Goal: Information Seeking & Learning: Find contact information

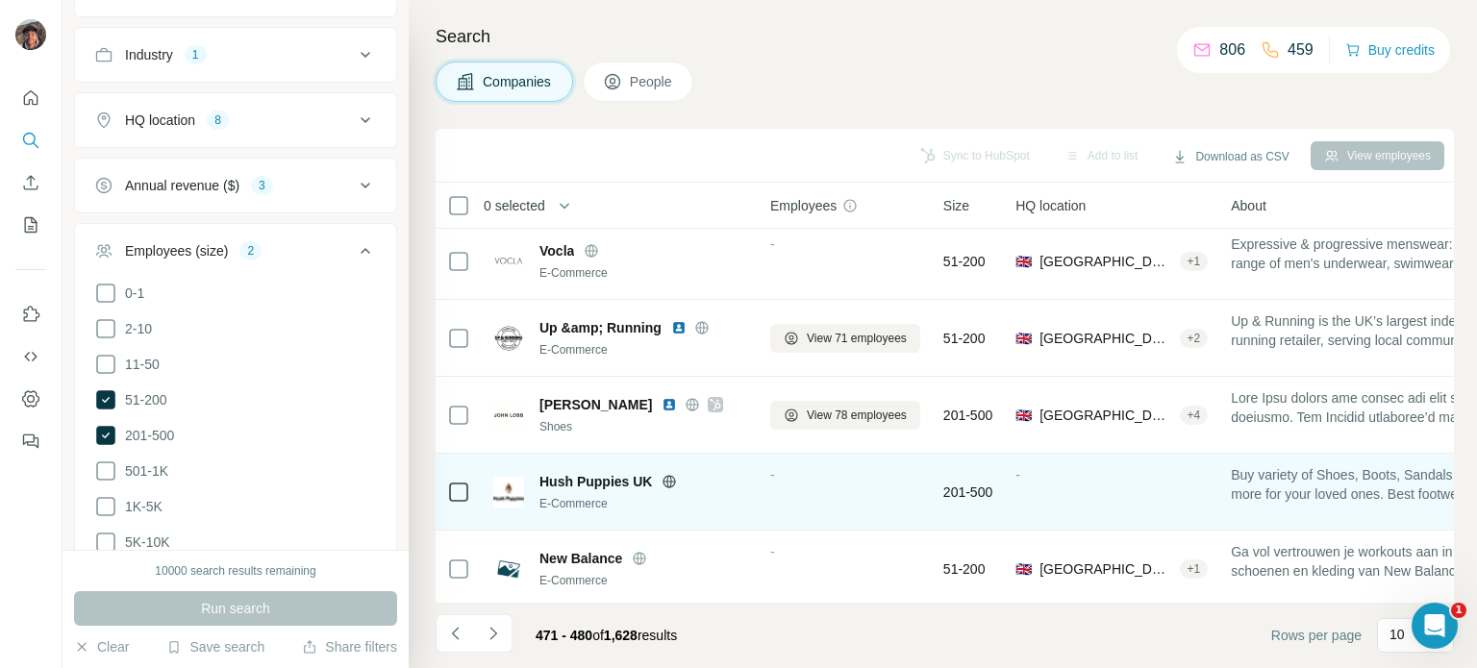
scroll to position [404, 0]
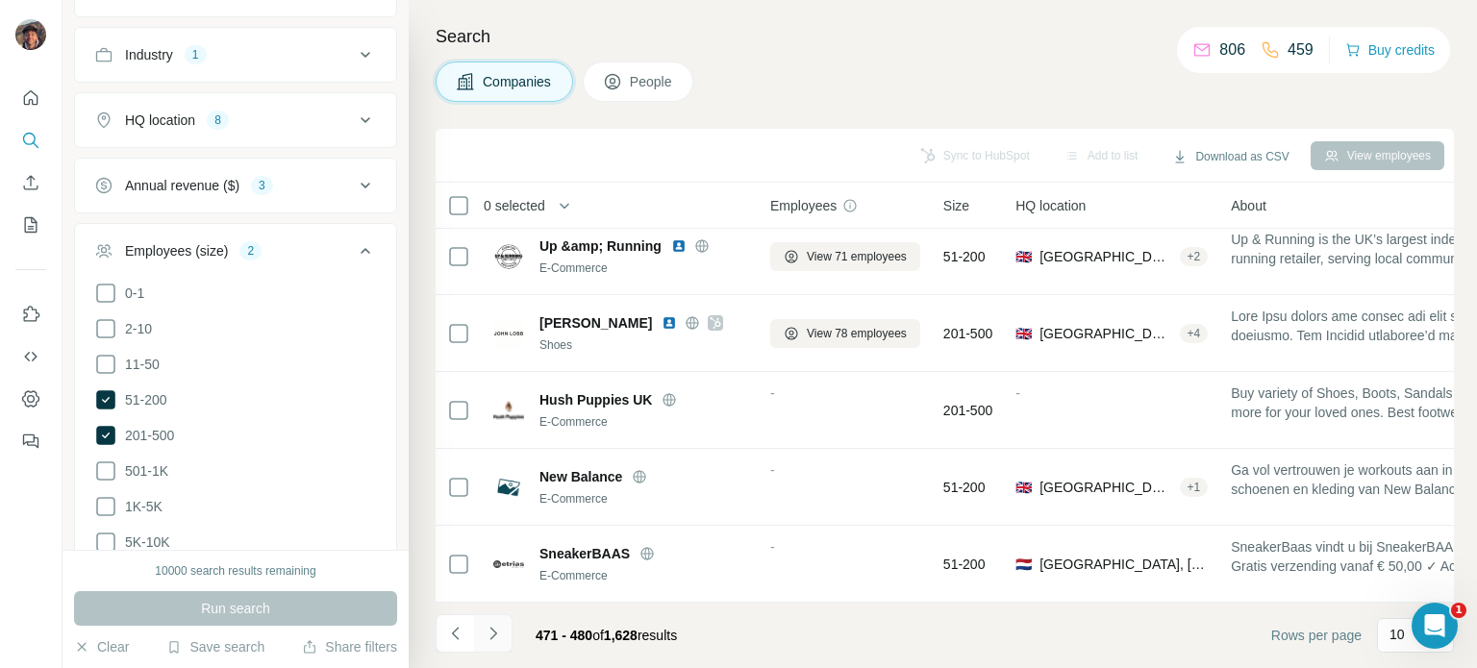
click at [493, 634] on icon "Navigate to next page" at bounding box center [493, 633] width 19 height 19
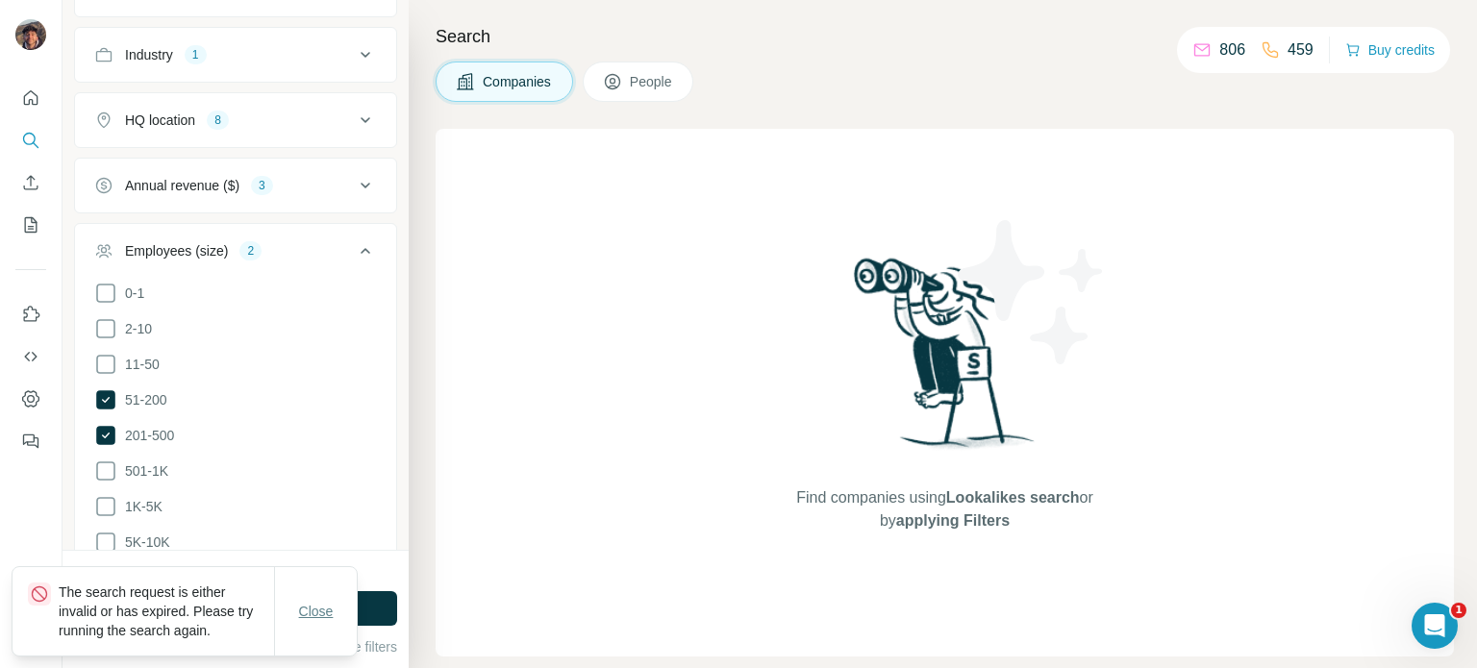
click at [315, 609] on span "Close" at bounding box center [316, 611] width 35 height 19
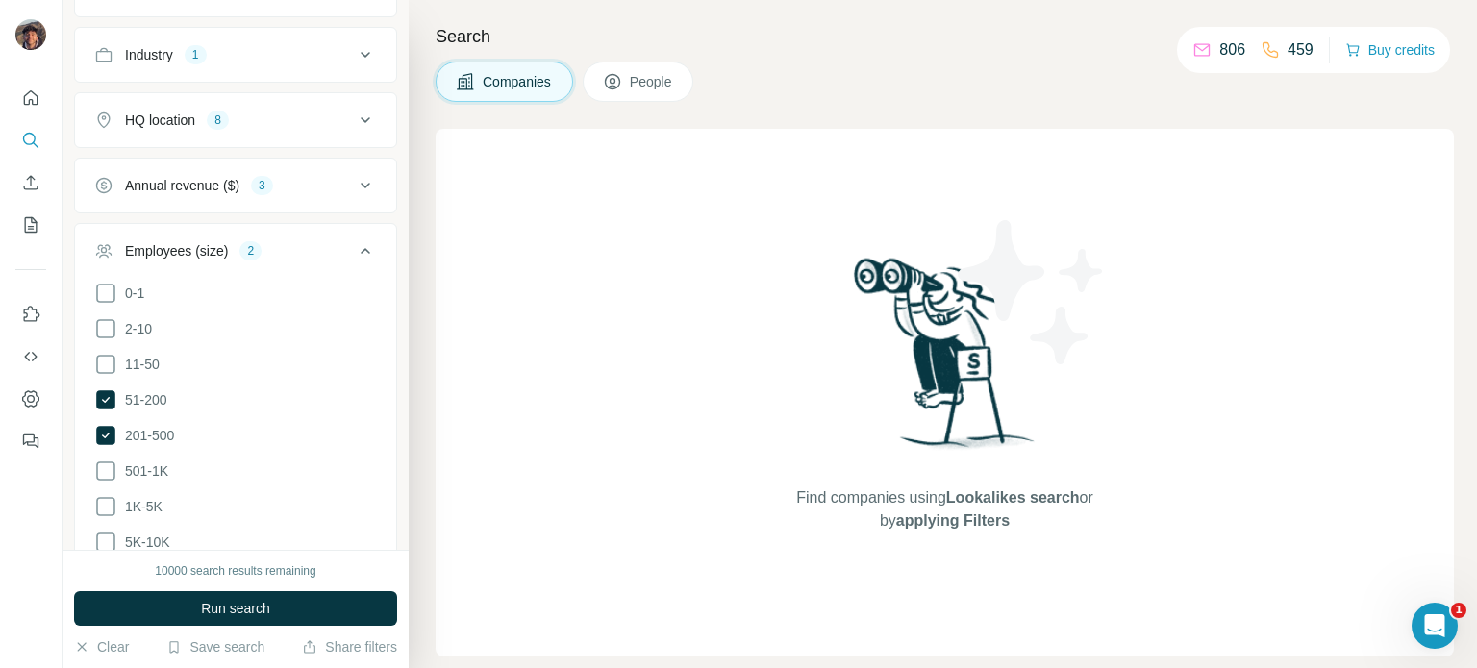
click at [315, 609] on button "Run search" at bounding box center [235, 608] width 323 height 35
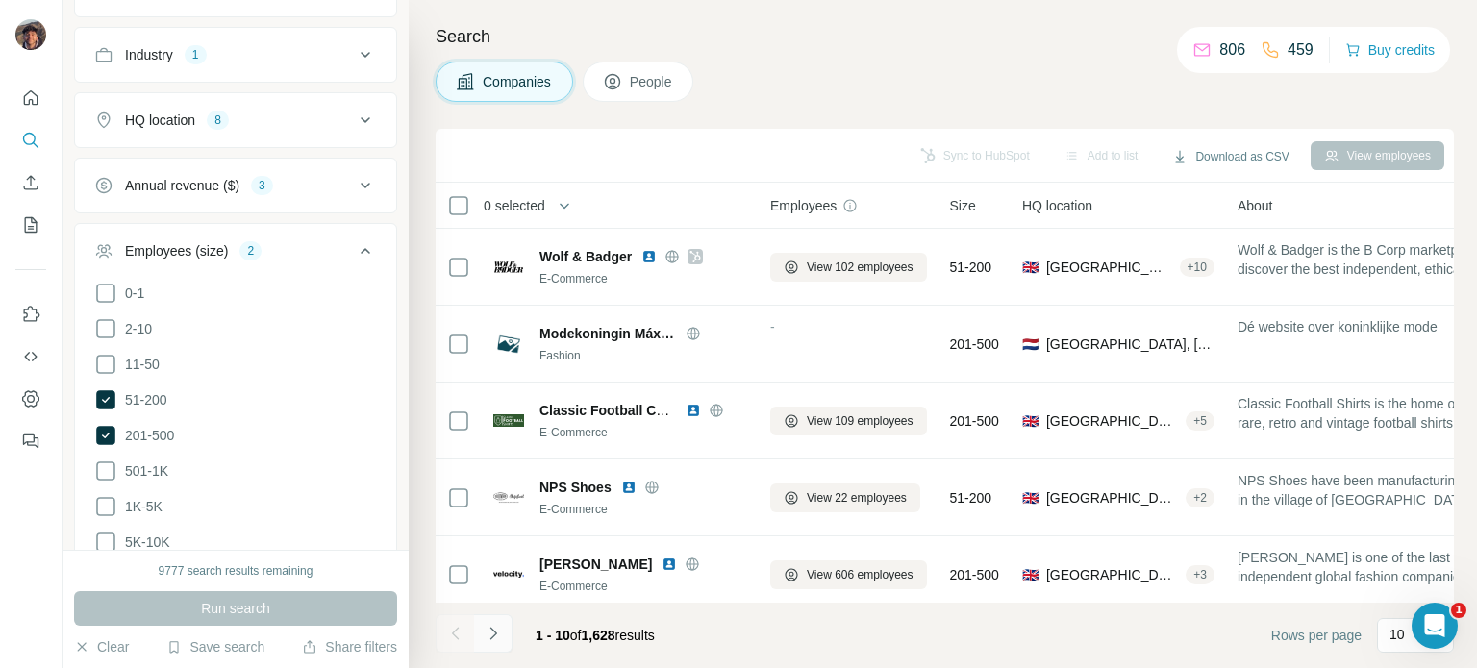
click at [496, 632] on icon "Navigate to next page" at bounding box center [493, 633] width 19 height 19
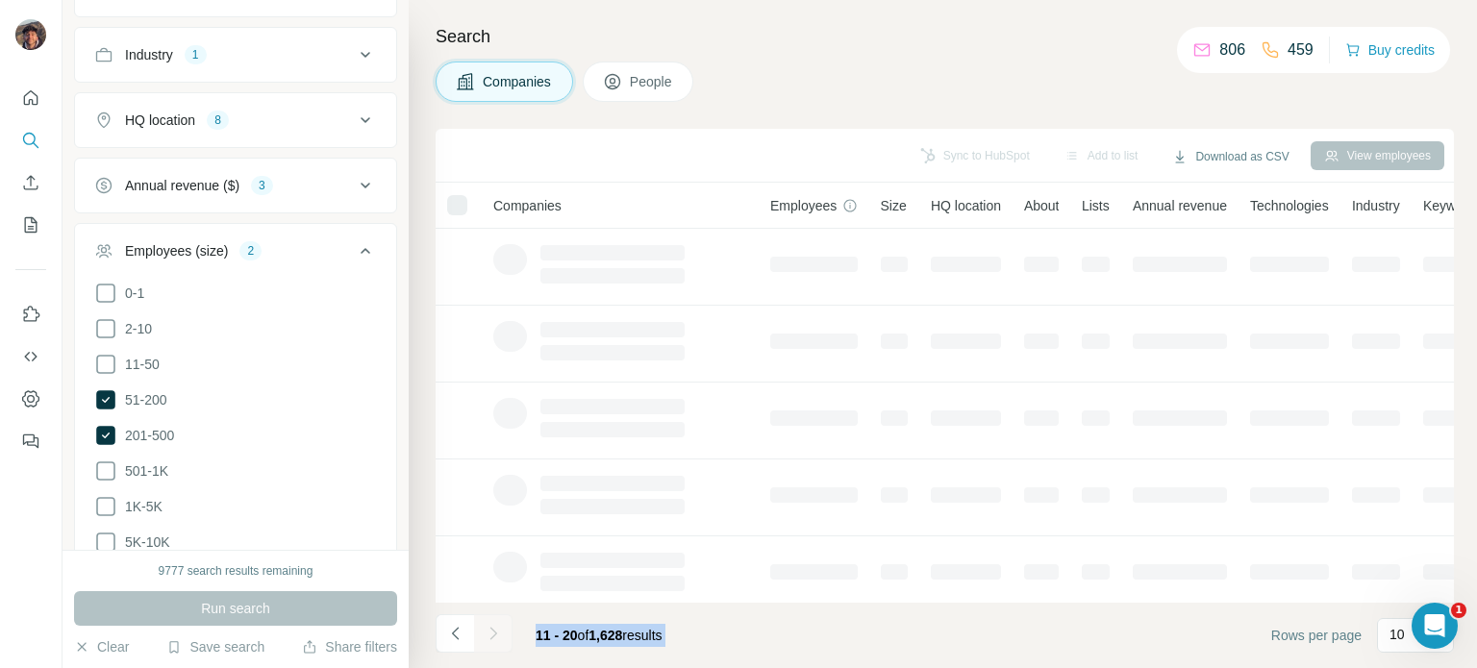
click at [496, 632] on div at bounding box center [493, 633] width 38 height 38
click at [496, 632] on icon "Navigate to next page" at bounding box center [493, 633] width 19 height 19
click at [496, 632] on div at bounding box center [493, 633] width 38 height 38
click at [496, 632] on icon "Navigate to next page" at bounding box center [493, 633] width 19 height 19
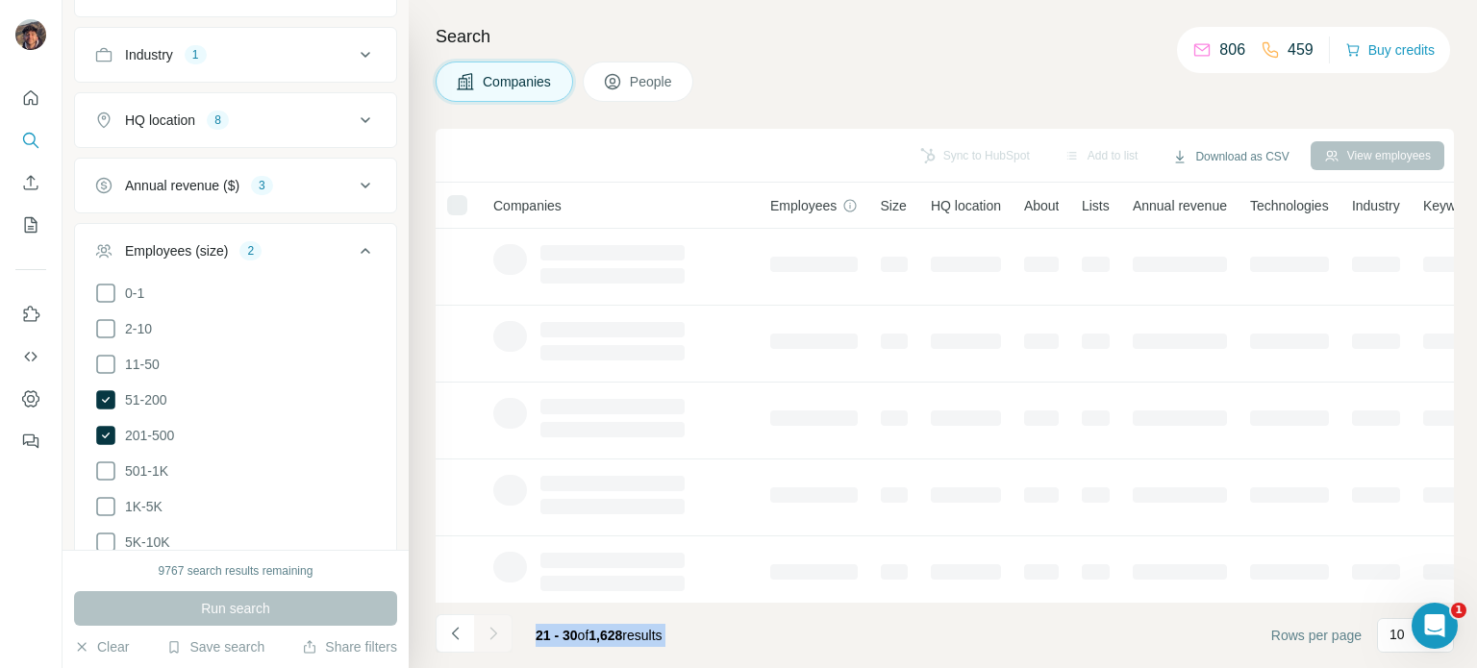
click at [496, 632] on div at bounding box center [493, 633] width 38 height 38
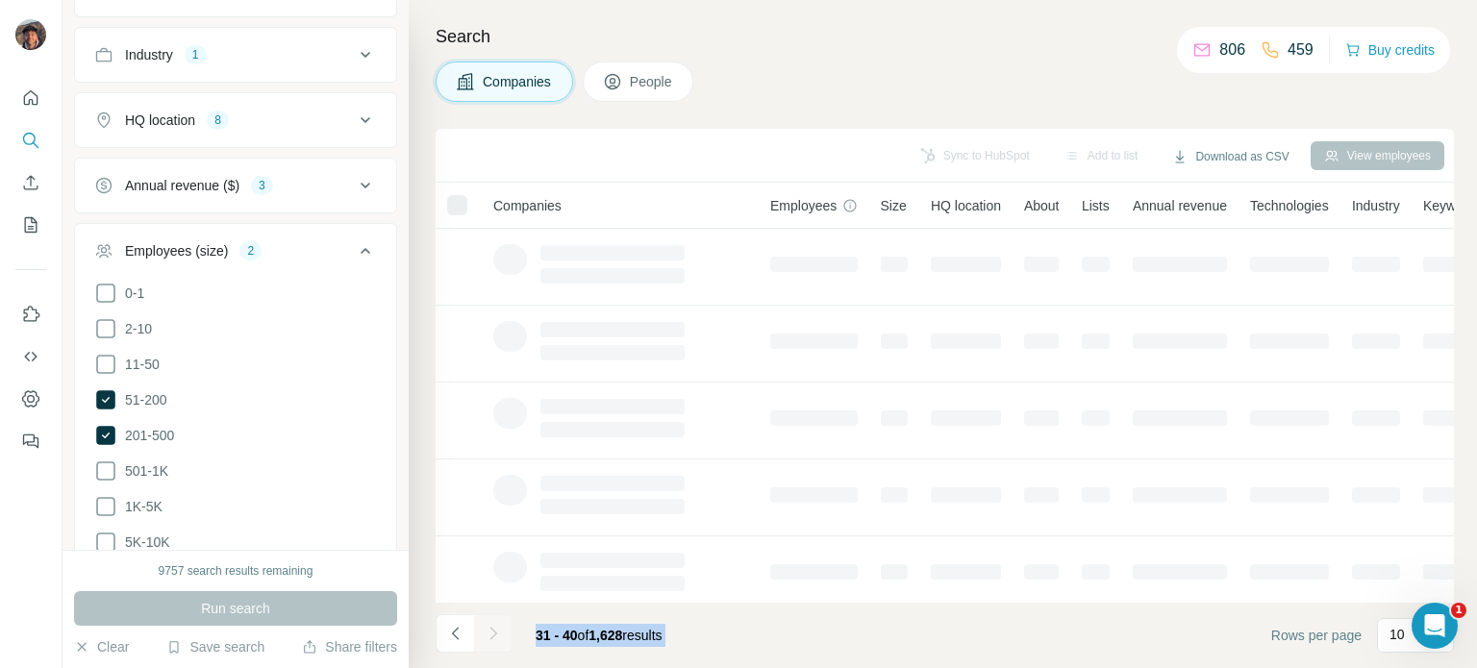
click at [496, 632] on div at bounding box center [493, 633] width 38 height 38
click at [496, 632] on icon "Navigate to next page" at bounding box center [493, 633] width 19 height 19
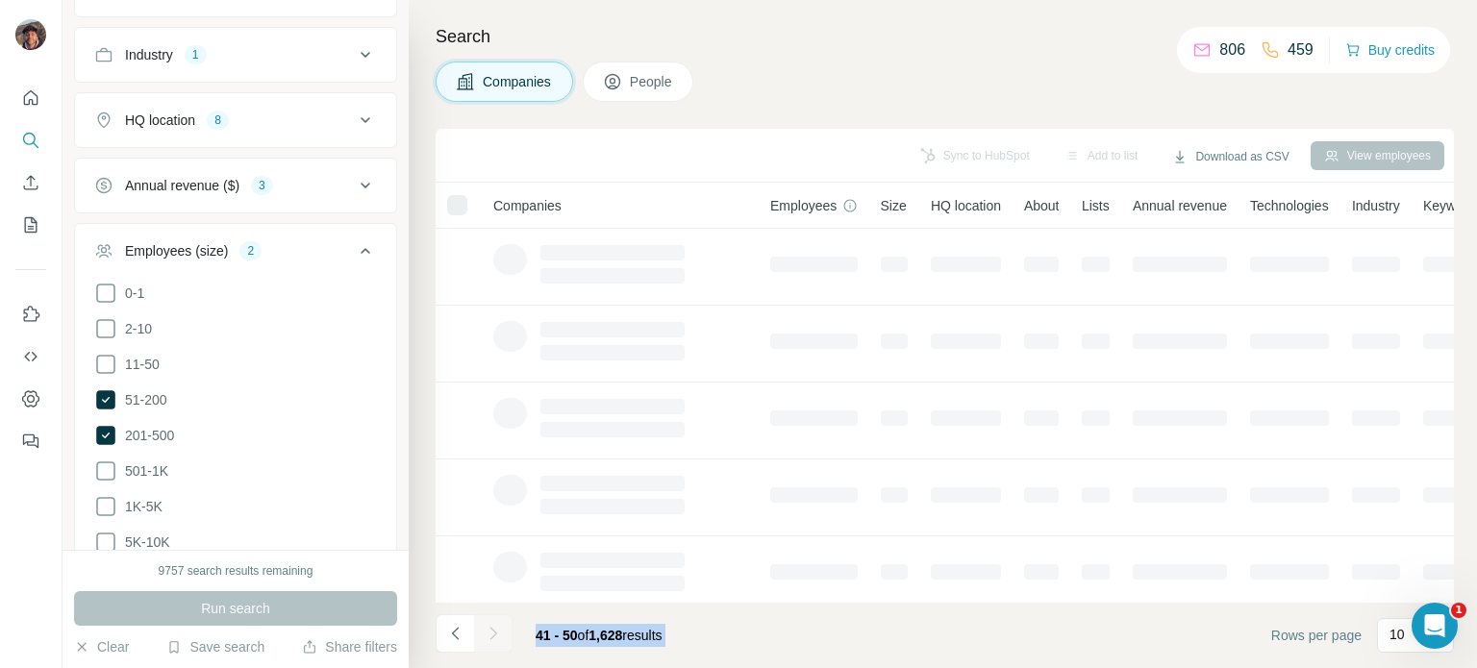
click at [496, 632] on div at bounding box center [493, 633] width 38 height 38
click at [496, 632] on icon "Navigate to next page" at bounding box center [493, 633] width 19 height 19
click at [496, 632] on div at bounding box center [493, 633] width 38 height 38
click at [496, 632] on icon "Navigate to next page" at bounding box center [493, 633] width 19 height 19
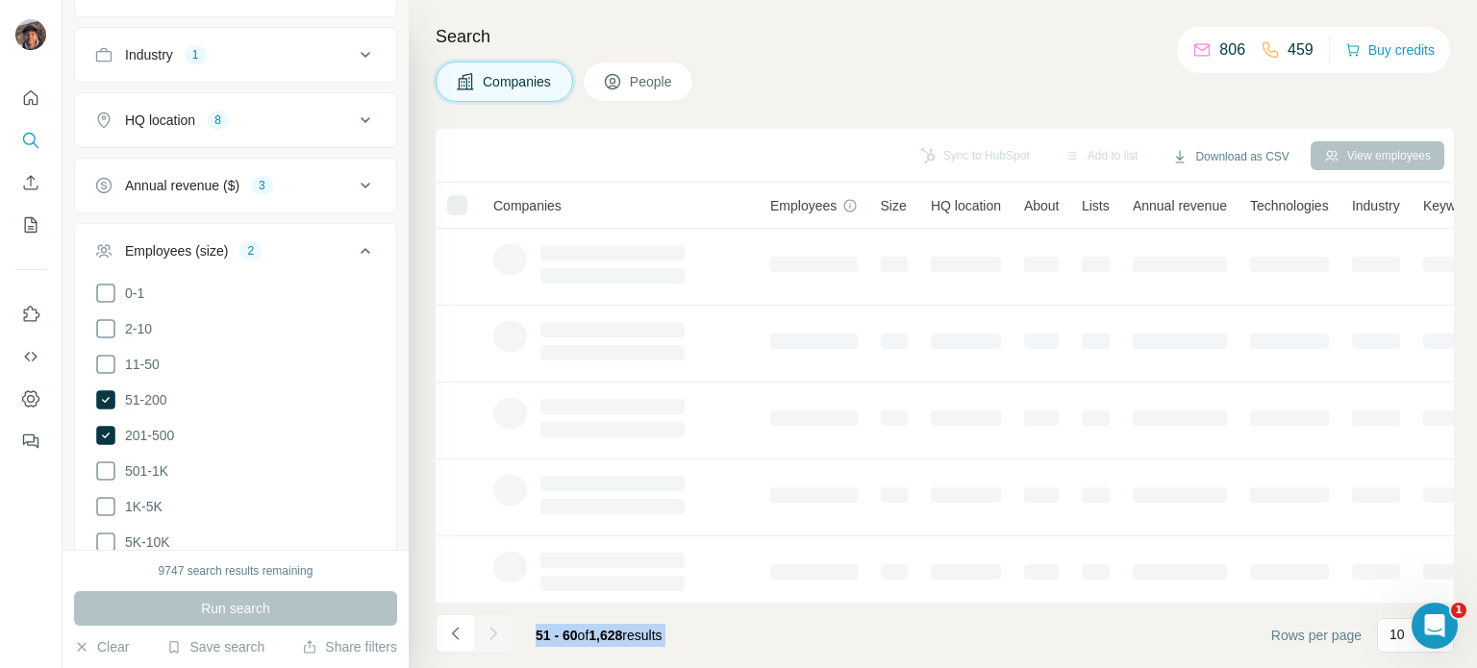
click at [496, 632] on div at bounding box center [493, 633] width 38 height 38
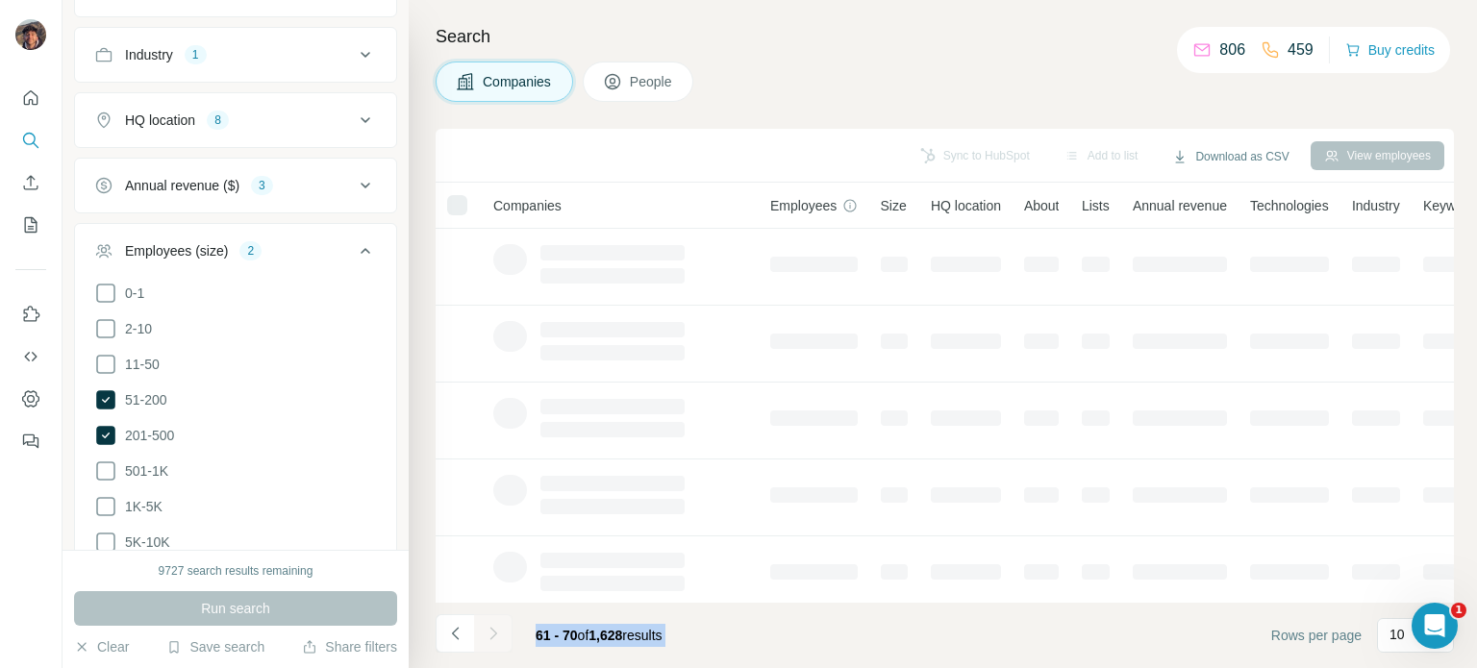
click at [496, 632] on div at bounding box center [493, 633] width 38 height 38
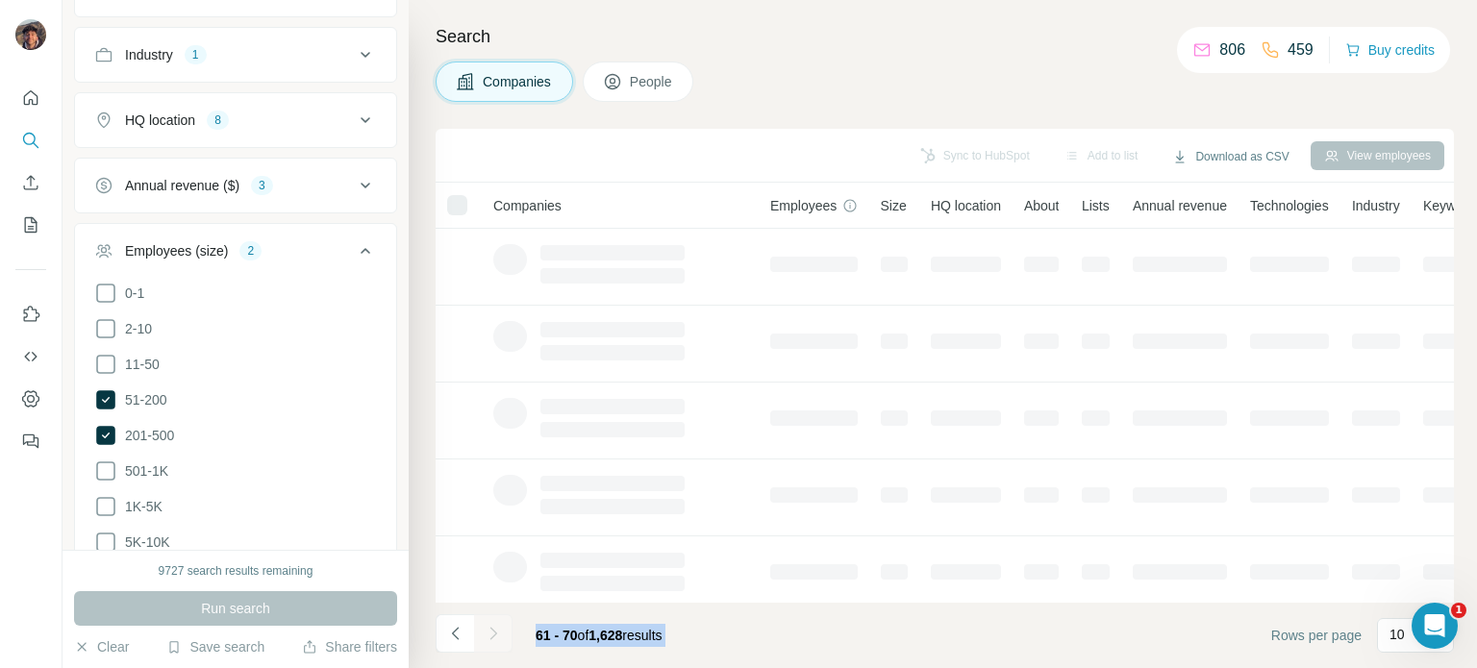
click at [496, 632] on div at bounding box center [493, 633] width 38 height 38
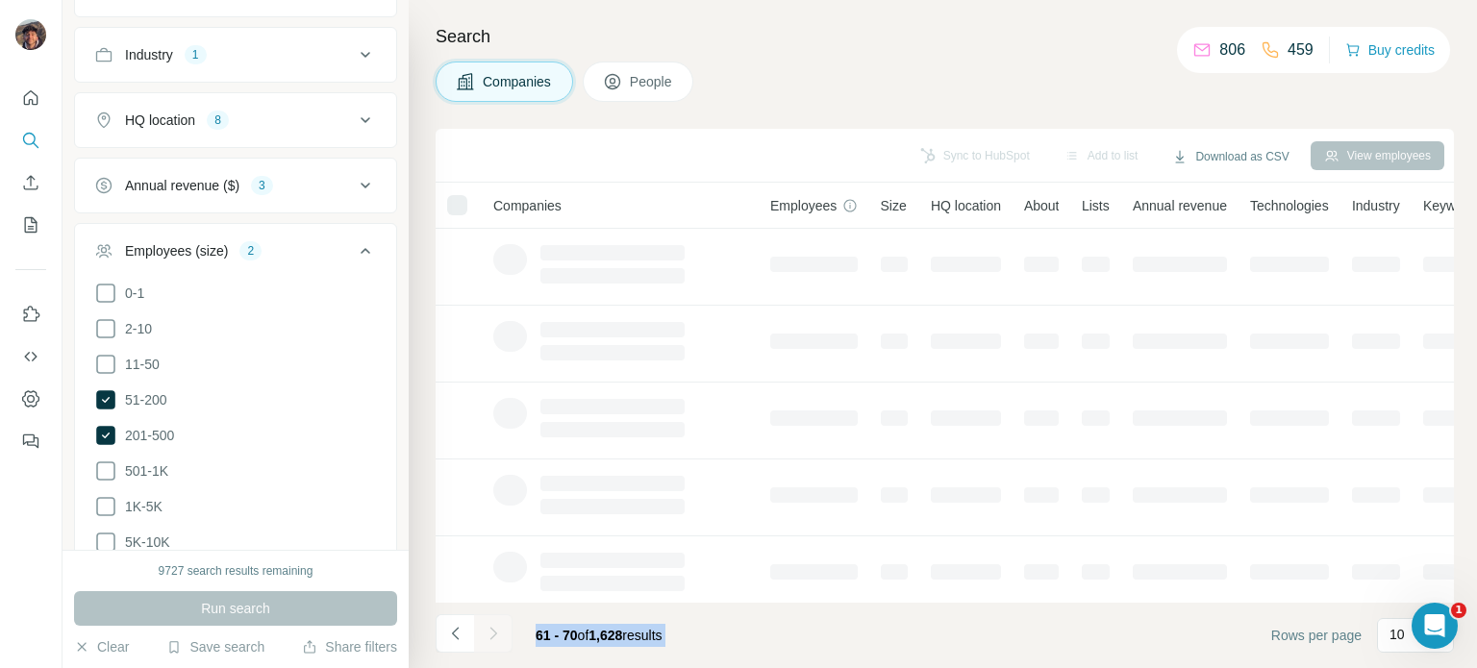
click at [496, 632] on div at bounding box center [493, 633] width 38 height 38
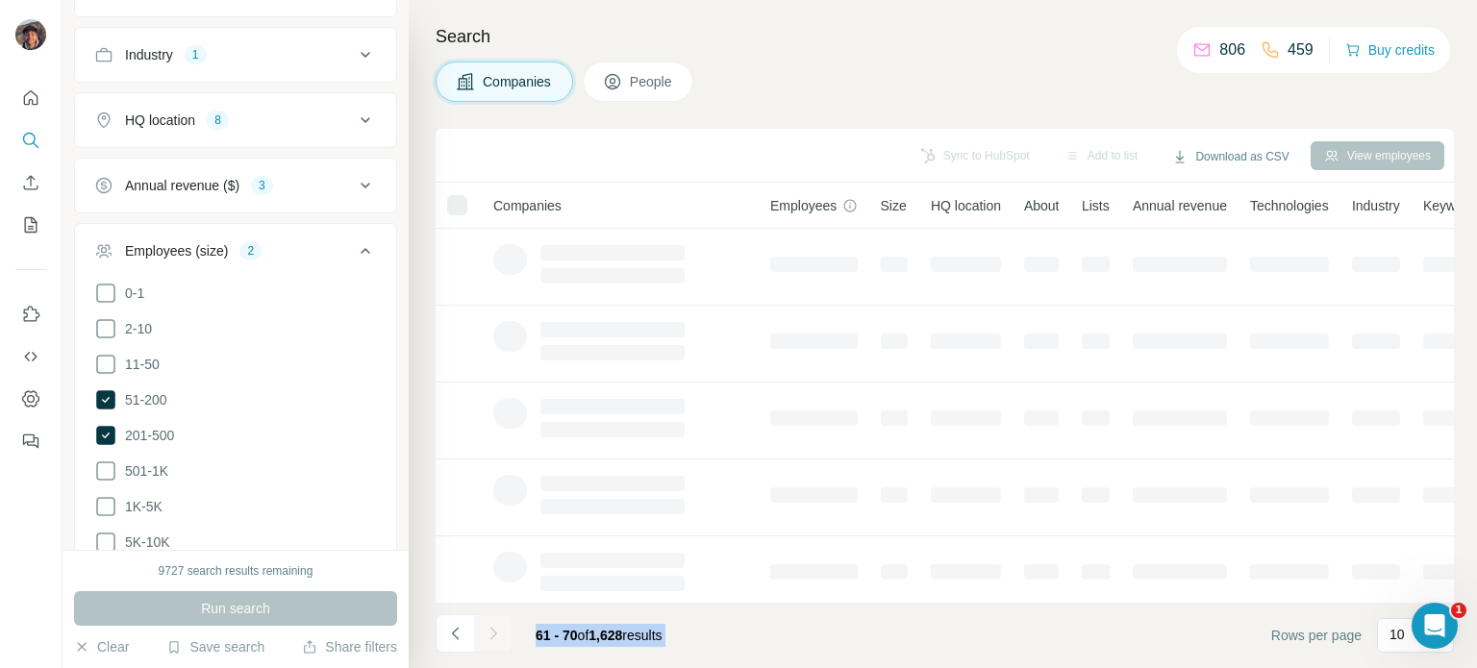
click at [496, 632] on div at bounding box center [493, 633] width 38 height 38
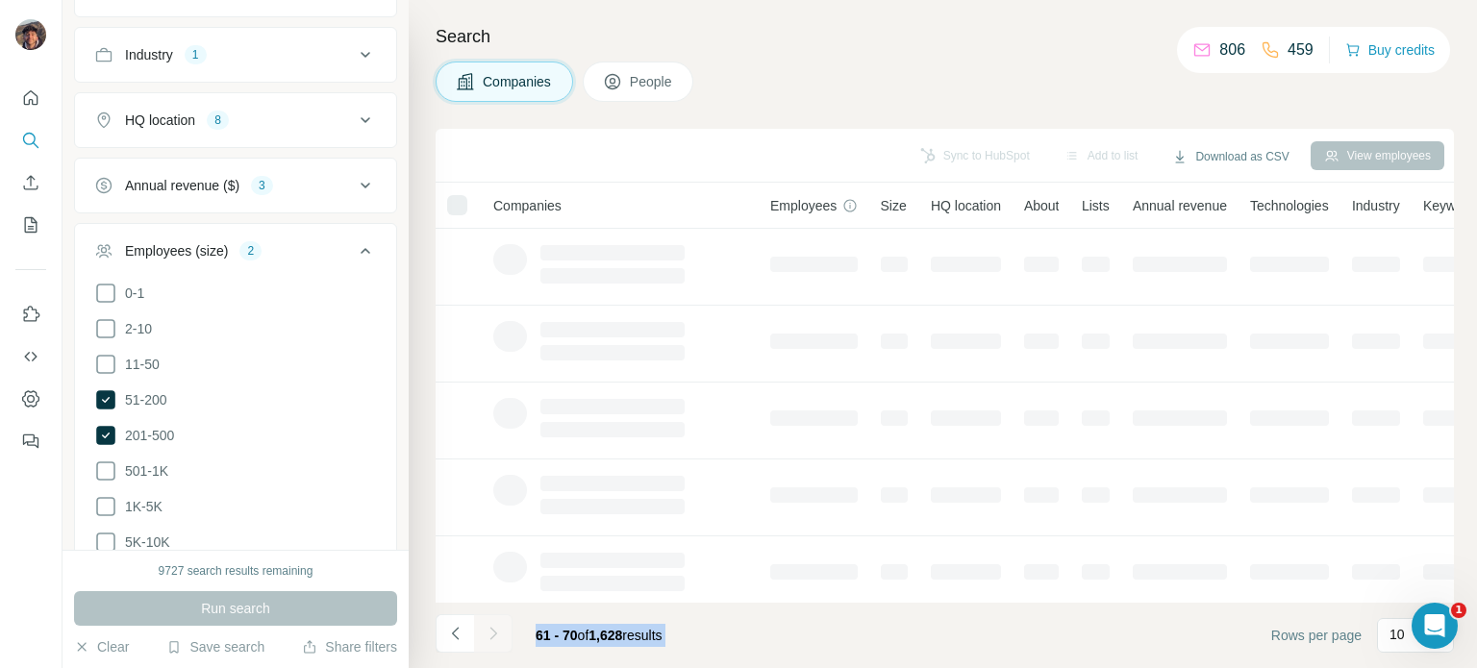
click at [496, 632] on div at bounding box center [493, 633] width 38 height 38
click at [569, 636] on span "61 - 70" at bounding box center [557, 635] width 42 height 15
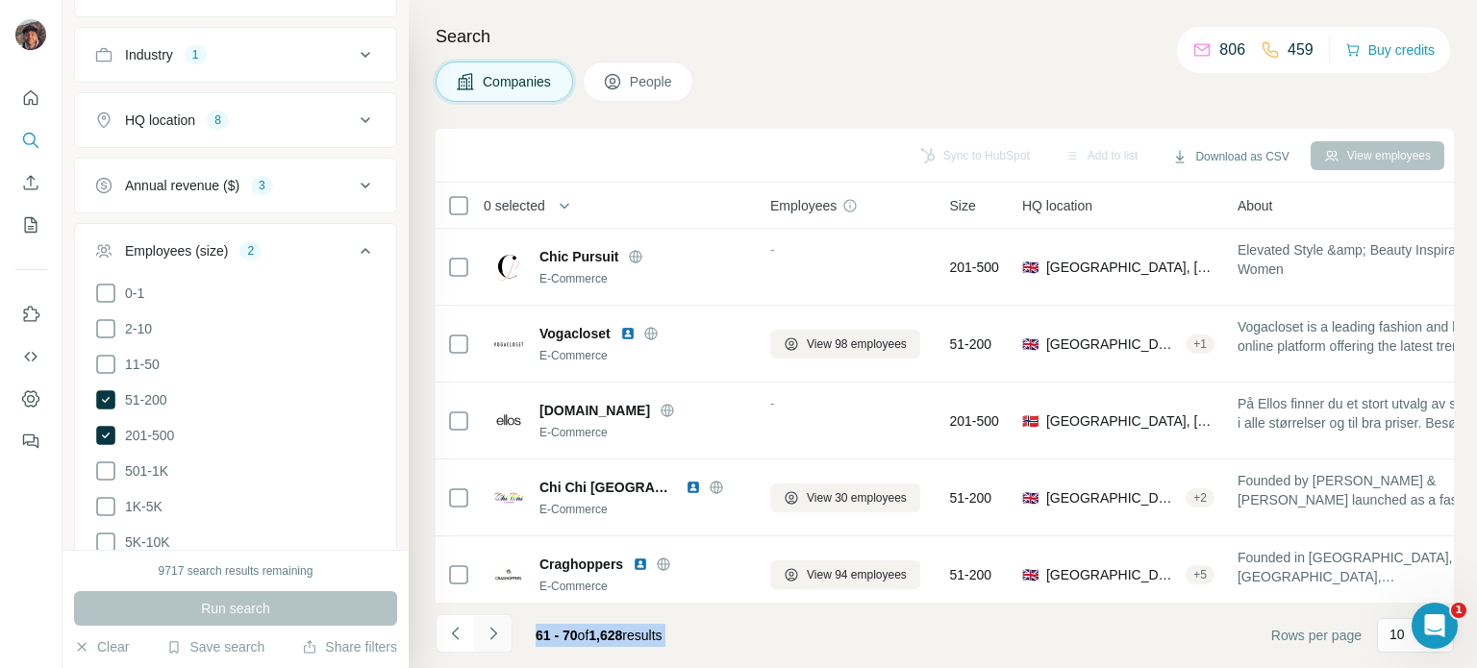
click at [509, 634] on button "Navigate to next page" at bounding box center [493, 633] width 38 height 38
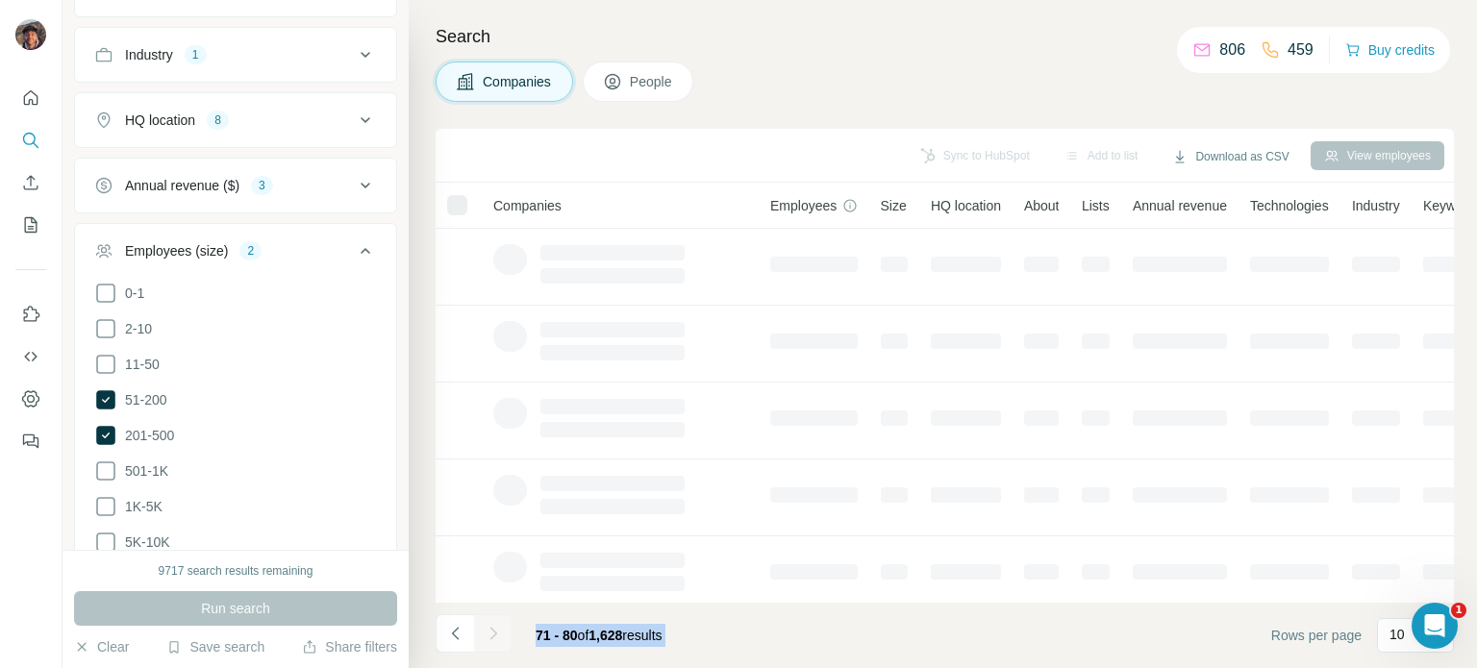
click at [518, 634] on div "71 - 80 of 1,628 results" at bounding box center [557, 635] width 242 height 42
click at [494, 634] on div at bounding box center [493, 633] width 38 height 38
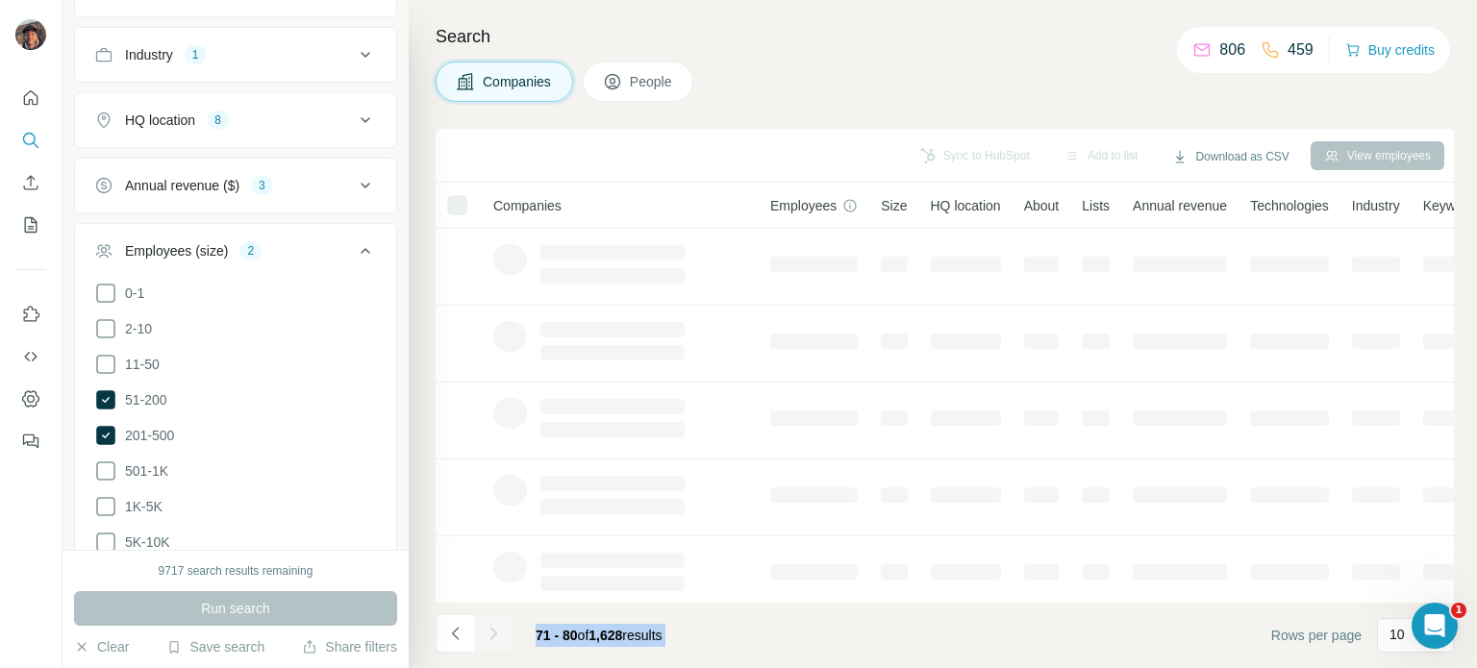
click at [494, 634] on div at bounding box center [493, 633] width 38 height 38
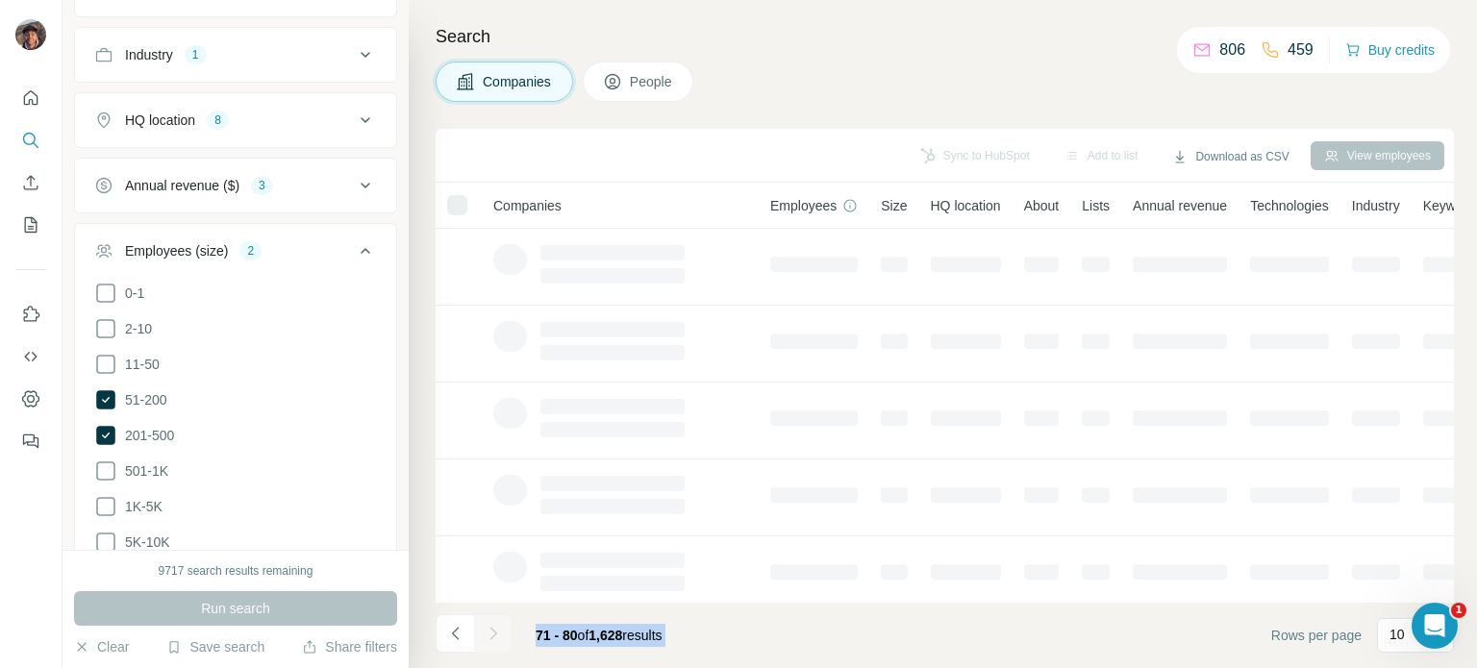
click at [494, 634] on div at bounding box center [493, 633] width 38 height 38
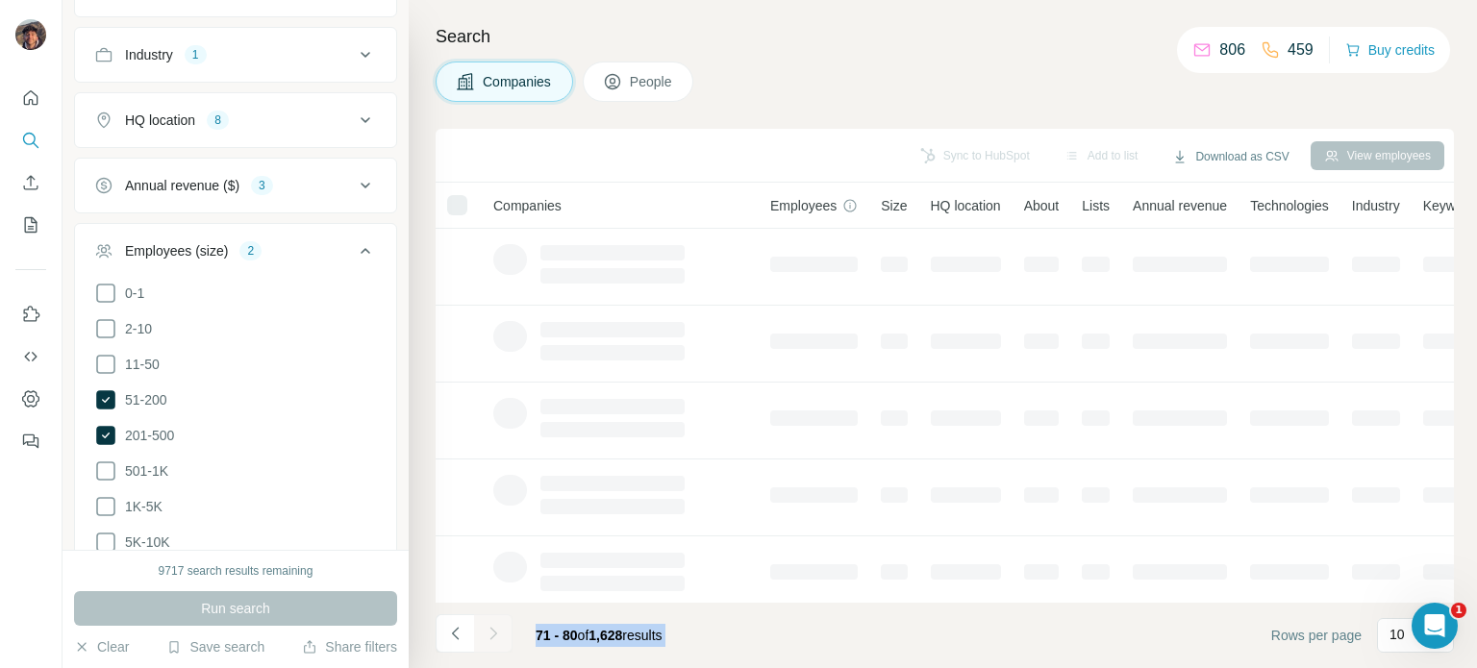
click at [494, 634] on div at bounding box center [493, 633] width 38 height 38
click at [539, 640] on span "71 - 80" at bounding box center [557, 635] width 42 height 15
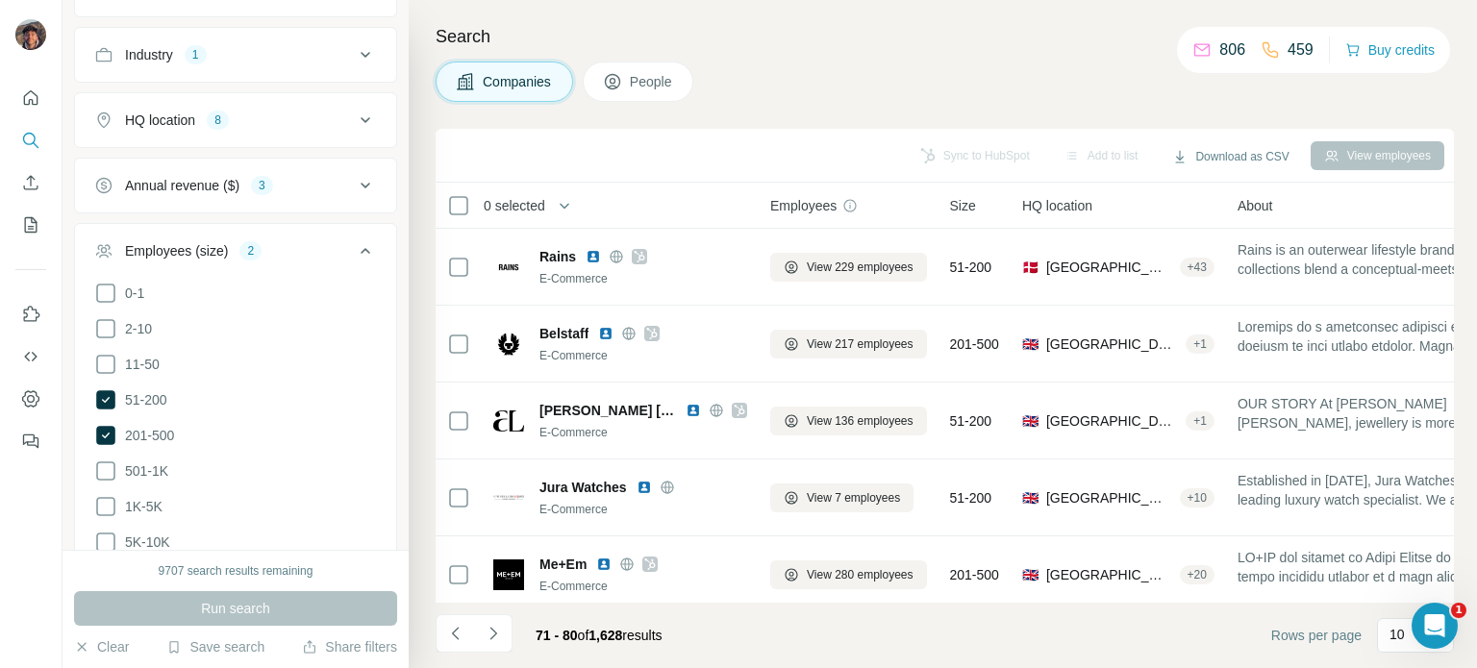
click at [514, 636] on div "71 - 80 of 1,628 results" at bounding box center [557, 635] width 242 height 42
click at [486, 636] on icon "Navigate to next page" at bounding box center [493, 633] width 19 height 19
click at [486, 636] on div at bounding box center [493, 633] width 38 height 38
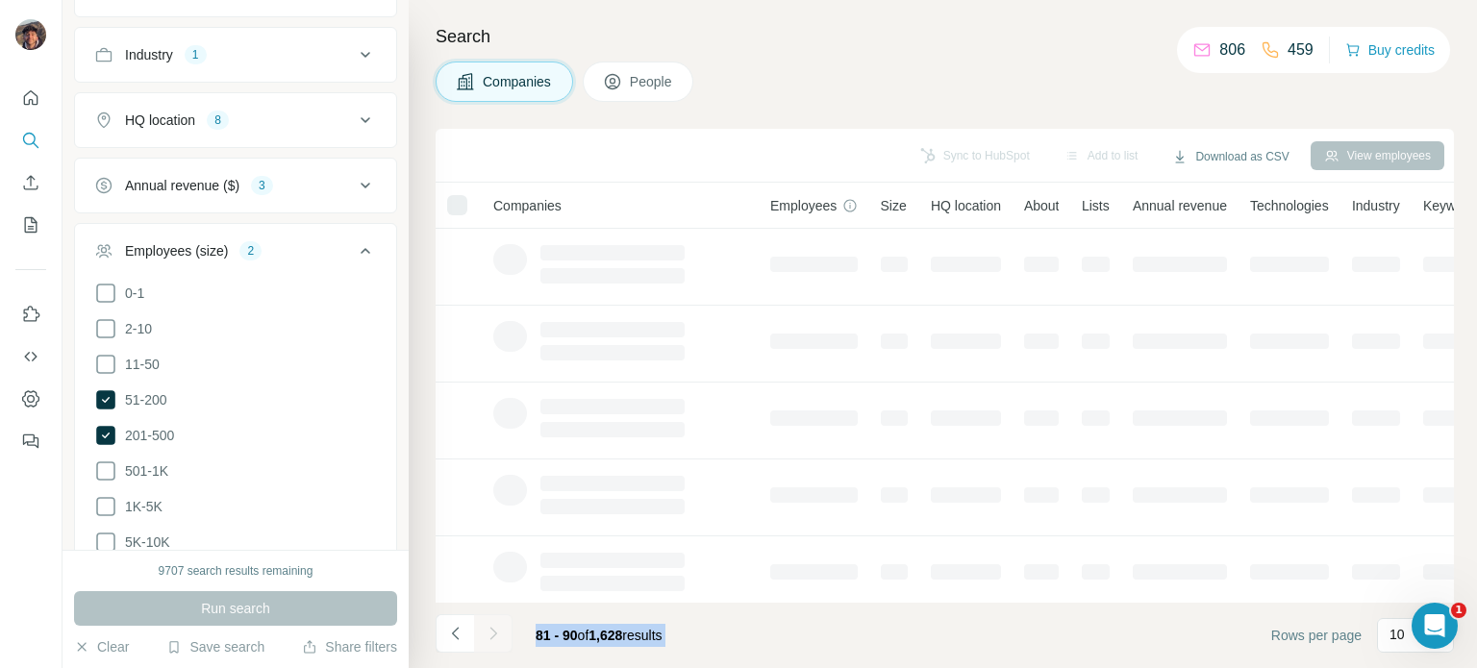
click at [486, 636] on div at bounding box center [493, 633] width 38 height 38
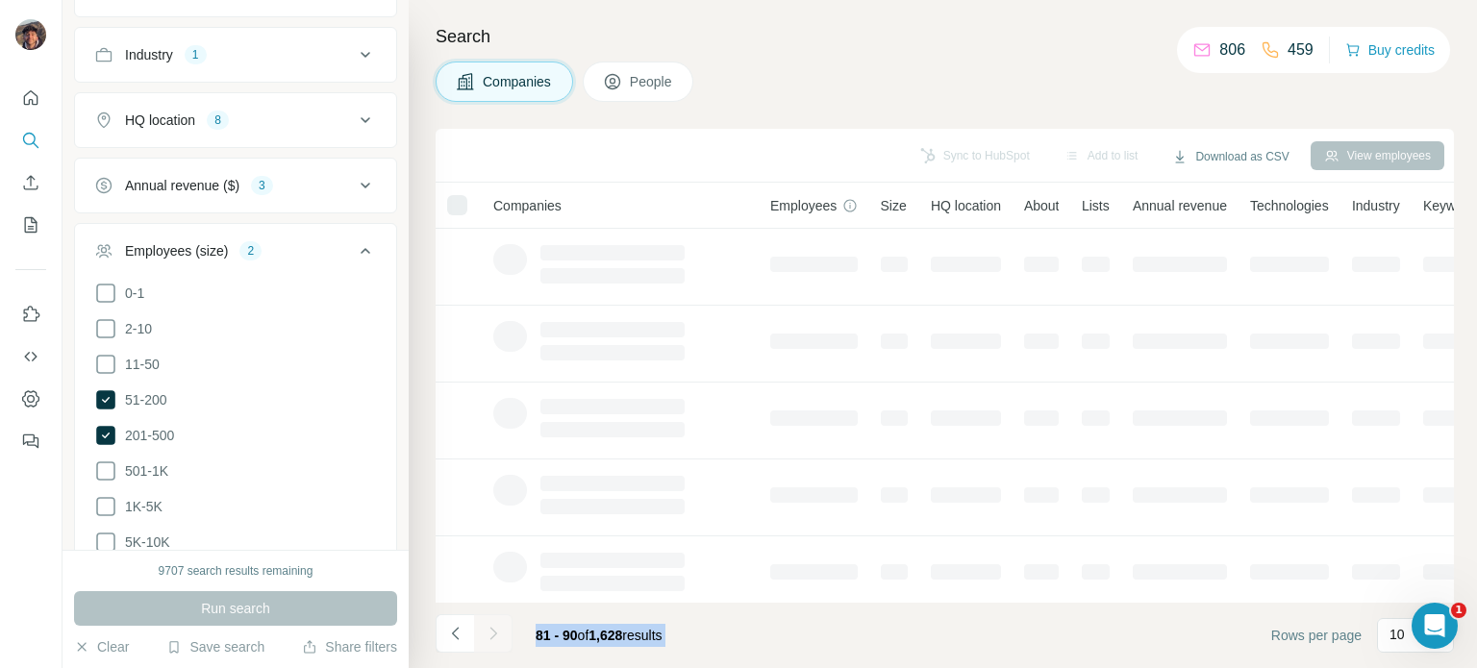
click at [486, 636] on div at bounding box center [493, 633] width 38 height 38
click at [491, 637] on div at bounding box center [493, 633] width 38 height 38
click at [493, 637] on div at bounding box center [493, 633] width 38 height 38
click at [493, 637] on icon "Navigate to next page" at bounding box center [493, 633] width 19 height 19
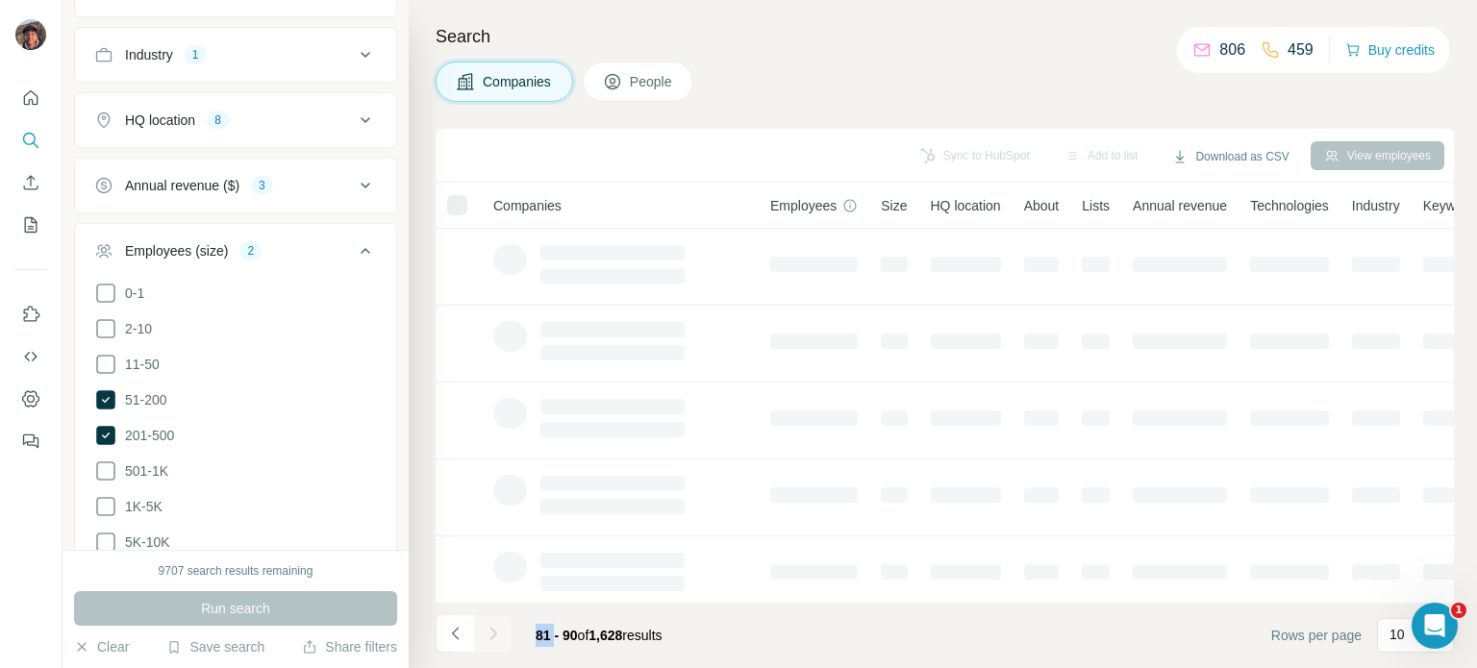
click at [493, 637] on div at bounding box center [493, 633] width 38 height 38
click at [528, 650] on div "91 - 100 of 1,628 results" at bounding box center [602, 635] width 164 height 42
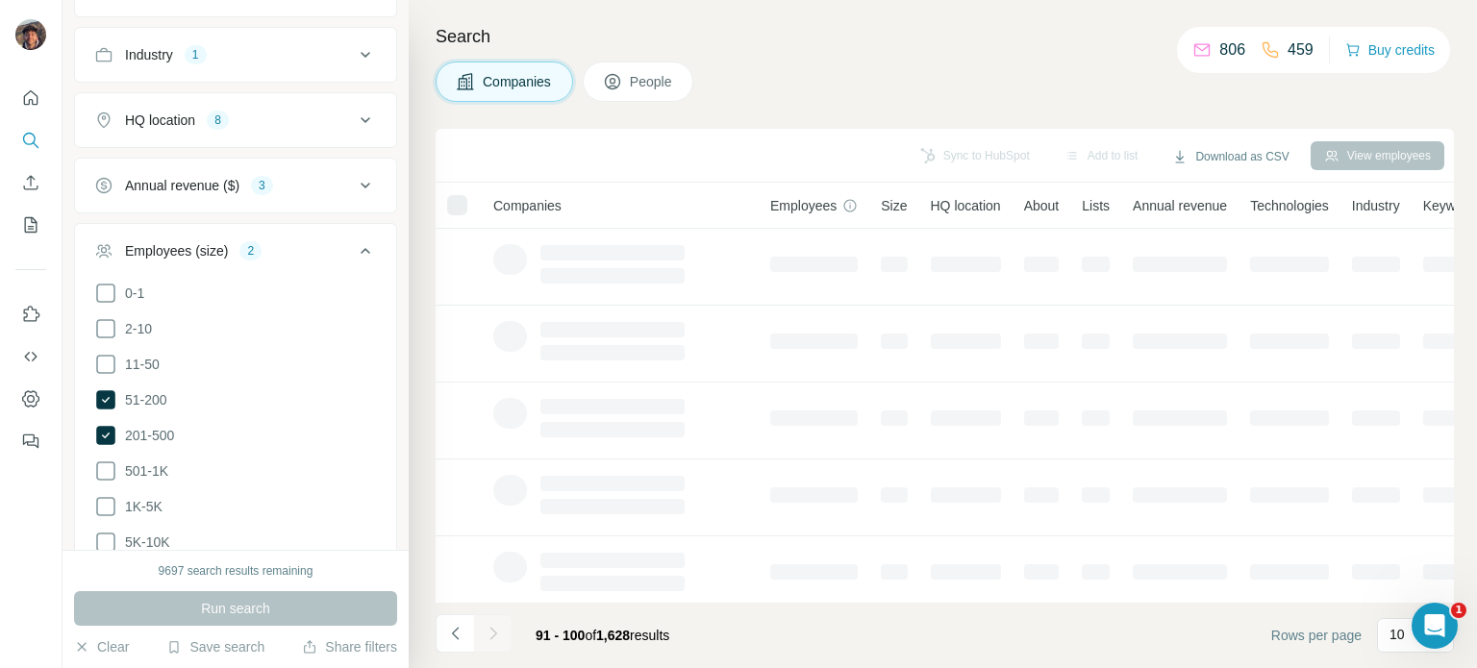
click at [488, 635] on div at bounding box center [493, 633] width 38 height 38
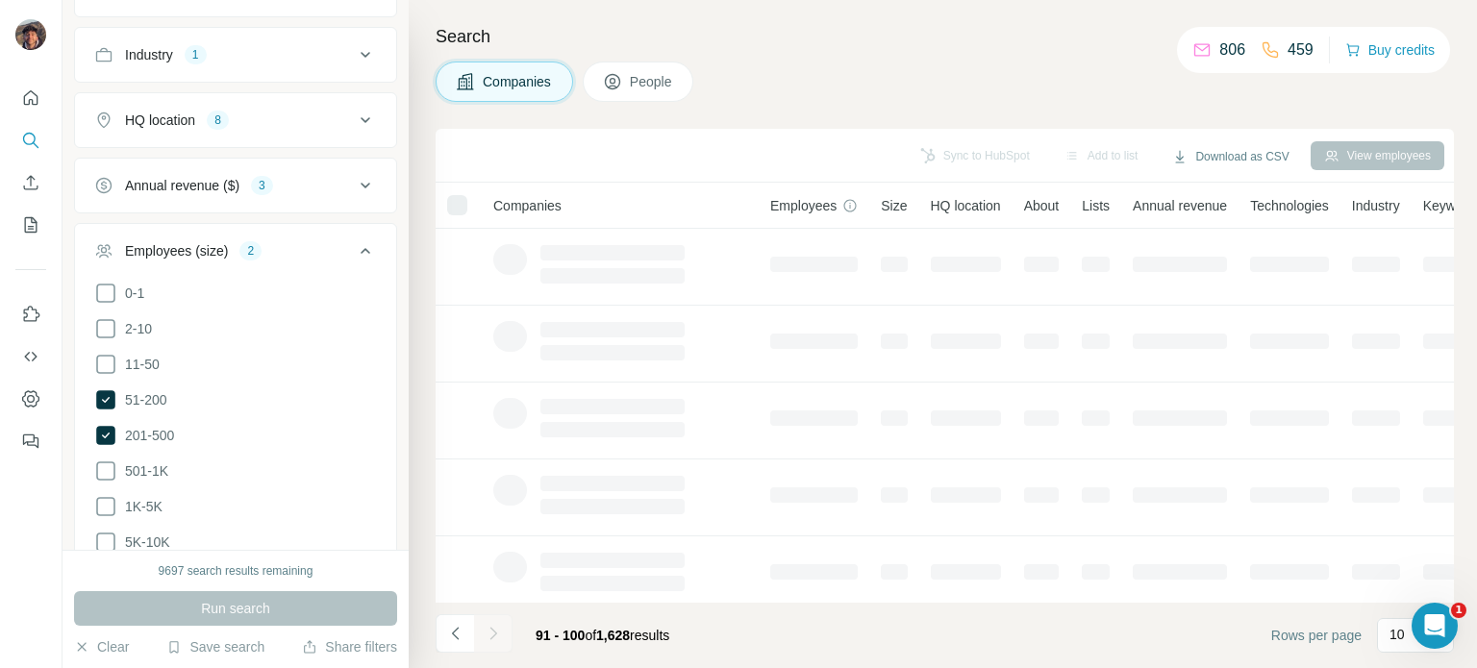
drag, startPoint x: 513, startPoint y: 641, endPoint x: 488, endPoint y: 641, distance: 25.0
click at [488, 641] on div at bounding box center [493, 633] width 38 height 38
click at [492, 636] on div at bounding box center [493, 633] width 38 height 38
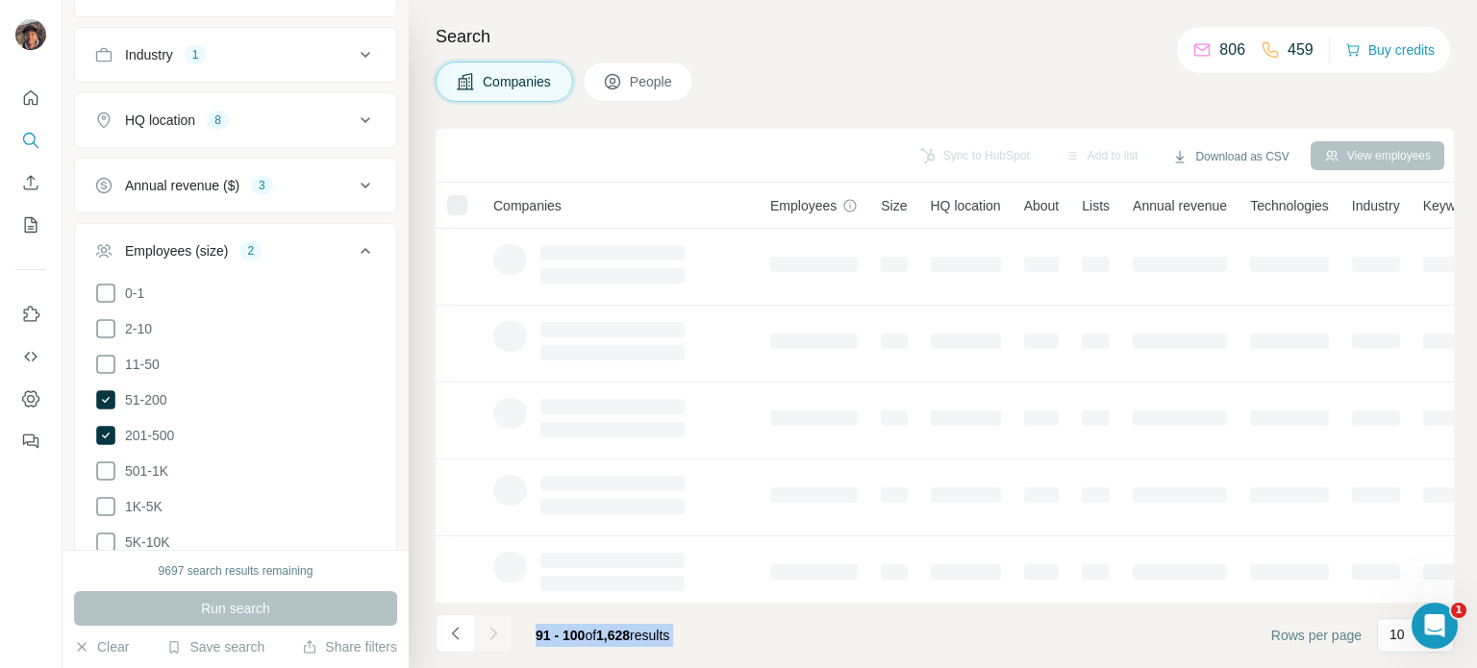
click at [492, 636] on div at bounding box center [493, 633] width 38 height 38
click at [494, 639] on div at bounding box center [493, 633] width 38 height 38
click at [488, 636] on div at bounding box center [493, 633] width 38 height 38
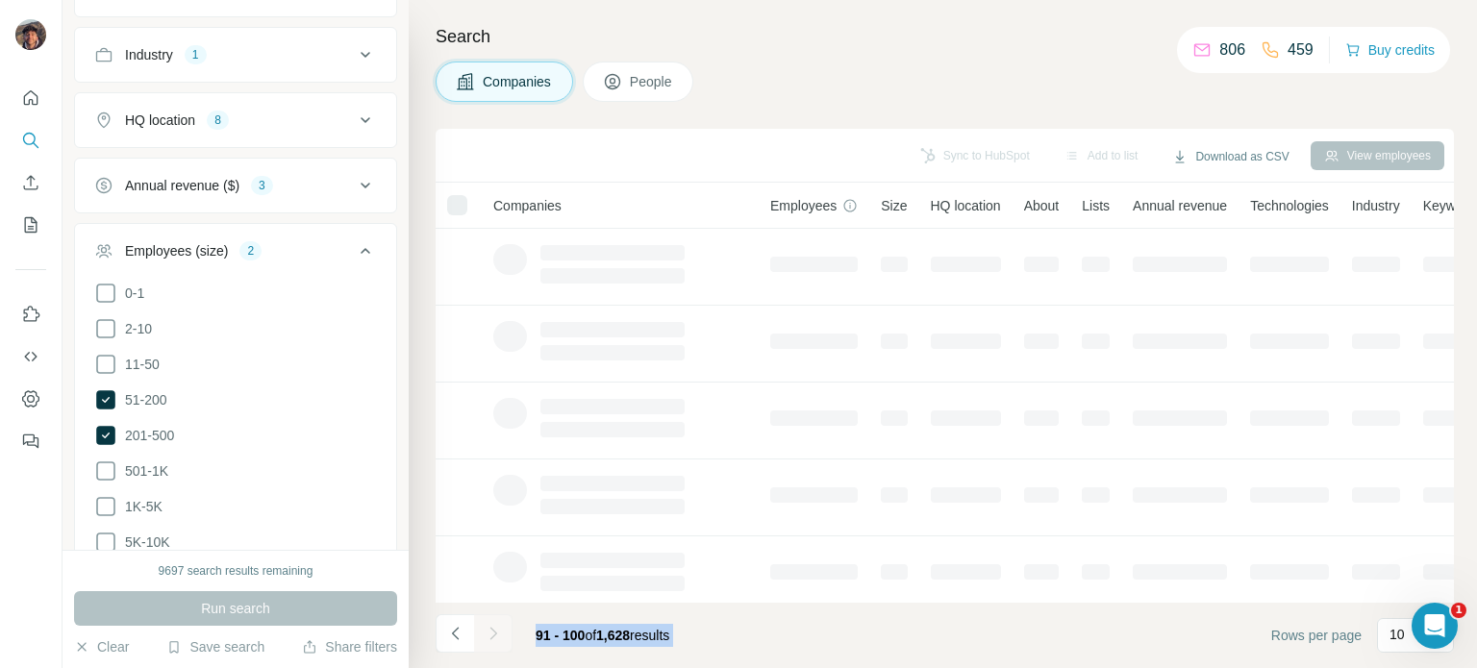
click at [488, 636] on div at bounding box center [493, 633] width 38 height 38
click at [511, 637] on div at bounding box center [493, 633] width 38 height 38
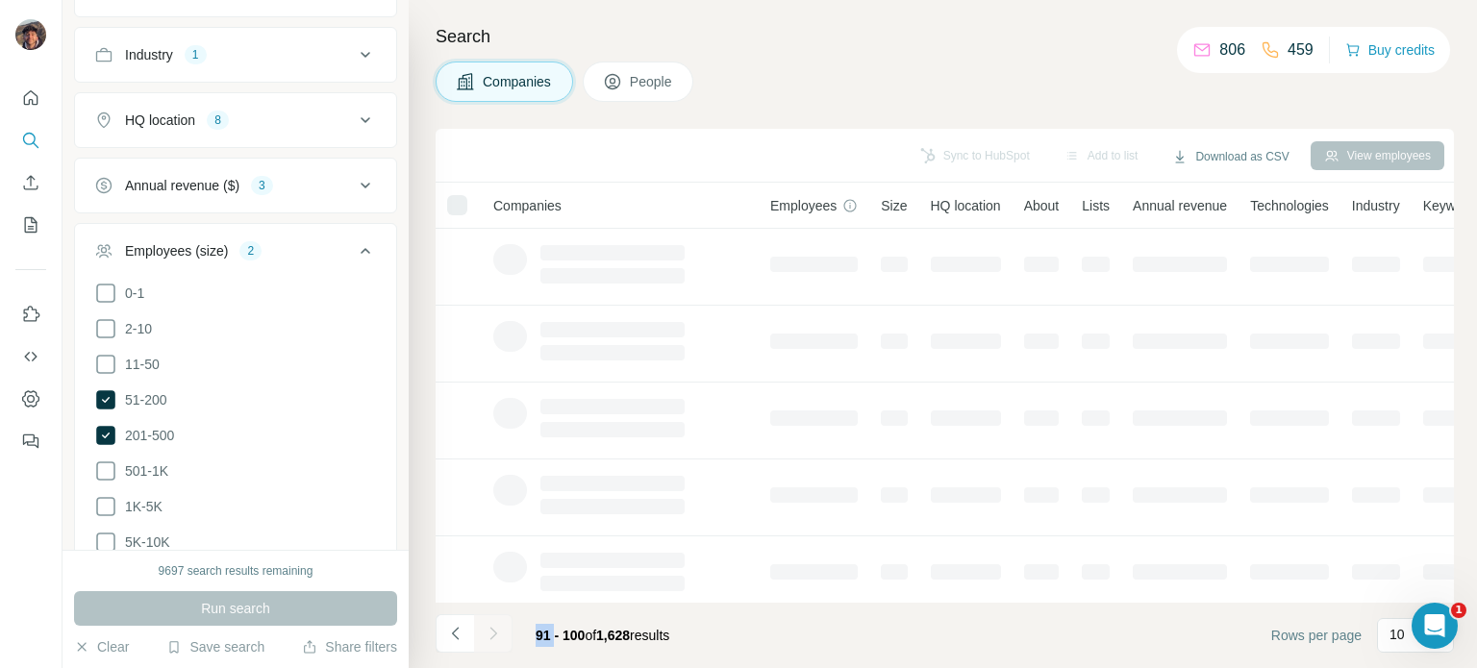
click at [511, 637] on div at bounding box center [493, 633] width 38 height 38
click at [511, 654] on div "91 - 100 of 1,628 results" at bounding box center [560, 635] width 249 height 42
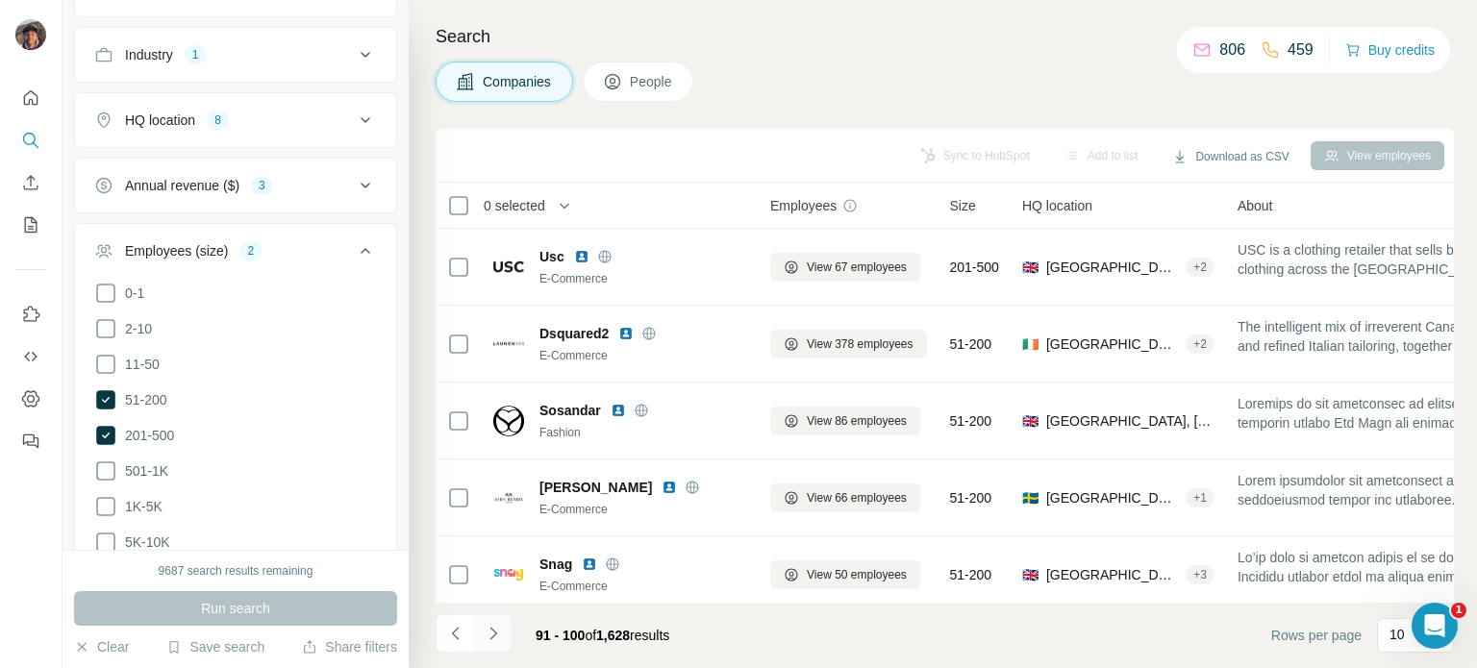
click at [492, 639] on icon "Navigate to next page" at bounding box center [493, 633] width 19 height 19
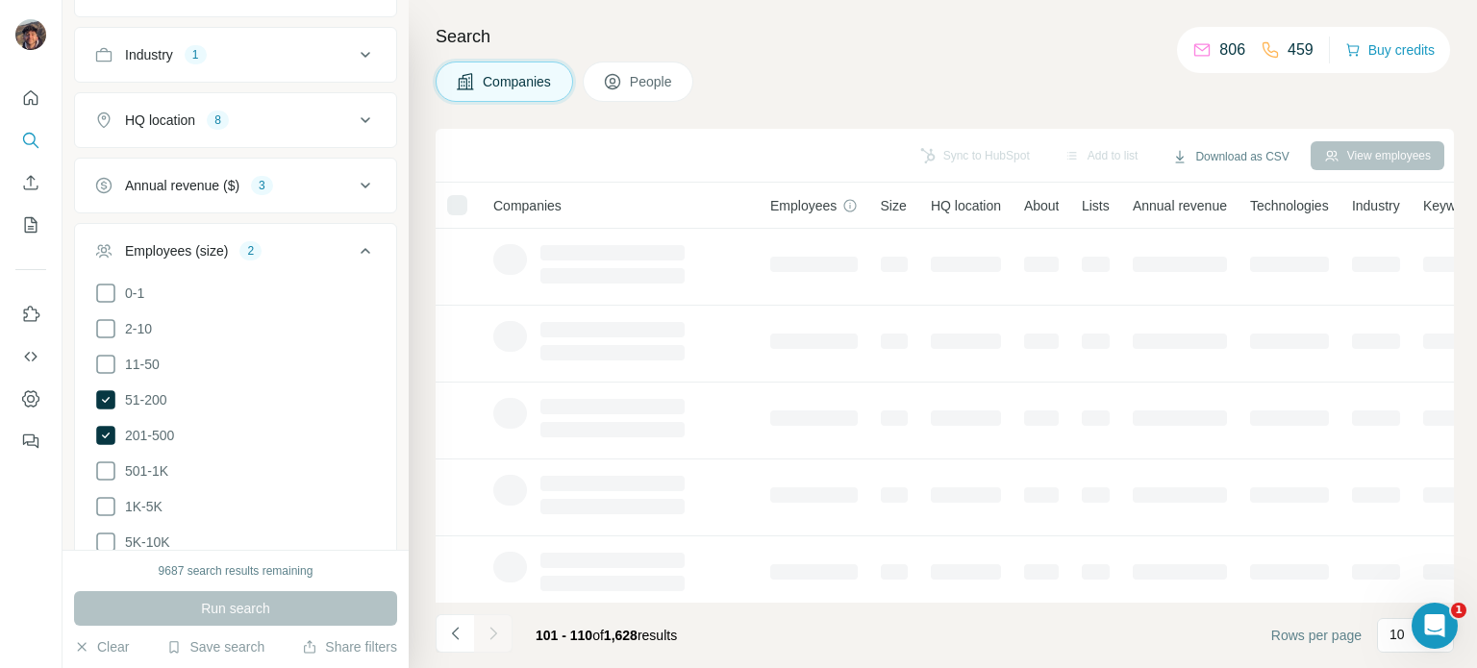
click at [490, 636] on div at bounding box center [493, 633] width 38 height 38
click at [490, 636] on icon "Navigate to next page" at bounding box center [493, 633] width 19 height 19
click at [490, 636] on div at bounding box center [493, 633] width 38 height 38
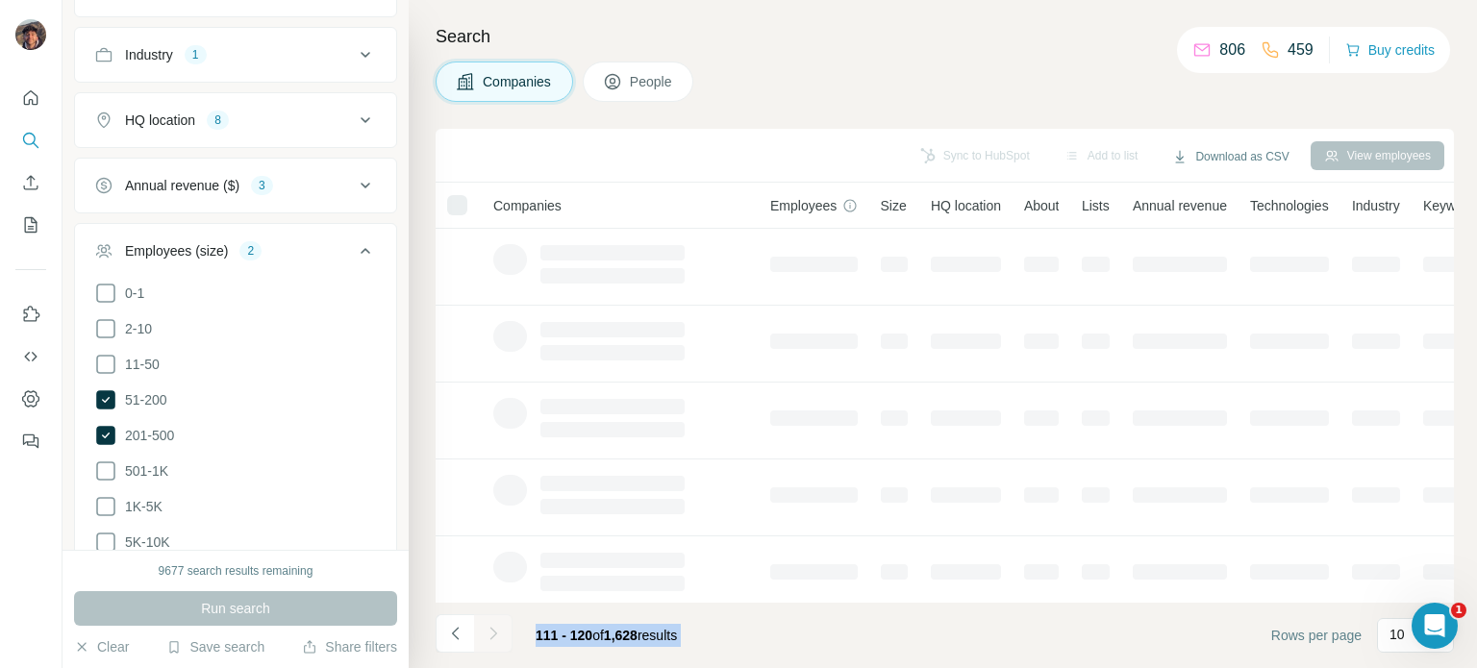
click at [490, 636] on div at bounding box center [493, 633] width 38 height 38
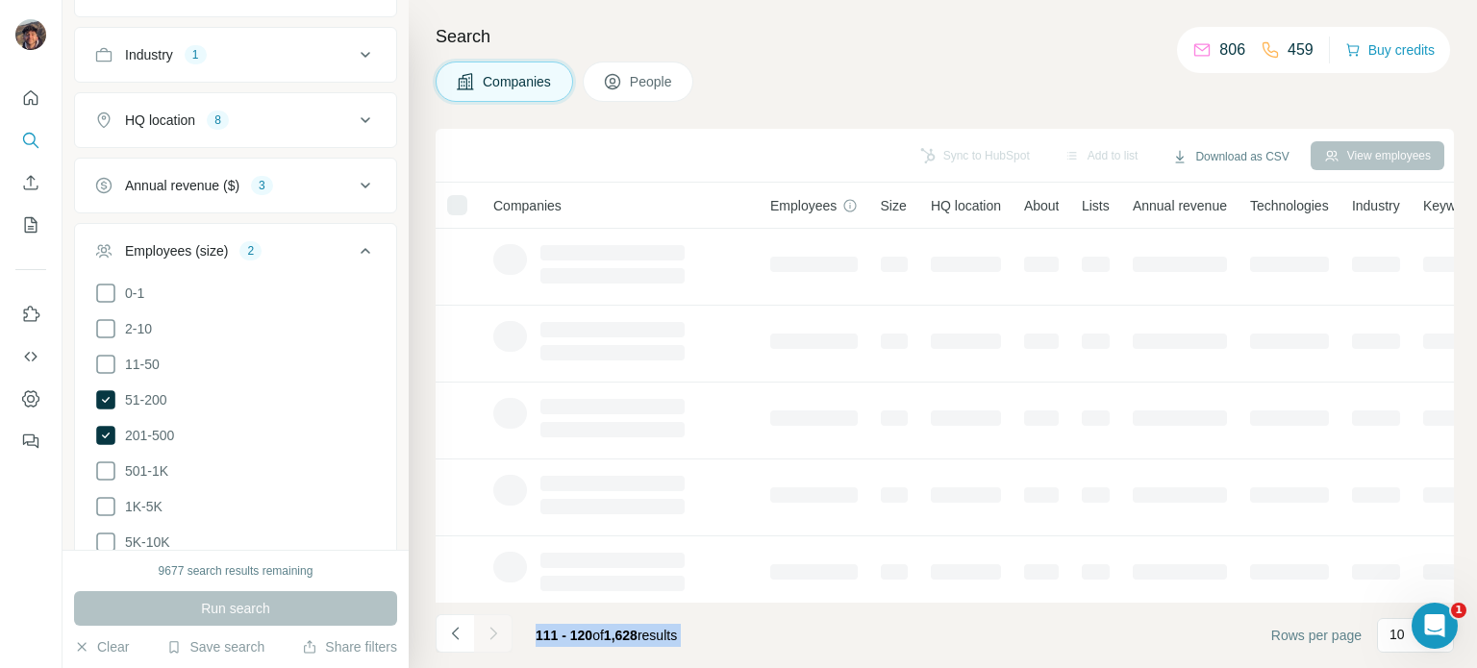
click at [490, 636] on div at bounding box center [493, 633] width 38 height 38
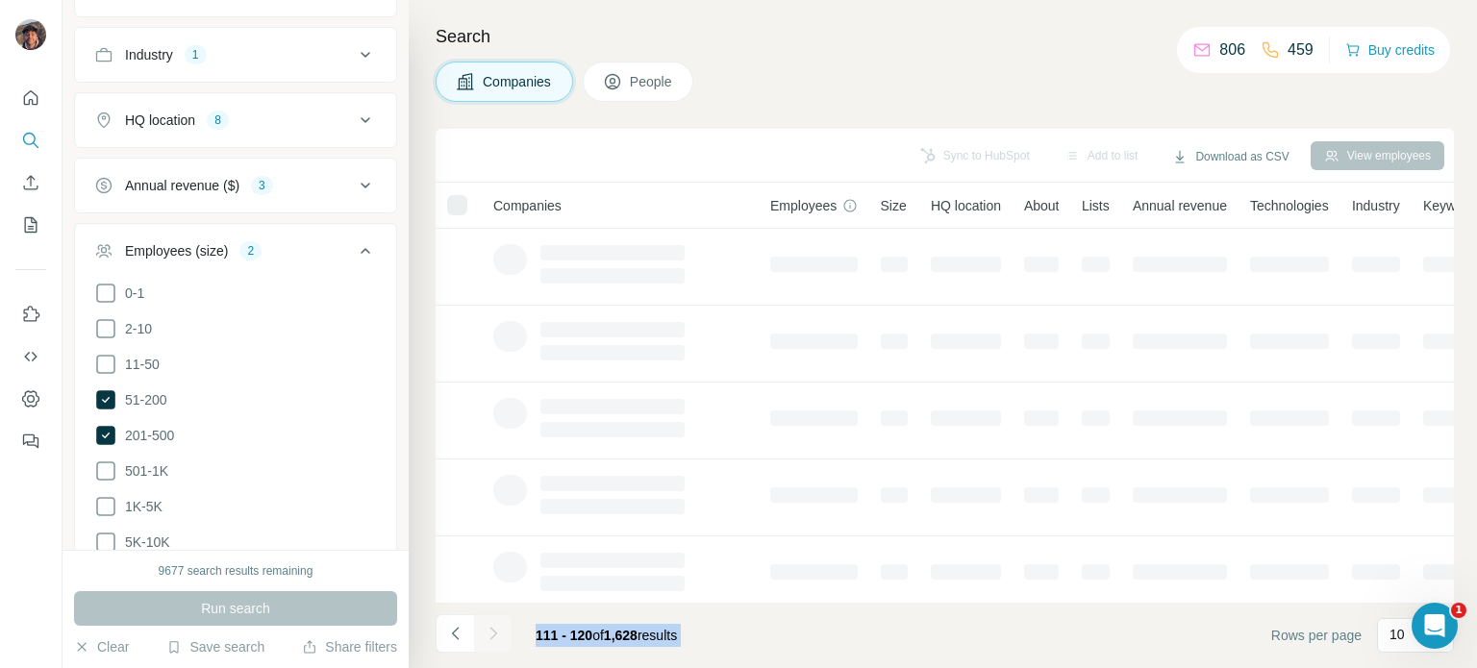
click at [490, 636] on div at bounding box center [493, 633] width 38 height 38
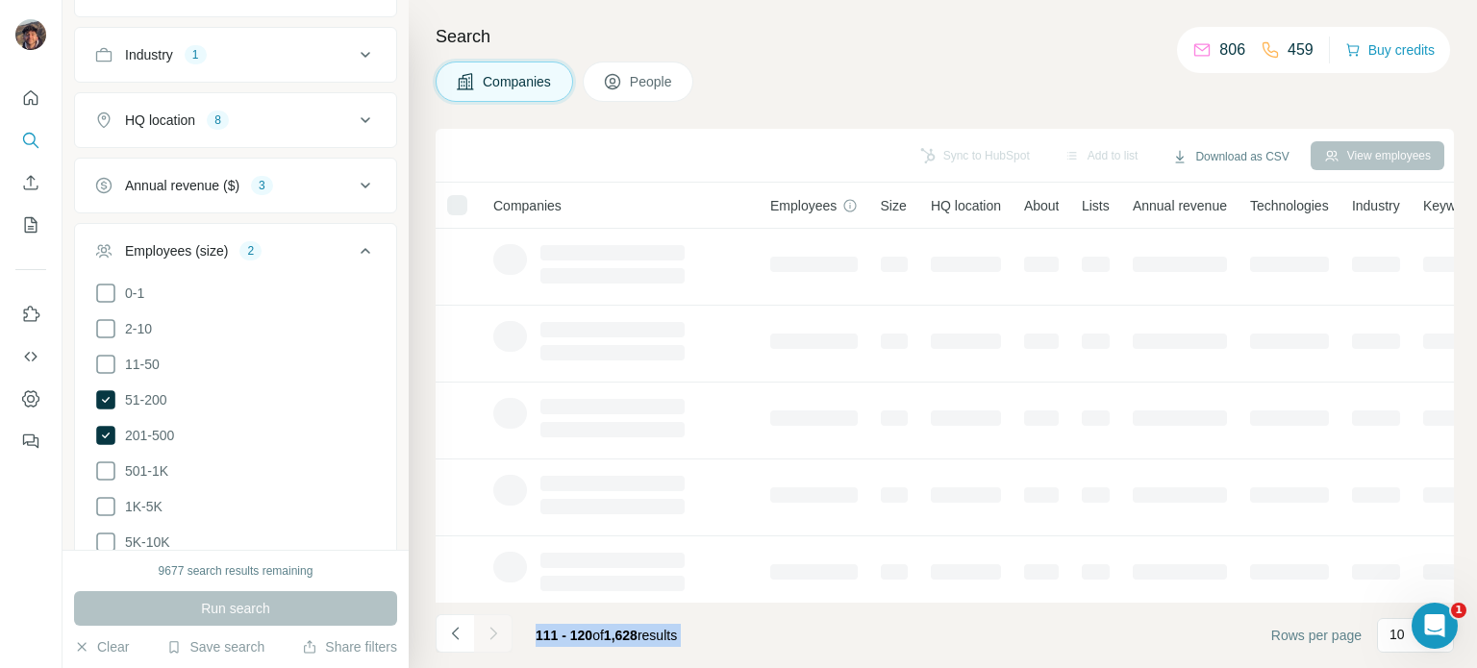
click at [490, 636] on div at bounding box center [493, 633] width 38 height 38
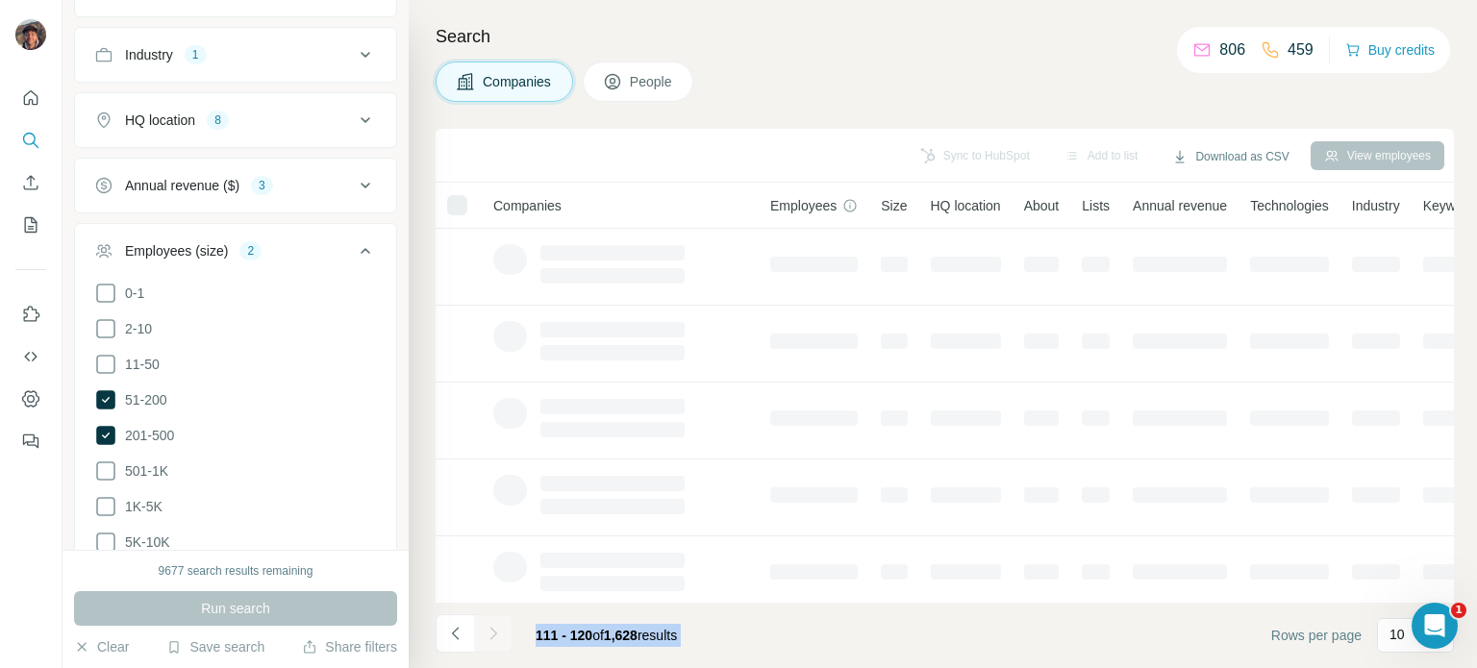
click at [490, 636] on div at bounding box center [493, 633] width 38 height 38
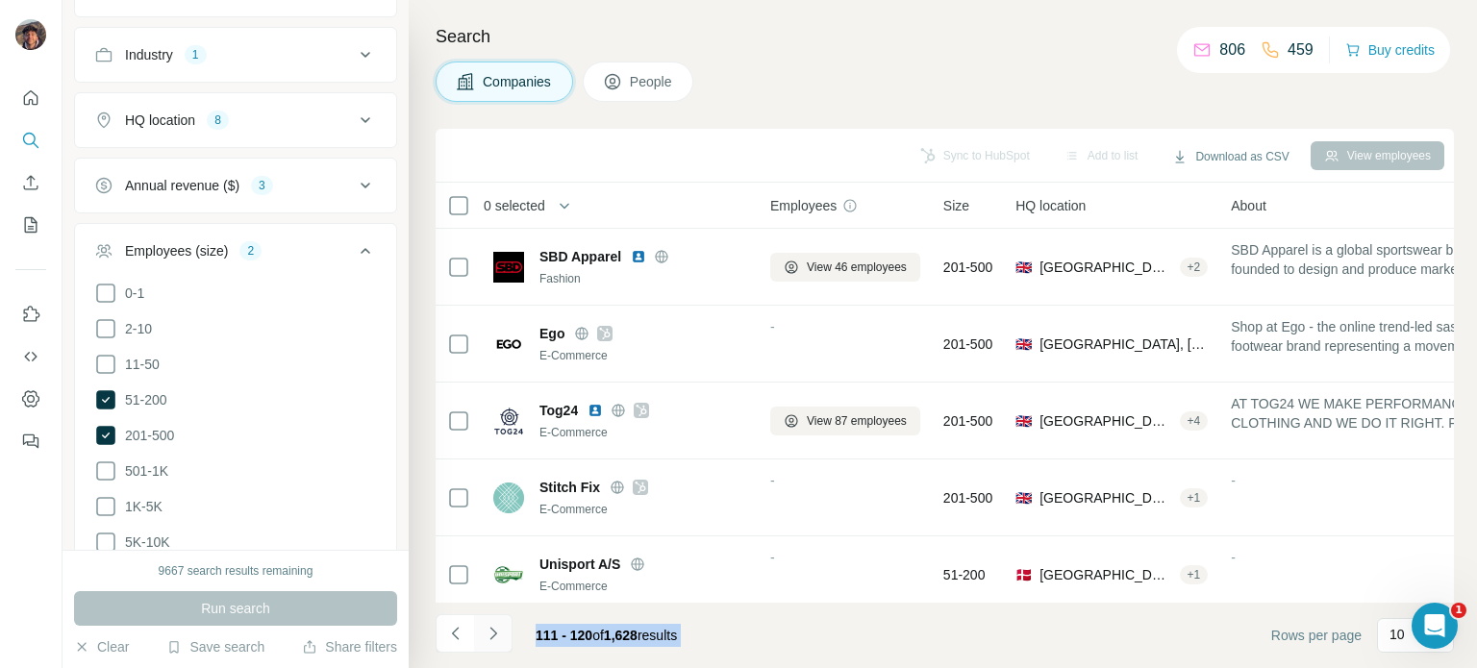
click at [488, 634] on icon "Navigate to next page" at bounding box center [493, 633] width 19 height 19
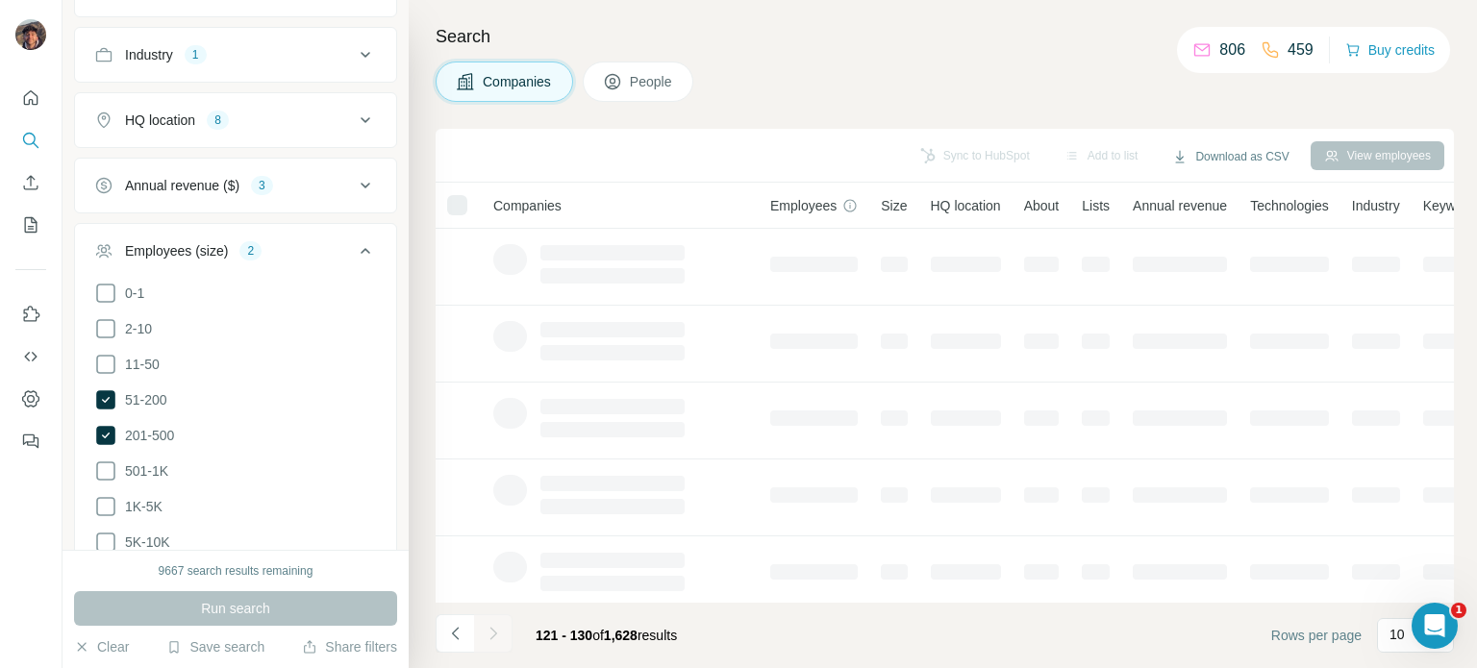
click at [511, 634] on div at bounding box center [493, 633] width 38 height 38
click at [504, 637] on div at bounding box center [493, 633] width 38 height 38
drag, startPoint x: 504, startPoint y: 637, endPoint x: 500, endPoint y: 626, distance: 12.2
click at [500, 626] on div at bounding box center [493, 633] width 38 height 38
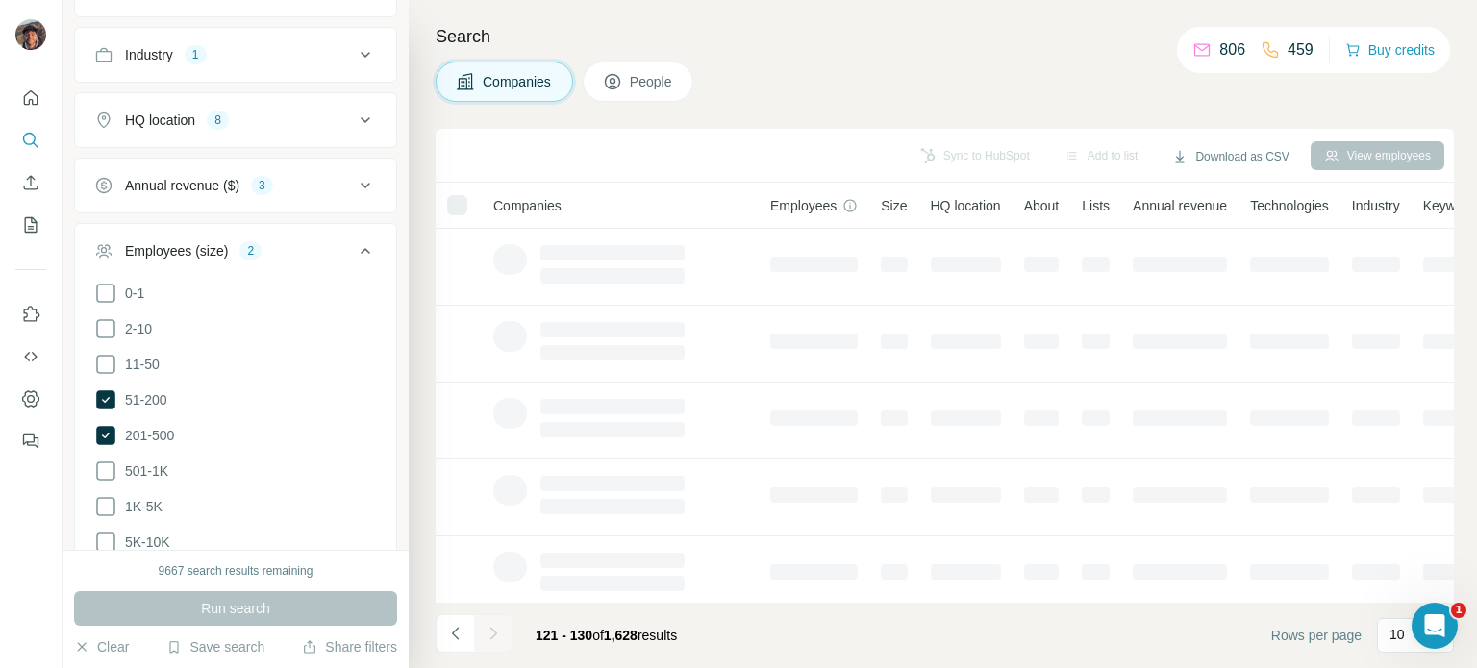
click at [500, 626] on div at bounding box center [493, 633] width 38 height 38
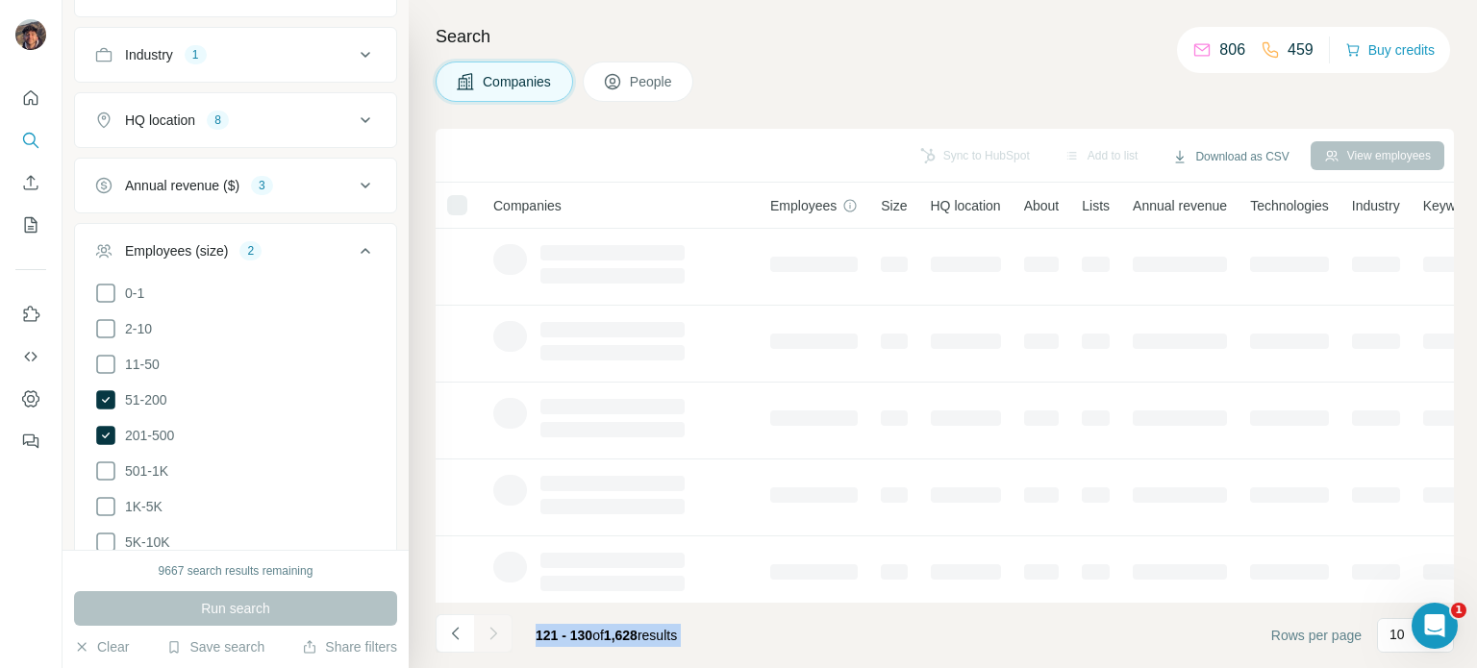
click at [500, 626] on div at bounding box center [493, 633] width 38 height 38
click at [500, 626] on icon "Navigate to next page" at bounding box center [493, 633] width 19 height 19
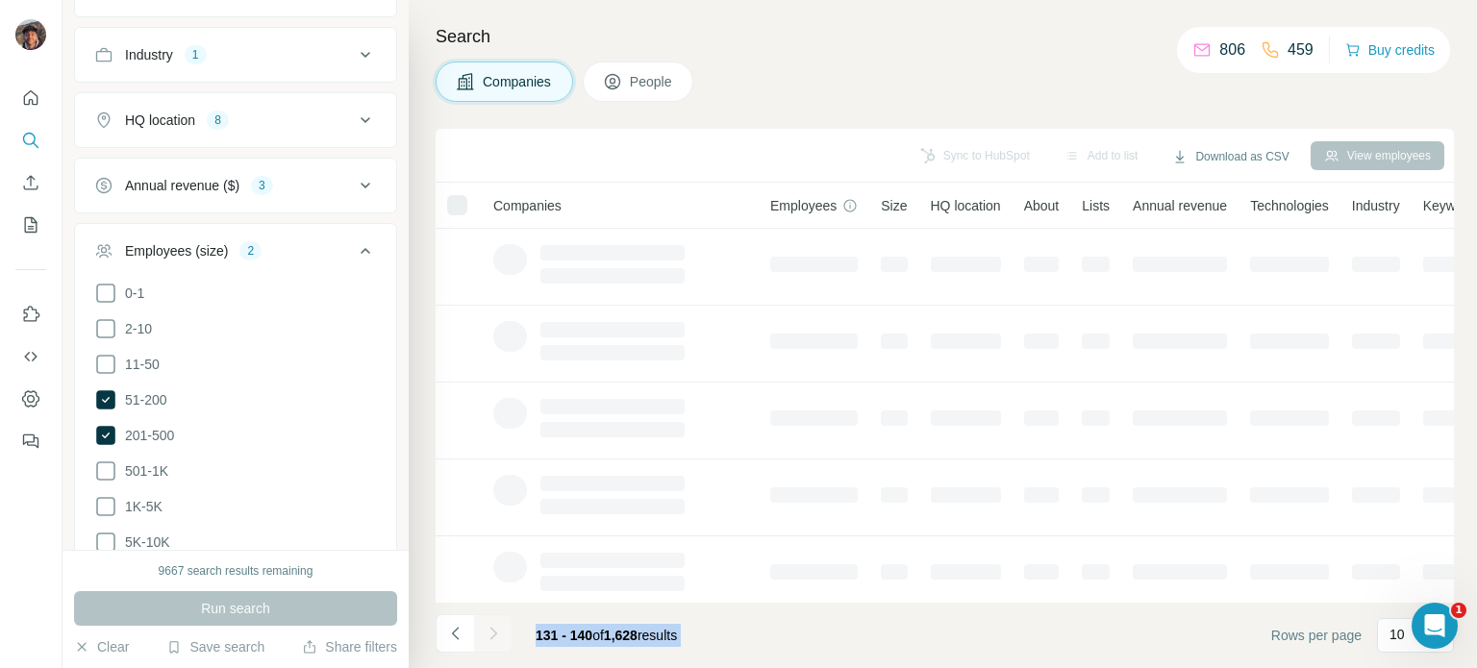
click at [500, 626] on div at bounding box center [493, 633] width 38 height 38
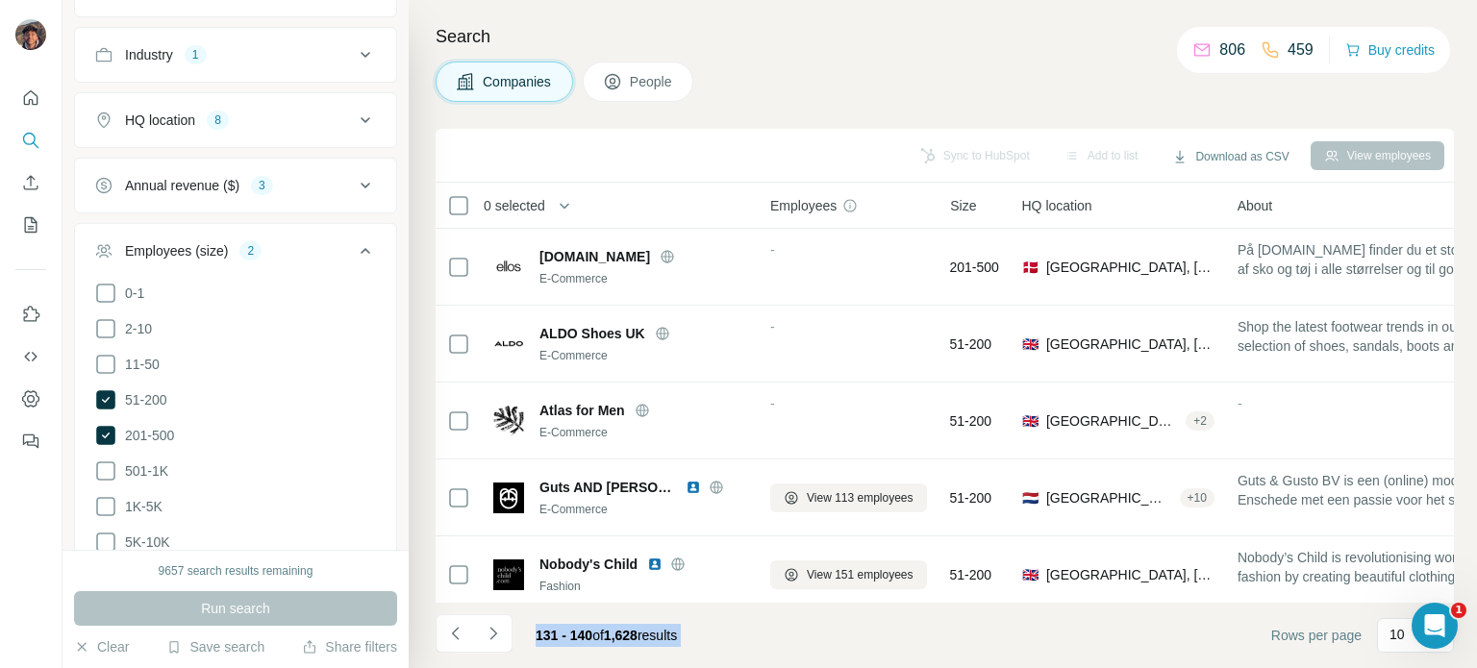
click at [500, 626] on icon "Navigate to next page" at bounding box center [493, 633] width 19 height 19
click at [500, 626] on div at bounding box center [493, 633] width 38 height 38
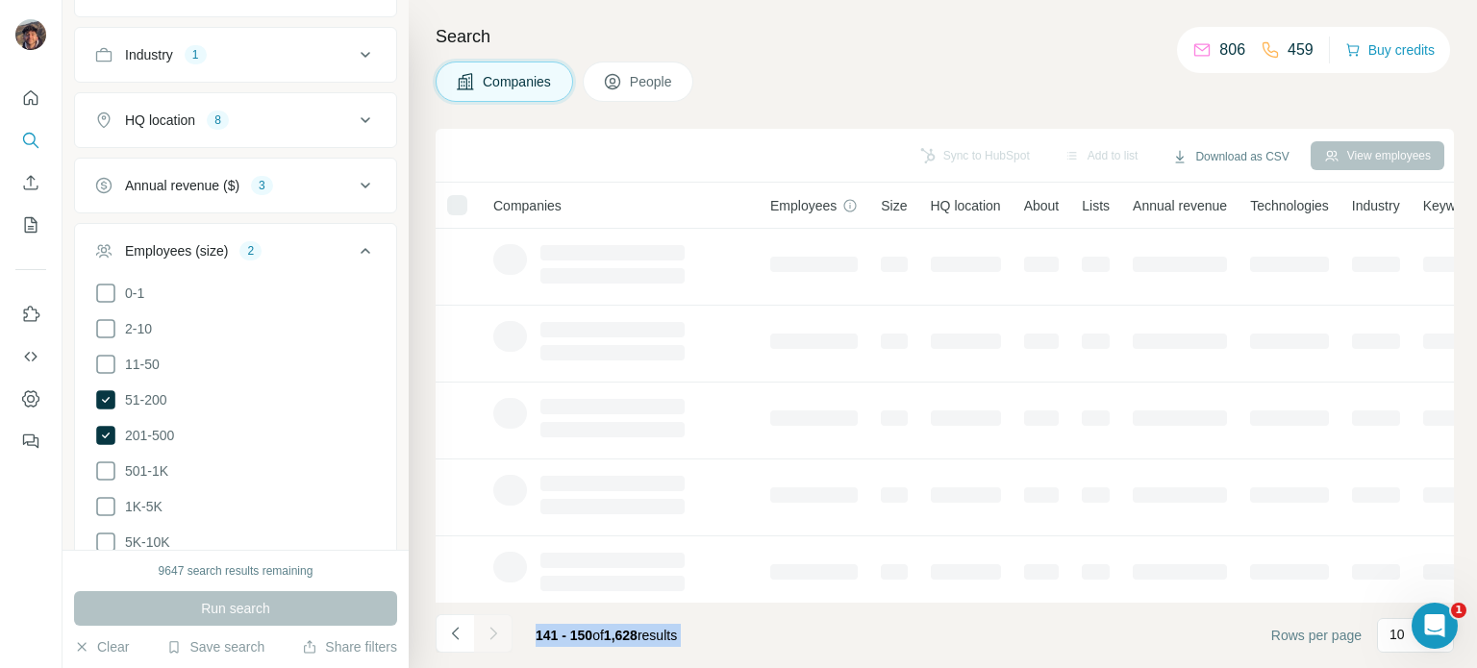
click at [500, 626] on div at bounding box center [493, 633] width 38 height 38
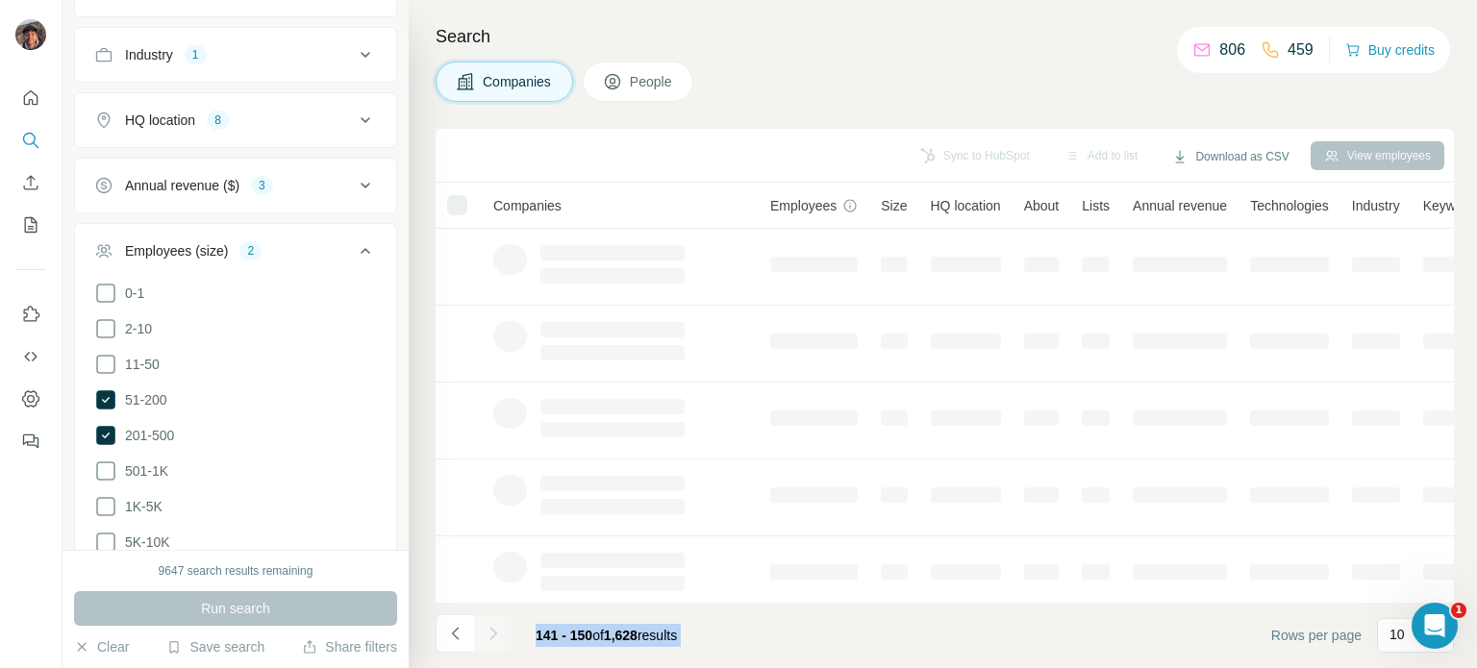
click at [500, 626] on div at bounding box center [493, 633] width 38 height 38
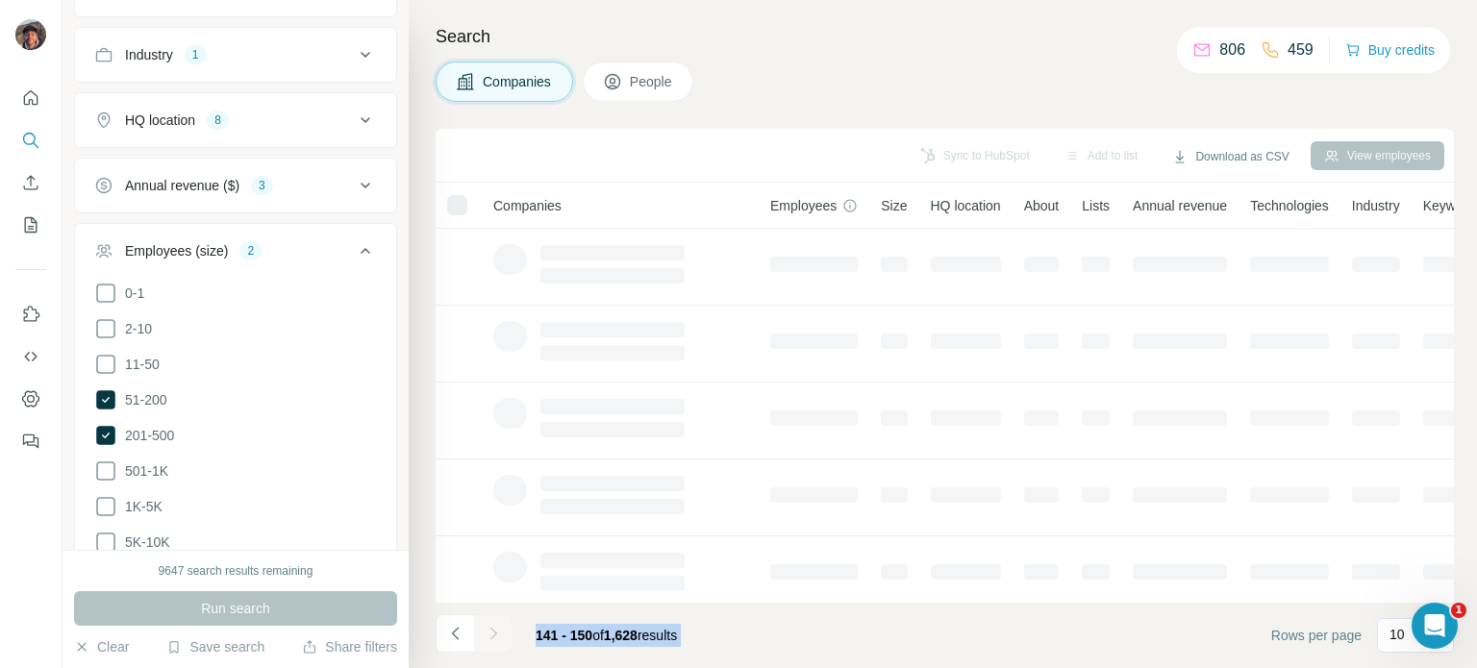
click at [500, 626] on div at bounding box center [493, 633] width 38 height 38
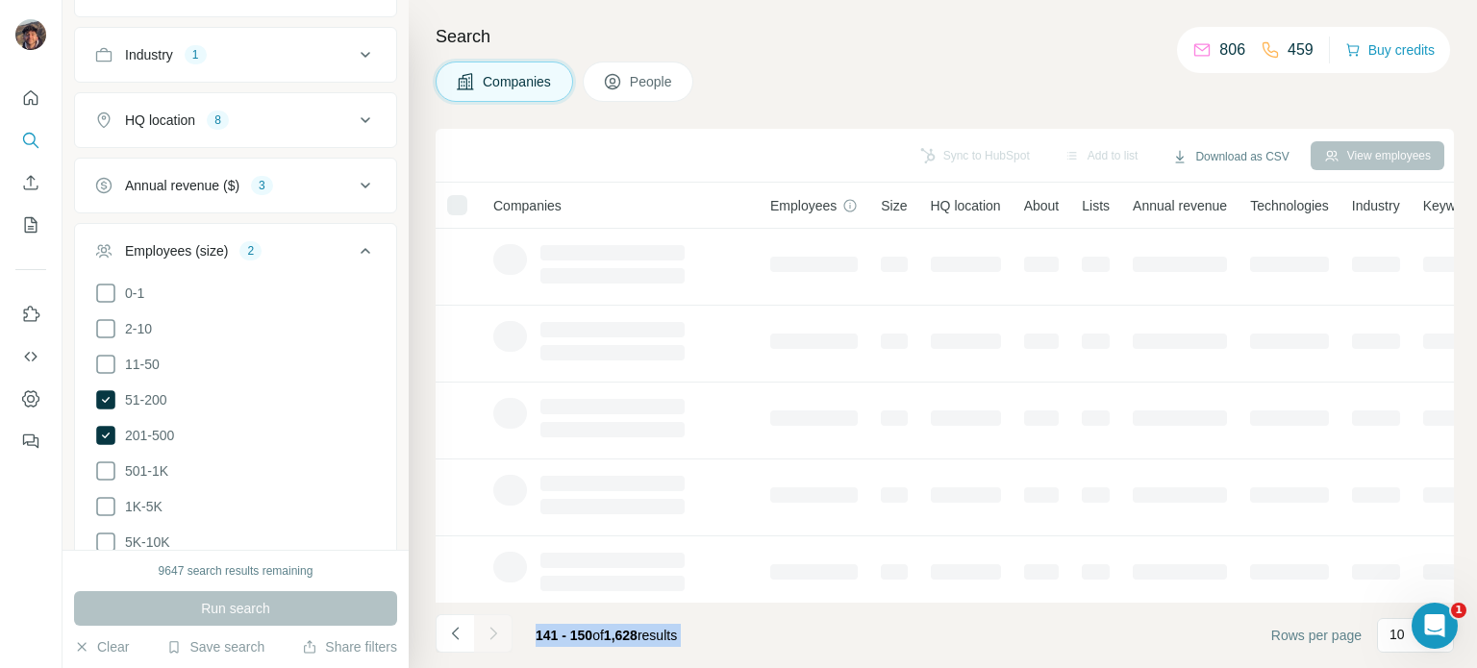
click at [500, 626] on div at bounding box center [493, 633] width 38 height 38
click at [500, 626] on icon "Navigate to next page" at bounding box center [493, 633] width 19 height 19
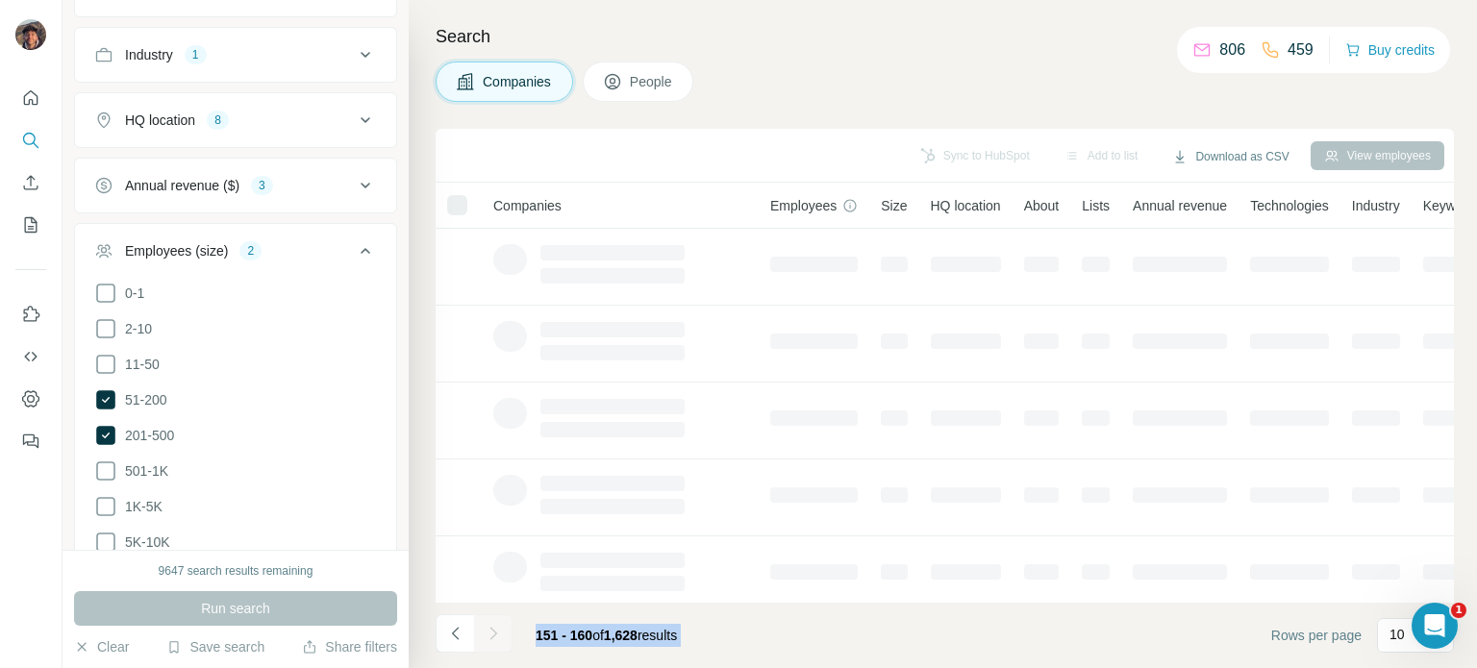
click at [500, 626] on div at bounding box center [493, 633] width 38 height 38
click at [500, 626] on icon "Navigate to next page" at bounding box center [493, 633] width 19 height 19
click at [500, 626] on div at bounding box center [493, 633] width 38 height 38
click at [500, 626] on icon "Navigate to next page" at bounding box center [493, 633] width 19 height 19
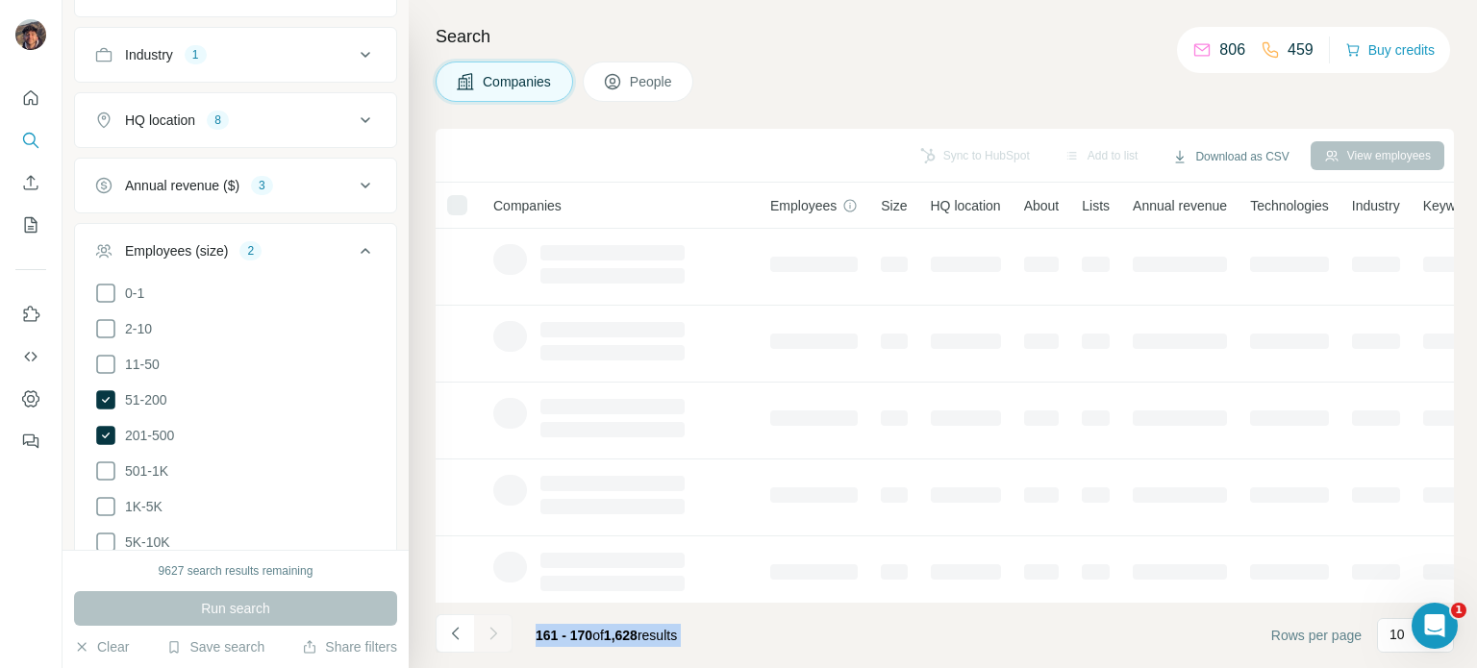
click at [500, 626] on div at bounding box center [493, 633] width 38 height 38
click at [500, 626] on icon "Navigate to next page" at bounding box center [493, 633] width 19 height 19
click at [500, 626] on div at bounding box center [493, 633] width 38 height 38
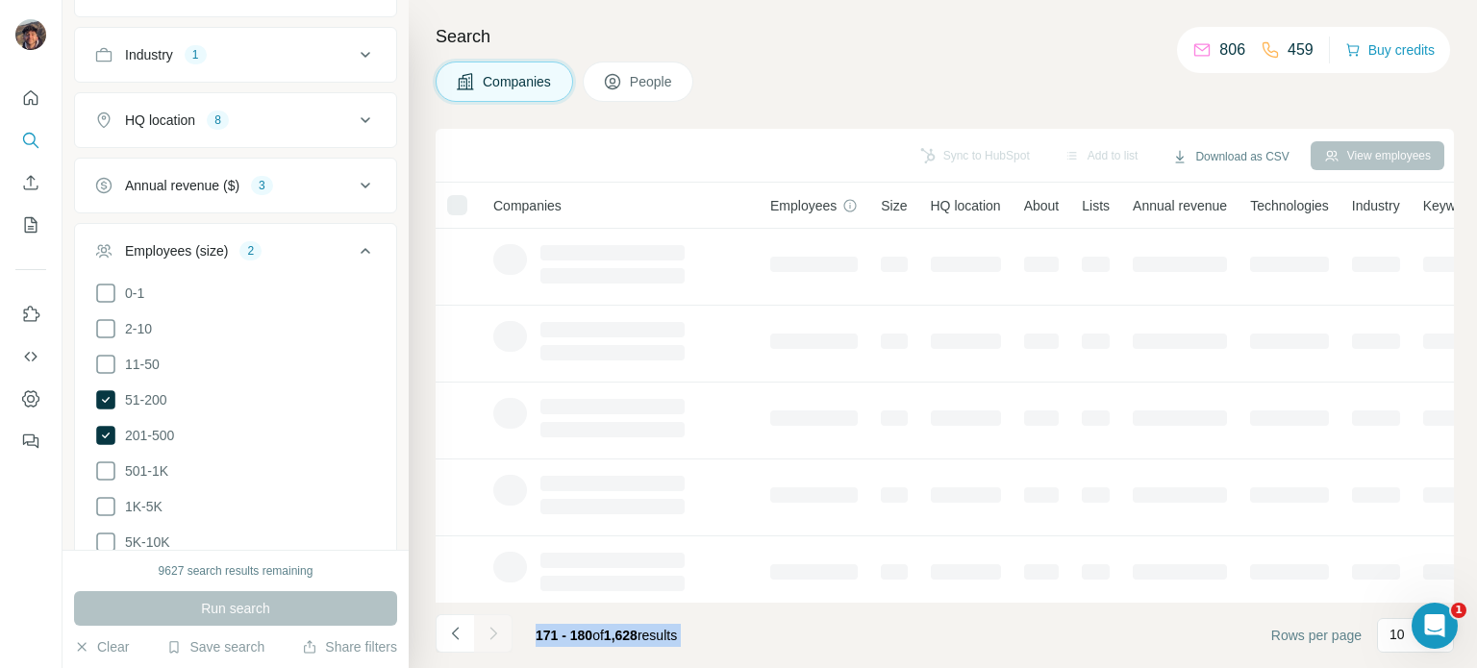
click at [500, 626] on div at bounding box center [493, 633] width 38 height 38
click at [500, 626] on icon "Navigate to next page" at bounding box center [493, 633] width 19 height 19
click at [500, 626] on div at bounding box center [493, 633] width 38 height 38
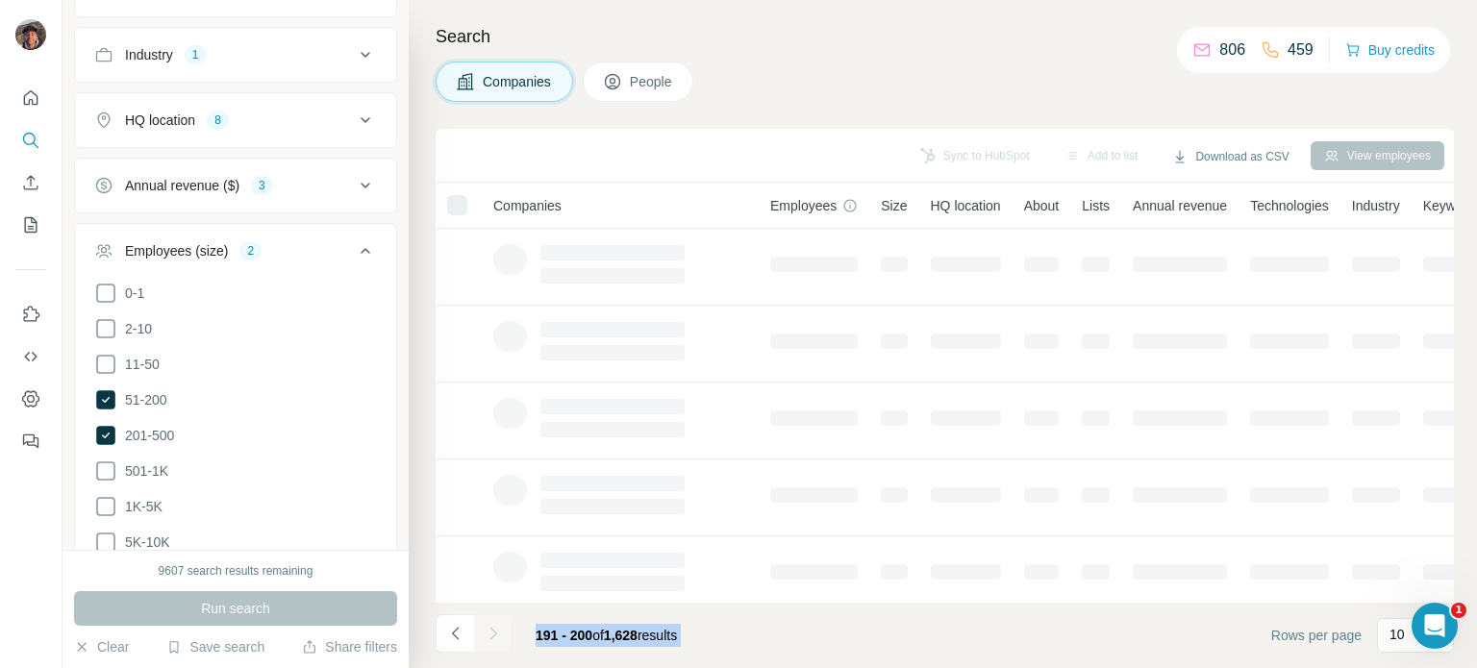
click at [500, 626] on div at bounding box center [493, 633] width 38 height 38
click at [500, 626] on icon "Navigate to next page" at bounding box center [493, 633] width 19 height 19
click at [500, 626] on div at bounding box center [493, 633] width 38 height 38
click at [495, 626] on icon "Navigate to next page" at bounding box center [493, 633] width 19 height 19
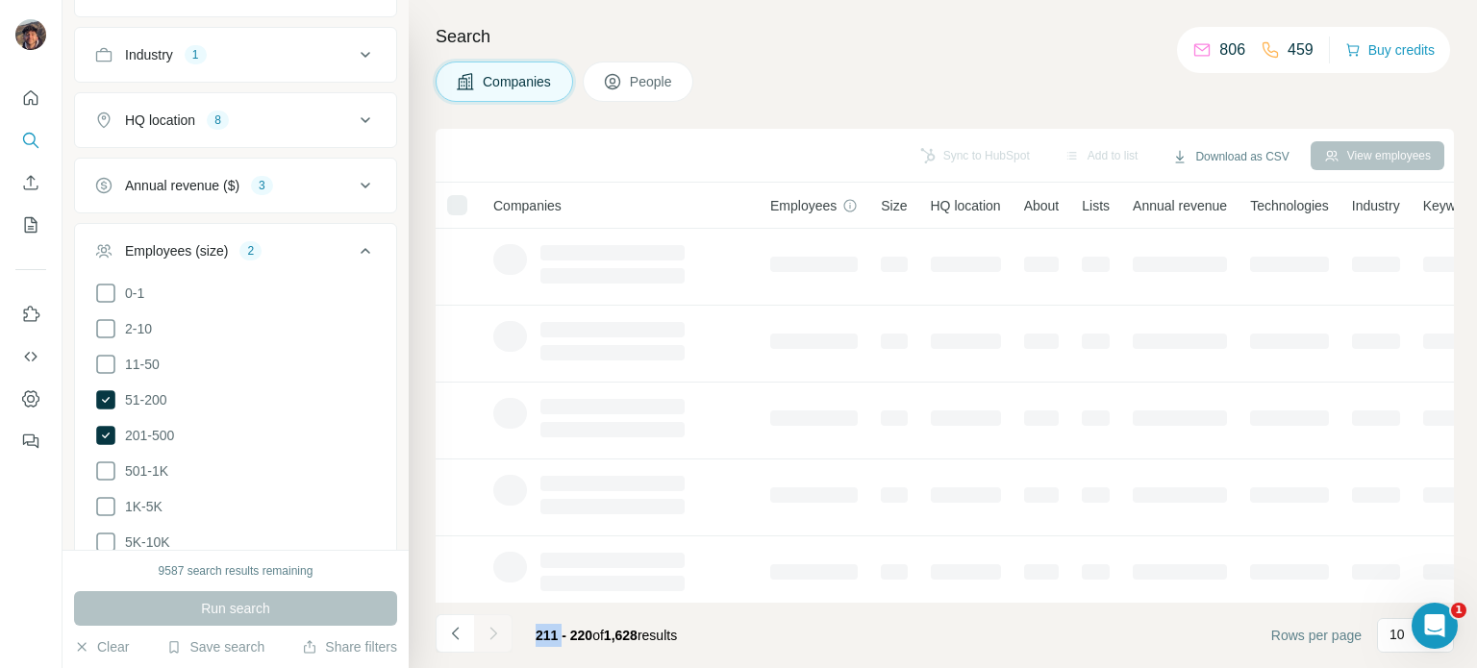
click at [495, 626] on div at bounding box center [493, 633] width 38 height 38
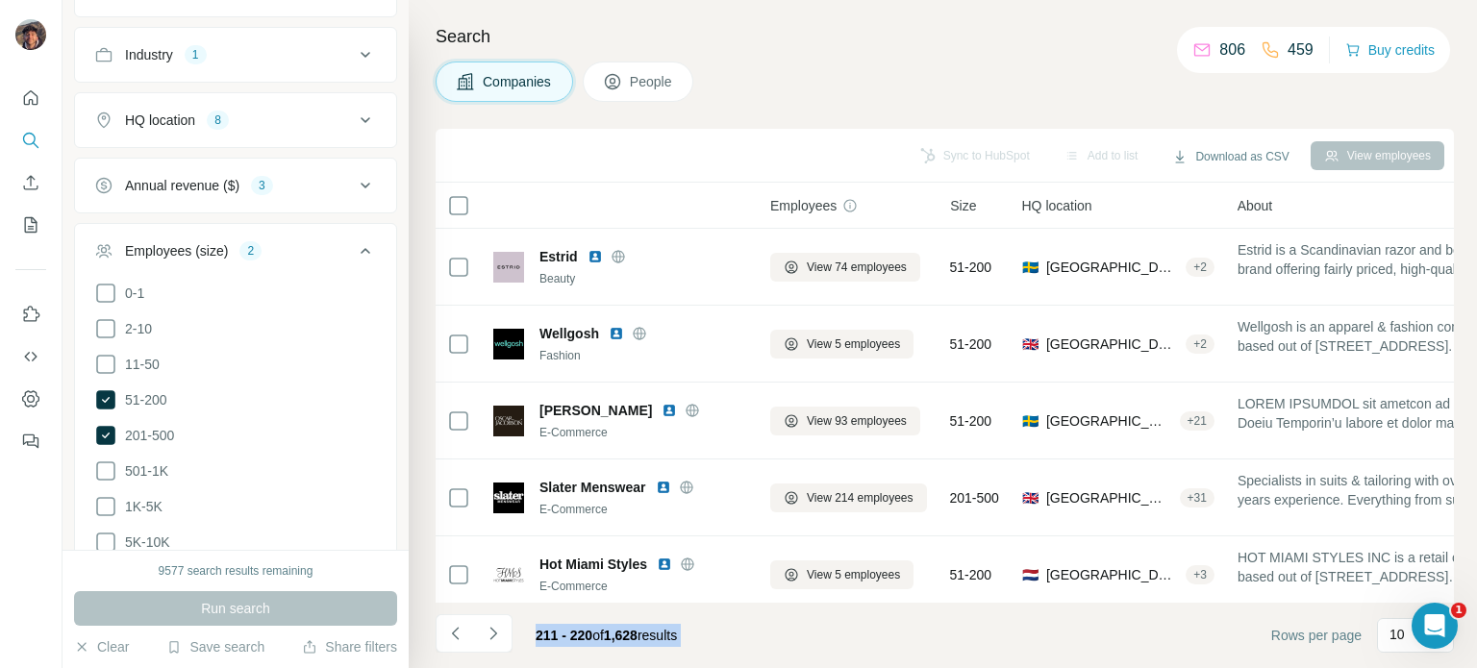
click at [495, 626] on icon "Navigate to next page" at bounding box center [493, 633] width 19 height 19
click at [495, 626] on div at bounding box center [493, 633] width 38 height 38
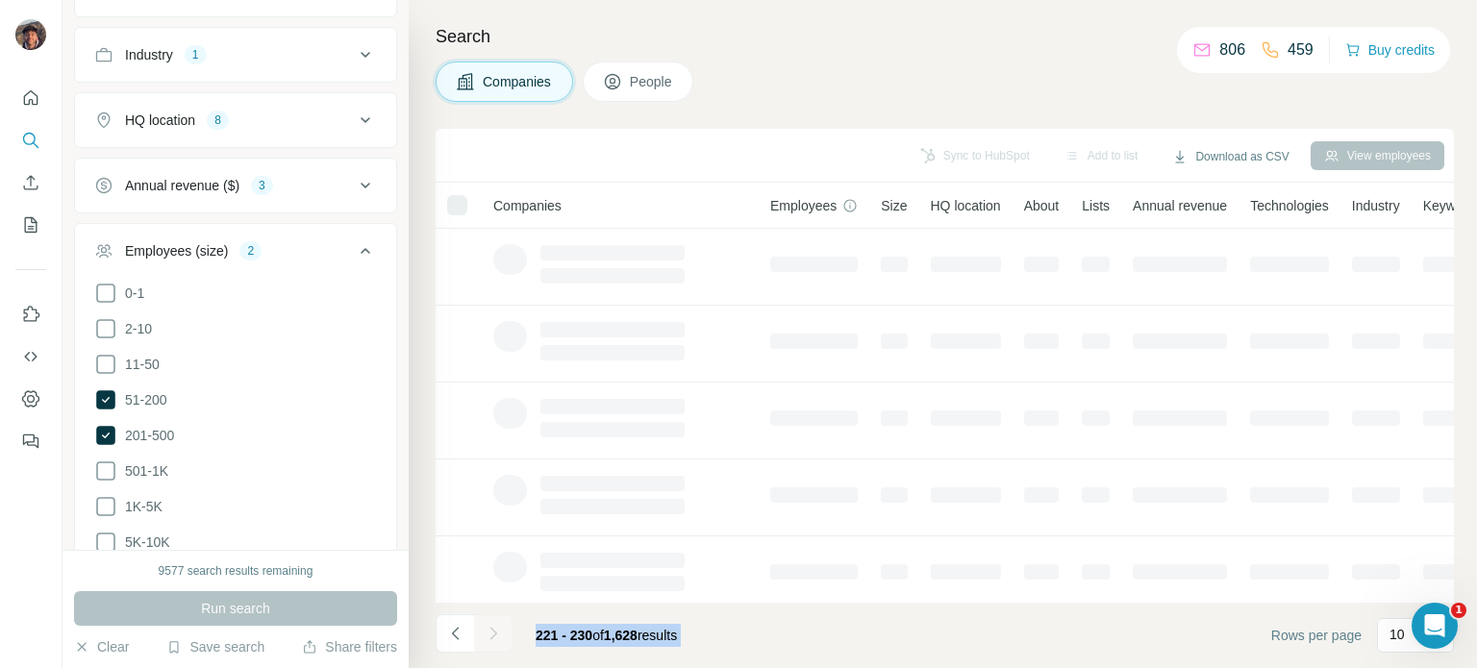
click at [495, 626] on div at bounding box center [493, 633] width 38 height 38
click at [495, 626] on icon "Navigate to next page" at bounding box center [493, 633] width 19 height 19
click at [495, 626] on div at bounding box center [493, 633] width 38 height 38
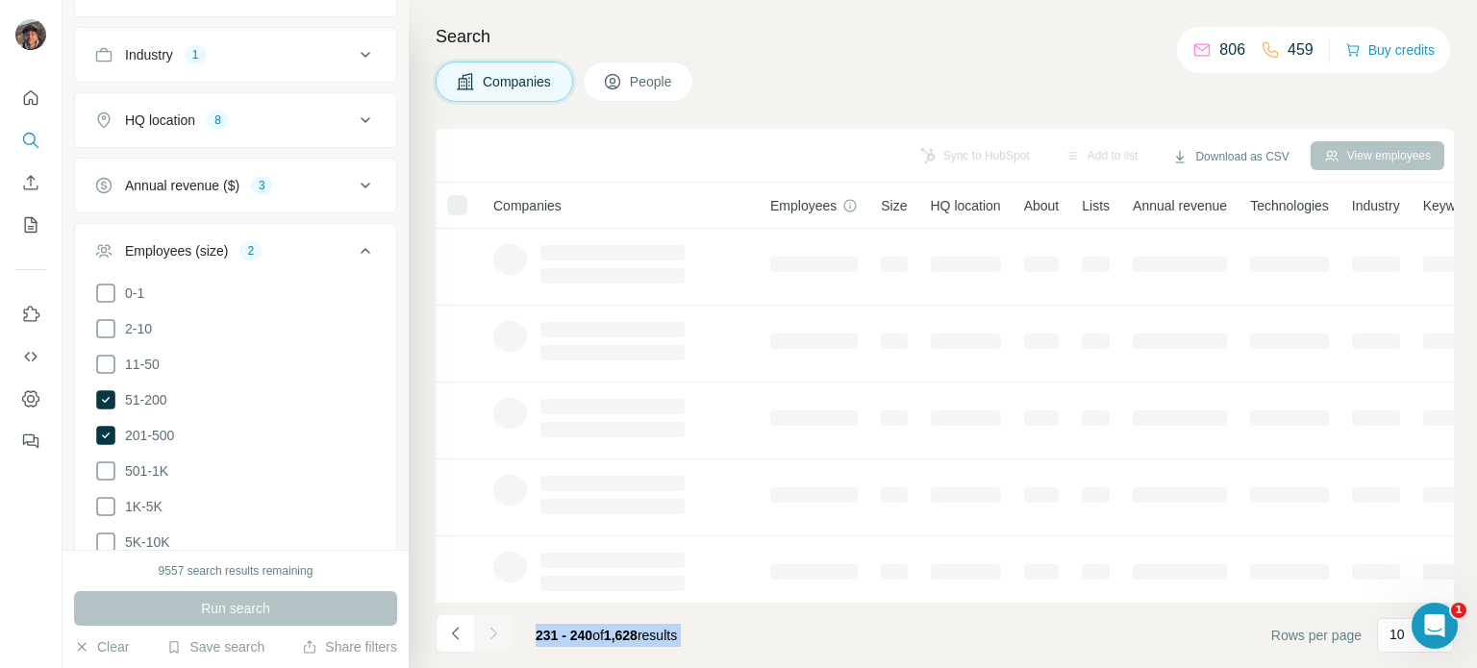
click at [494, 626] on div at bounding box center [493, 633] width 38 height 38
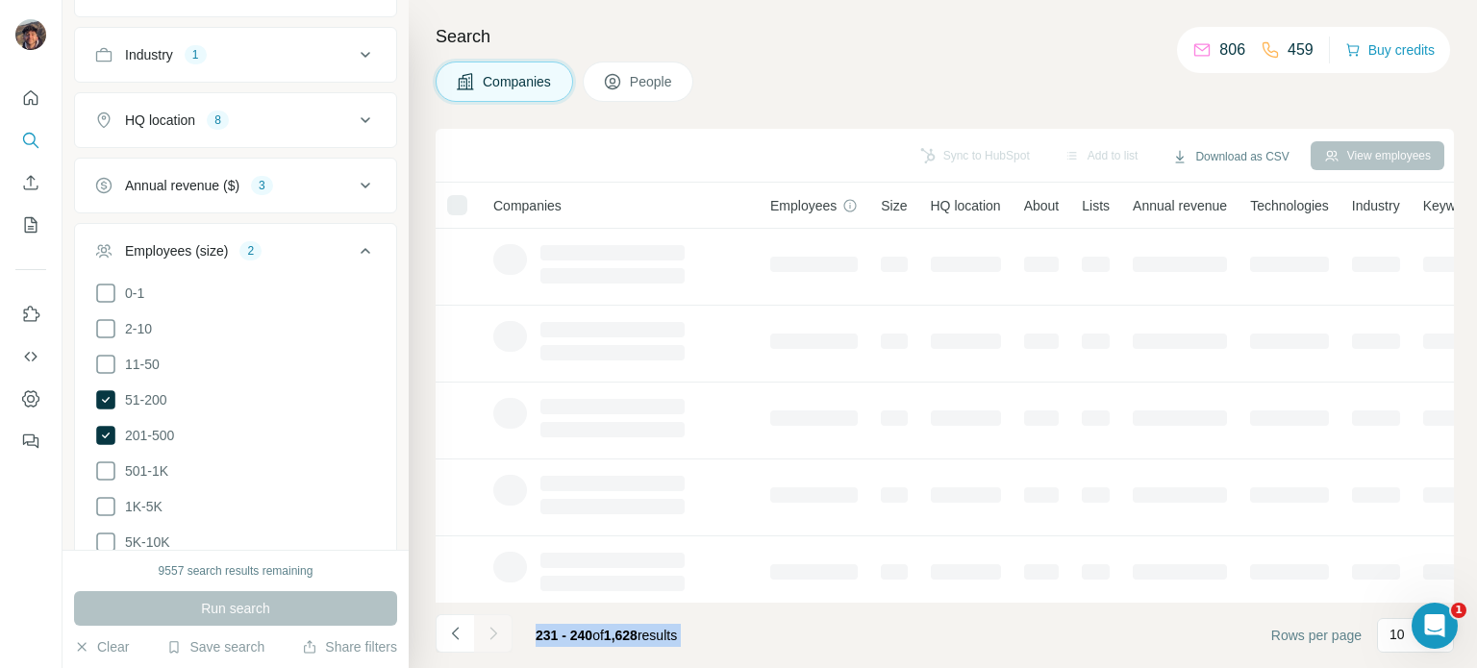
click at [494, 626] on div at bounding box center [493, 633] width 38 height 38
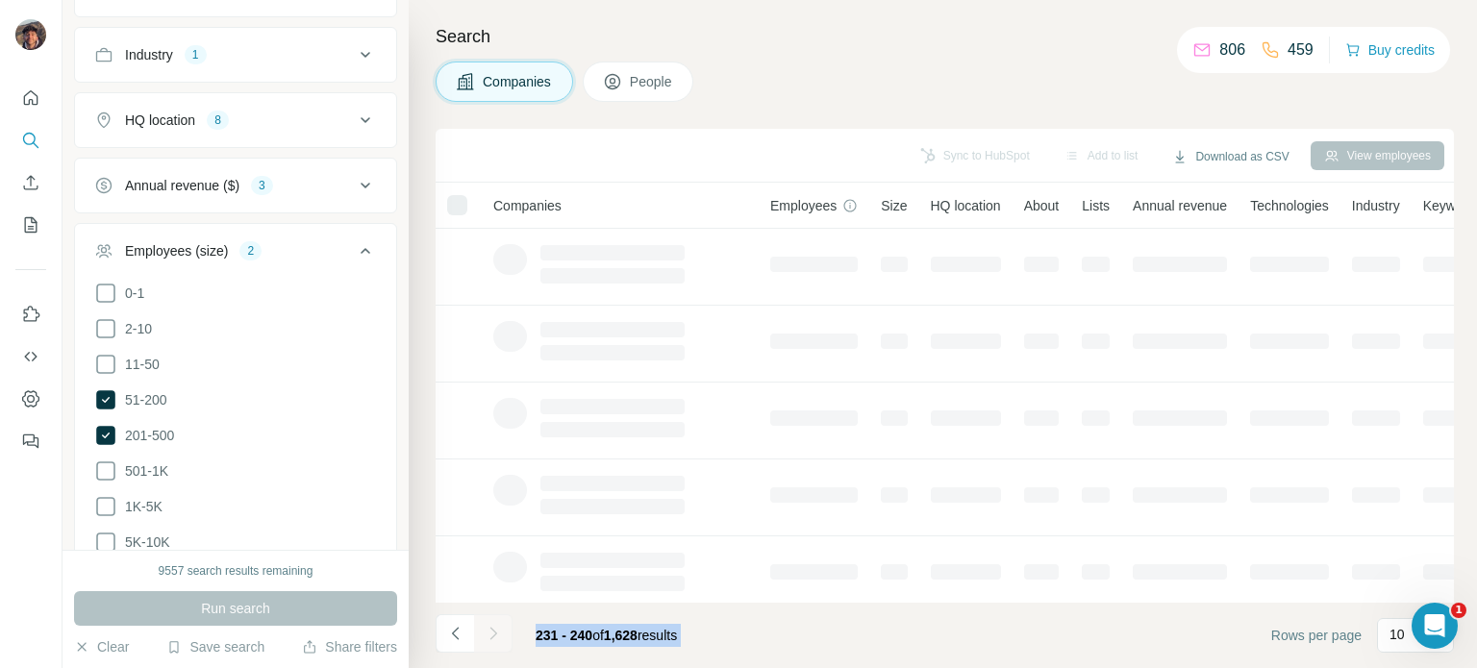
click at [494, 626] on div at bounding box center [493, 633] width 38 height 38
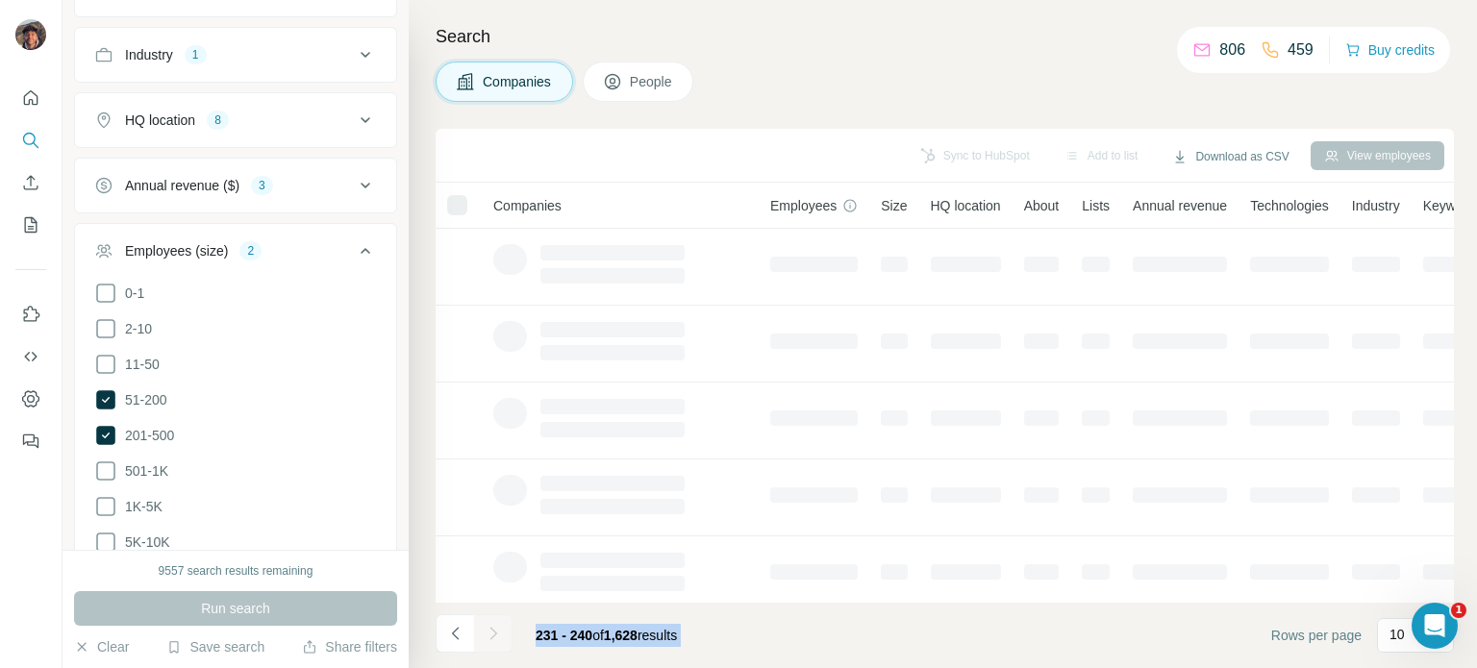
click at [494, 626] on div at bounding box center [493, 633] width 38 height 38
click at [493, 626] on div at bounding box center [493, 633] width 38 height 38
click at [493, 626] on icon "Navigate to next page" at bounding box center [493, 633] width 19 height 19
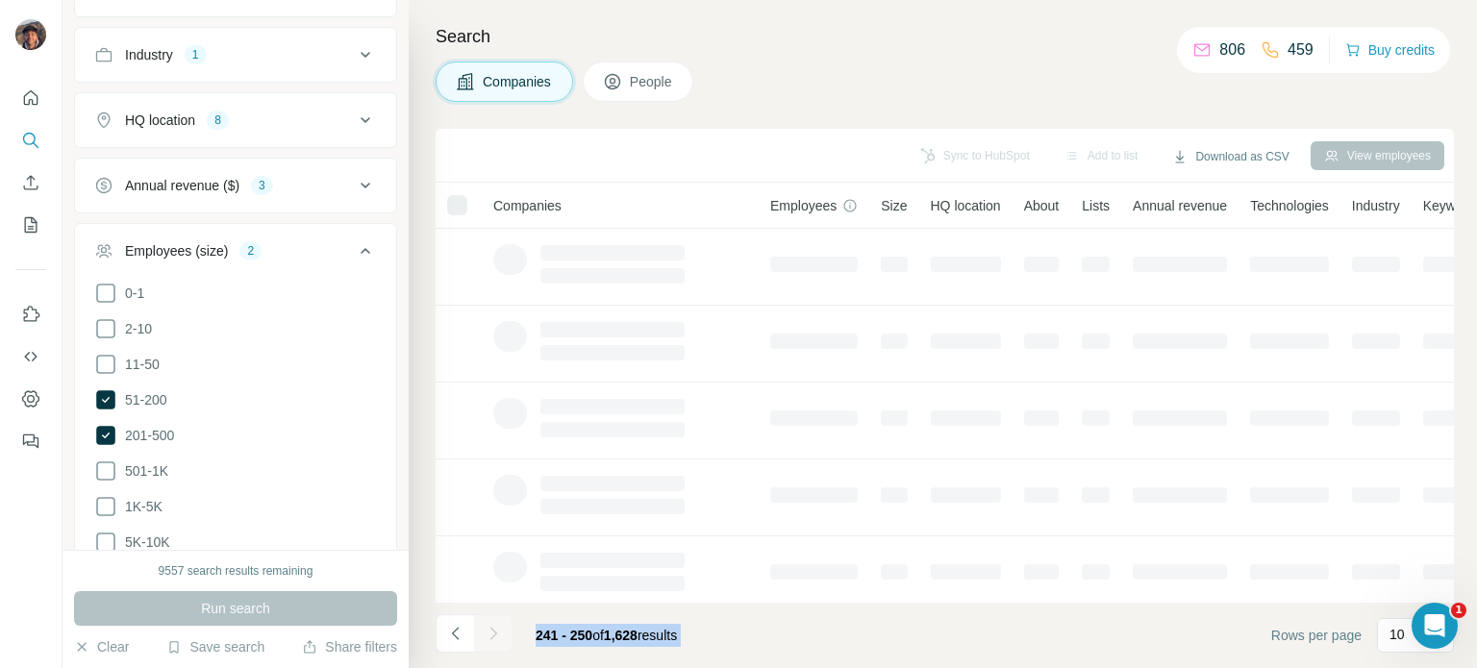
click at [493, 626] on div at bounding box center [493, 633] width 38 height 38
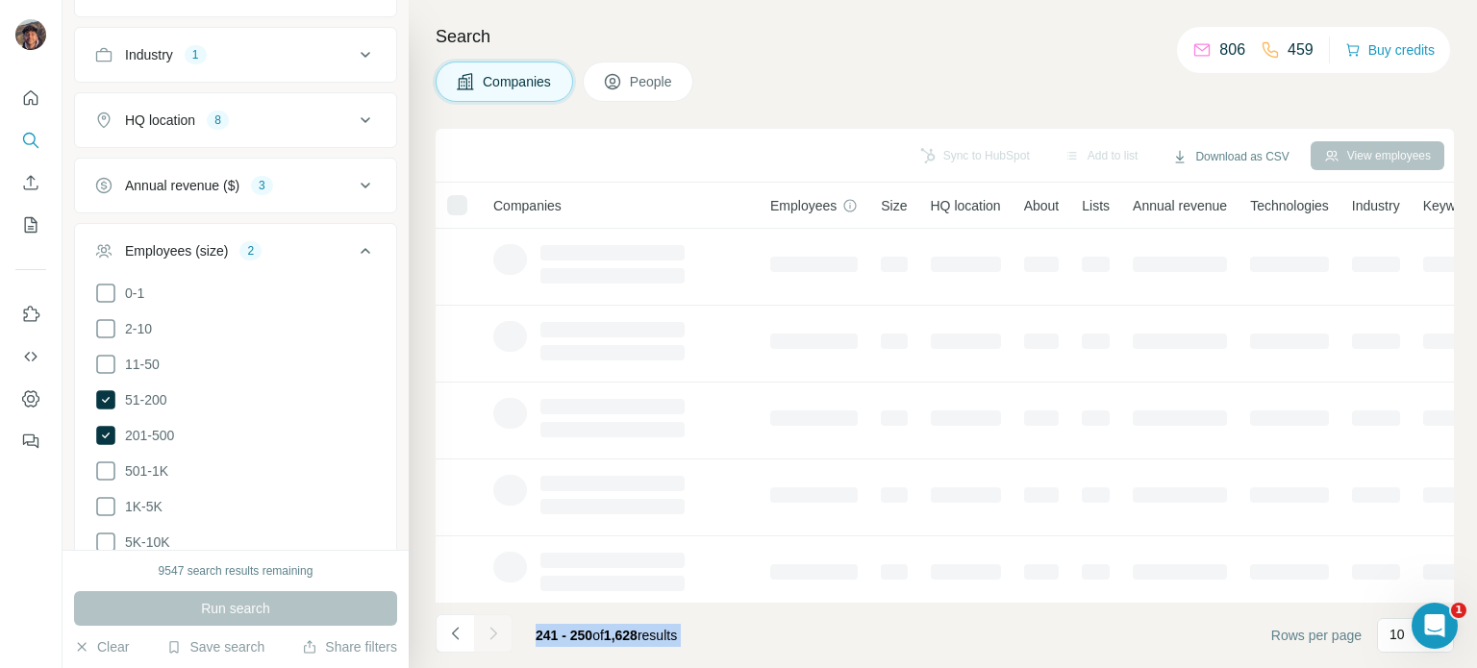
click at [493, 626] on div at bounding box center [493, 633] width 38 height 38
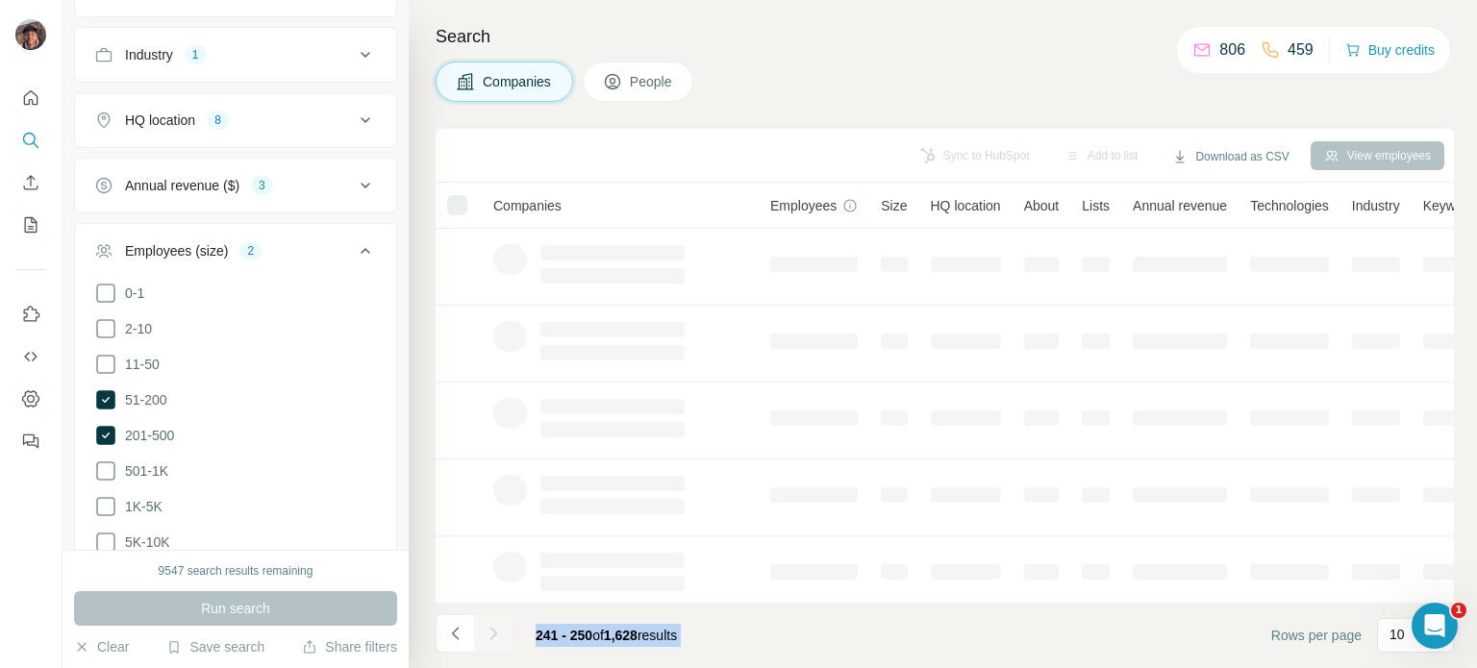
click at [493, 626] on div at bounding box center [493, 633] width 38 height 38
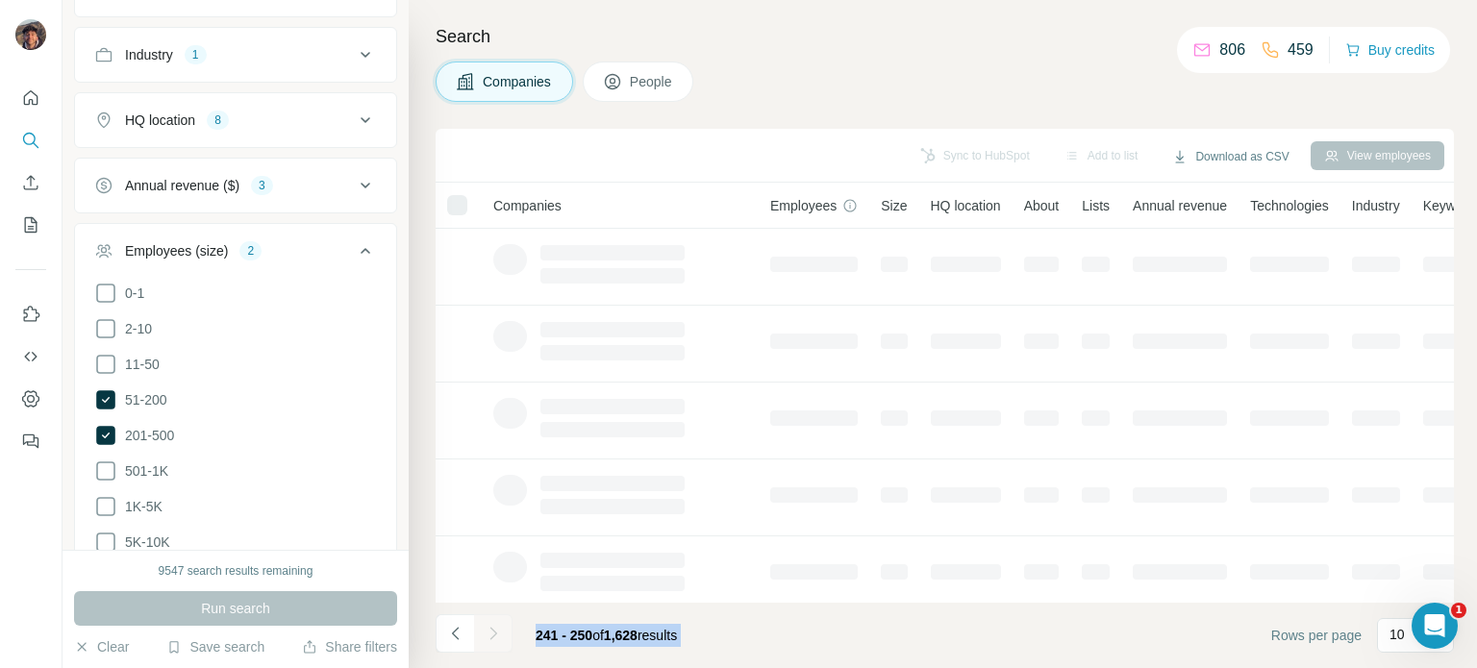
click at [737, 664] on footer "241 - 250 of 1,628 results Rows per page 10" at bounding box center [945, 635] width 1018 height 65
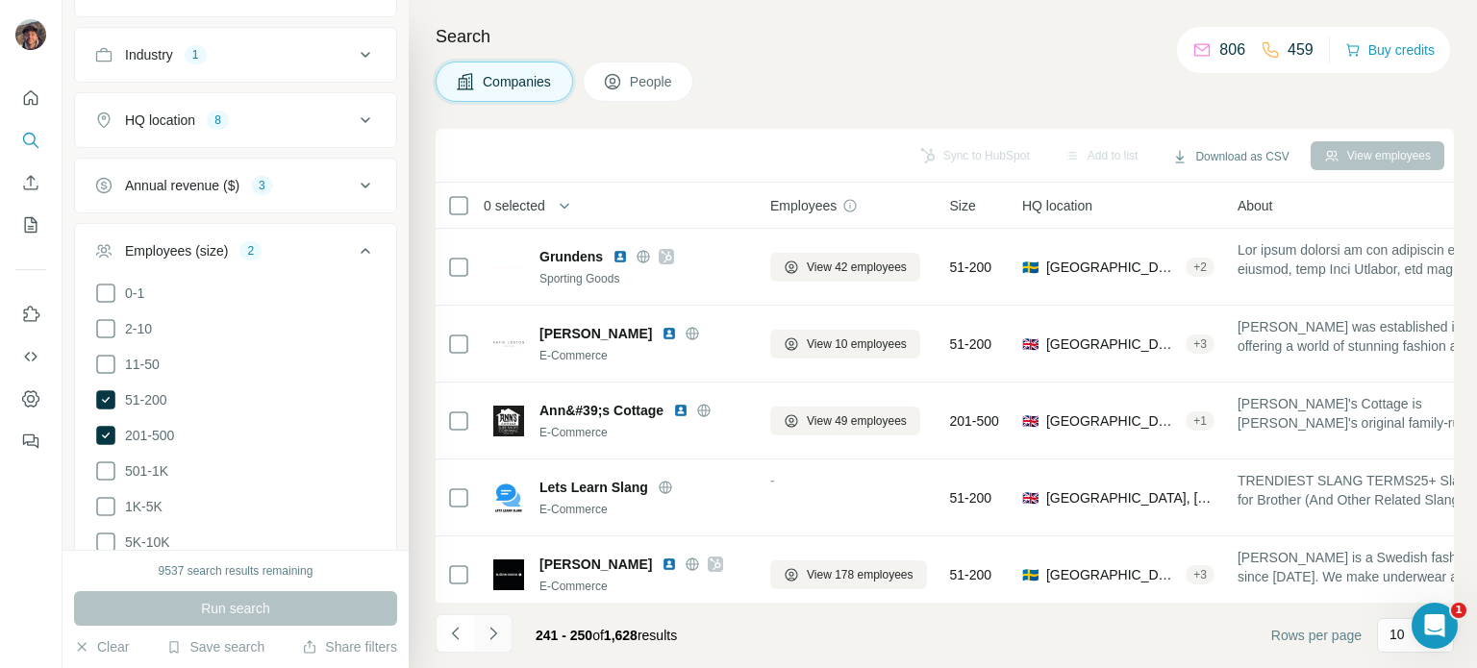
click at [492, 638] on icon "Navigate to next page" at bounding box center [493, 633] width 19 height 19
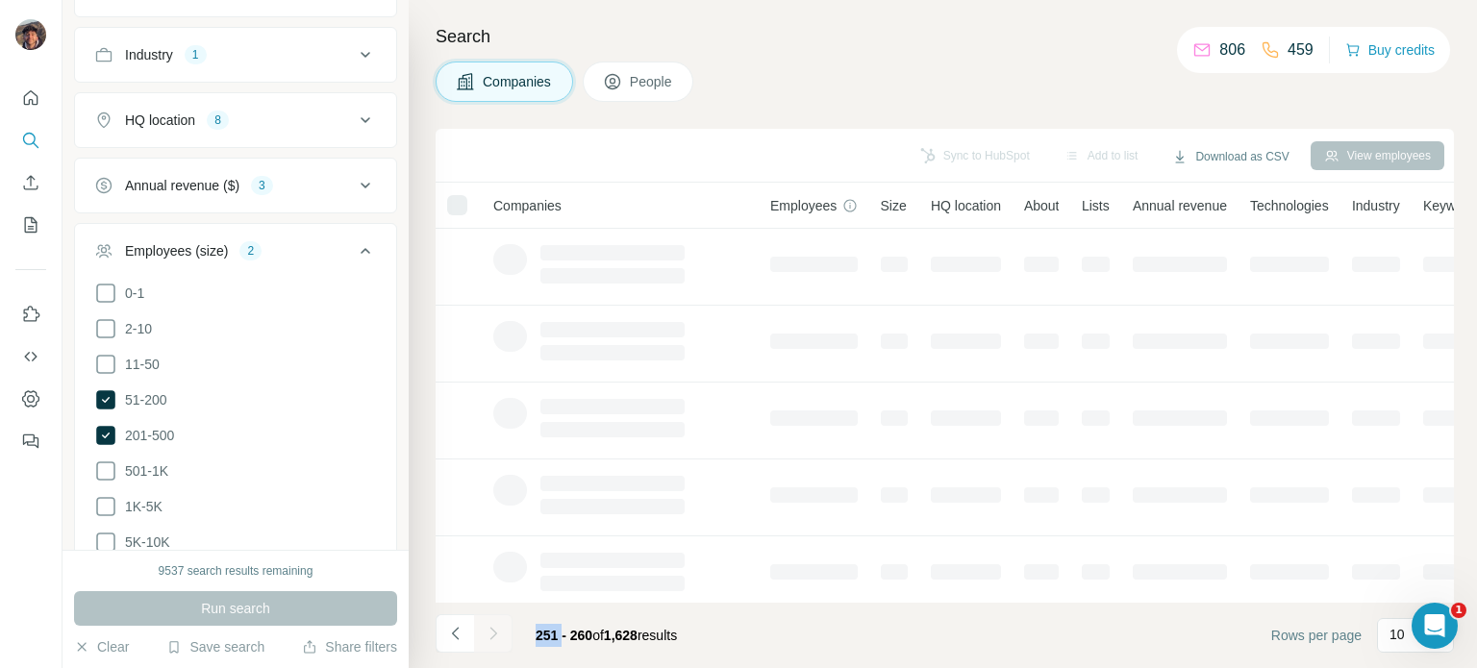
click at [492, 638] on div at bounding box center [493, 633] width 38 height 38
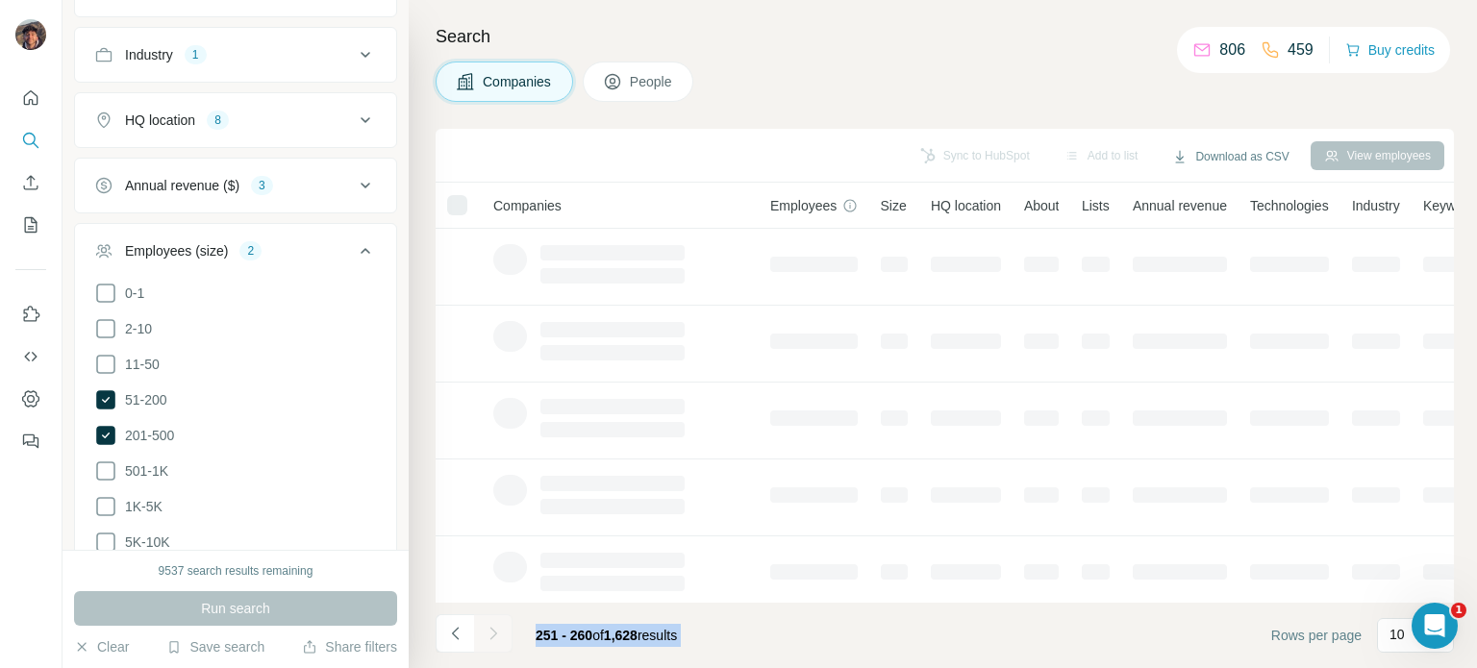
click at [492, 638] on div at bounding box center [493, 633] width 38 height 38
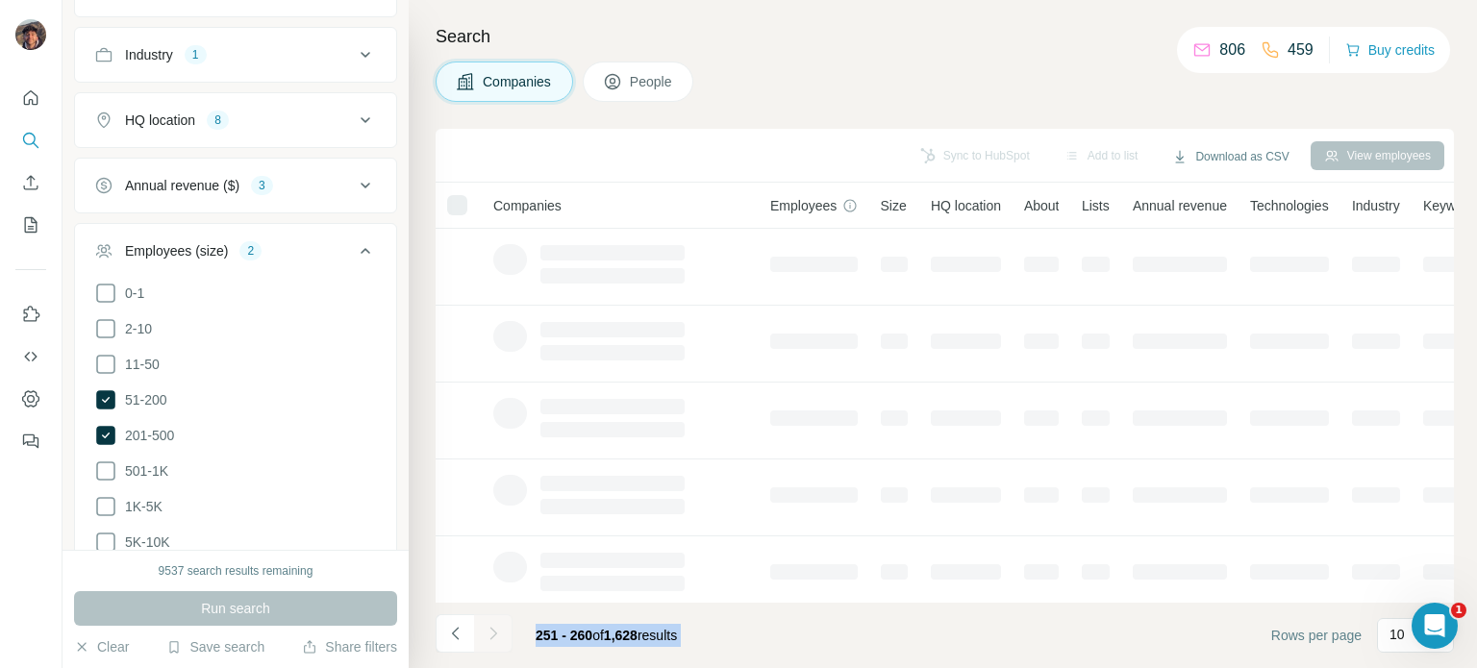
click at [492, 638] on div at bounding box center [493, 633] width 38 height 38
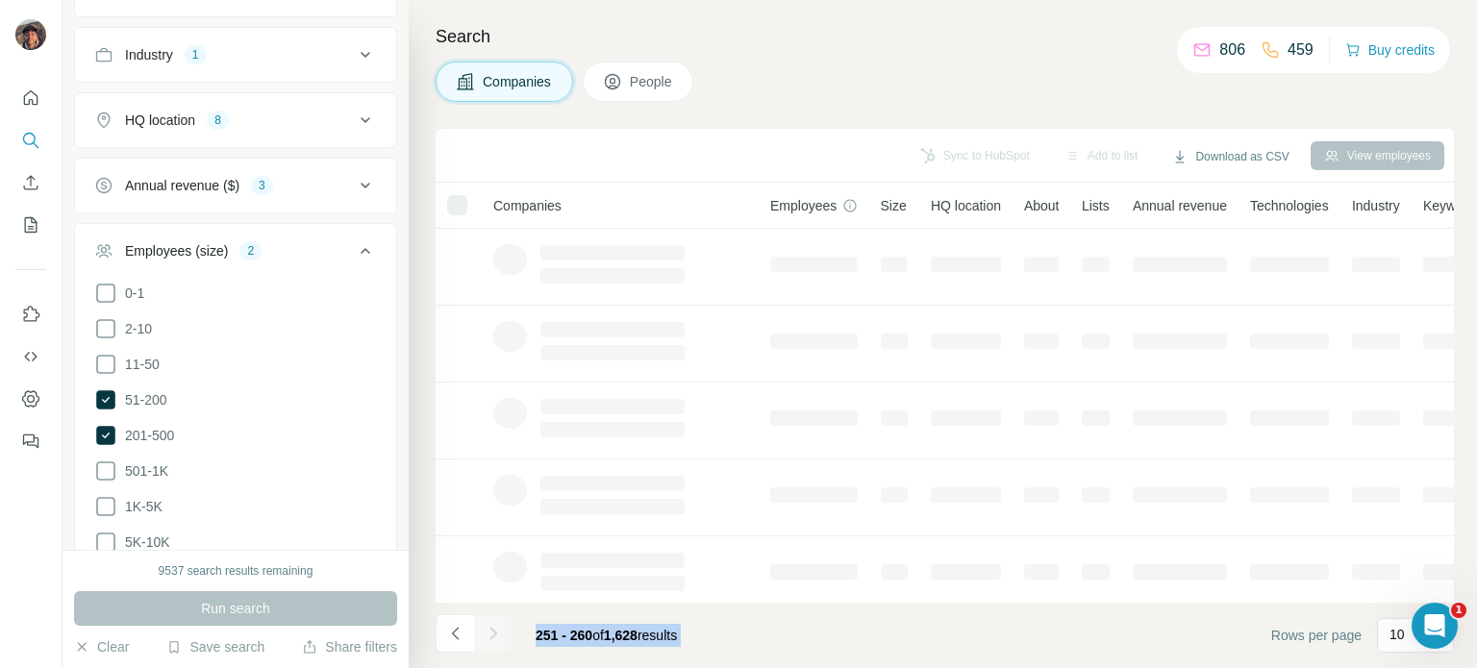
click at [492, 638] on div at bounding box center [493, 633] width 38 height 38
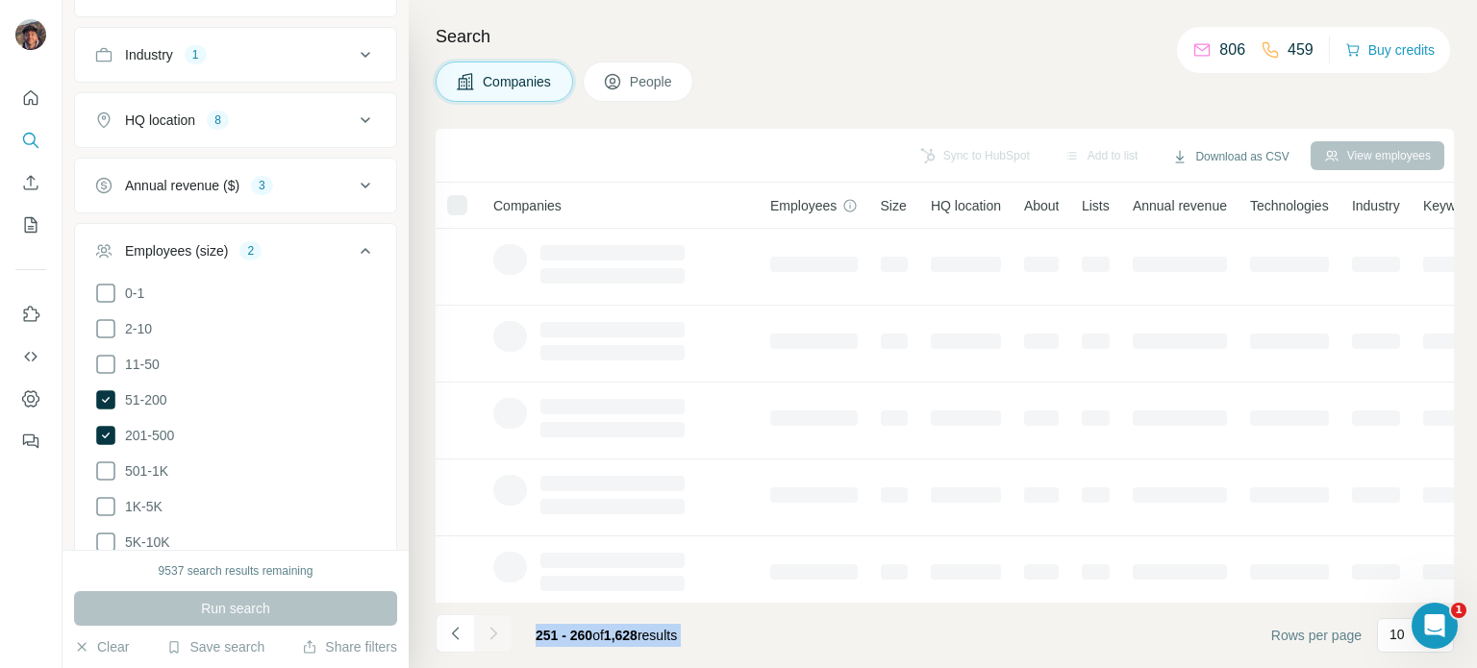
click at [492, 638] on div at bounding box center [493, 633] width 38 height 38
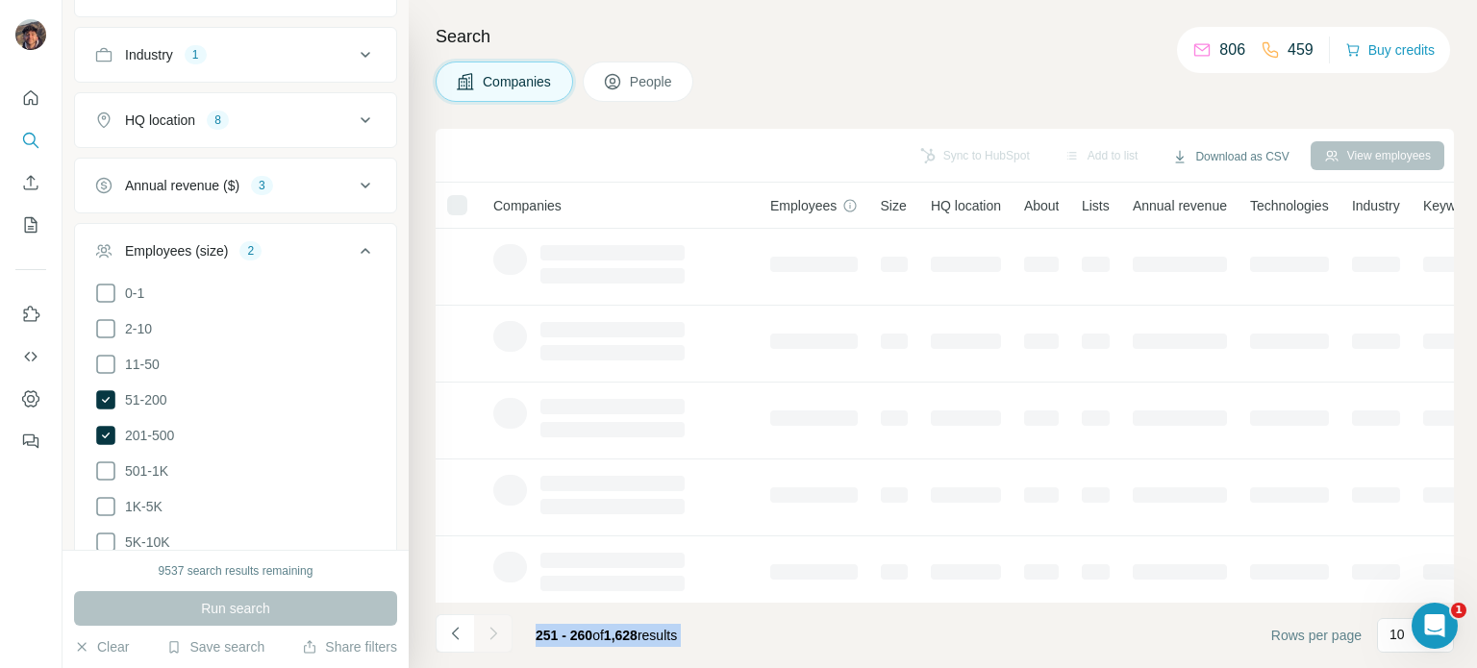
click at [492, 638] on div at bounding box center [493, 633] width 38 height 38
click at [462, 630] on icon "Navigate to previous page" at bounding box center [455, 633] width 19 height 19
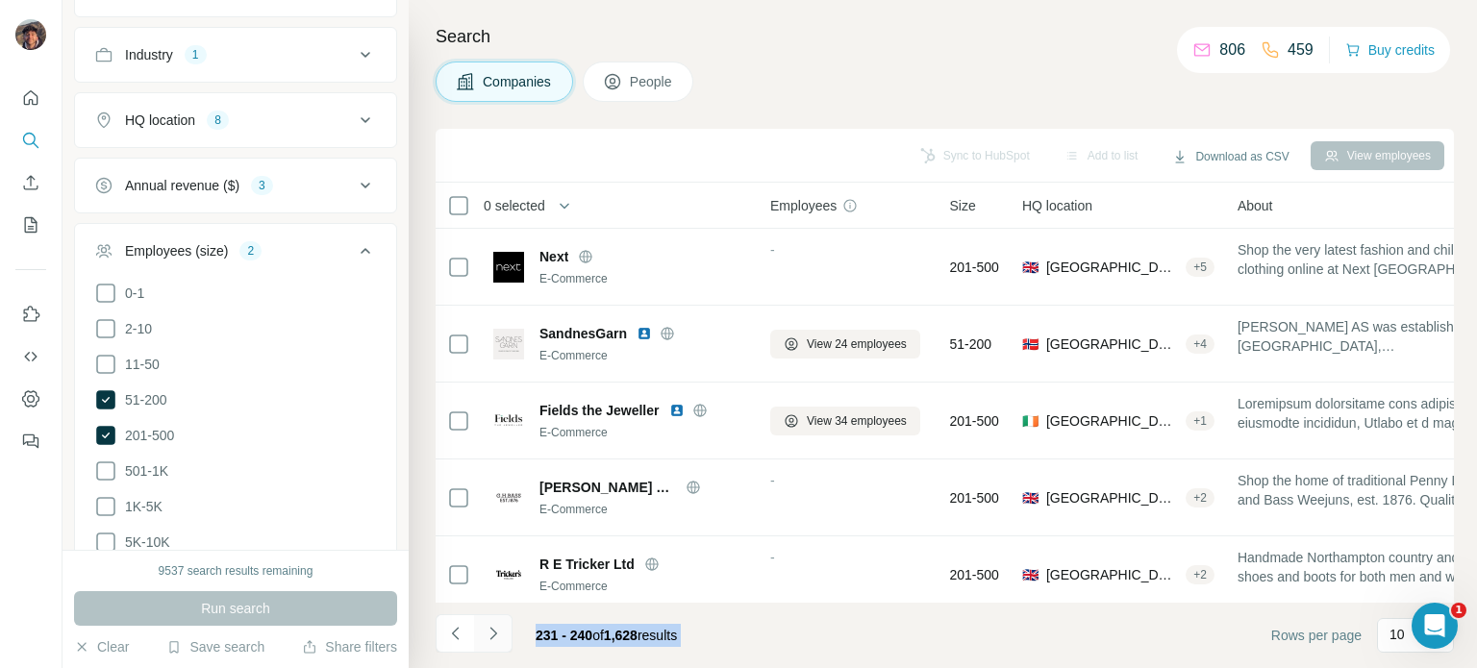
click at [490, 630] on icon "Navigate to next page" at bounding box center [493, 633] width 19 height 19
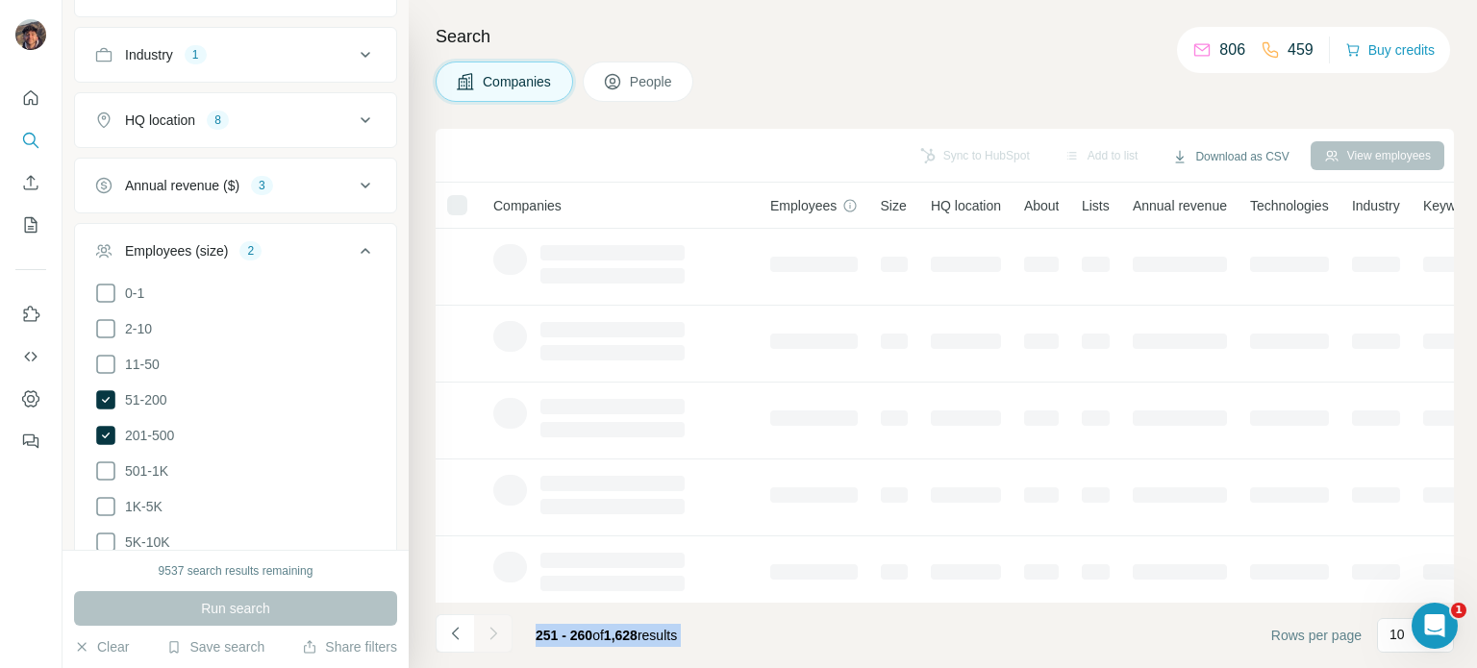
click at [490, 630] on div at bounding box center [493, 633] width 38 height 38
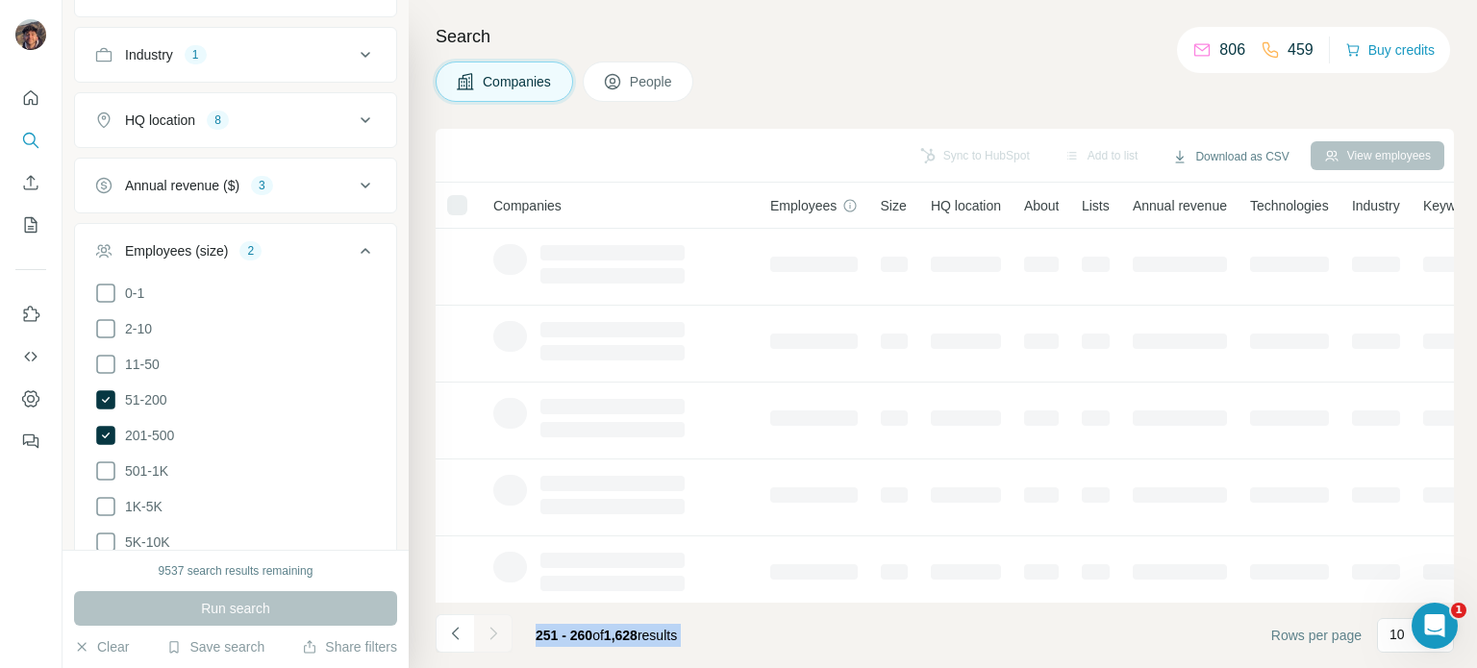
click at [490, 630] on div at bounding box center [493, 633] width 38 height 38
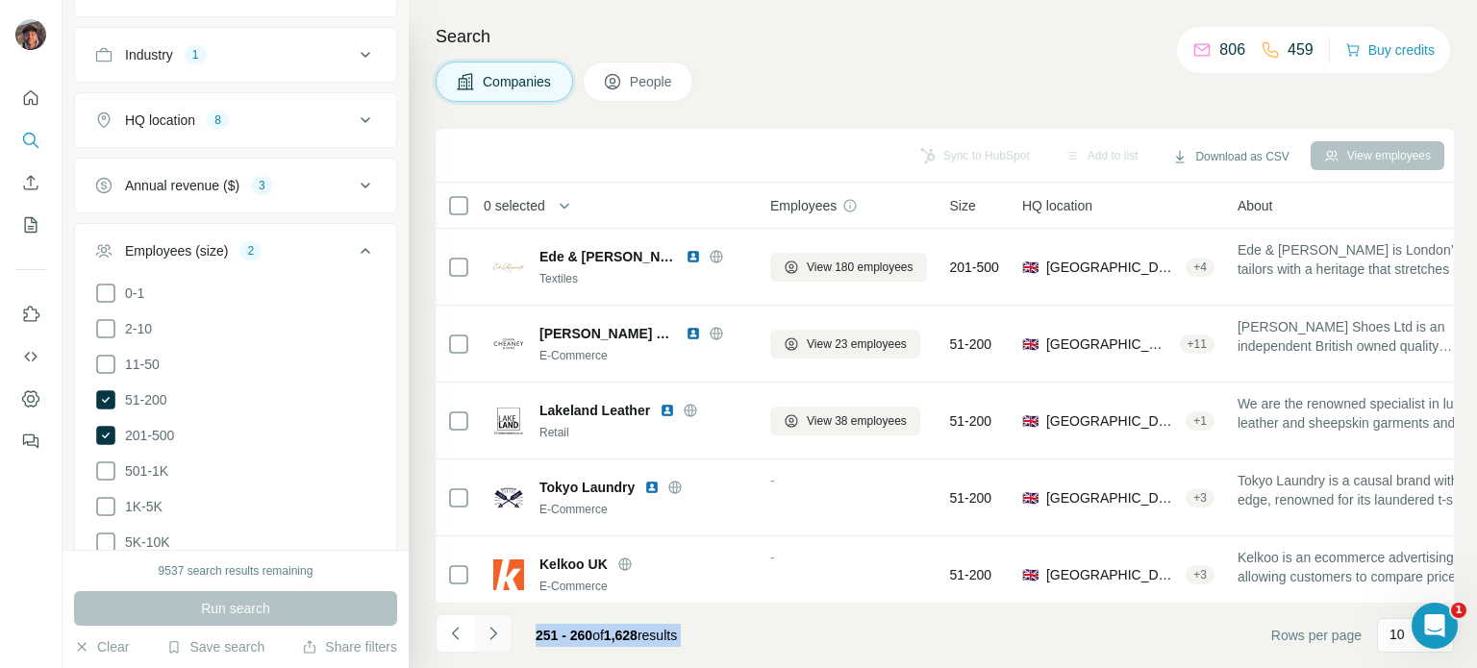
click at [490, 630] on icon "Navigate to next page" at bounding box center [493, 633] width 19 height 19
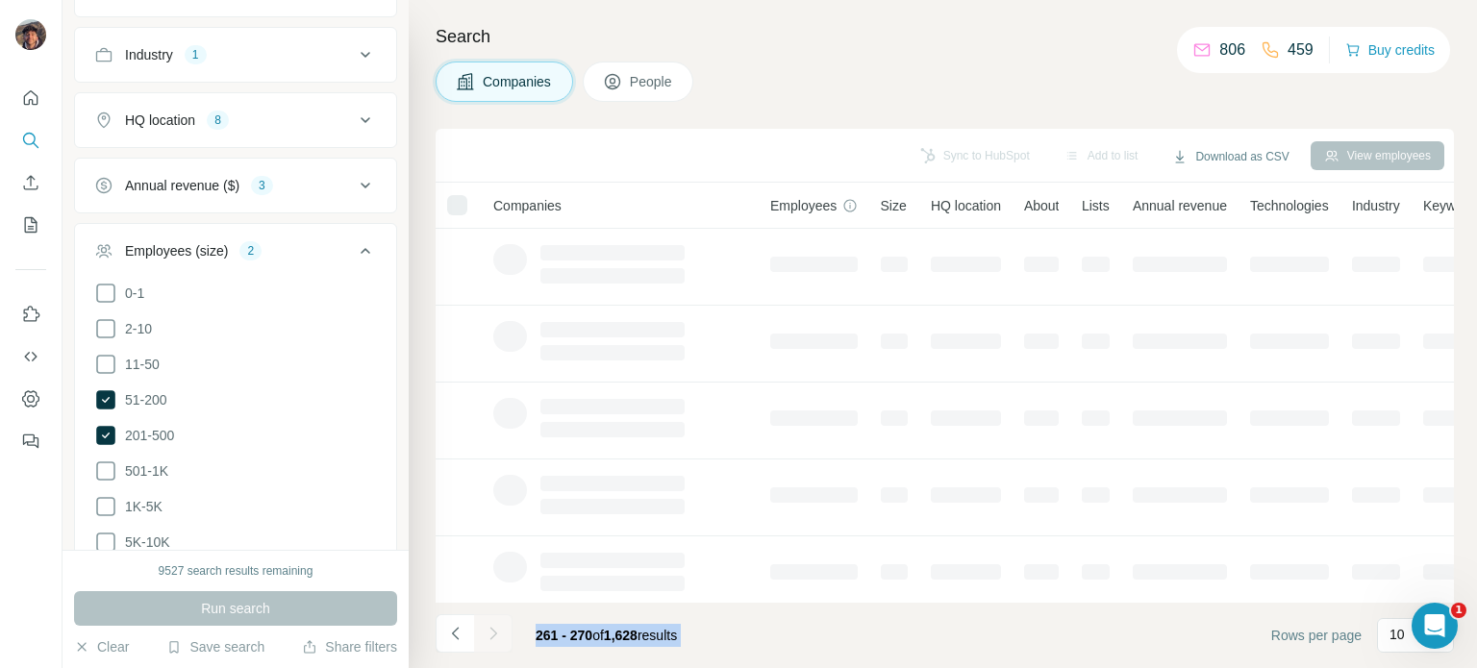
click at [490, 630] on div at bounding box center [493, 633] width 38 height 38
click at [490, 630] on icon "Navigate to next page" at bounding box center [493, 633] width 19 height 19
click at [490, 630] on div at bounding box center [493, 633] width 38 height 38
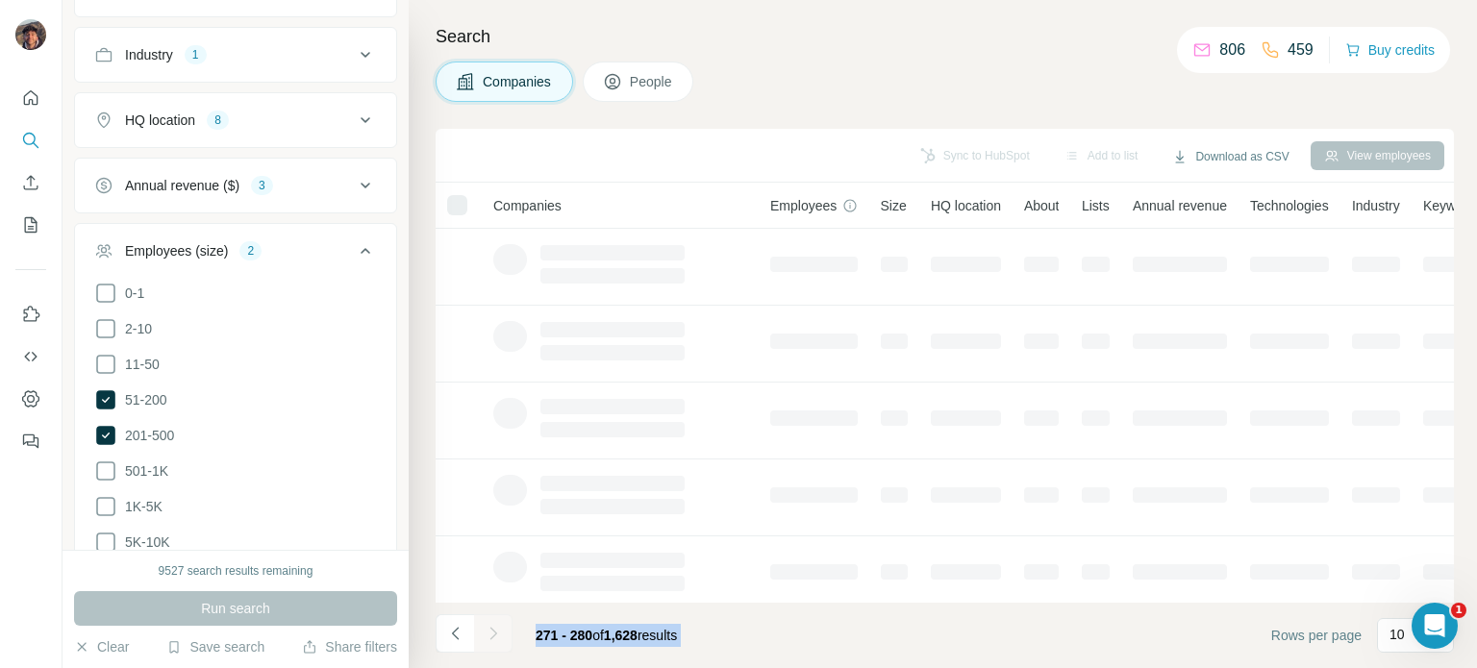
click at [490, 630] on div at bounding box center [493, 633] width 38 height 38
click at [490, 630] on icon "Navigate to next page" at bounding box center [493, 633] width 19 height 19
click at [490, 630] on div at bounding box center [493, 633] width 38 height 38
click at [490, 630] on icon "Navigate to next page" at bounding box center [493, 633] width 19 height 19
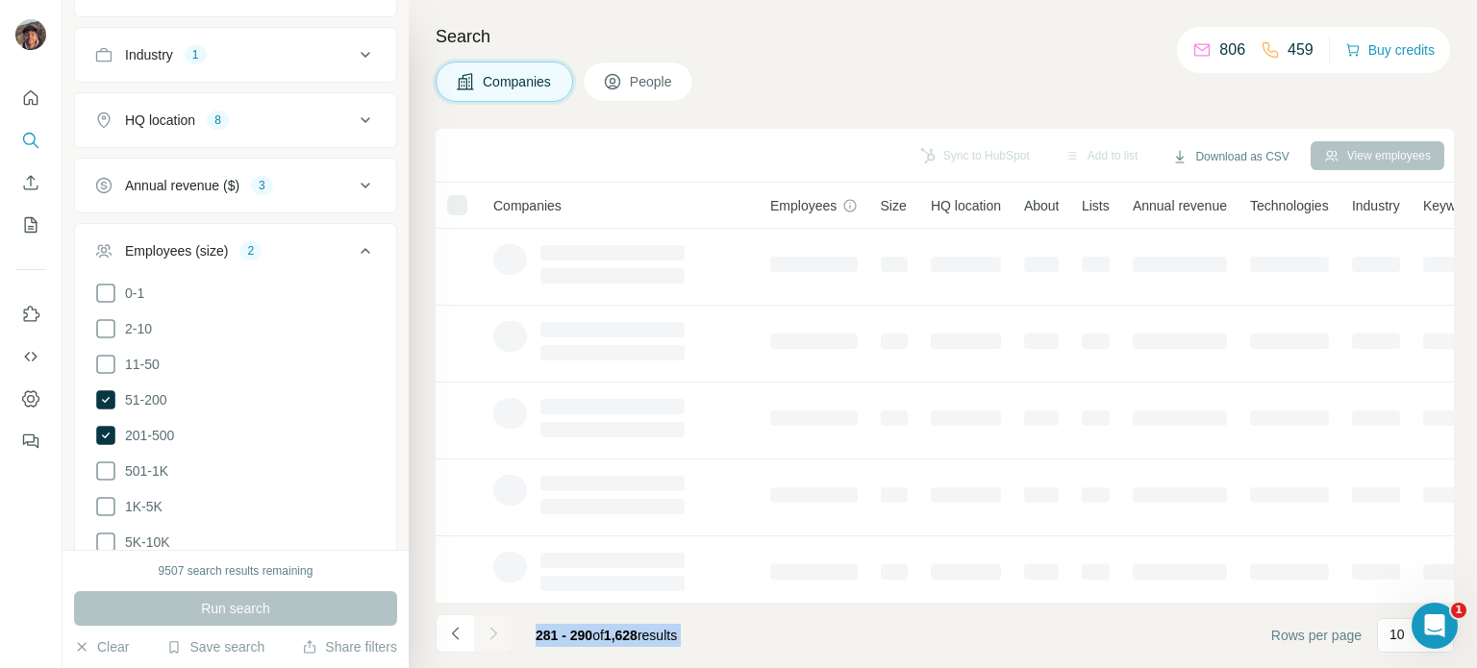
click at [490, 630] on div at bounding box center [493, 633] width 38 height 38
click at [490, 630] on icon "Navigate to next page" at bounding box center [493, 633] width 19 height 19
click at [490, 630] on div at bounding box center [493, 633] width 38 height 38
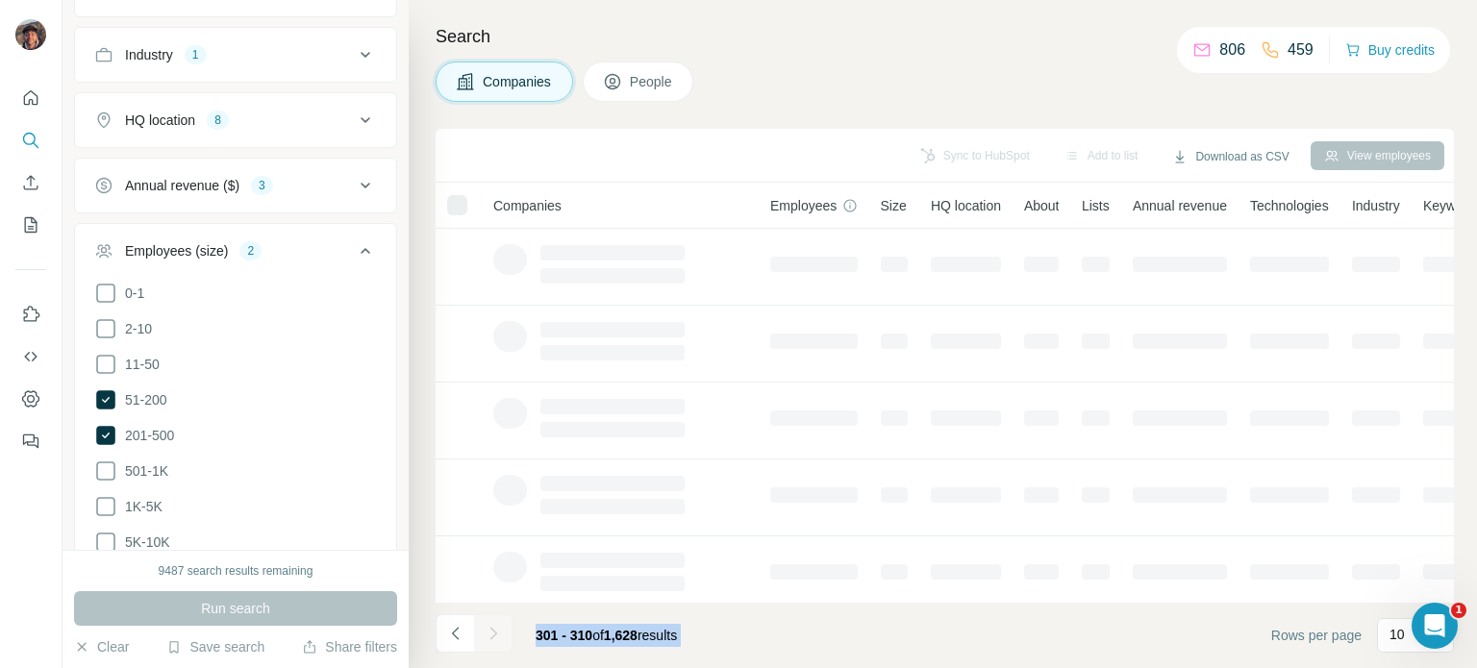
click at [490, 630] on icon "Navigate to next page" at bounding box center [493, 633] width 19 height 19
click at [487, 630] on div at bounding box center [493, 633] width 38 height 38
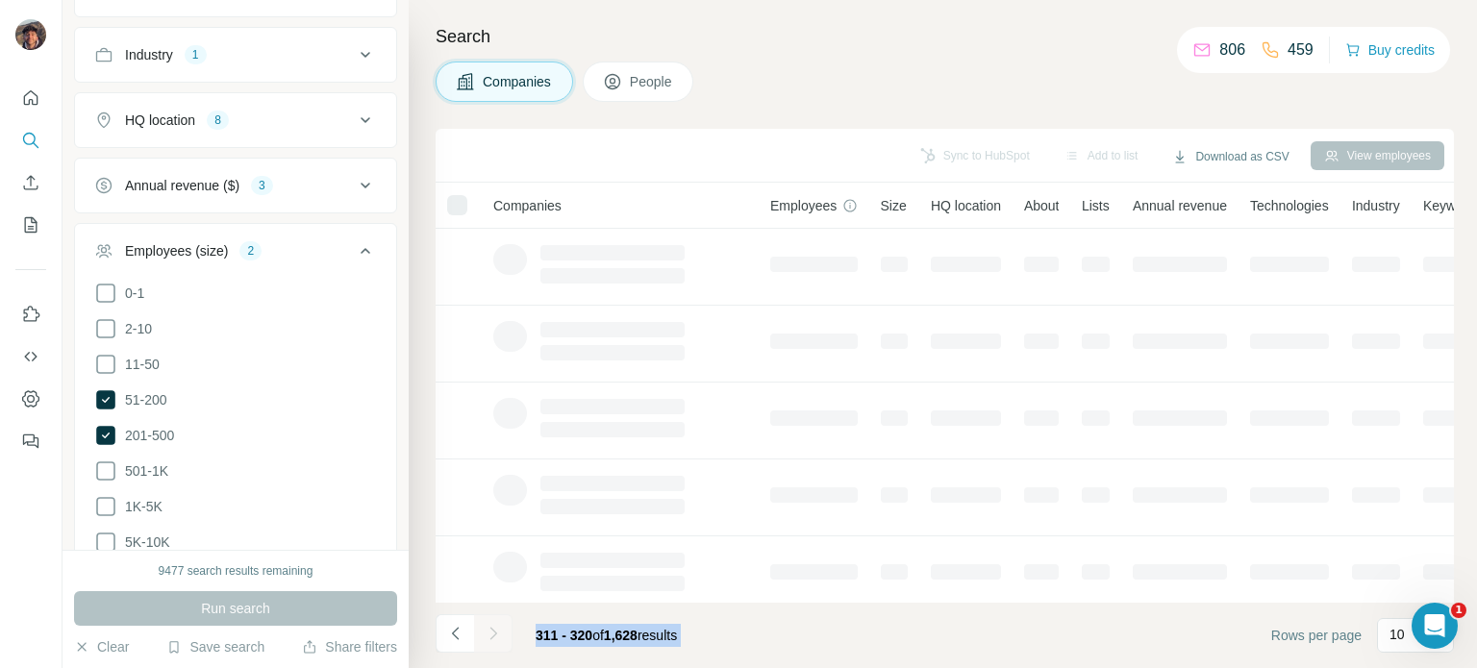
click at [487, 630] on div at bounding box center [493, 633] width 38 height 38
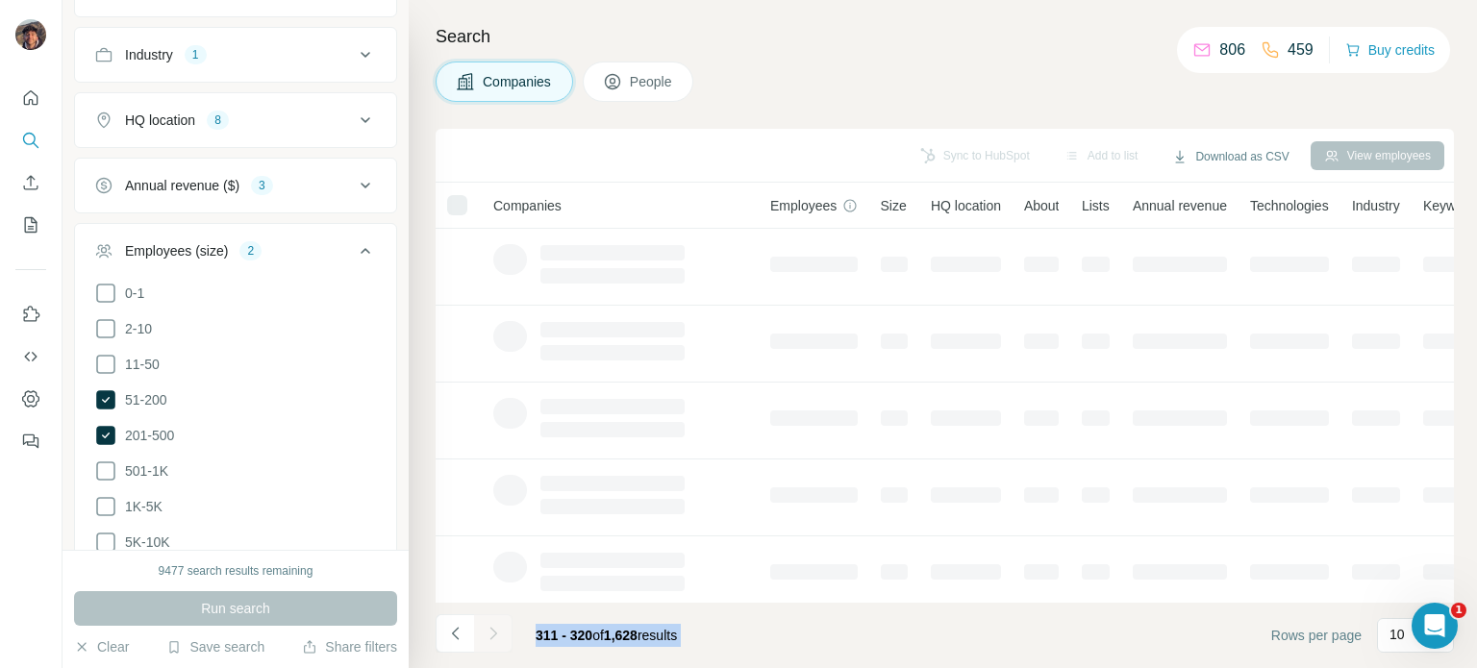
click at [487, 630] on icon "Navigate to next page" at bounding box center [493, 633] width 19 height 19
click at [487, 630] on div at bounding box center [493, 633] width 38 height 38
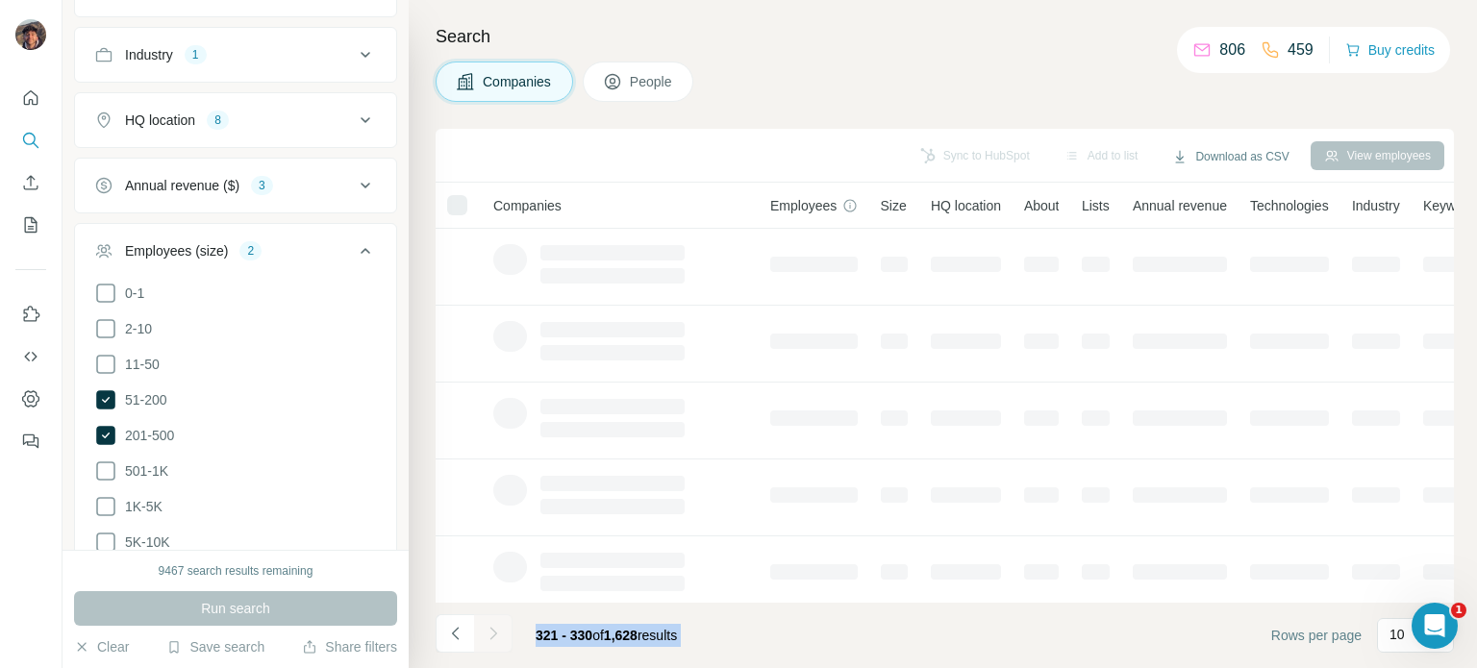
click at [487, 630] on div at bounding box center [493, 633] width 38 height 38
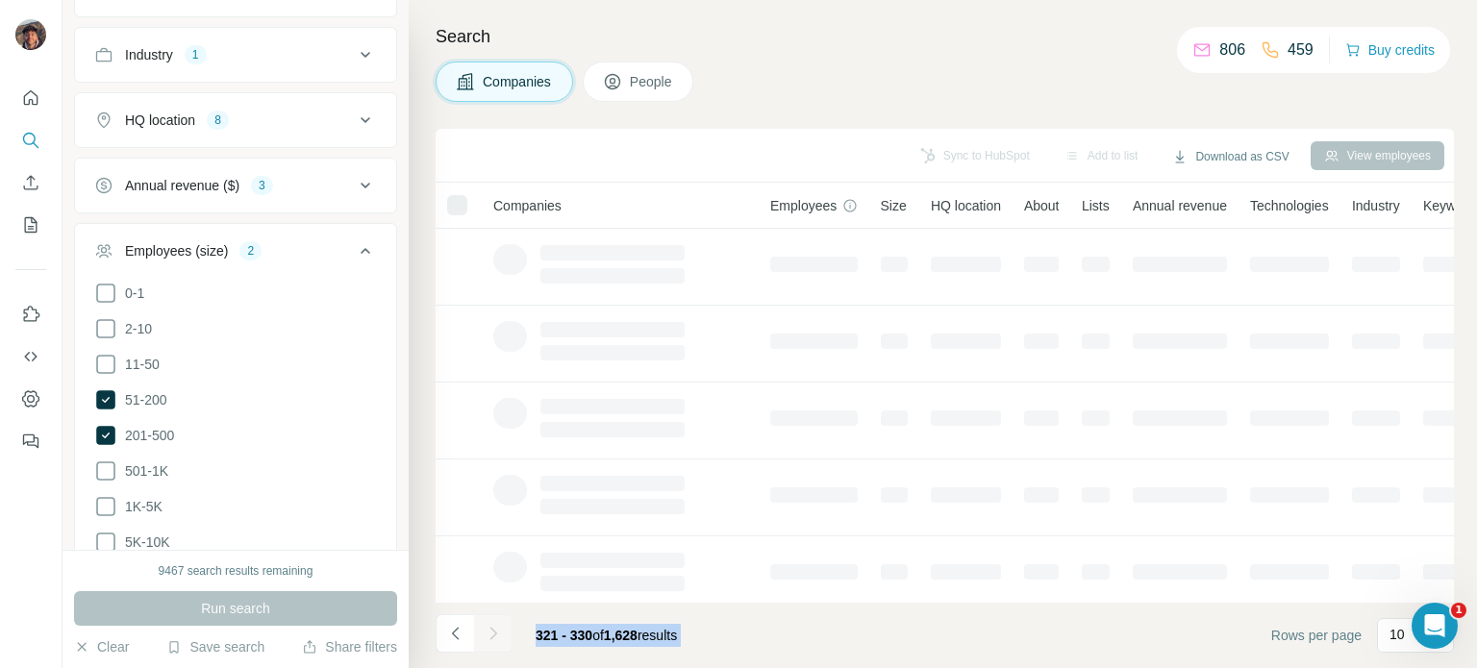
click at [487, 630] on div at bounding box center [493, 633] width 38 height 38
click at [485, 630] on div at bounding box center [493, 633] width 38 height 38
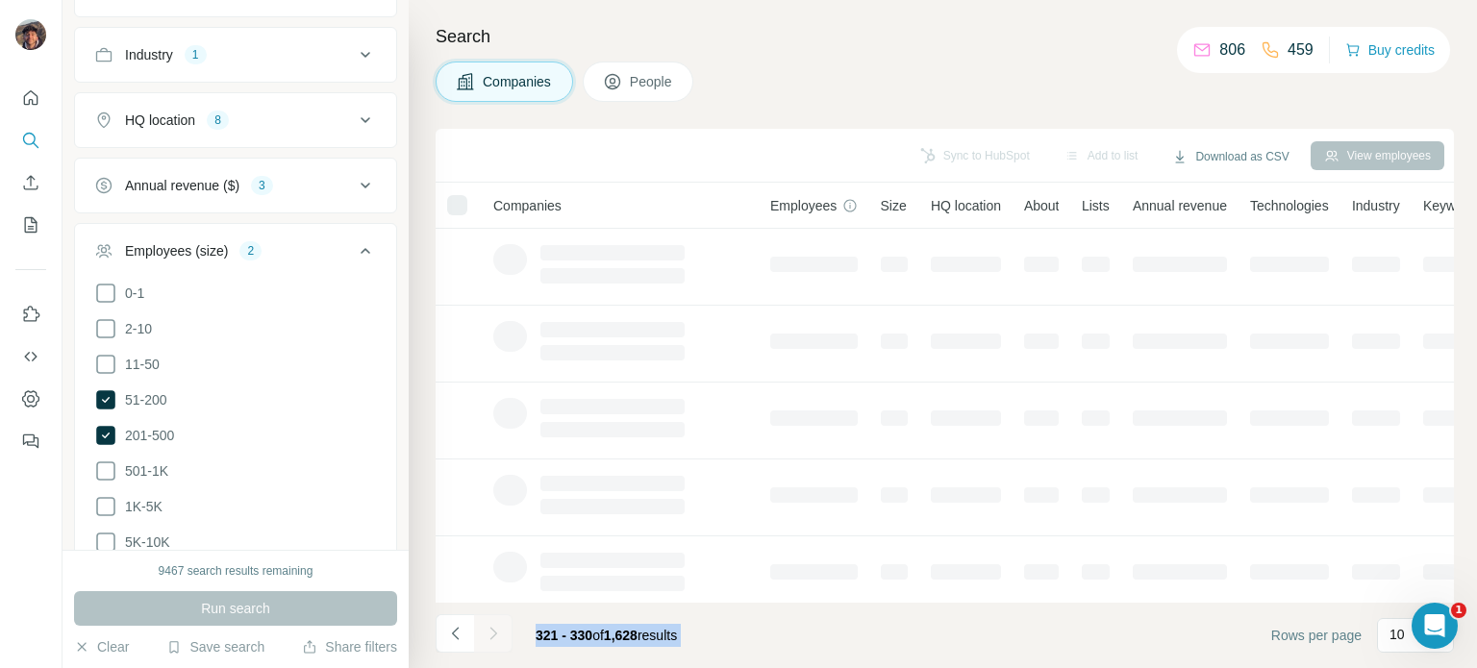
click at [485, 630] on div at bounding box center [493, 633] width 38 height 38
click at [485, 629] on div at bounding box center [493, 633] width 38 height 38
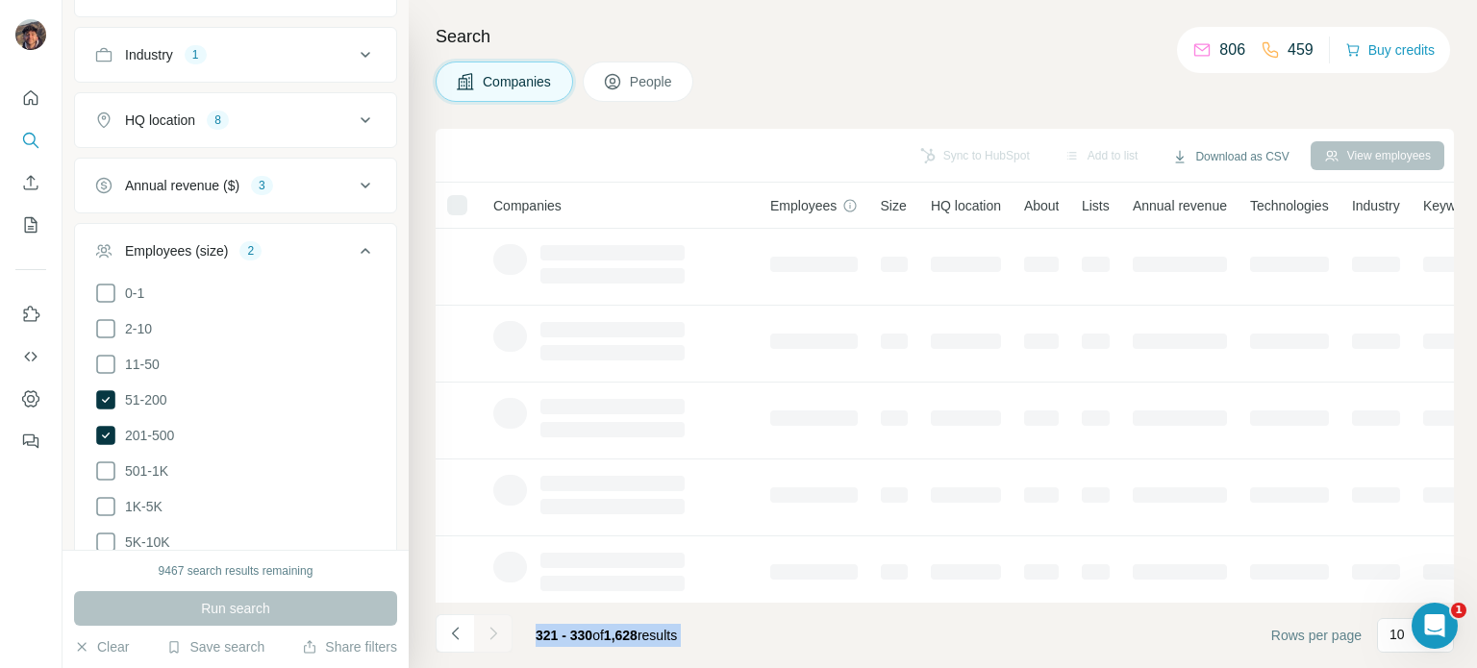
click at [485, 629] on div at bounding box center [493, 633] width 38 height 38
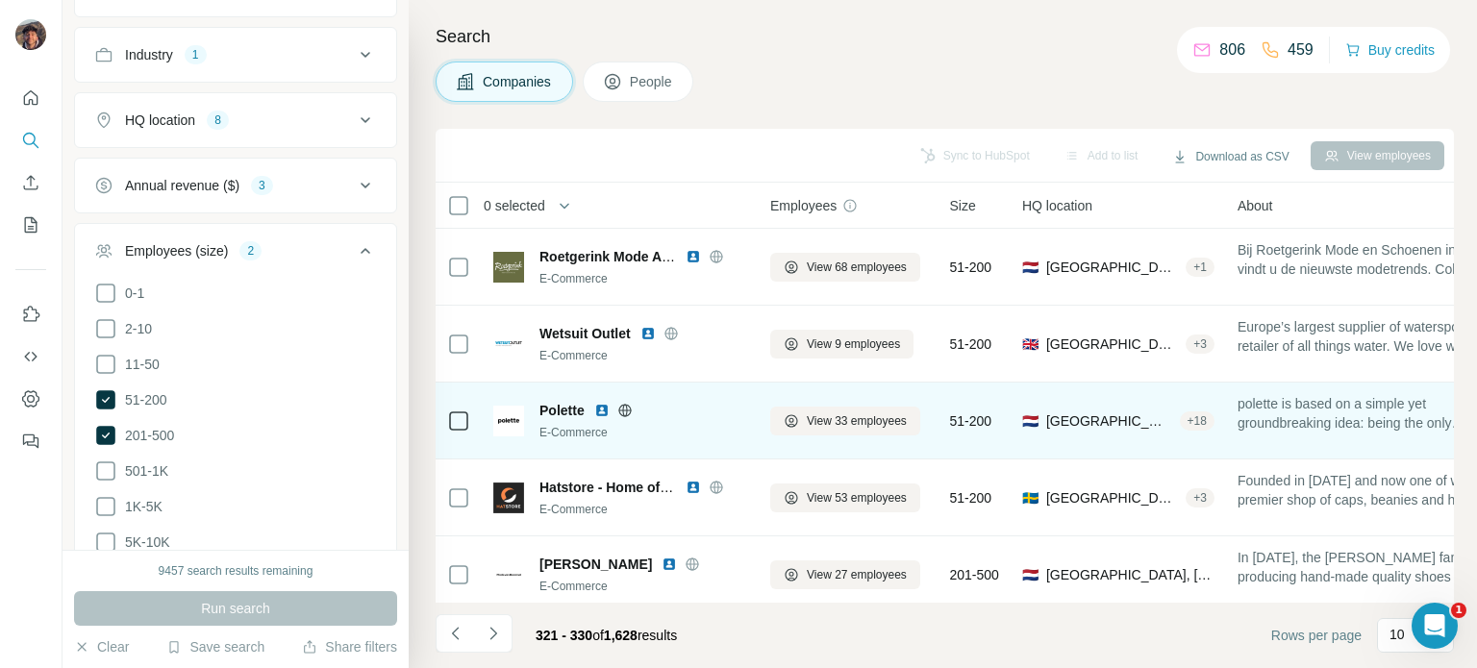
click at [623, 409] on icon at bounding box center [624, 410] width 5 height 12
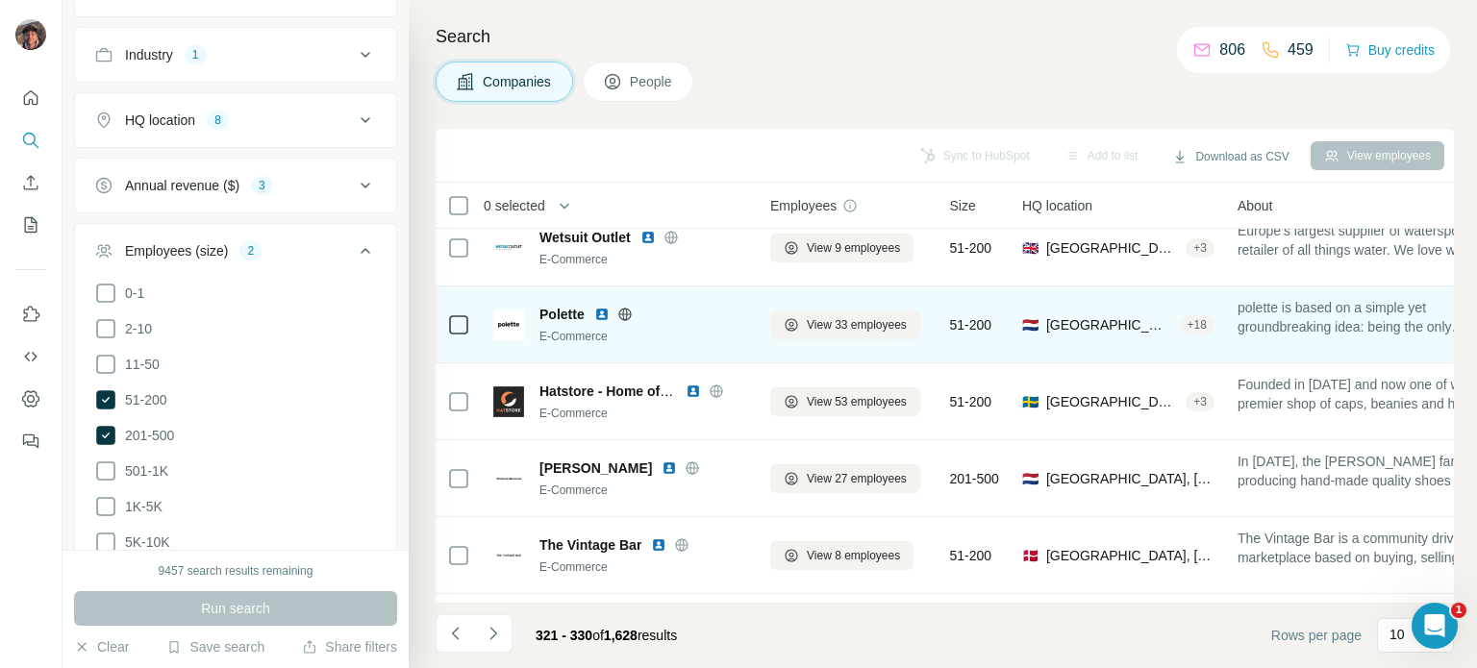
scroll to position [192, 0]
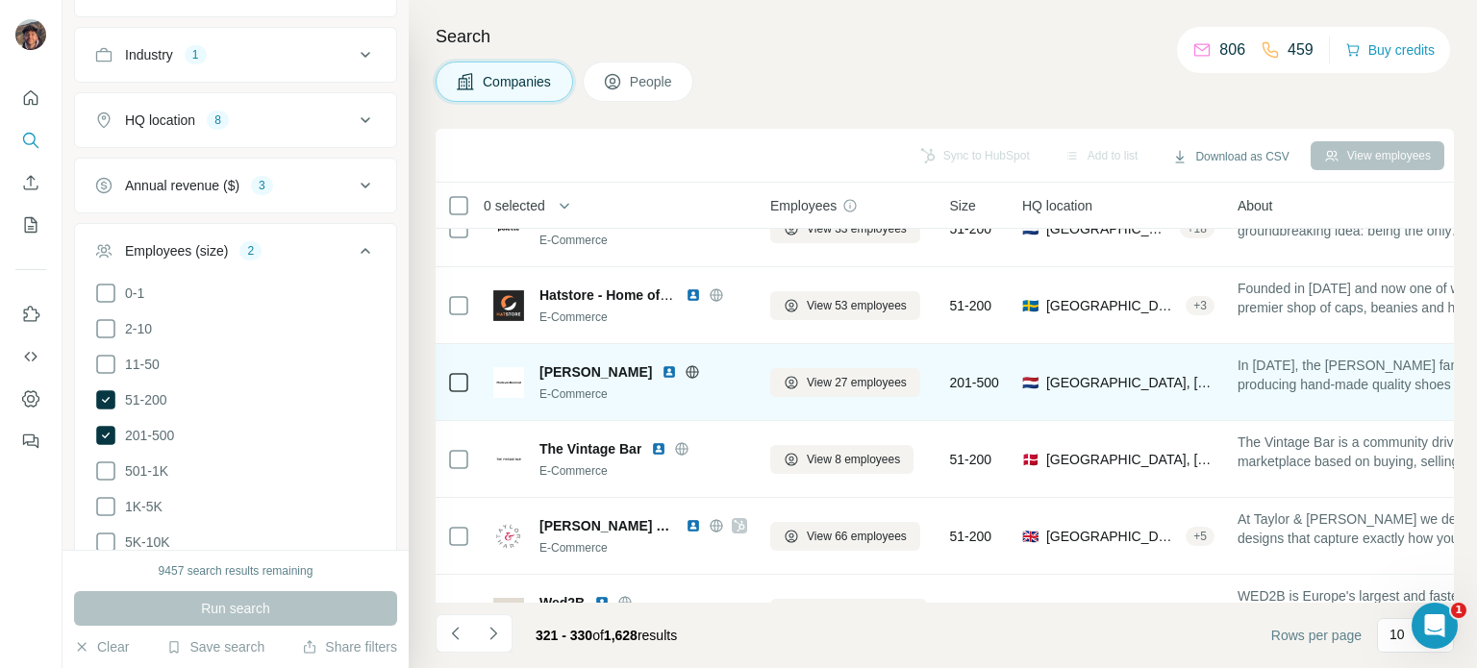
click at [699, 371] on icon at bounding box center [692, 371] width 12 height 1
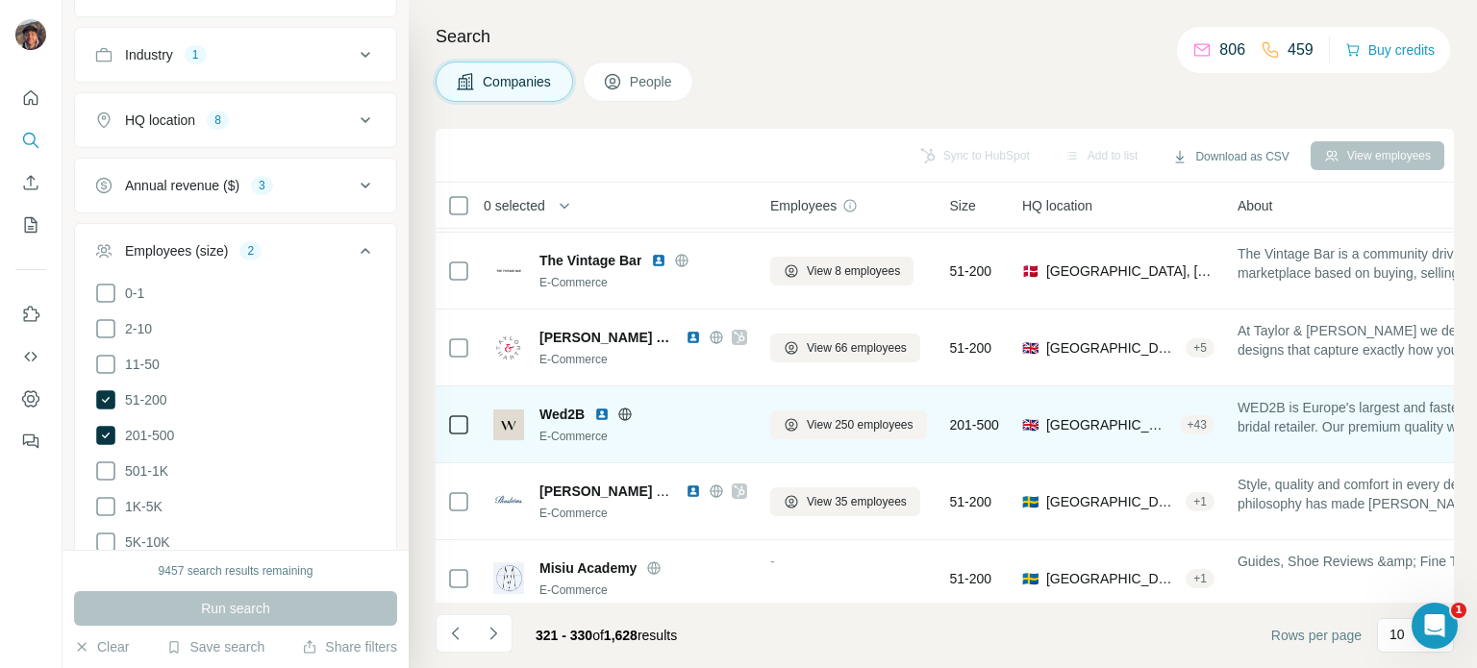
scroll to position [385, 0]
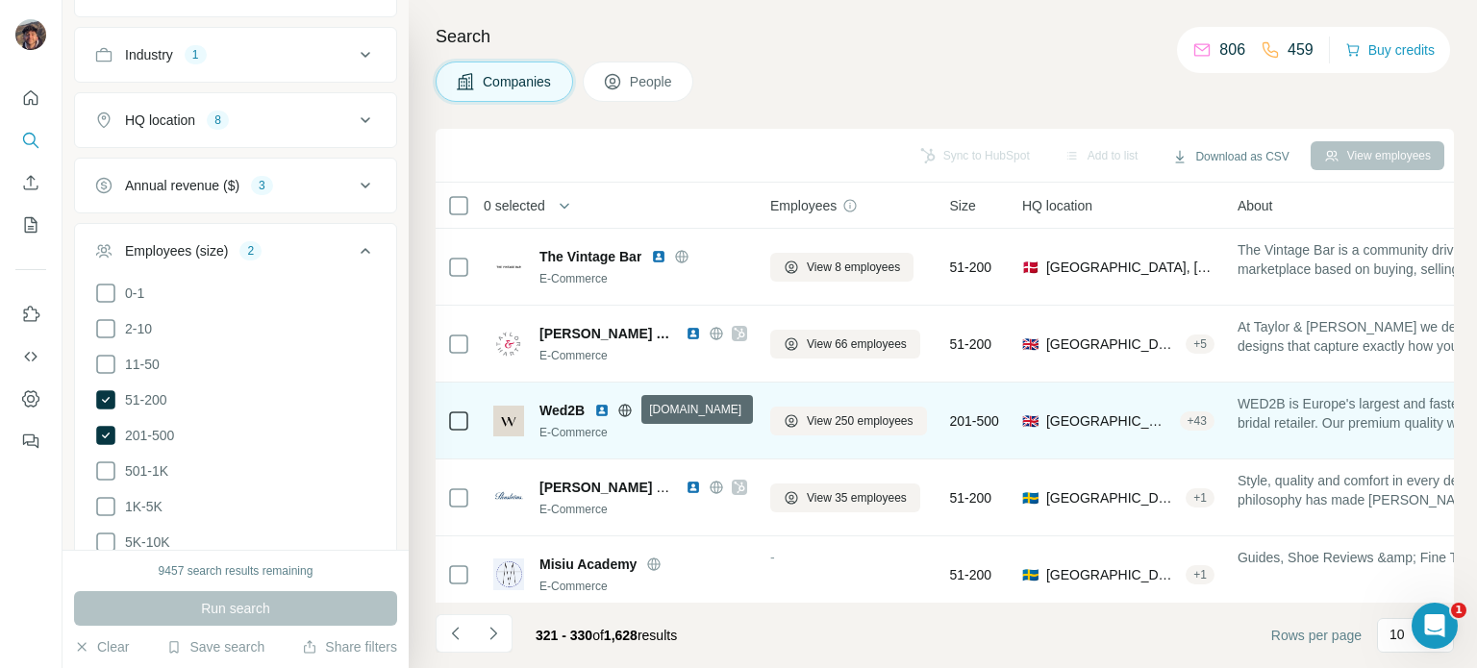
click at [632, 413] on icon at bounding box center [624, 410] width 15 height 15
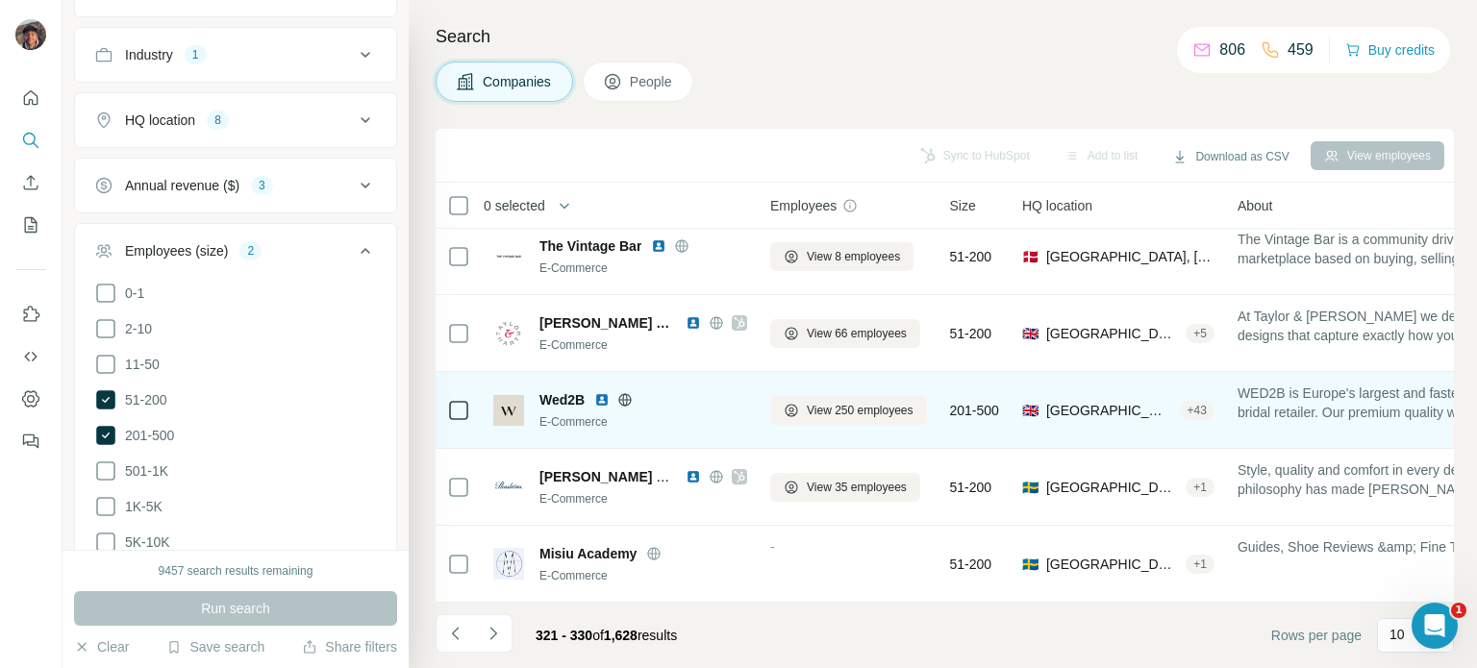
scroll to position [404, 0]
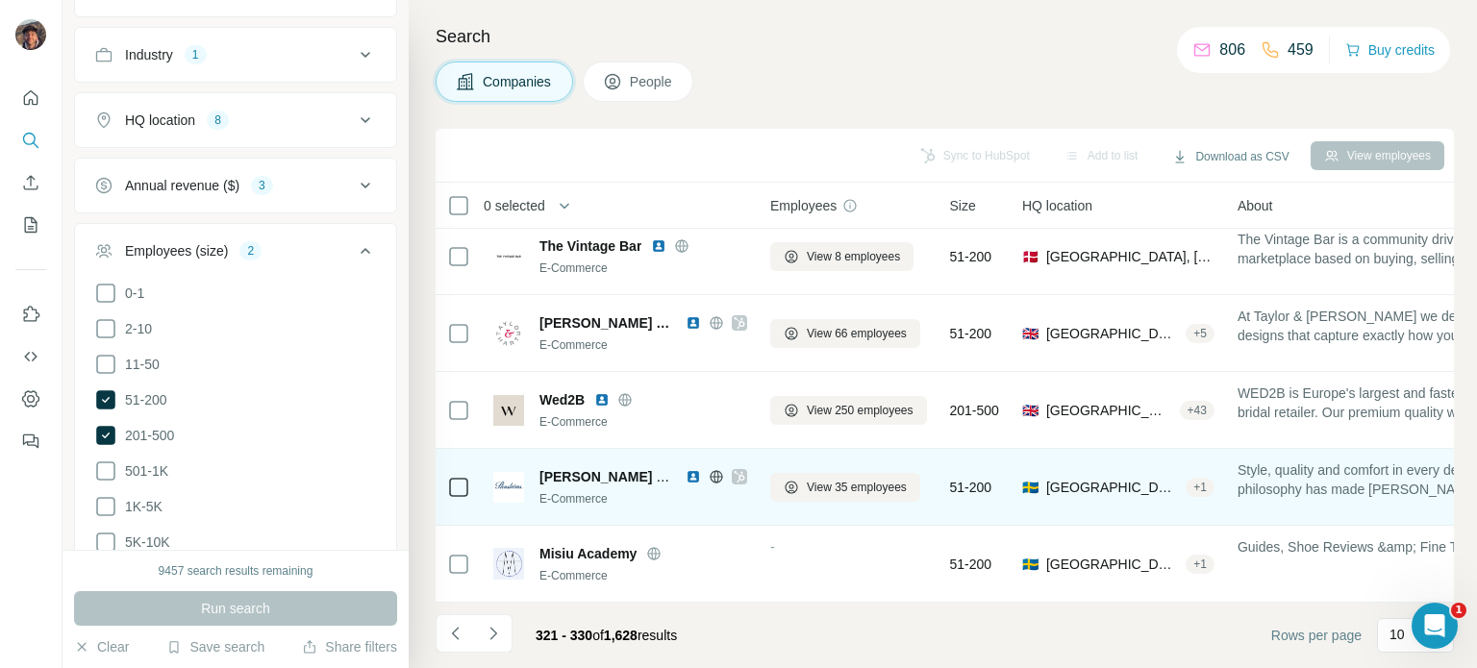
click at [711, 469] on icon at bounding box center [716, 476] width 15 height 15
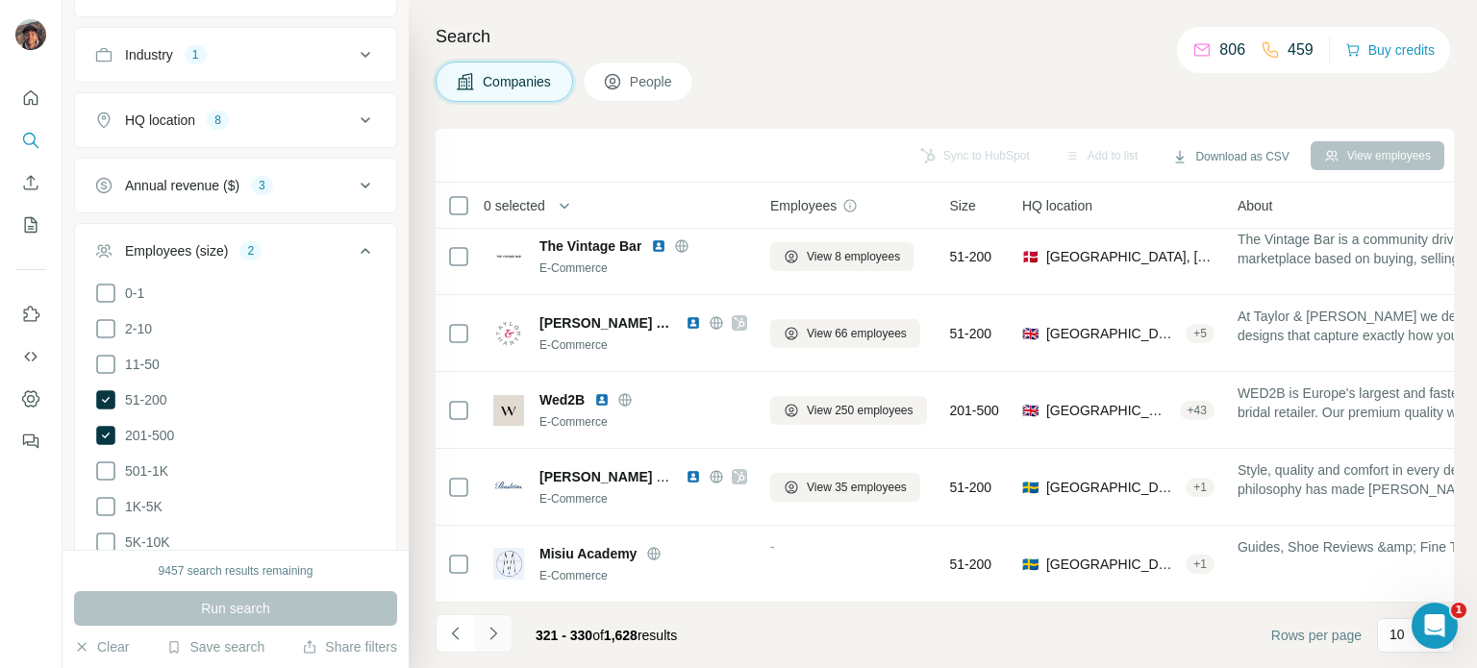
click at [505, 634] on button "Navigate to next page" at bounding box center [493, 633] width 38 height 38
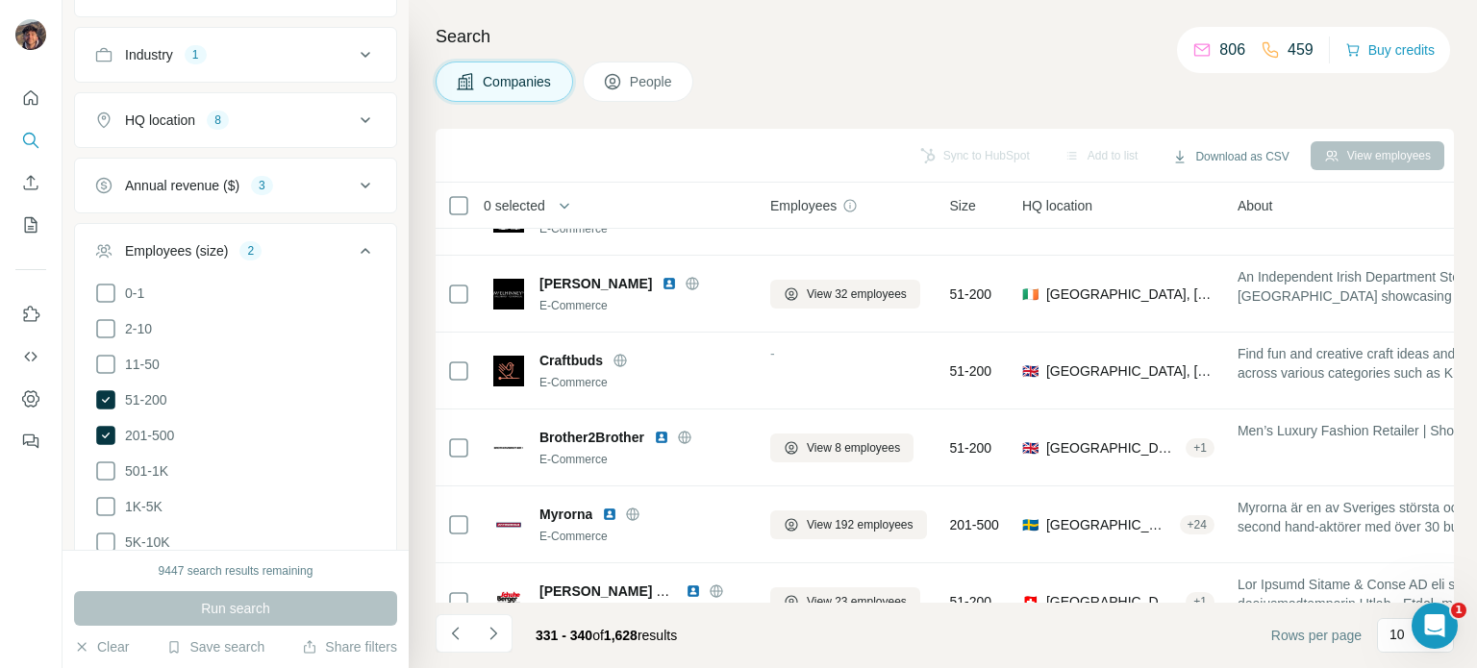
scroll to position [0, 0]
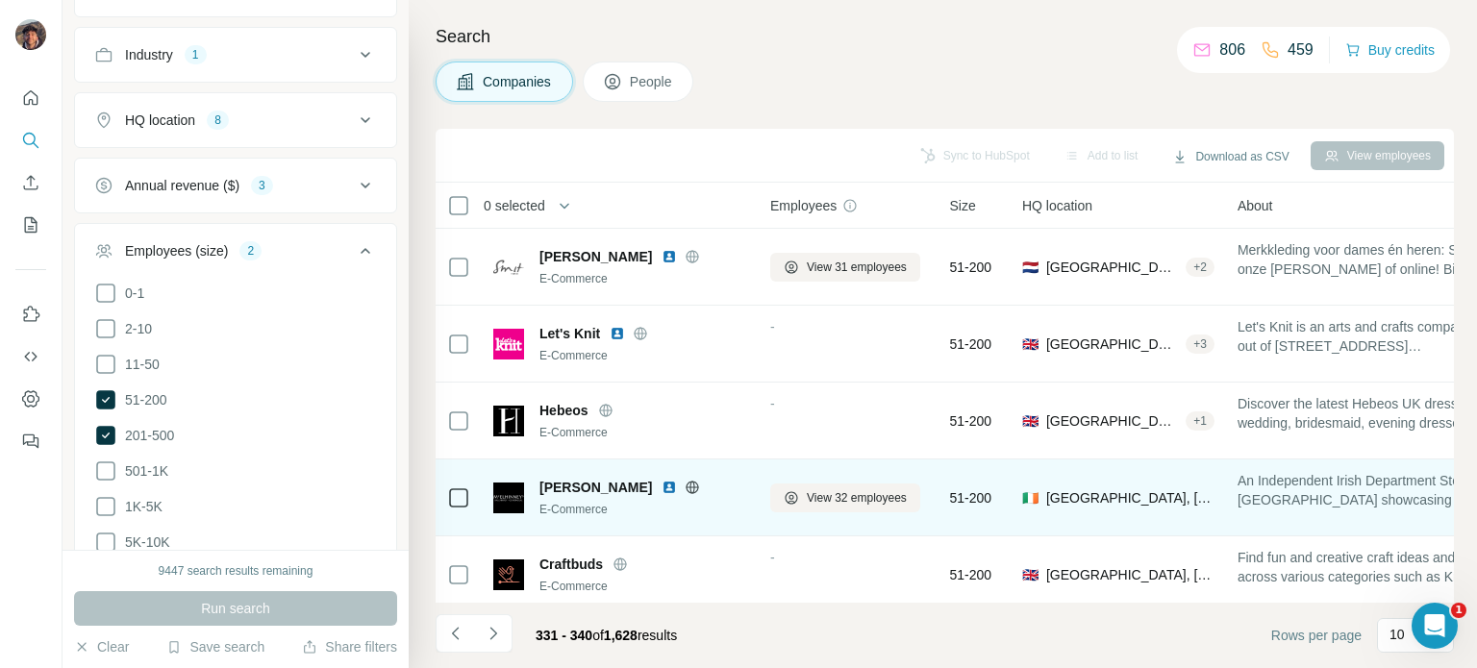
click at [685, 485] on icon at bounding box center [692, 487] width 15 height 15
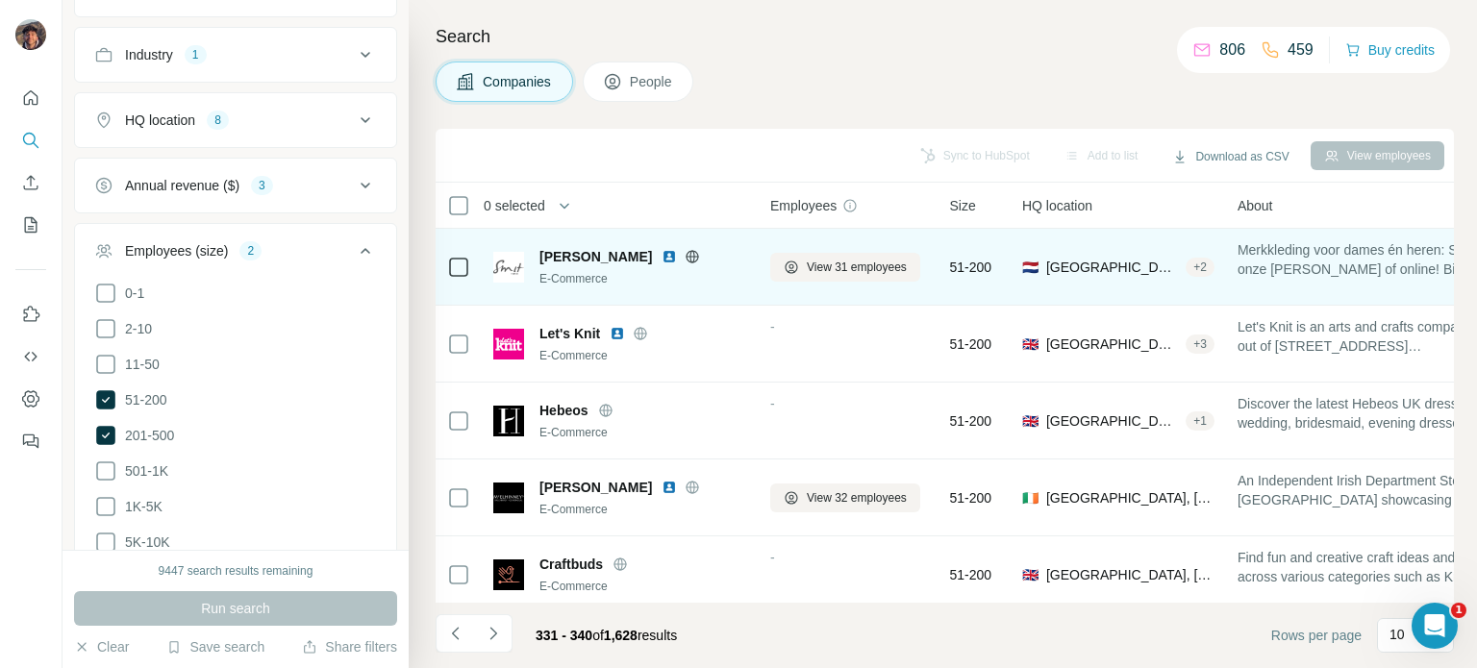
click at [685, 255] on icon at bounding box center [692, 256] width 15 height 15
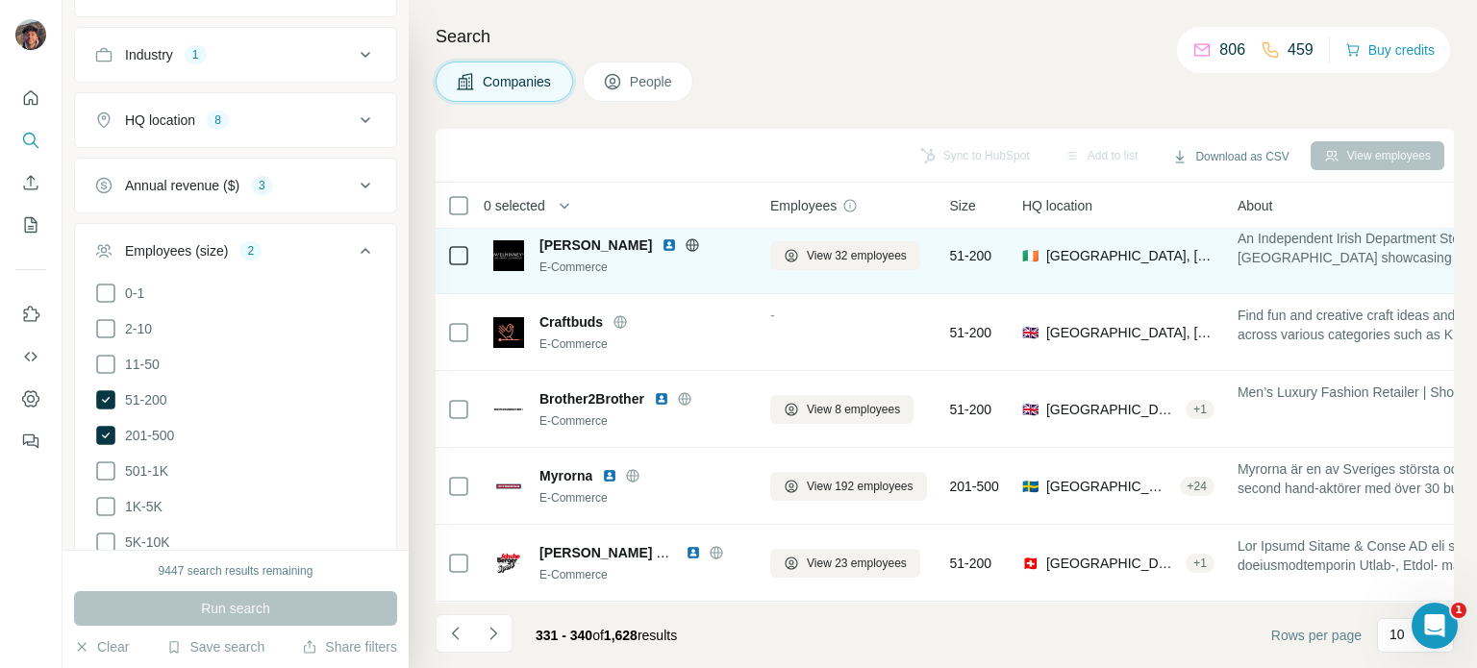
scroll to position [385, 0]
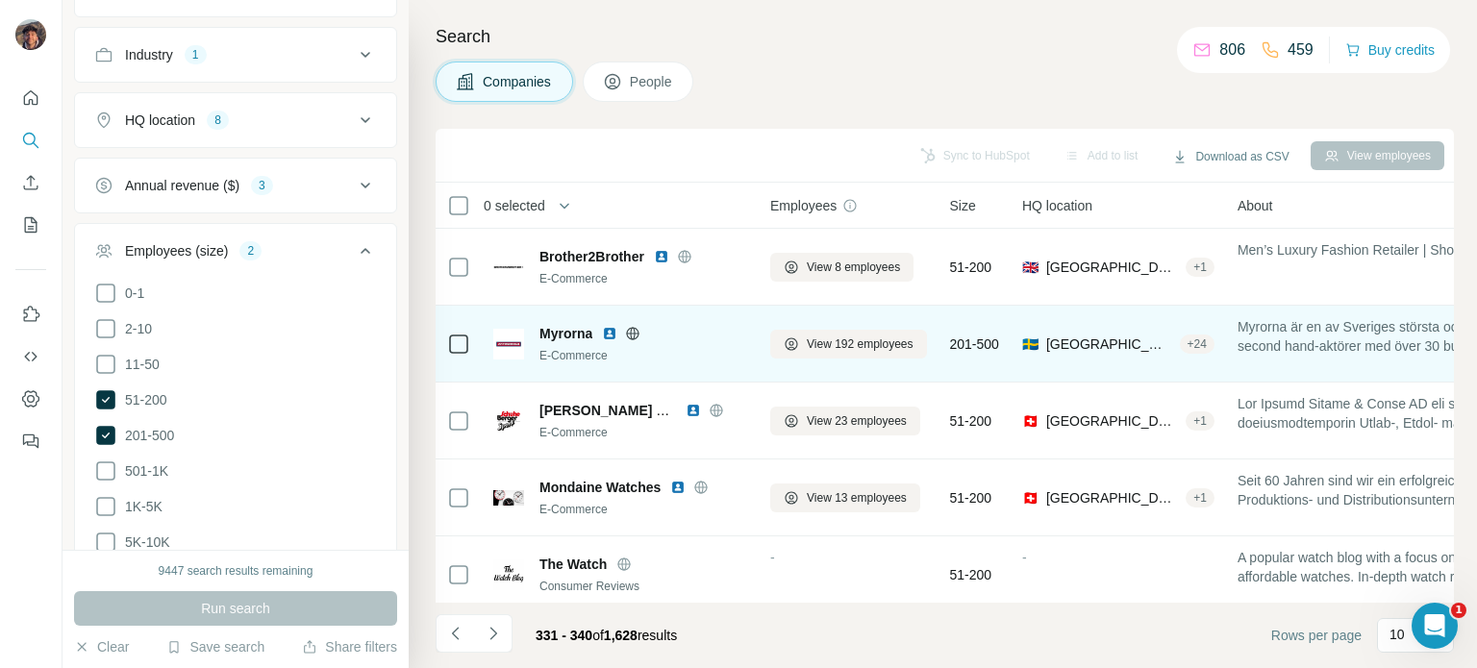
click at [632, 332] on icon at bounding box center [633, 333] width 5 height 12
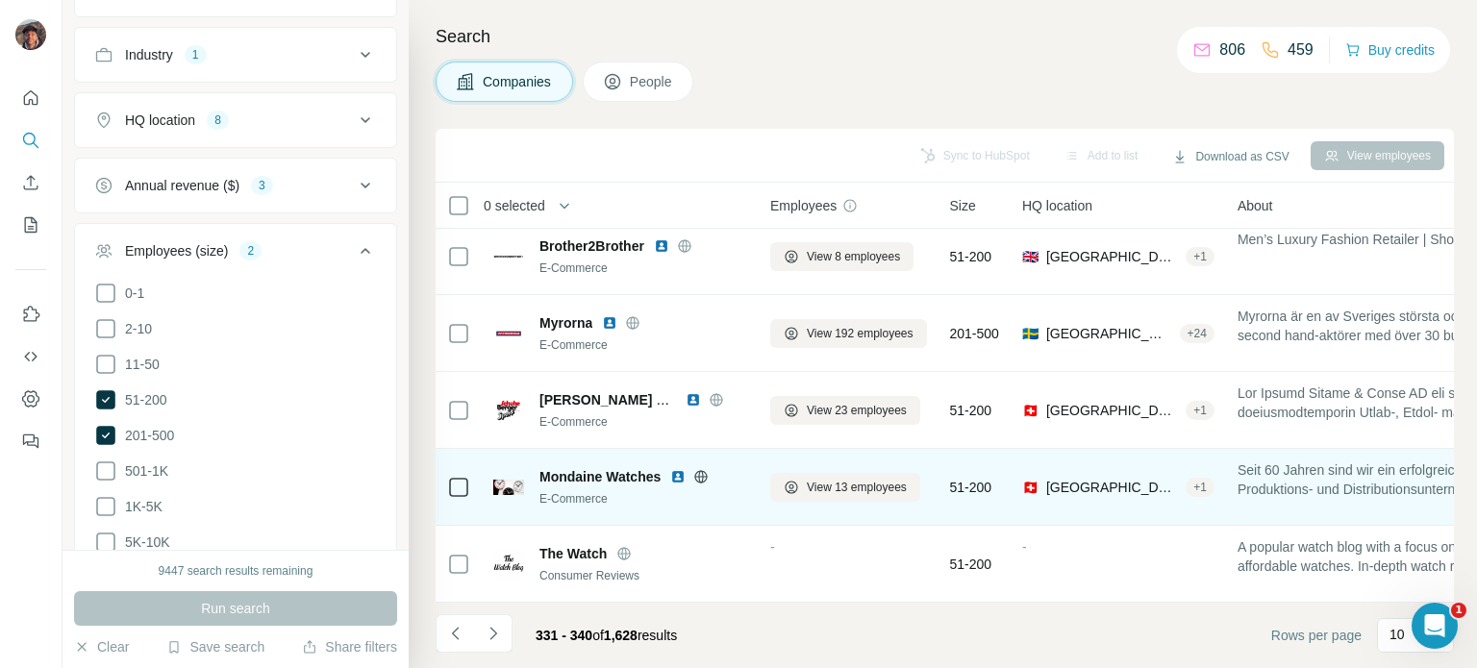
scroll to position [404, 0]
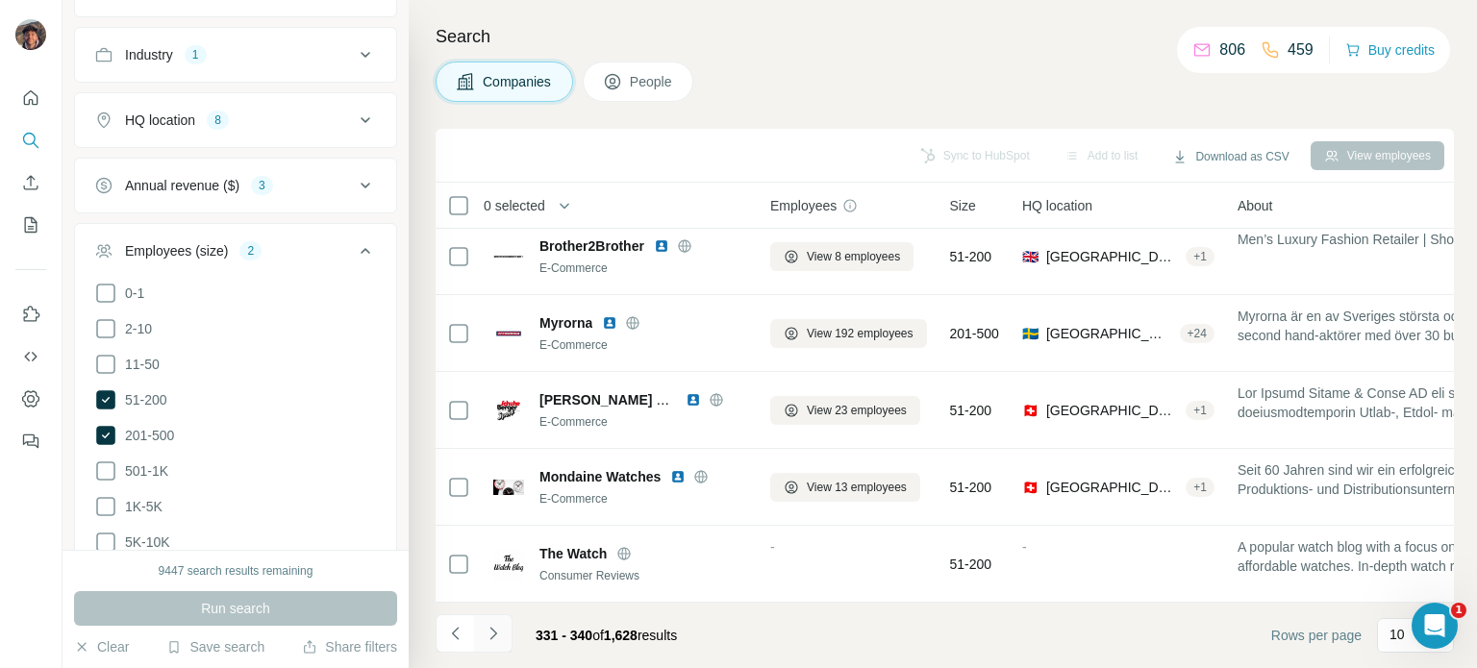
click at [500, 638] on icon "Navigate to next page" at bounding box center [493, 633] width 19 height 19
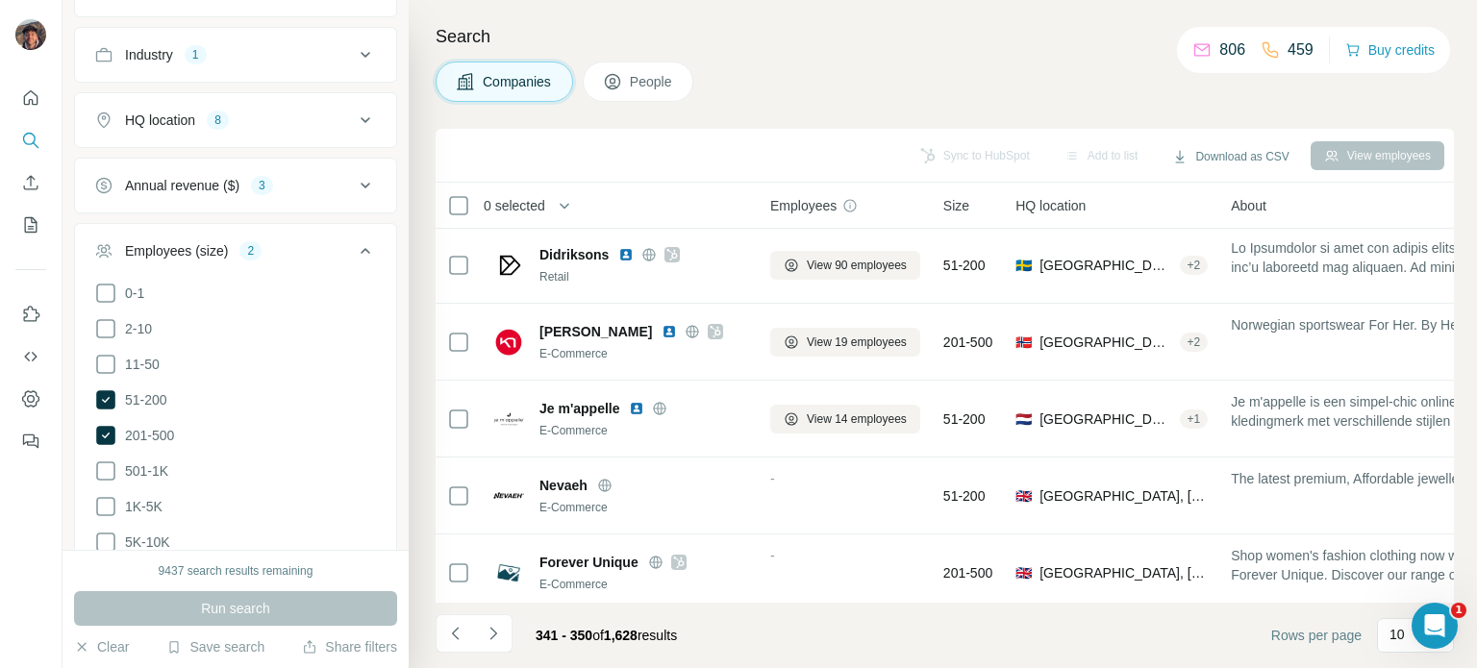
scroll to position [0, 0]
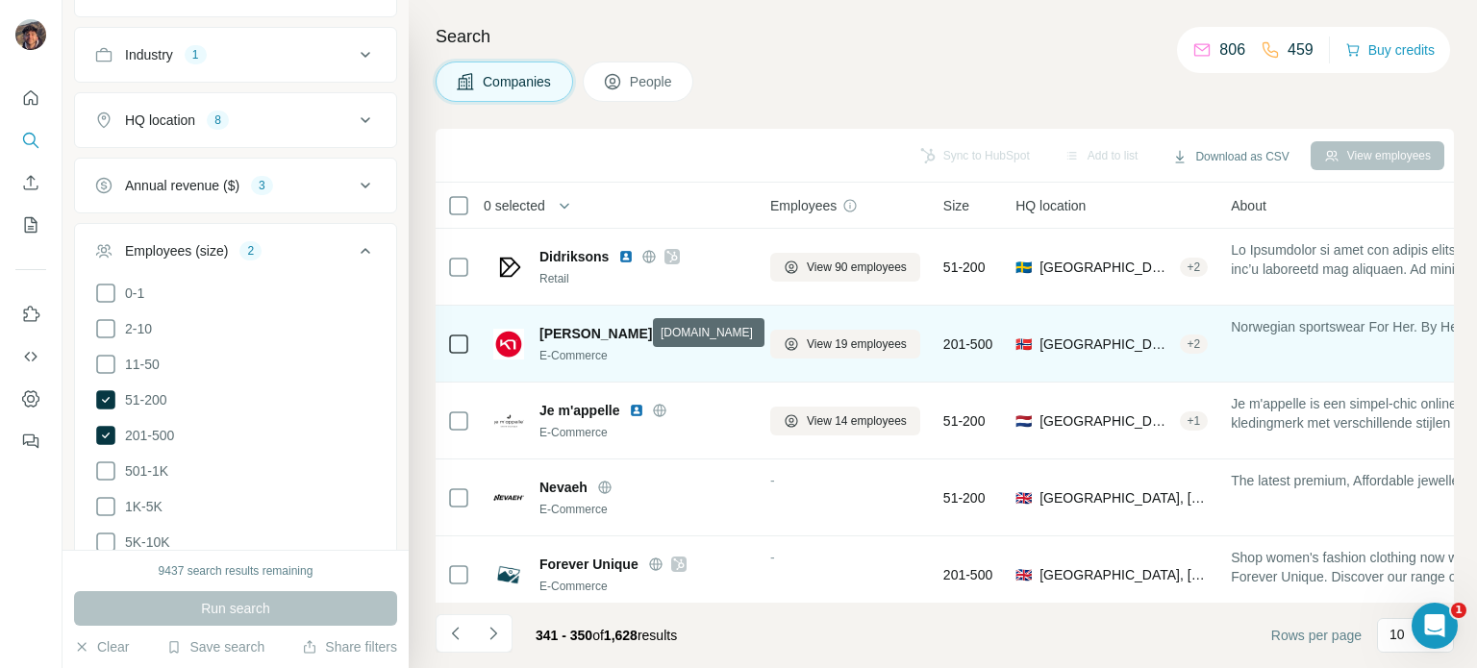
click at [685, 326] on icon at bounding box center [692, 333] width 15 height 15
click at [710, 327] on icon at bounding box center [716, 333] width 12 height 15
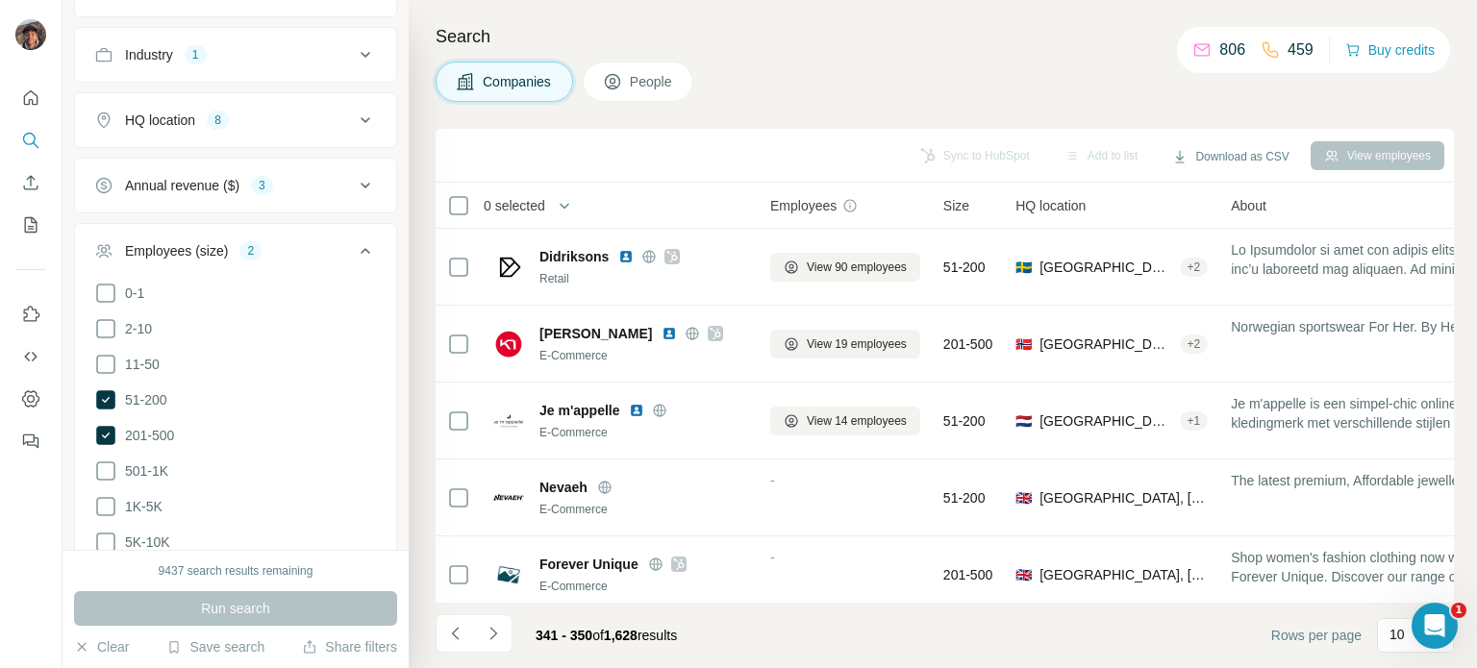
scroll to position [404, 0]
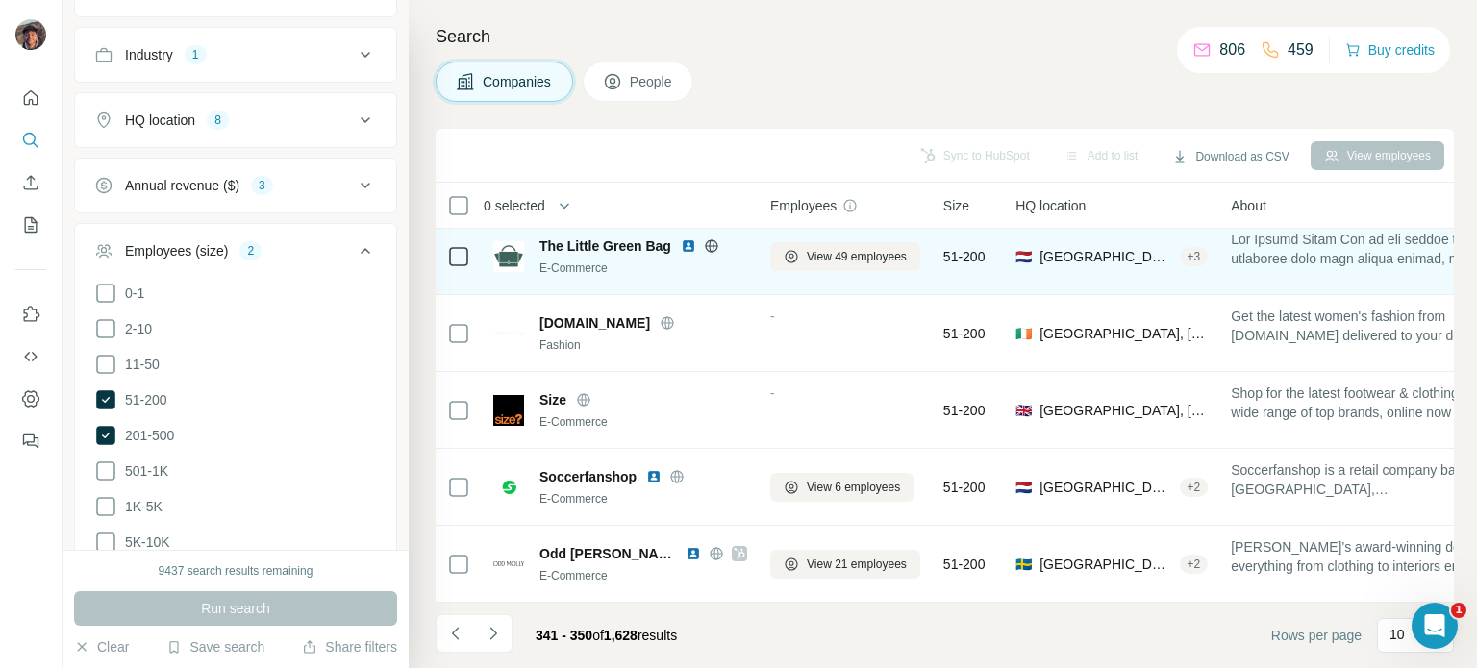
click at [702, 240] on div at bounding box center [712, 245] width 62 height 15
click at [707, 240] on icon at bounding box center [711, 245] width 15 height 15
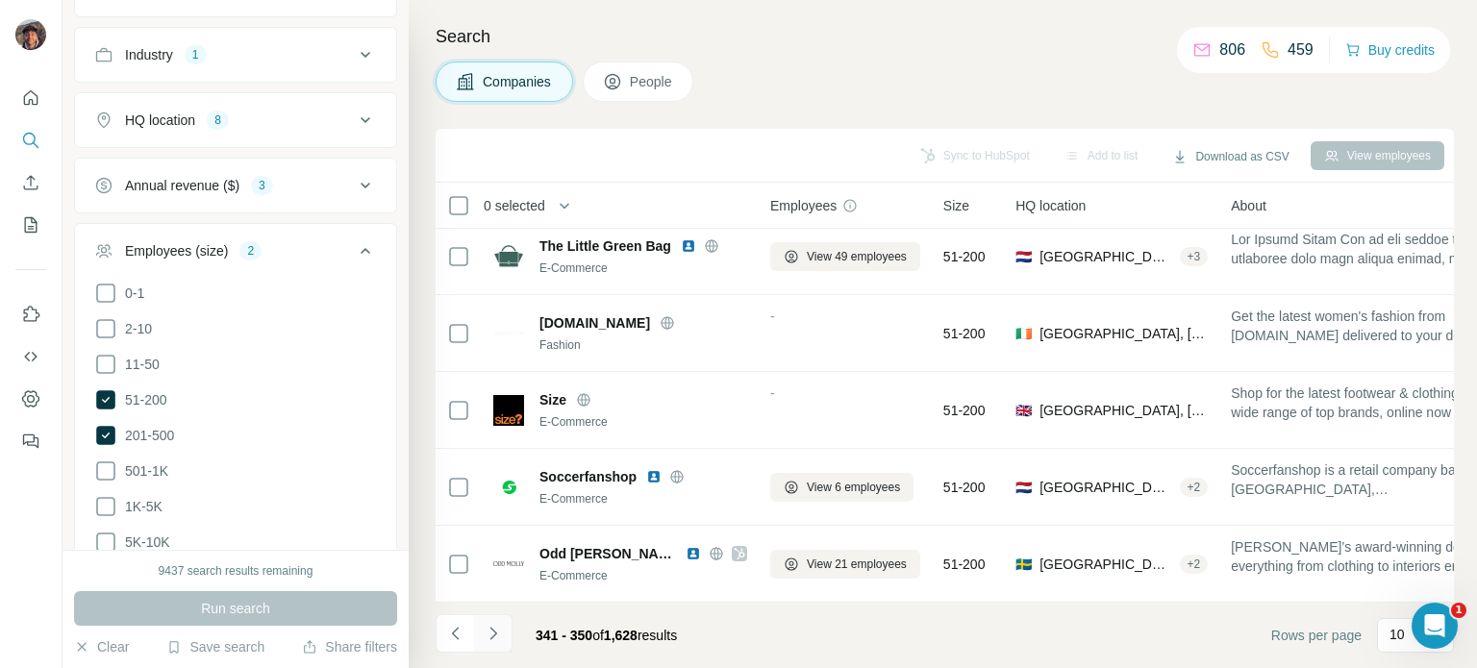
click at [498, 630] on icon "Navigate to next page" at bounding box center [493, 633] width 19 height 19
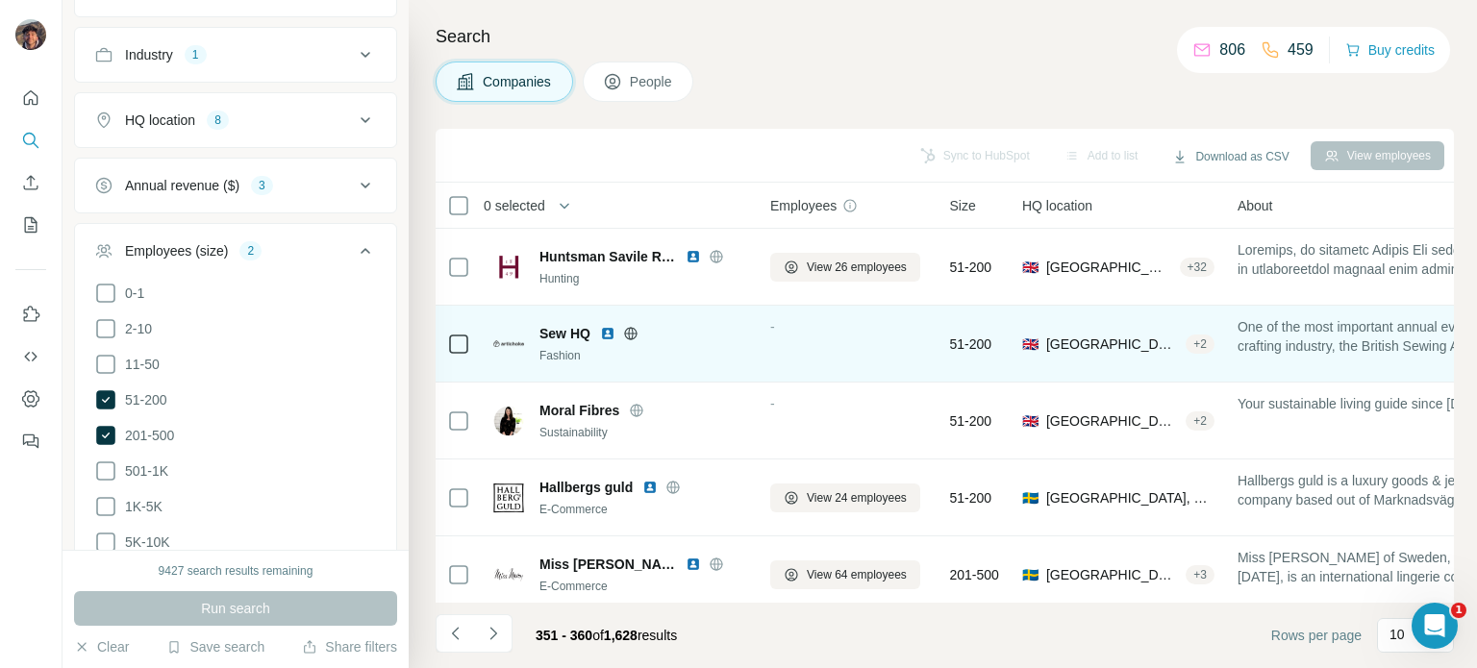
scroll to position [96, 0]
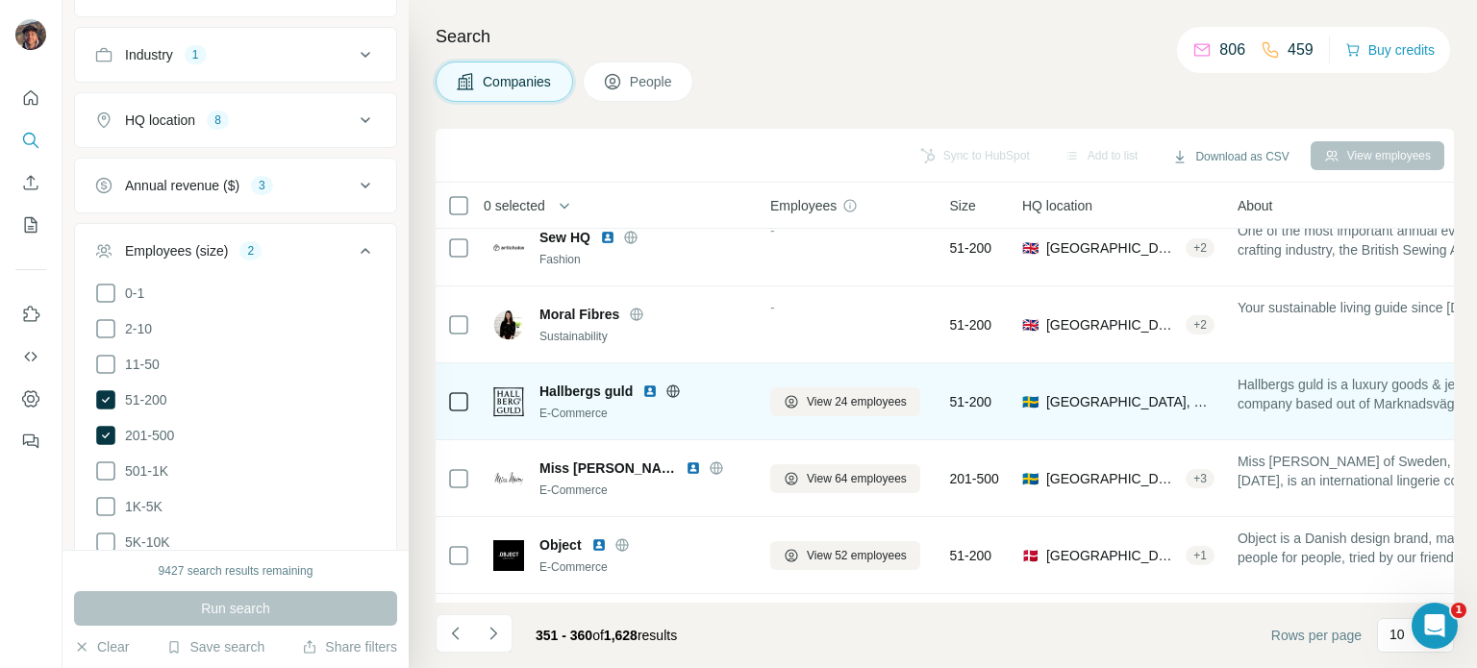
click at [681, 386] on icon at bounding box center [672, 391] width 15 height 15
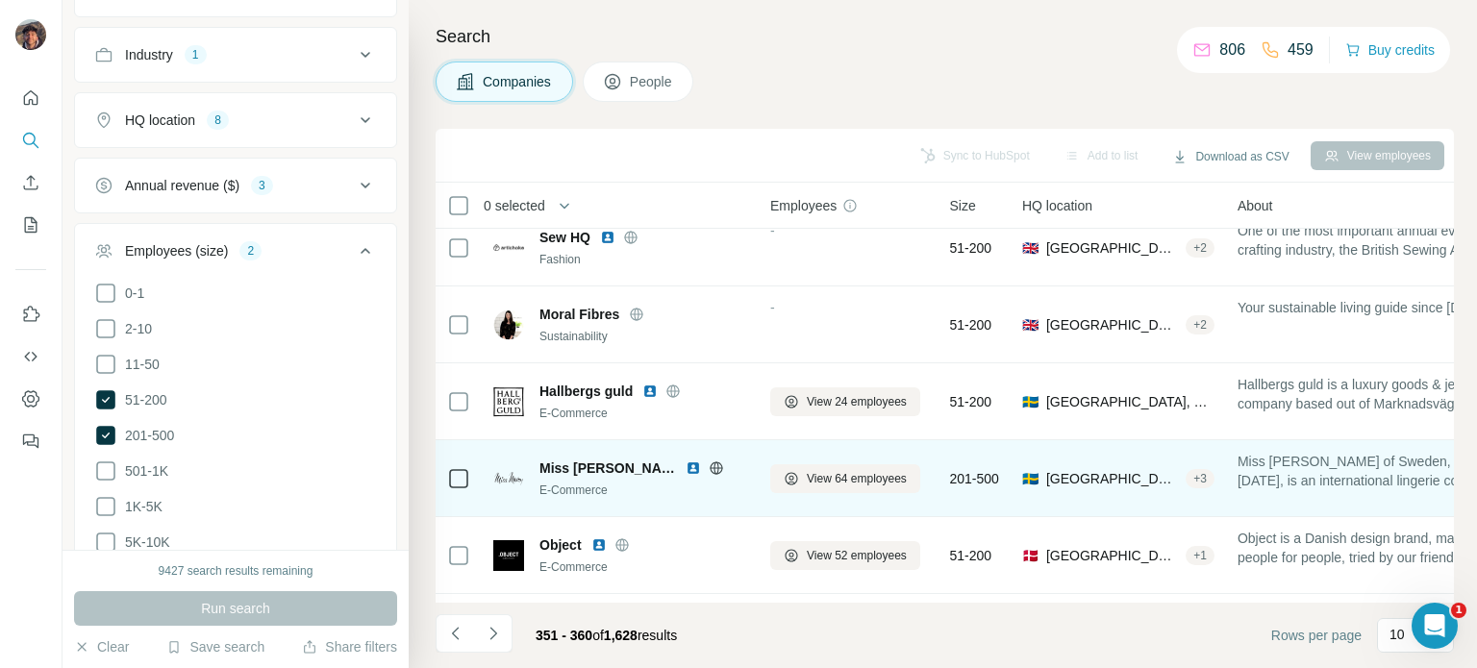
click at [722, 473] on icon at bounding box center [716, 468] width 15 height 15
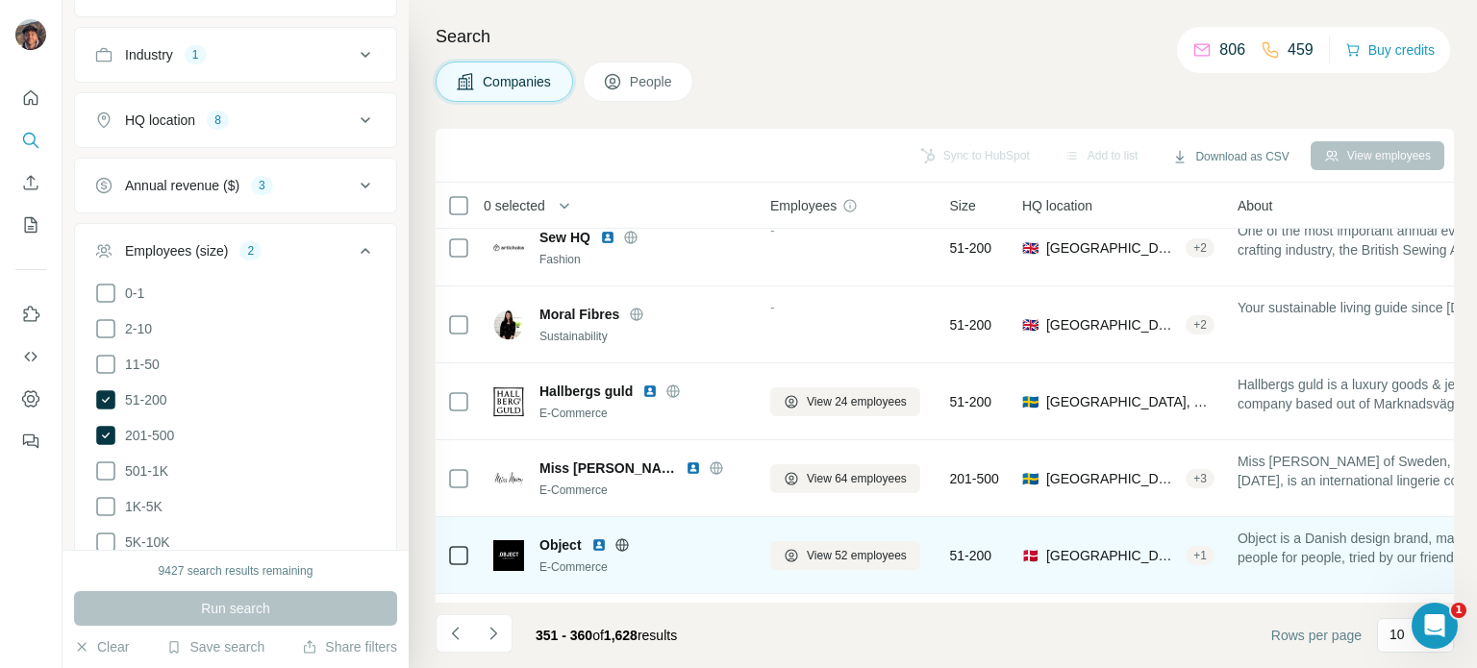
click at [623, 544] on icon at bounding box center [621, 544] width 12 height 1
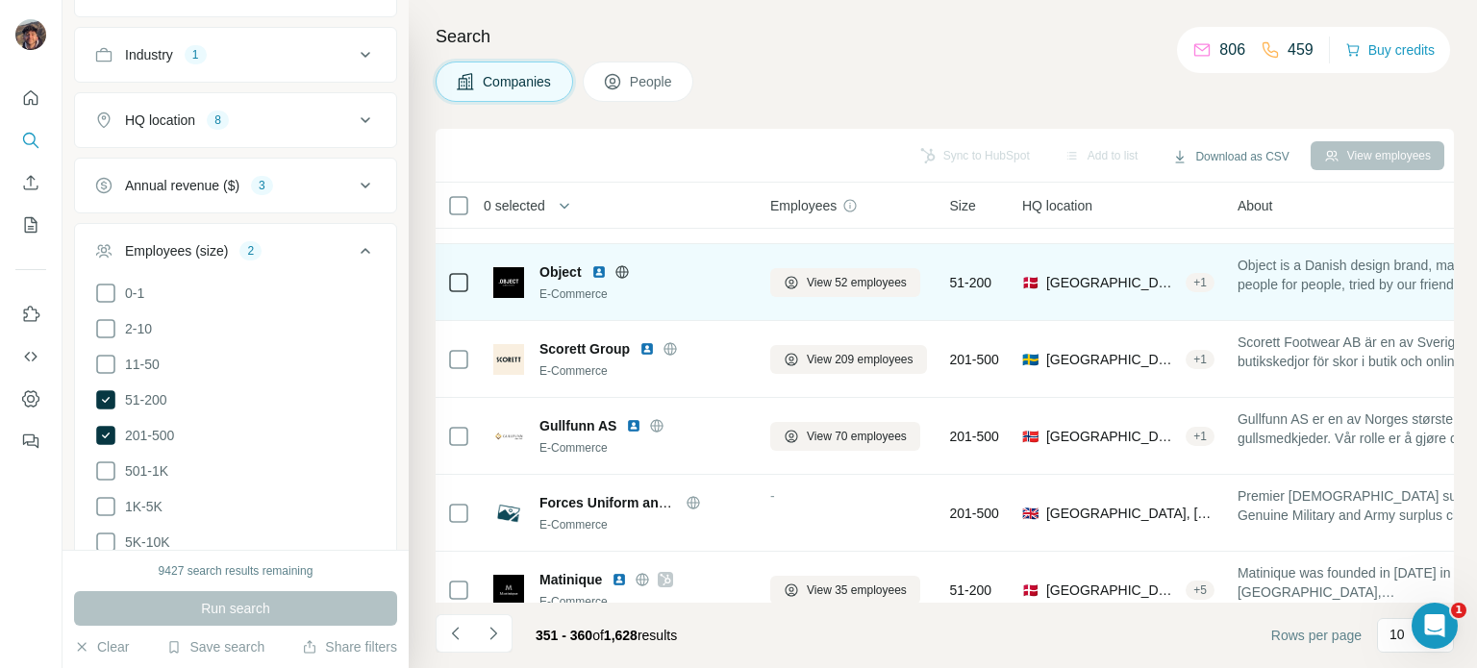
scroll to position [308, 0]
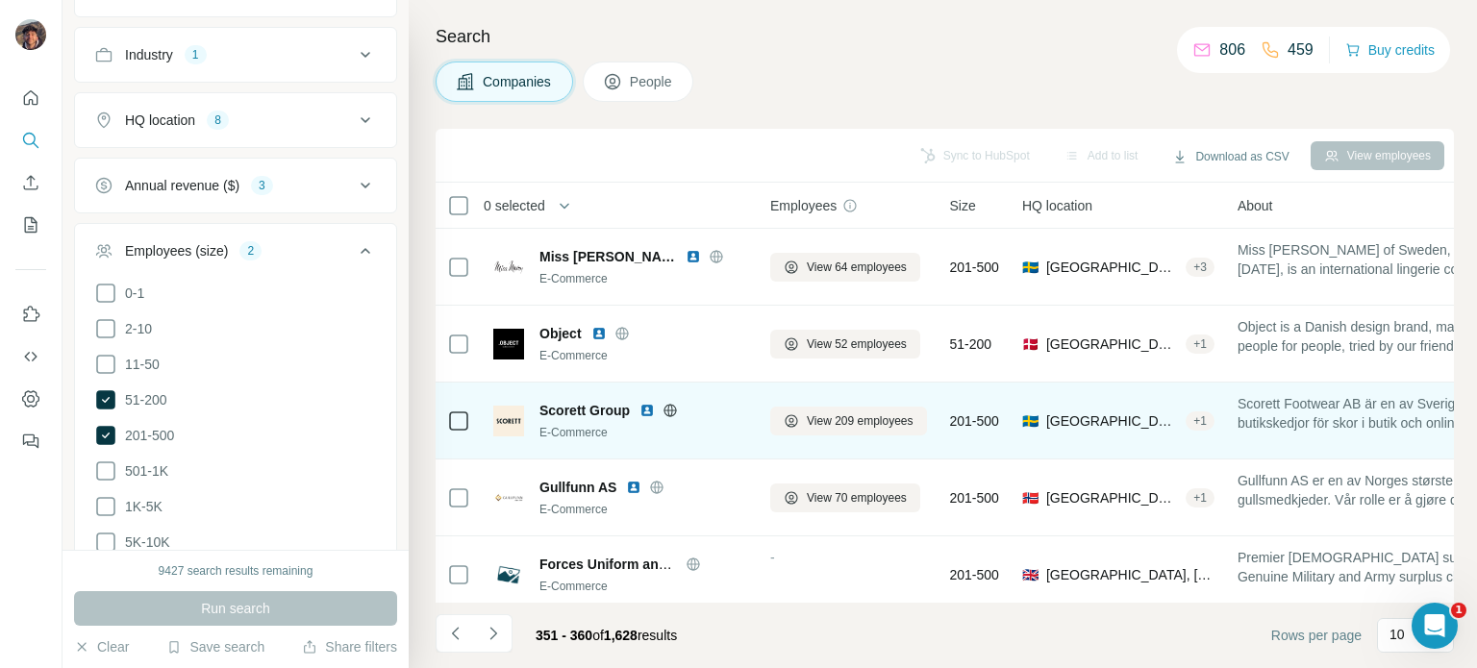
click at [677, 410] on icon at bounding box center [670, 410] width 12 height 1
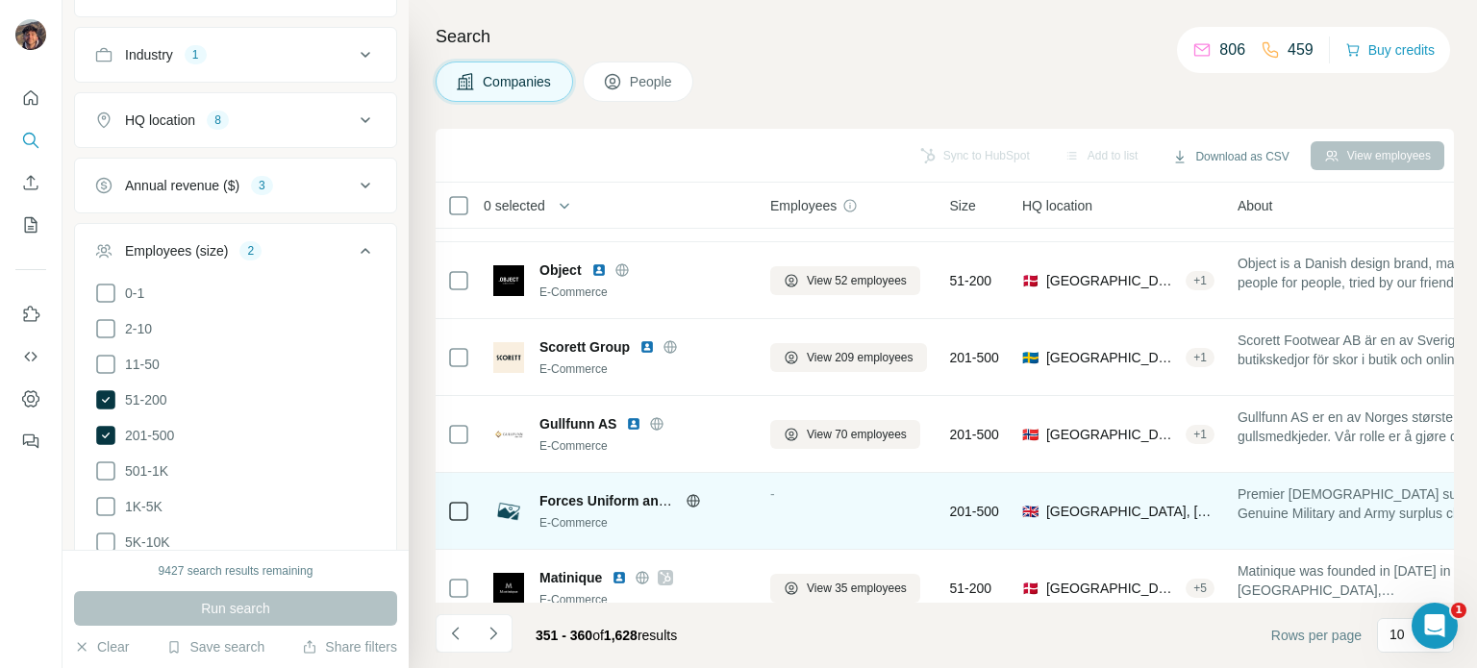
scroll to position [404, 0]
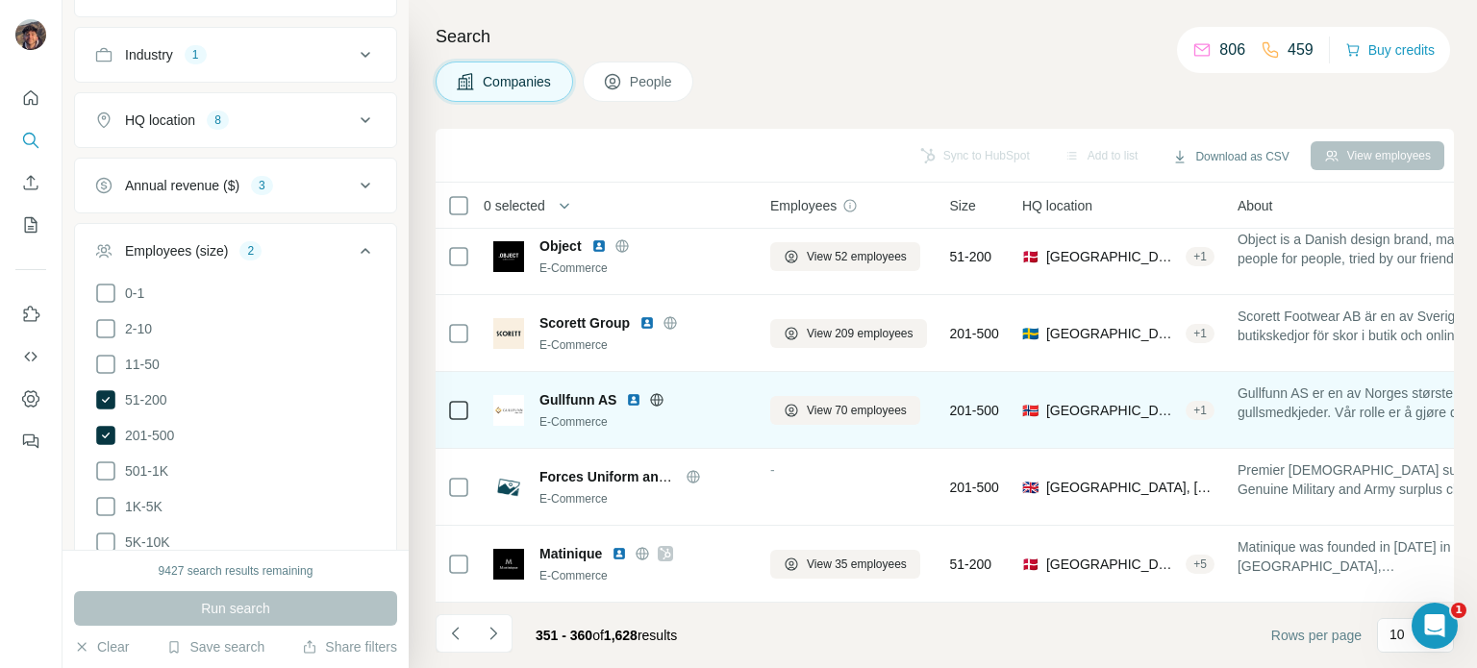
click at [653, 392] on icon at bounding box center [656, 399] width 15 height 15
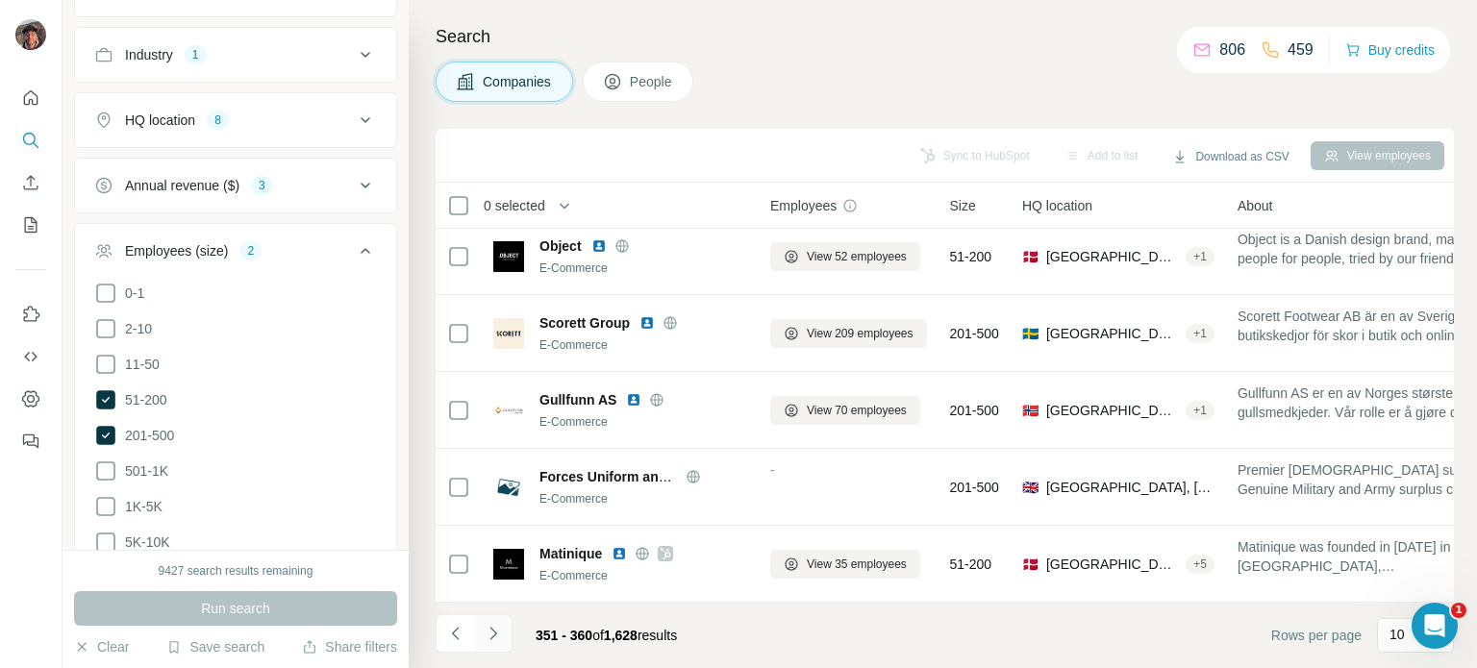
click at [505, 638] on button "Navigate to next page" at bounding box center [493, 633] width 38 height 38
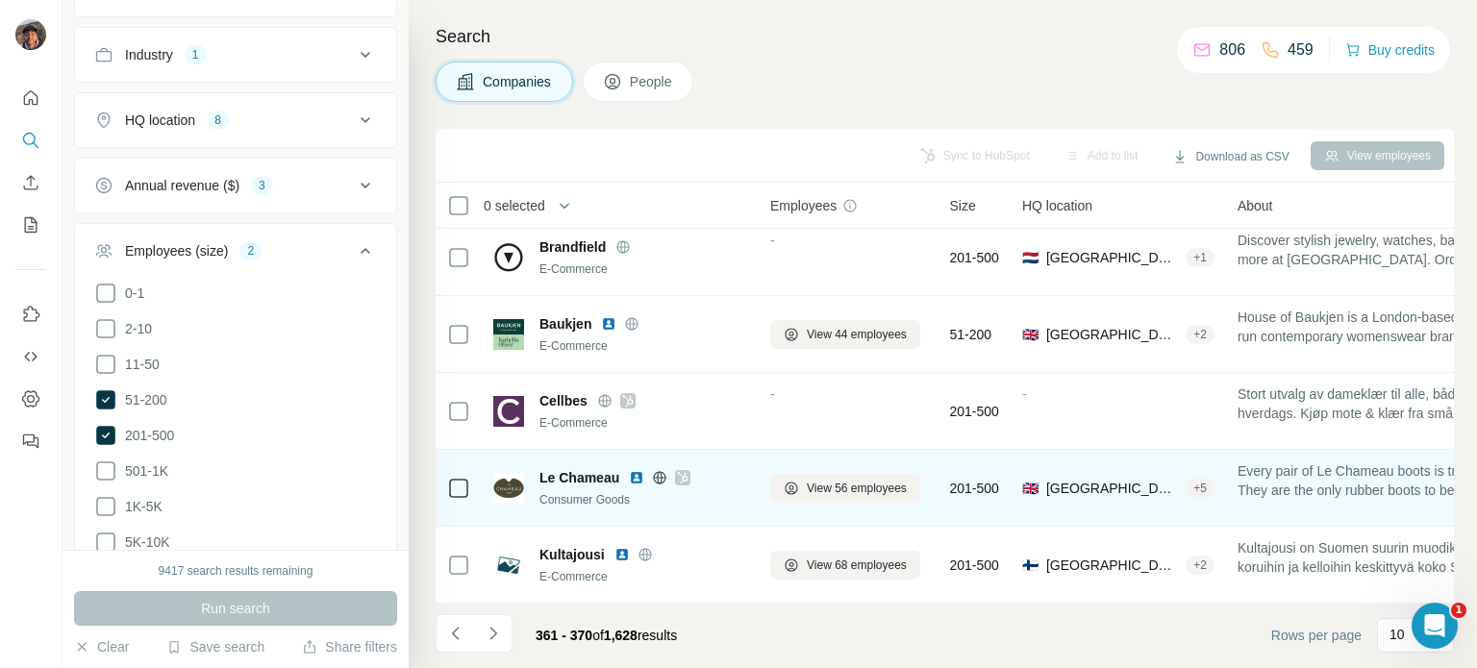
scroll to position [0, 0]
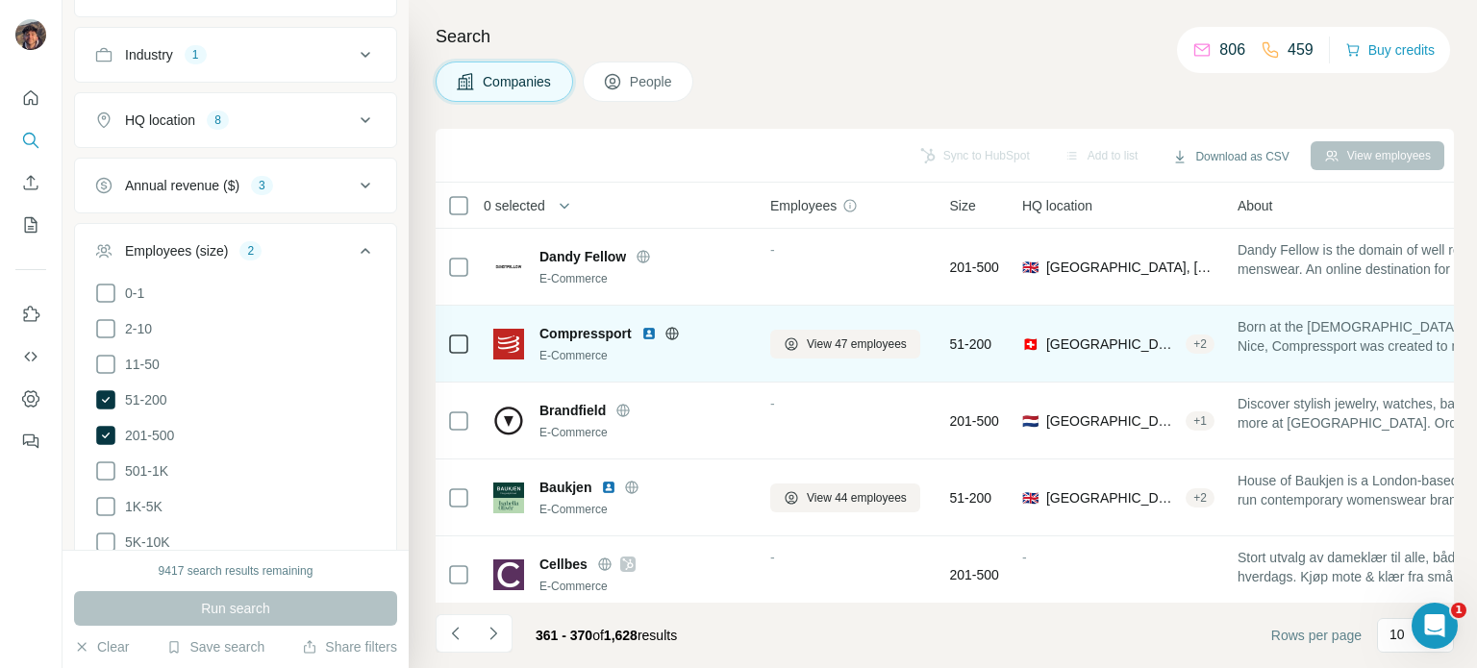
click at [670, 334] on icon at bounding box center [671, 333] width 15 height 15
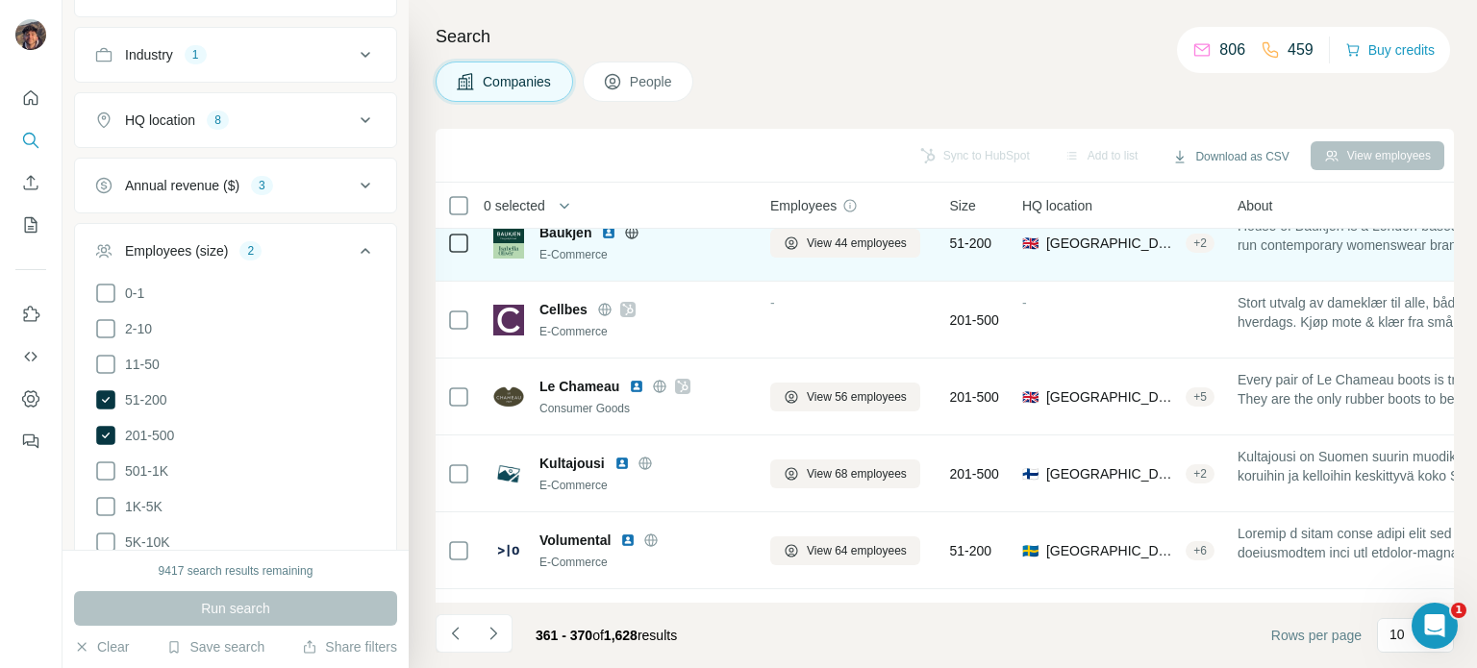
scroll to position [288, 0]
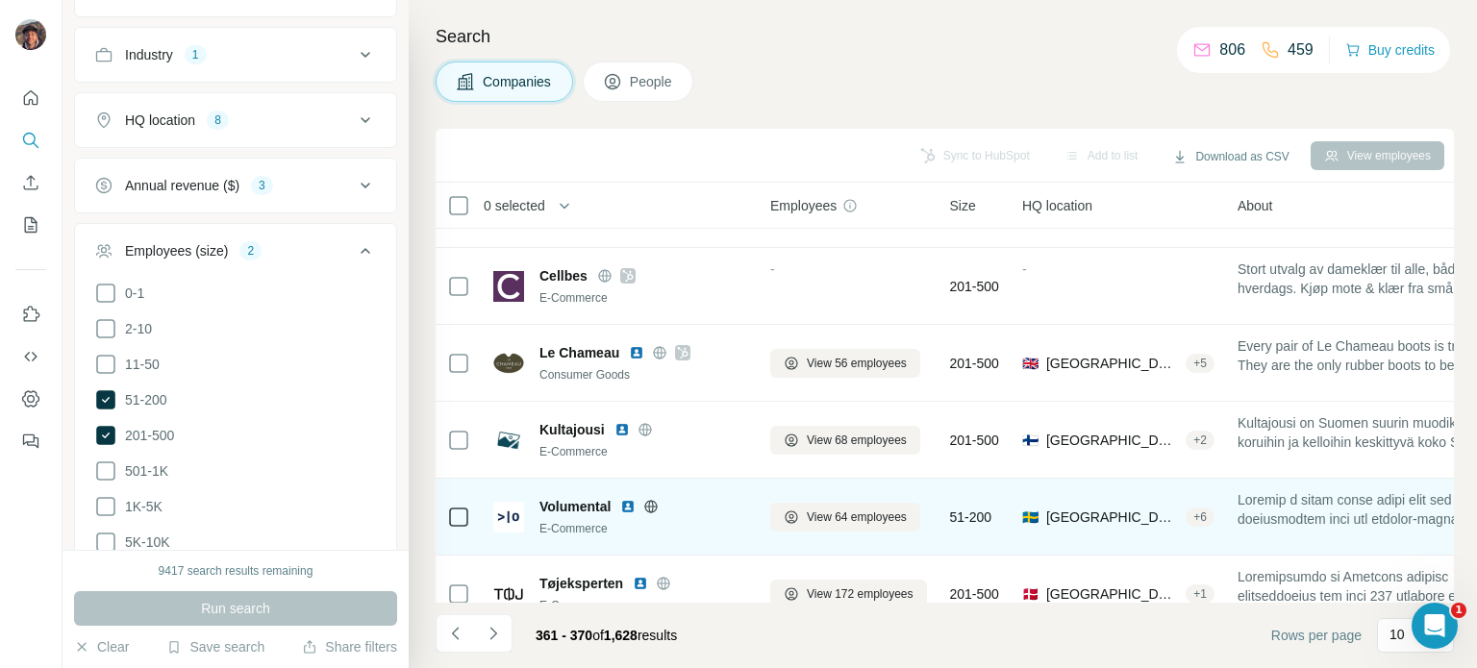
click at [655, 499] on icon at bounding box center [650, 506] width 15 height 15
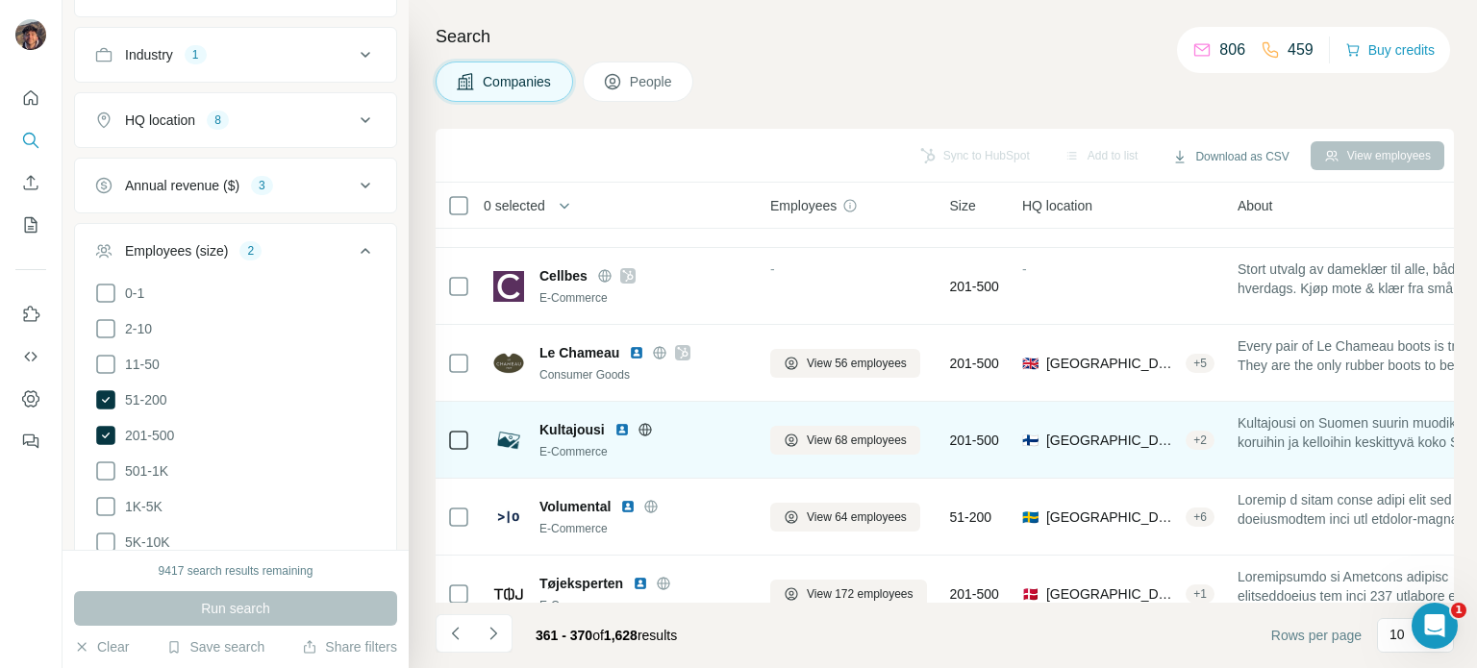
click at [645, 433] on icon at bounding box center [644, 429] width 5 height 12
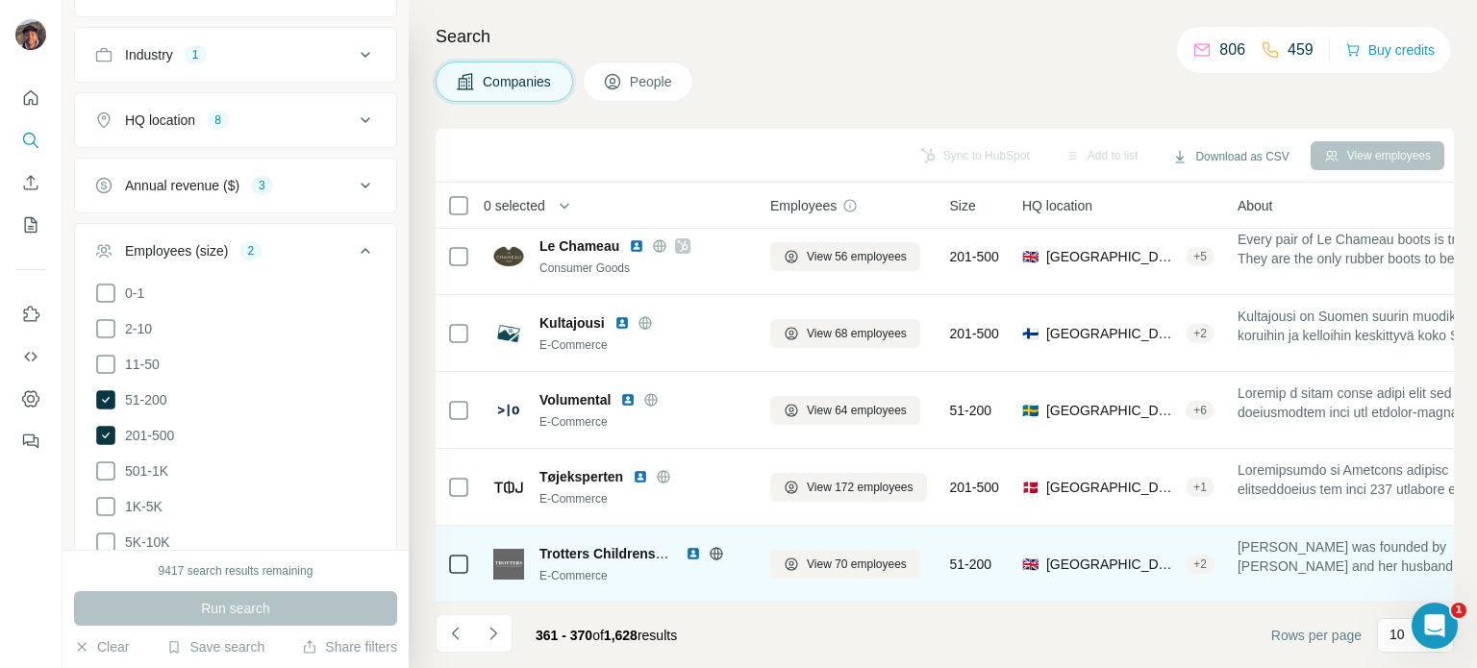
scroll to position [404, 0]
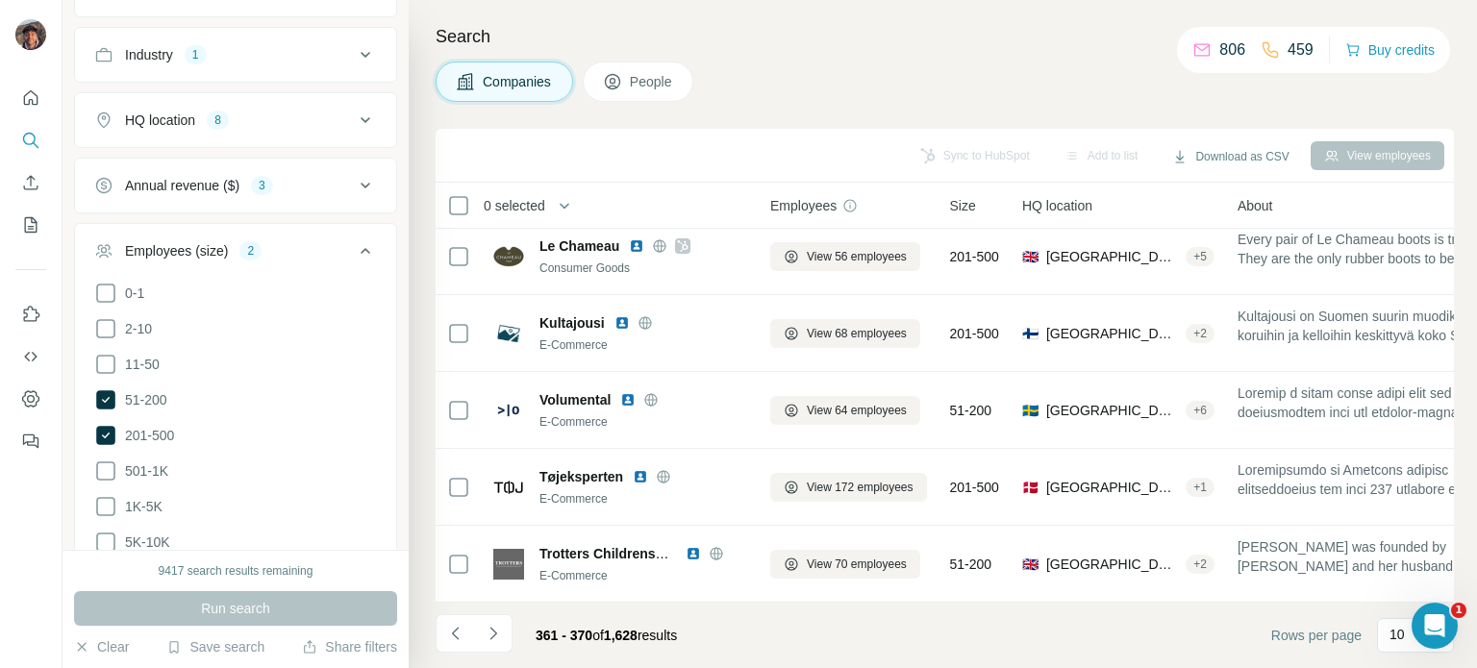
click at [497, 637] on icon "Navigate to next page" at bounding box center [493, 633] width 19 height 19
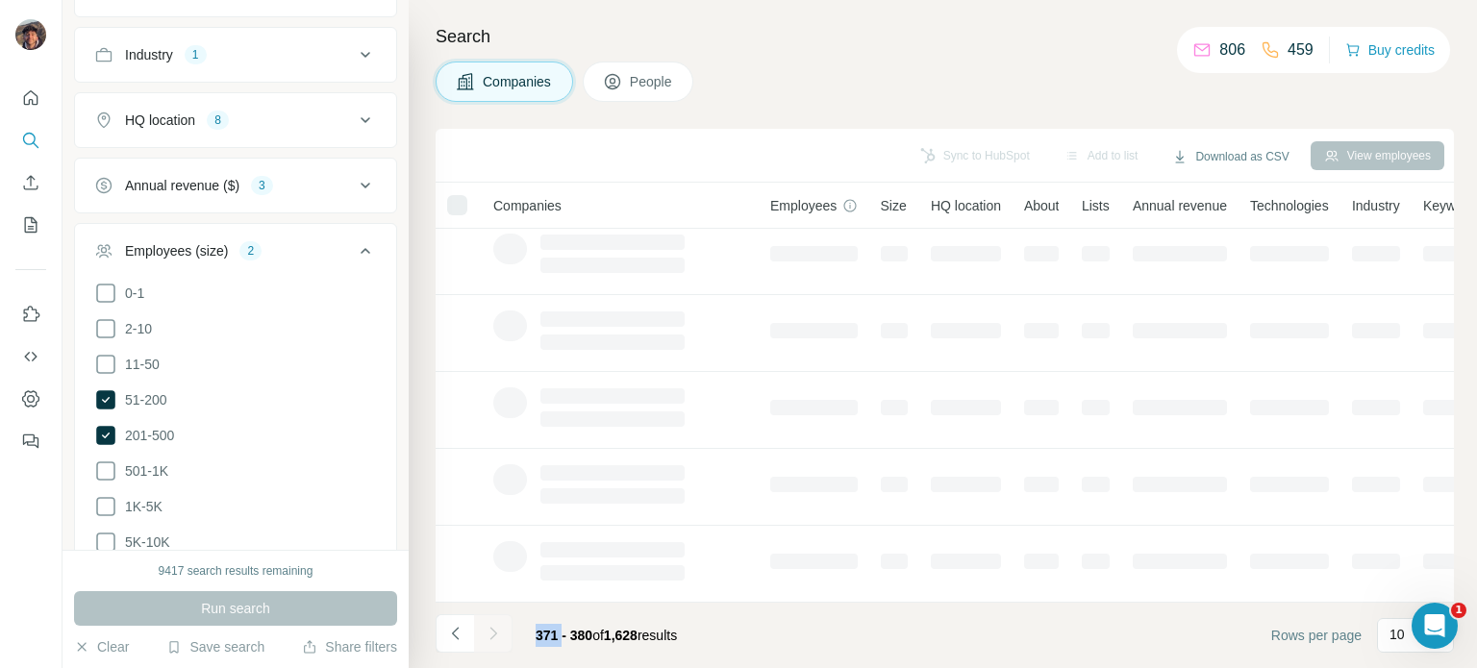
click at [497, 637] on div at bounding box center [493, 633] width 38 height 38
drag, startPoint x: 497, startPoint y: 637, endPoint x: 538, endPoint y: 713, distance: 86.5
click at [538, 667] on html "New search Hide Company lookalikes Company information Company Industry 1 HQ lo…" at bounding box center [738, 334] width 1477 height 668
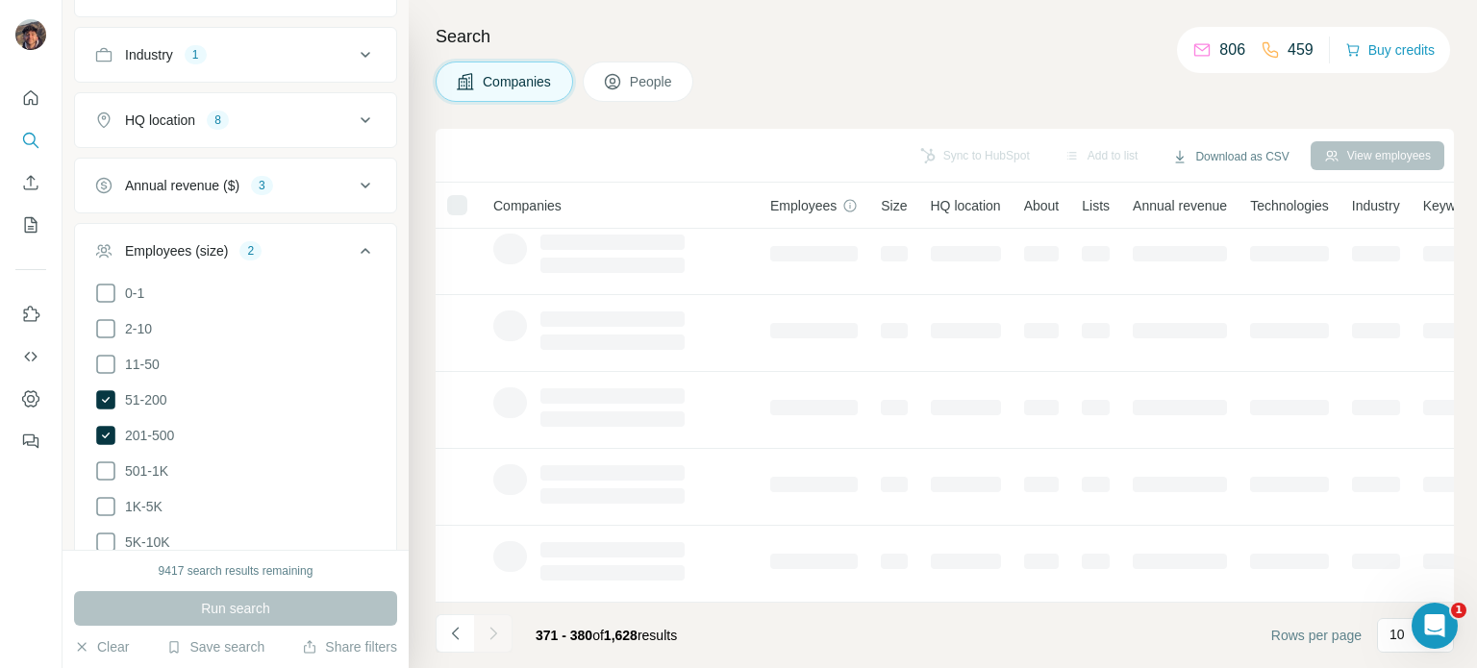
click at [491, 623] on div at bounding box center [493, 633] width 38 height 38
click at [491, 627] on div at bounding box center [493, 633] width 38 height 38
click at [500, 645] on div at bounding box center [493, 633] width 38 height 38
click at [497, 637] on icon "Navigate to next page" at bounding box center [493, 633] width 19 height 19
click at [497, 637] on div at bounding box center [493, 633] width 38 height 38
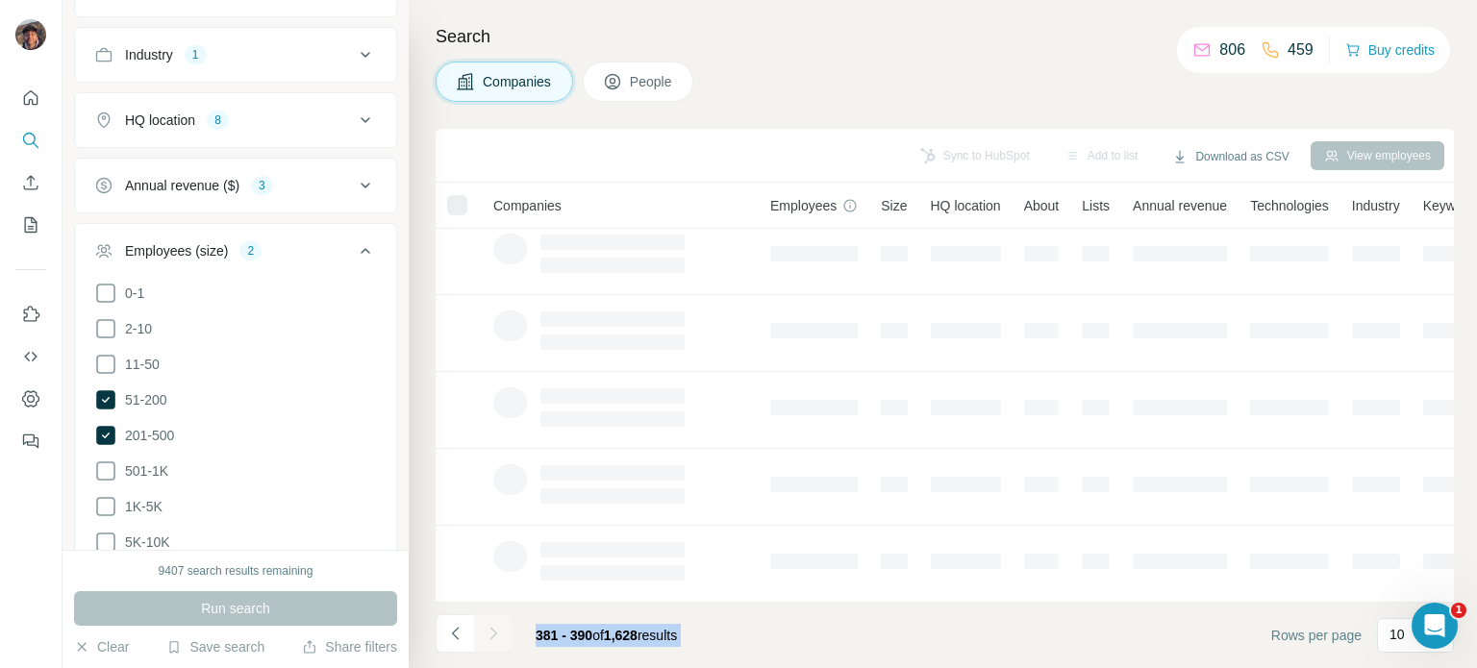
click at [497, 637] on div at bounding box center [493, 633] width 38 height 38
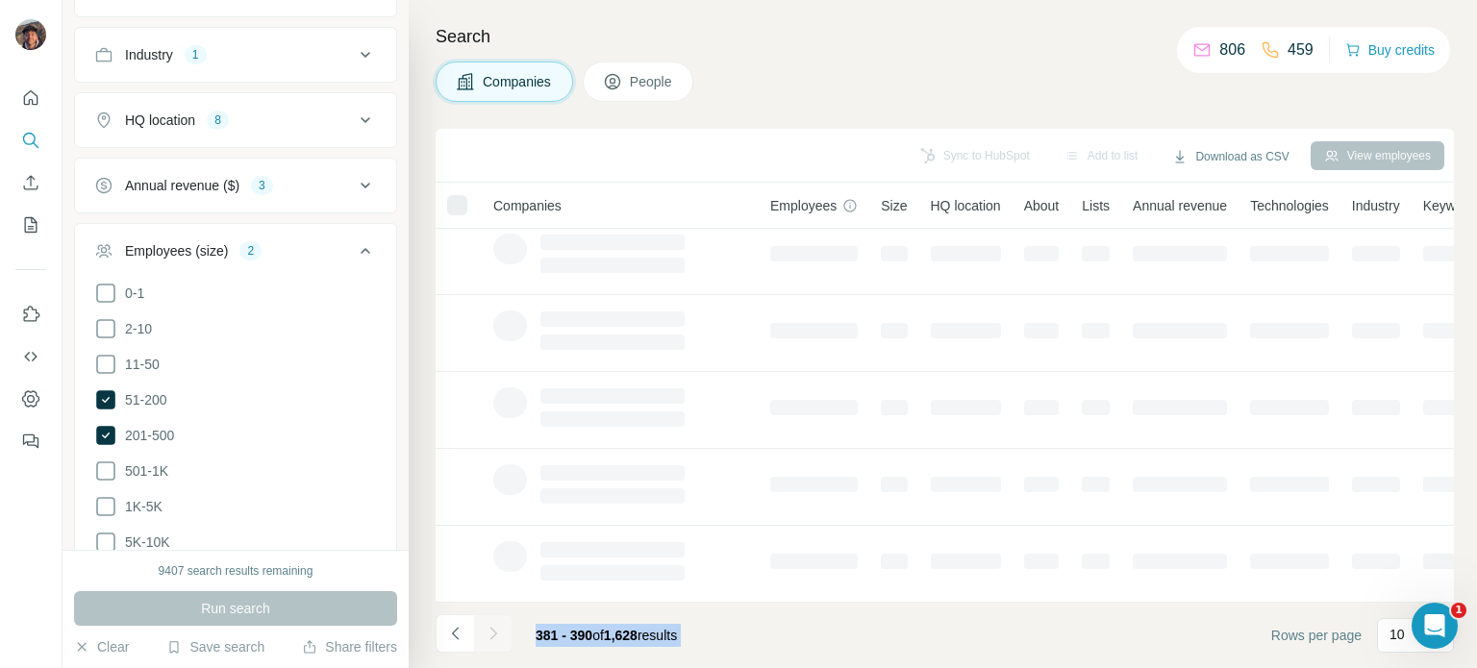
click at [497, 637] on div at bounding box center [493, 633] width 38 height 38
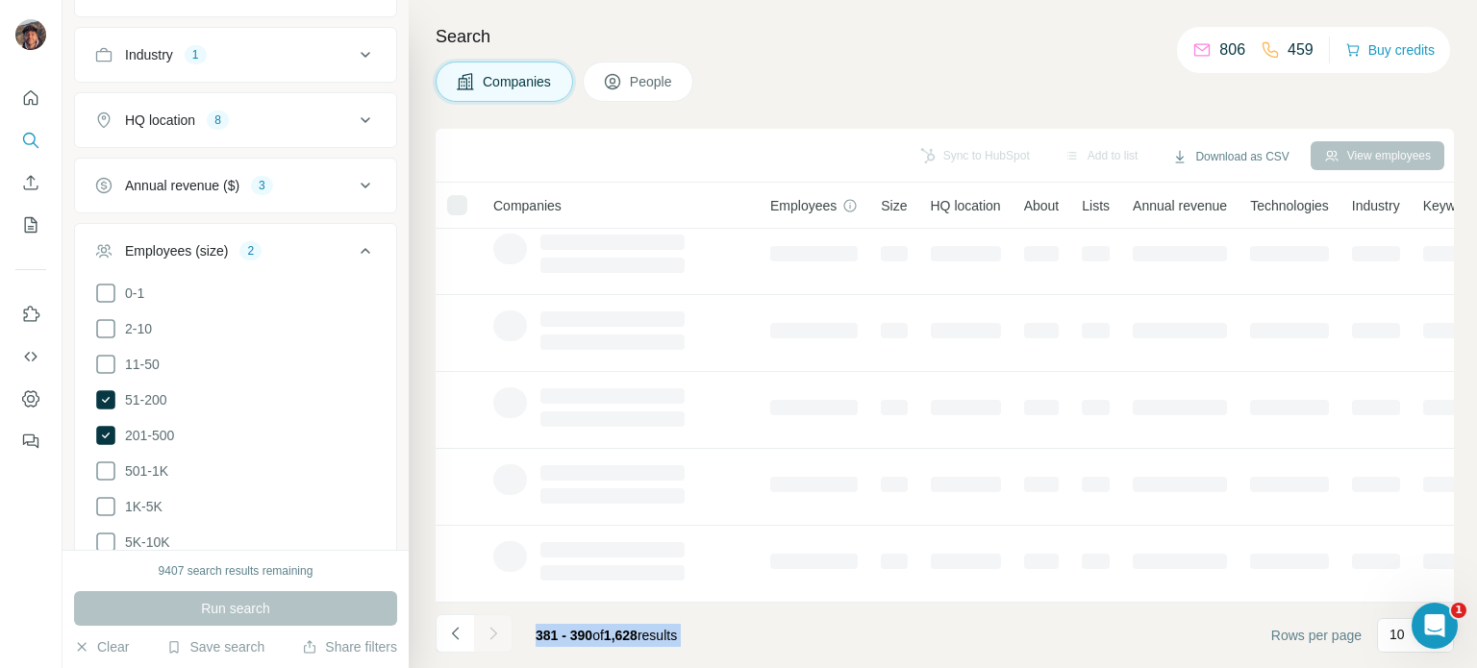
click at [497, 637] on div at bounding box center [493, 633] width 38 height 38
click at [486, 627] on div at bounding box center [493, 633] width 38 height 38
click at [486, 629] on div at bounding box center [493, 633] width 38 height 38
click at [486, 630] on icon "Navigate to next page" at bounding box center [493, 633] width 19 height 19
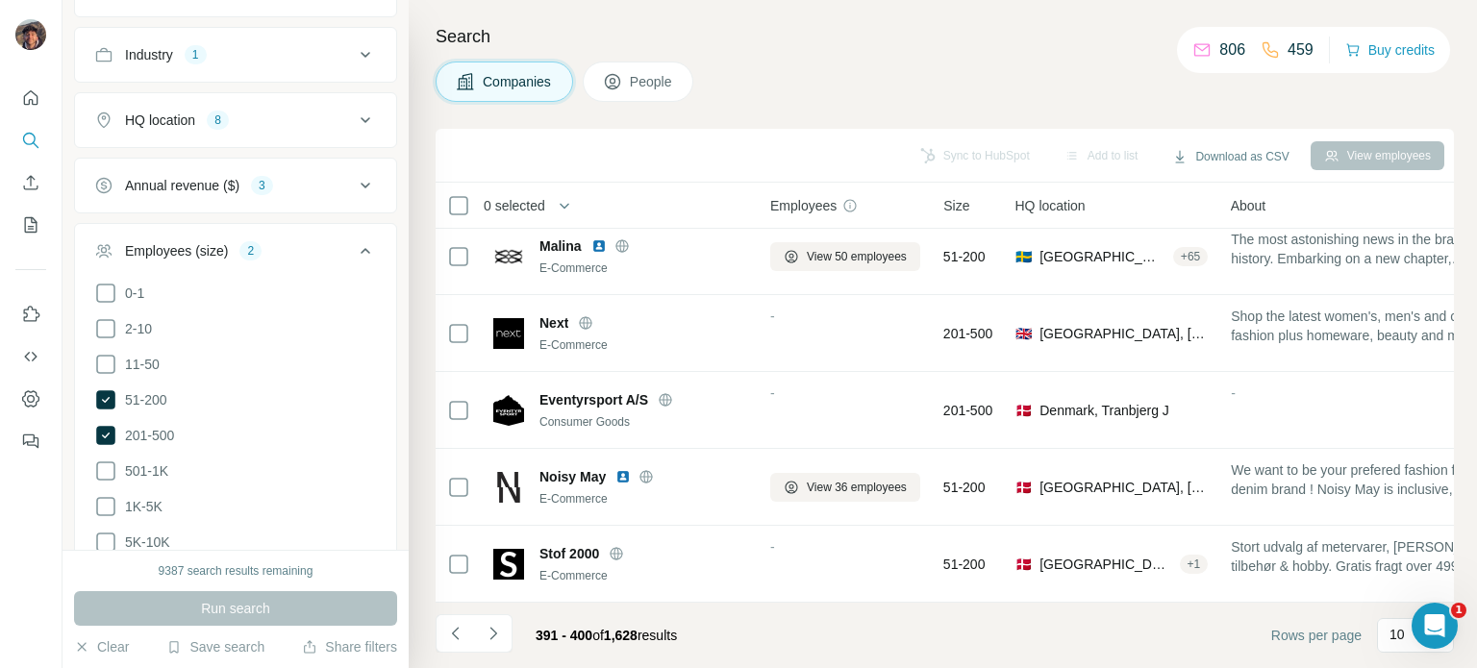
click at [487, 631] on icon "Navigate to next page" at bounding box center [493, 633] width 19 height 19
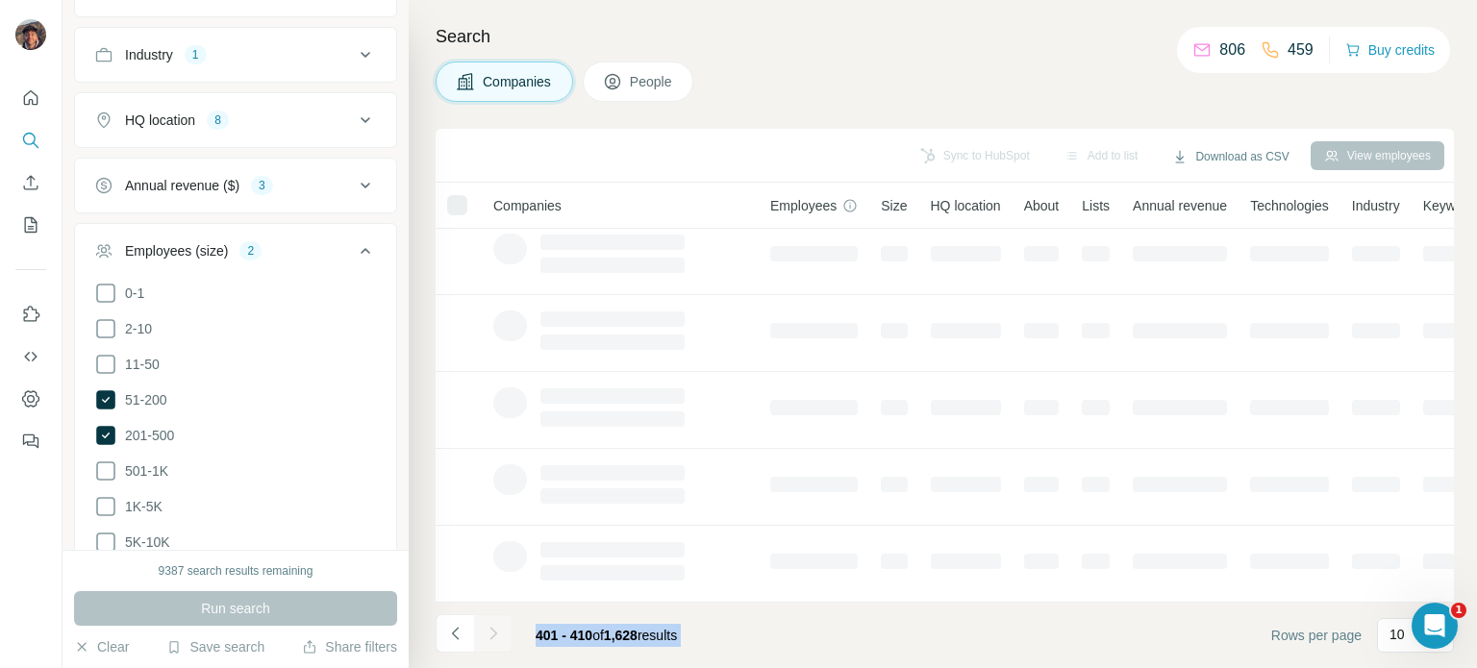
click at [487, 631] on div at bounding box center [493, 633] width 38 height 38
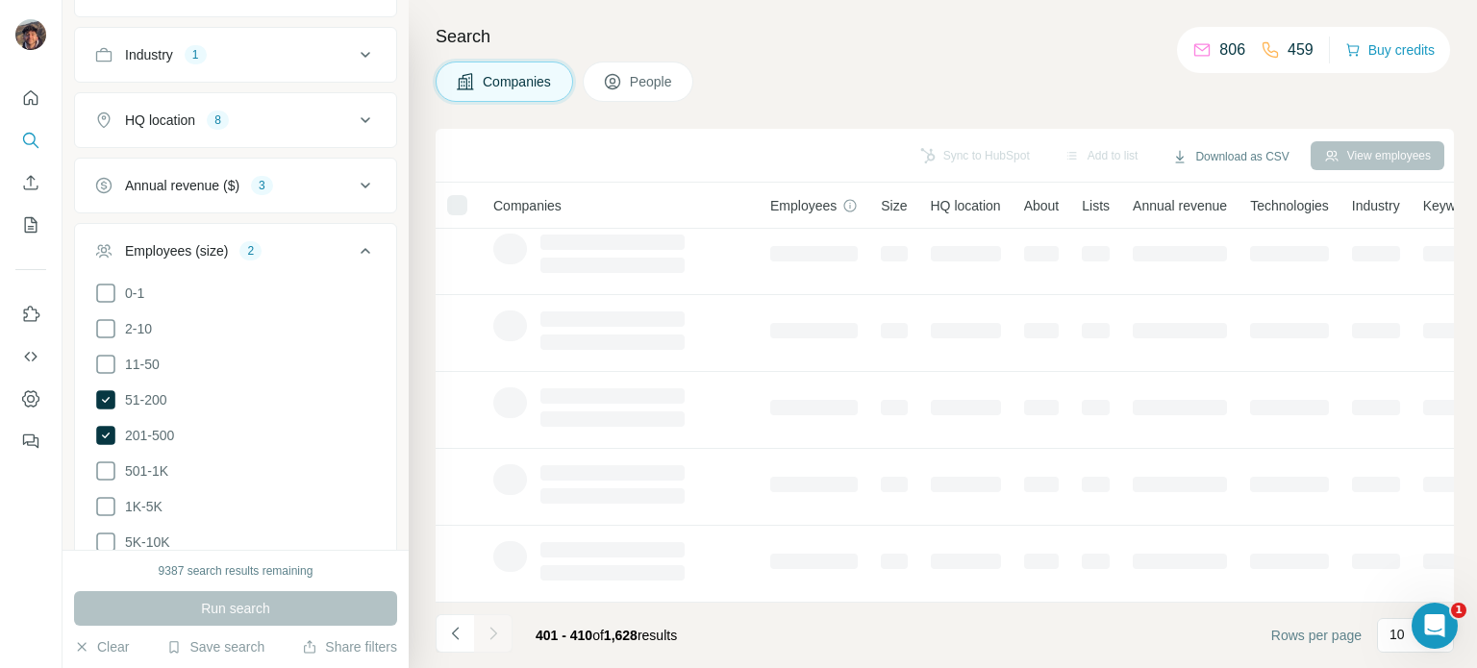
click at [487, 636] on div at bounding box center [493, 633] width 38 height 38
click at [489, 630] on div at bounding box center [493, 633] width 38 height 38
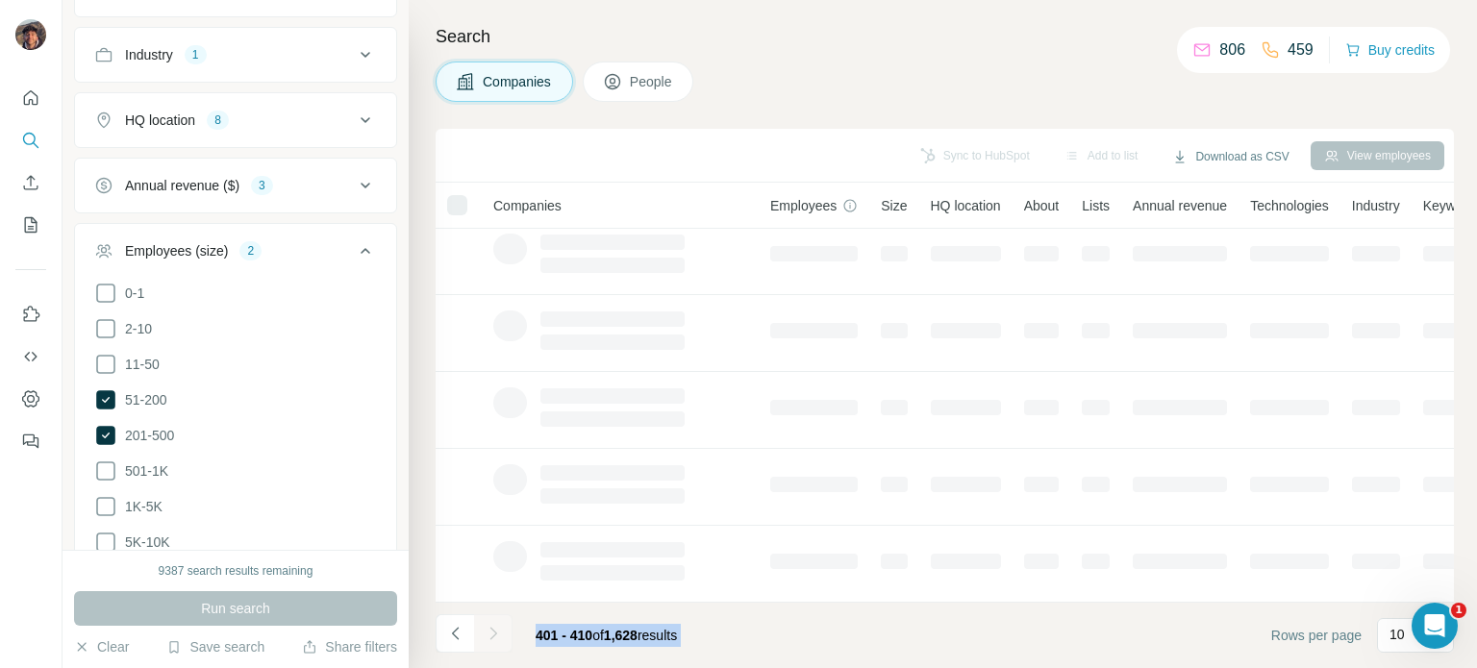
click at [489, 630] on div at bounding box center [493, 633] width 38 height 38
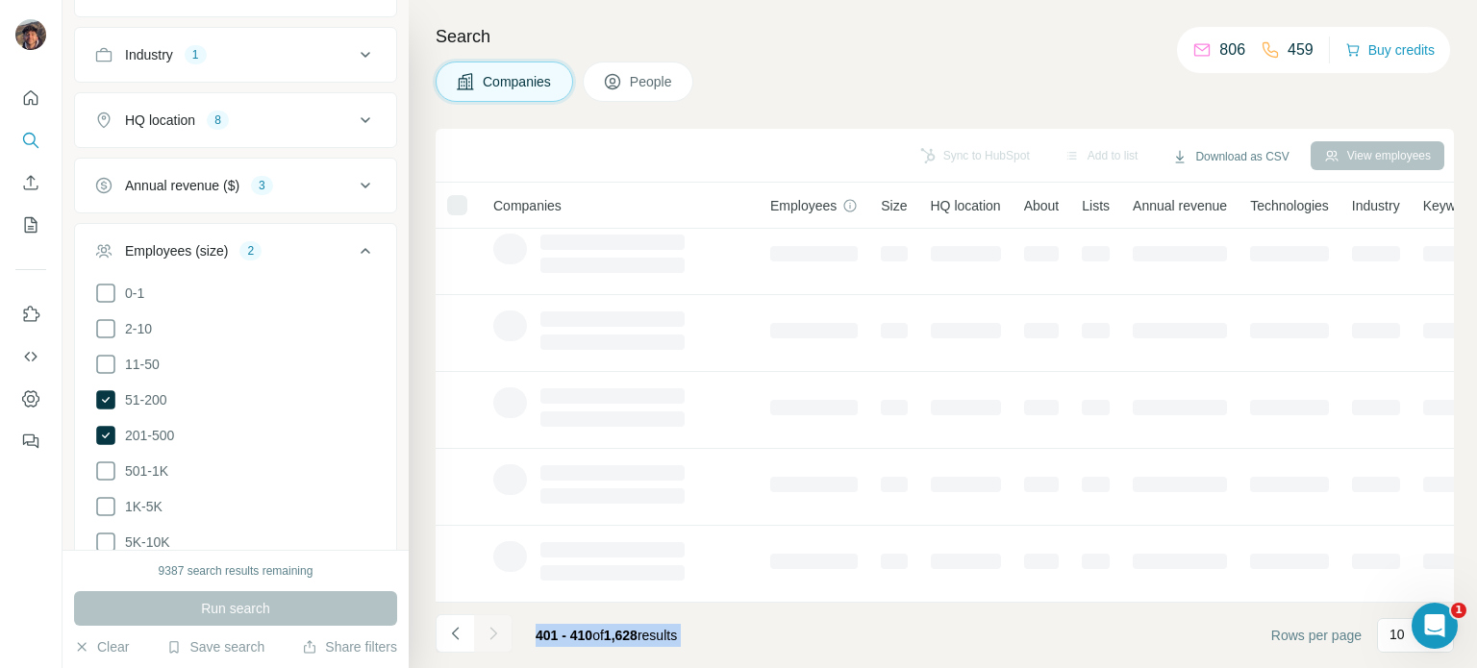
click at [489, 630] on div at bounding box center [493, 633] width 38 height 38
click at [489, 630] on icon "Navigate to next page" at bounding box center [493, 633] width 19 height 19
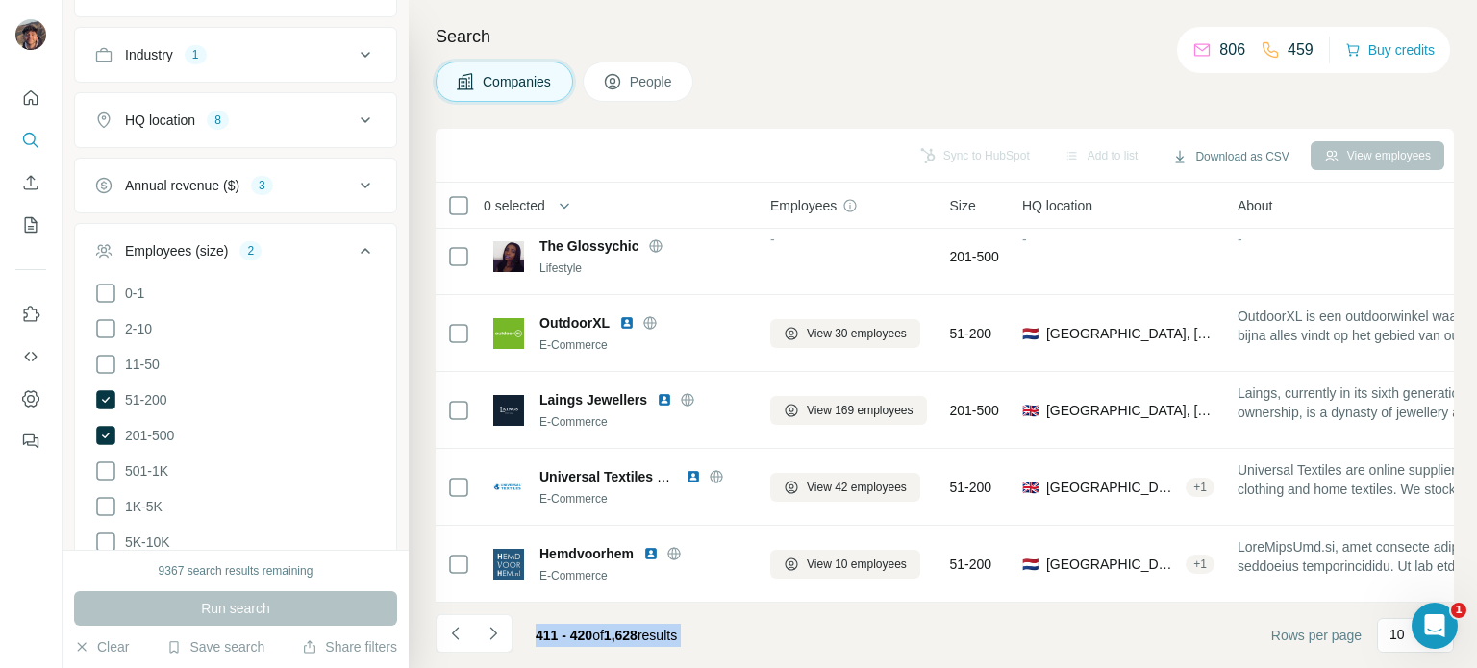
click at [604, 636] on span "of" at bounding box center [598, 635] width 12 height 15
click at [503, 638] on button "Navigate to next page" at bounding box center [493, 633] width 38 height 38
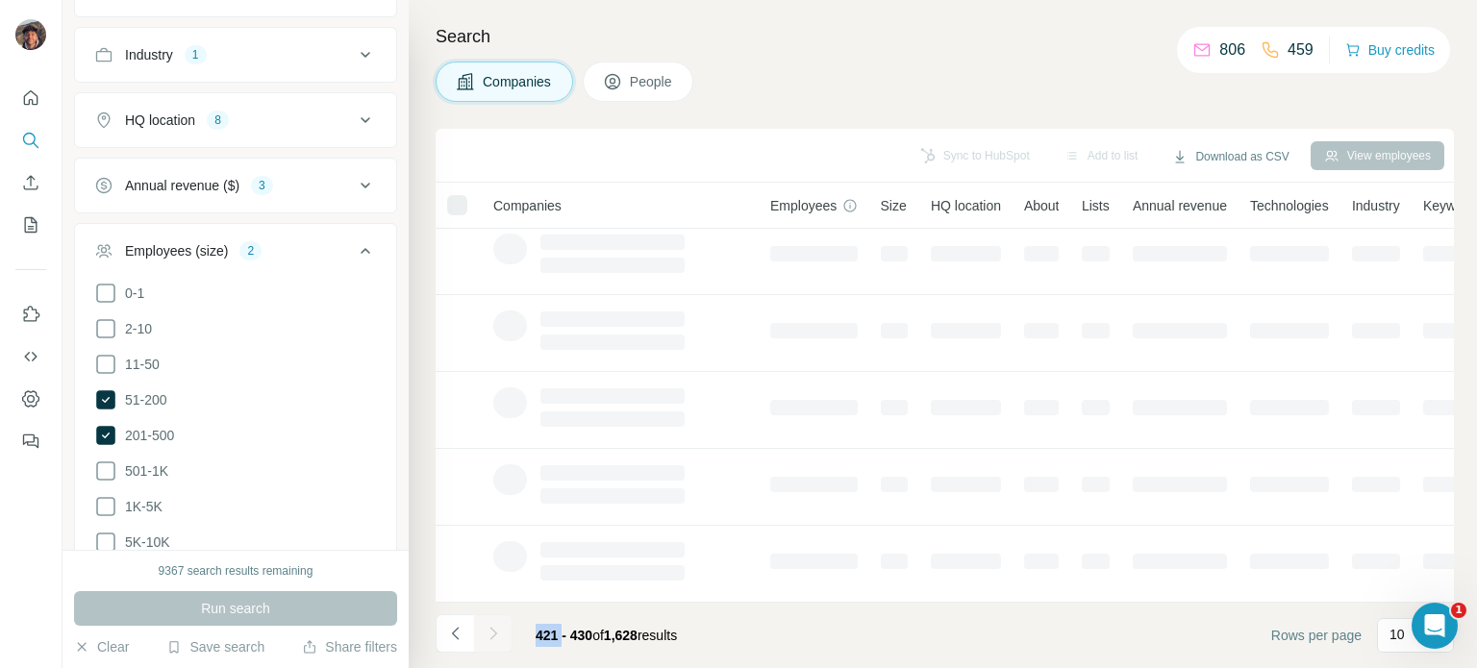
click at [503, 638] on div at bounding box center [493, 633] width 38 height 38
click at [503, 638] on button "Navigate to next page" at bounding box center [493, 633] width 38 height 38
click at [503, 638] on div at bounding box center [493, 633] width 38 height 38
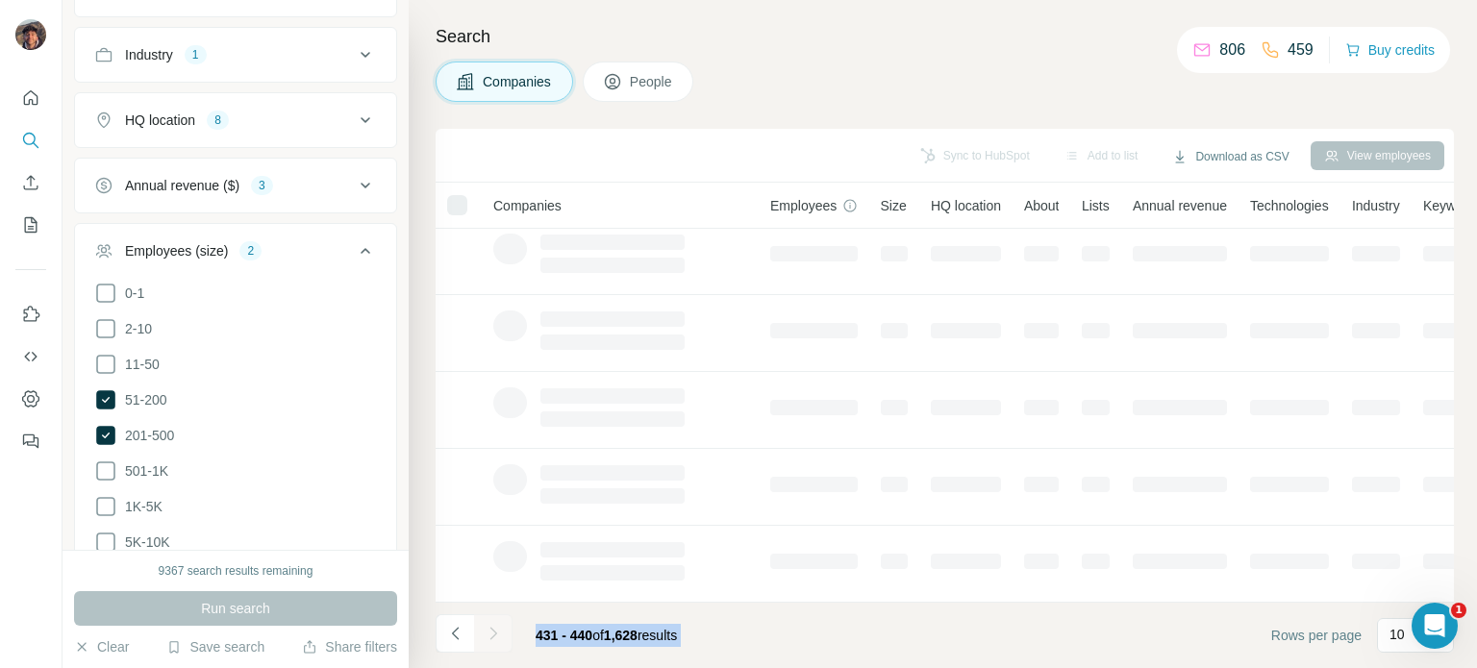
click at [503, 638] on div at bounding box center [493, 633] width 38 height 38
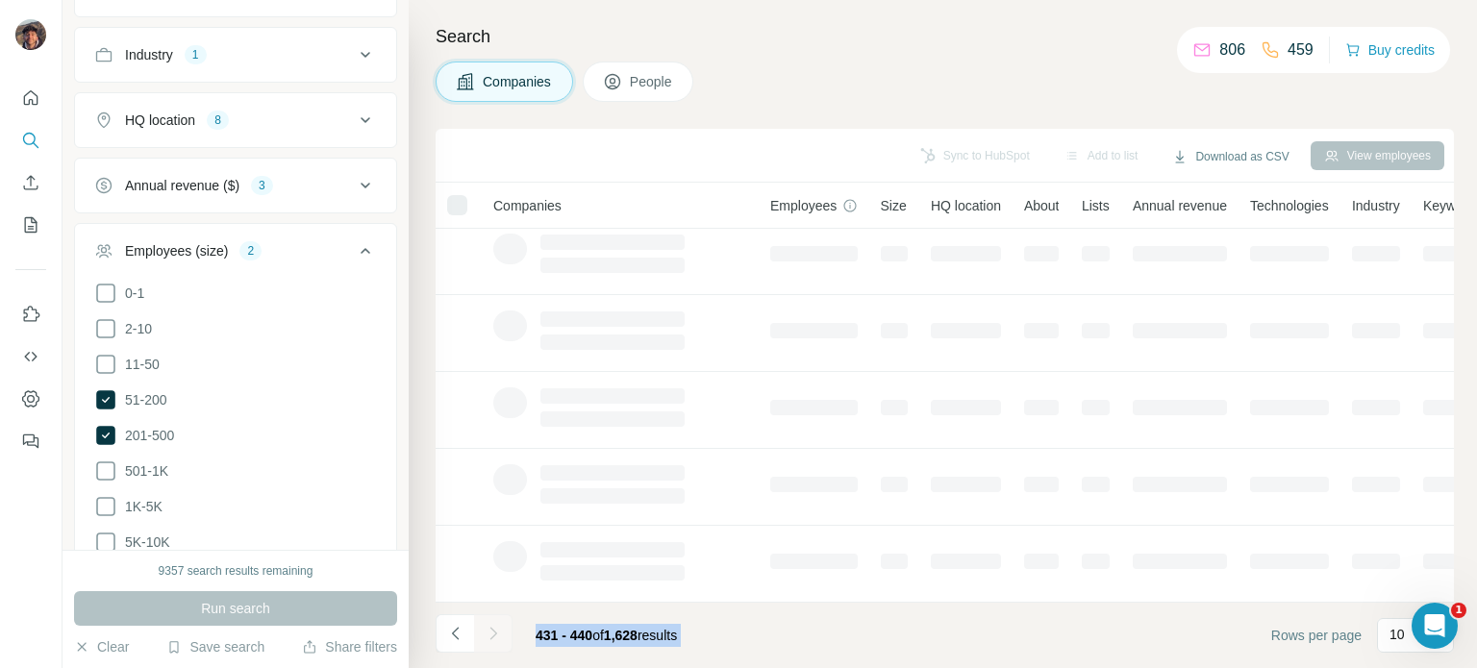
click at [503, 638] on div at bounding box center [493, 633] width 38 height 38
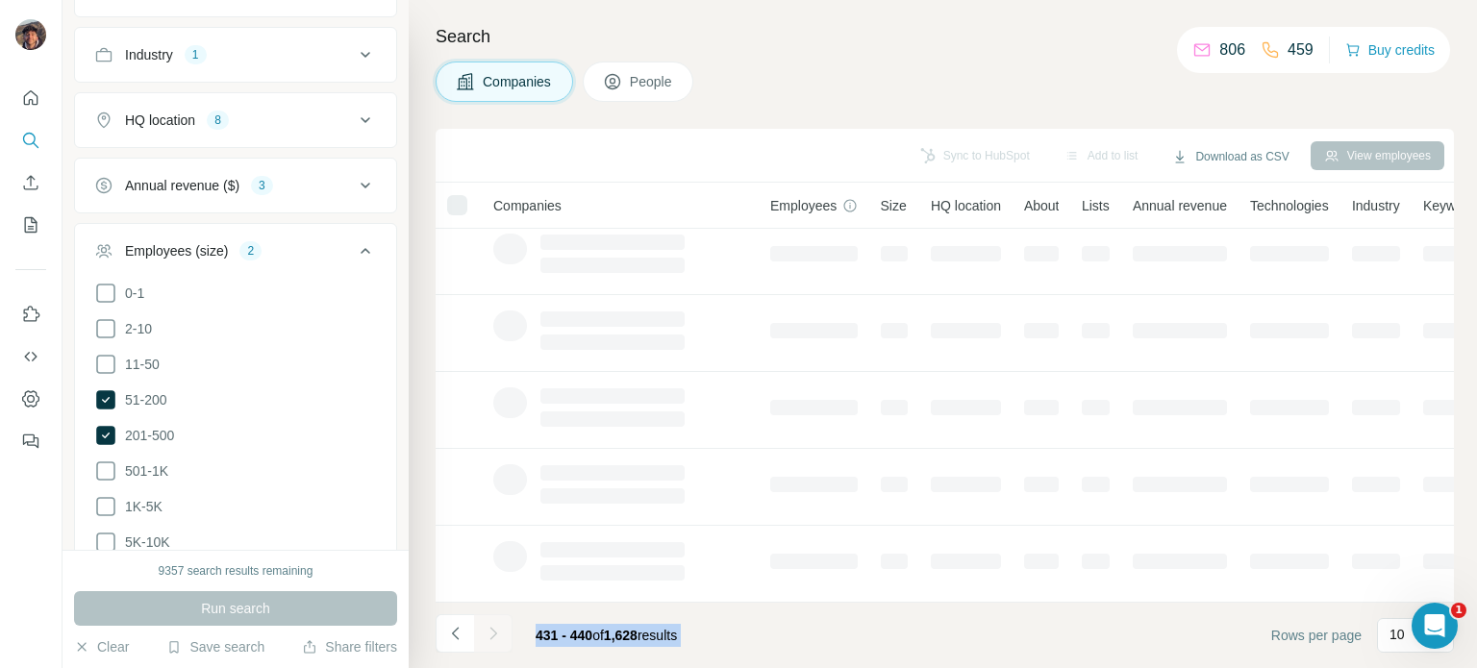
click at [503, 638] on div at bounding box center [493, 633] width 38 height 38
click at [499, 637] on div at bounding box center [493, 633] width 38 height 38
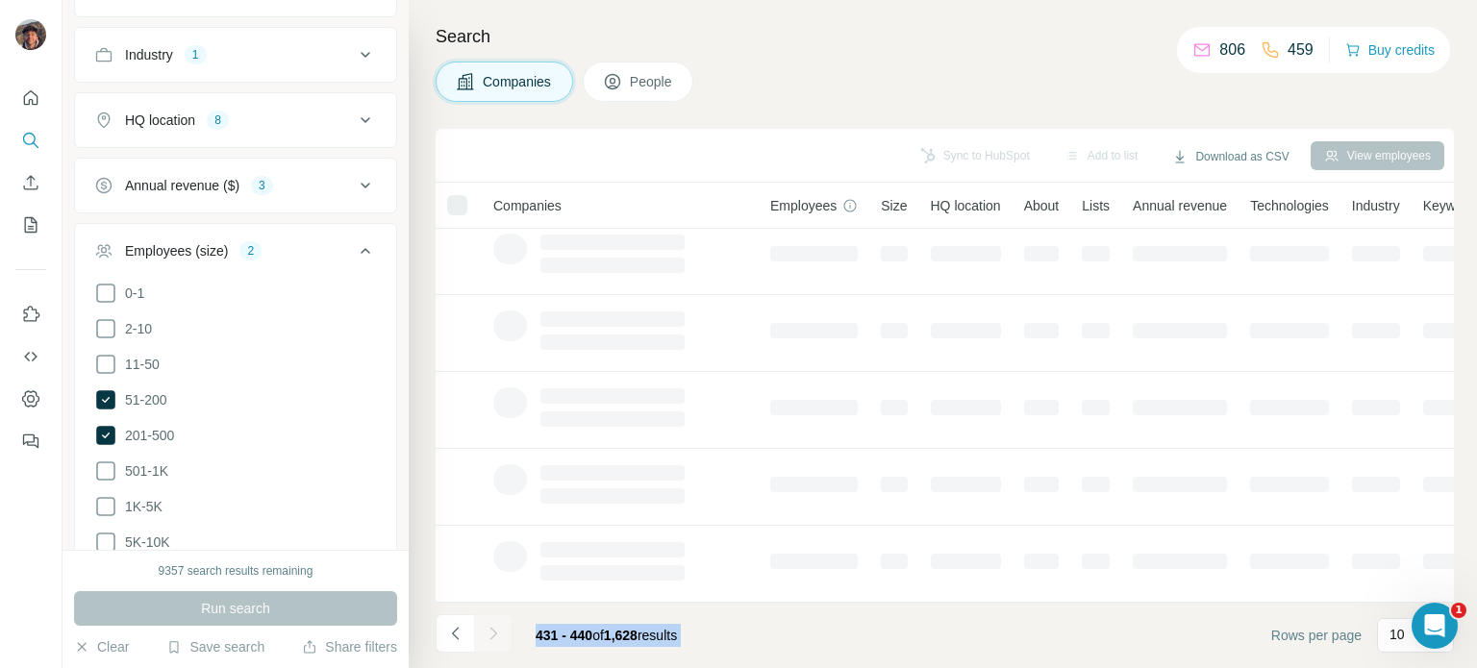
click at [499, 637] on div at bounding box center [493, 633] width 38 height 38
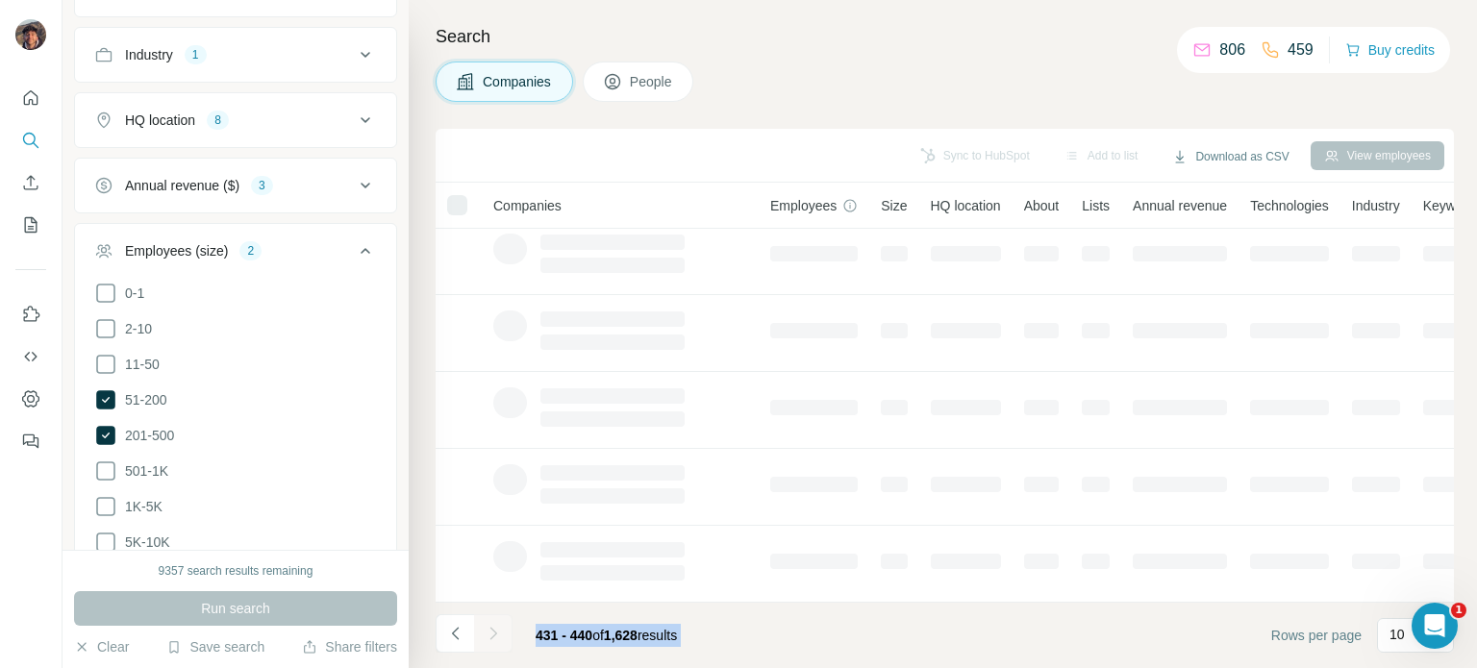
click at [499, 637] on div at bounding box center [493, 633] width 38 height 38
click at [658, 643] on span "431 - 440 of 1,628 results" at bounding box center [606, 635] width 141 height 15
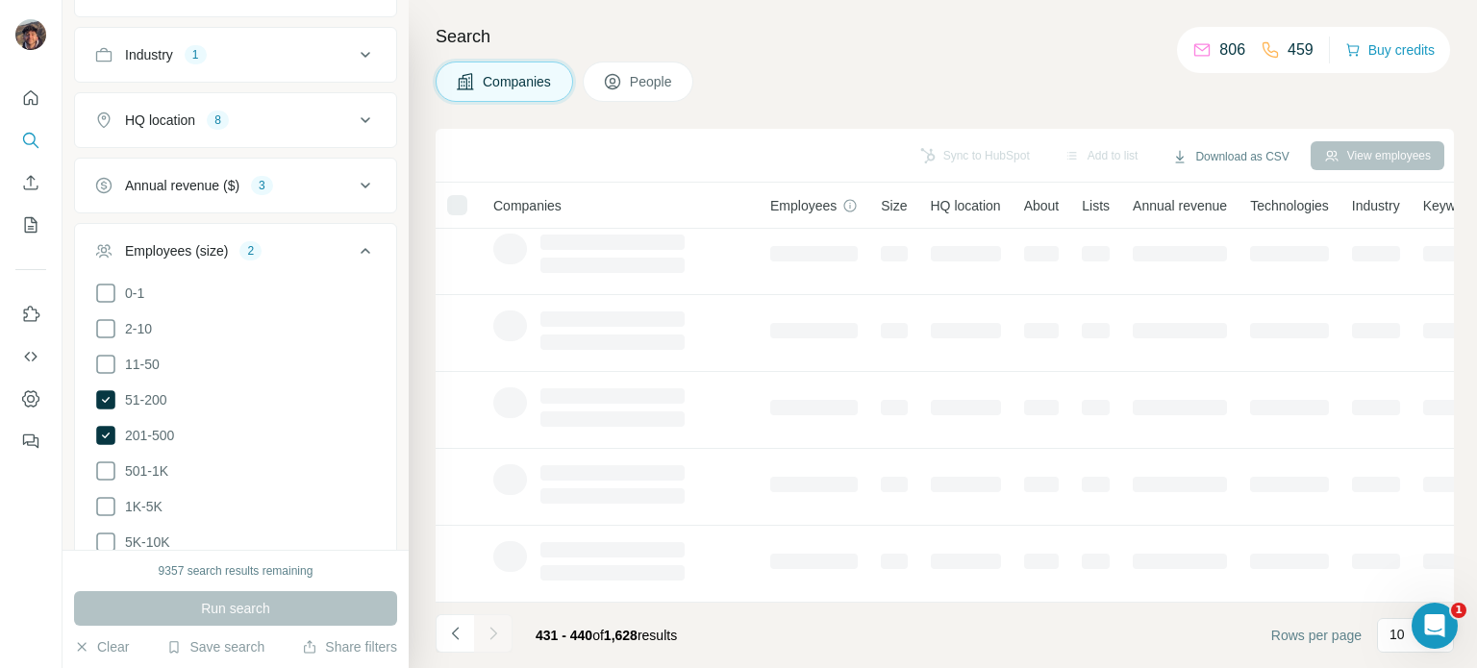
drag, startPoint x: 772, startPoint y: 622, endPoint x: 723, endPoint y: 637, distance: 51.4
click at [723, 637] on footer "431 - 440 of 1,628 results Rows per page 10" at bounding box center [945, 635] width 1018 height 65
click at [461, 628] on icon "Navigate to previous page" at bounding box center [455, 633] width 19 height 19
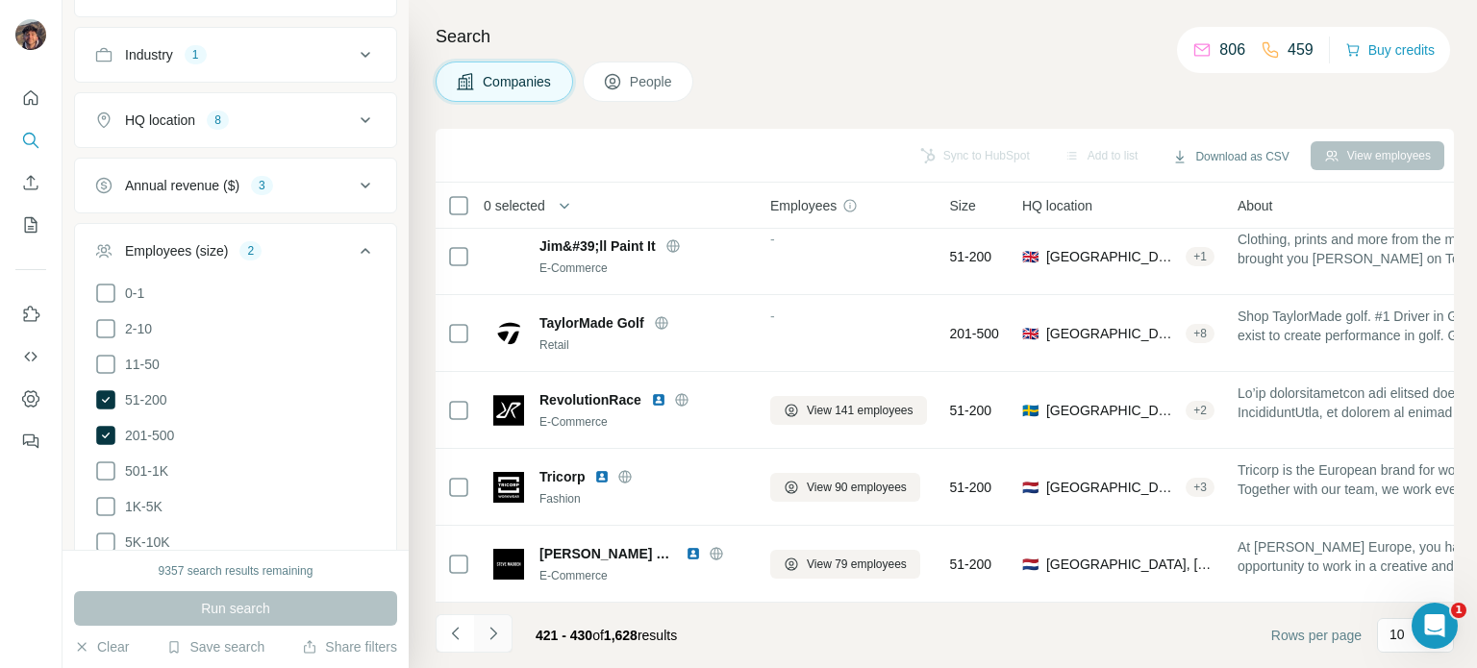
click at [500, 644] on button "Navigate to next page" at bounding box center [493, 633] width 38 height 38
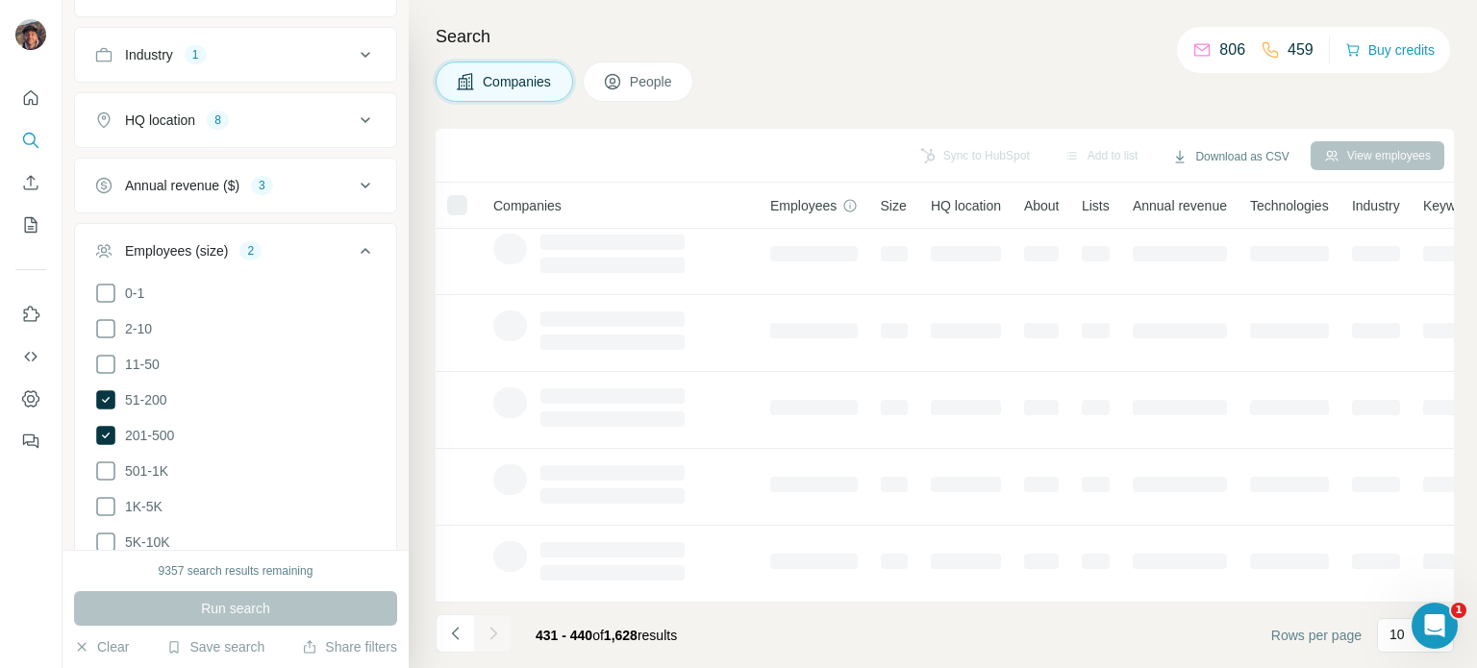
click at [500, 643] on div at bounding box center [493, 633] width 38 height 38
click at [500, 635] on div at bounding box center [493, 633] width 38 height 38
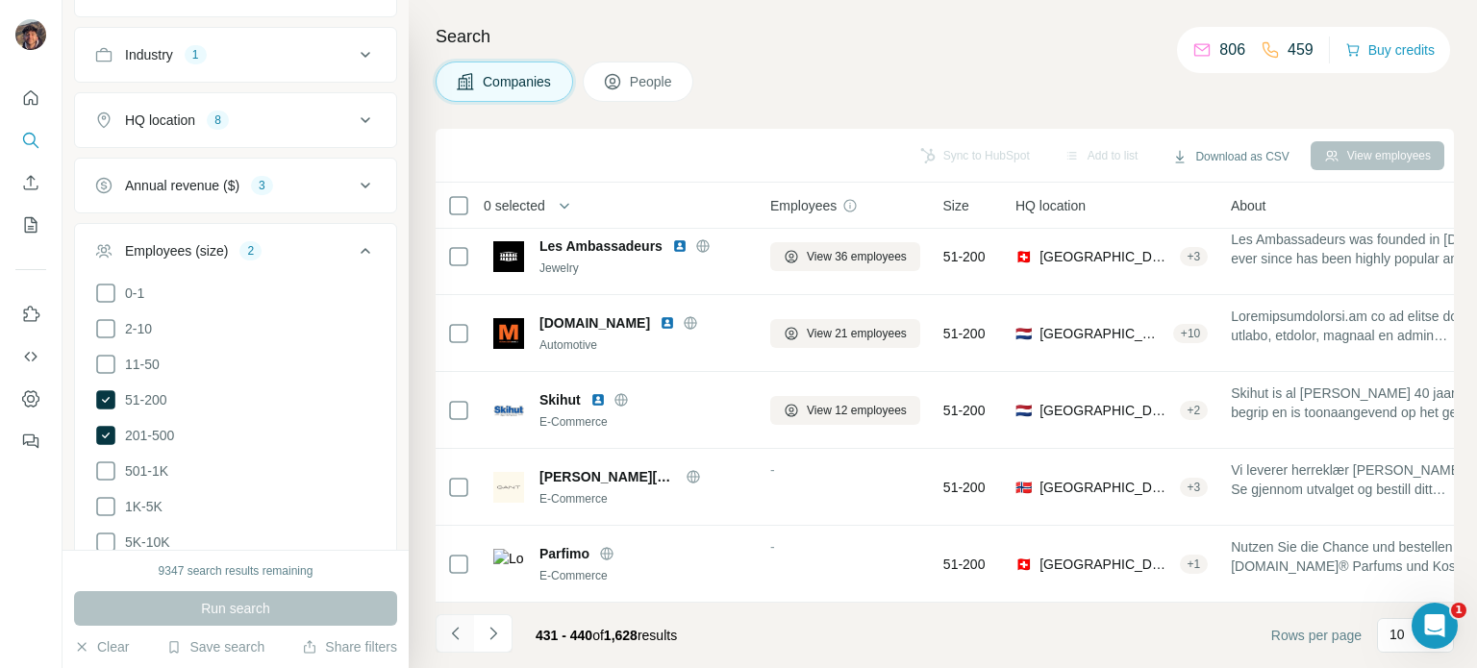
click at [457, 637] on icon "Navigate to previous page" at bounding box center [454, 633] width 7 height 12
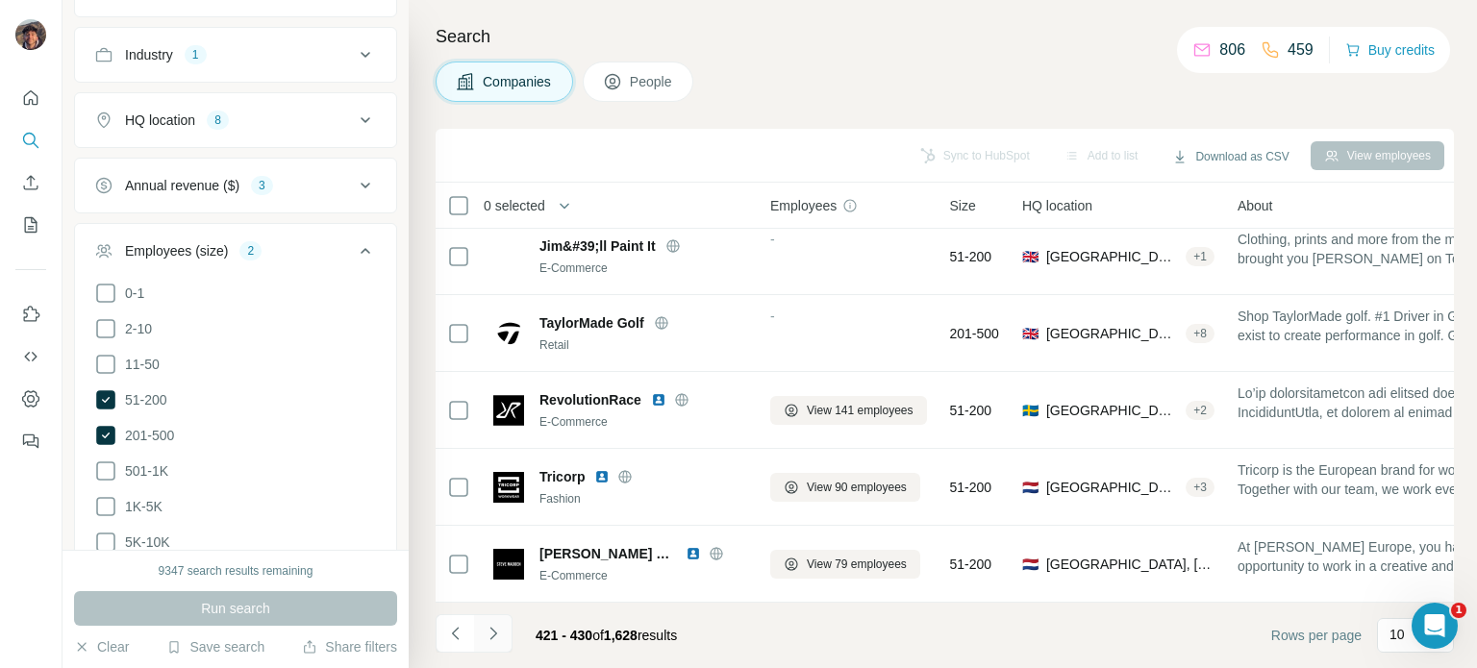
click at [489, 640] on icon "Navigate to next page" at bounding box center [493, 633] width 19 height 19
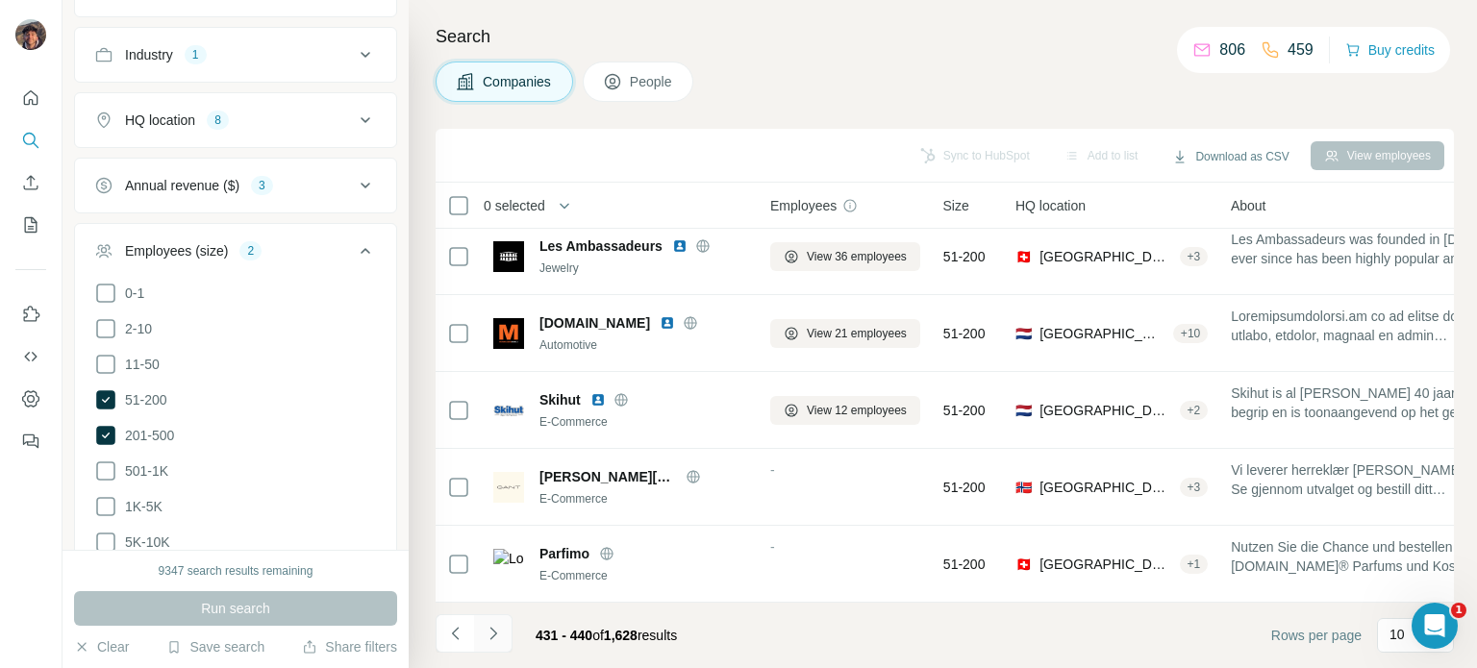
click at [489, 640] on icon "Navigate to next page" at bounding box center [493, 633] width 19 height 19
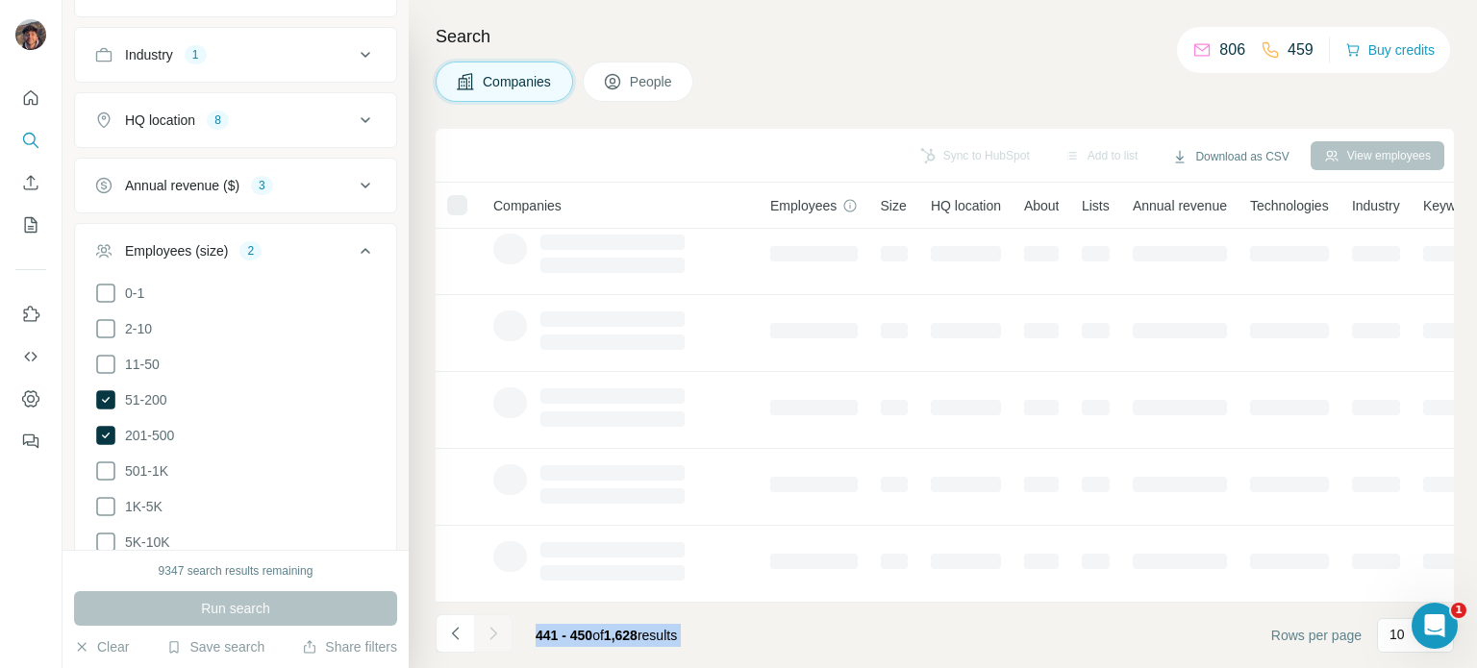
click at [489, 640] on div at bounding box center [493, 633] width 38 height 38
click at [489, 640] on icon "Navigate to next page" at bounding box center [493, 633] width 19 height 19
click at [489, 640] on div at bounding box center [493, 633] width 38 height 38
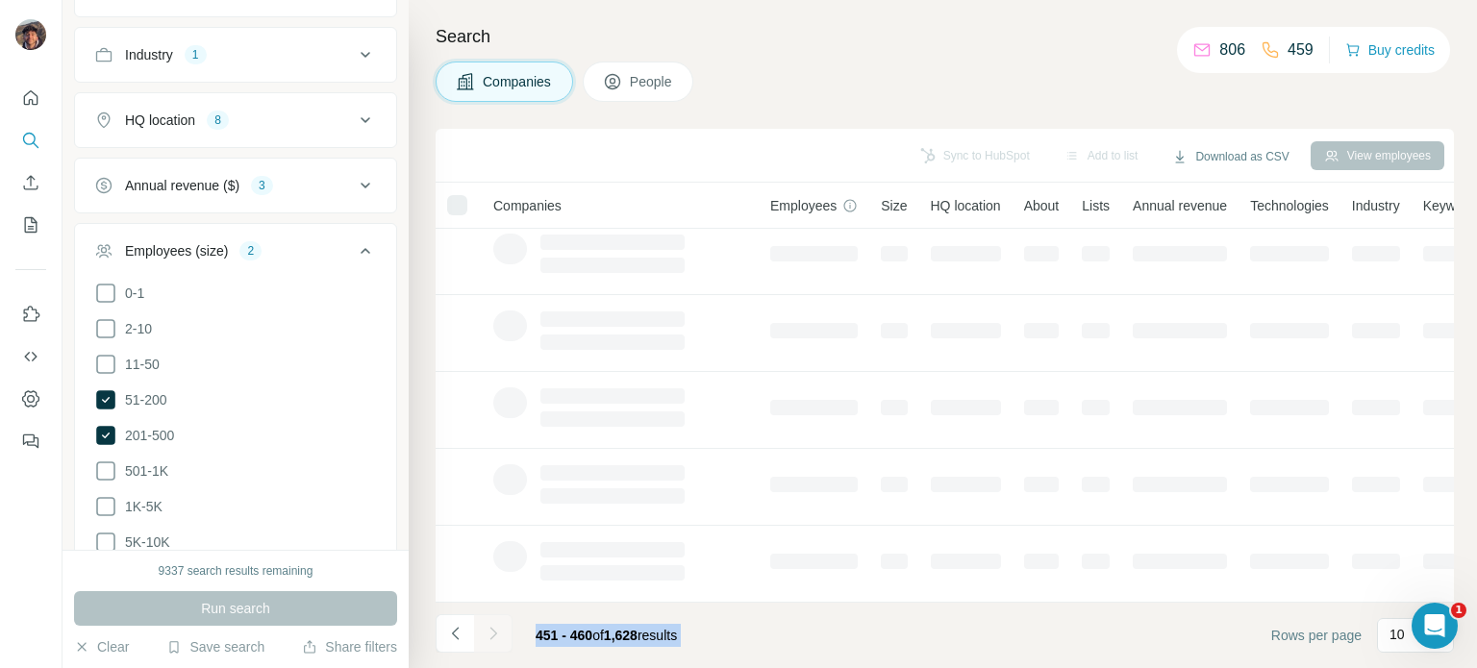
click at [489, 640] on icon "Navigate to next page" at bounding box center [493, 633] width 19 height 19
click at [489, 637] on div at bounding box center [493, 633] width 38 height 38
click at [489, 637] on icon "Navigate to next page" at bounding box center [493, 633] width 19 height 19
click at [489, 637] on div at bounding box center [493, 633] width 38 height 38
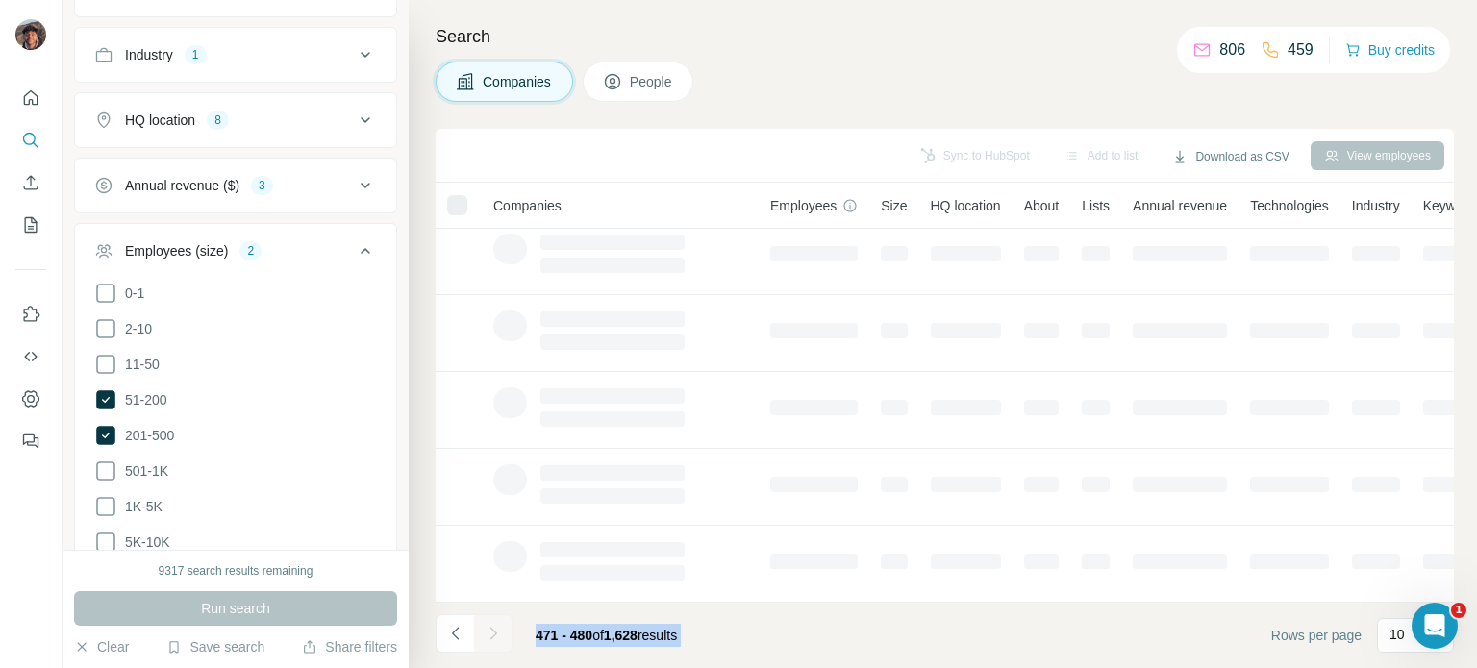
click at [489, 637] on div at bounding box center [493, 633] width 38 height 38
click at [489, 637] on icon "Navigate to next page" at bounding box center [493, 633] width 19 height 19
click at [489, 637] on div at bounding box center [493, 633] width 38 height 38
click at [489, 637] on icon "Navigate to next page" at bounding box center [493, 633] width 19 height 19
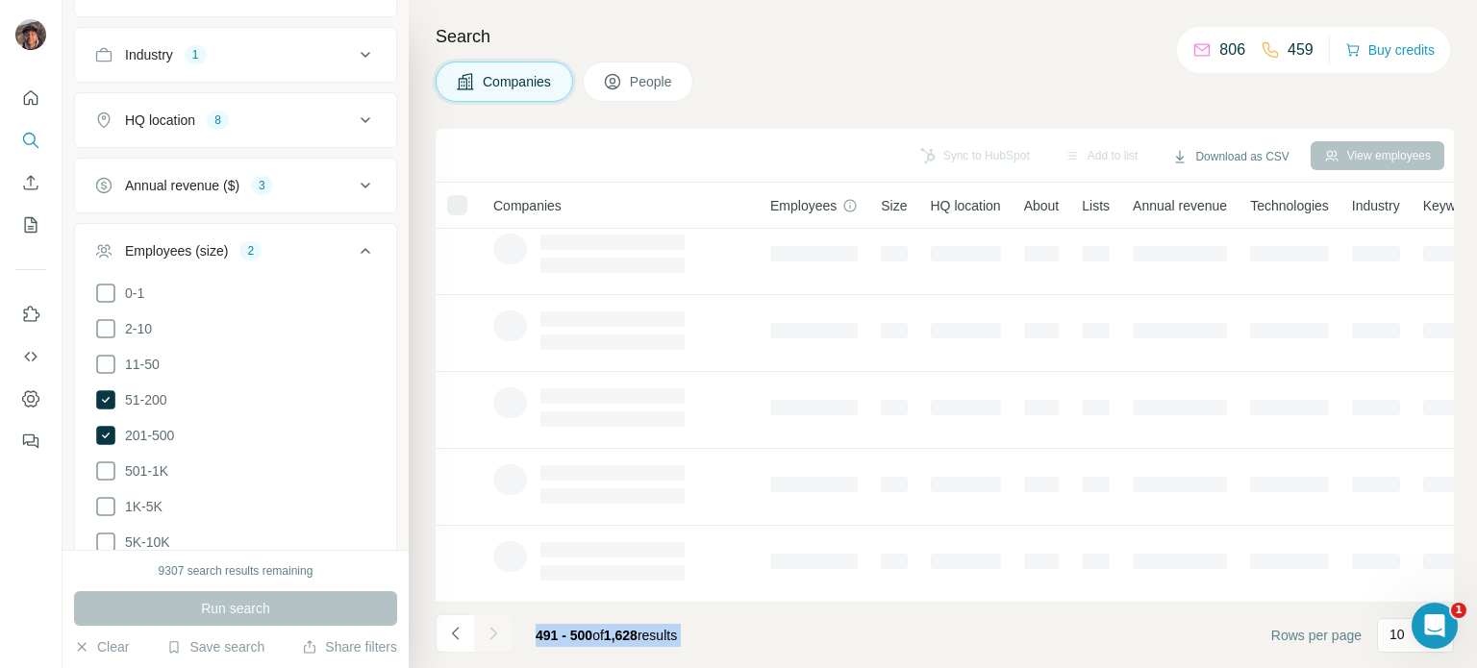
click at [489, 637] on div at bounding box center [493, 633] width 38 height 38
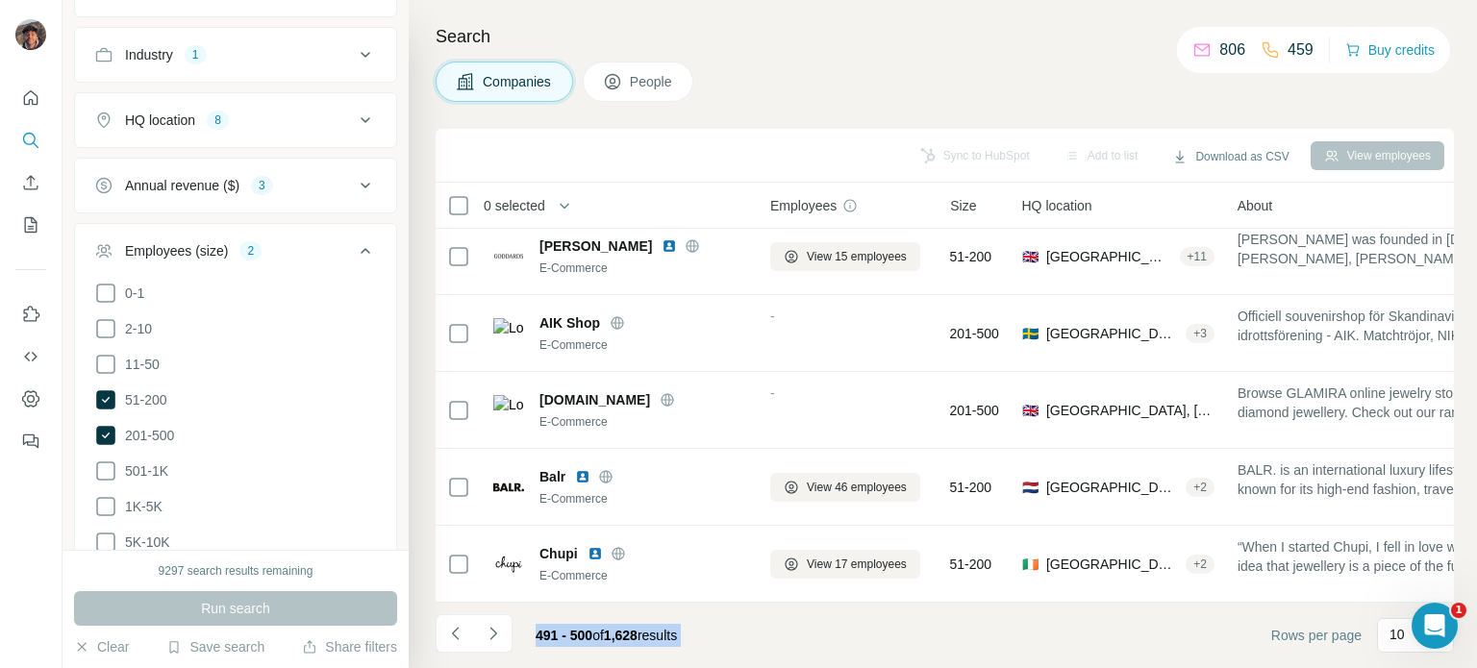
click at [489, 637] on icon "Navigate to next page" at bounding box center [493, 633] width 19 height 19
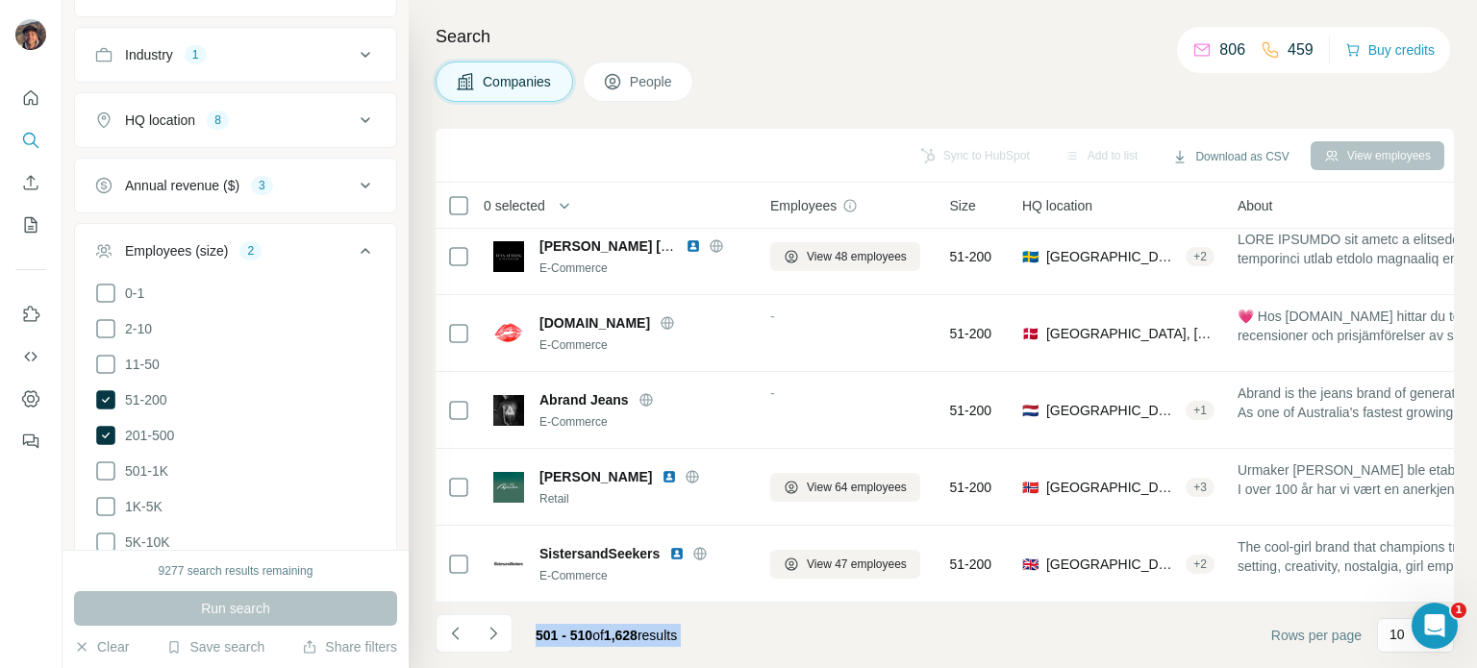
click at [732, 654] on footer "501 - 510 of 1,628 results Rows per page 10" at bounding box center [945, 635] width 1018 height 65
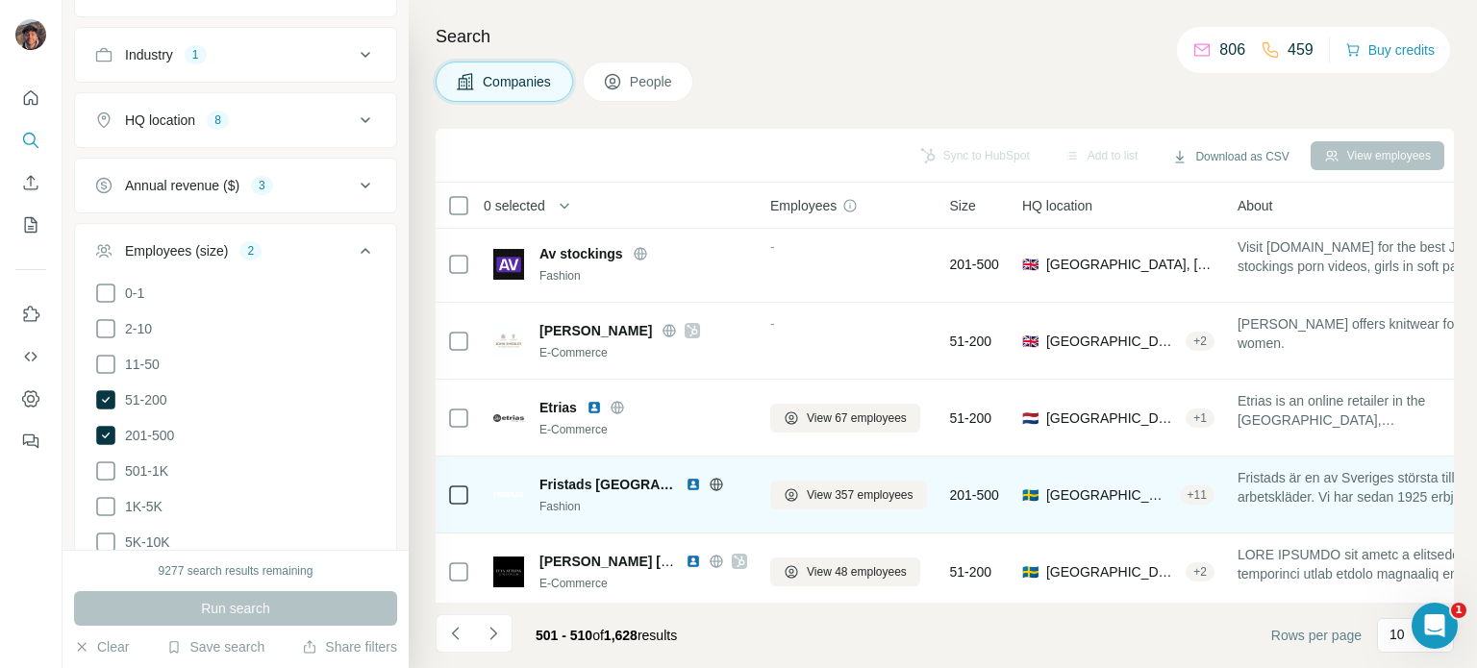
scroll to position [192, 0]
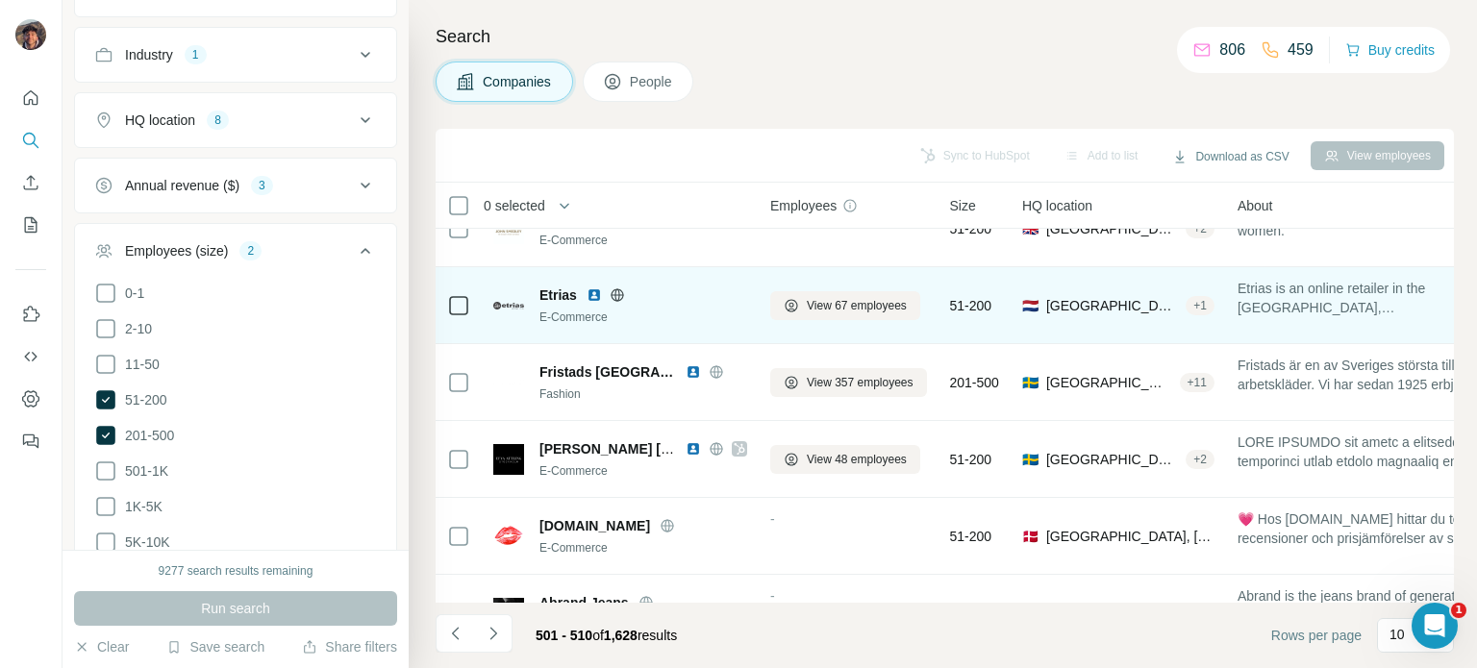
click at [621, 295] on icon at bounding box center [617, 294] width 15 height 15
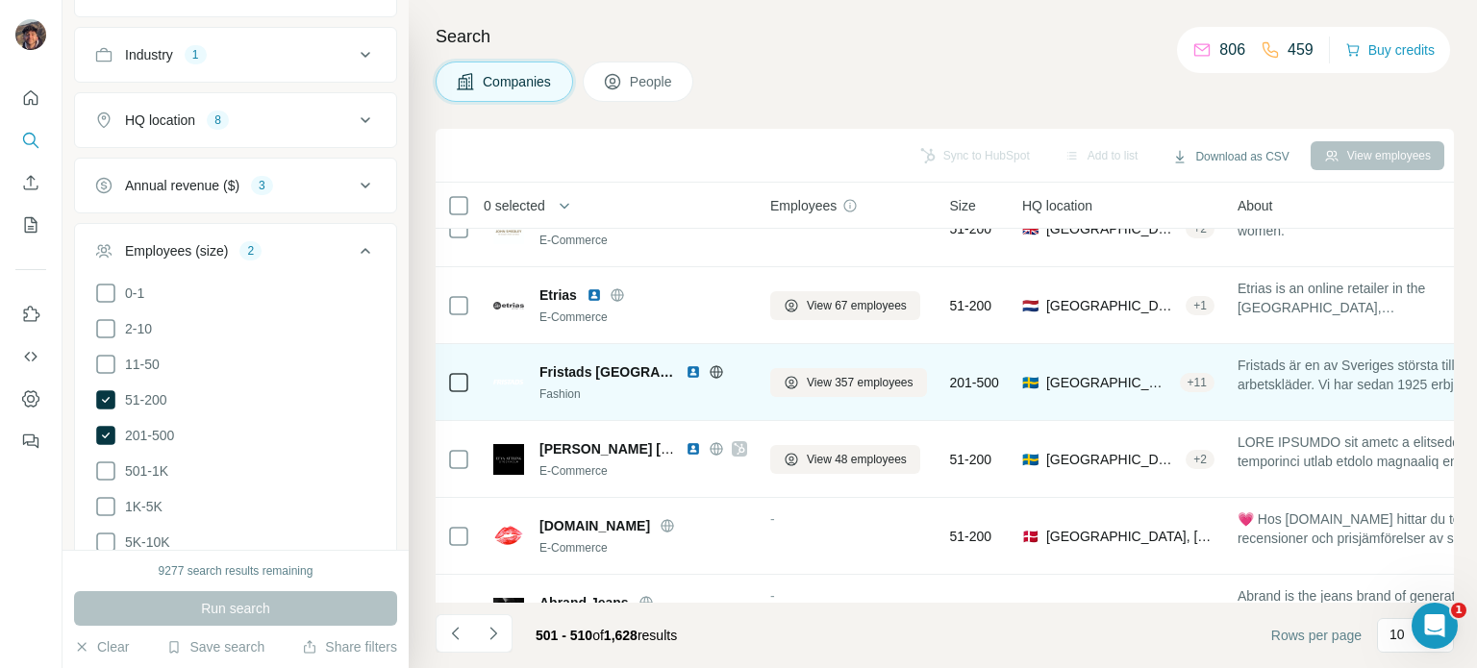
click at [709, 368] on icon at bounding box center [716, 371] width 15 height 15
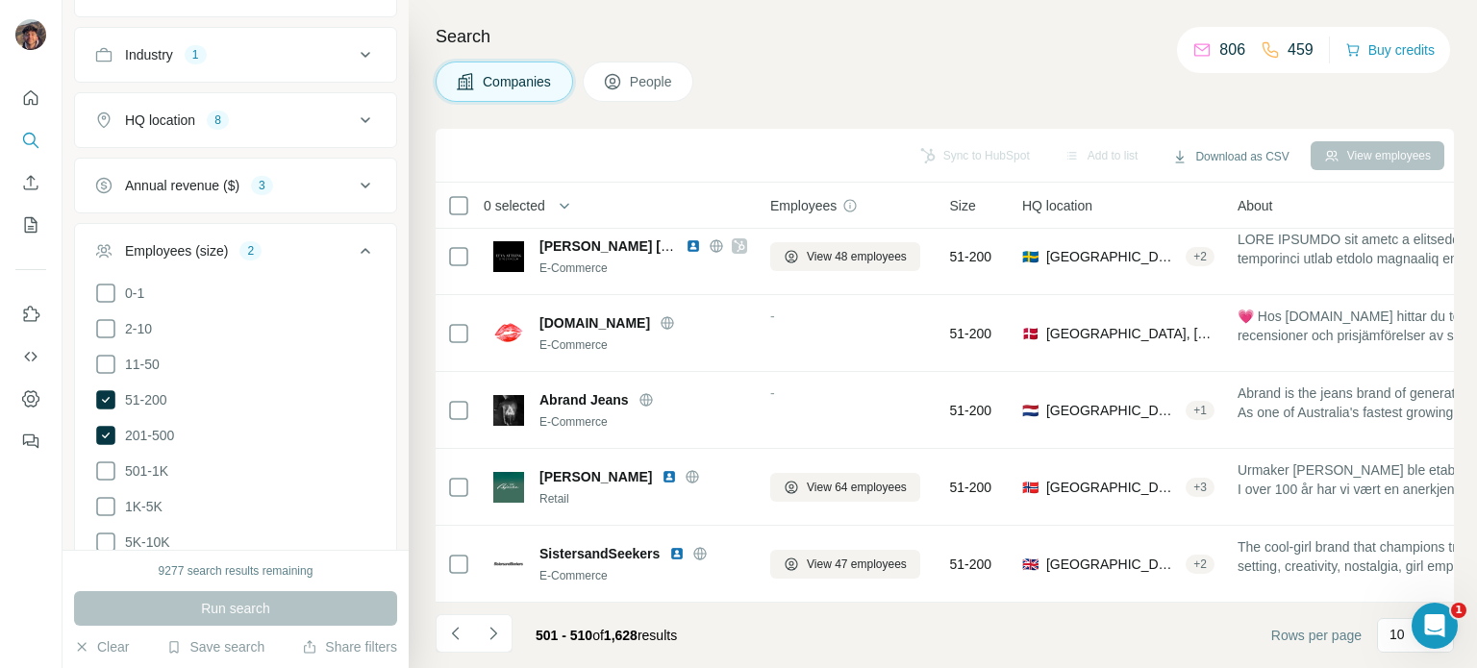
scroll to position [404, 0]
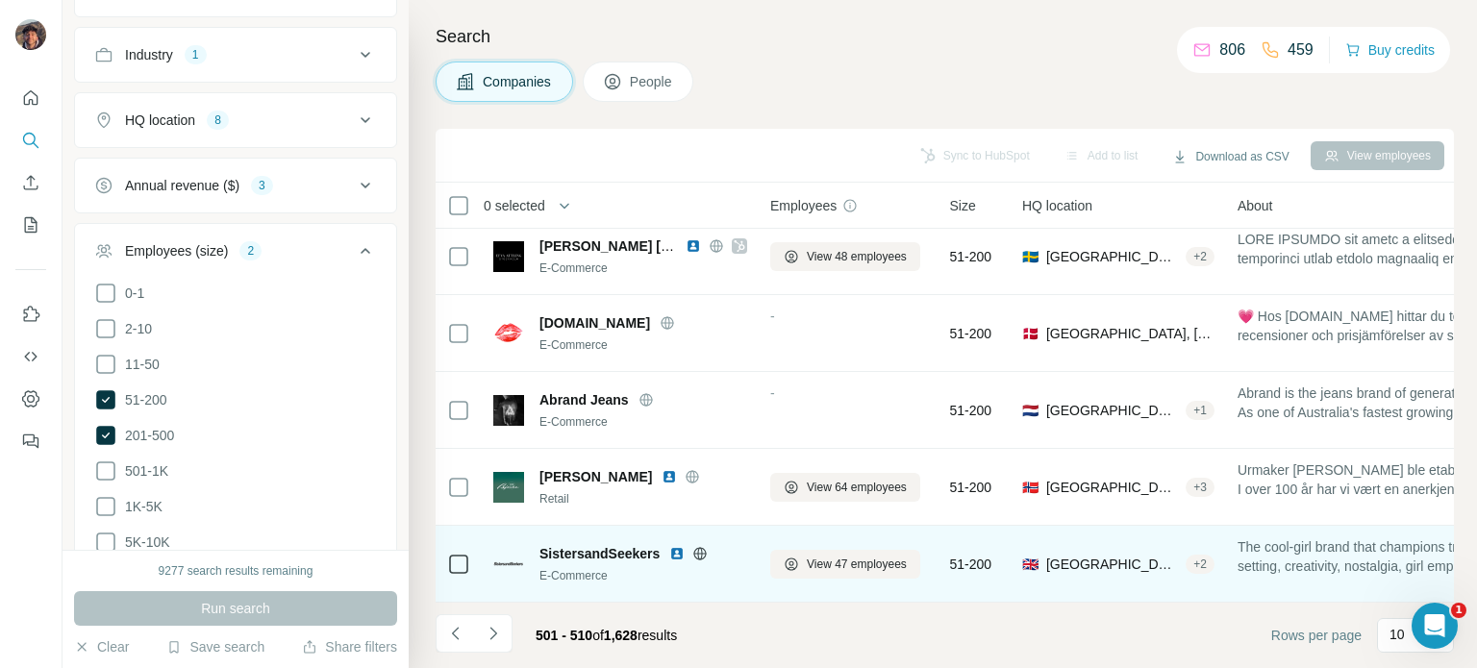
click at [702, 546] on icon at bounding box center [699, 553] width 15 height 15
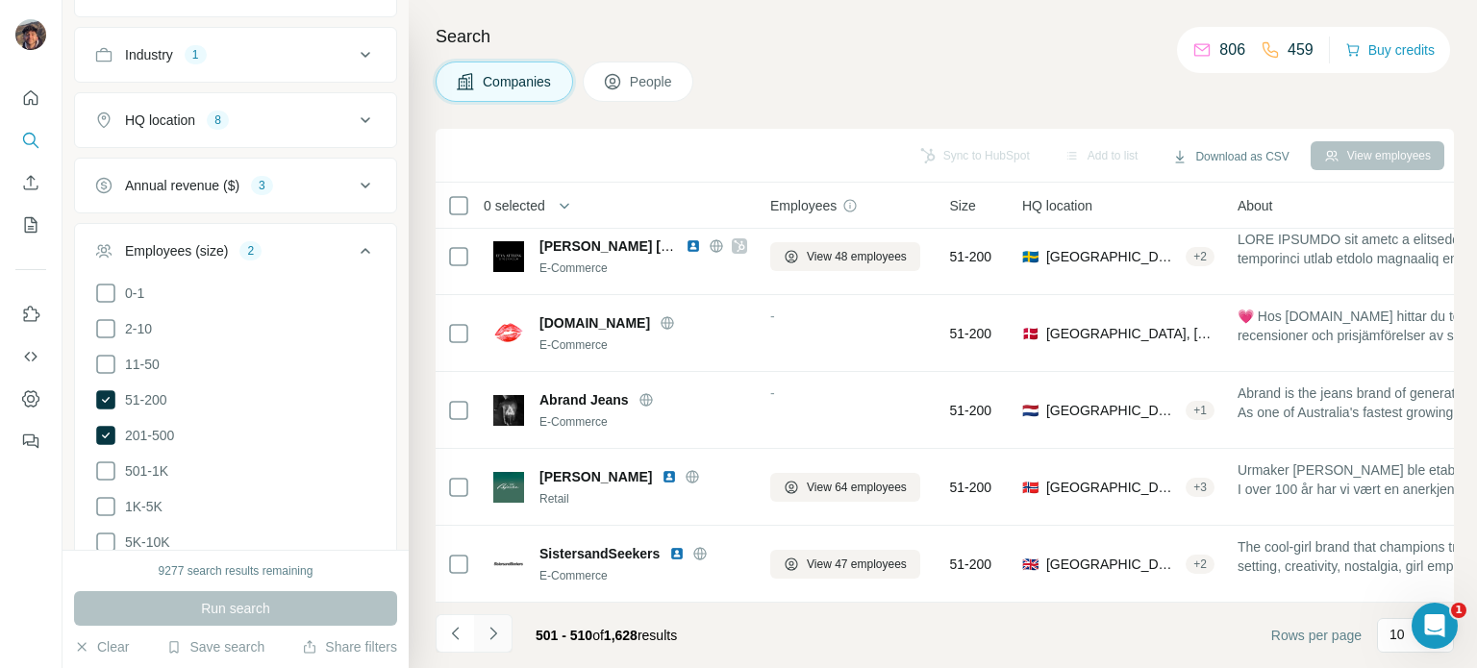
click at [507, 636] on button "Navigate to next page" at bounding box center [493, 633] width 38 height 38
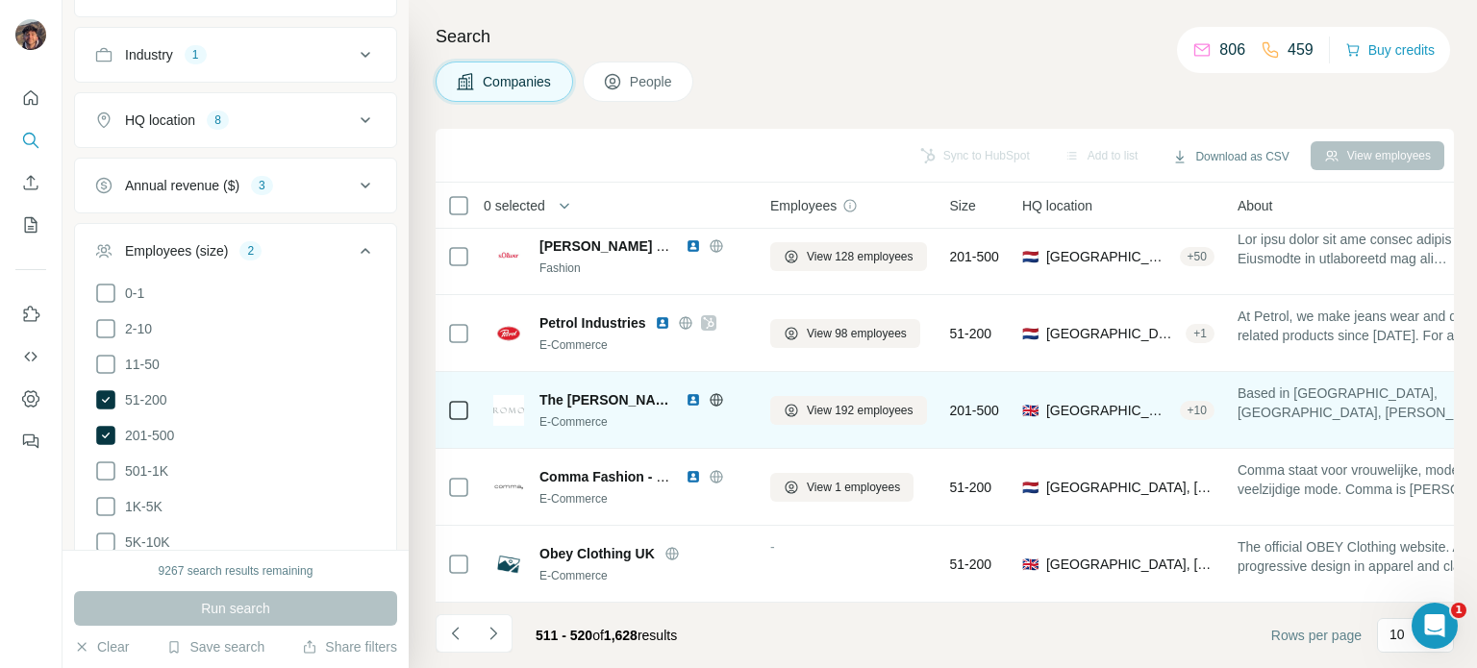
click at [713, 393] on icon at bounding box center [715, 399] width 5 height 12
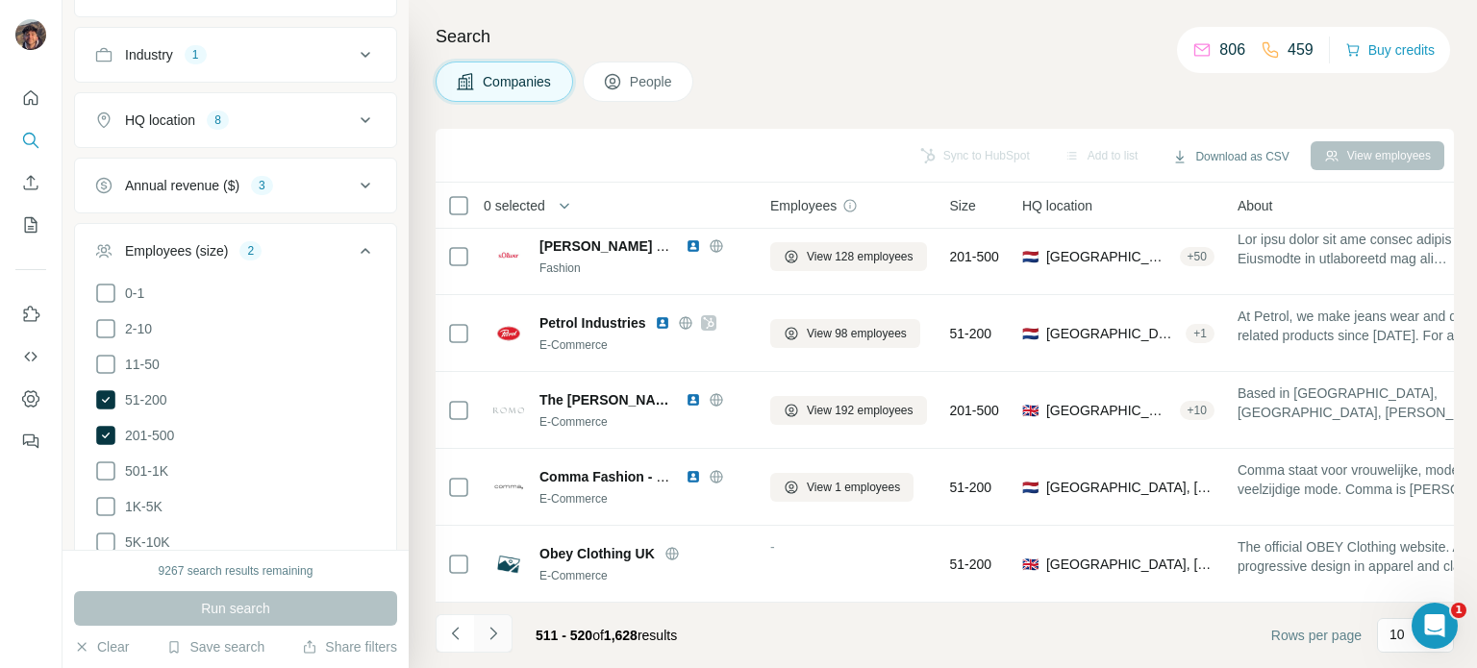
click at [496, 641] on icon "Navigate to next page" at bounding box center [493, 633] width 19 height 19
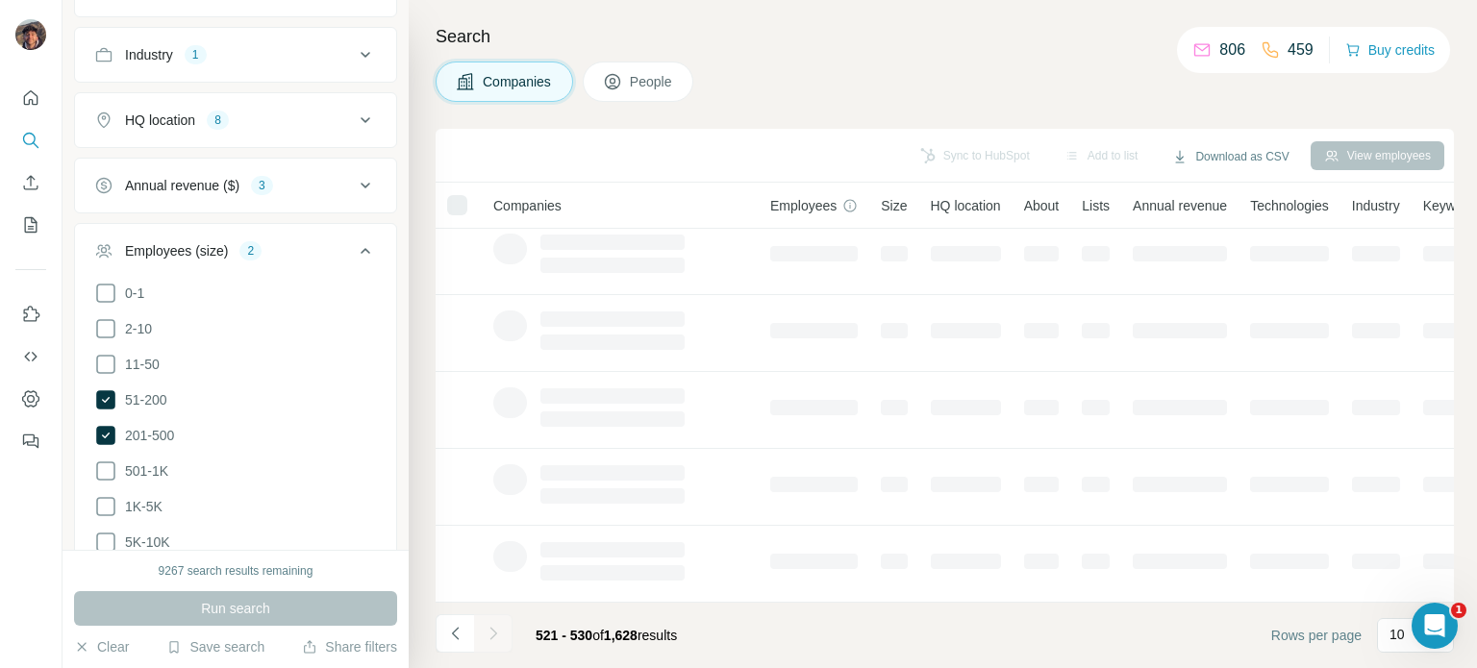
click at [910, 61] on div "Search Companies People Sync to HubSpot Add to list Download as CSV View employ…" at bounding box center [943, 334] width 1068 height 668
drag, startPoint x: 910, startPoint y: 61, endPoint x: 879, endPoint y: 57, distance: 31.0
drag, startPoint x: 879, startPoint y: 57, endPoint x: 798, endPoint y: 22, distance: 87.9
click at [798, 22] on div "Search Companies People Sync to HubSpot Add to list Download as CSV View employ…" at bounding box center [943, 334] width 1068 height 668
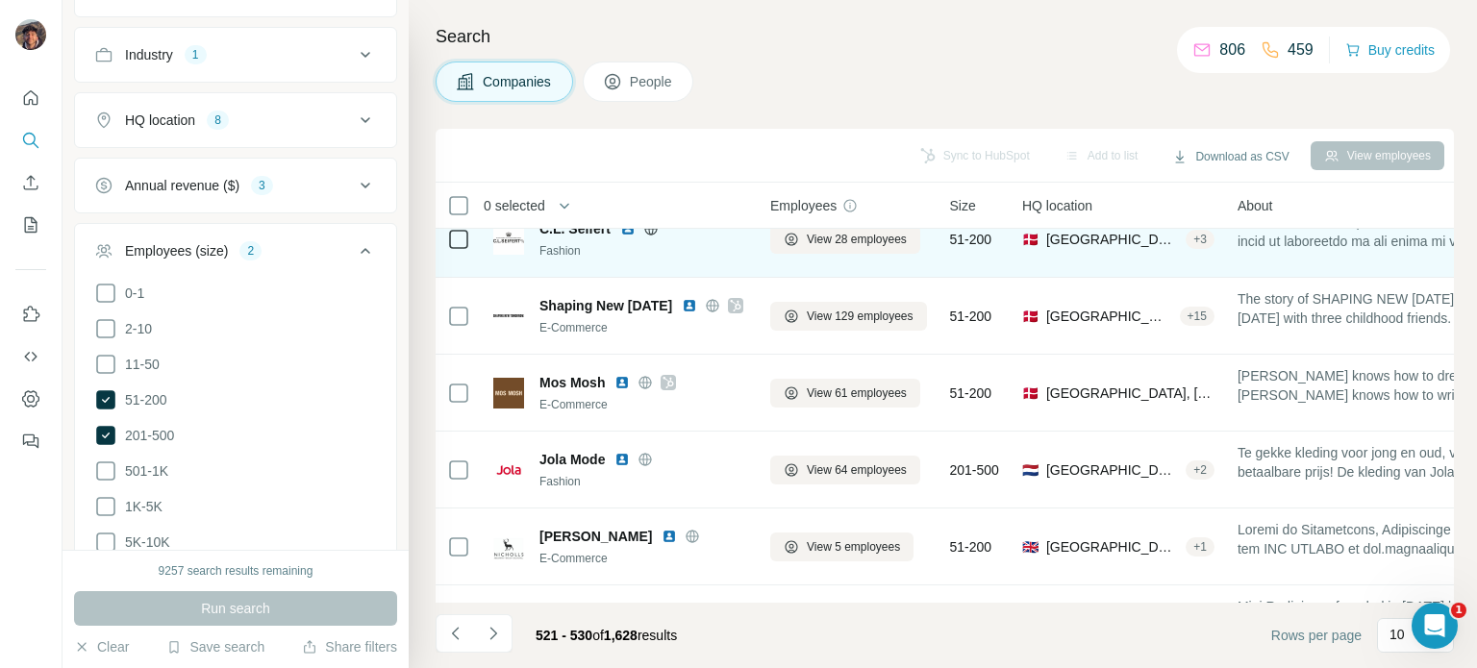
scroll to position [0, 0]
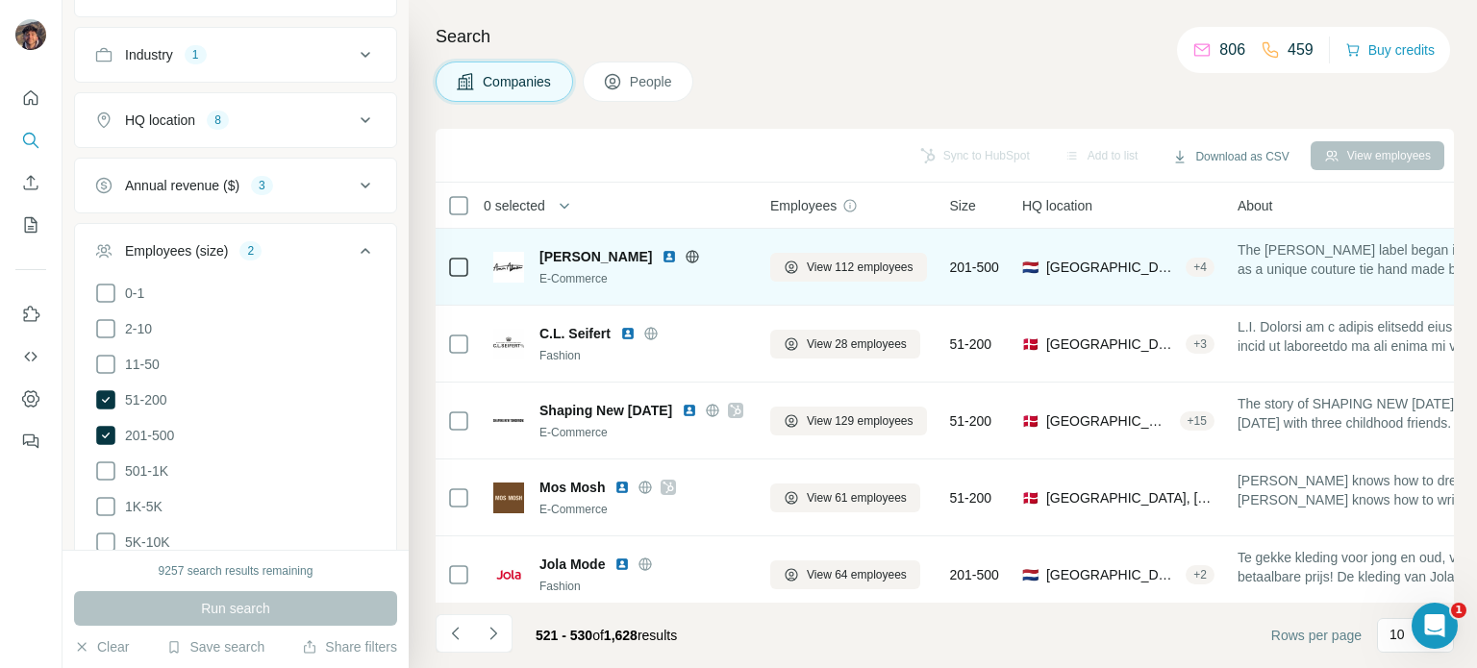
click at [658, 264] on div "[PERSON_NAME]" at bounding box center [643, 256] width 208 height 19
click at [685, 258] on icon at bounding box center [692, 256] width 15 height 15
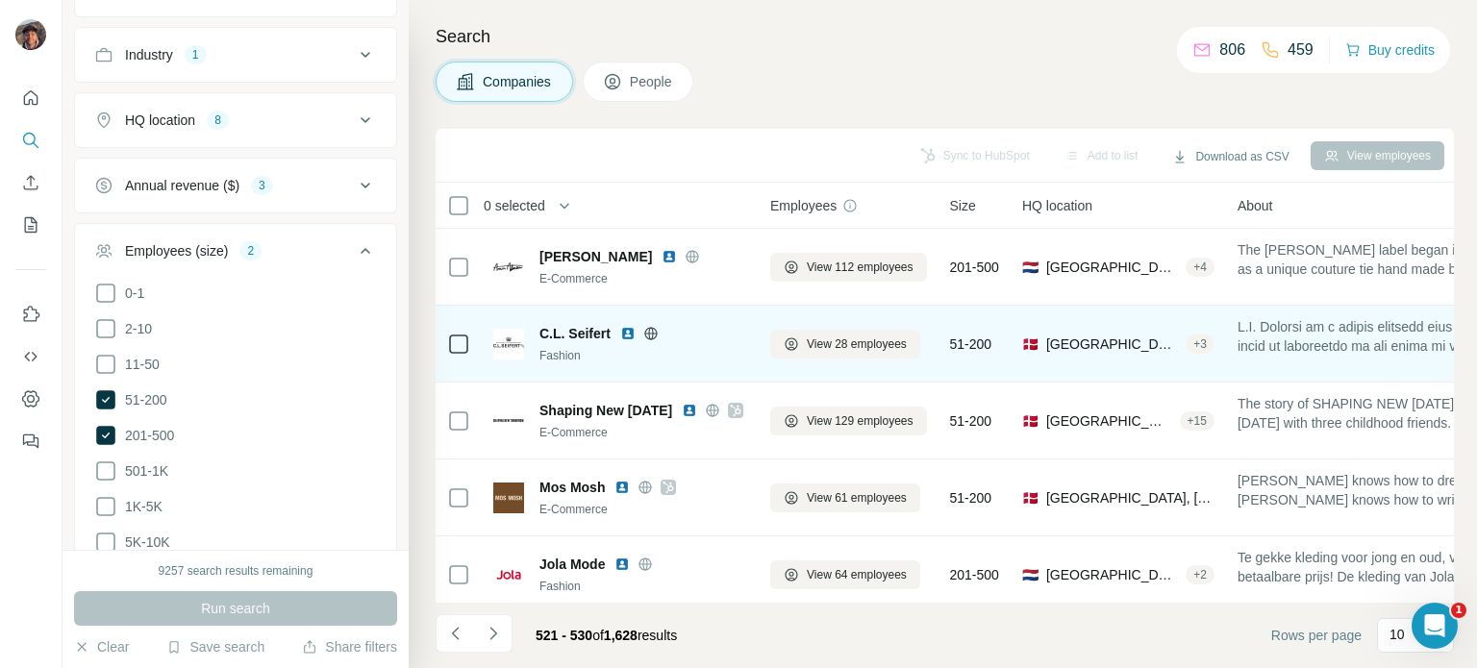
scroll to position [96, 0]
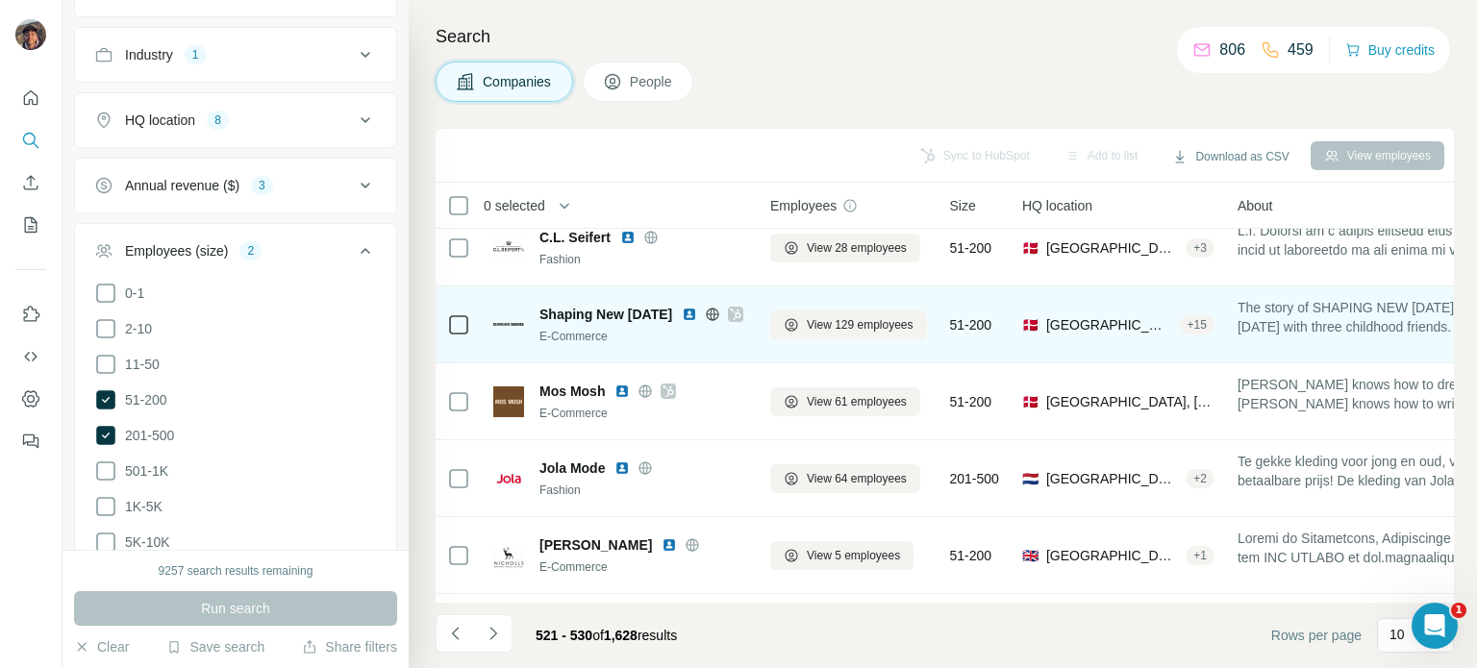
click at [711, 312] on icon at bounding box center [712, 314] width 15 height 15
click at [741, 308] on icon at bounding box center [736, 314] width 12 height 15
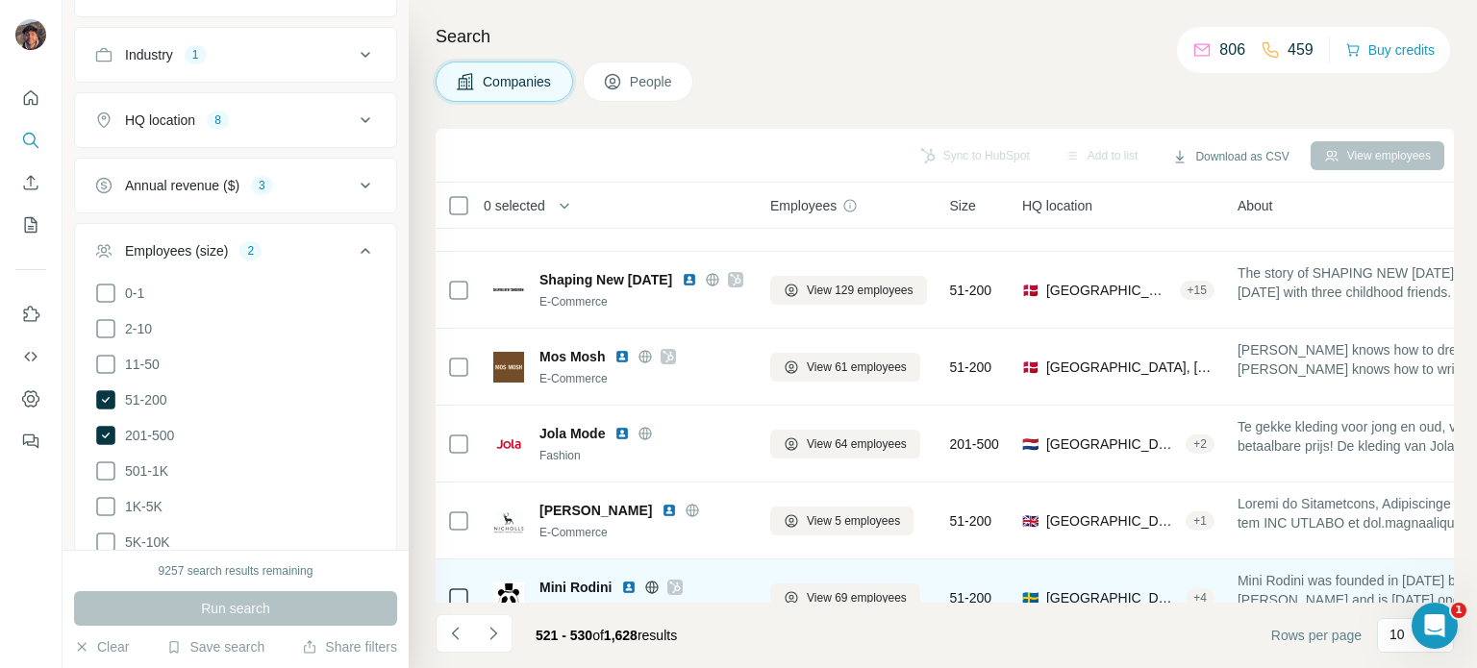
scroll to position [192, 0]
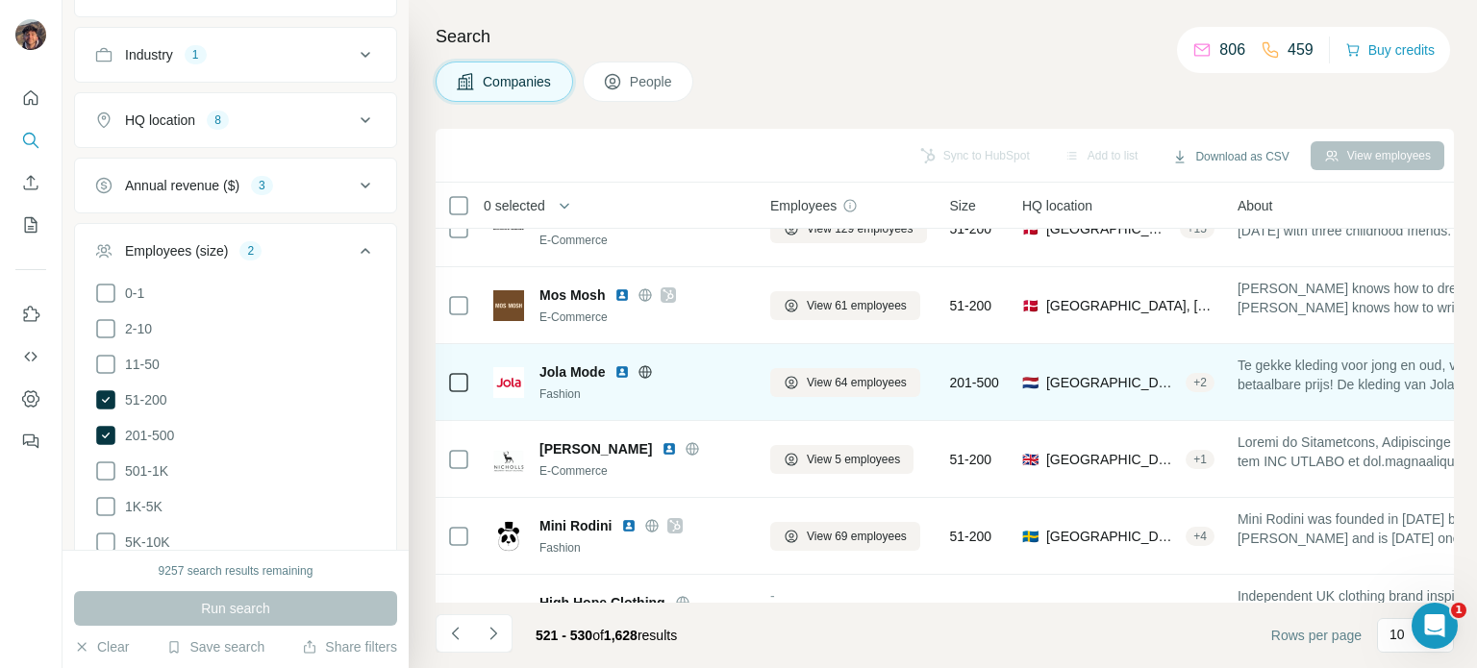
click at [642, 373] on icon at bounding box center [644, 371] width 15 height 15
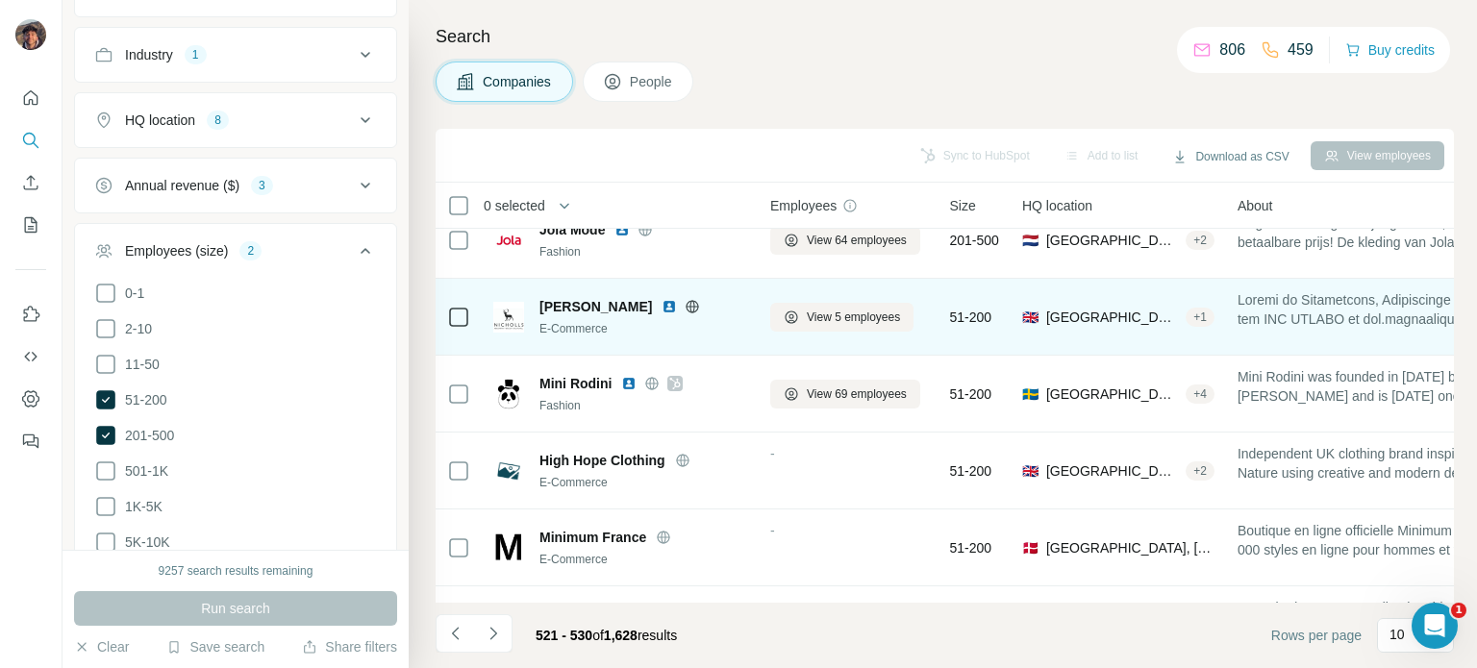
scroll to position [404, 0]
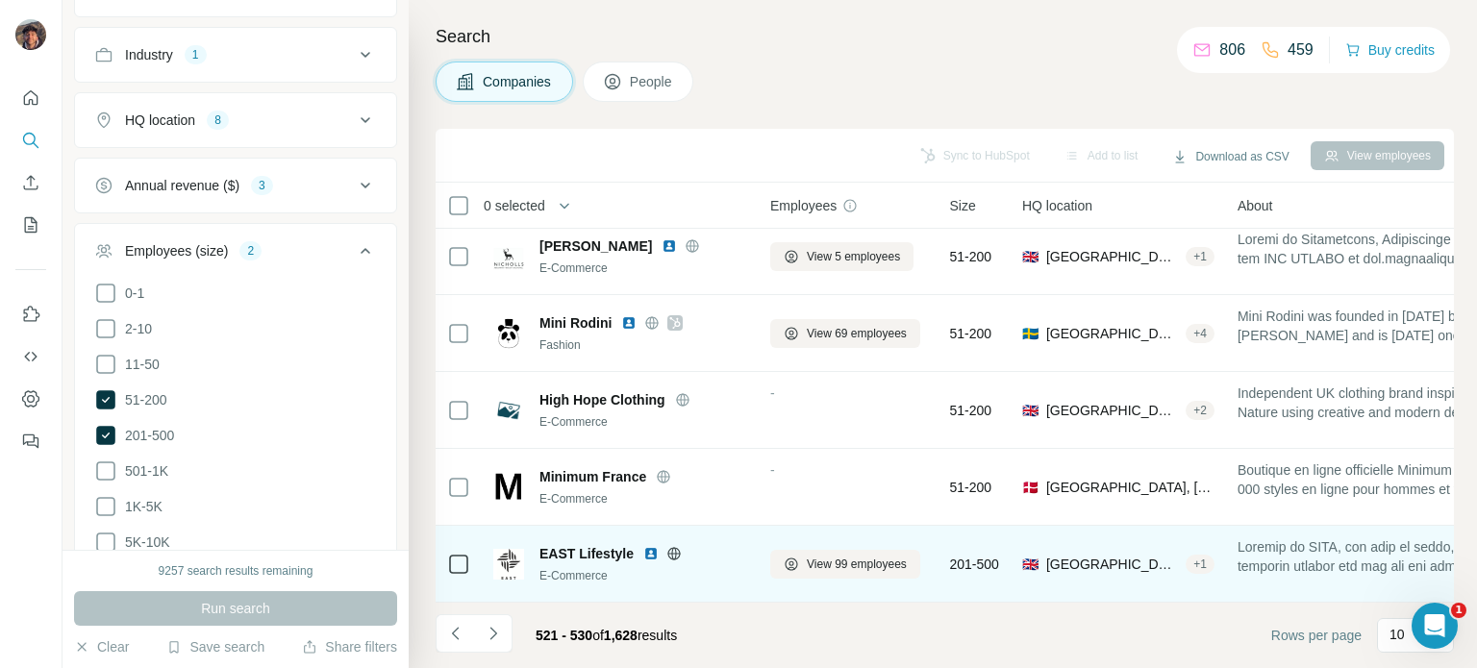
click at [680, 546] on icon at bounding box center [673, 553] width 15 height 15
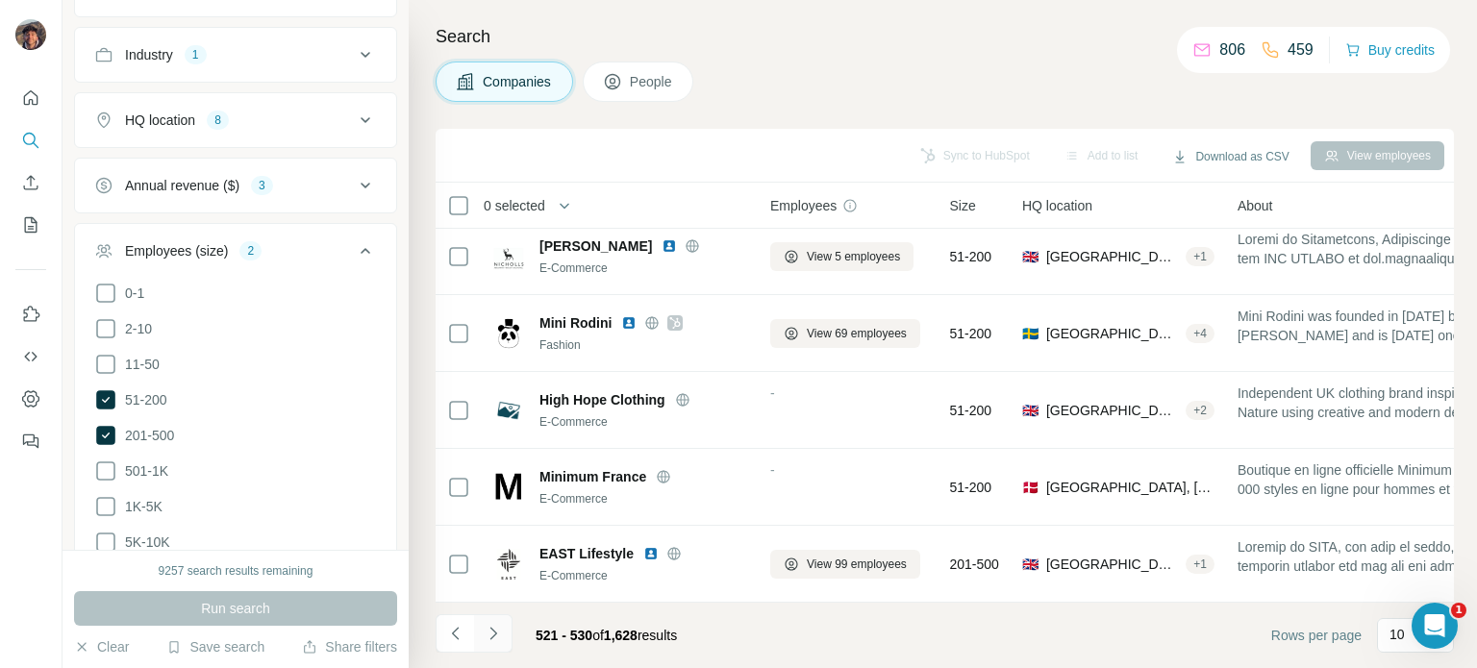
click at [500, 629] on icon "Navigate to next page" at bounding box center [493, 633] width 19 height 19
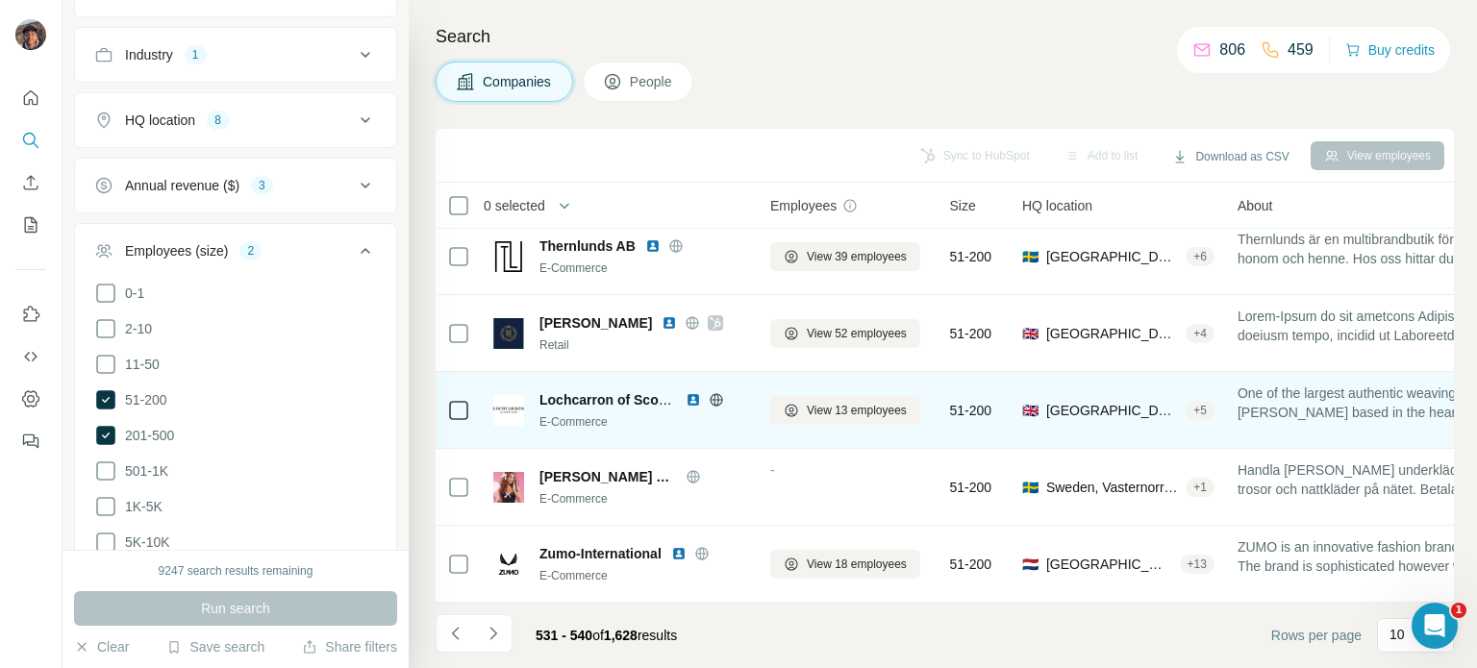
scroll to position [0, 0]
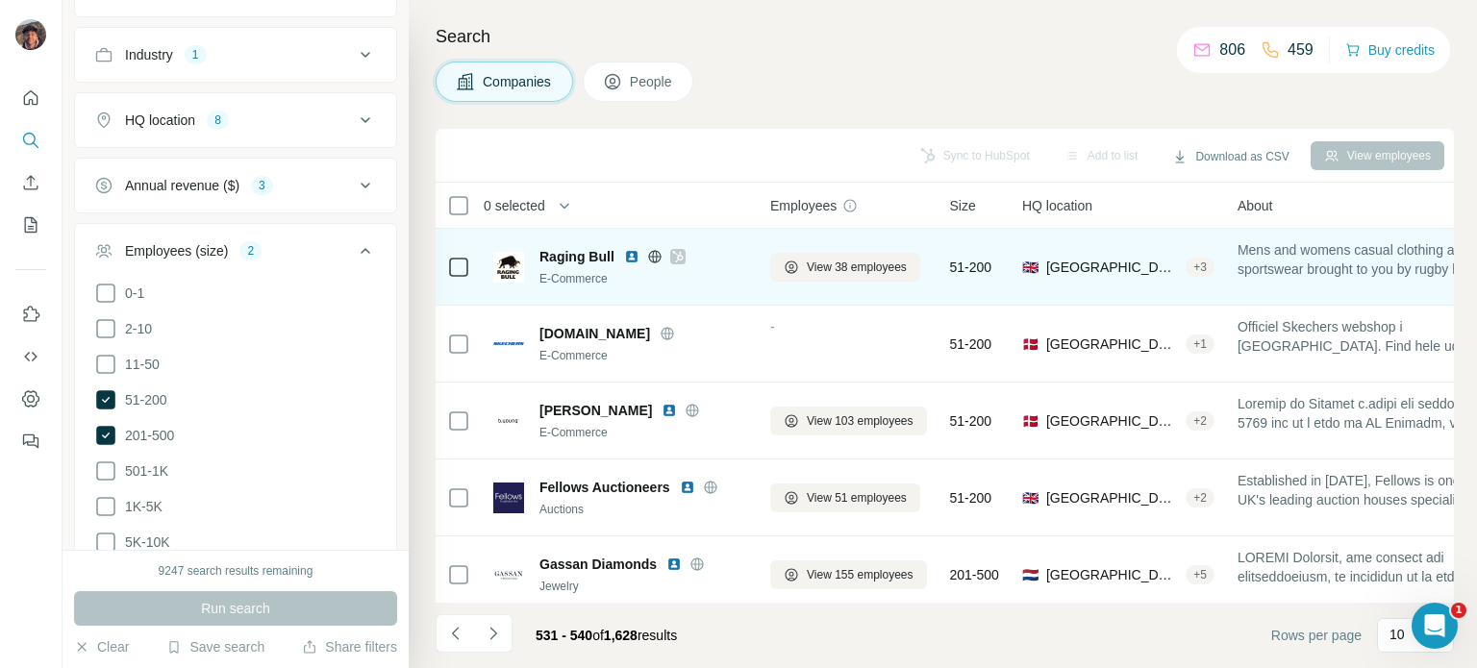
click at [649, 262] on icon at bounding box center [654, 256] width 15 height 15
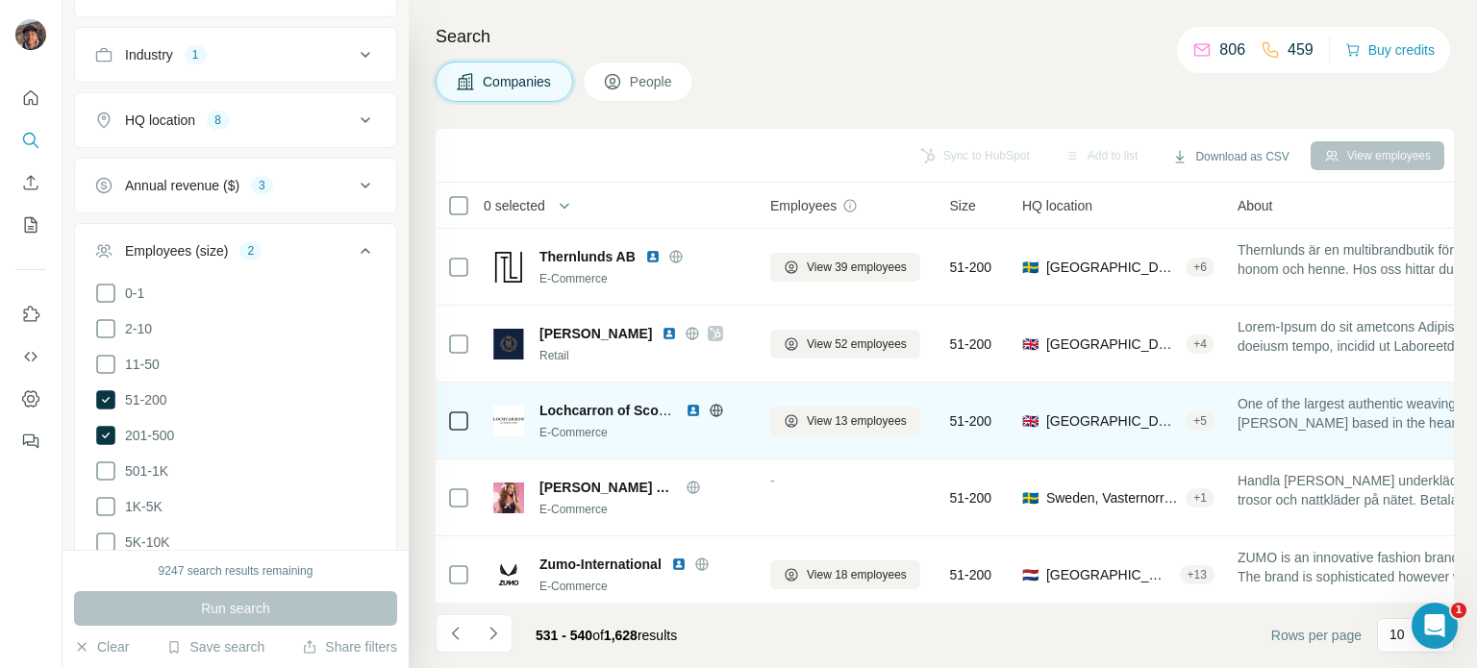
scroll to position [404, 0]
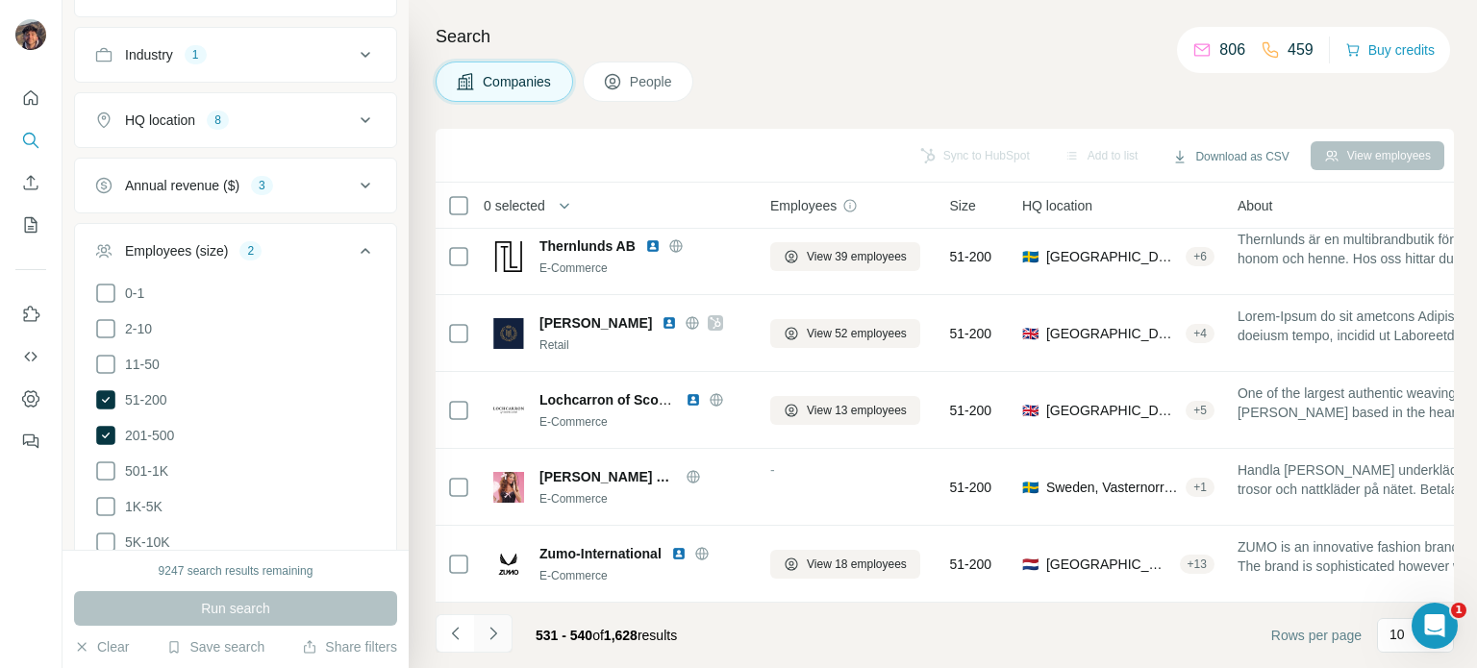
click at [505, 630] on button "Navigate to next page" at bounding box center [493, 633] width 38 height 38
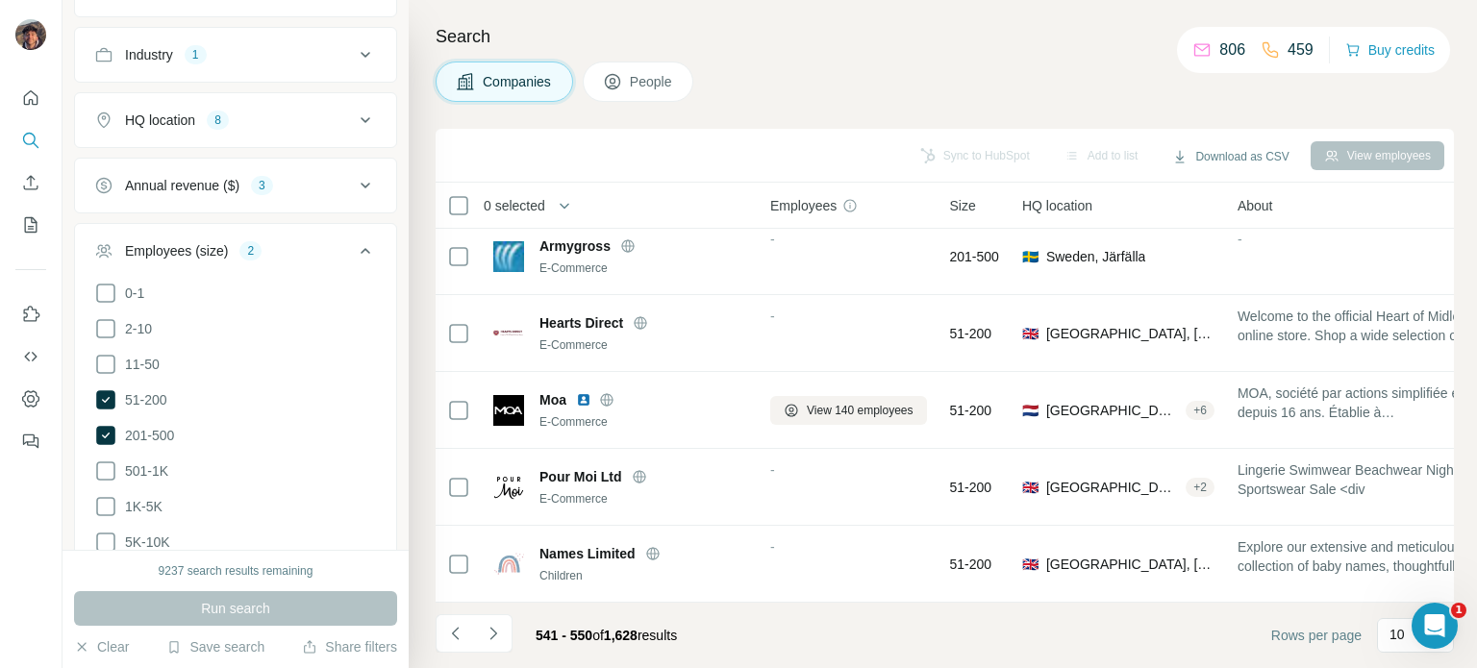
scroll to position [0, 0]
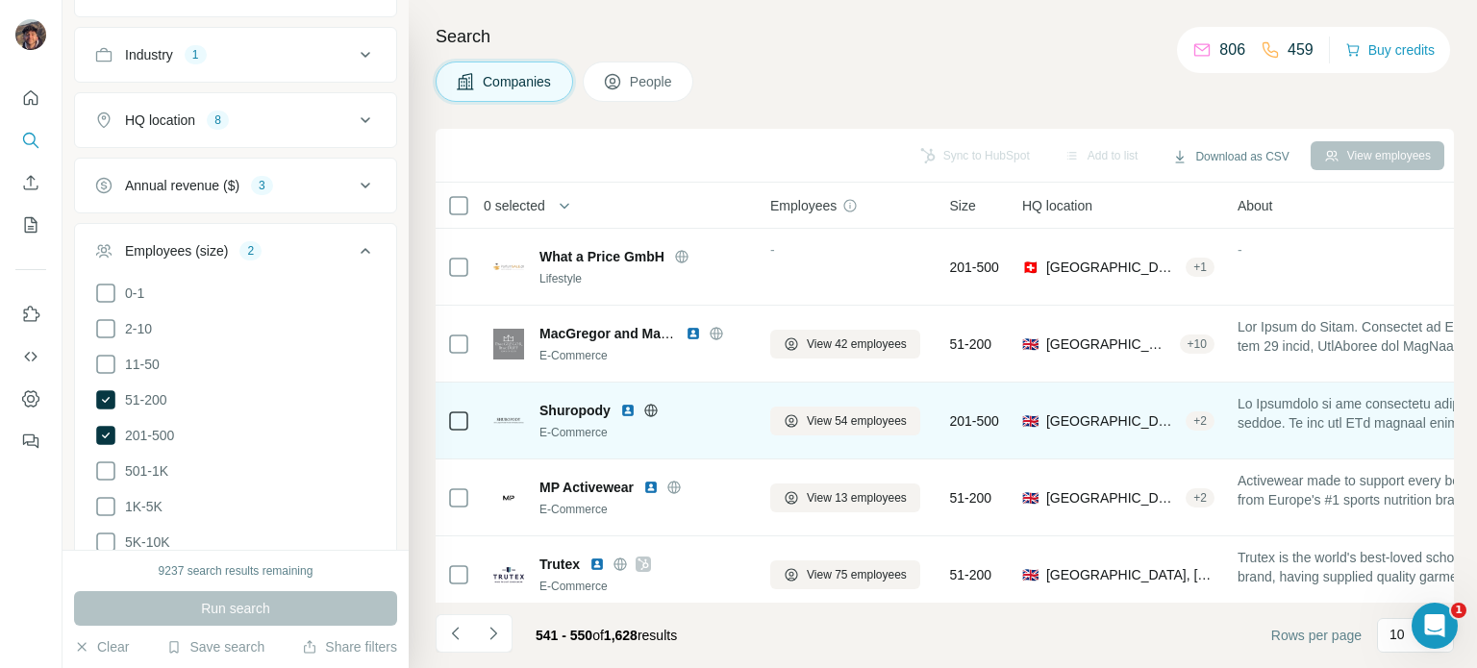
click at [652, 414] on icon at bounding box center [650, 410] width 5 height 12
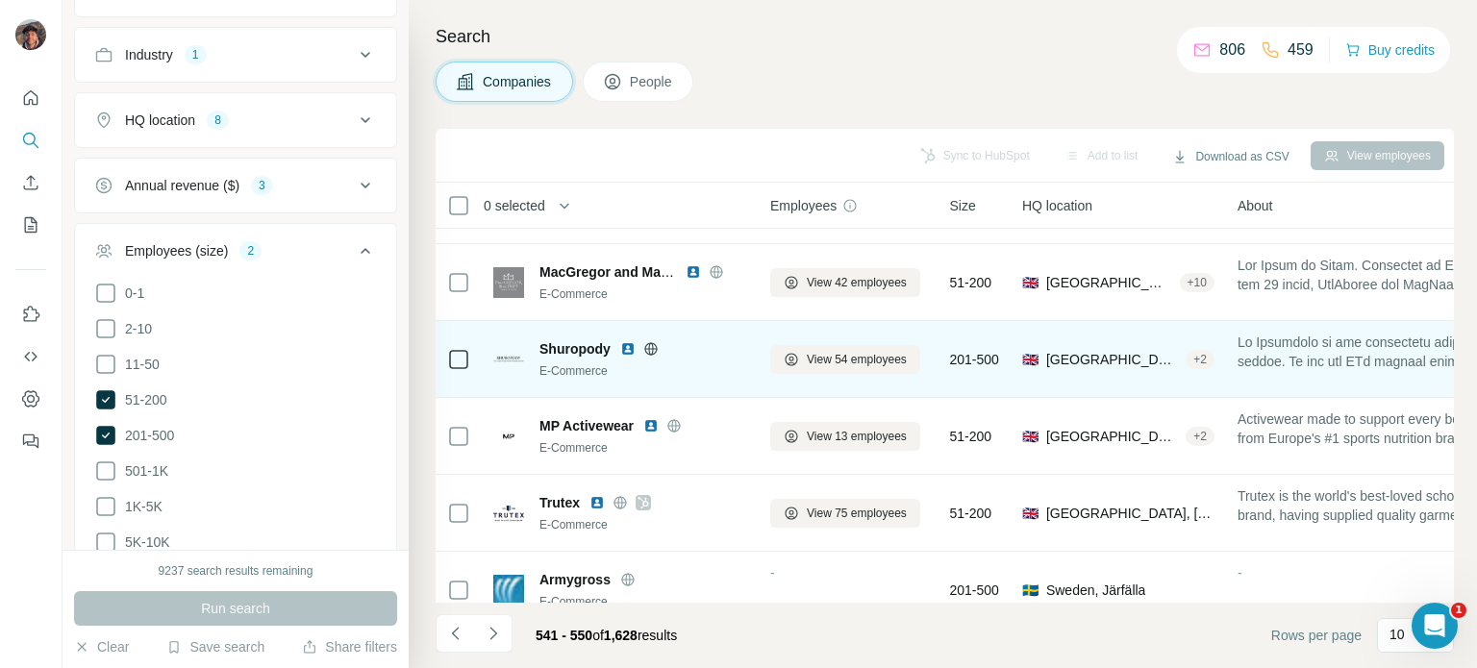
scroll to position [96, 0]
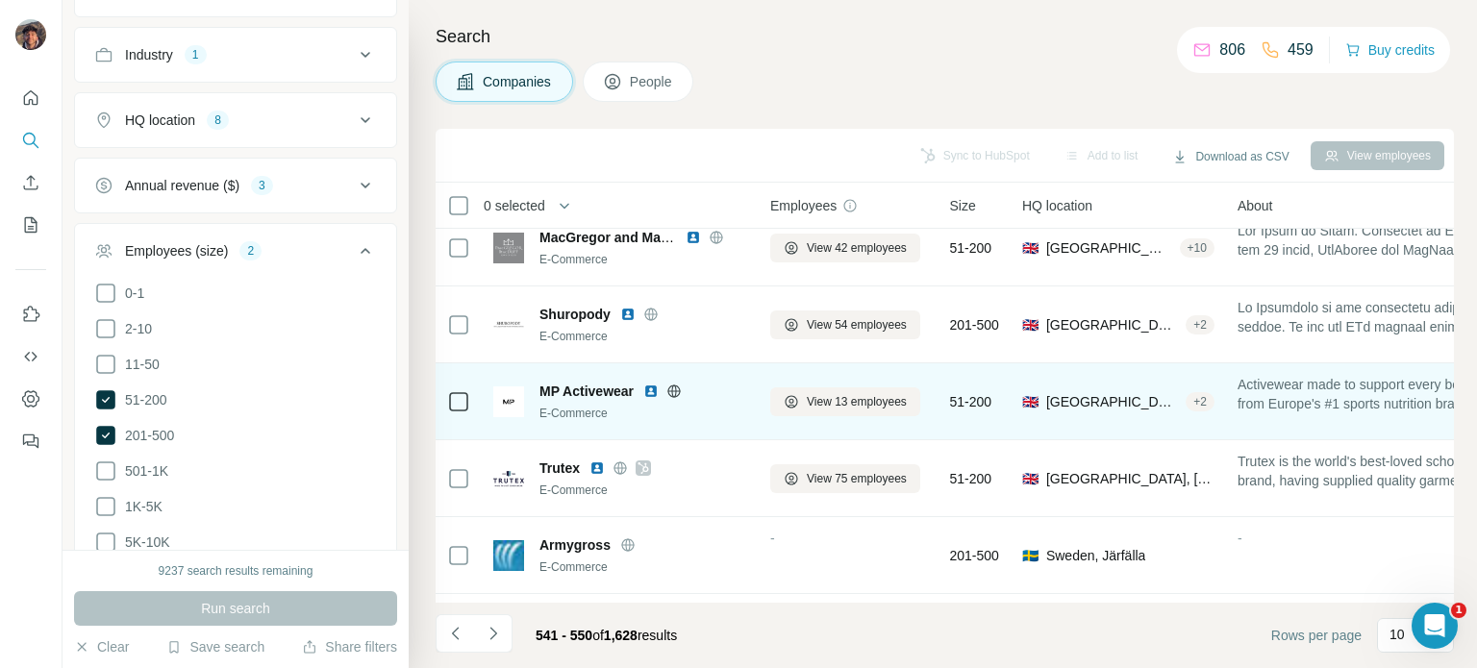
click at [673, 382] on div "MP Activewear" at bounding box center [643, 391] width 208 height 19
click at [675, 391] on icon at bounding box center [674, 391] width 5 height 12
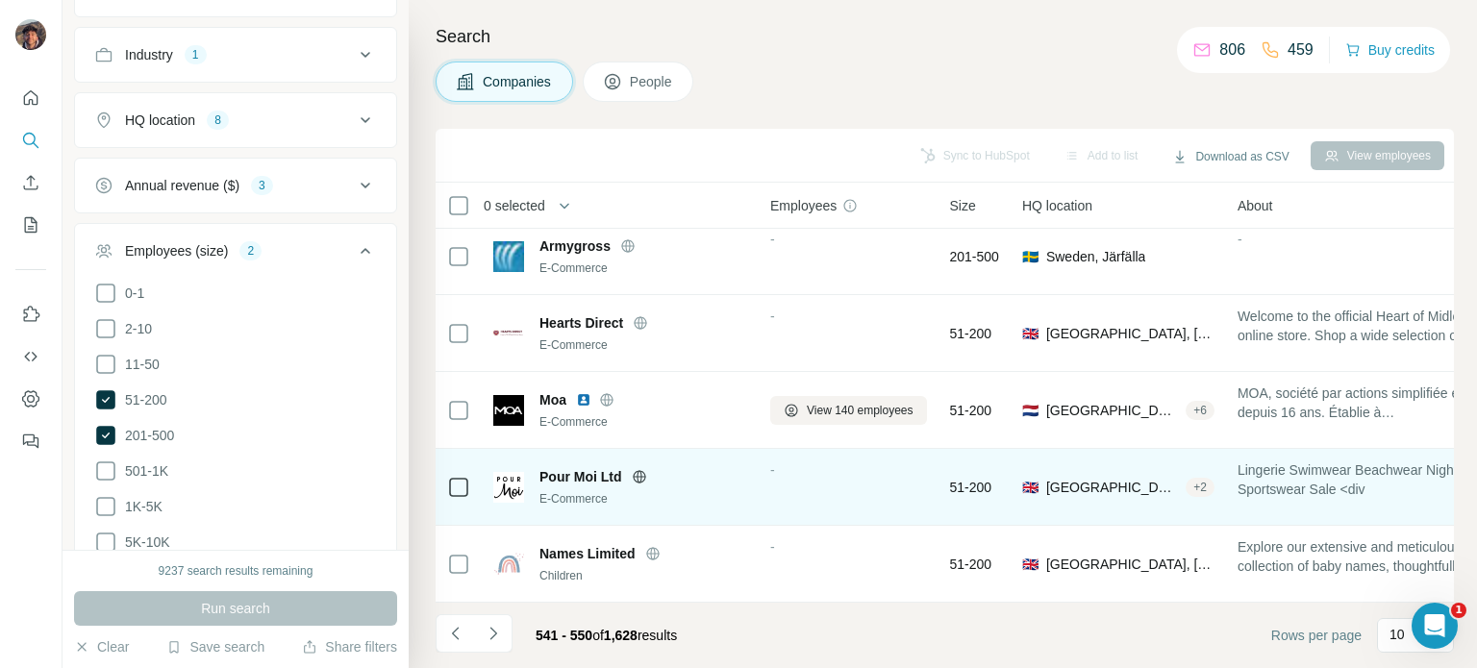
scroll to position [404, 0]
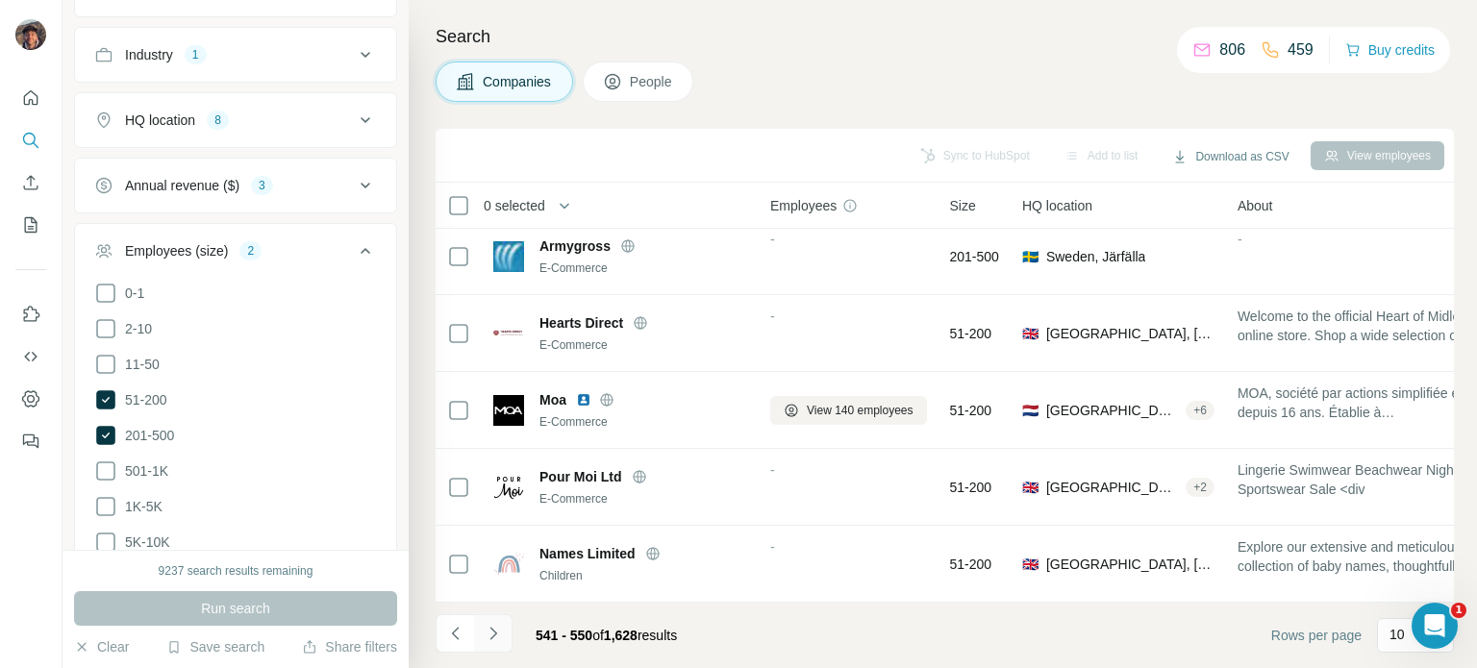
click at [505, 641] on button "Navigate to next page" at bounding box center [493, 633] width 38 height 38
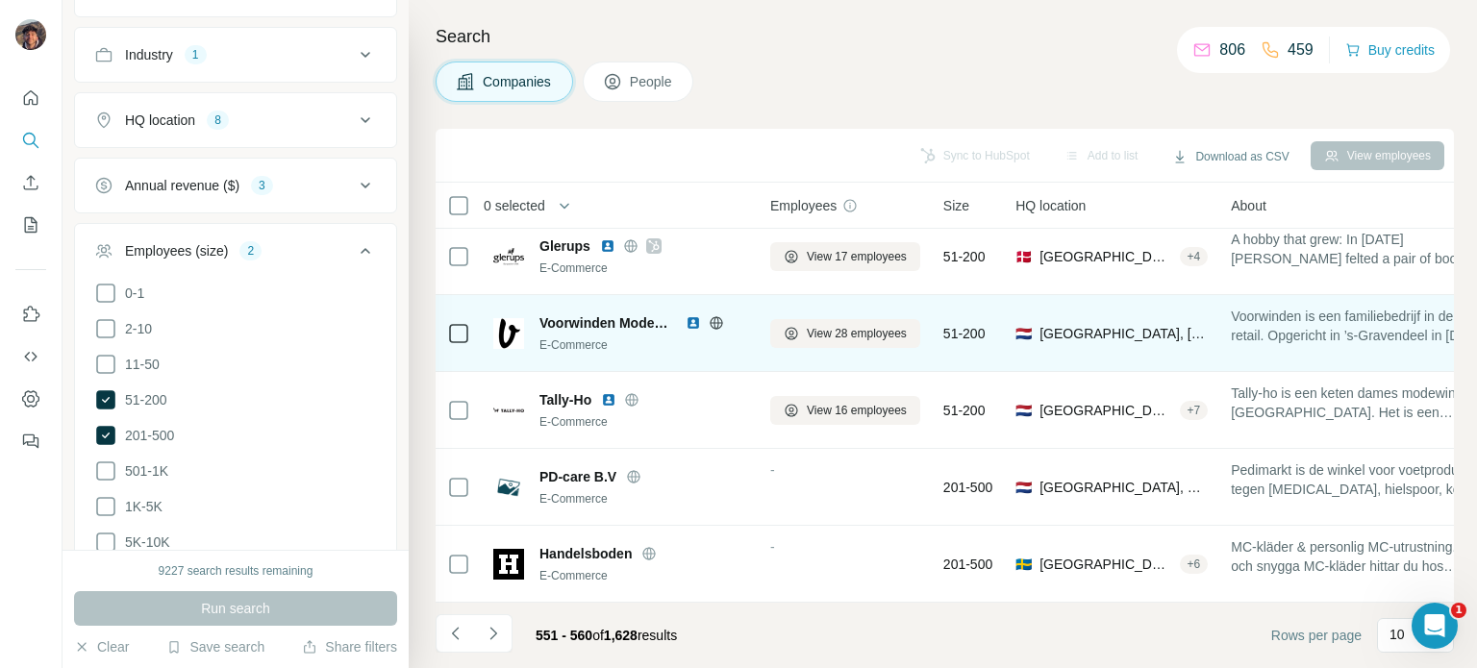
drag, startPoint x: 755, startPoint y: 349, endPoint x: 706, endPoint y: 356, distance: 49.5
click at [706, 356] on td "Voorwinden Modemall E-Commerce" at bounding box center [620, 333] width 277 height 77
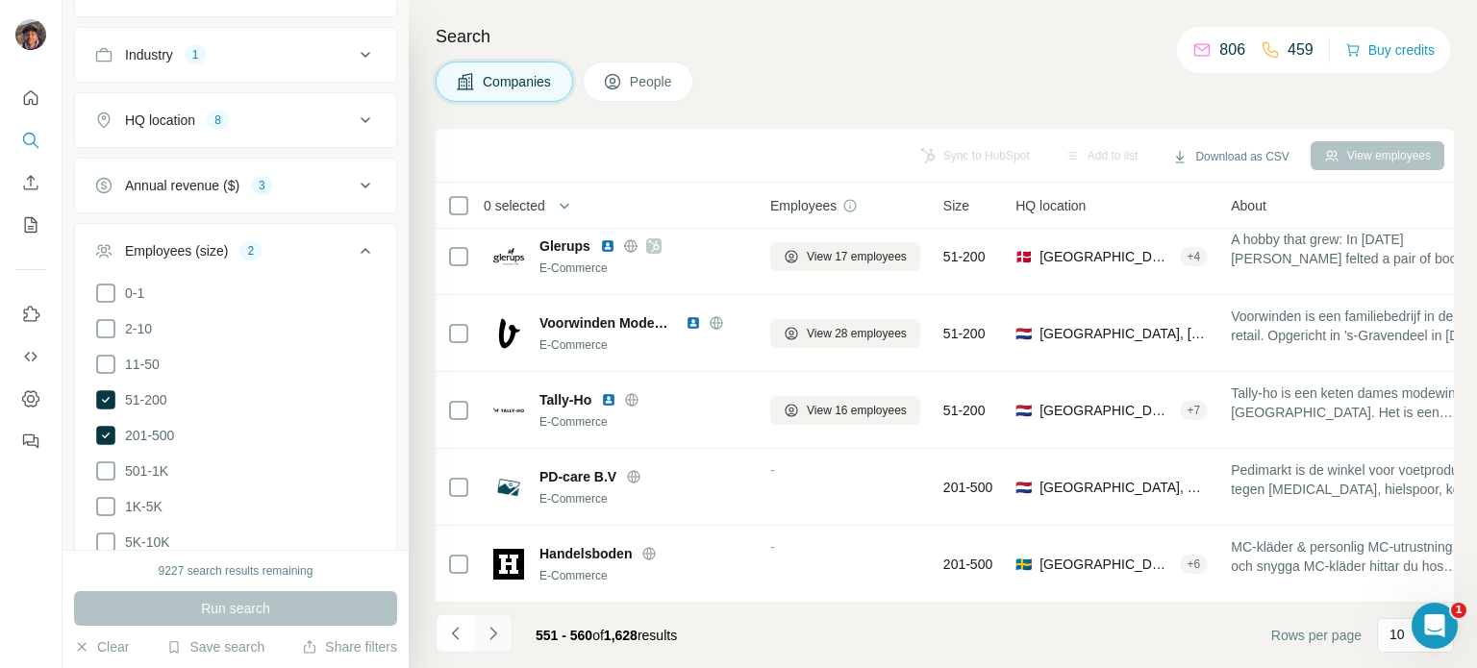
click at [510, 636] on button "Navigate to next page" at bounding box center [493, 633] width 38 height 38
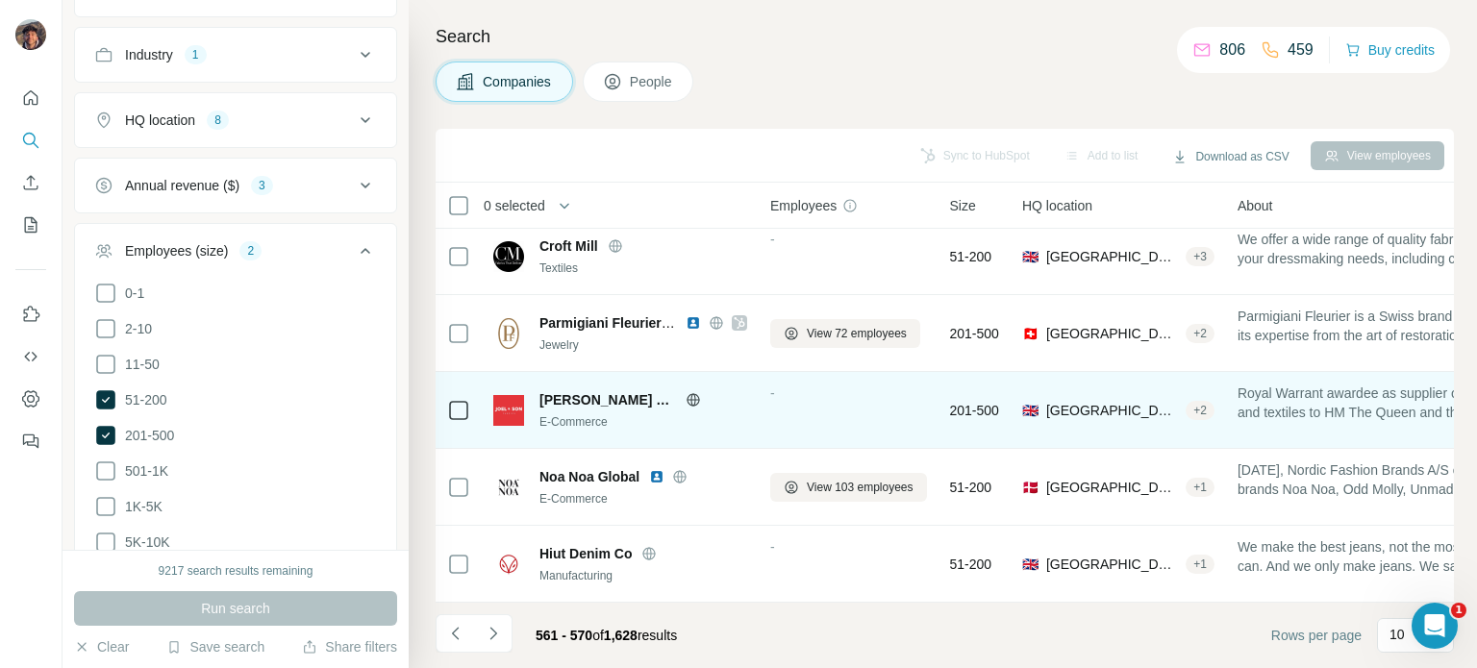
scroll to position [0, 0]
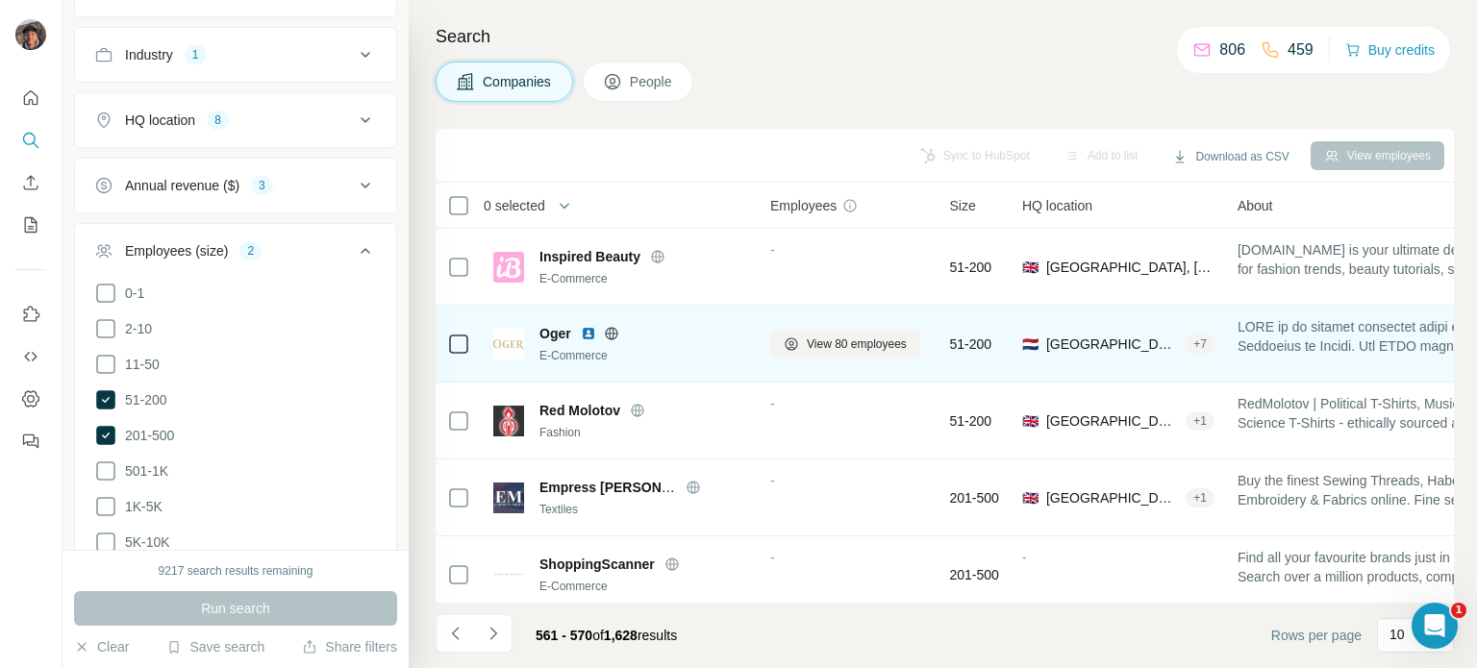
click at [608, 326] on icon at bounding box center [611, 333] width 15 height 15
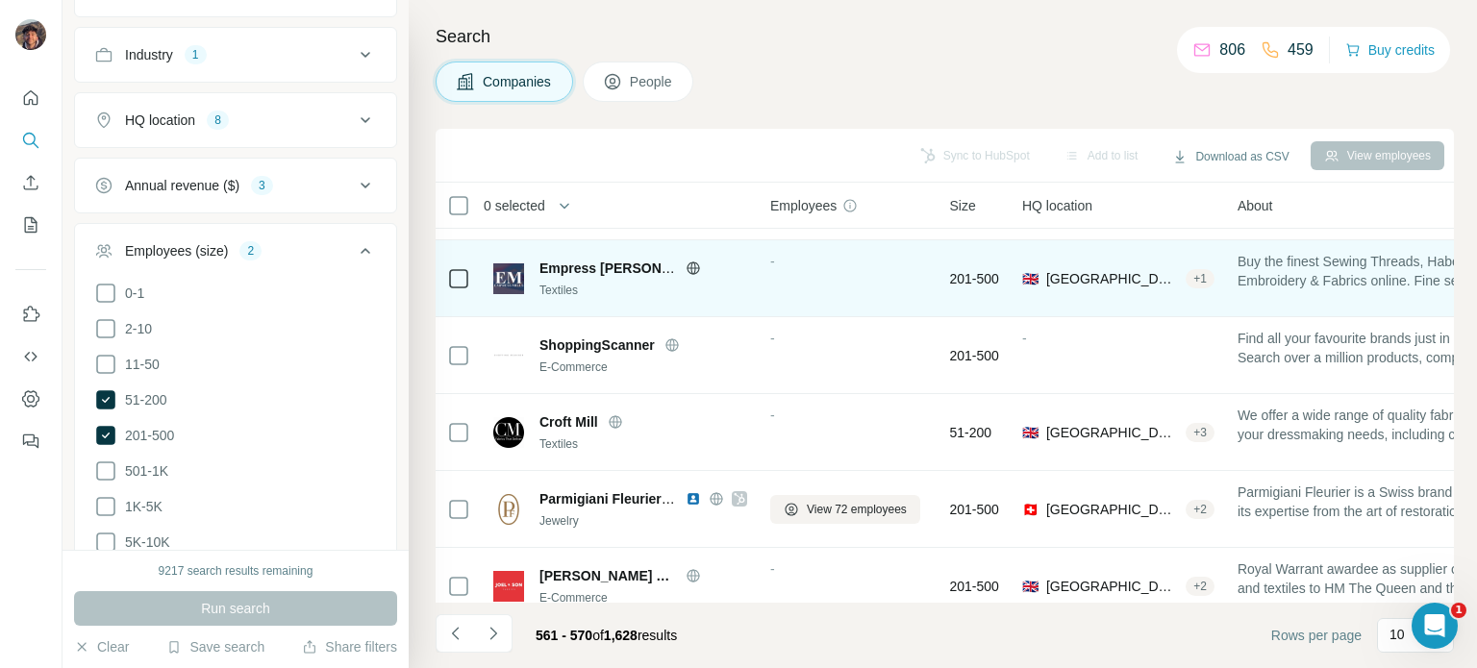
scroll to position [404, 0]
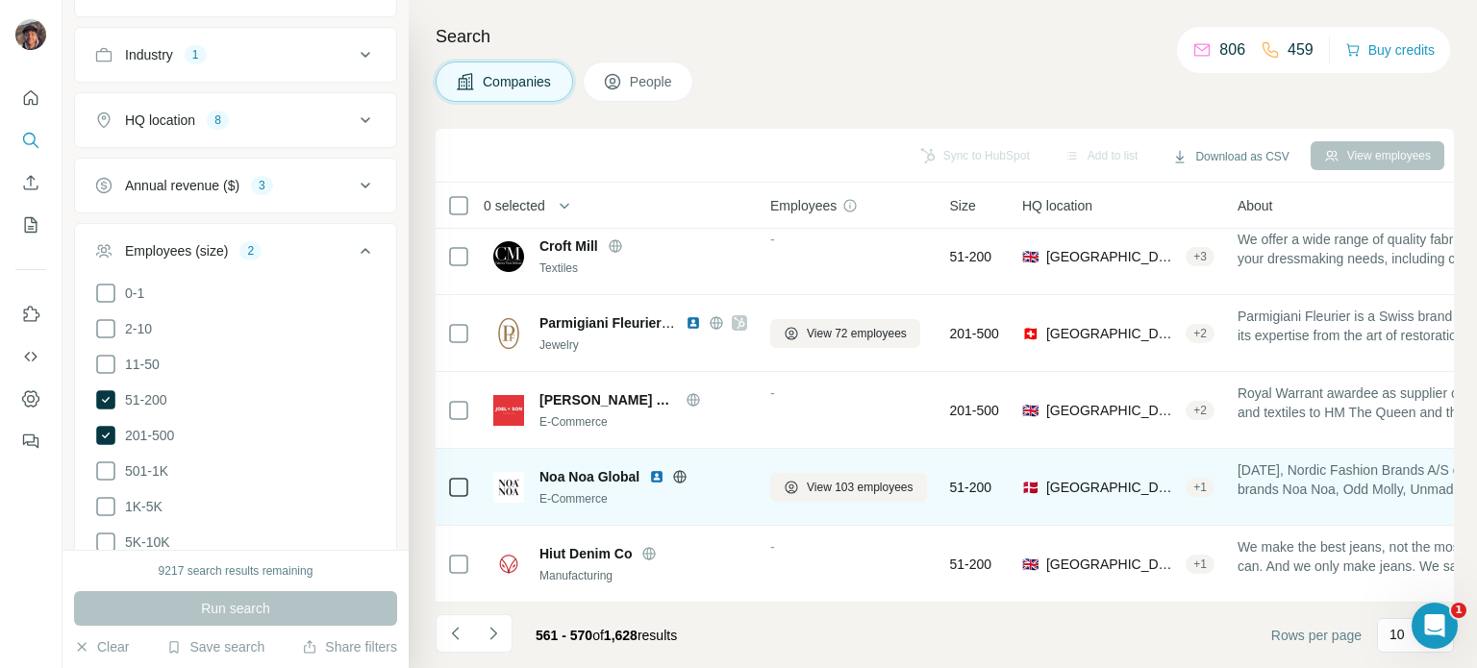
click at [673, 469] on icon at bounding box center [679, 476] width 15 height 15
click at [681, 470] on icon at bounding box center [680, 476] width 5 height 12
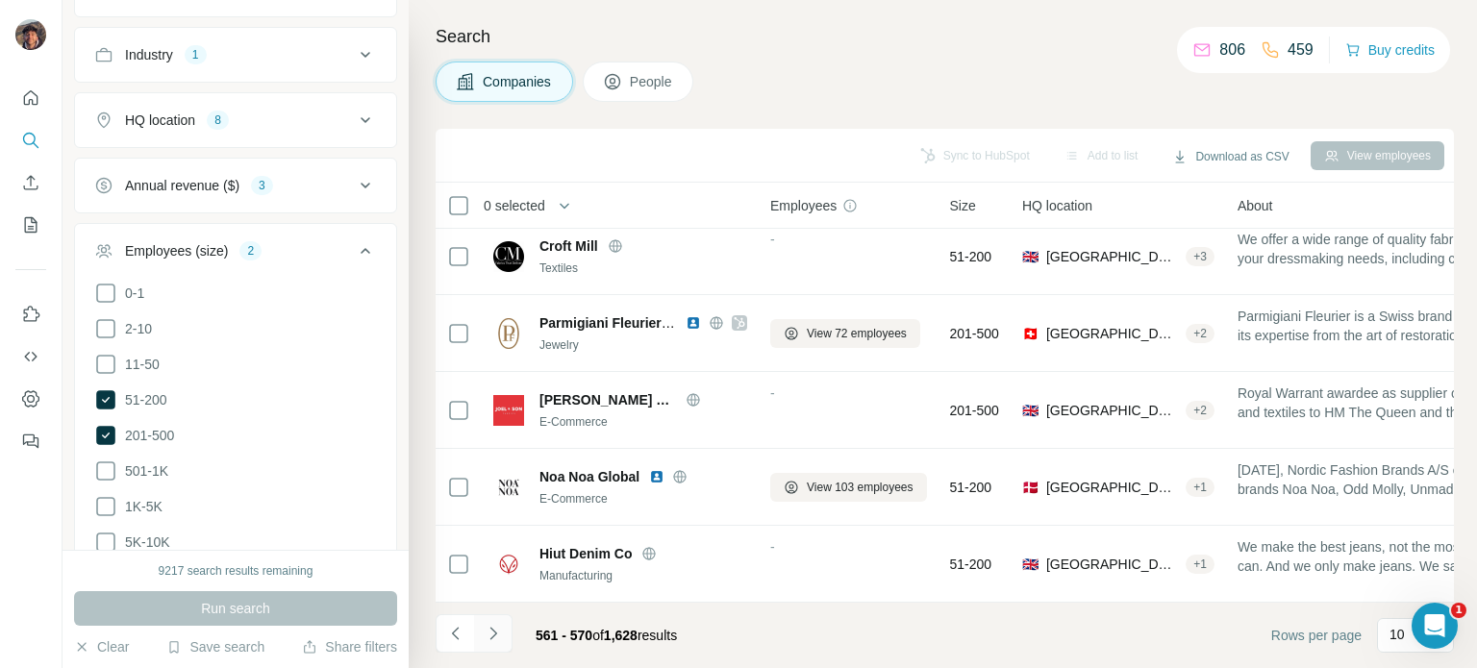
click at [494, 622] on button "Navigate to next page" at bounding box center [493, 633] width 38 height 38
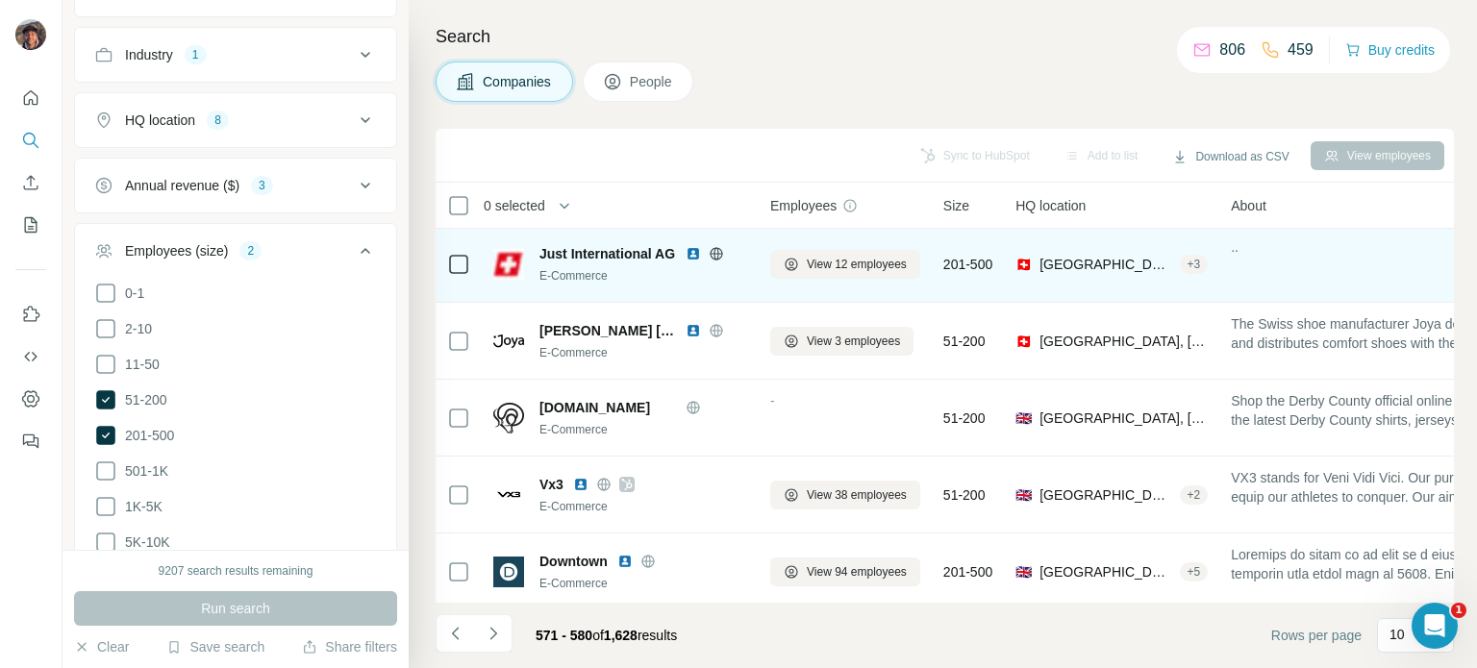
scroll to position [192, 0]
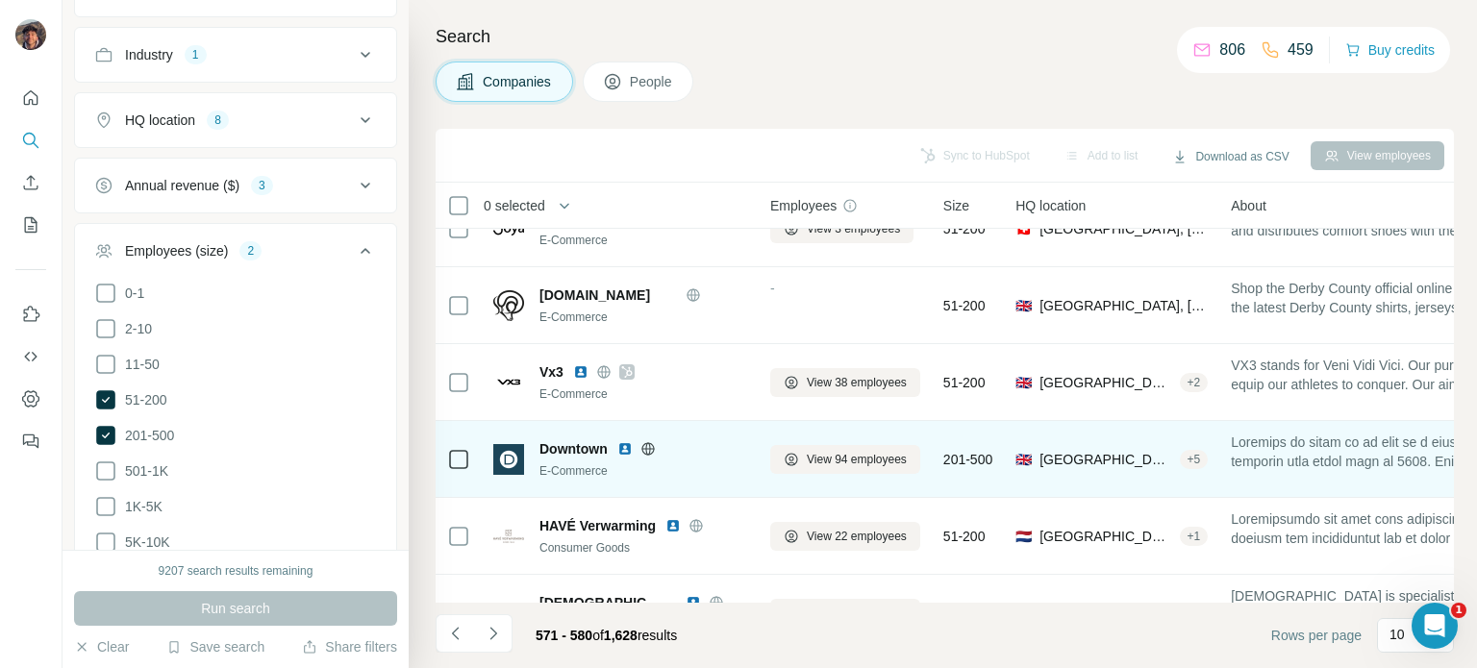
click at [651, 441] on icon at bounding box center [647, 448] width 15 height 15
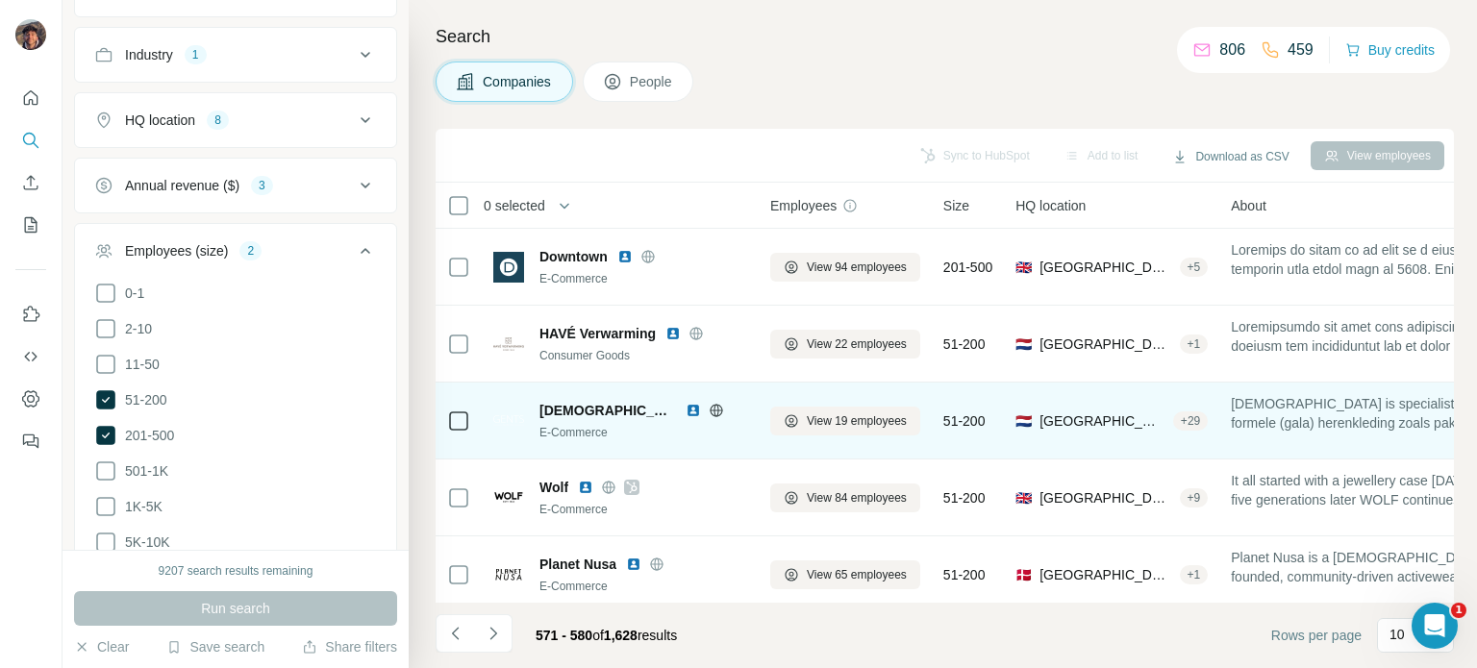
scroll to position [404, 0]
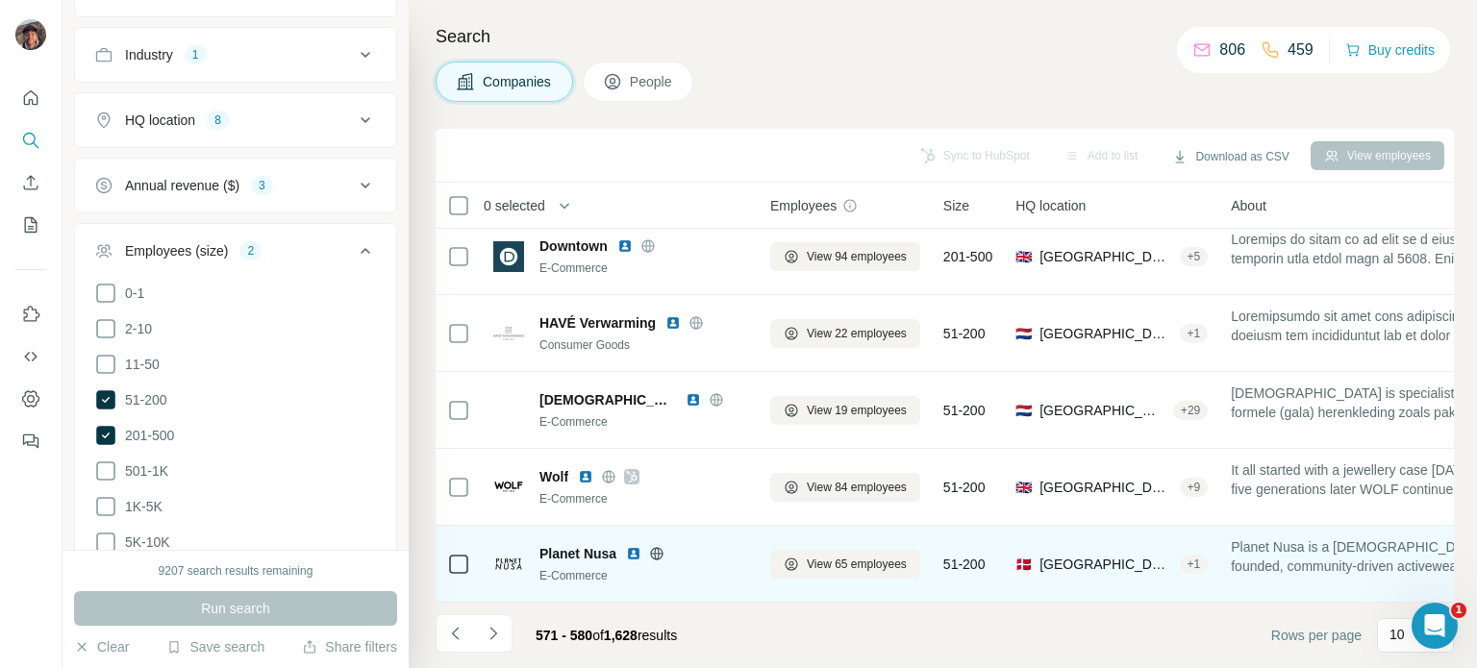
click at [658, 553] on icon at bounding box center [657, 553] width 12 height 1
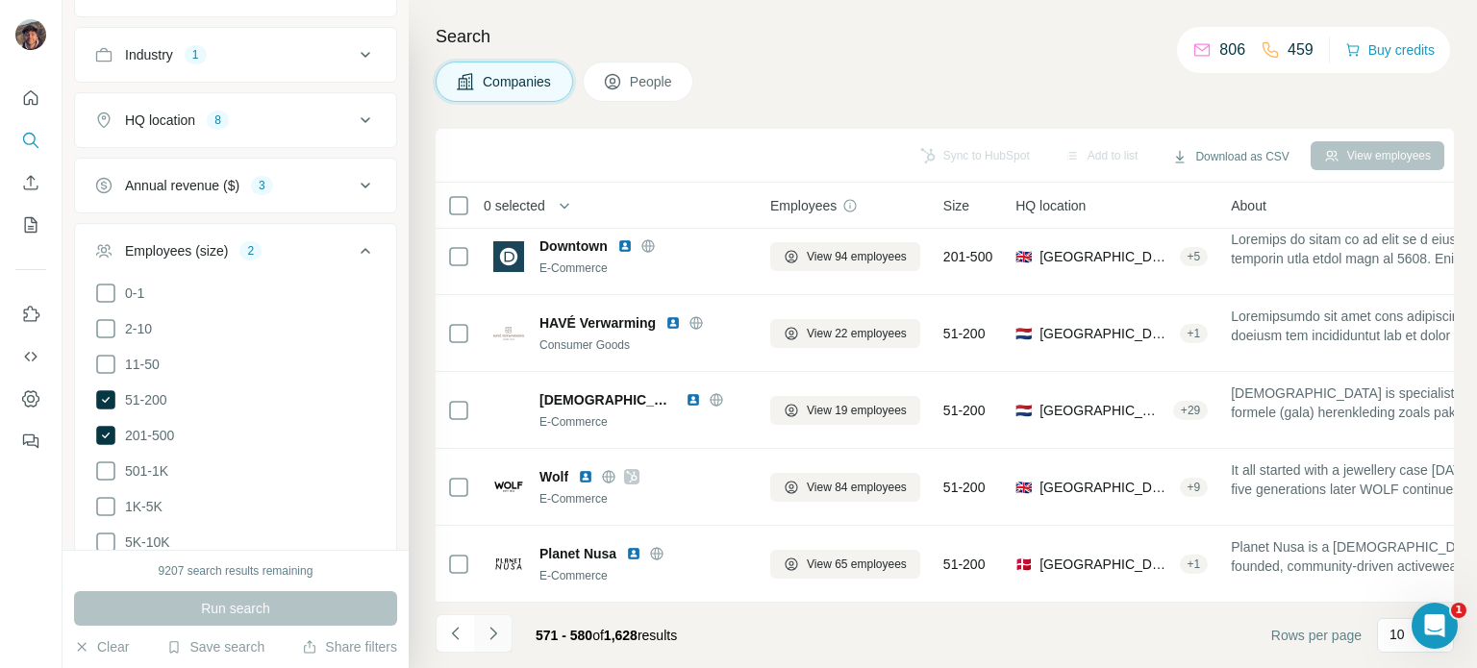
click at [508, 633] on button "Navigate to next page" at bounding box center [493, 633] width 38 height 38
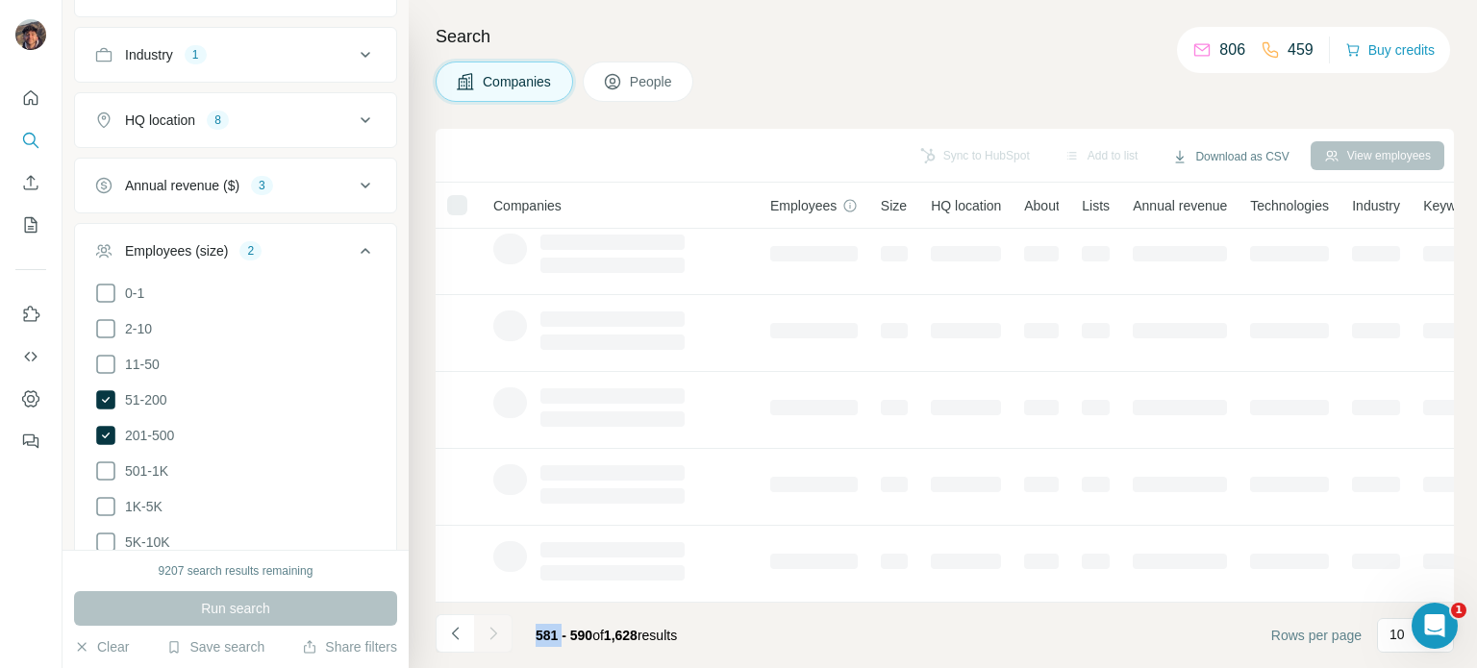
click at [508, 633] on div at bounding box center [493, 633] width 38 height 38
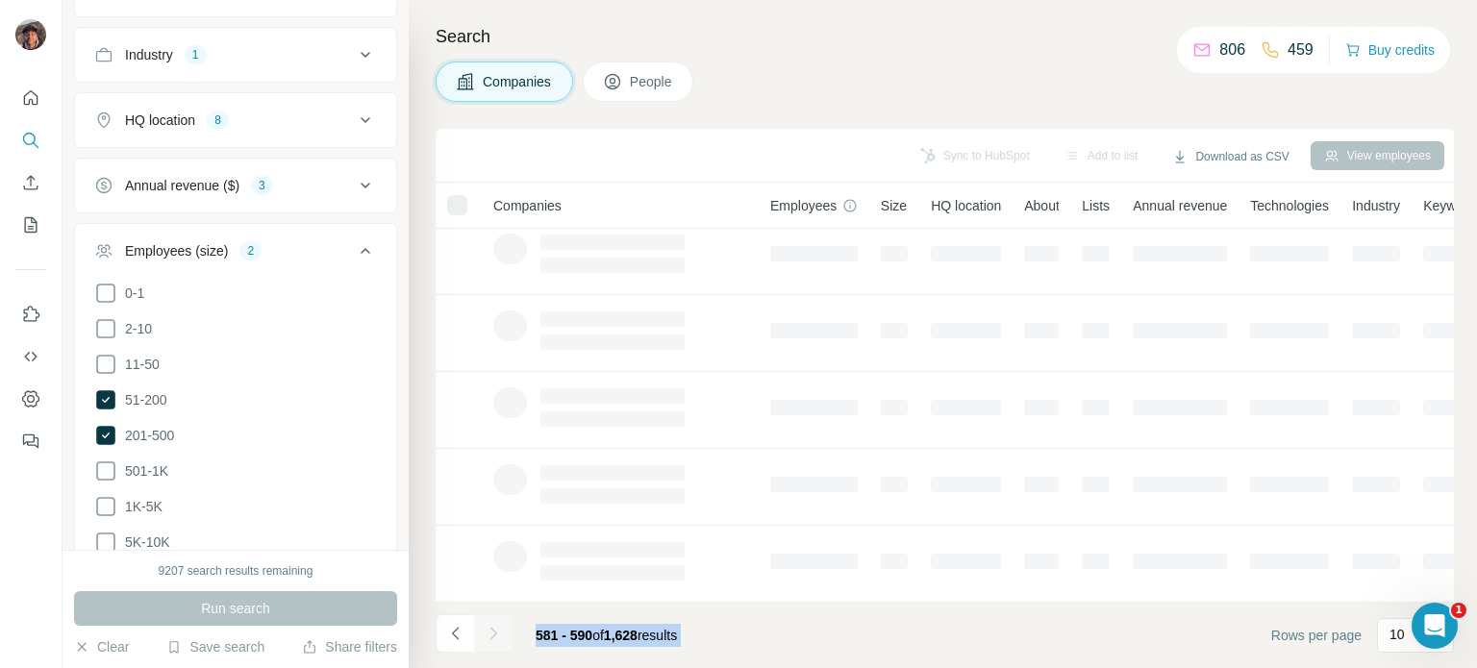
click at [508, 633] on div at bounding box center [493, 633] width 38 height 38
click at [504, 633] on button "Navigate to next page" at bounding box center [493, 633] width 38 height 38
click at [504, 633] on div at bounding box center [493, 633] width 38 height 38
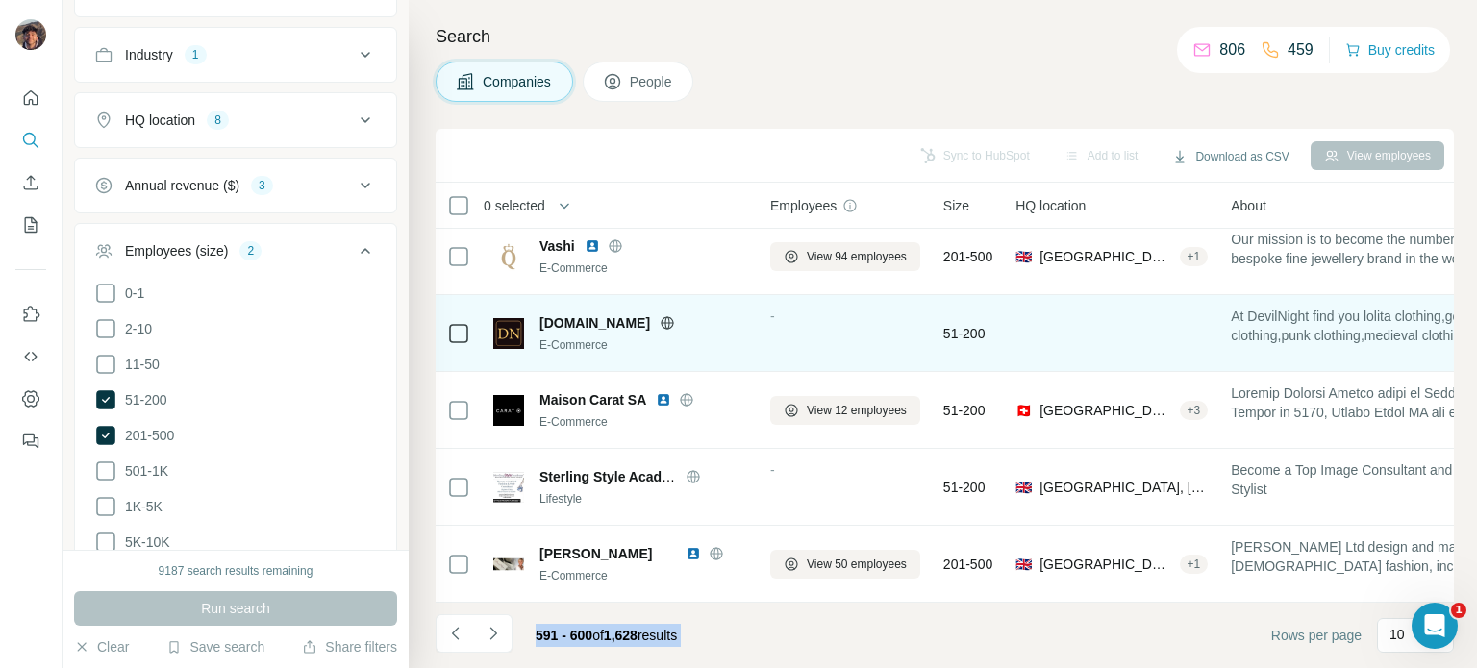
click at [711, 315] on div at bounding box center [691, 322] width 62 height 15
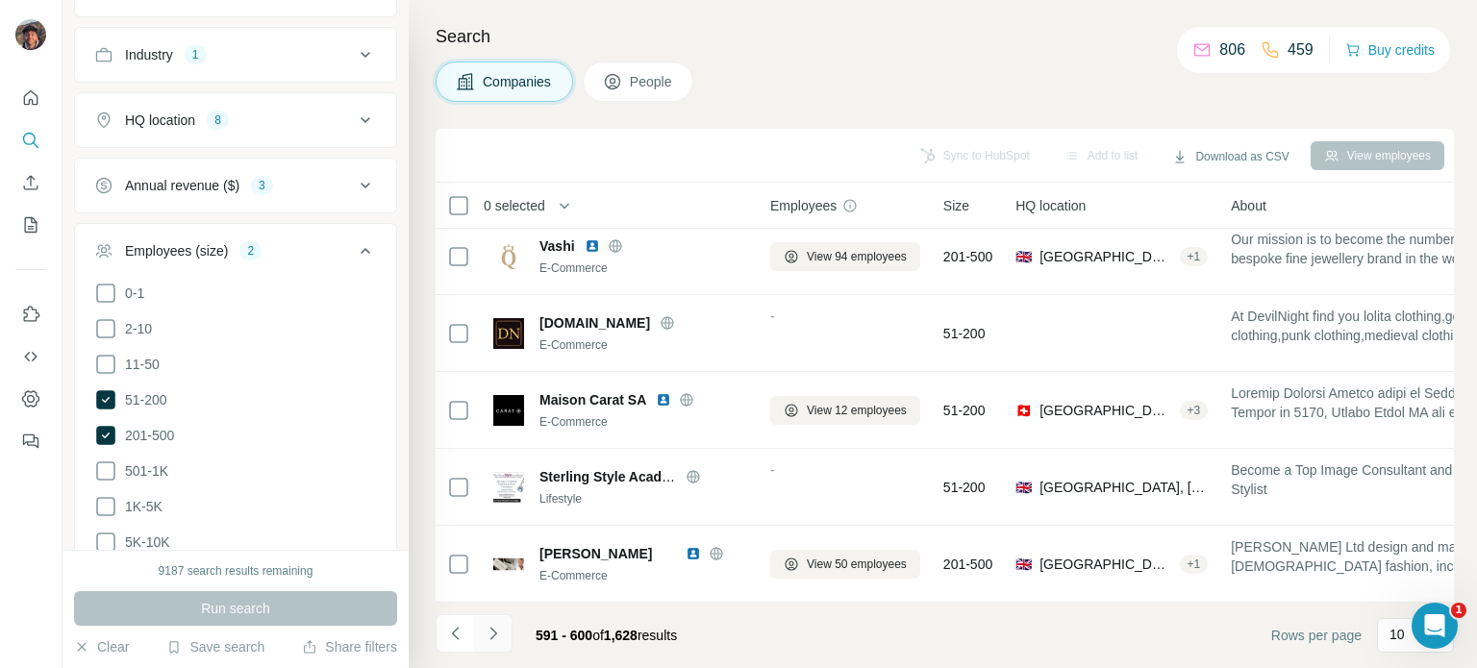
click at [500, 630] on icon "Navigate to next page" at bounding box center [493, 633] width 19 height 19
click at [500, 630] on div at bounding box center [493, 633] width 38 height 38
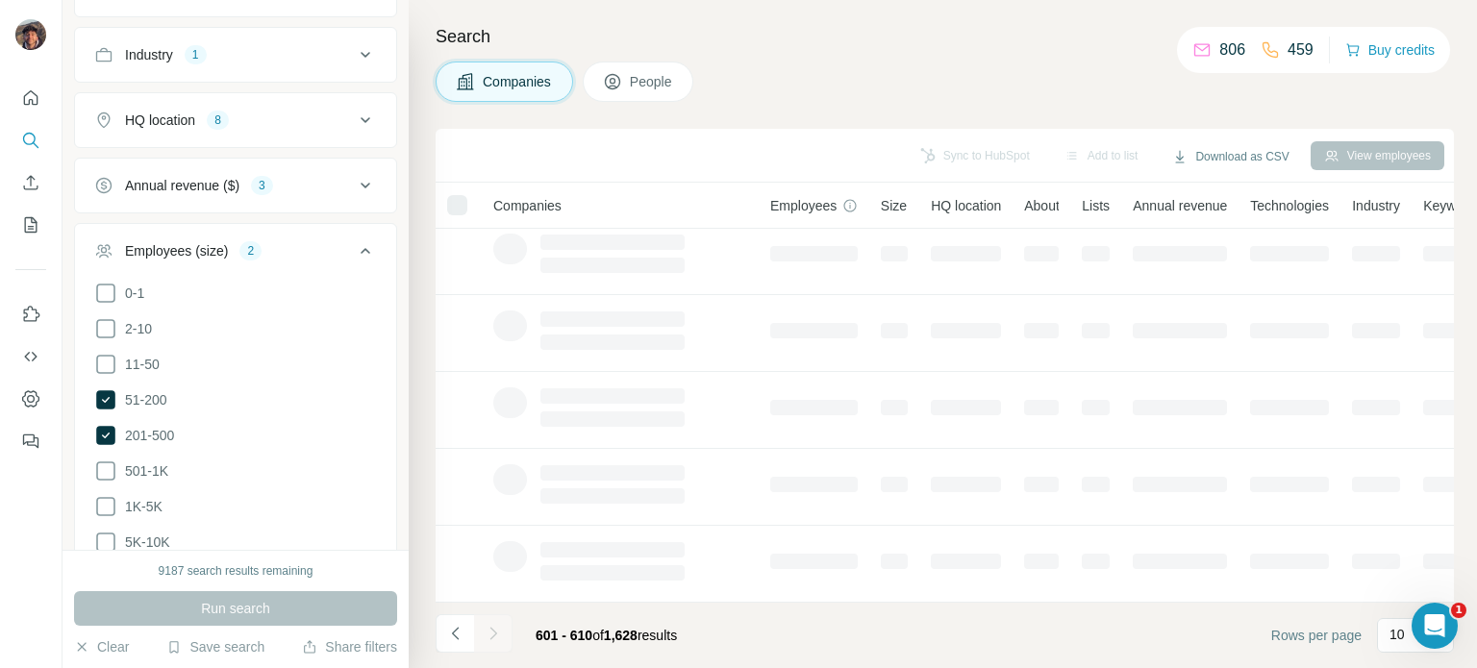
click at [500, 630] on div at bounding box center [493, 633] width 38 height 38
click at [500, 630] on icon "Navigate to next page" at bounding box center [493, 633] width 19 height 19
click at [500, 630] on div at bounding box center [493, 633] width 38 height 38
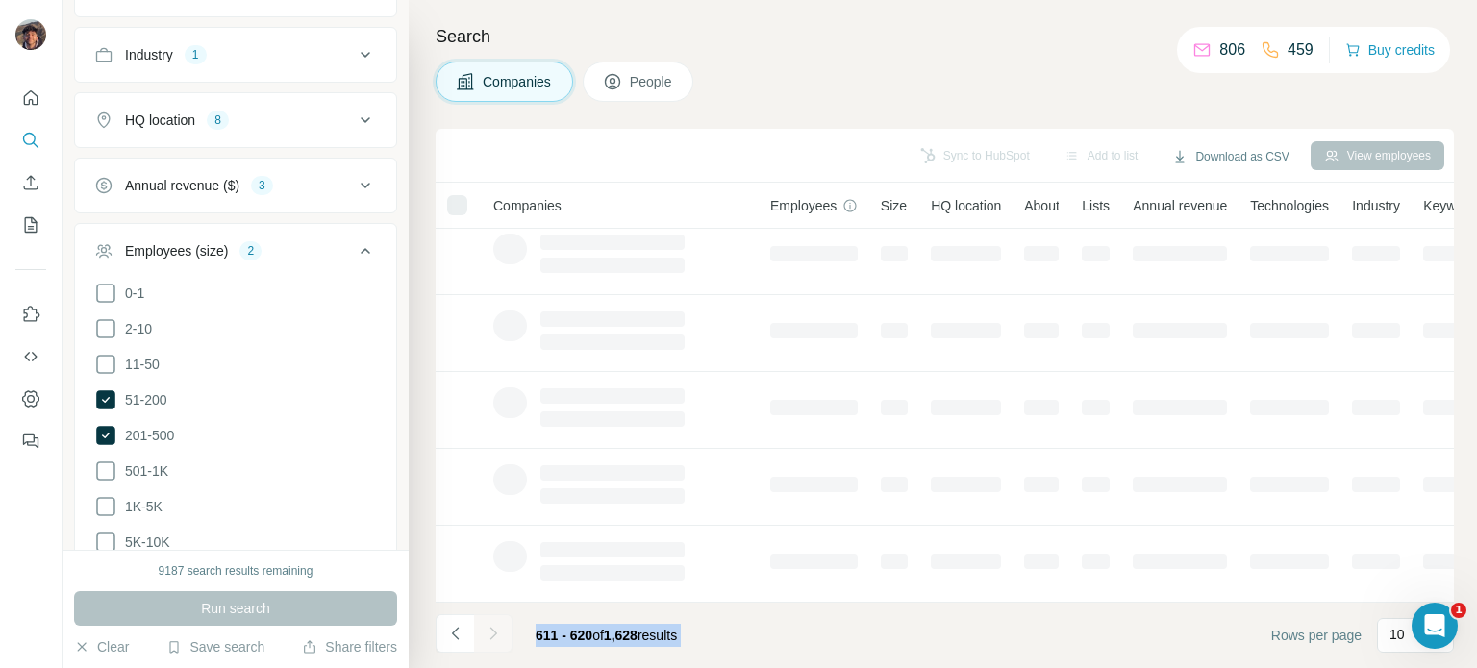
click at [500, 630] on div at bounding box center [493, 633] width 38 height 38
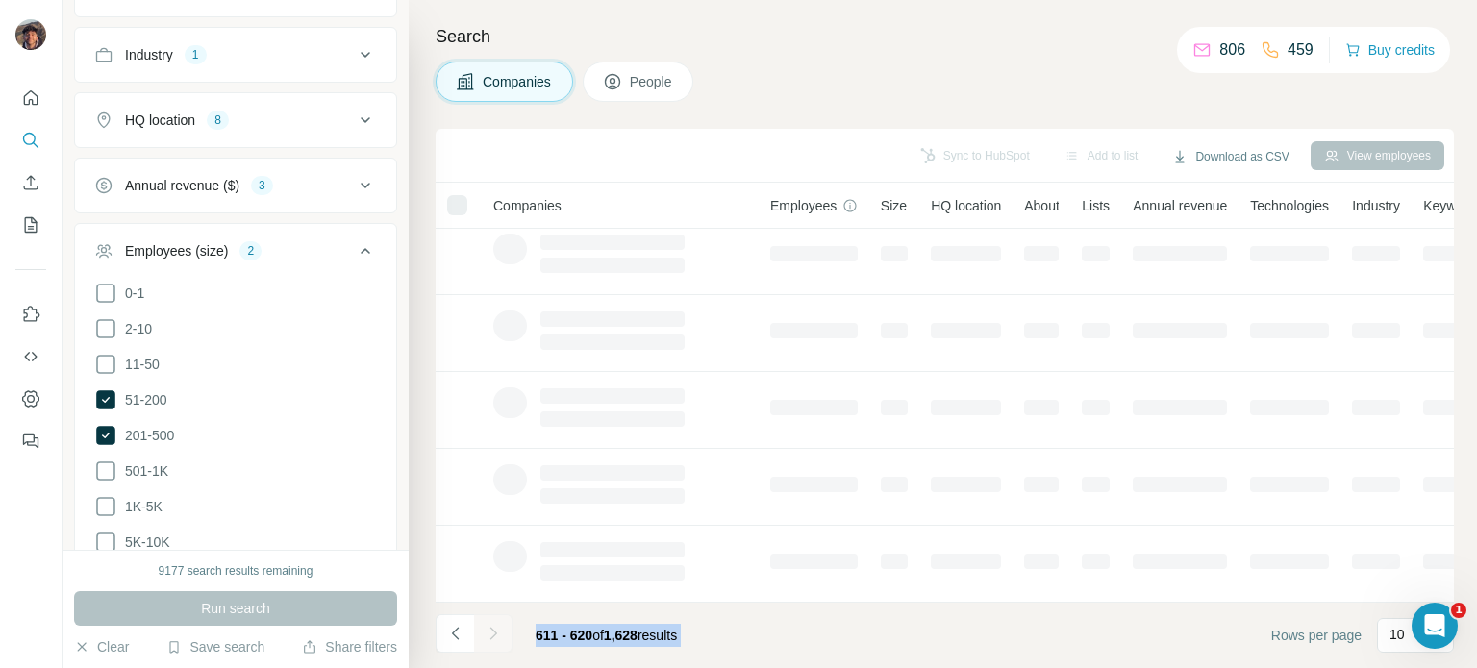
click at [500, 630] on div at bounding box center [493, 633] width 38 height 38
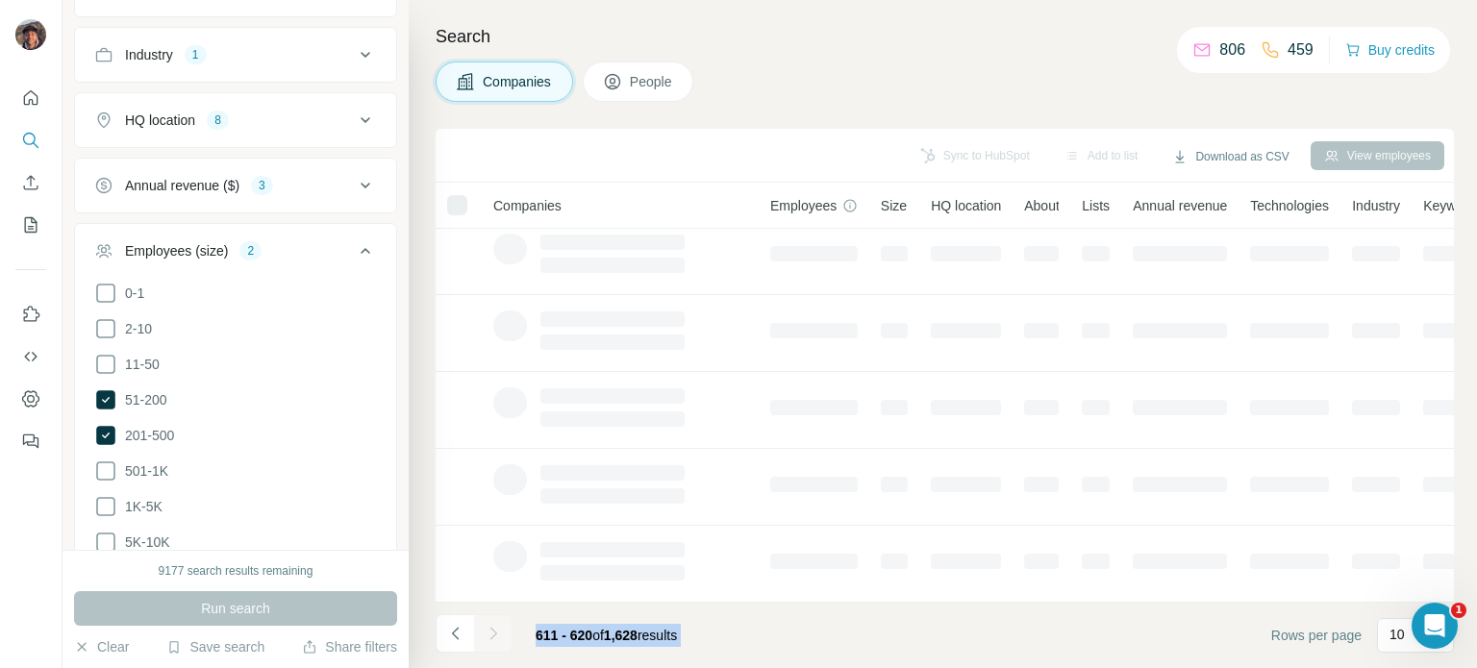
click at [500, 630] on div at bounding box center [493, 633] width 38 height 38
click at [500, 630] on icon "Navigate to next page" at bounding box center [493, 633] width 19 height 19
click at [500, 630] on div at bounding box center [493, 633] width 38 height 38
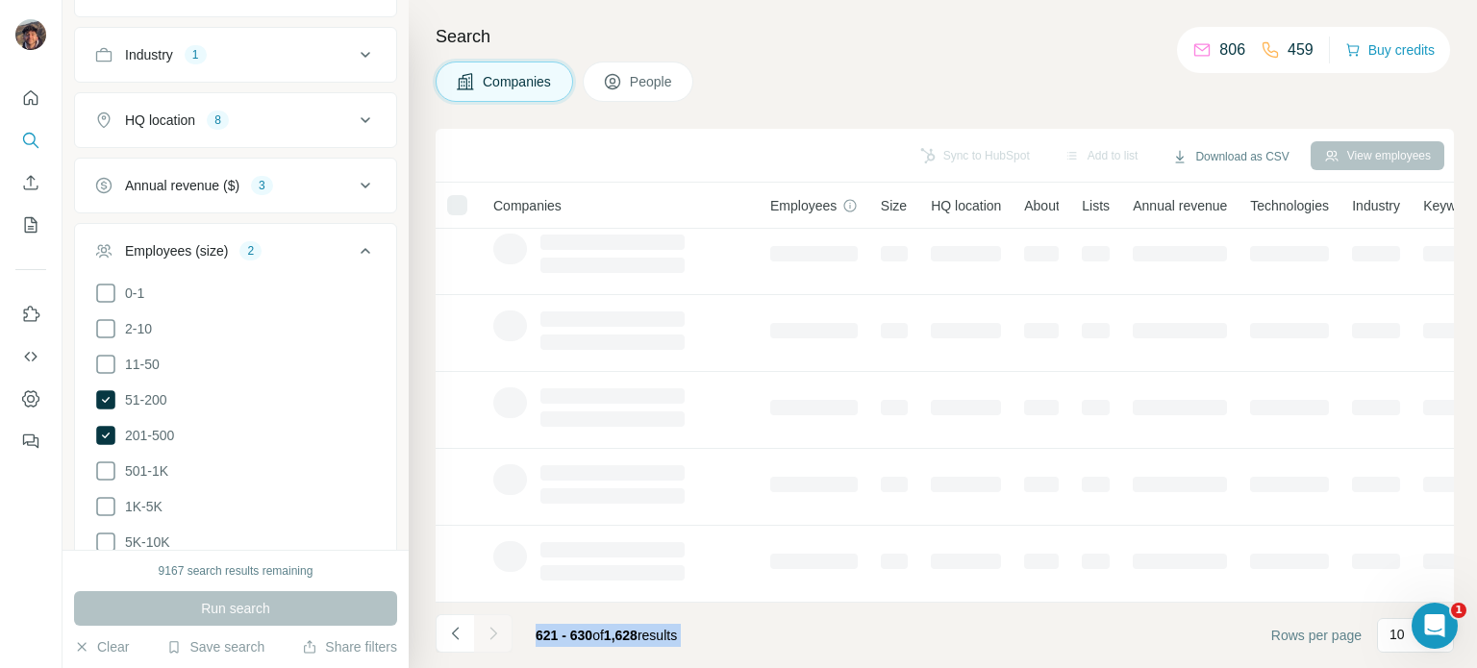
click at [500, 630] on div at bounding box center [493, 633] width 38 height 38
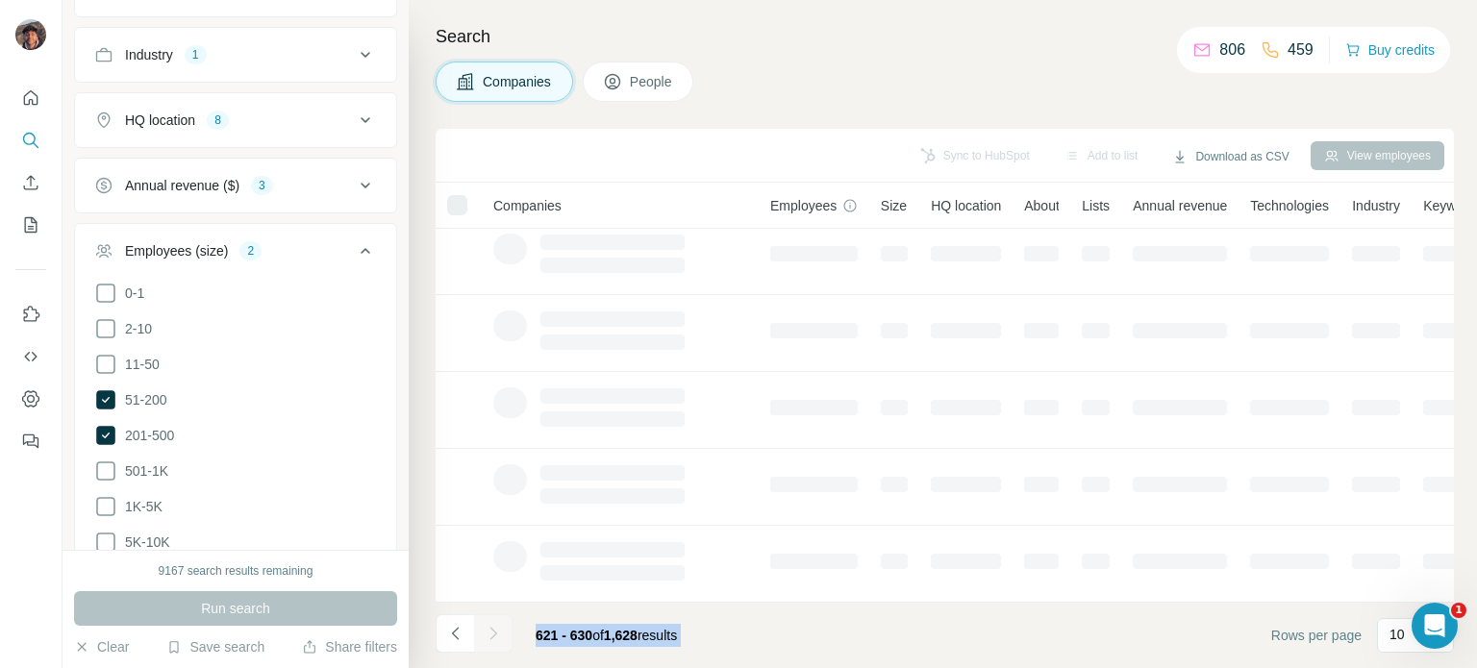
click at [500, 630] on div at bounding box center [493, 633] width 38 height 38
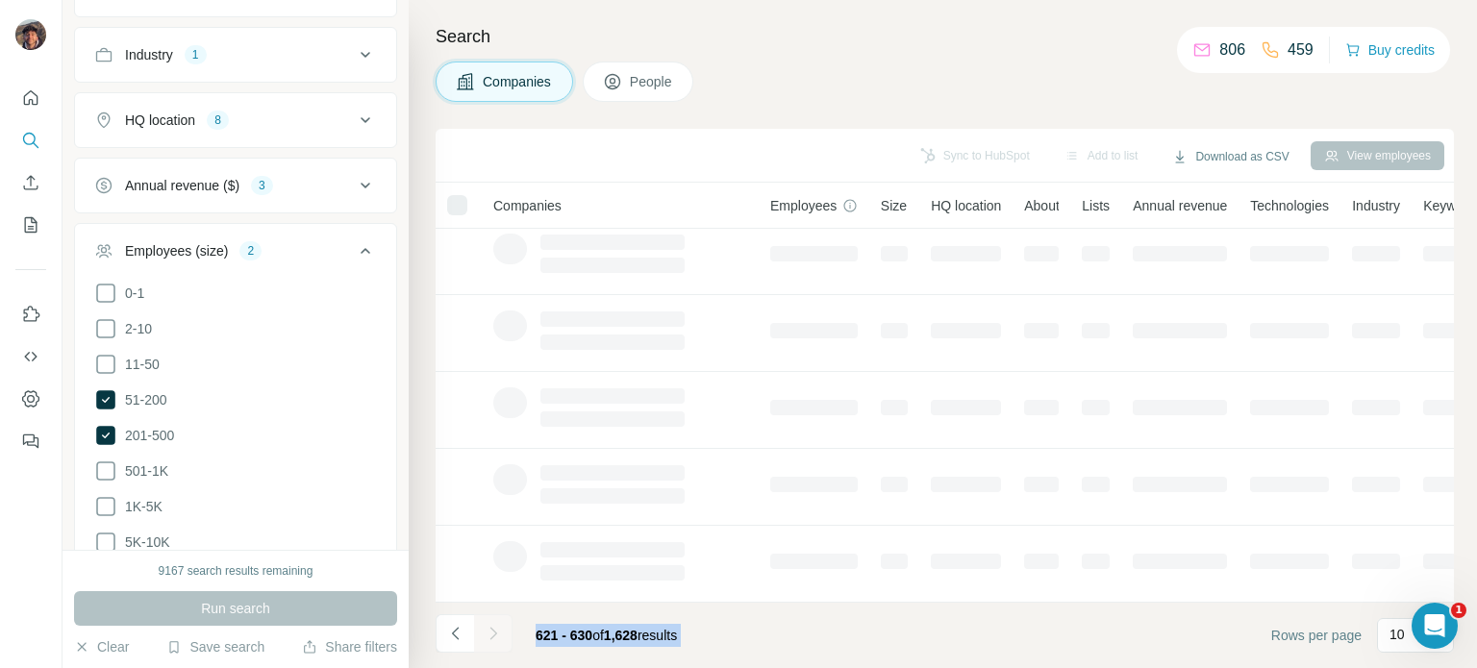
click at [500, 630] on div at bounding box center [493, 633] width 38 height 38
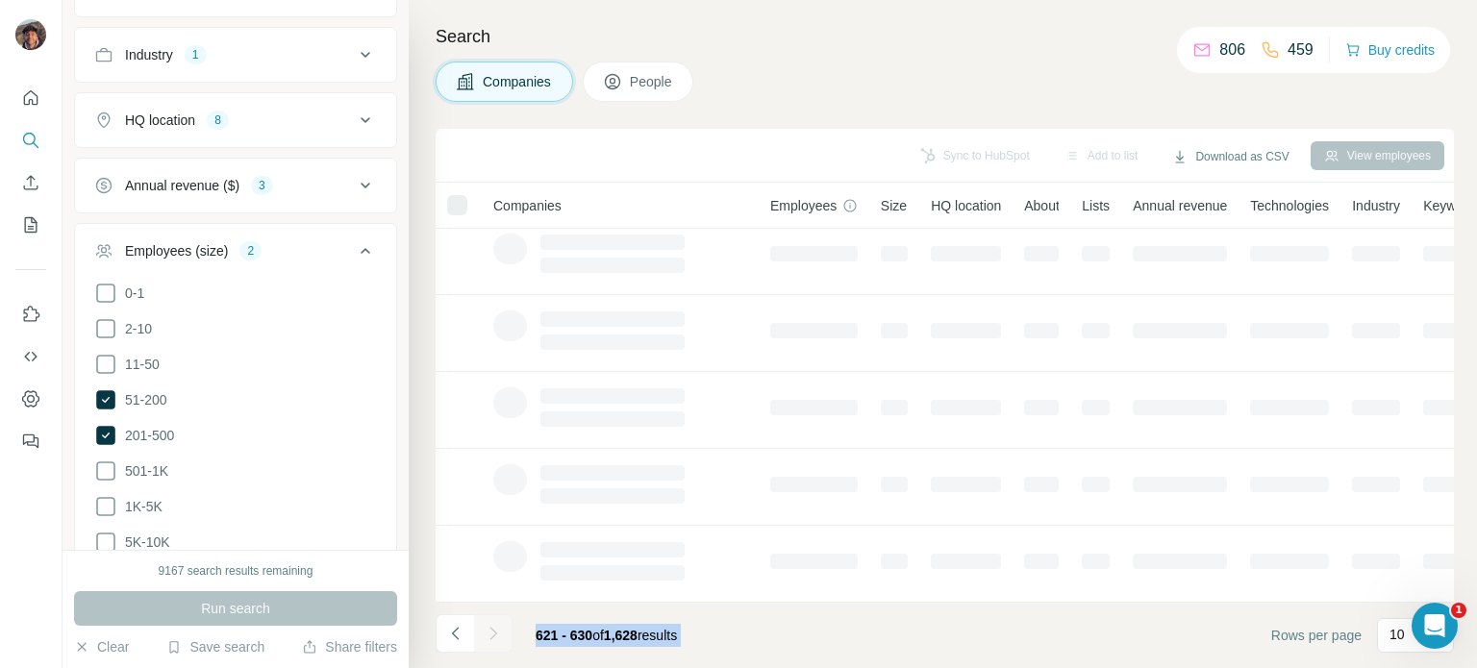
click at [500, 630] on div at bounding box center [493, 633] width 38 height 38
click at [500, 630] on icon "Navigate to next page" at bounding box center [493, 633] width 19 height 19
click at [500, 630] on div at bounding box center [493, 633] width 38 height 38
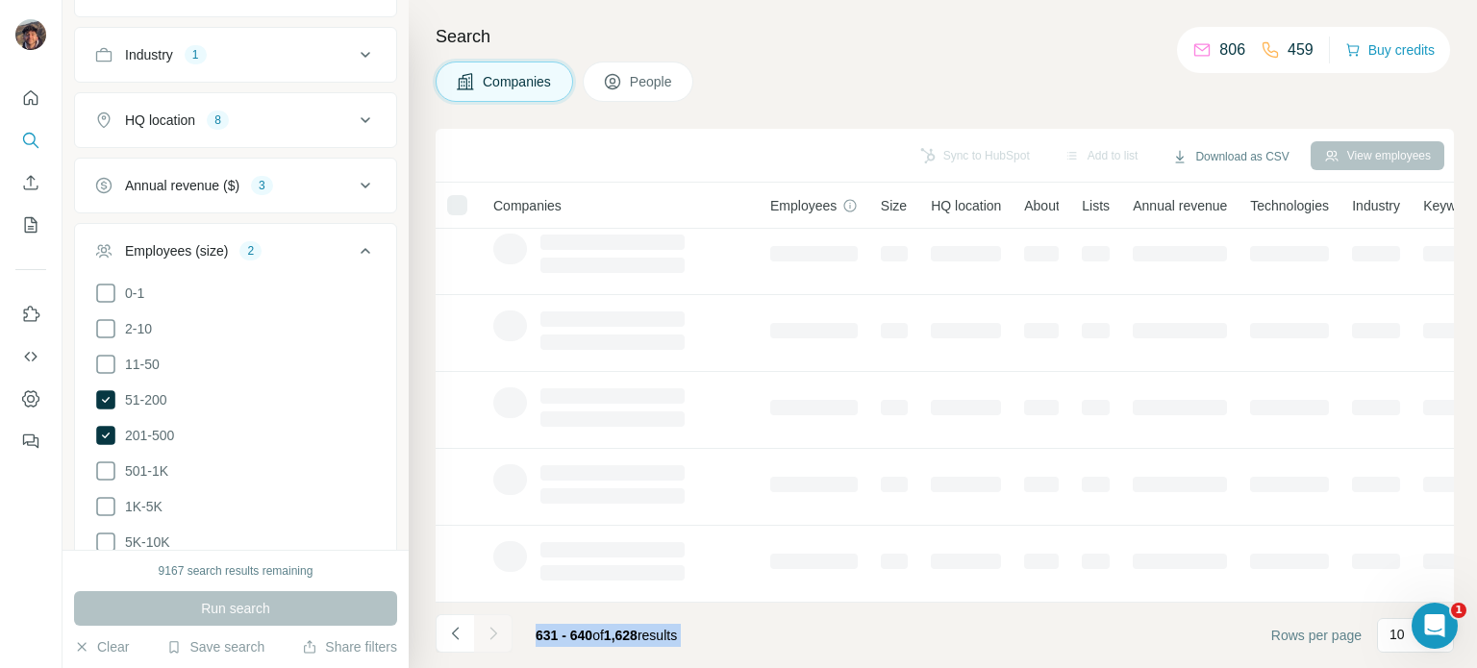
click at [500, 630] on div at bounding box center [493, 633] width 38 height 38
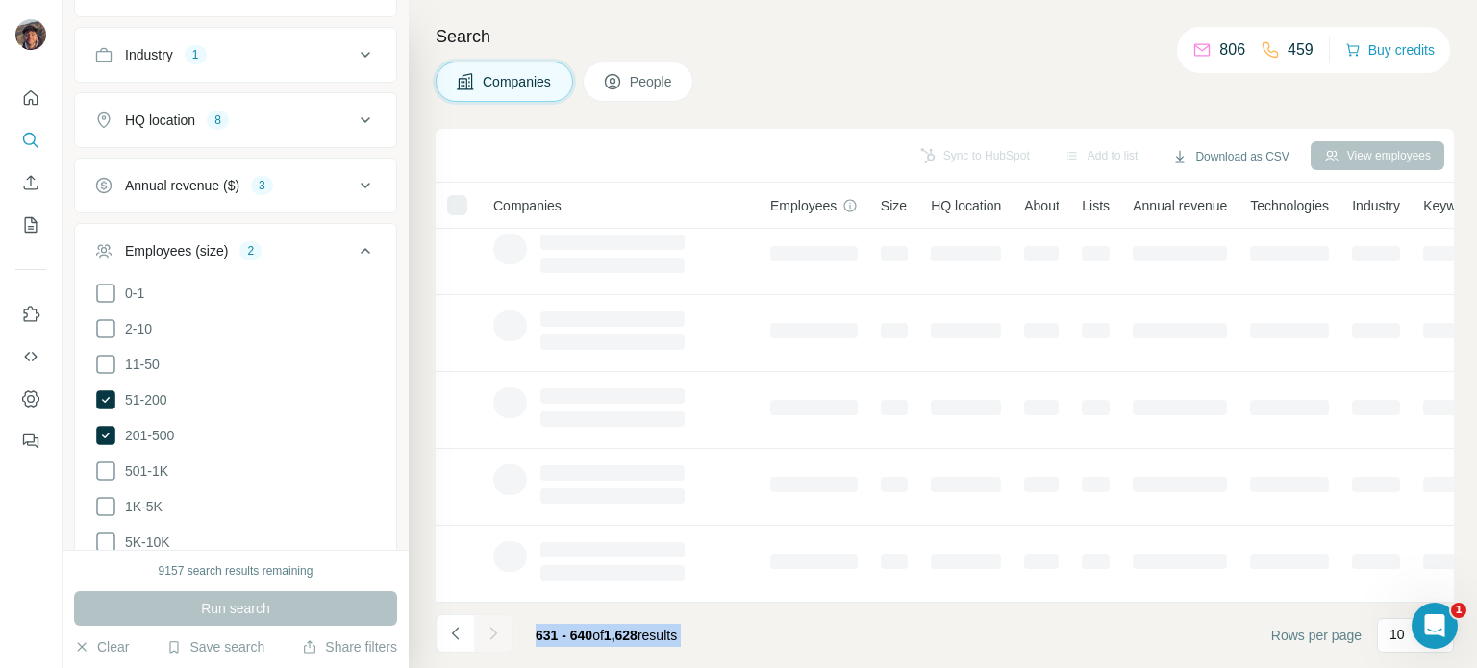
click at [500, 630] on div at bounding box center [493, 633] width 38 height 38
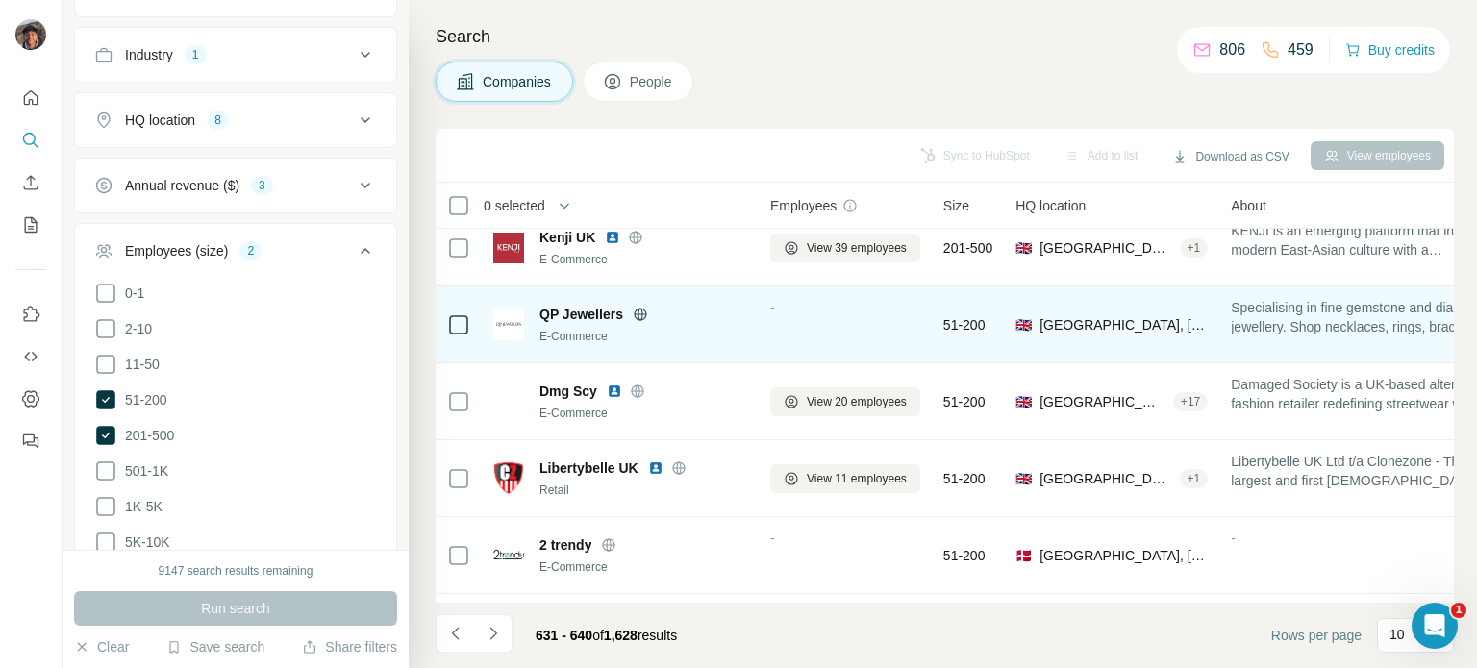
scroll to position [0, 0]
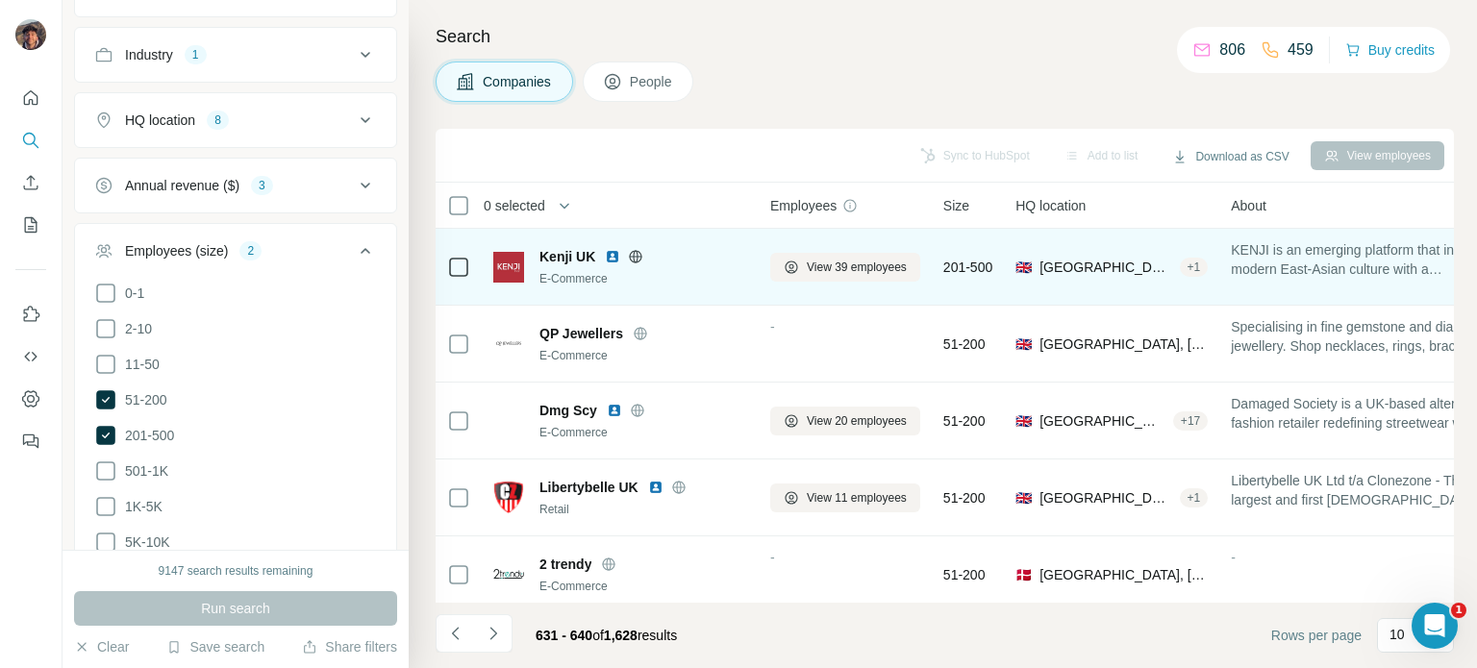
click at [628, 252] on icon at bounding box center [635, 256] width 15 height 15
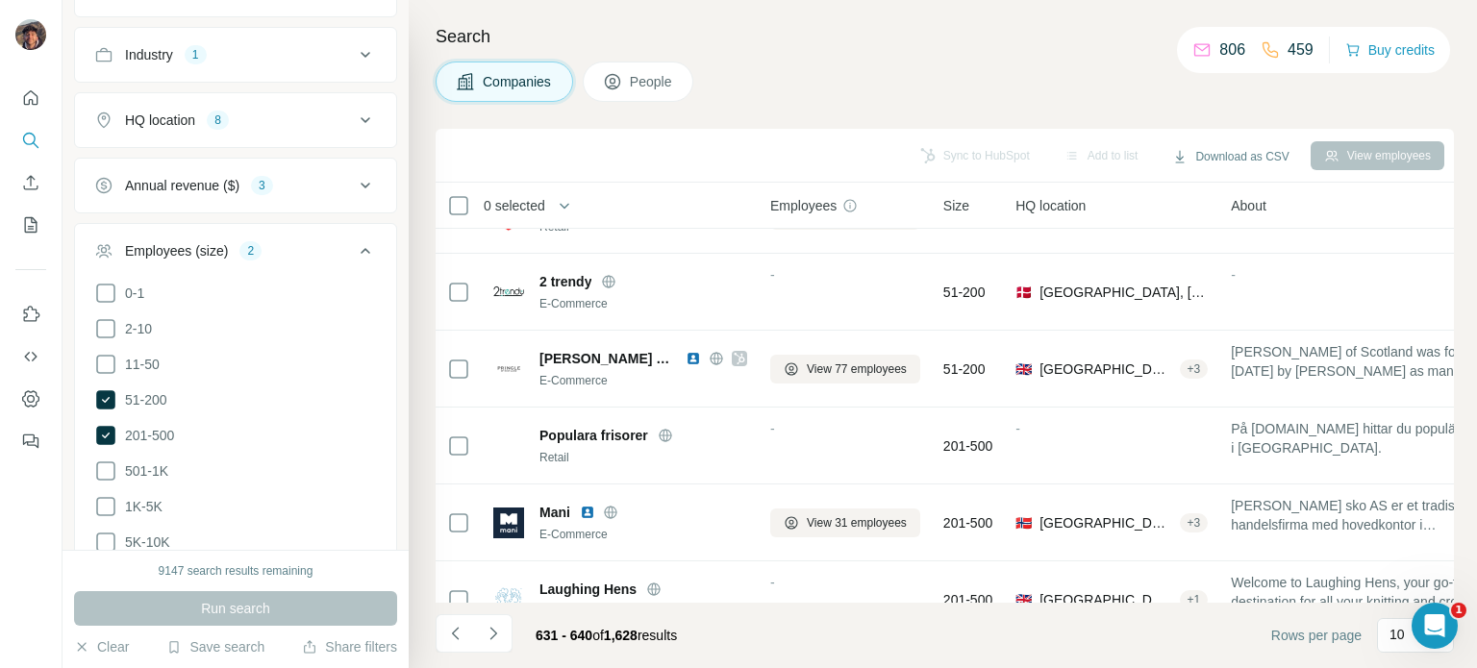
scroll to position [404, 0]
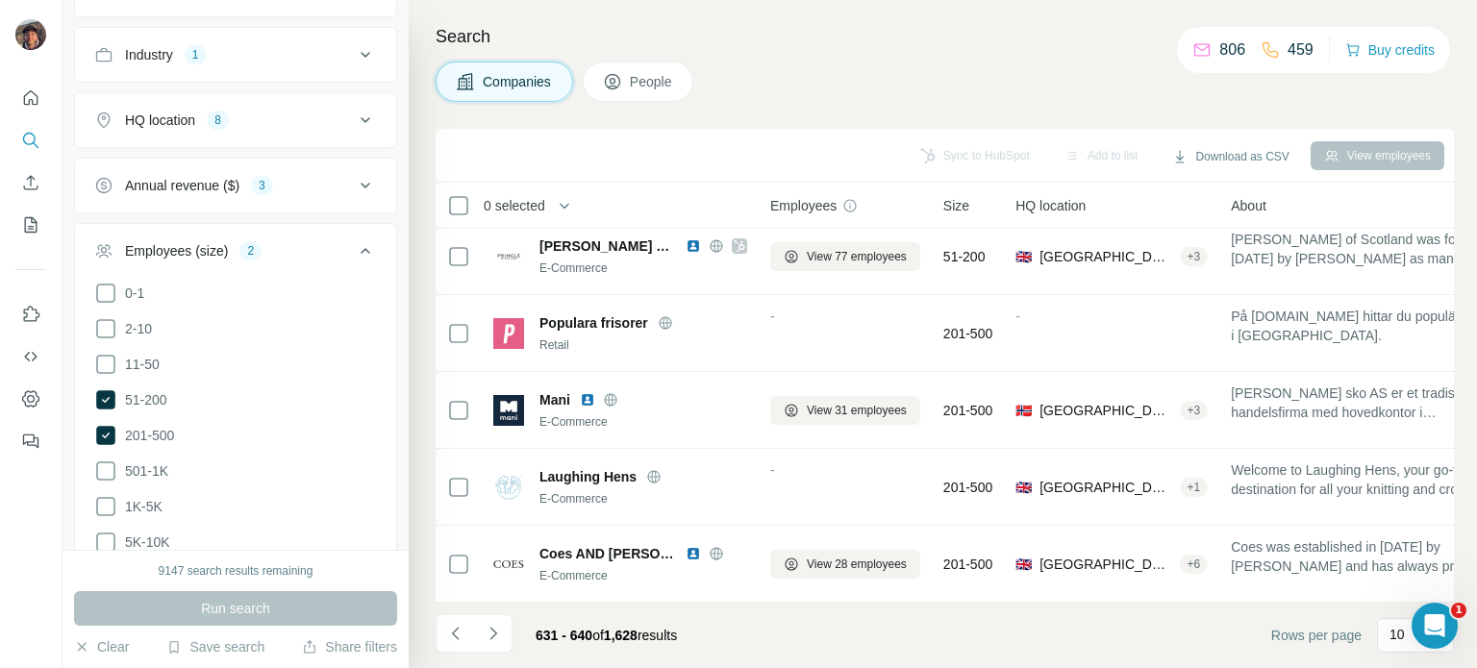
click at [0, 0] on tbody "Kenji UK E-Commerce View 39 employees 201-500 🇬🇧 [GEOGRAPHIC_DATA], [GEOGRAPHIC…" at bounding box center [0, 0] width 0 height 0
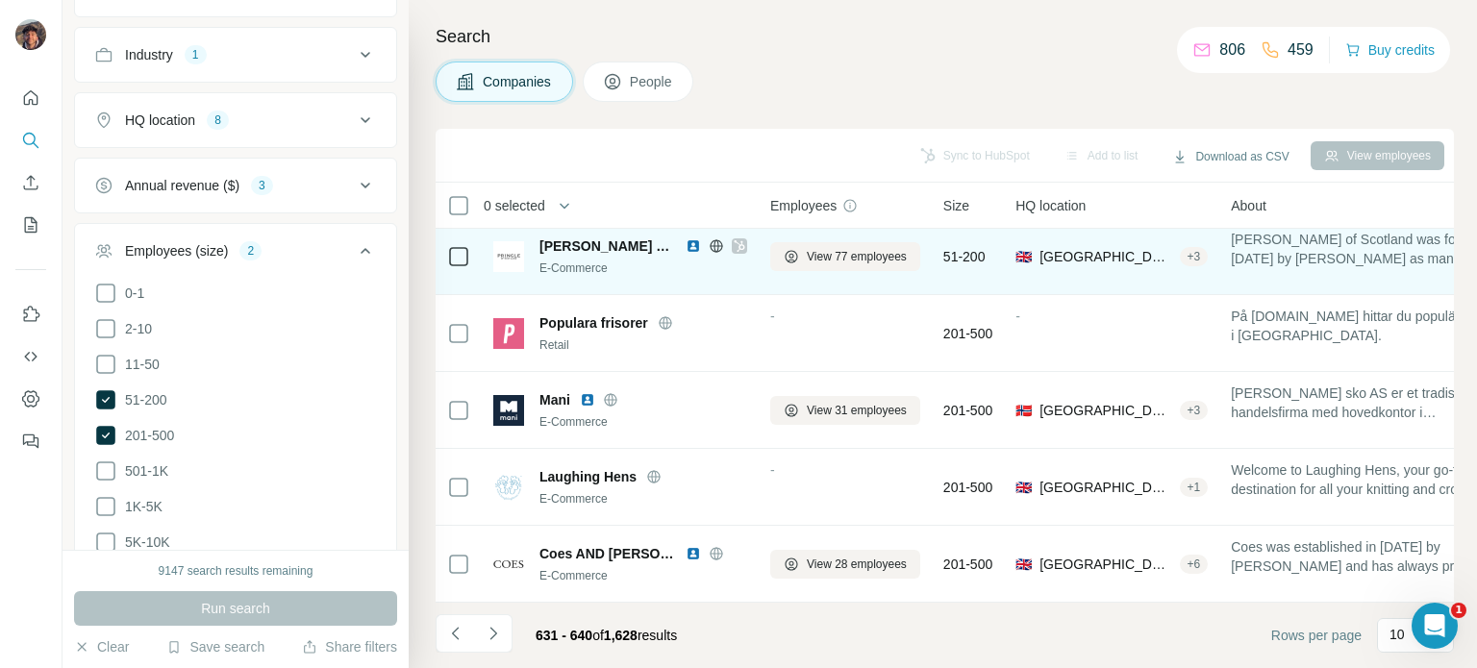
click at [713, 239] on icon at bounding box center [715, 245] width 5 height 12
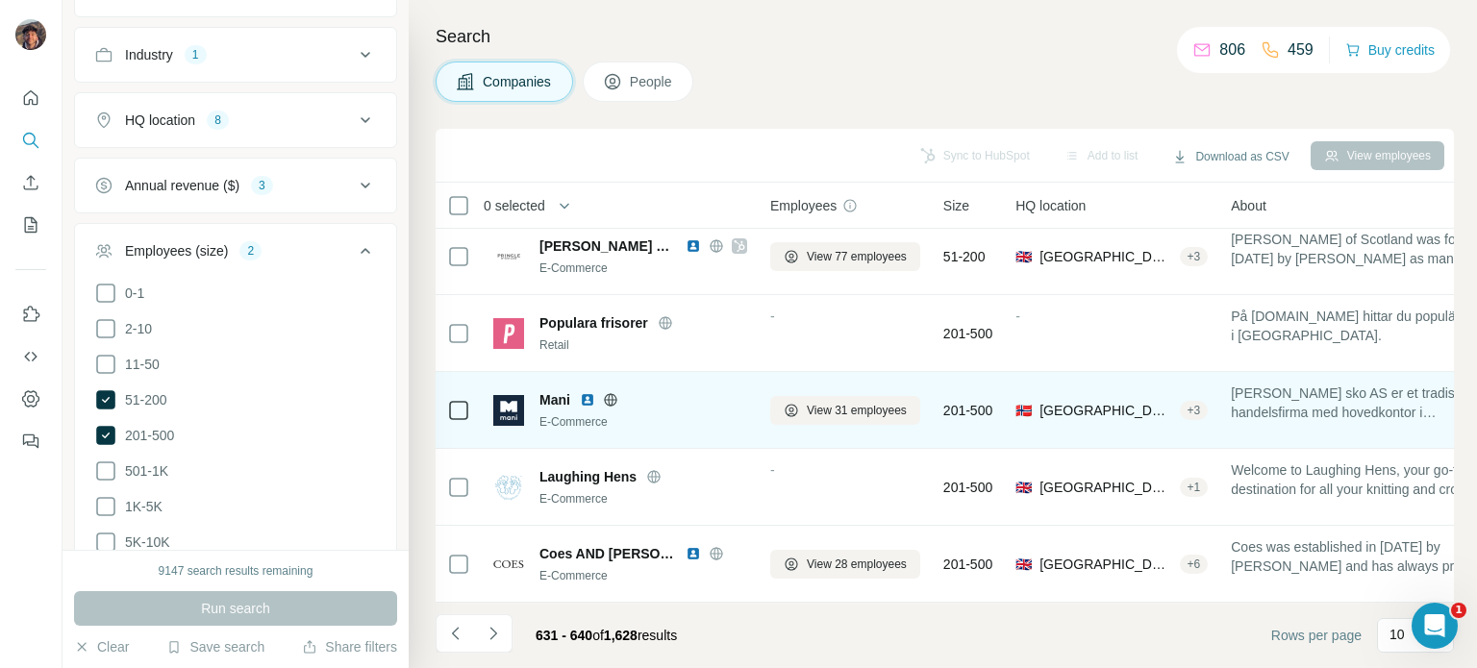
click at [610, 392] on icon at bounding box center [610, 399] width 15 height 15
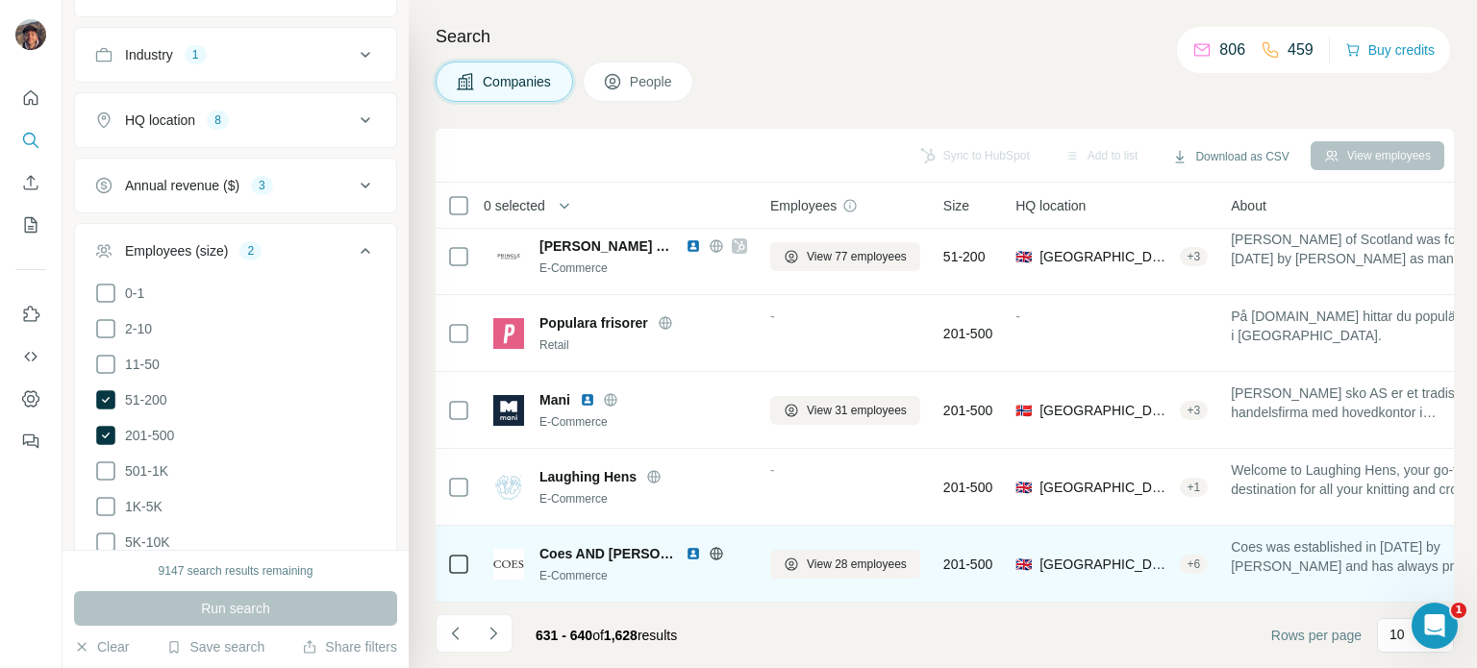
click at [709, 550] on icon at bounding box center [716, 553] width 15 height 15
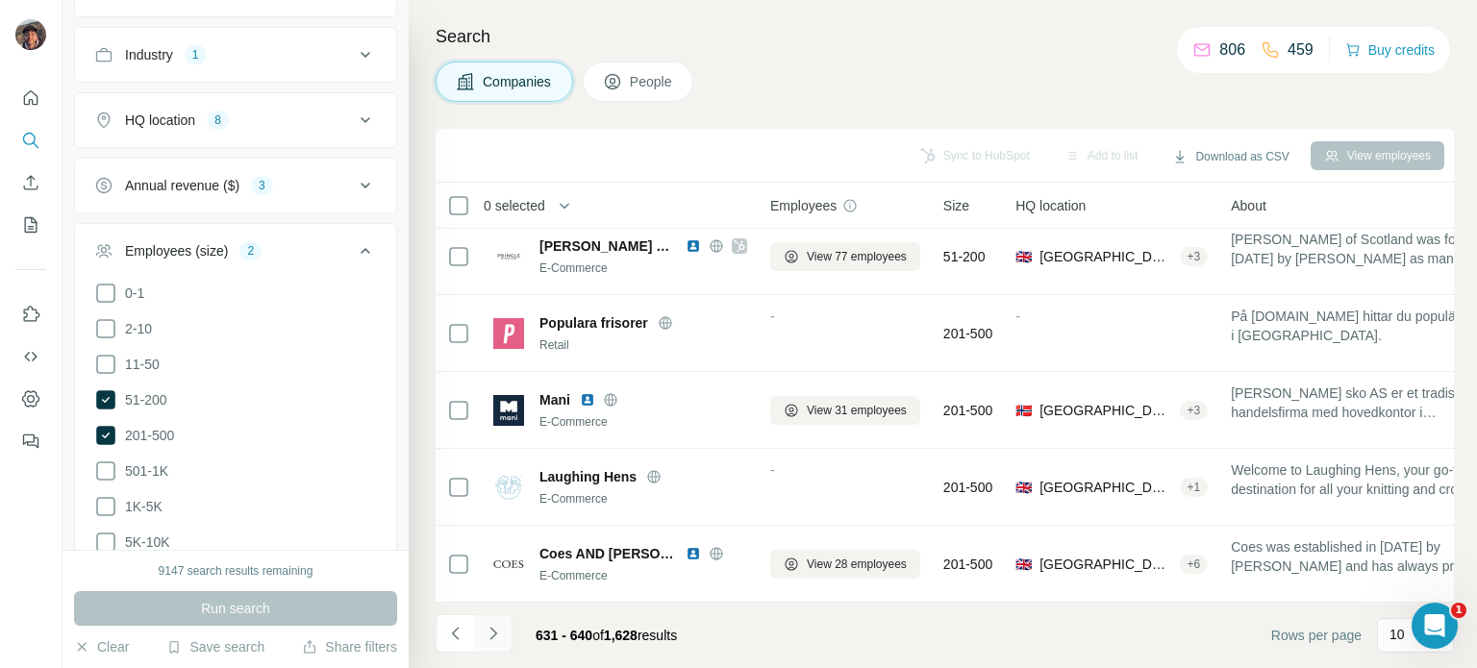
click at [490, 641] on icon "Navigate to next page" at bounding box center [493, 633] width 19 height 19
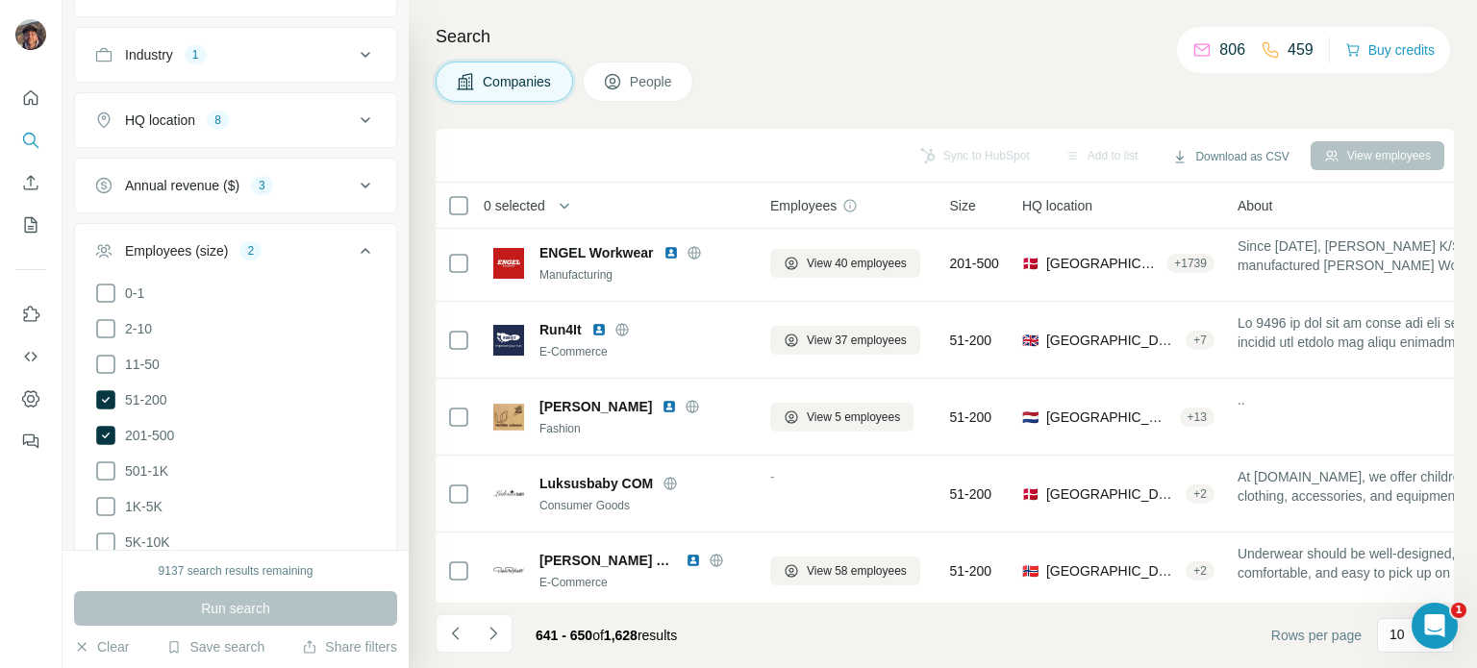
scroll to position [0, 0]
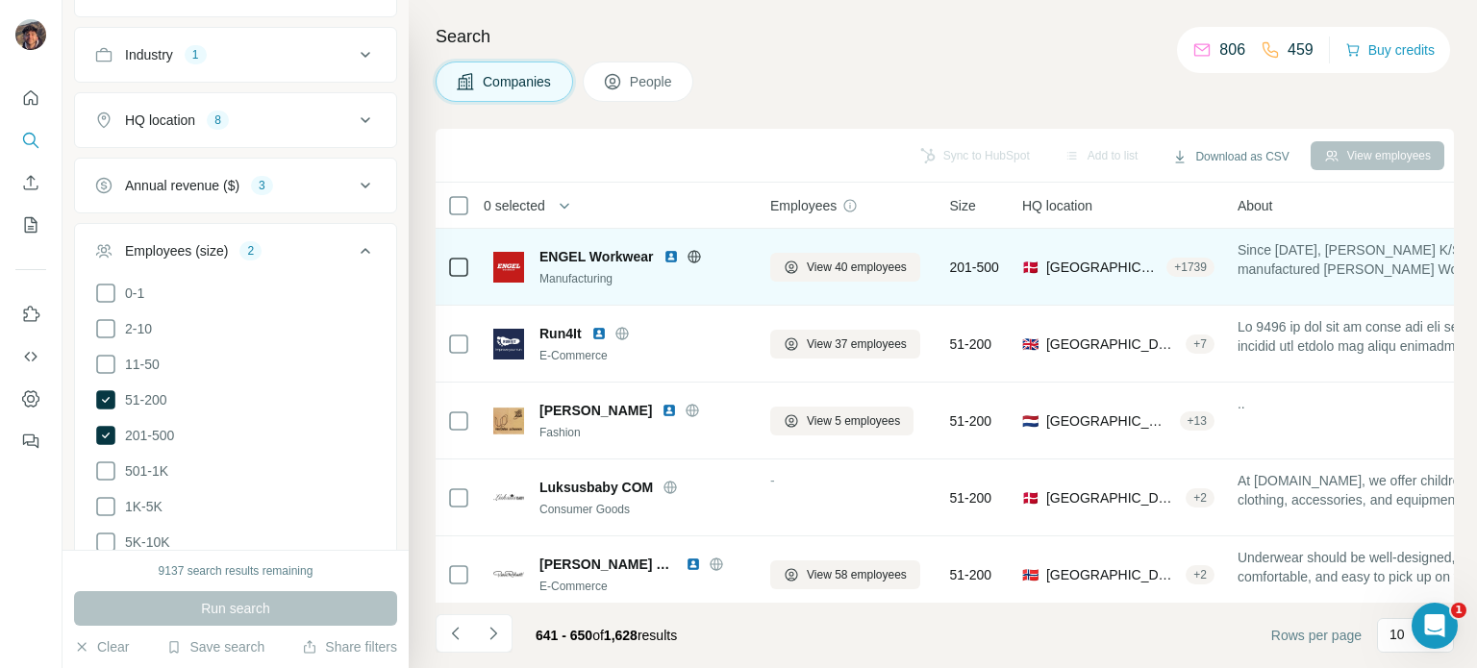
click at [692, 253] on icon at bounding box center [693, 256] width 15 height 15
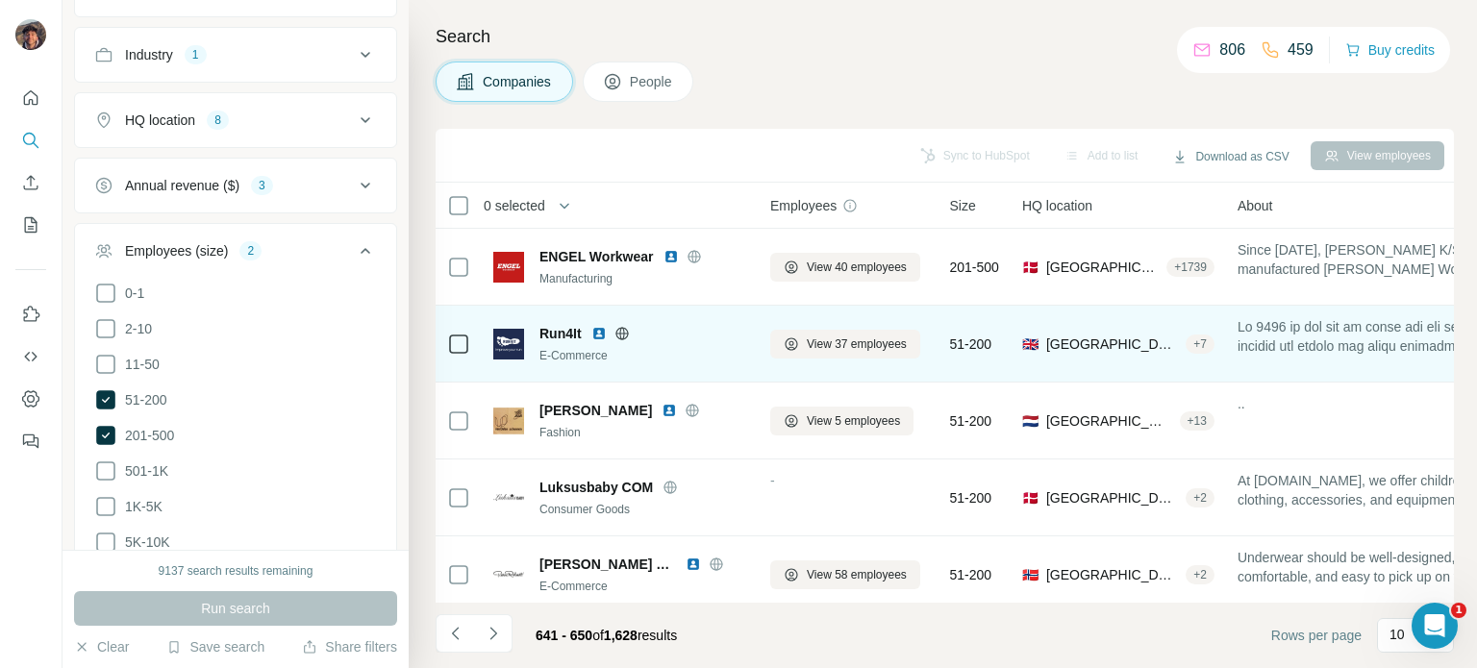
click at [616, 337] on icon at bounding box center [621, 333] width 15 height 15
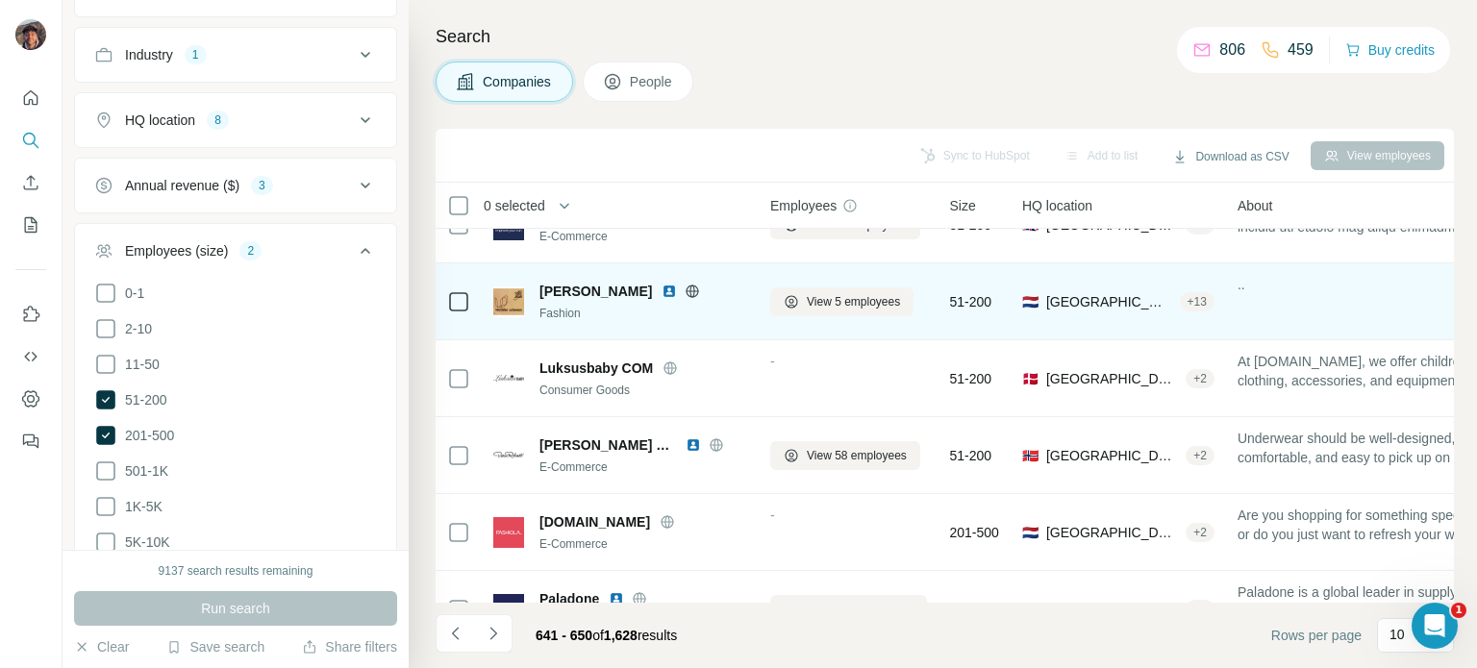
scroll to position [192, 0]
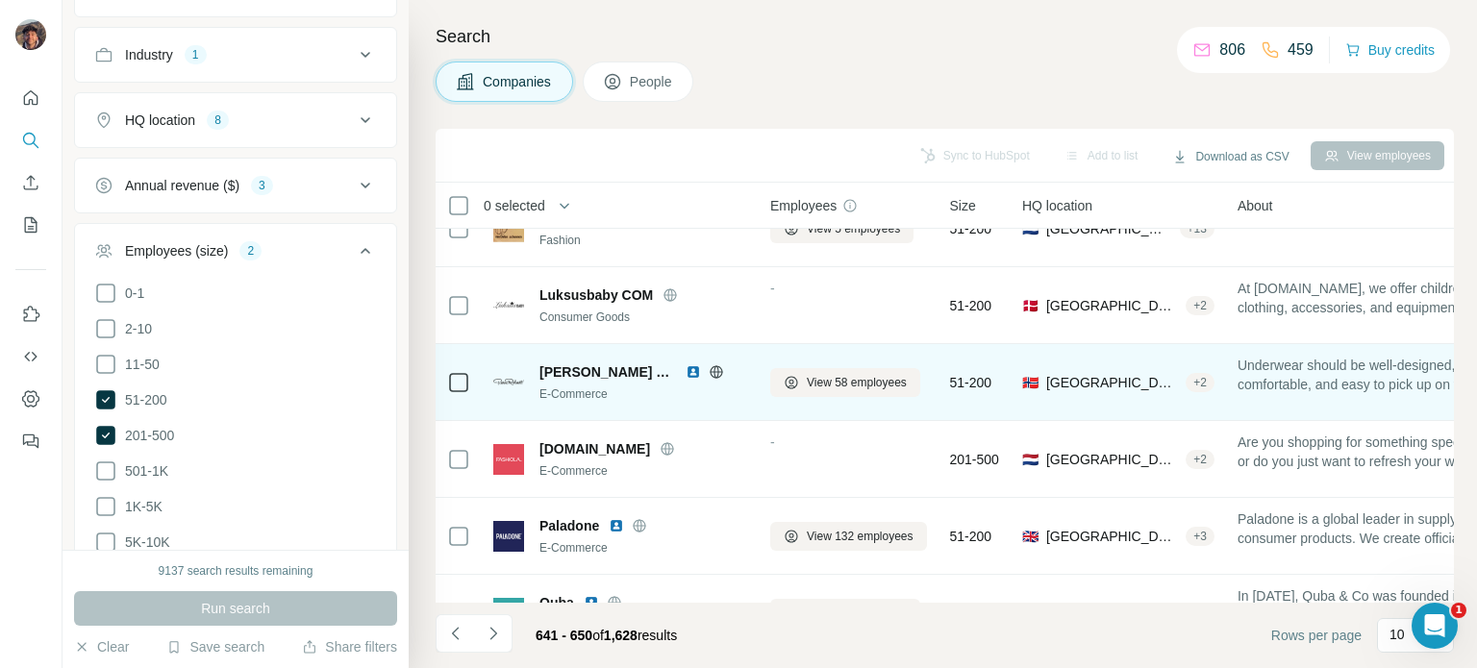
click at [710, 377] on icon at bounding box center [716, 371] width 12 height 12
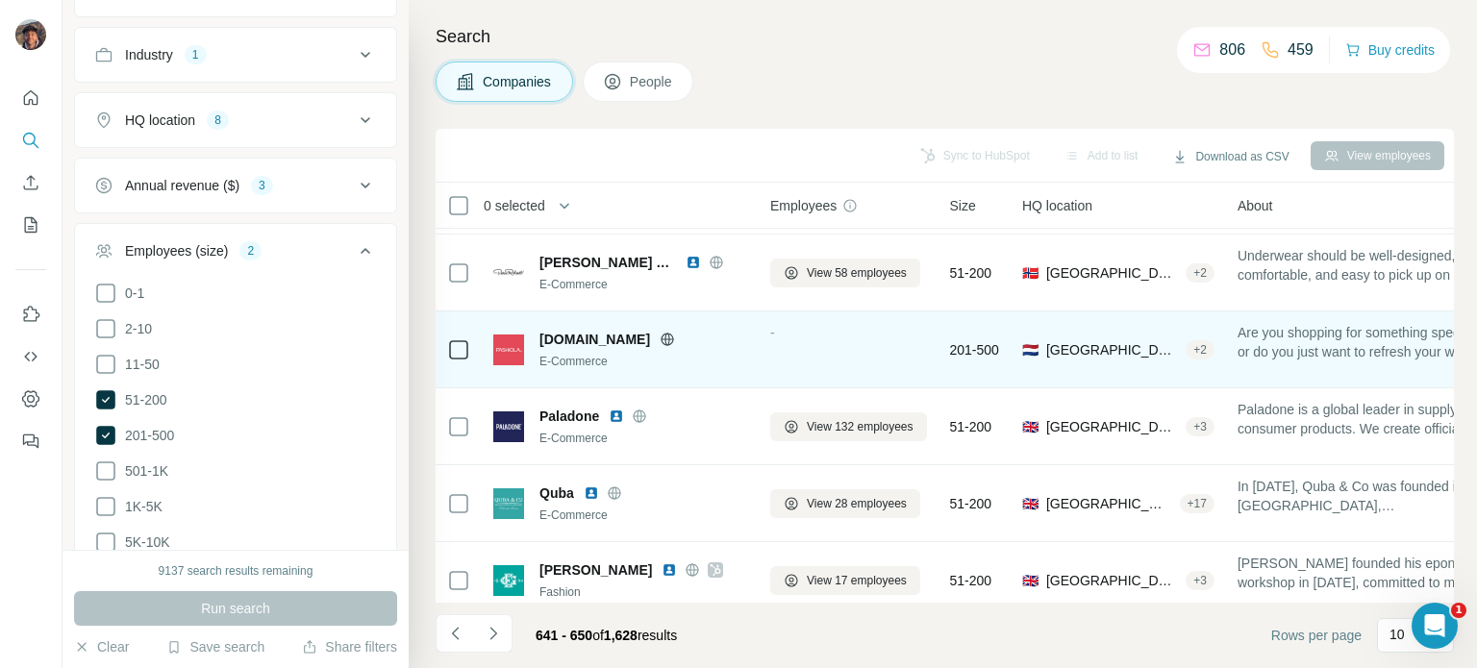
scroll to position [385, 0]
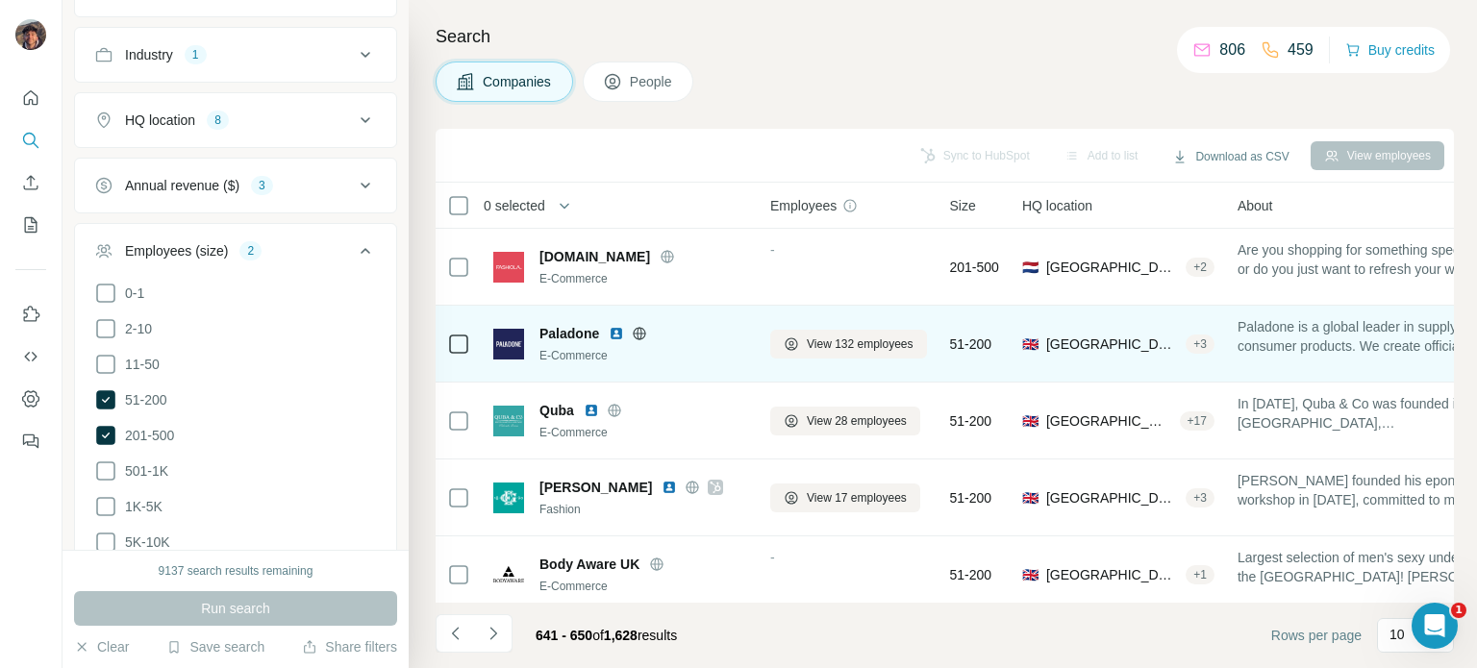
click at [637, 347] on div "E-Commerce" at bounding box center [643, 355] width 208 height 17
click at [638, 334] on icon at bounding box center [639, 333] width 5 height 12
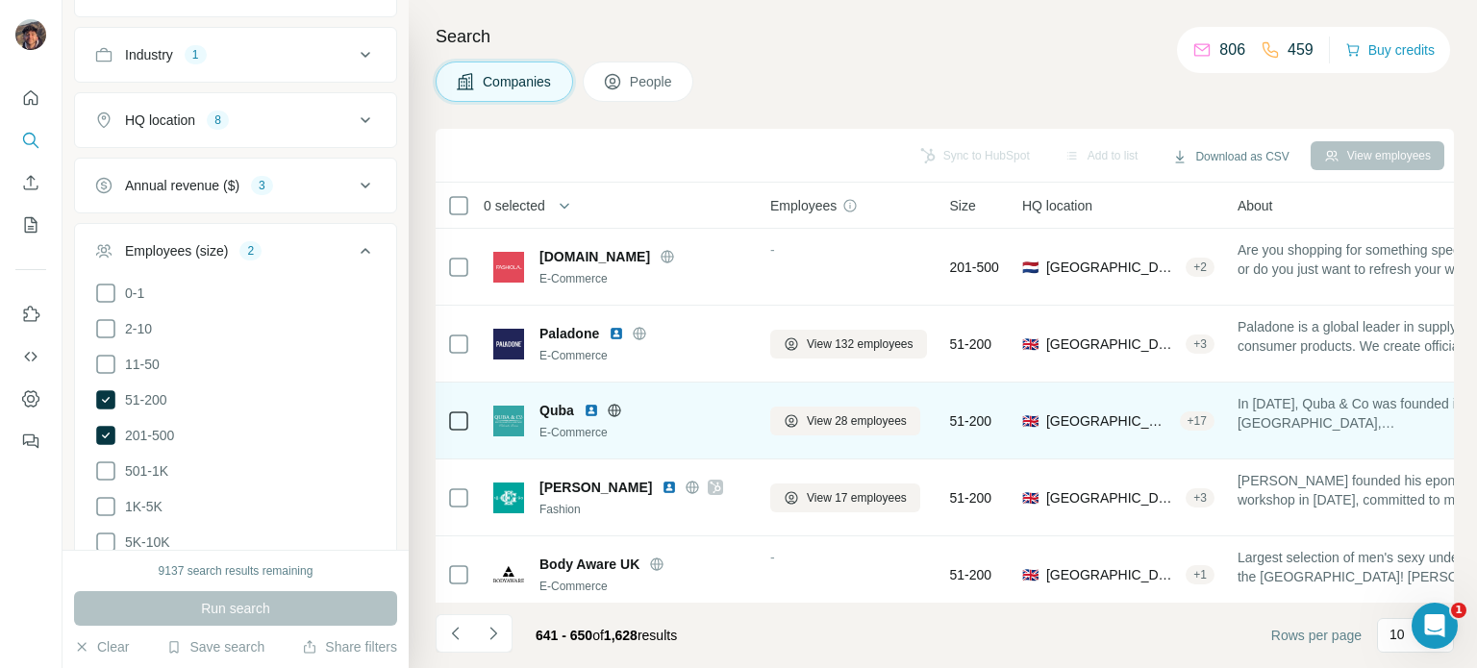
click at [619, 403] on icon at bounding box center [614, 410] width 15 height 15
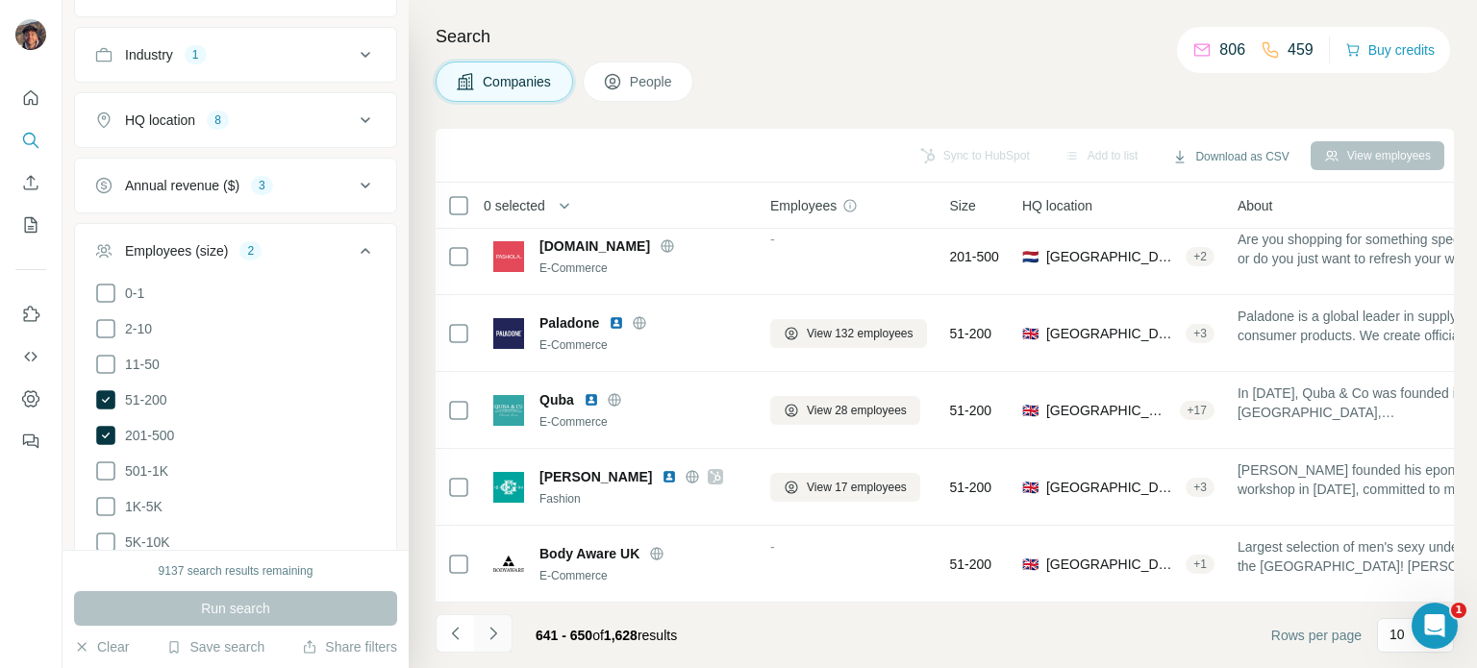
click at [504, 631] on button "Navigate to next page" at bounding box center [493, 633] width 38 height 38
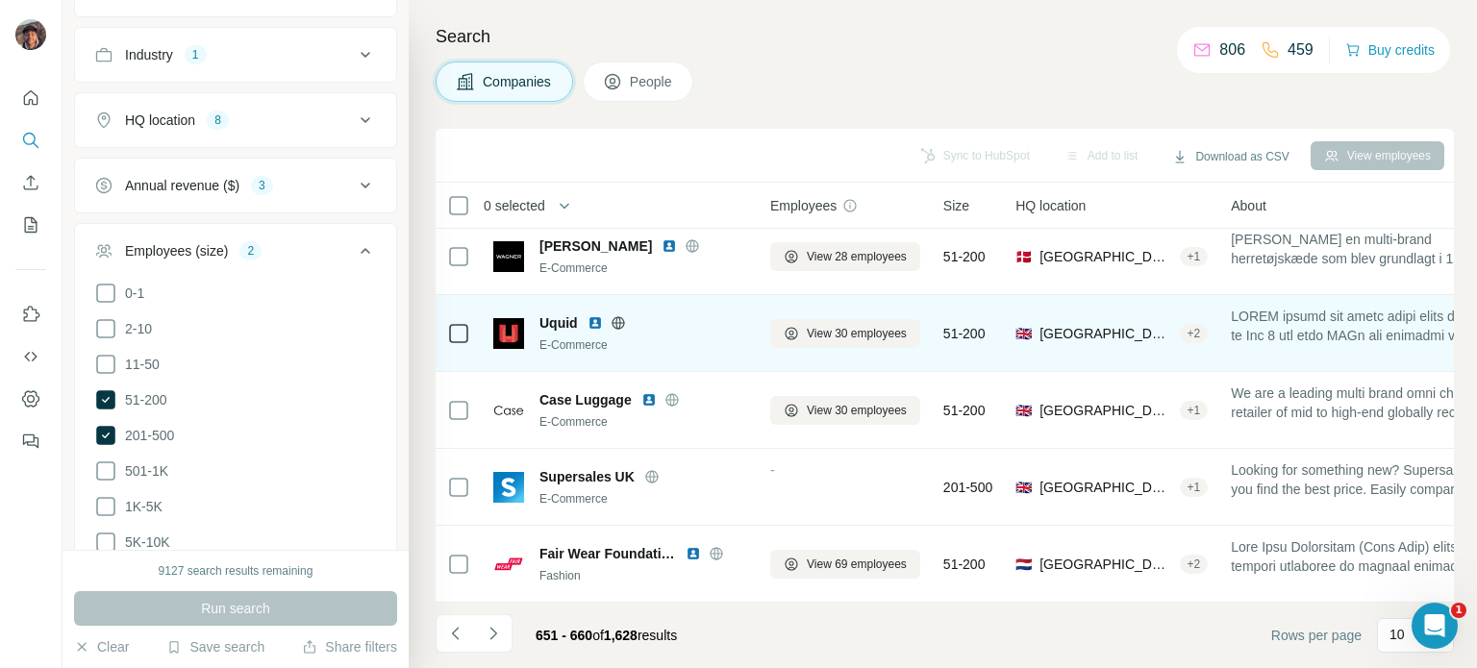
click at [619, 316] on icon at bounding box center [617, 322] width 5 height 12
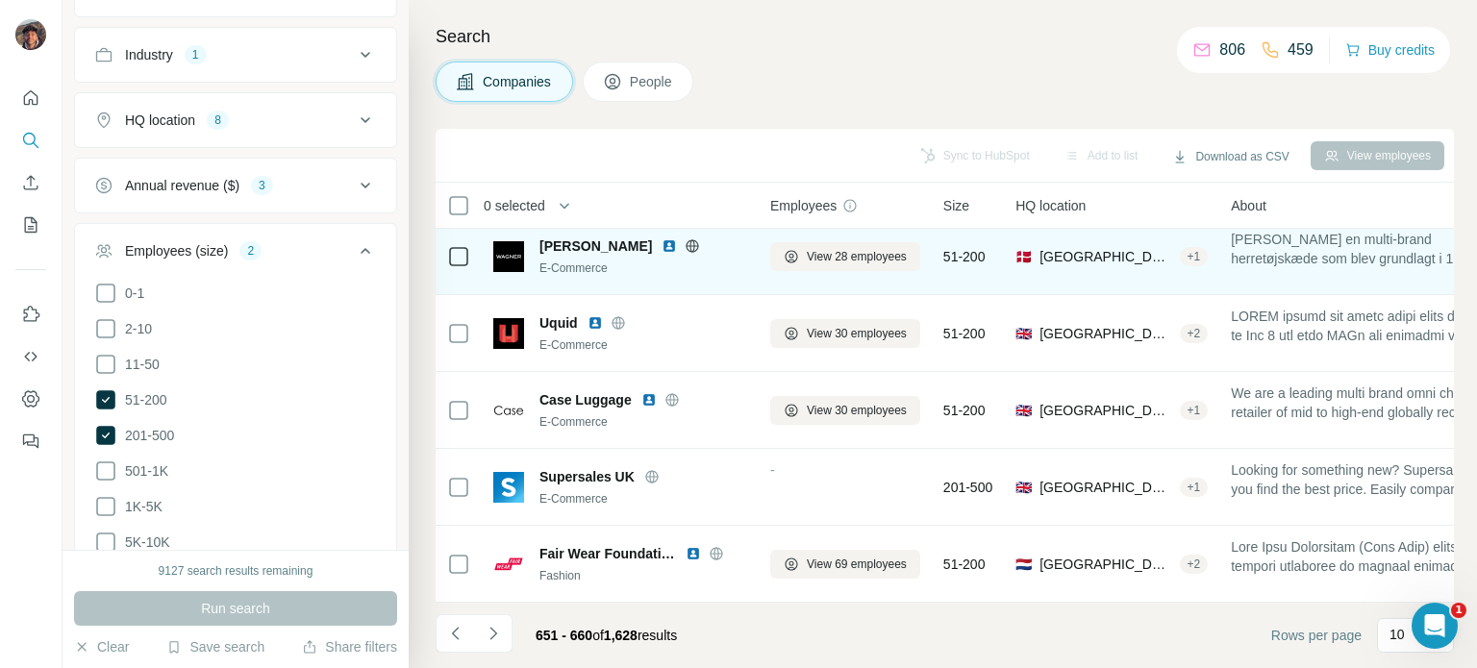
click at [685, 238] on icon at bounding box center [692, 245] width 15 height 15
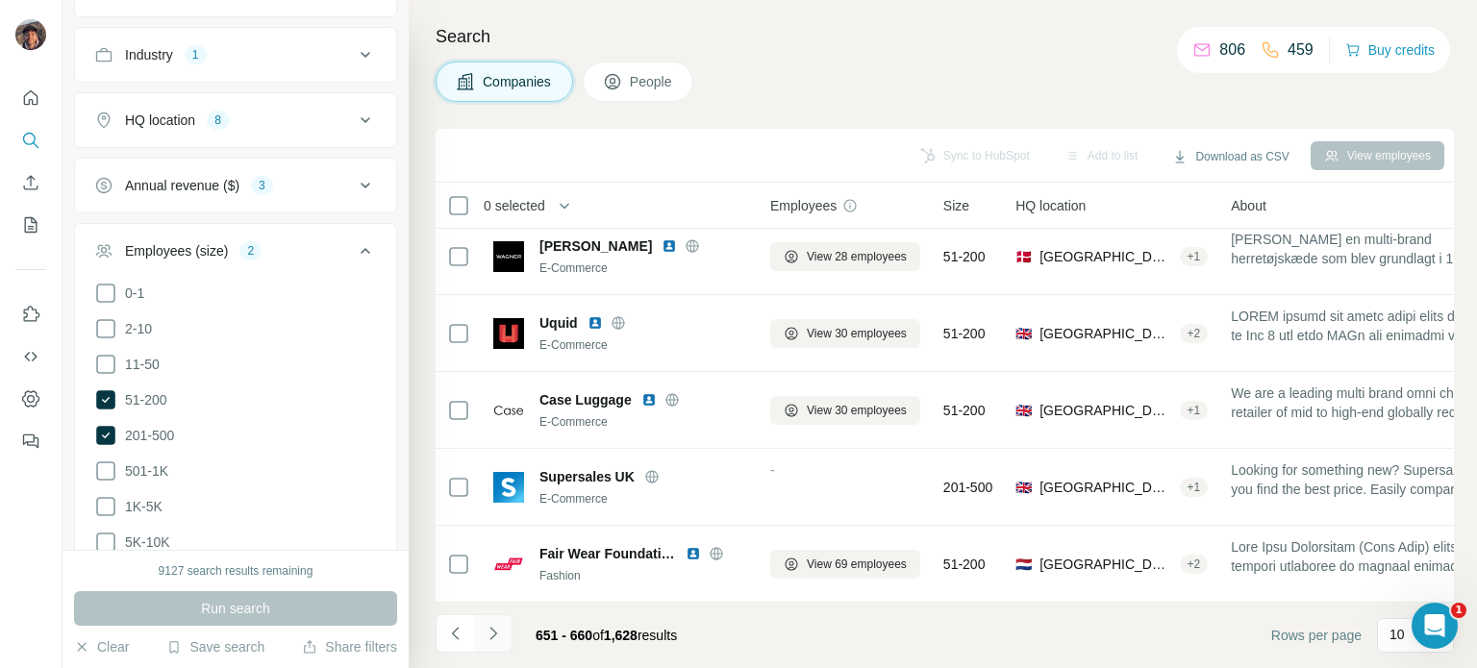
click at [498, 621] on button "Navigate to next page" at bounding box center [493, 633] width 38 height 38
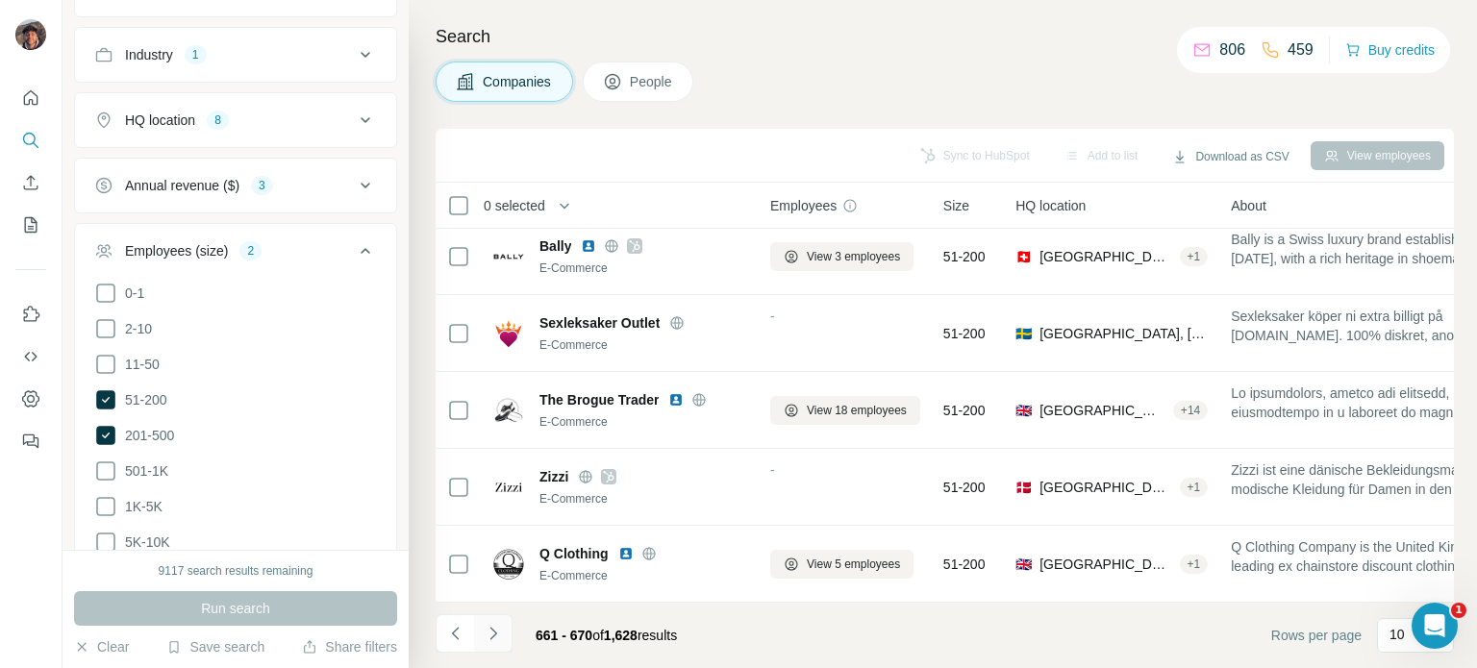
click at [508, 623] on button "Navigate to next page" at bounding box center [493, 633] width 38 height 38
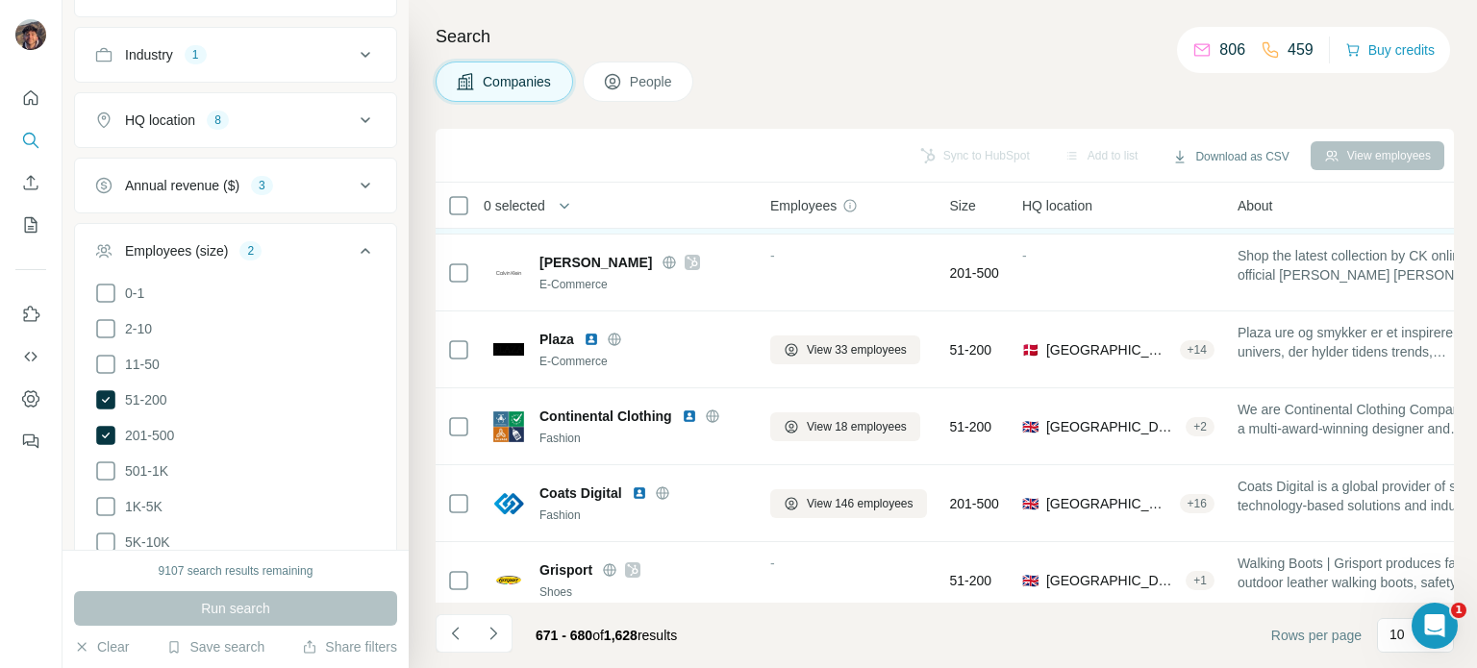
scroll to position [192, 0]
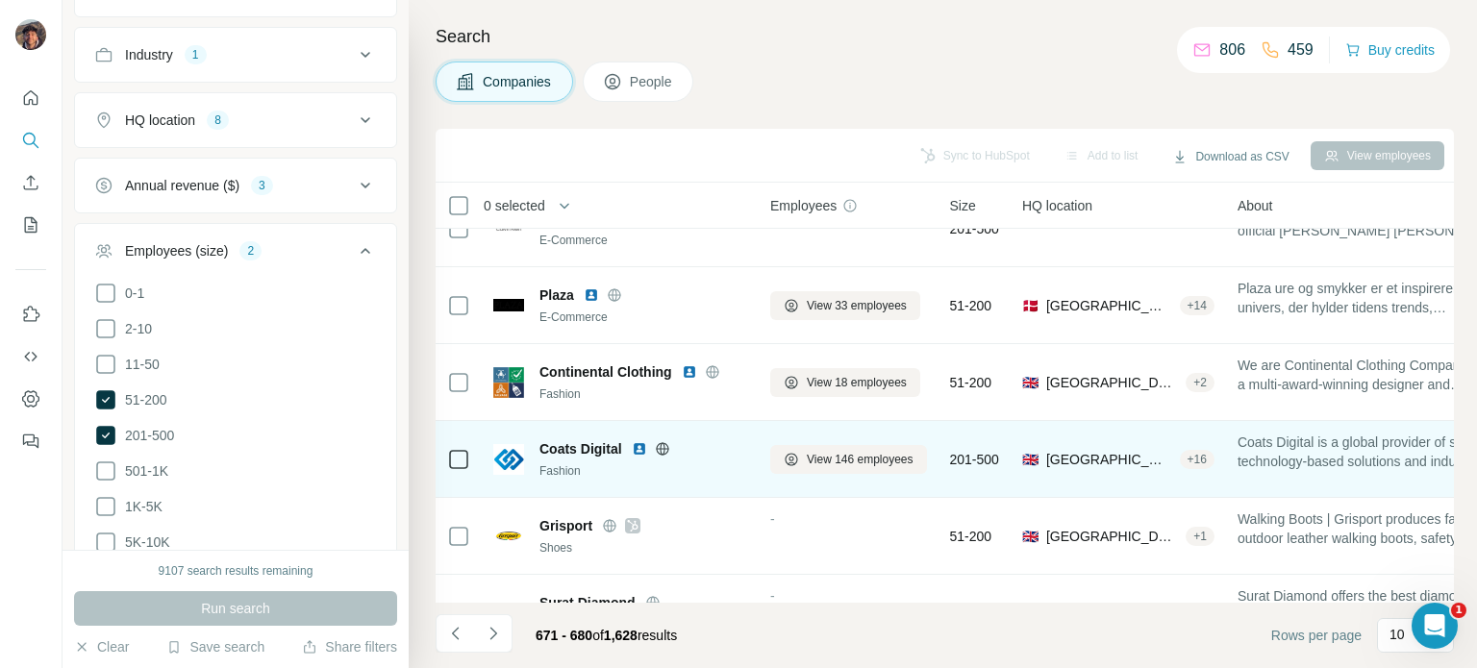
click at [663, 449] on icon at bounding box center [662, 448] width 15 height 15
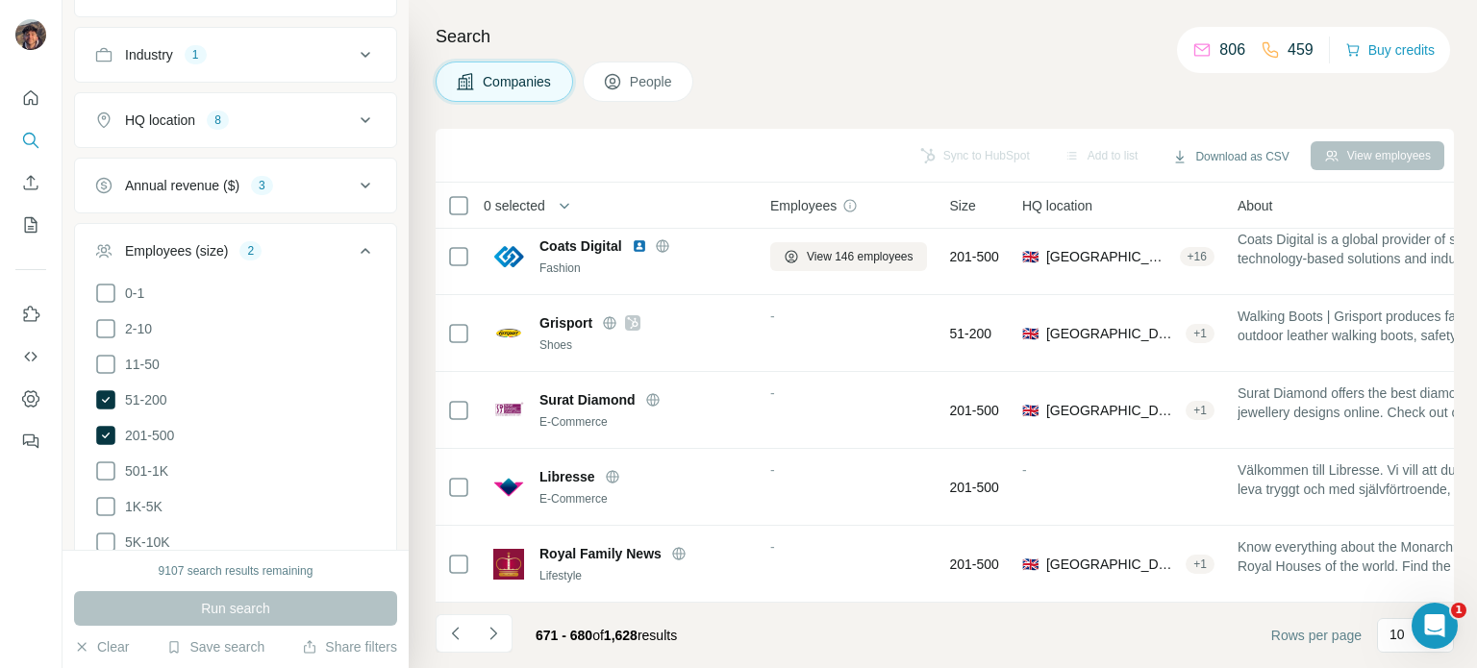
scroll to position [404, 0]
click at [497, 641] on icon "Navigate to next page" at bounding box center [493, 633] width 19 height 19
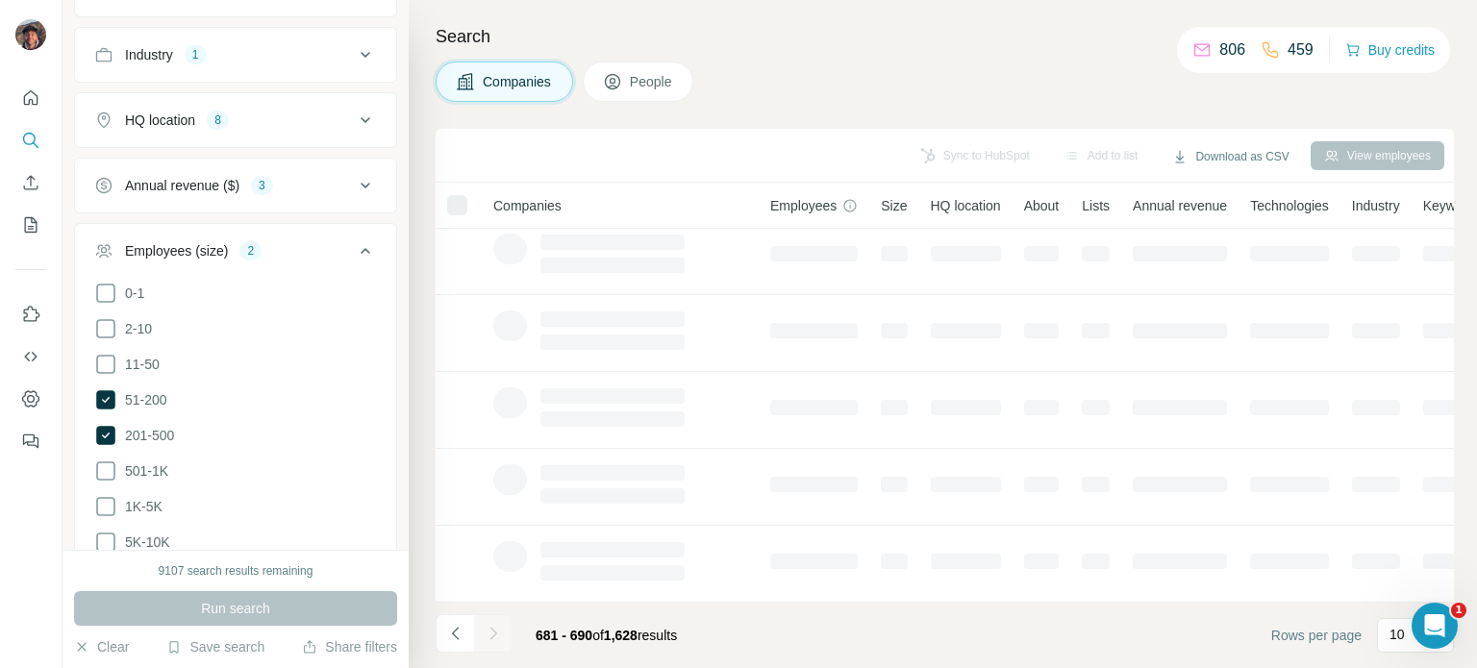
scroll to position [0, 0]
drag, startPoint x: 818, startPoint y: 82, endPoint x: 788, endPoint y: 46, distance: 46.4
click at [788, 46] on h4 "Search" at bounding box center [945, 36] width 1018 height 27
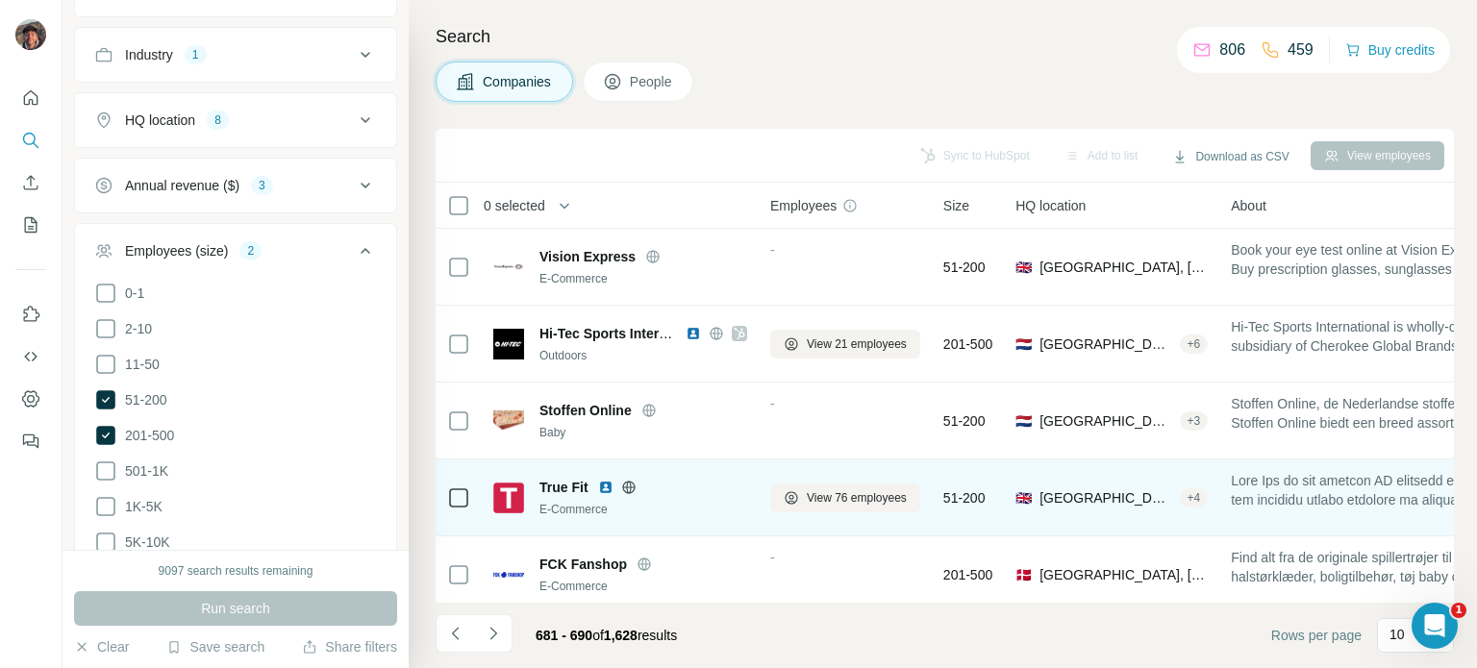
click at [627, 488] on icon at bounding box center [628, 487] width 5 height 12
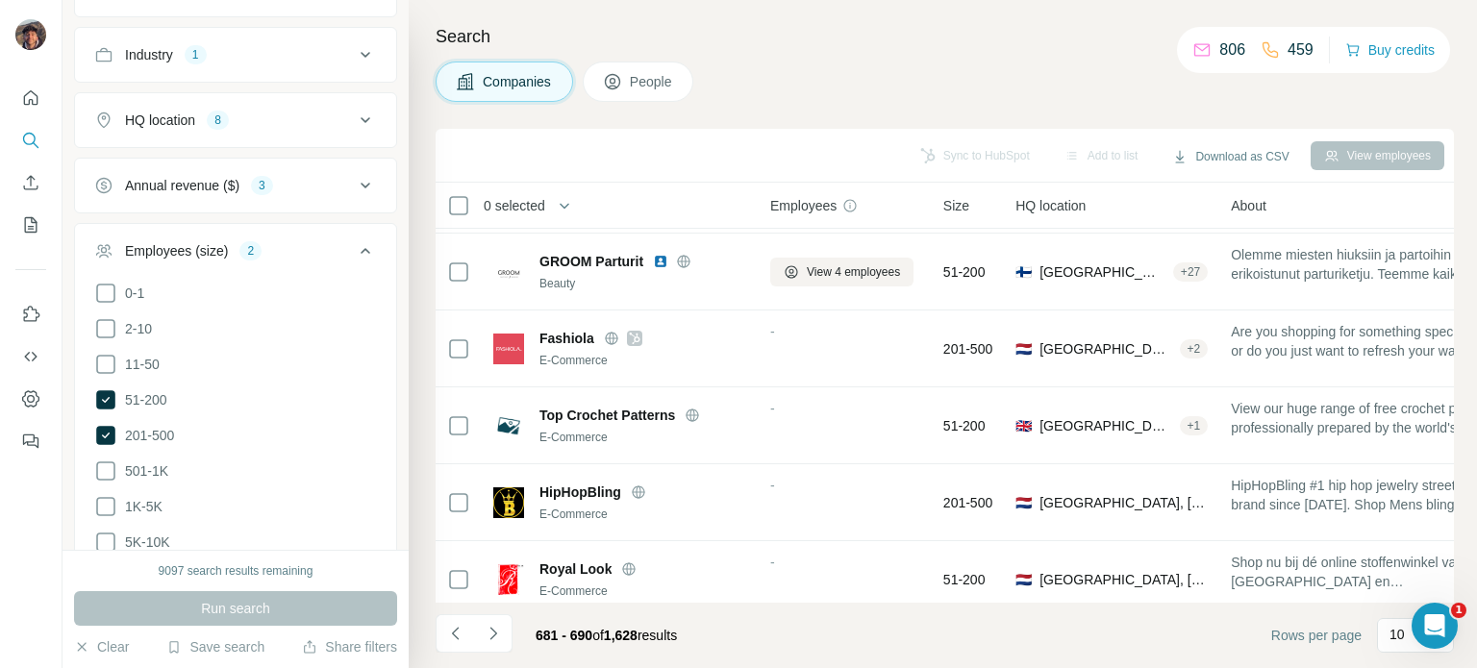
scroll to position [404, 0]
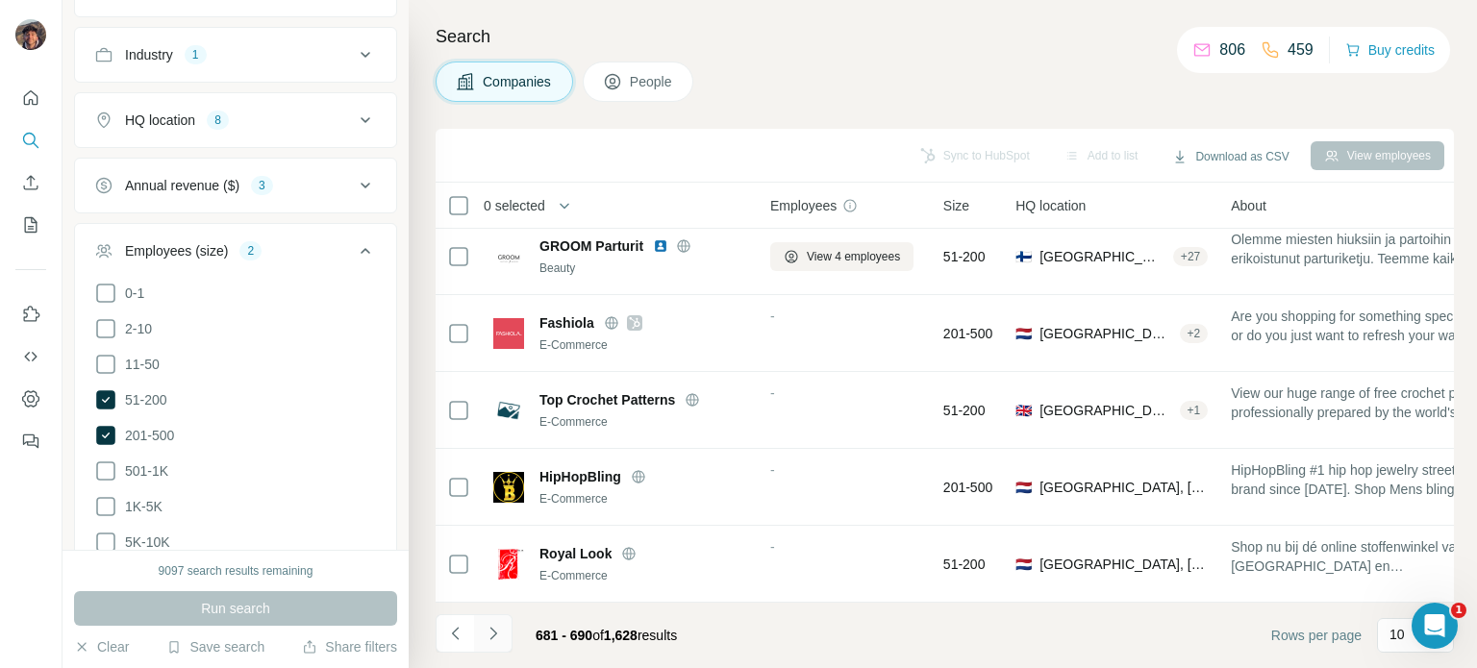
click at [506, 634] on button "Navigate to next page" at bounding box center [493, 633] width 38 height 38
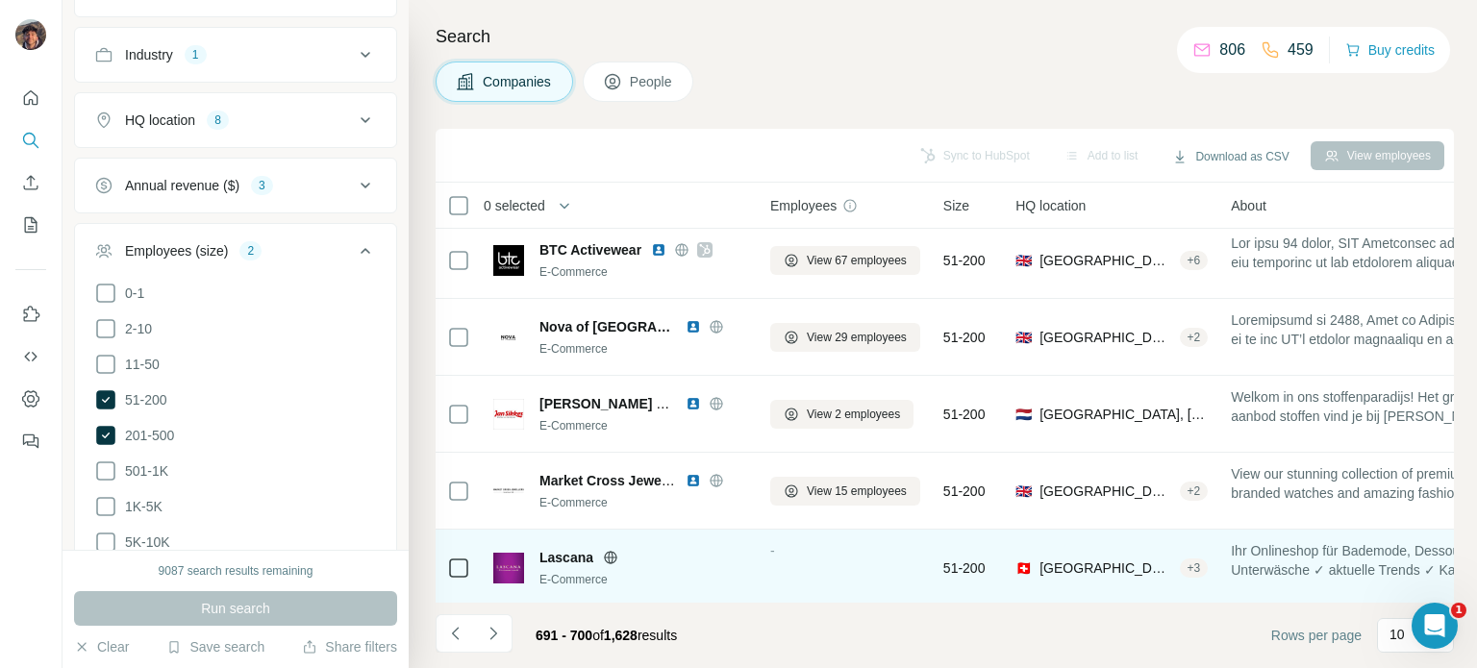
scroll to position [0, 0]
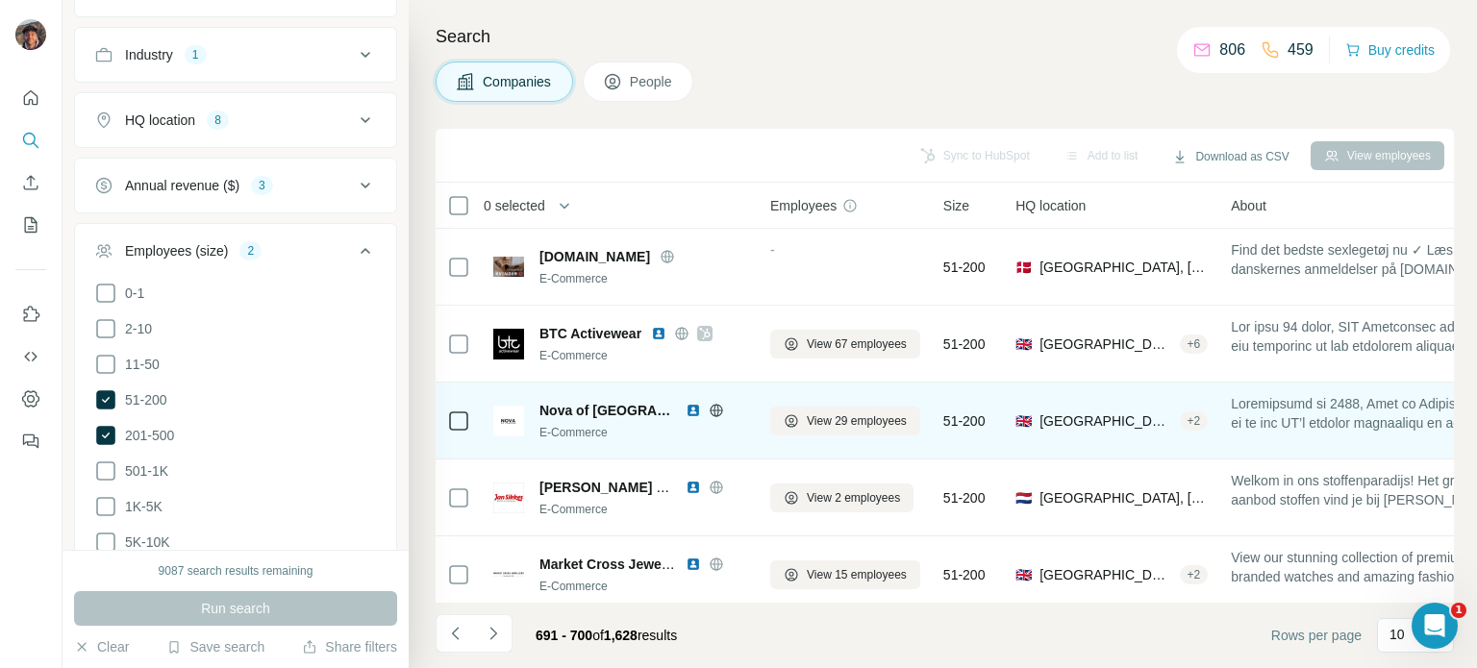
click at [709, 412] on icon at bounding box center [716, 410] width 15 height 15
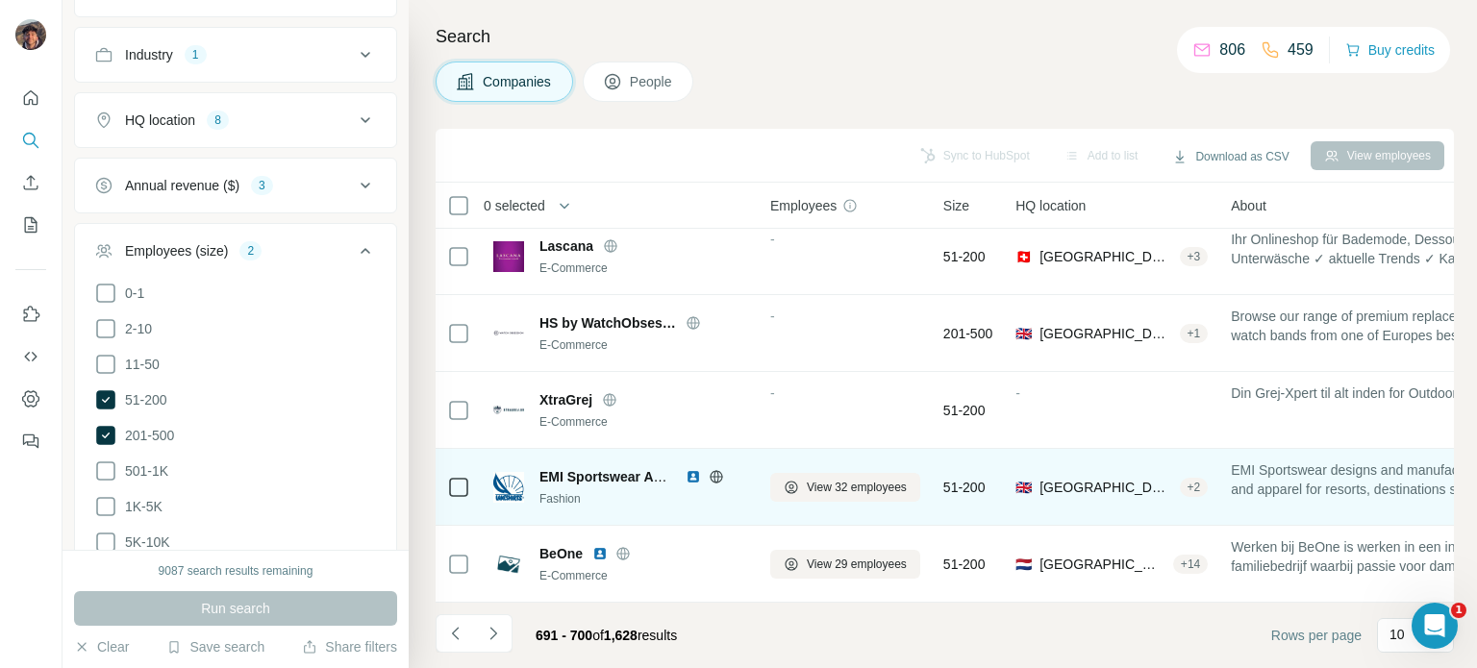
scroll to position [404, 0]
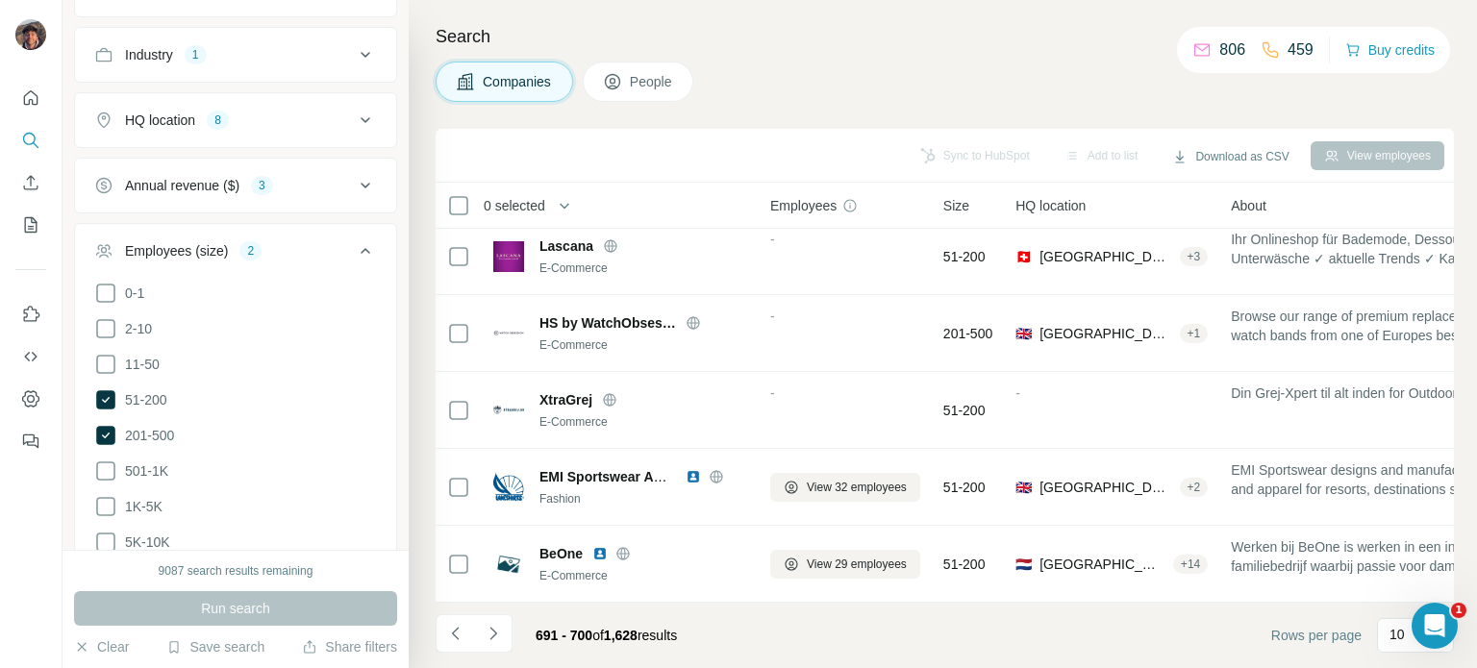
click at [511, 623] on button "Navigate to next page" at bounding box center [493, 633] width 38 height 38
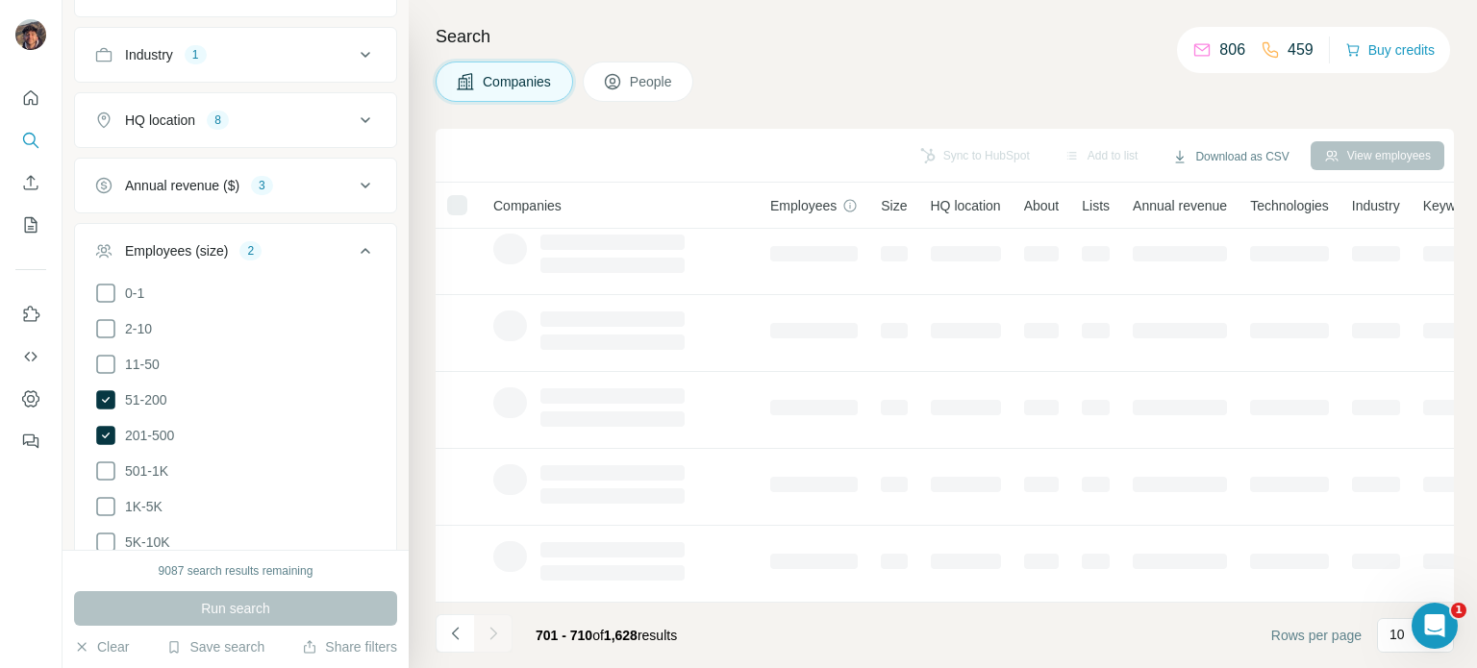
drag, startPoint x: 843, startPoint y: 96, endPoint x: 769, endPoint y: 53, distance: 85.7
click at [769, 53] on div "Search Companies People Sync to HubSpot Add to list Download as CSV View employ…" at bounding box center [943, 334] width 1068 height 668
drag, startPoint x: 769, startPoint y: 53, endPoint x: 746, endPoint y: 36, distance: 28.8
click at [746, 36] on h4 "Search" at bounding box center [945, 36] width 1018 height 27
click at [815, 57] on div "Search Companies People Sync to HubSpot Add to list Download as CSV View employ…" at bounding box center [943, 334] width 1068 height 668
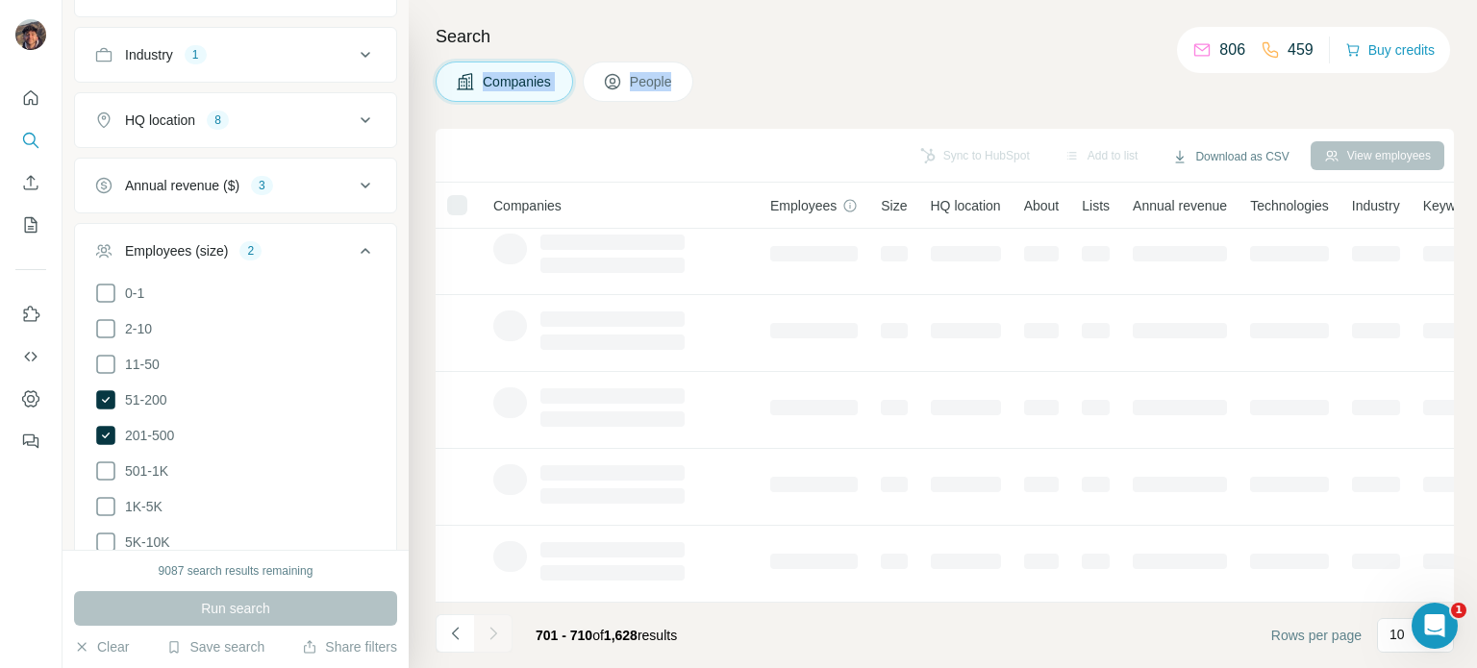
click at [773, 37] on h4 "Search" at bounding box center [945, 36] width 1018 height 27
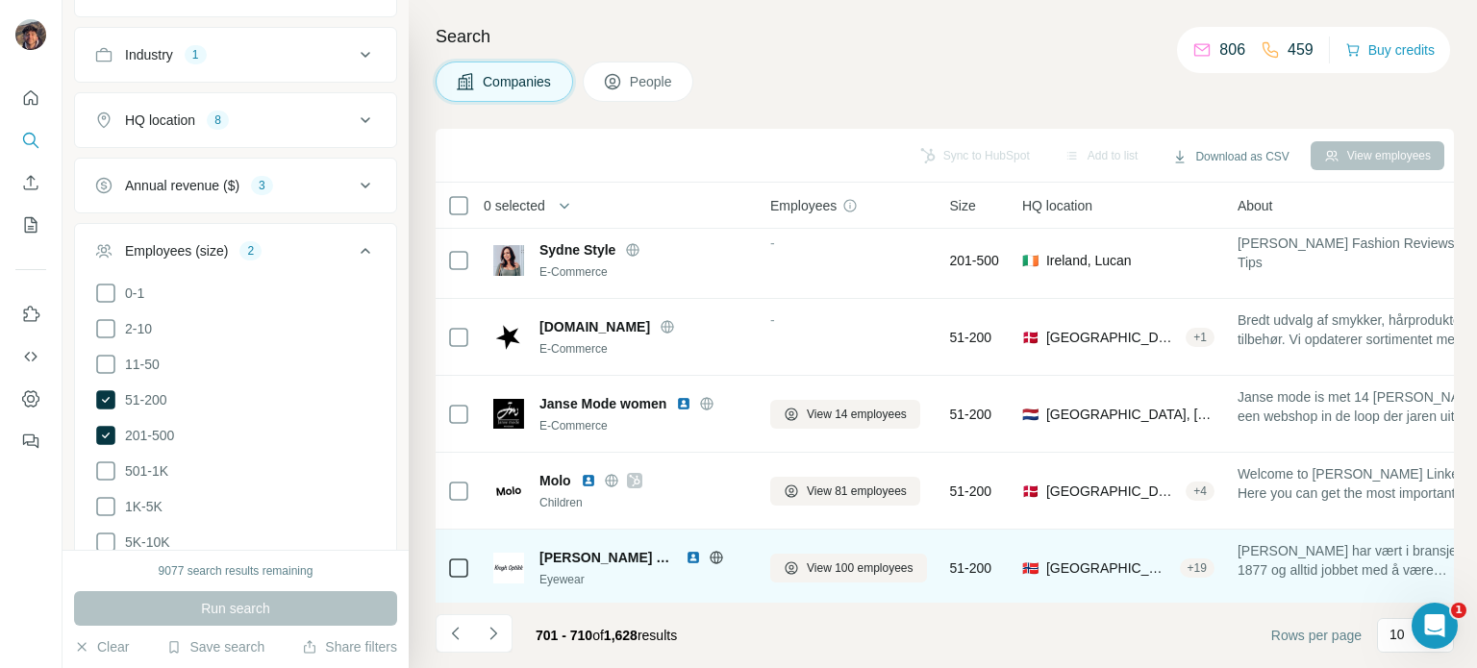
scroll to position [192, 0]
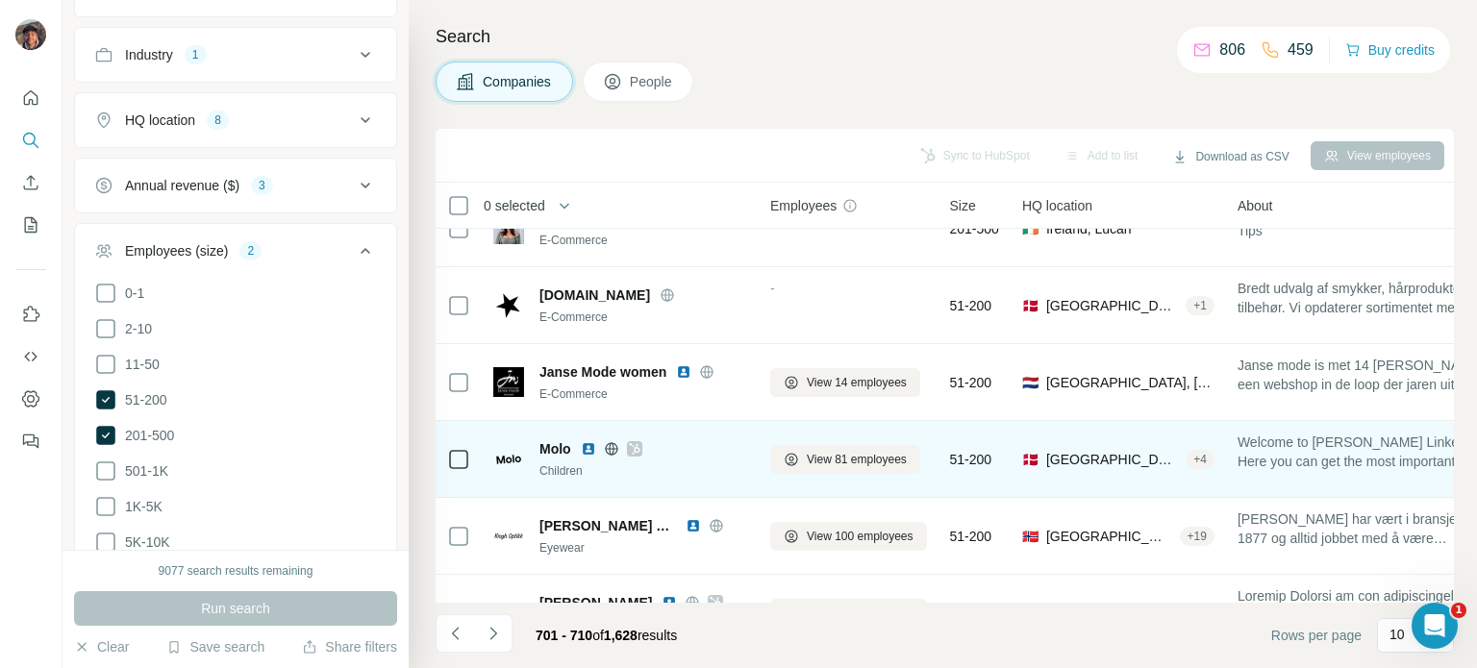
click at [603, 441] on div at bounding box center [612, 448] width 62 height 15
click at [615, 445] on icon at bounding box center [611, 448] width 12 height 12
click at [638, 445] on icon at bounding box center [635, 448] width 12 height 15
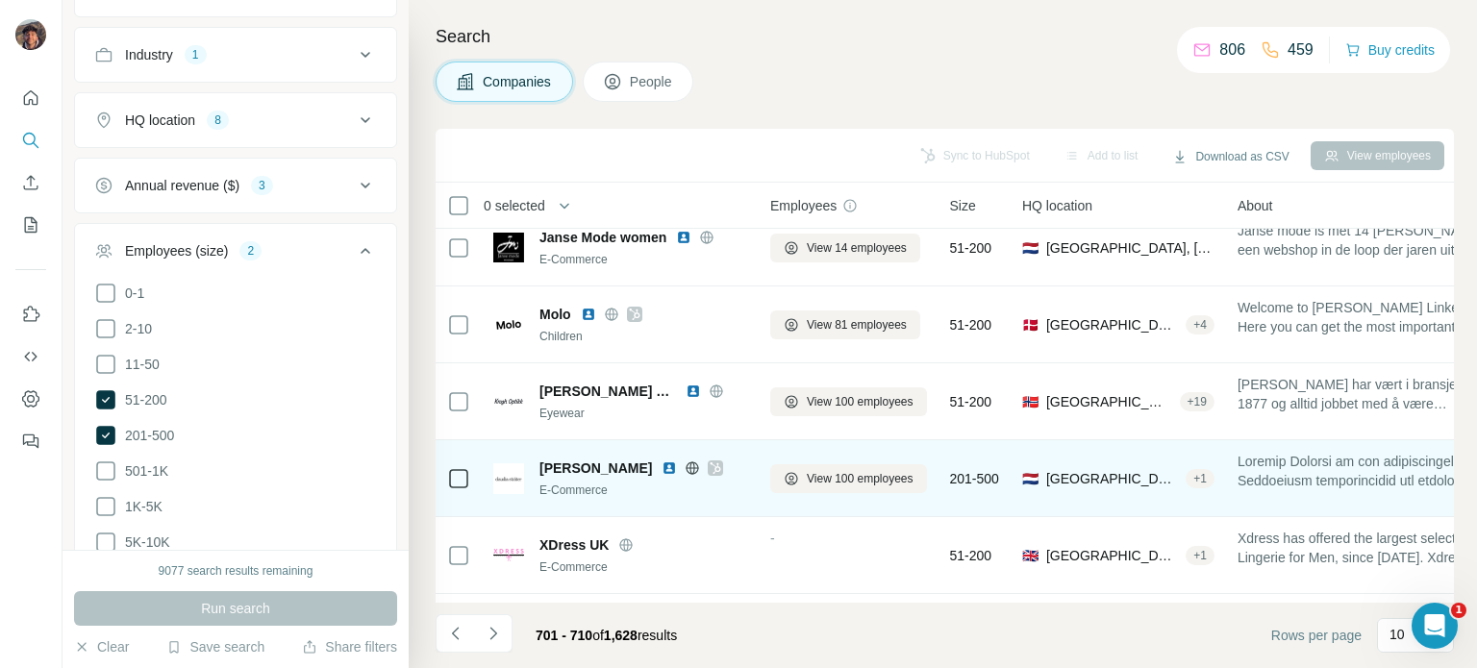
scroll to position [385, 0]
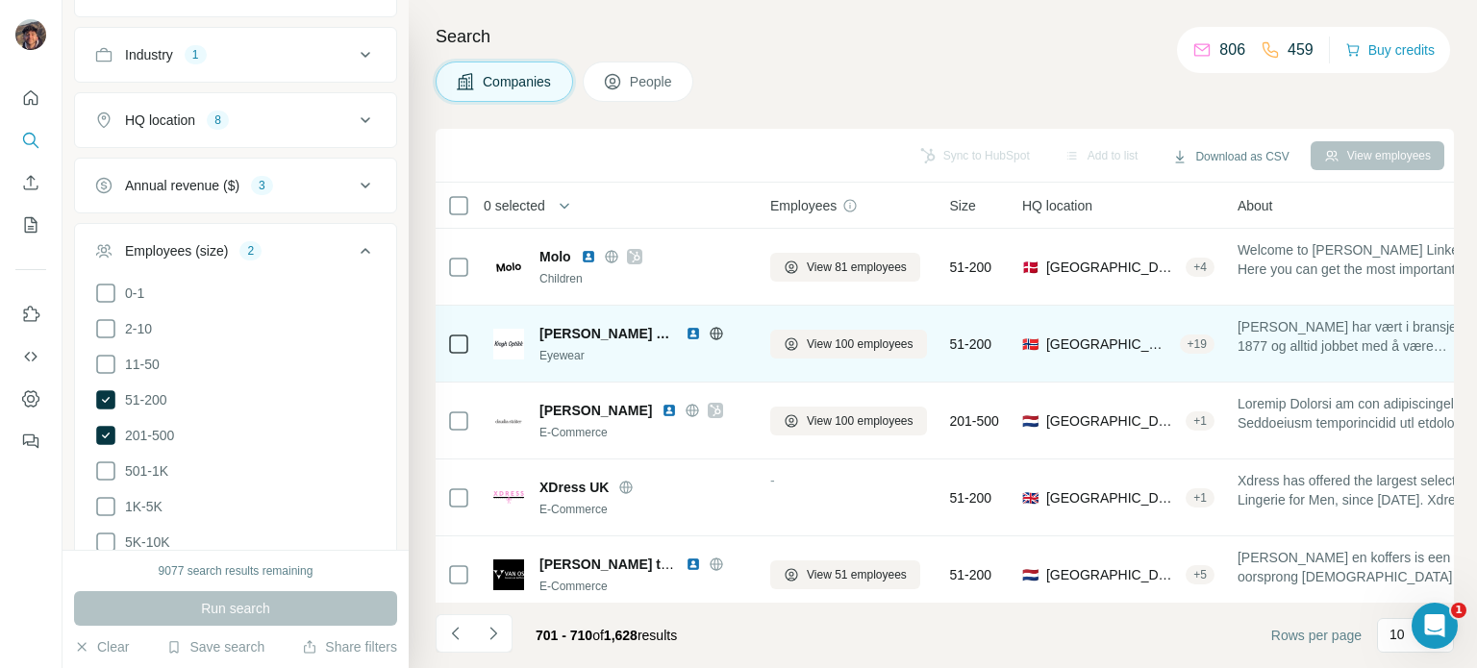
click at [710, 337] on icon at bounding box center [716, 333] width 12 height 12
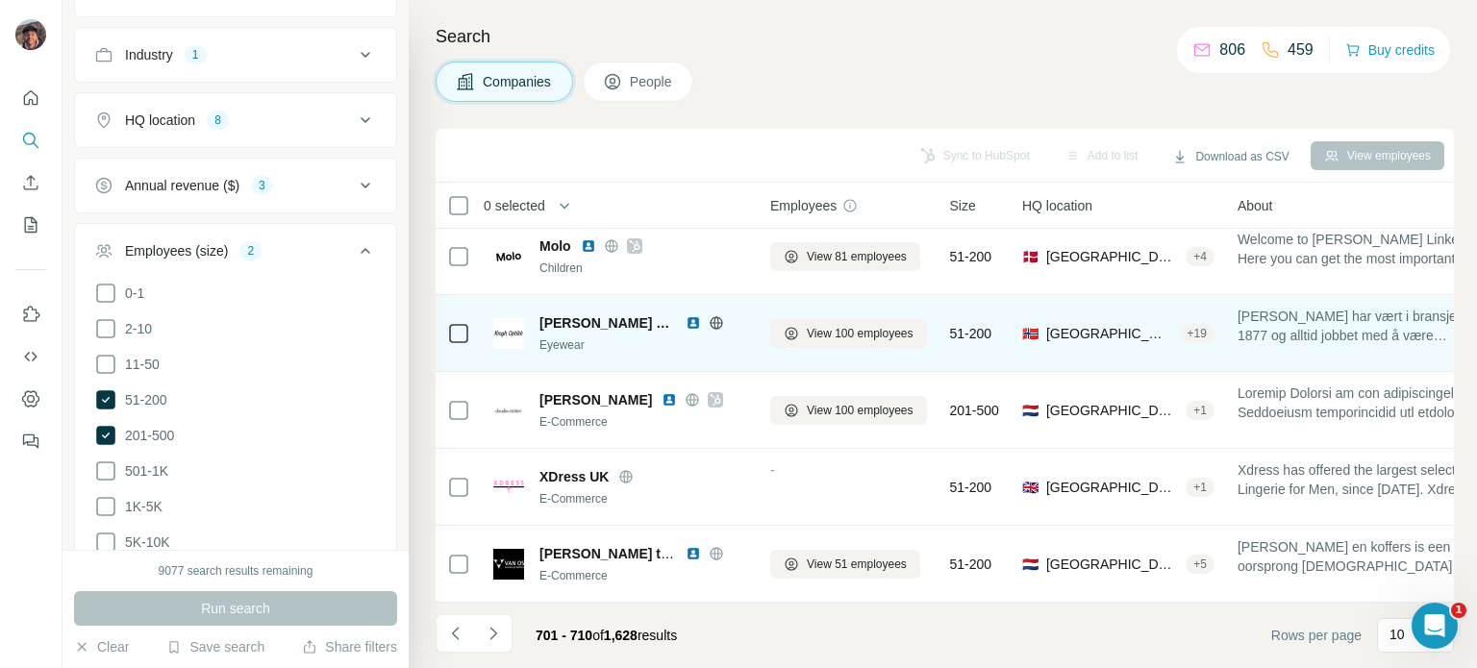
scroll to position [404, 0]
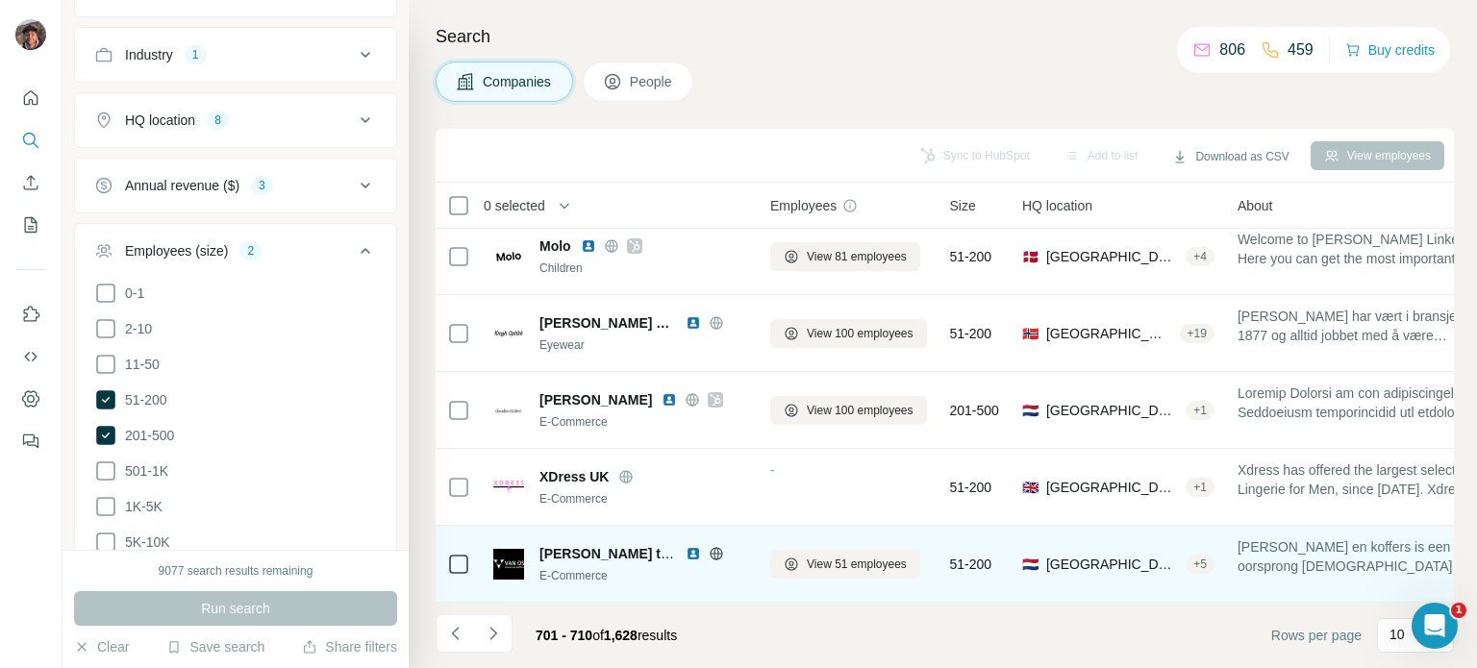
click at [709, 546] on icon at bounding box center [716, 553] width 15 height 15
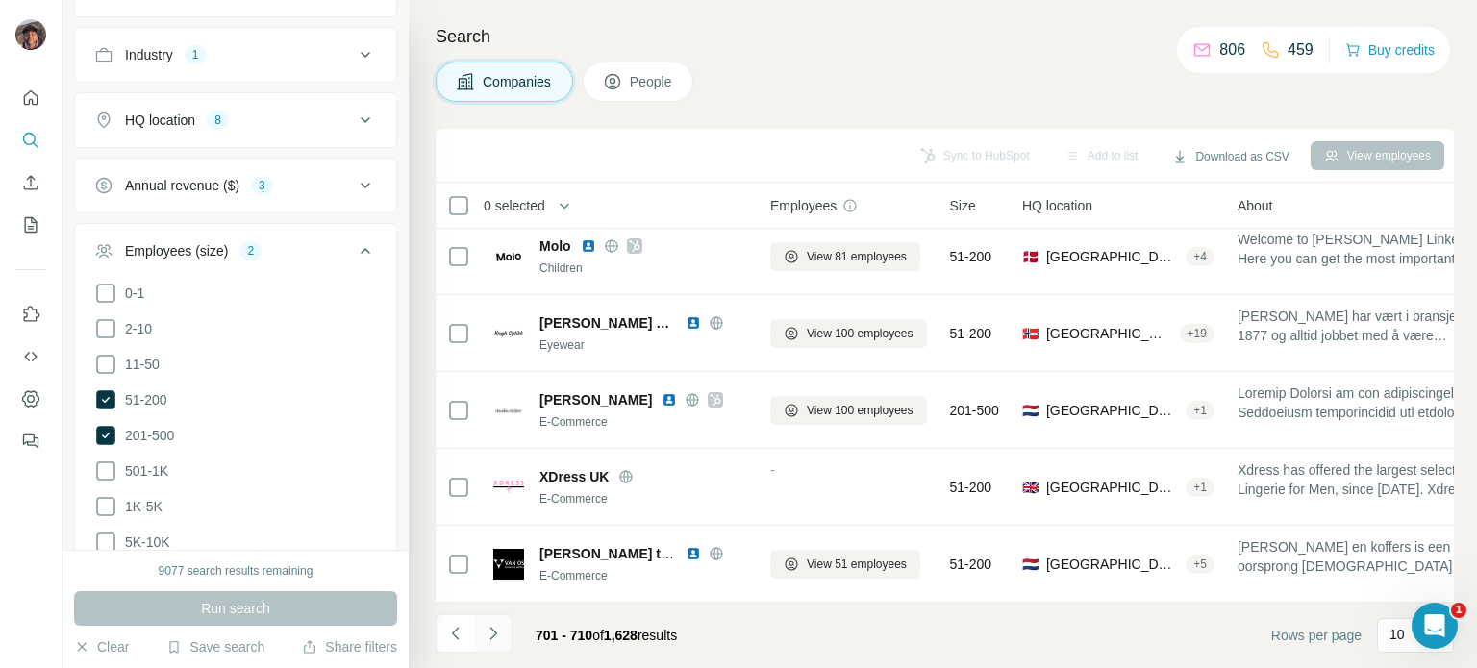
click at [503, 635] on button "Navigate to next page" at bounding box center [493, 633] width 38 height 38
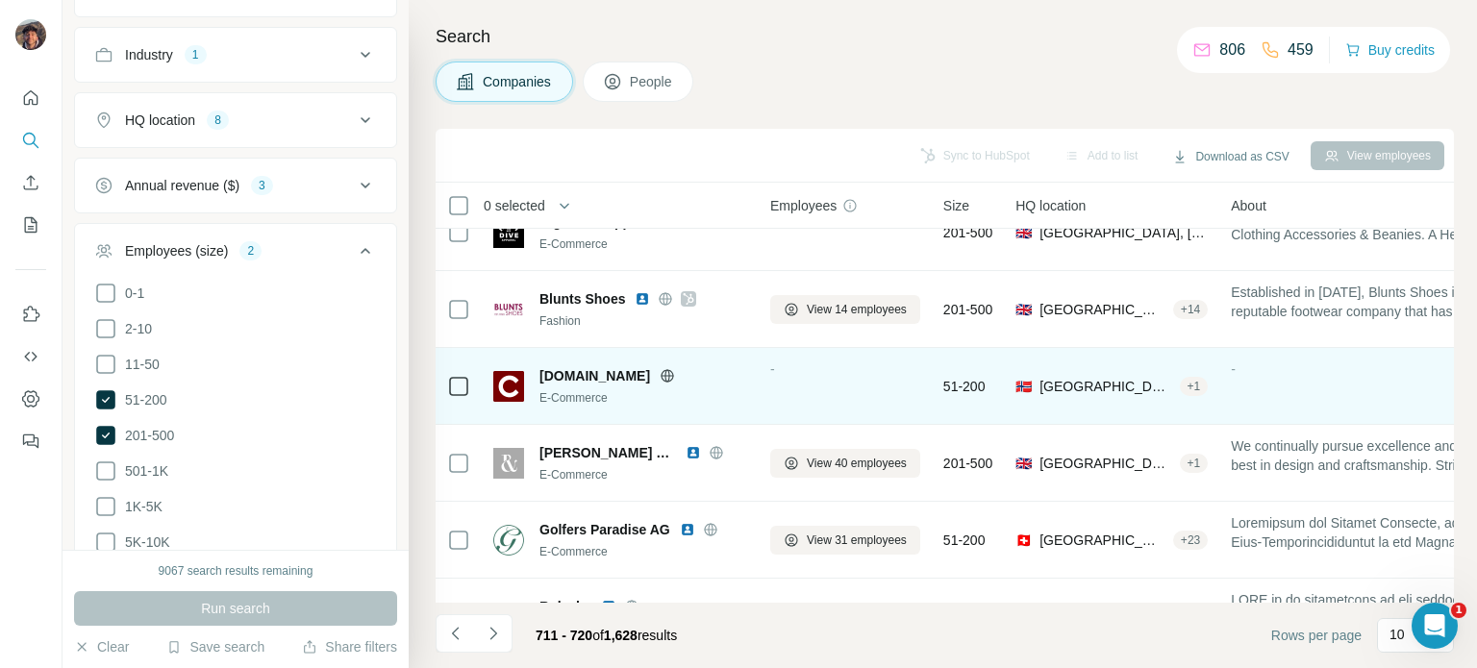
scroll to position [96, 0]
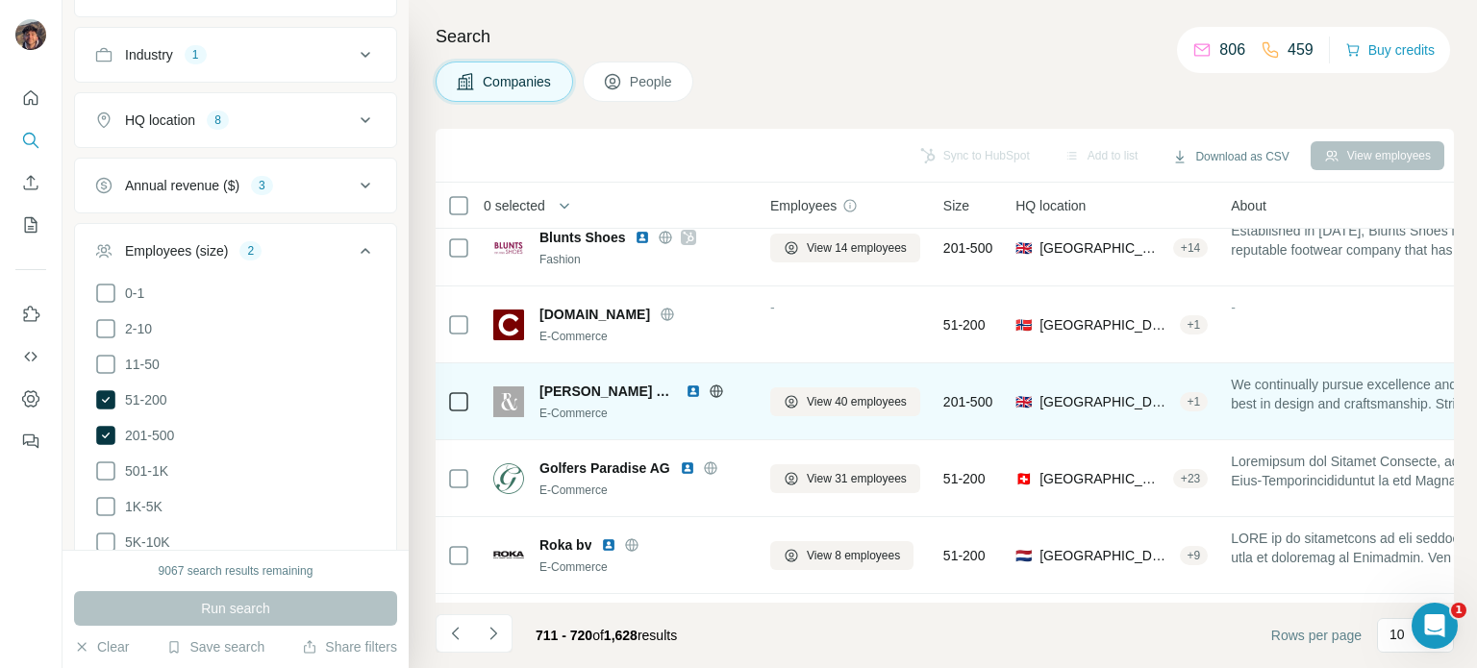
click at [709, 395] on icon at bounding box center [716, 391] width 15 height 15
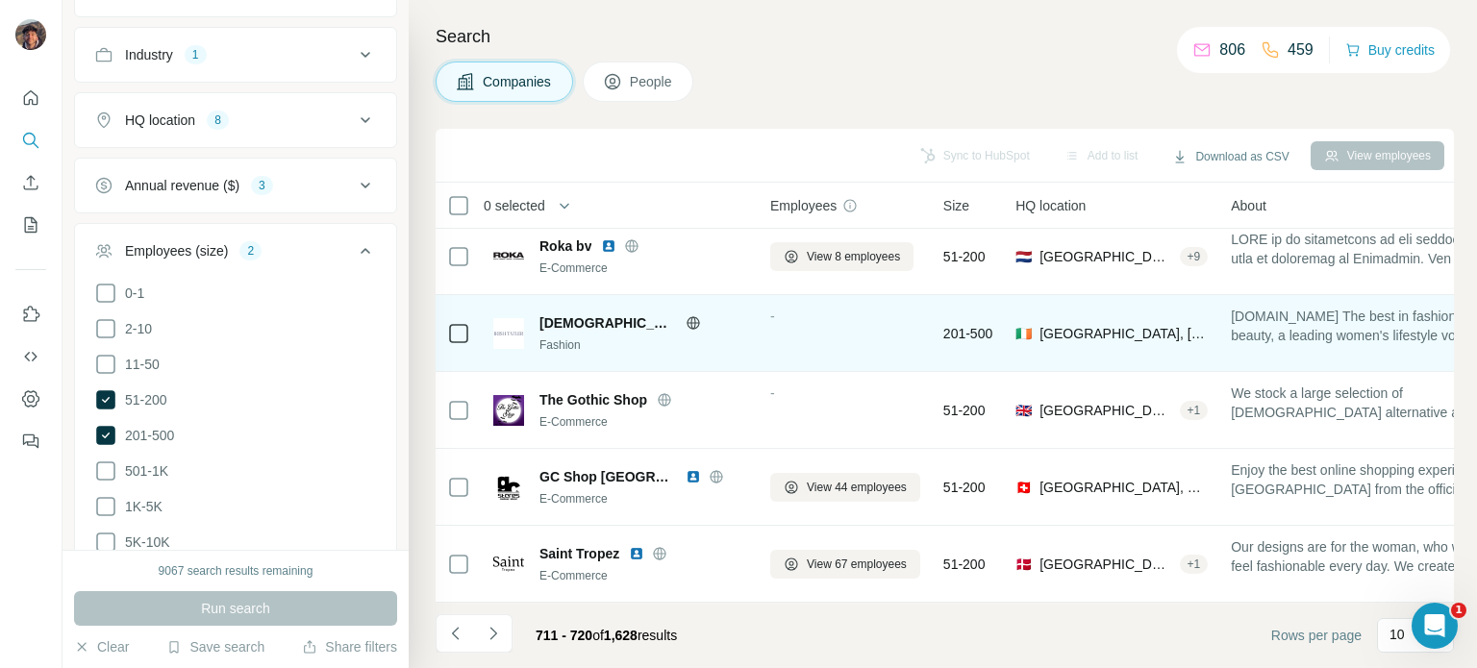
scroll to position [404, 0]
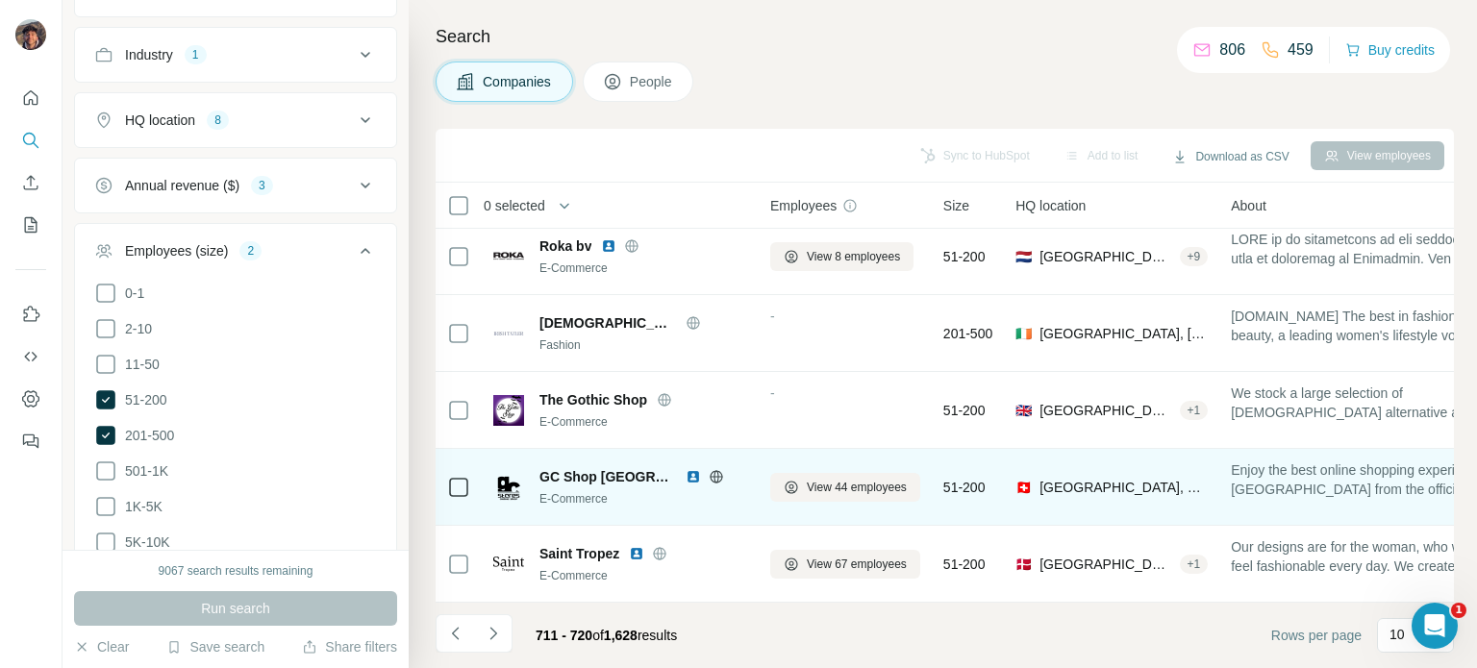
click at [709, 470] on icon at bounding box center [716, 476] width 15 height 15
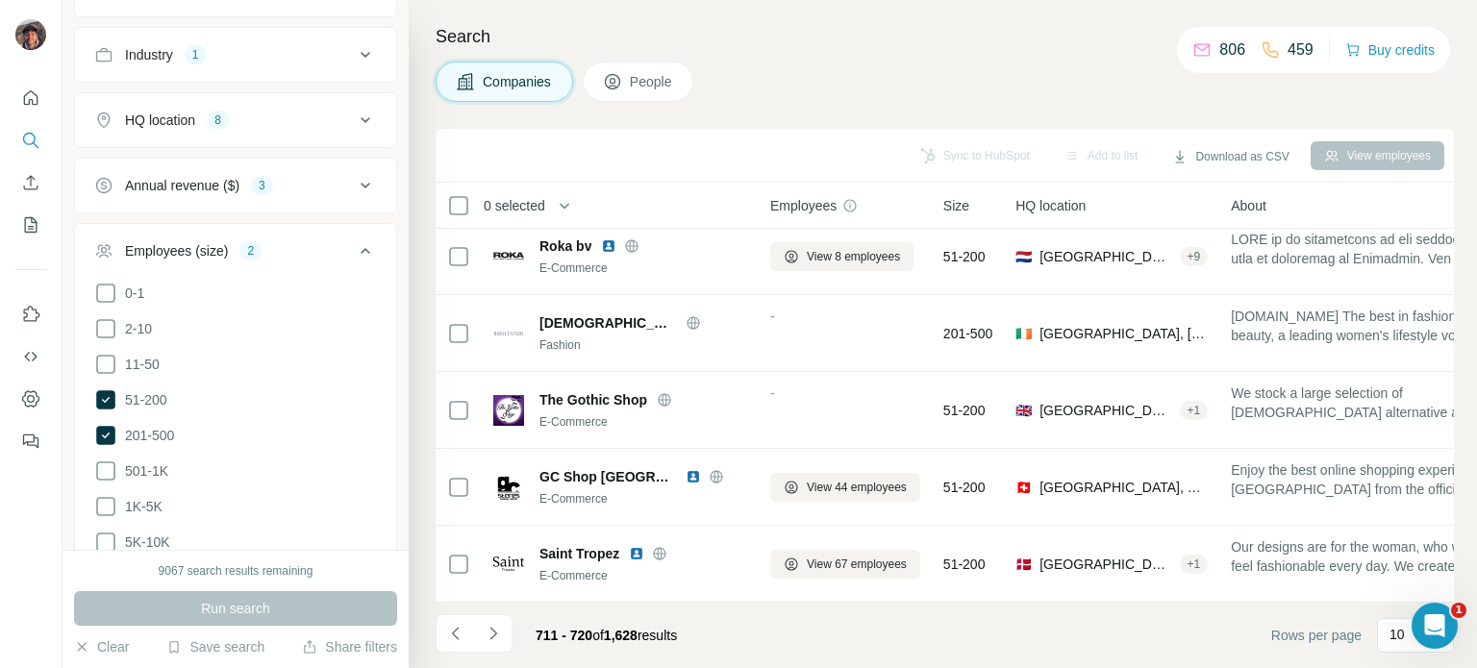
click at [515, 626] on div "711 - 720 of 1,628 results" at bounding box center [564, 635] width 257 height 42
click at [493, 631] on icon "Navigate to next page" at bounding box center [492, 633] width 7 height 12
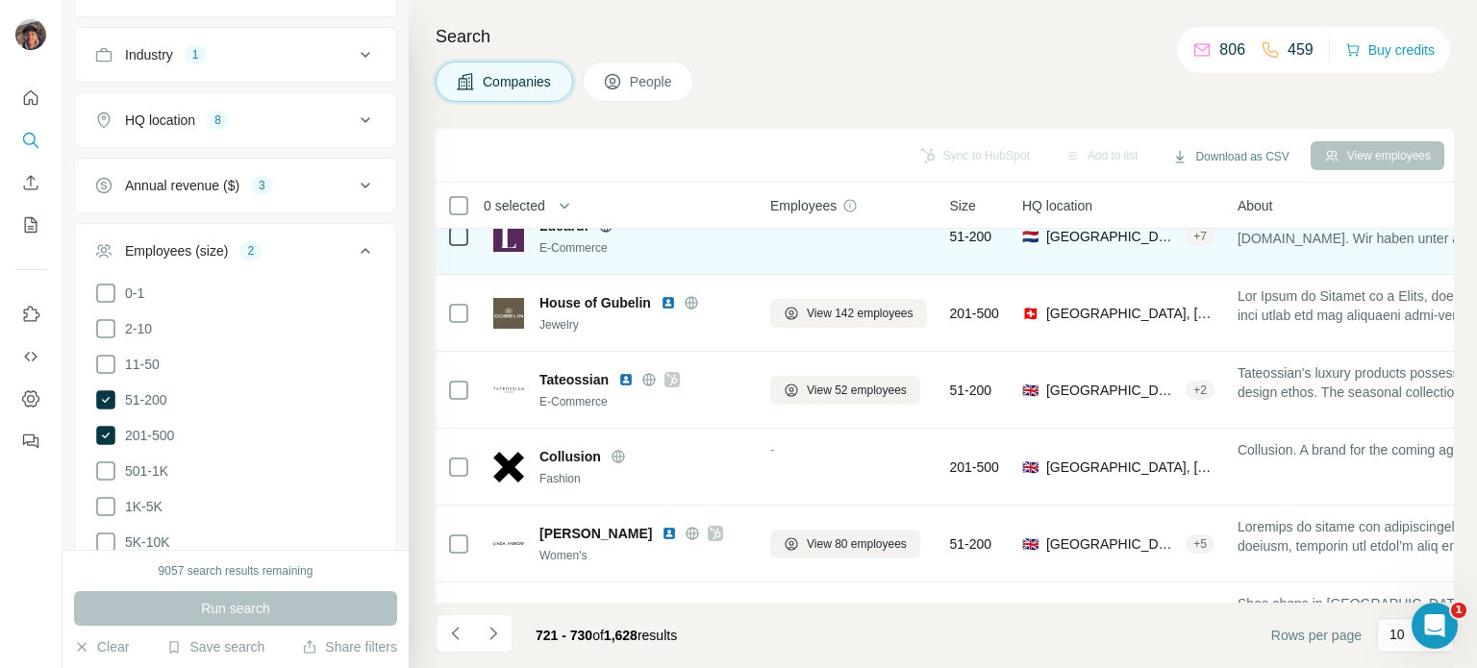
scroll to position [192, 0]
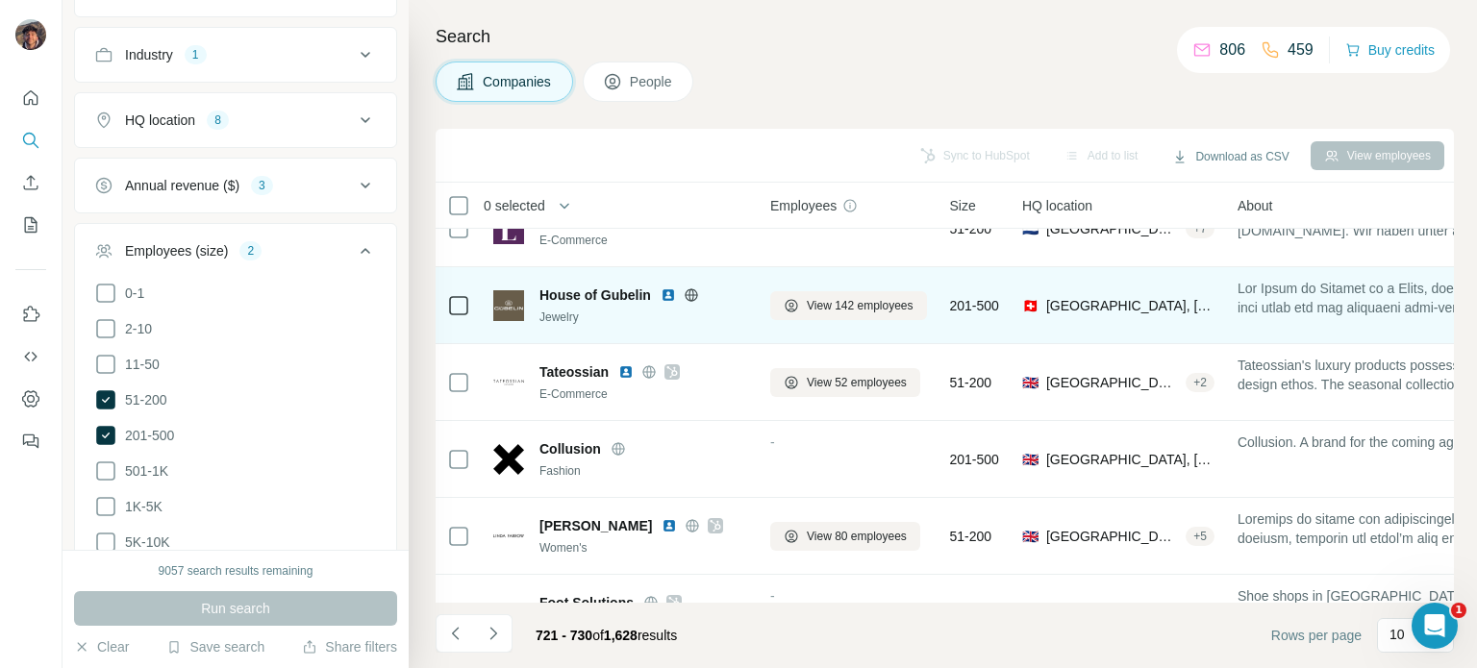
click at [688, 295] on icon at bounding box center [690, 294] width 5 height 12
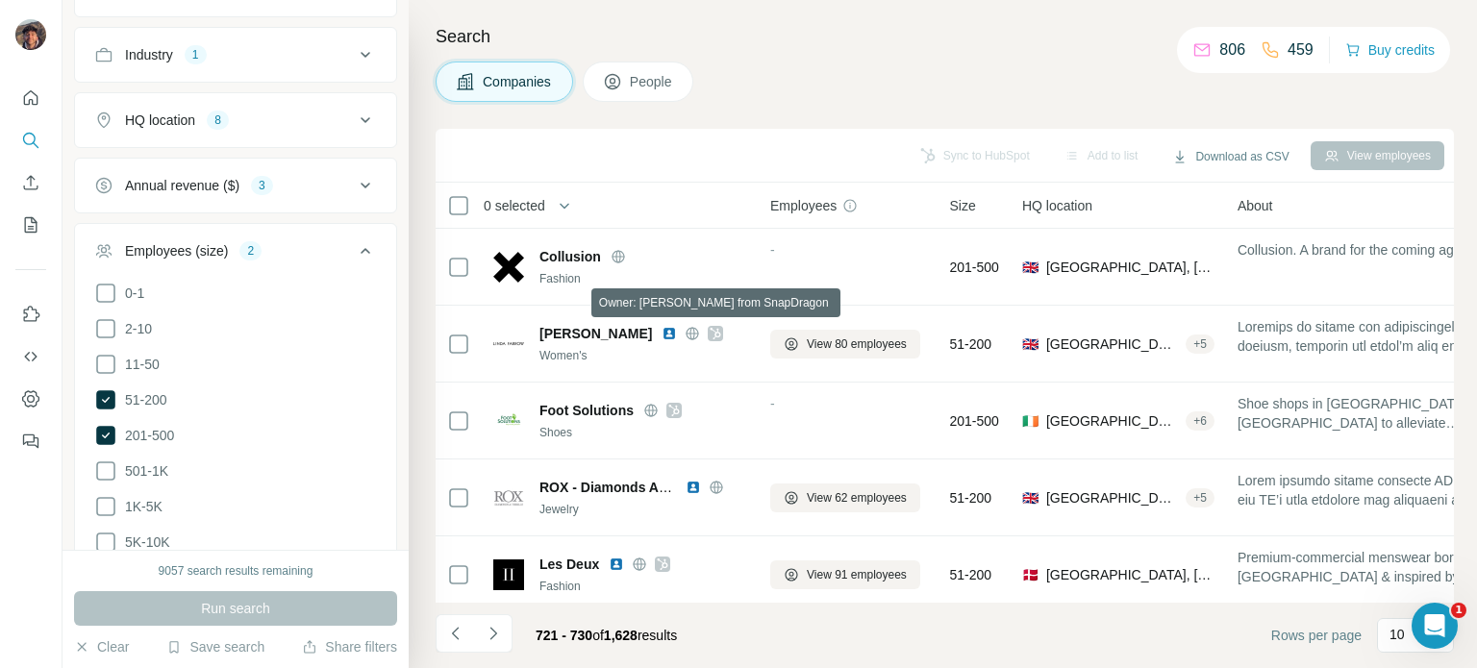
scroll to position [404, 0]
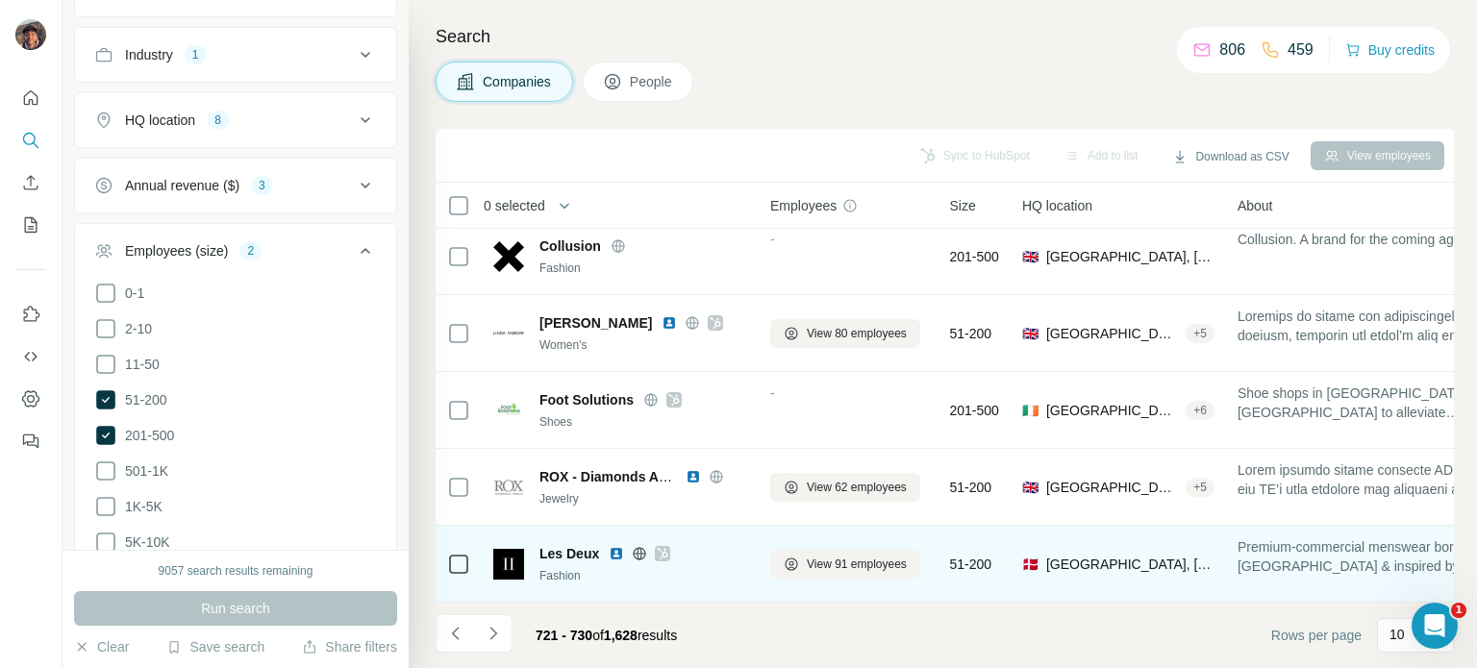
click at [633, 548] on icon at bounding box center [639, 553] width 15 height 15
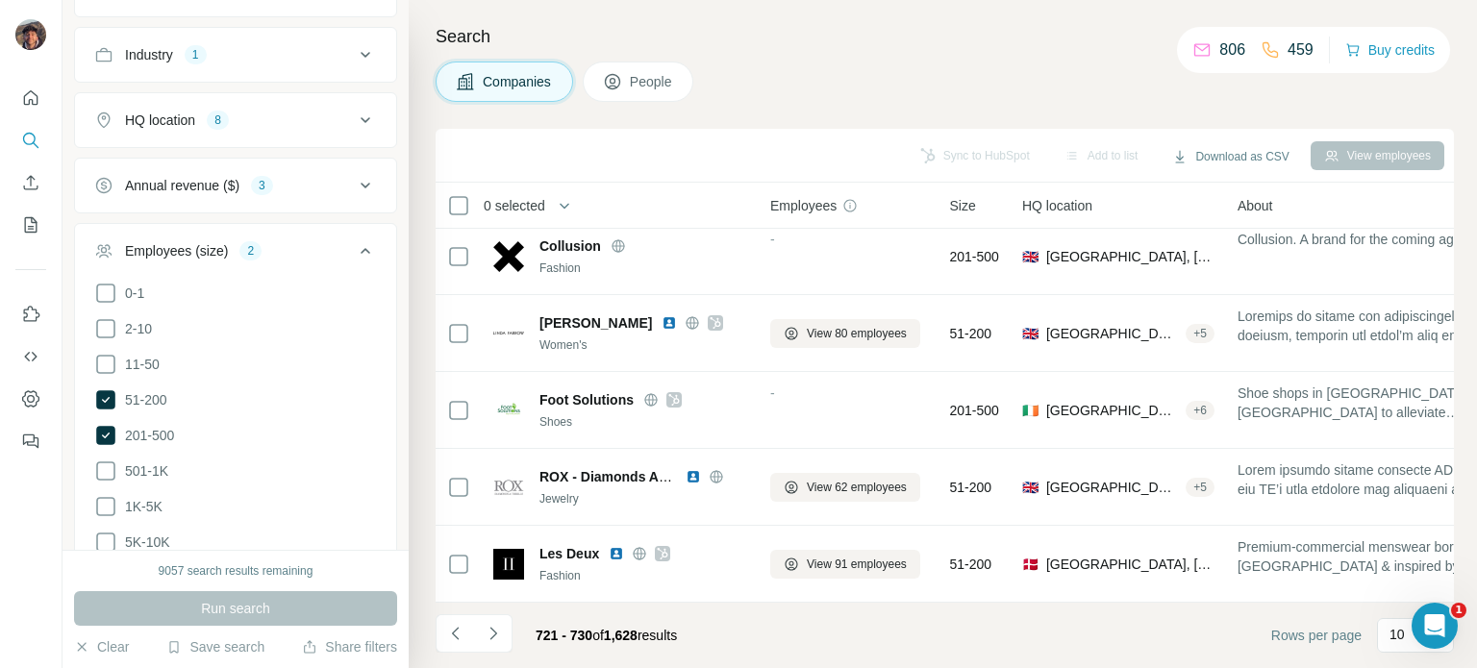
click at [497, 639] on icon "Navigate to next page" at bounding box center [493, 633] width 19 height 19
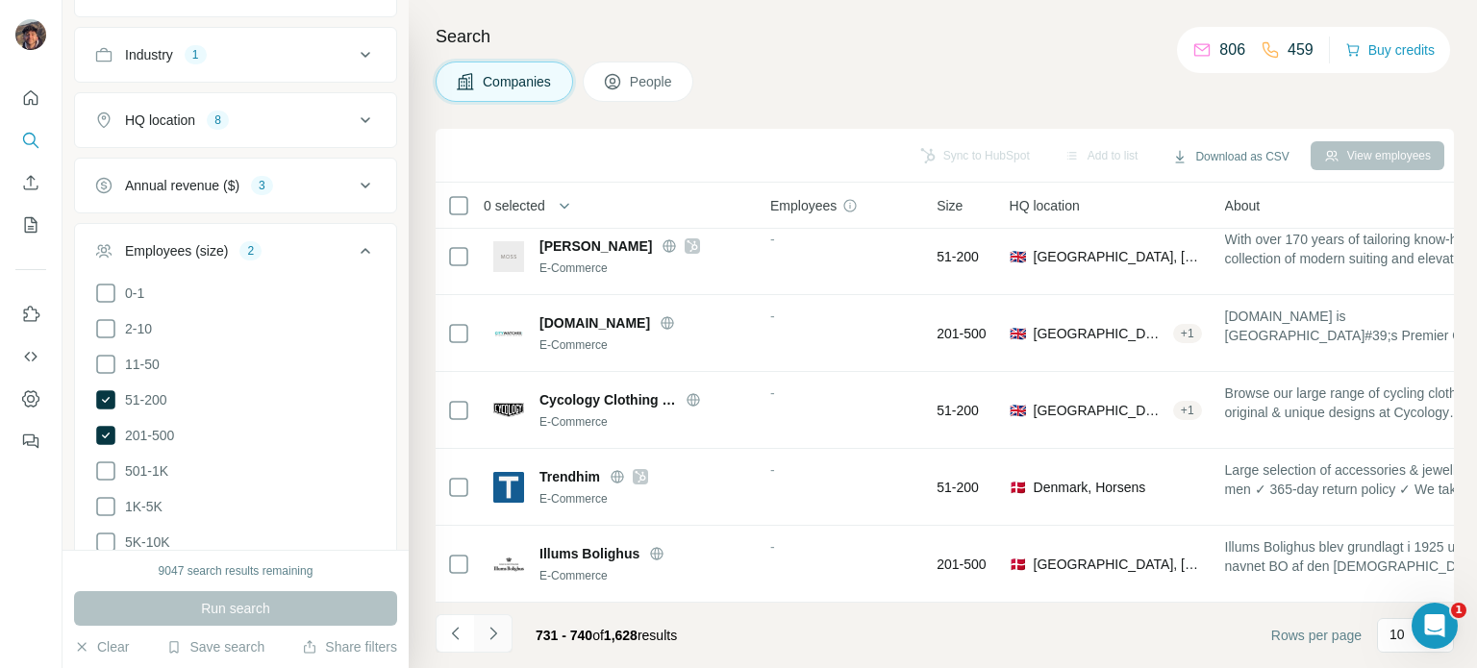
click at [510, 649] on button "Navigate to next page" at bounding box center [493, 633] width 38 height 38
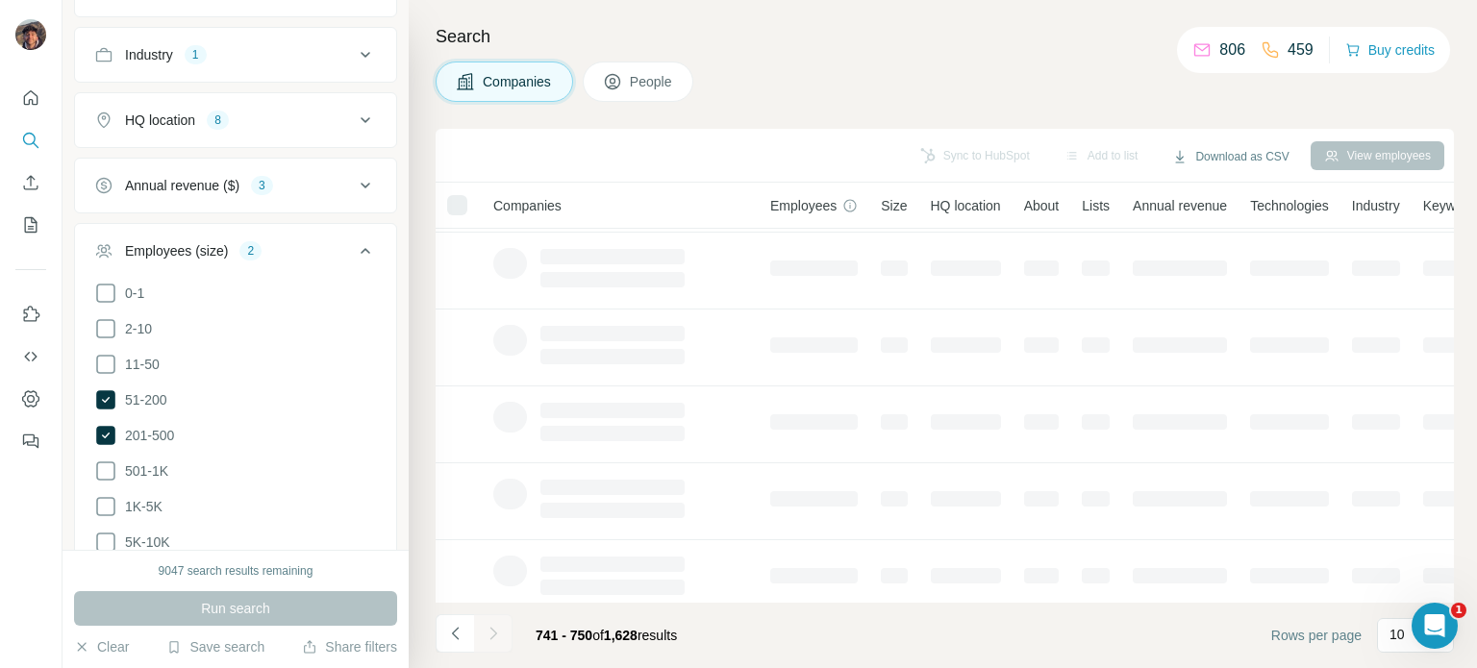
scroll to position [0, 0]
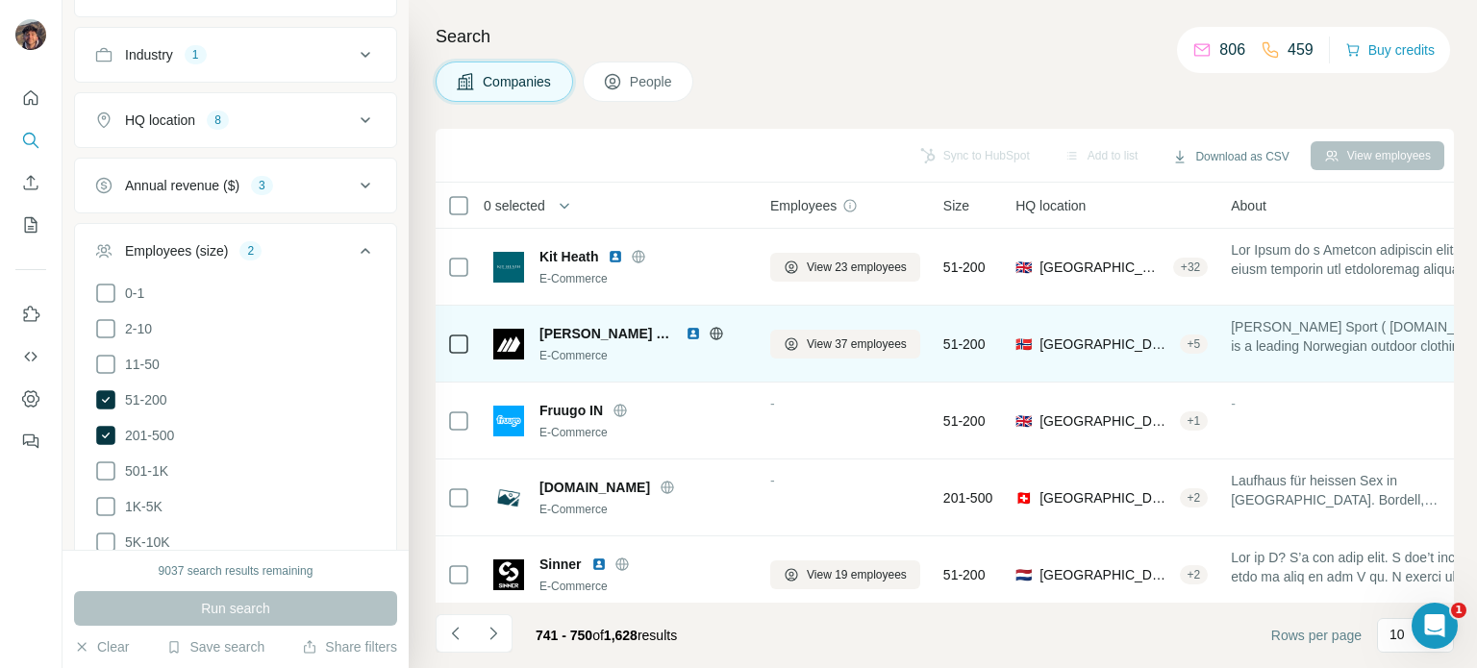
click at [713, 331] on icon at bounding box center [715, 333] width 5 height 12
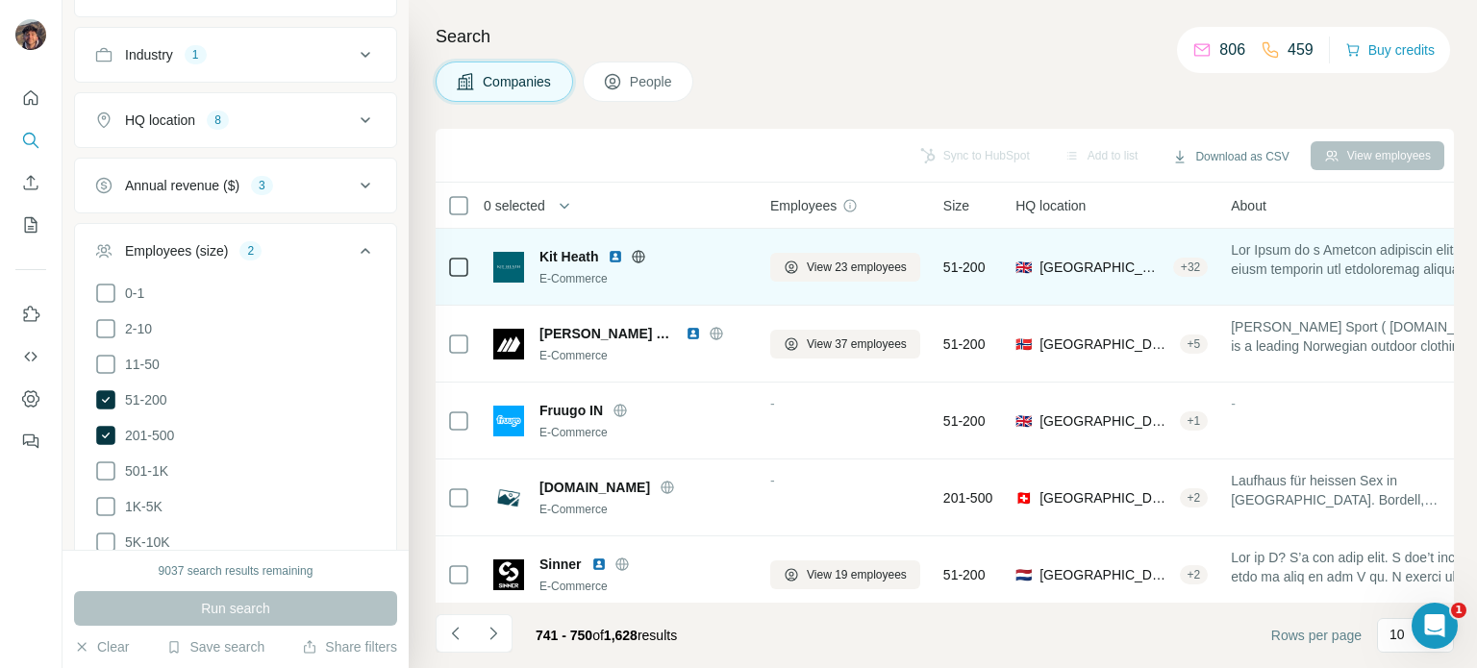
drag, startPoint x: 699, startPoint y: 295, endPoint x: 681, endPoint y: 285, distance: 21.1
click at [681, 285] on div "E-Commerce" at bounding box center [643, 278] width 208 height 17
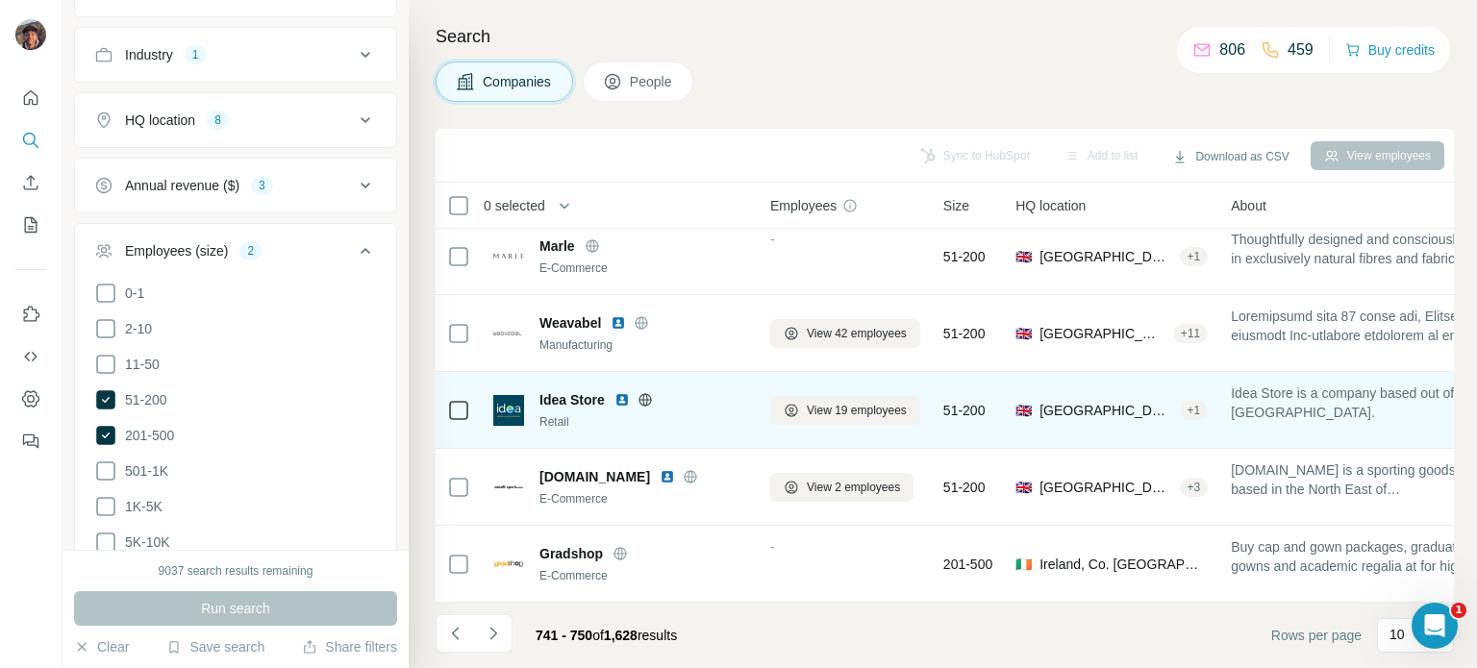
scroll to position [404, 0]
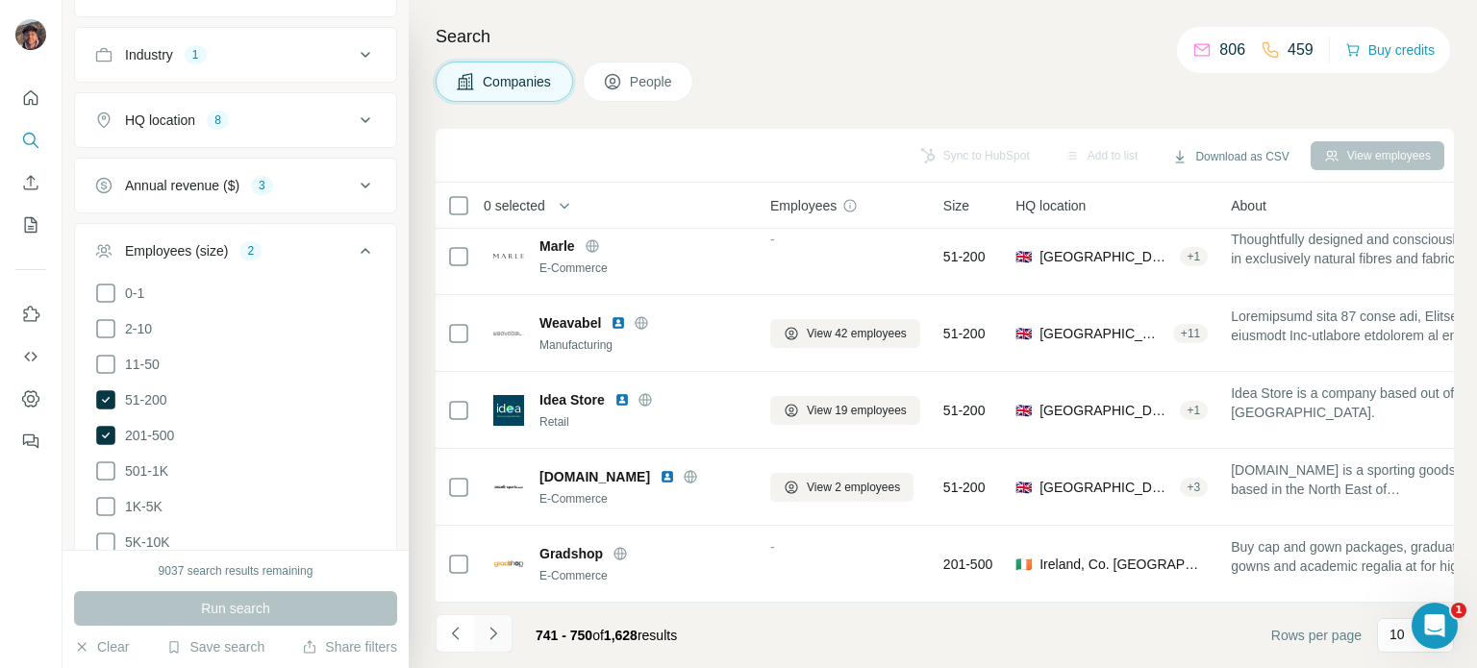
click at [481, 622] on button "Navigate to next page" at bounding box center [493, 633] width 38 height 38
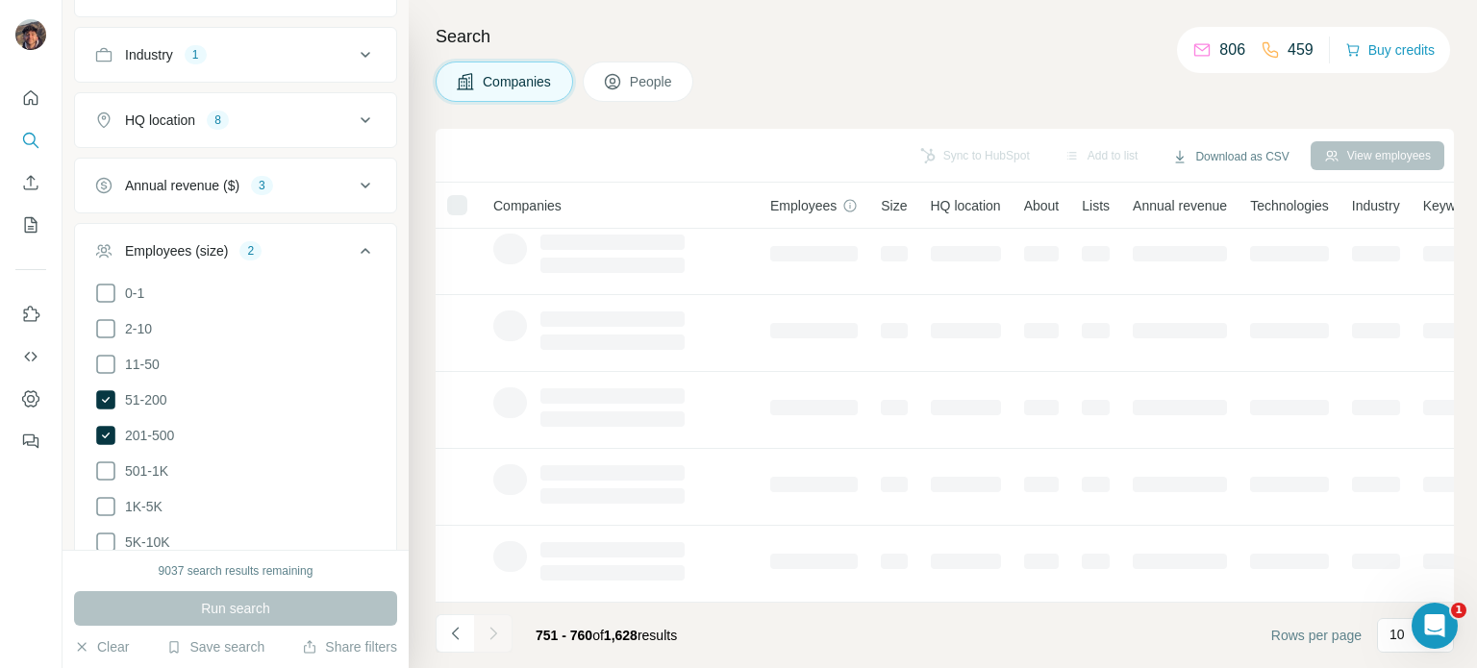
click at [815, 53] on div "Search Companies People Sync to HubSpot Add to list Download as CSV View employ…" at bounding box center [943, 334] width 1068 height 668
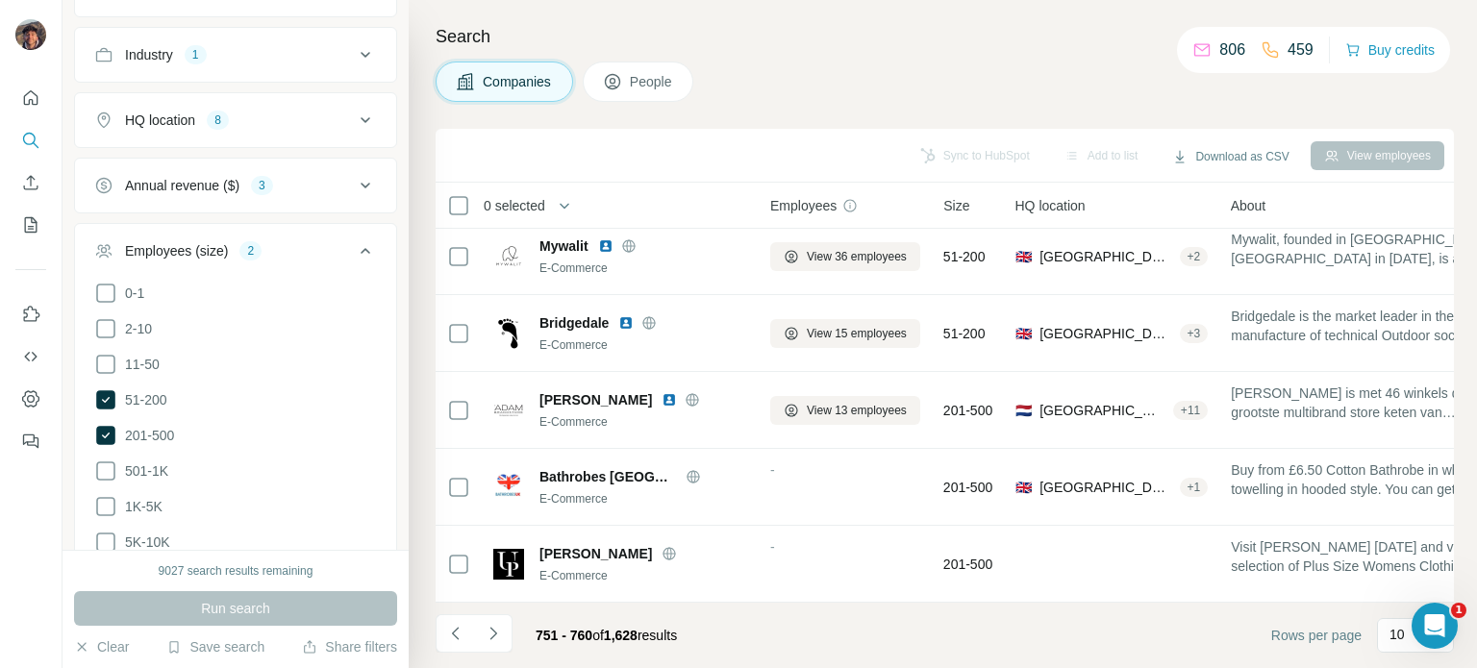
drag, startPoint x: 814, startPoint y: 53, endPoint x: 795, endPoint y: 37, distance: 24.6
drag, startPoint x: 795, startPoint y: 37, endPoint x: 756, endPoint y: 26, distance: 41.1
click at [756, 26] on h4 "Search" at bounding box center [945, 36] width 1018 height 27
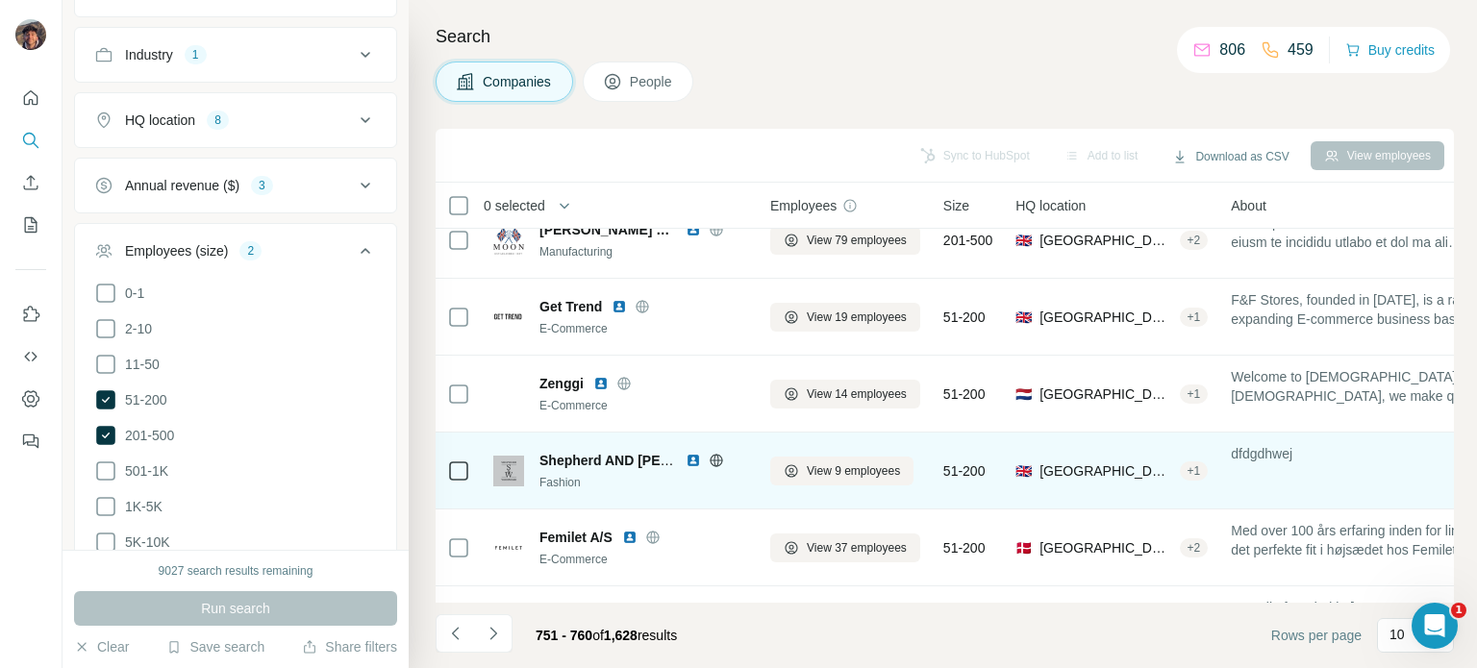
scroll to position [0, 0]
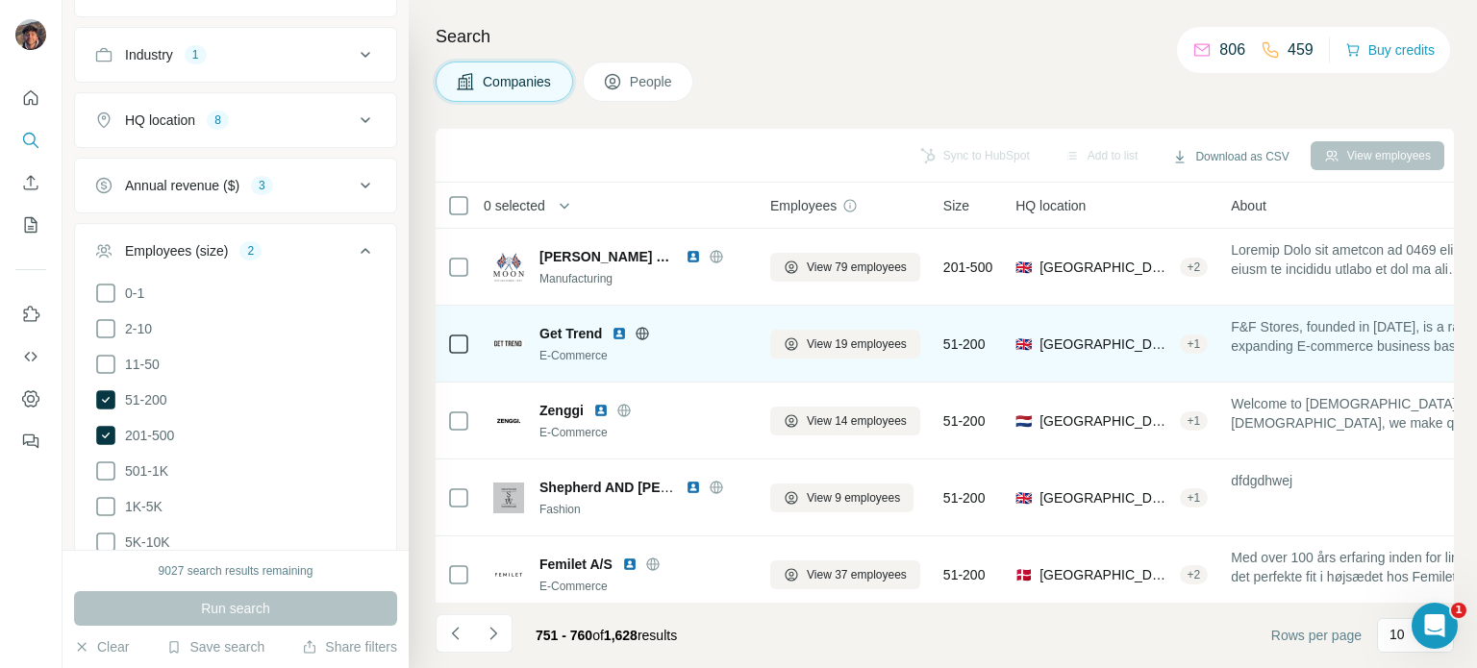
click at [636, 335] on icon at bounding box center [642, 333] width 15 height 15
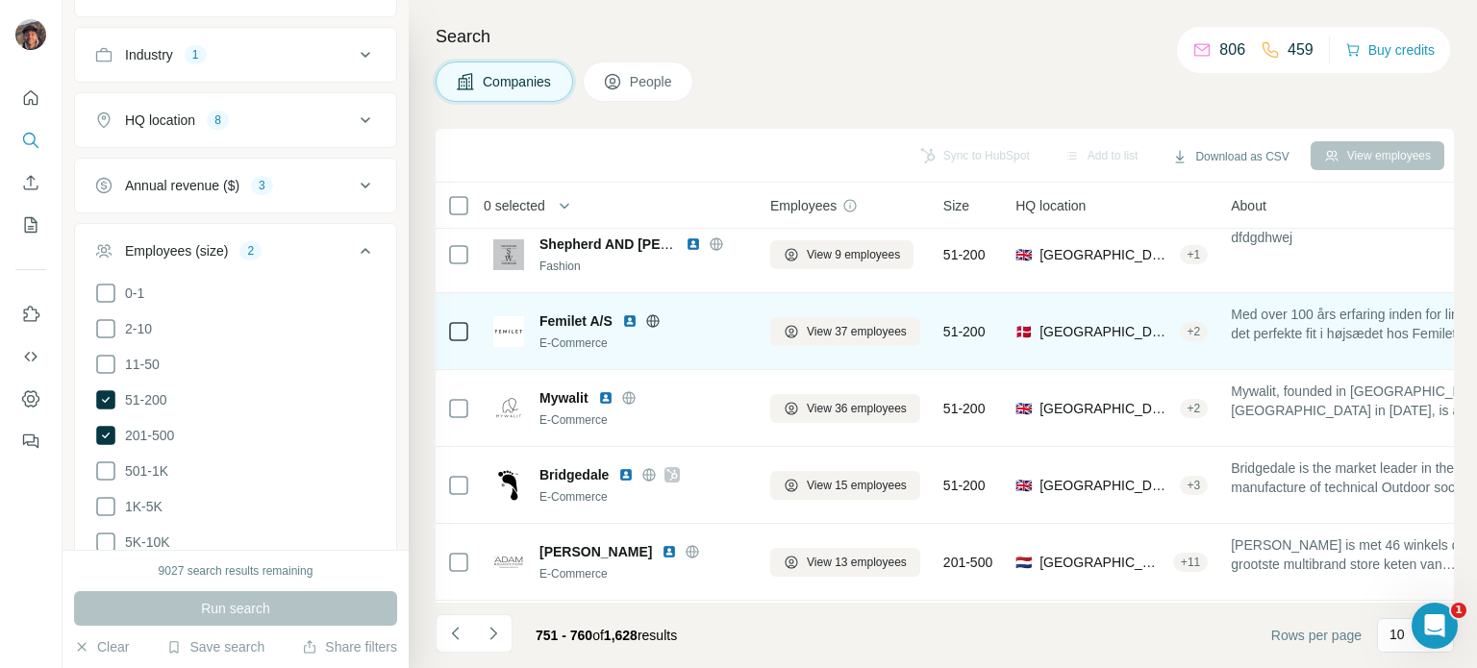
scroll to position [288, 0]
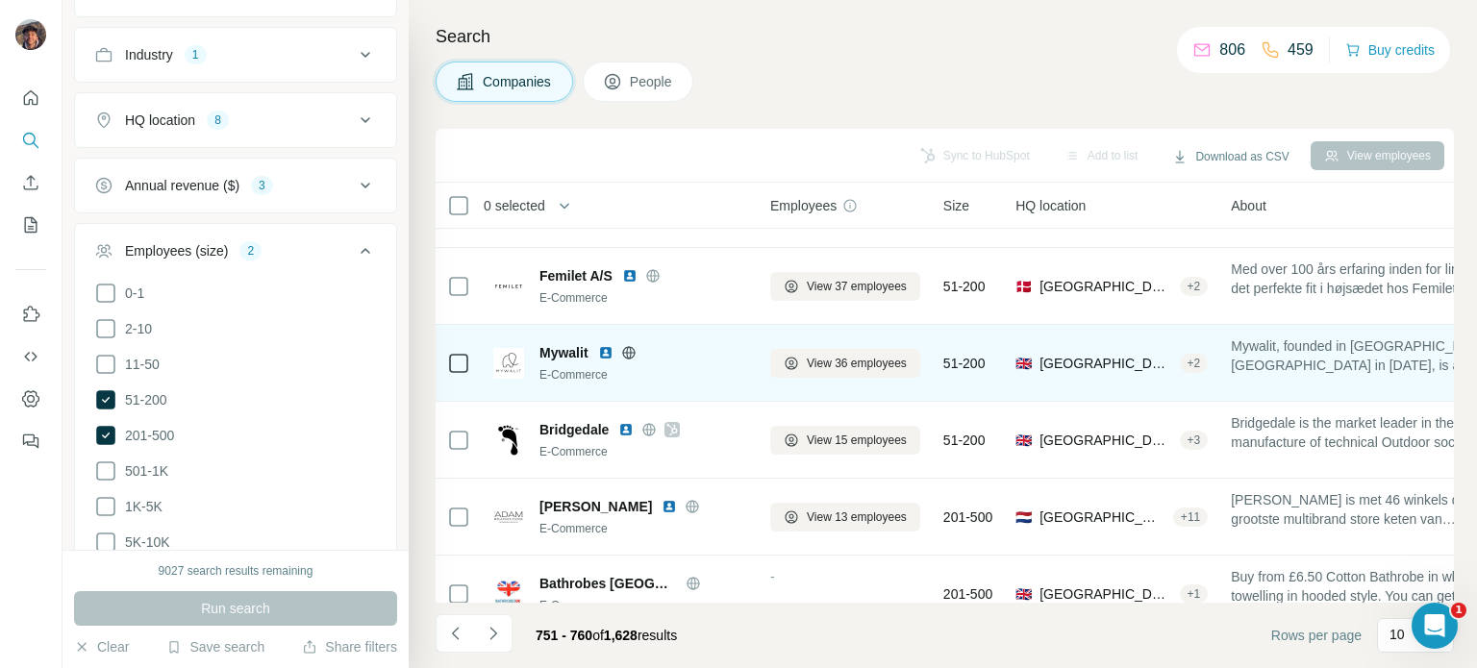
click at [626, 353] on icon at bounding box center [628, 352] width 15 height 15
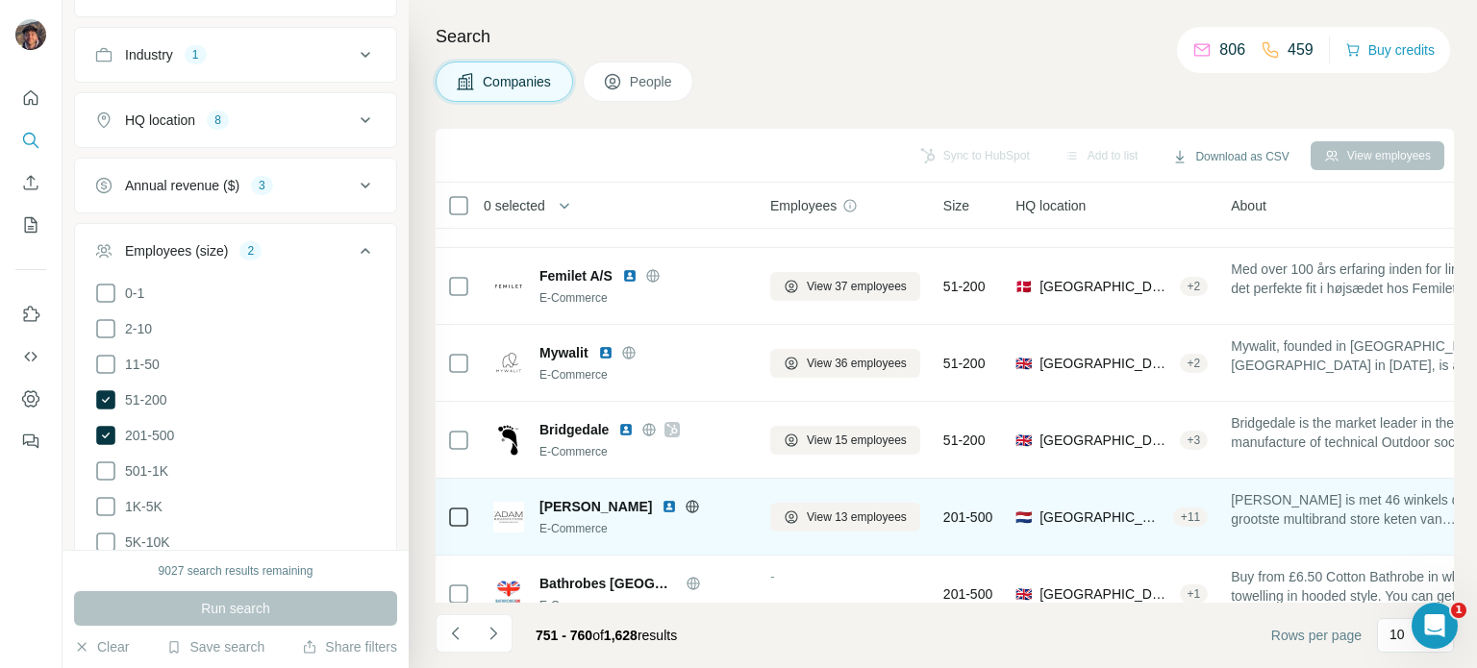
scroll to position [404, 0]
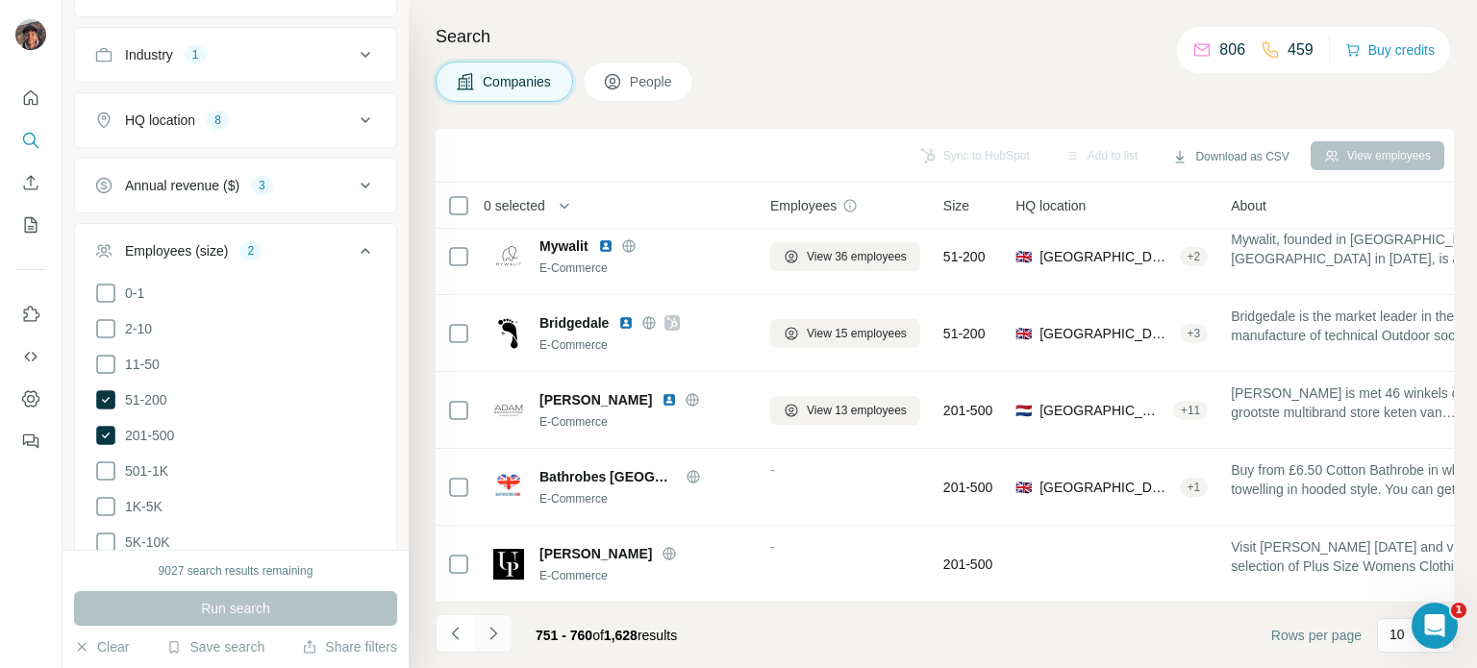
click at [495, 643] on button "Navigate to next page" at bounding box center [493, 633] width 38 height 38
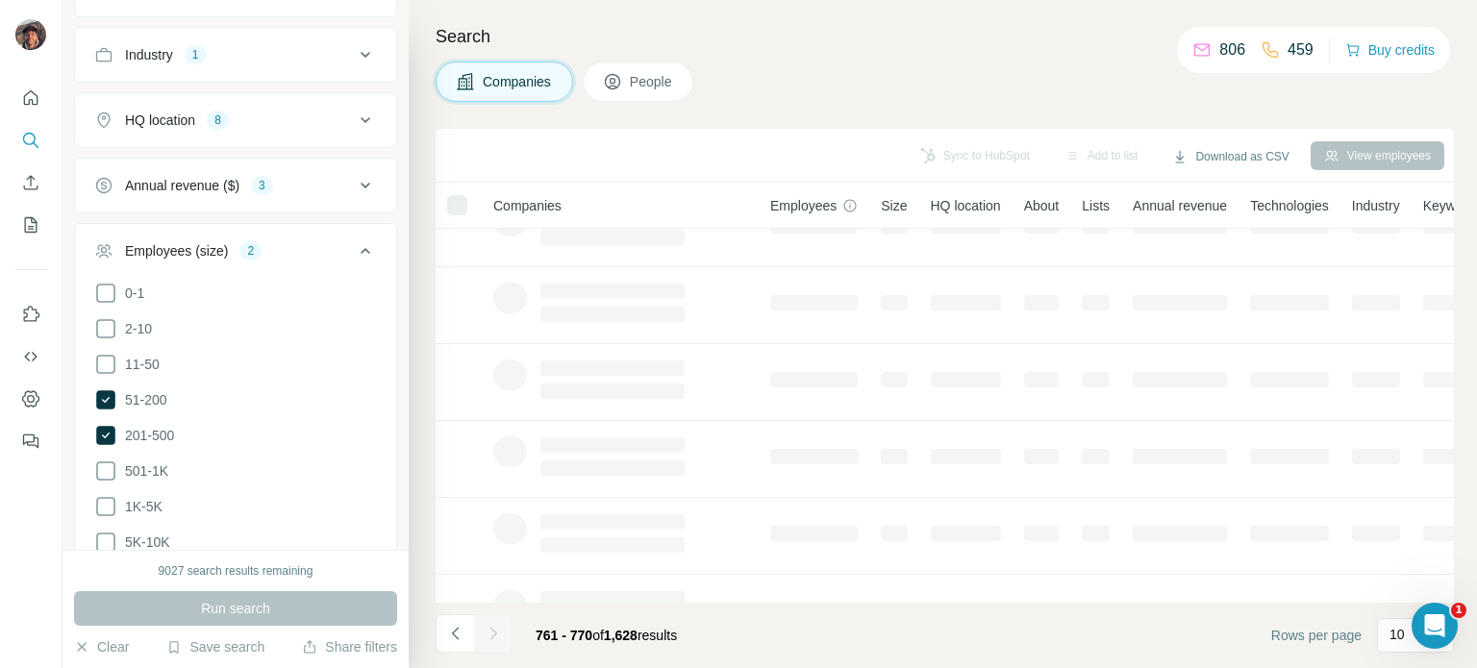
scroll to position [0, 0]
drag, startPoint x: 779, startPoint y: 89, endPoint x: 750, endPoint y: 76, distance: 31.8
click at [750, 76] on div "Companies People" at bounding box center [945, 82] width 1018 height 40
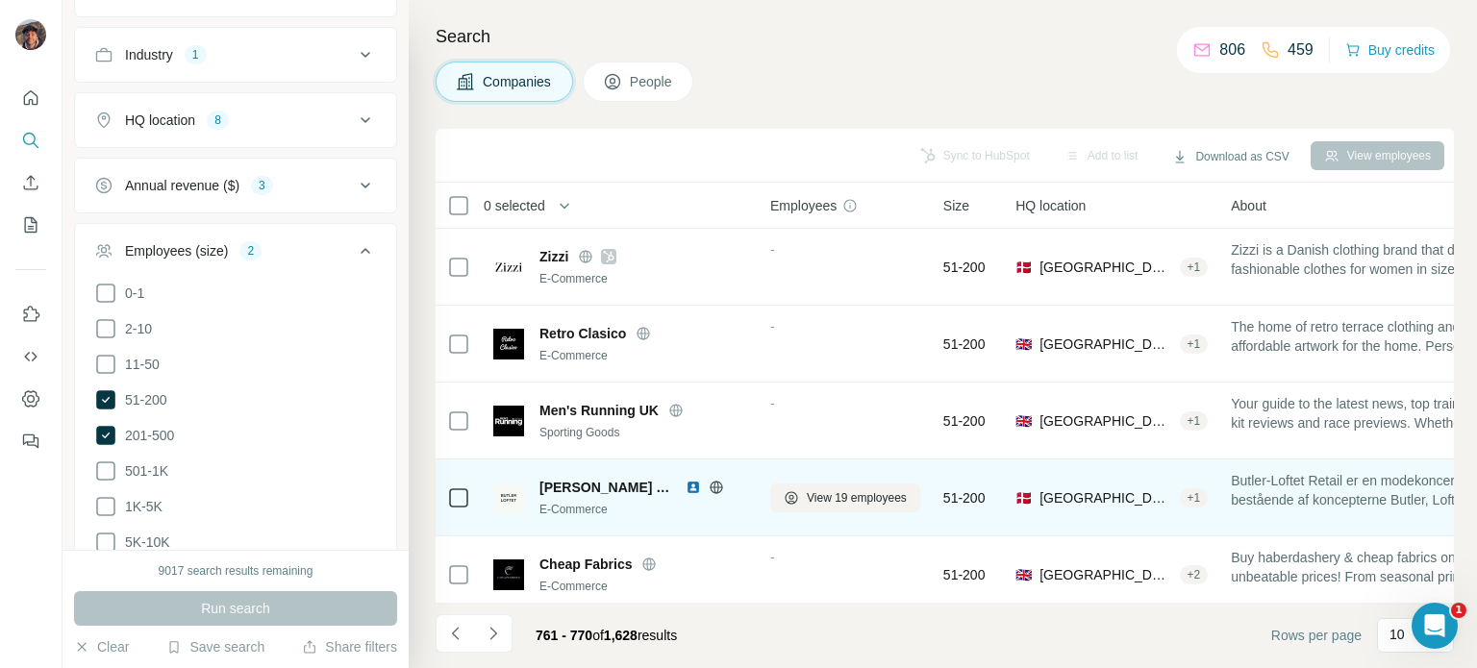
scroll to position [404, 0]
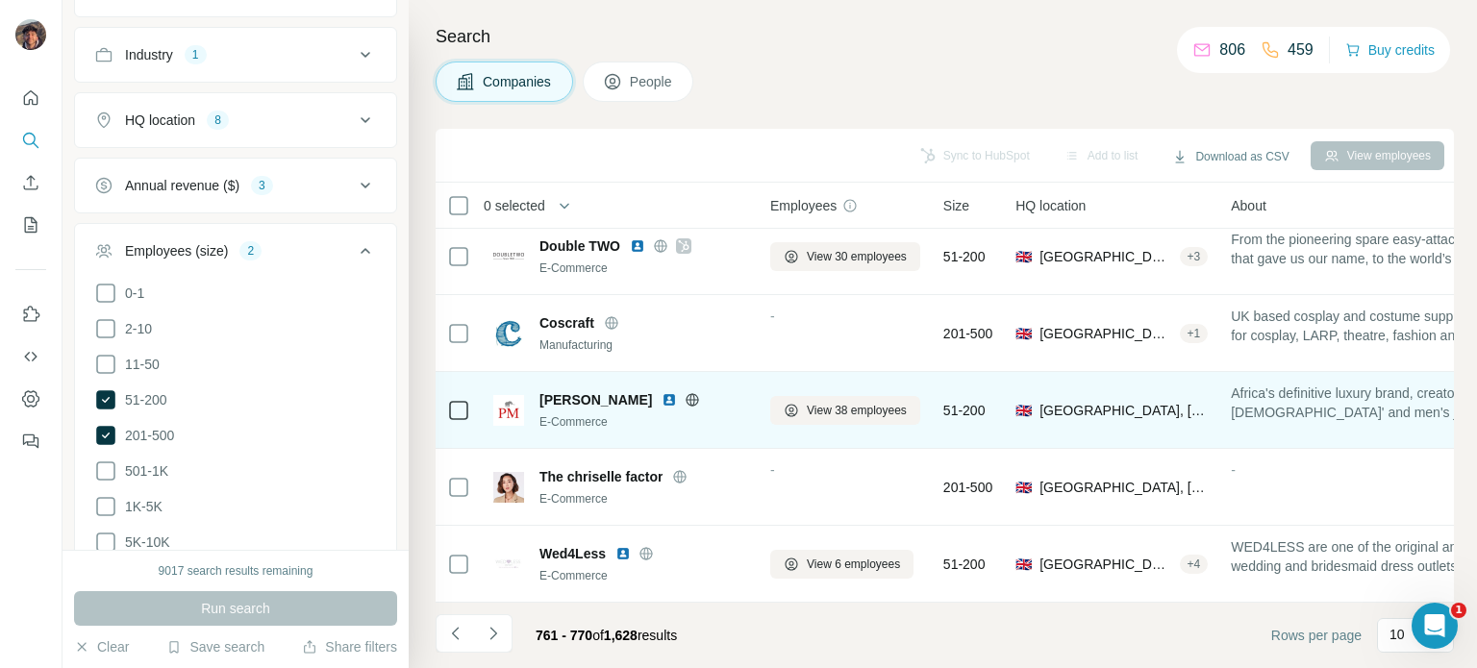
click at [690, 393] on icon at bounding box center [692, 399] width 5 height 12
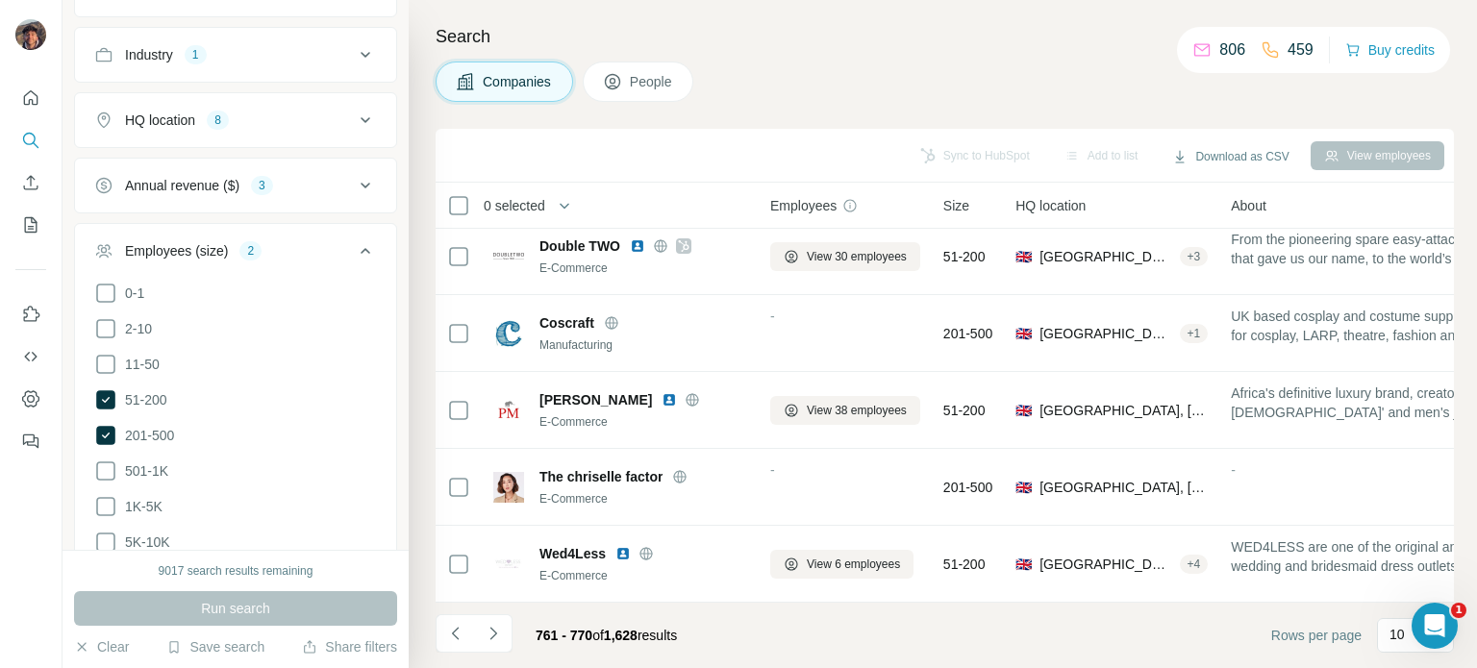
click at [516, 641] on div "761 - 770 of 1,628 results" at bounding box center [564, 635] width 257 height 42
click at [498, 637] on icon "Navigate to next page" at bounding box center [493, 633] width 19 height 19
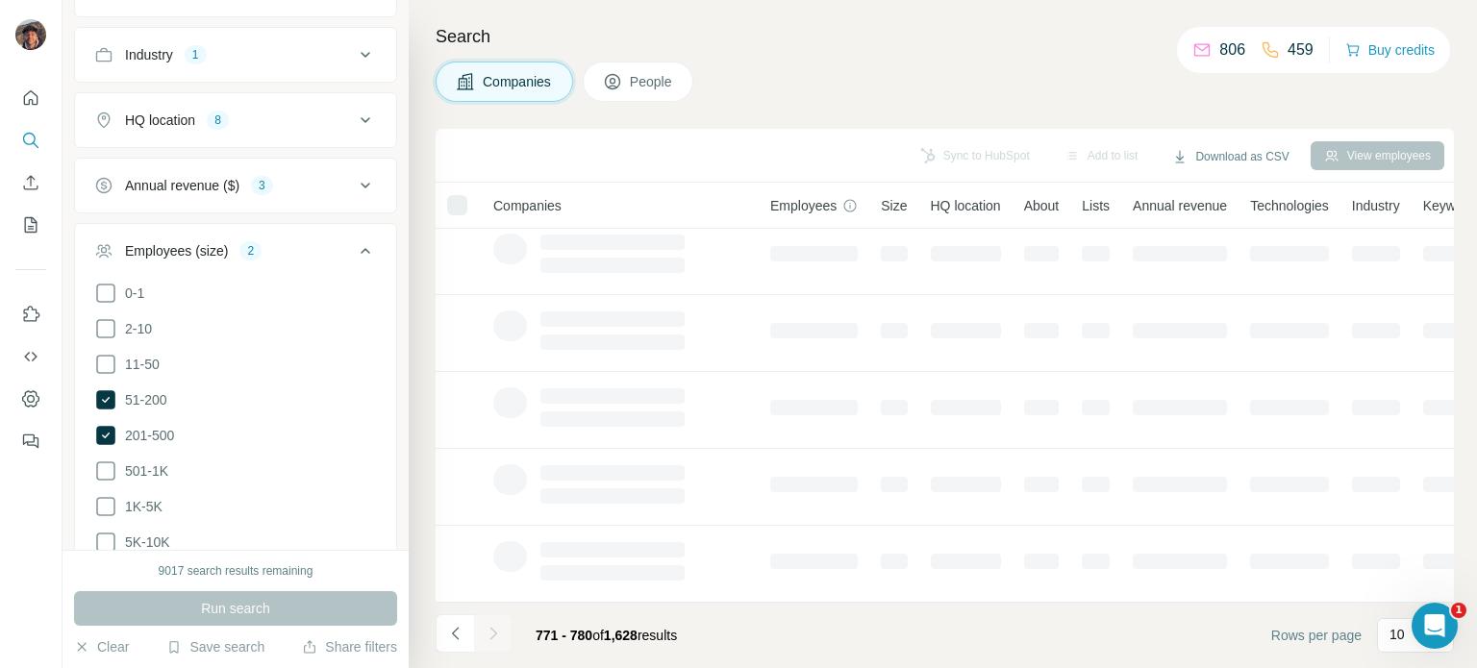
drag, startPoint x: 754, startPoint y: 81, endPoint x: 715, endPoint y: 66, distance: 41.1
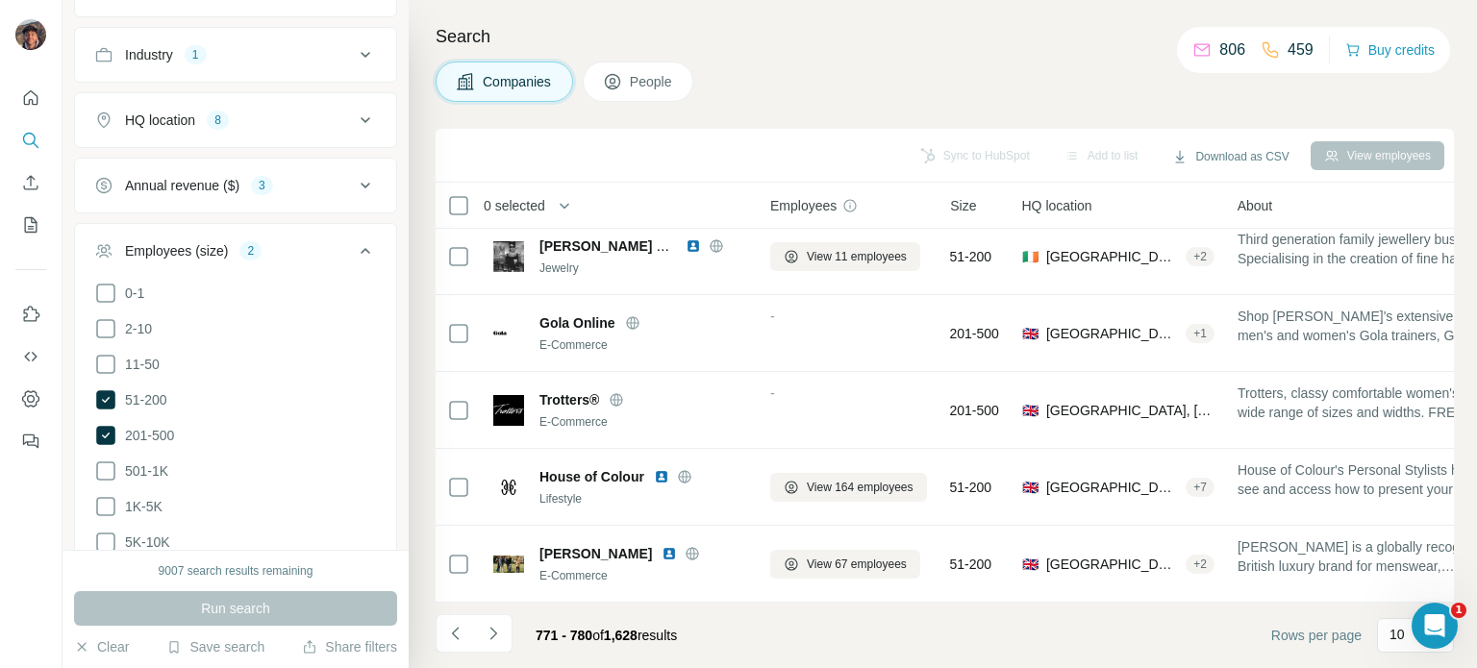
drag, startPoint x: 715, startPoint y: 66, endPoint x: 688, endPoint y: 33, distance: 43.1
click at [688, 33] on h4 "Search" at bounding box center [945, 36] width 1018 height 27
drag, startPoint x: 688, startPoint y: 33, endPoint x: 669, endPoint y: 31, distance: 19.3
click at [669, 31] on h4 "Search" at bounding box center [945, 36] width 1018 height 27
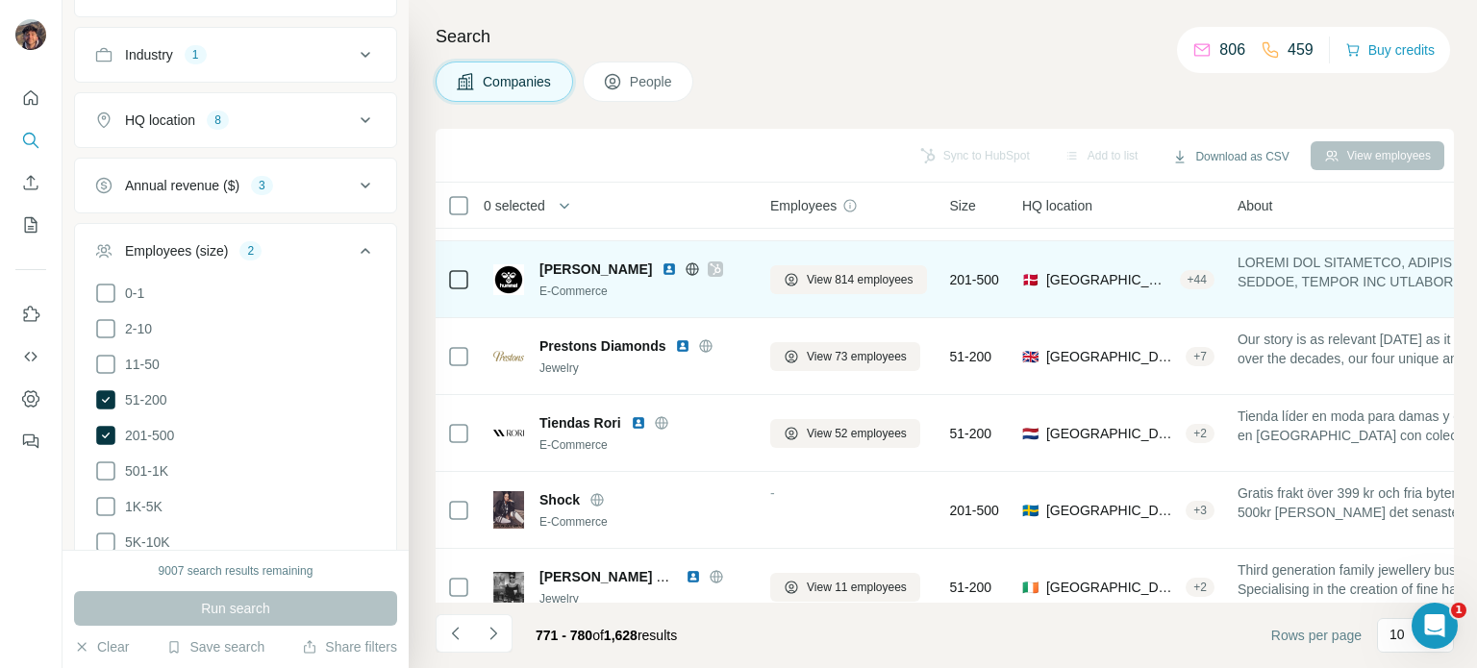
scroll to position [96, 0]
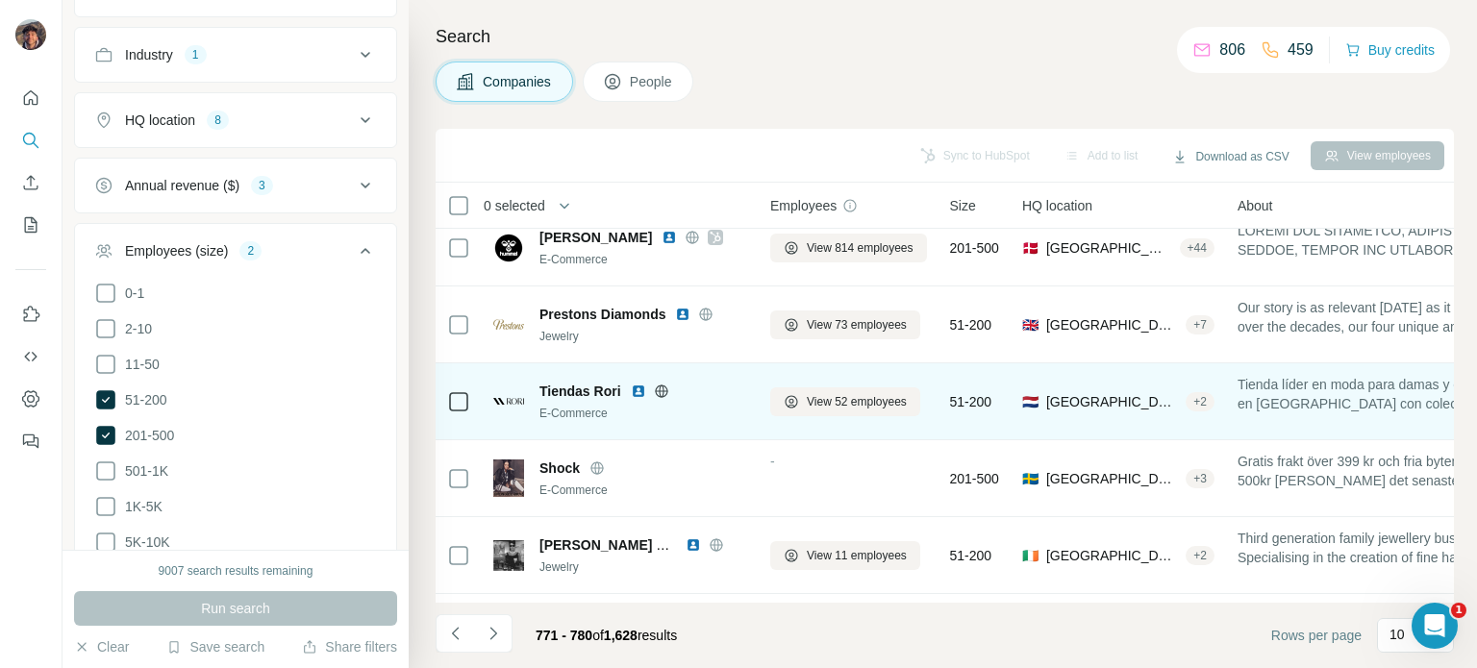
click at [665, 387] on icon at bounding box center [661, 391] width 12 height 12
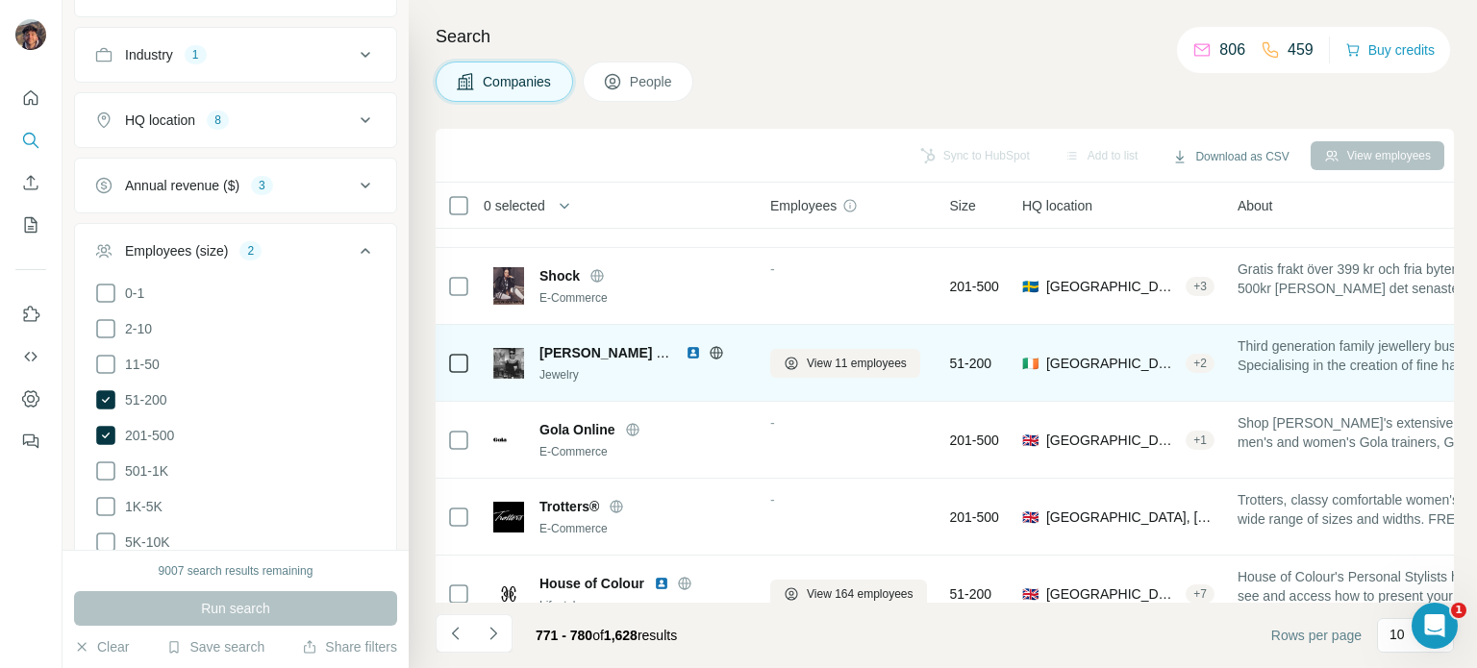
scroll to position [404, 0]
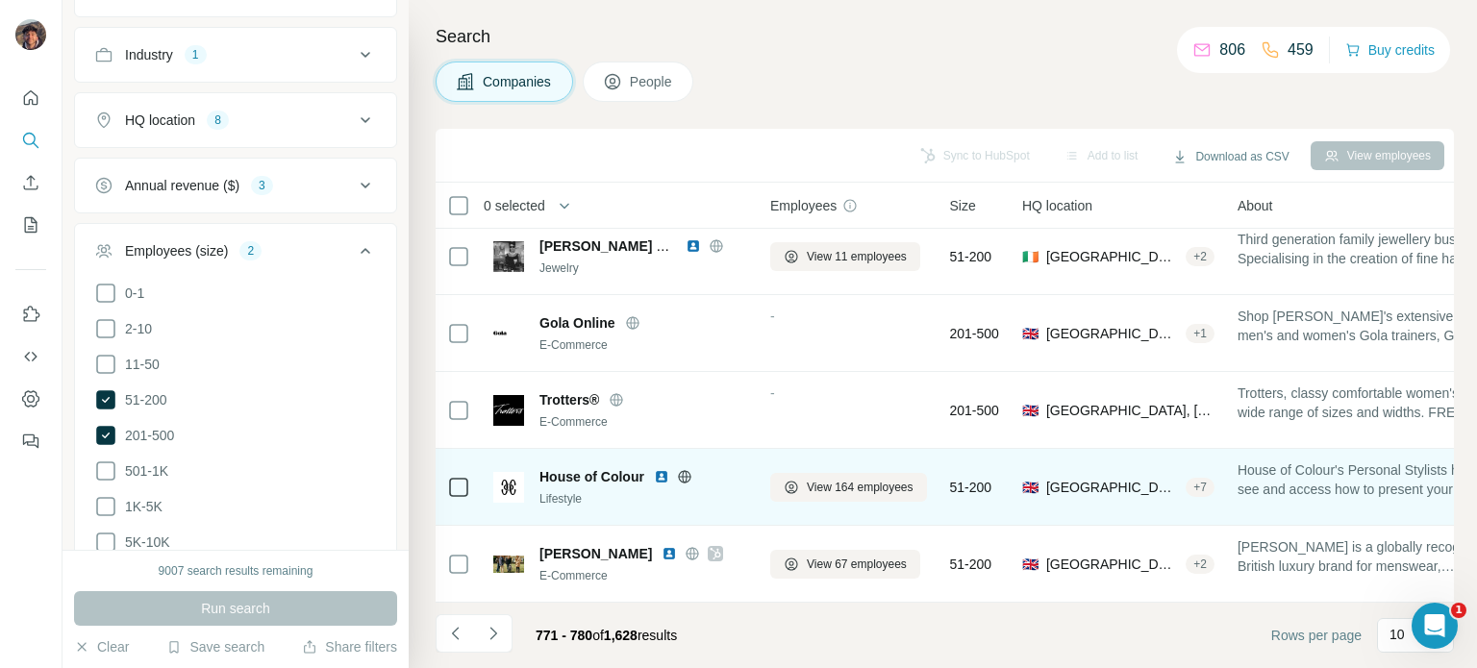
click at [686, 475] on div "House of Colour" at bounding box center [643, 476] width 208 height 19
click at [686, 473] on icon at bounding box center [684, 476] width 15 height 15
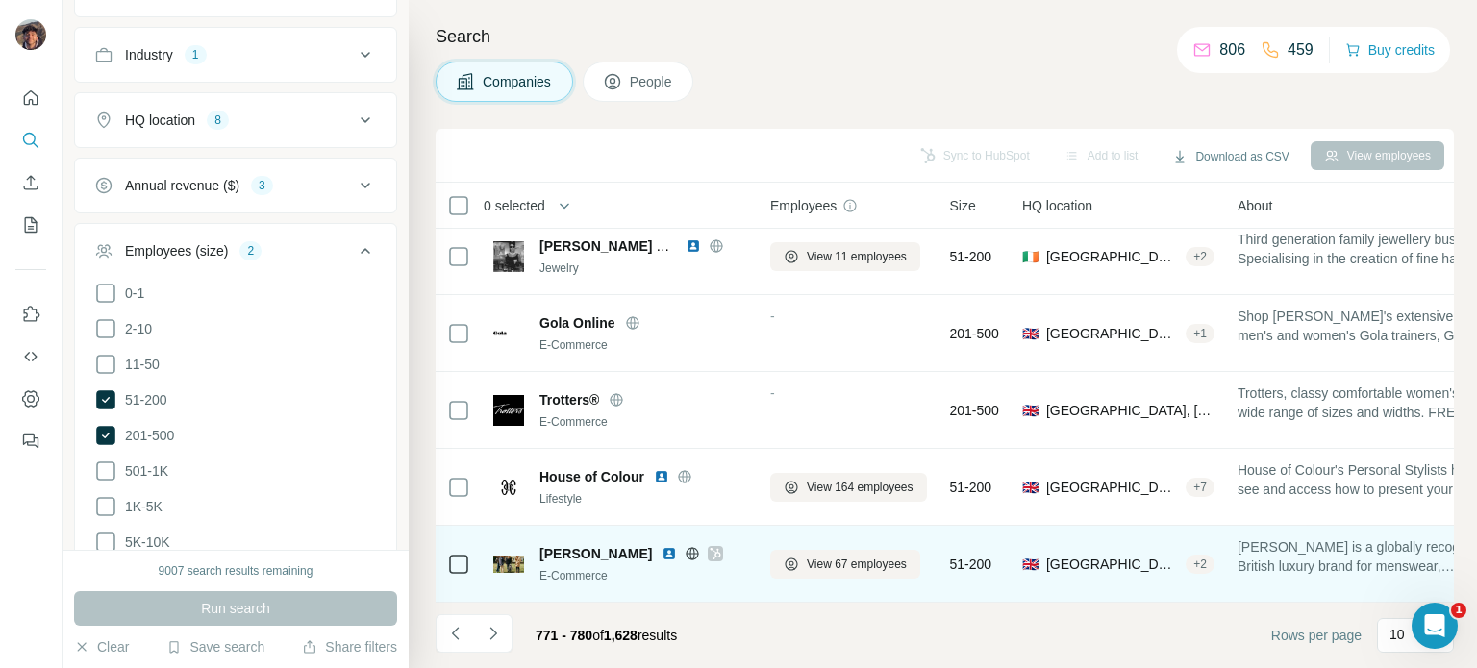
click at [685, 546] on icon at bounding box center [692, 553] width 15 height 15
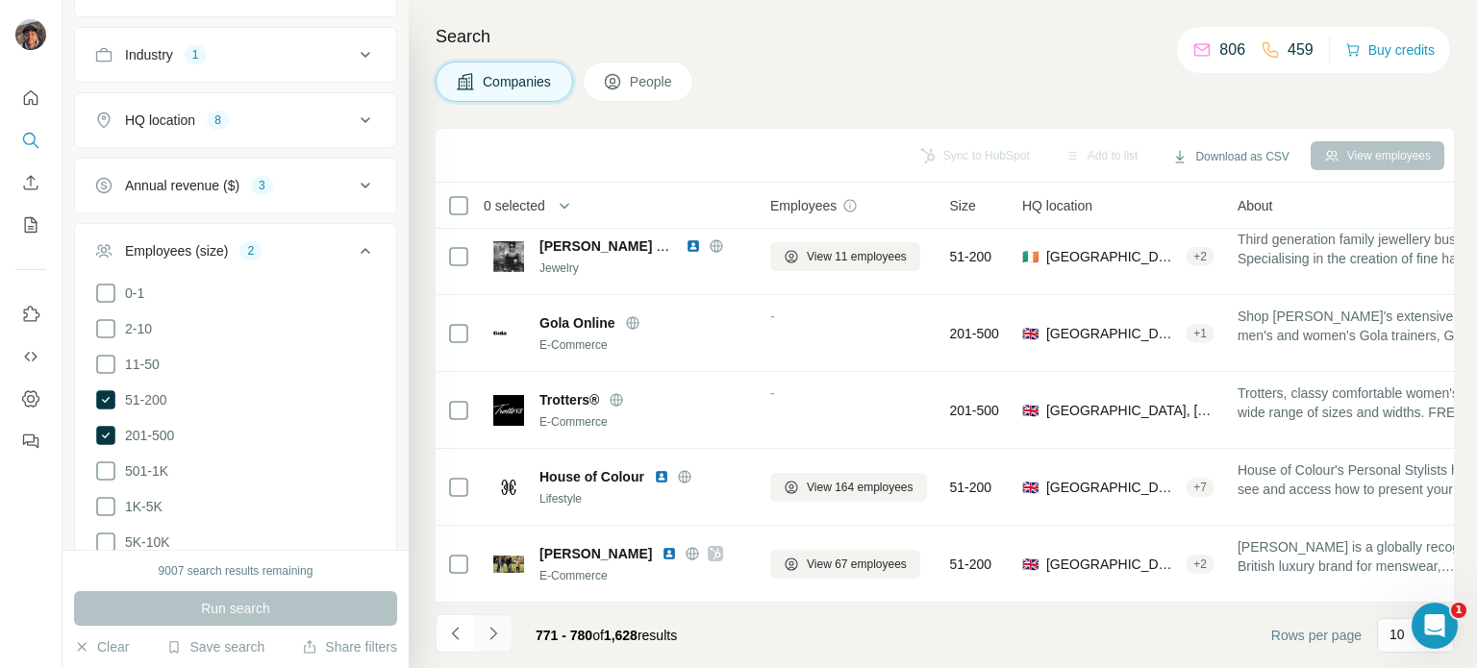
click at [501, 644] on button "Navigate to next page" at bounding box center [493, 633] width 38 height 38
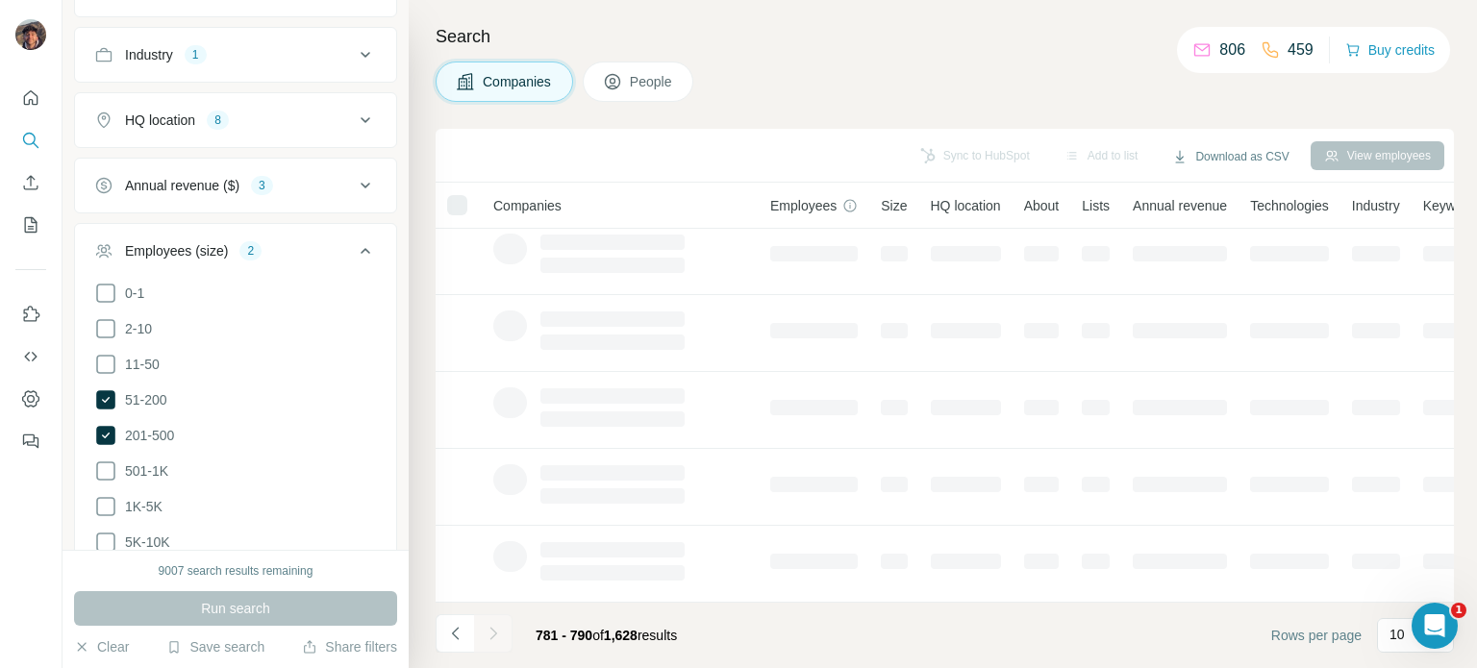
click at [844, 95] on div "Companies People" at bounding box center [945, 82] width 1018 height 40
drag, startPoint x: 844, startPoint y: 95, endPoint x: 809, endPoint y: 72, distance: 42.4
drag, startPoint x: 809, startPoint y: 72, endPoint x: 773, endPoint y: 45, distance: 44.6
click at [773, 45] on h4 "Search" at bounding box center [945, 36] width 1018 height 27
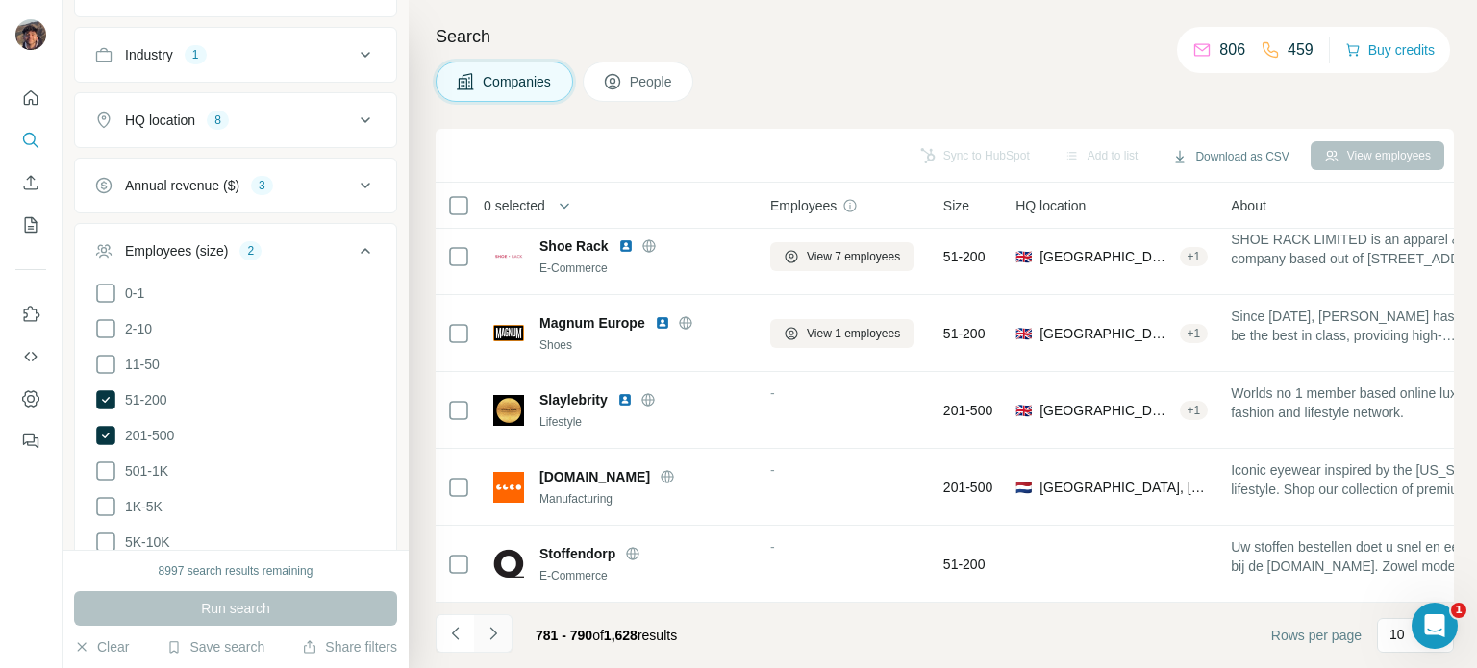
click at [492, 632] on icon "Navigate to next page" at bounding box center [493, 633] width 19 height 19
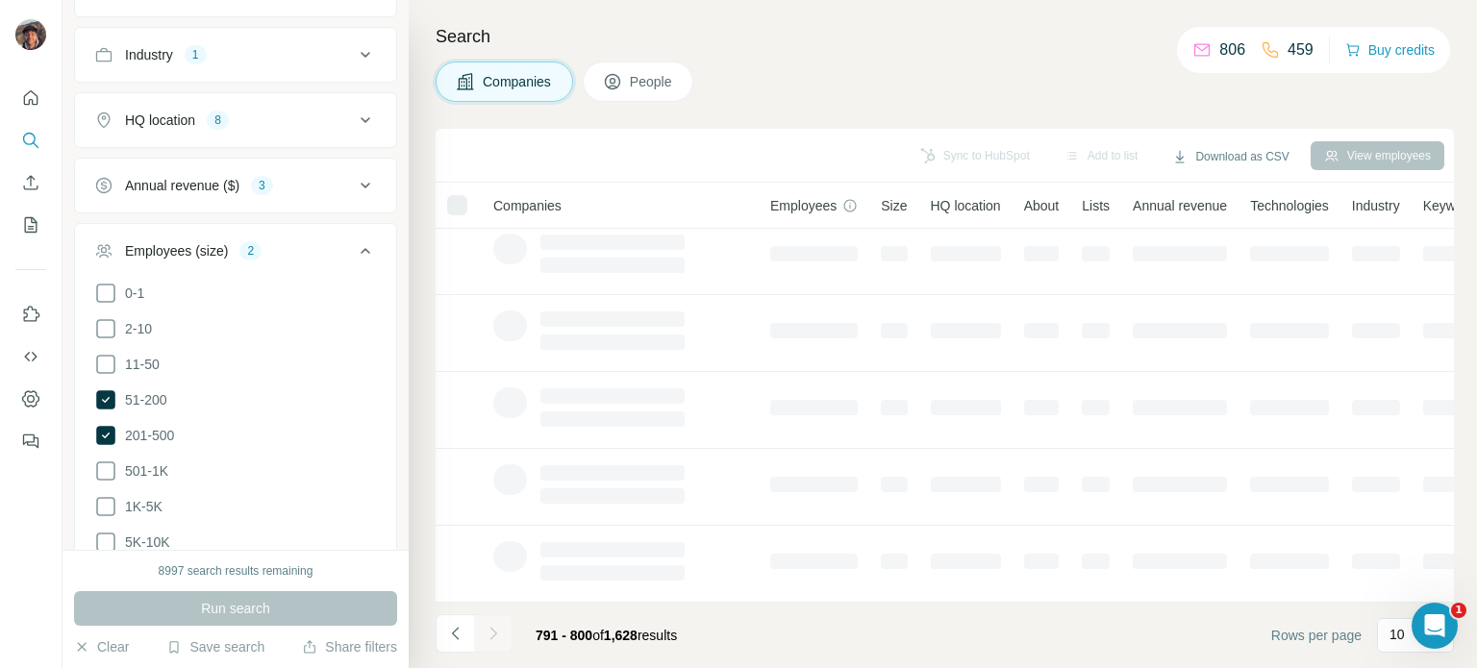
drag, startPoint x: 762, startPoint y: 96, endPoint x: 709, endPoint y: 42, distance: 76.1
drag, startPoint x: 709, startPoint y: 42, endPoint x: 627, endPoint y: 22, distance: 84.2
click at [627, 22] on div "Search Companies People Sync to HubSpot Add to list Download as CSV View employ…" at bounding box center [943, 334] width 1068 height 668
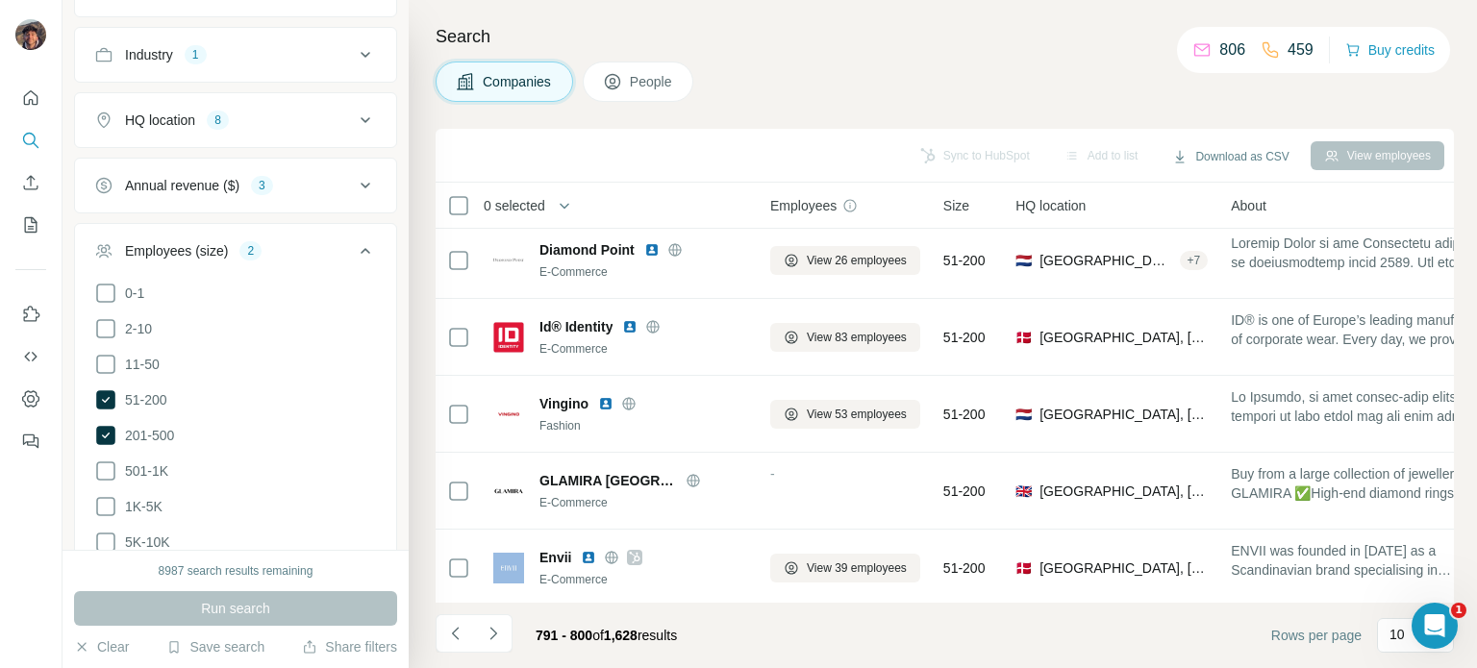
scroll to position [385, 0]
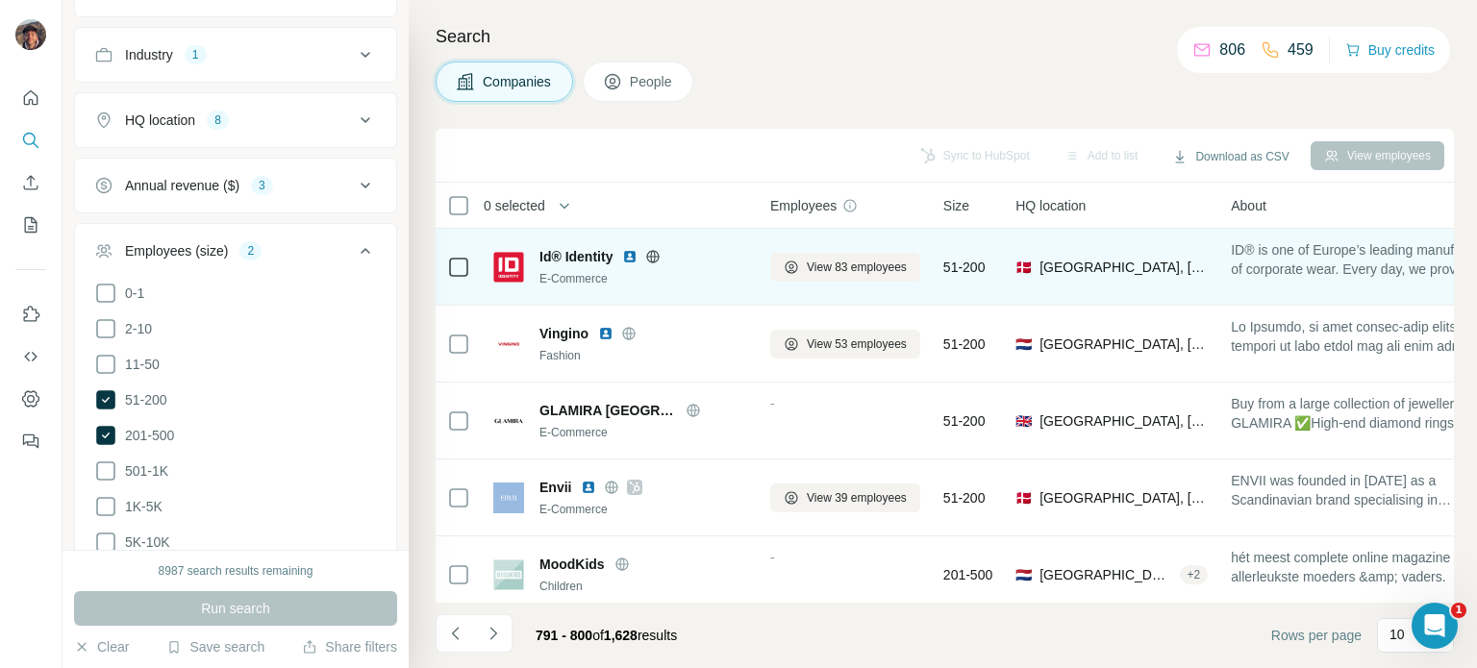
click at [653, 257] on icon at bounding box center [652, 256] width 15 height 15
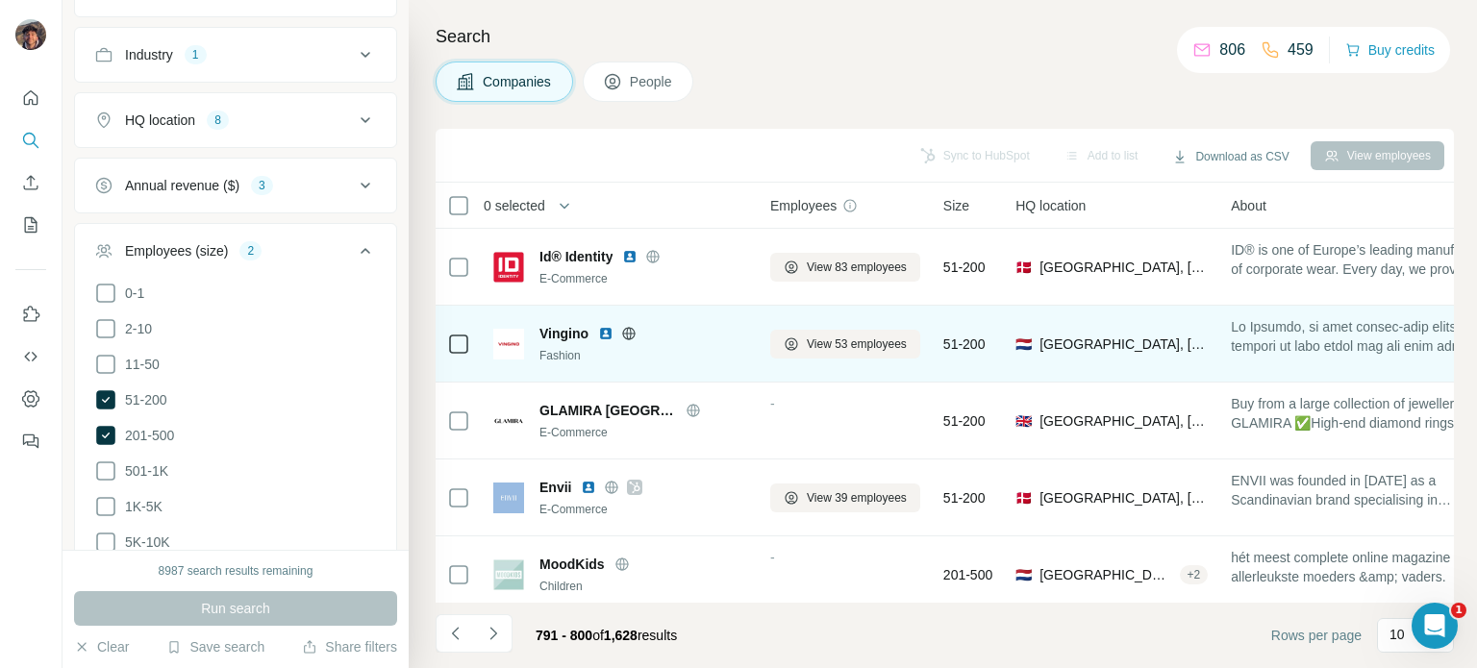
click at [628, 332] on icon at bounding box center [628, 333] width 15 height 15
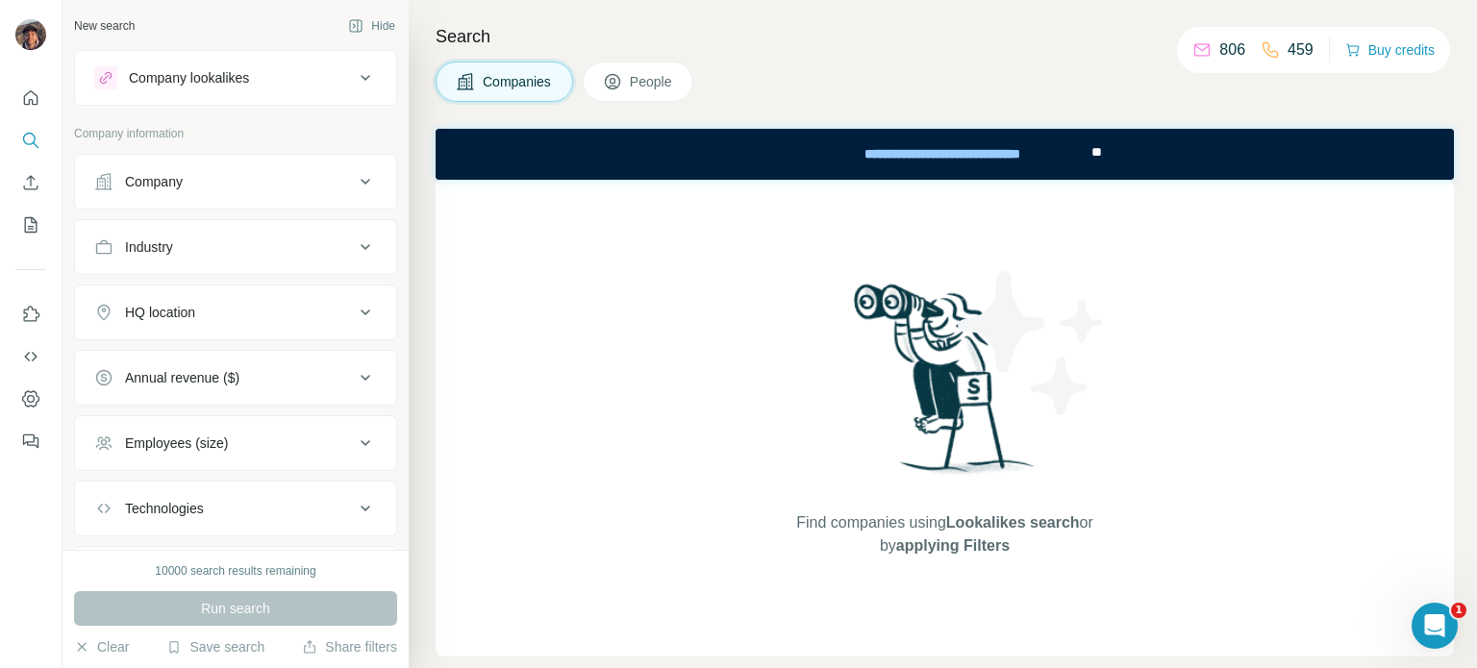
click at [245, 187] on div "Company" at bounding box center [224, 181] width 260 height 19
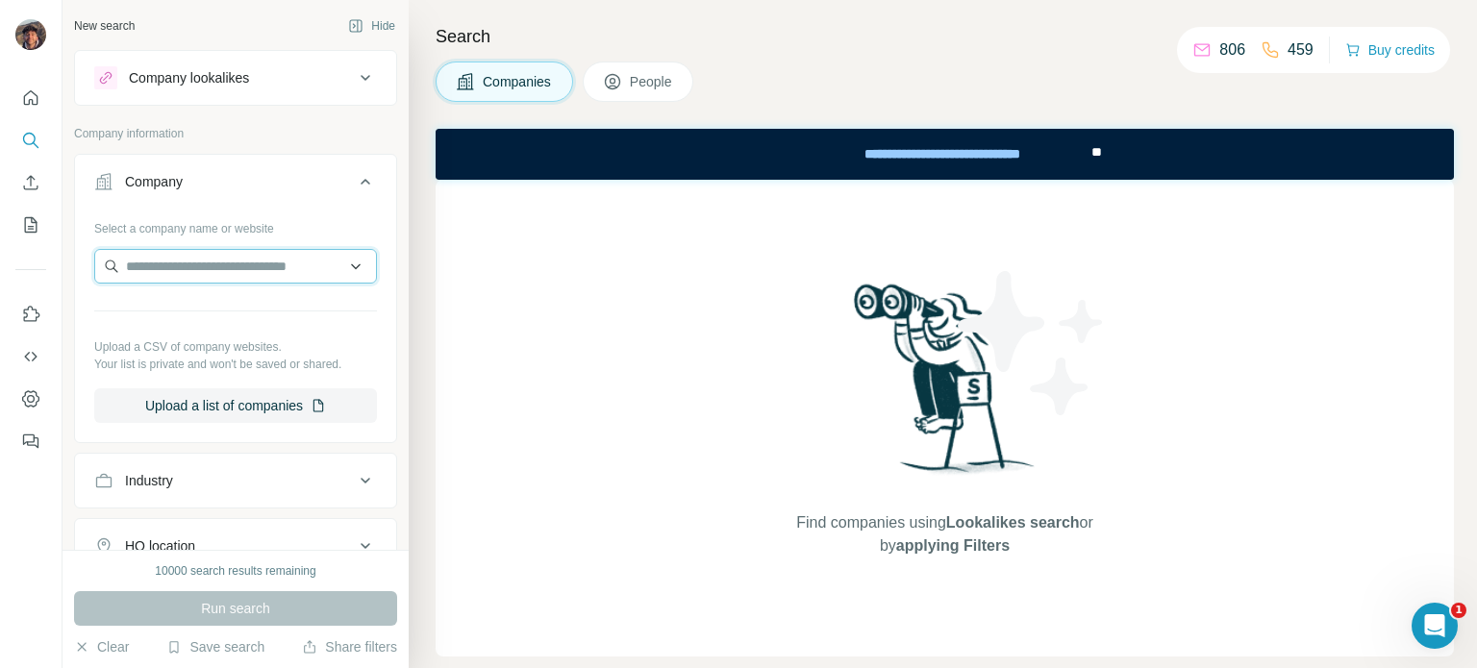
click at [270, 279] on input "text" at bounding box center [235, 266] width 283 height 35
paste input "**********"
type input "**********"
click at [288, 325] on div "Passenger passenger-clothing.com" at bounding box center [228, 317] width 259 height 52
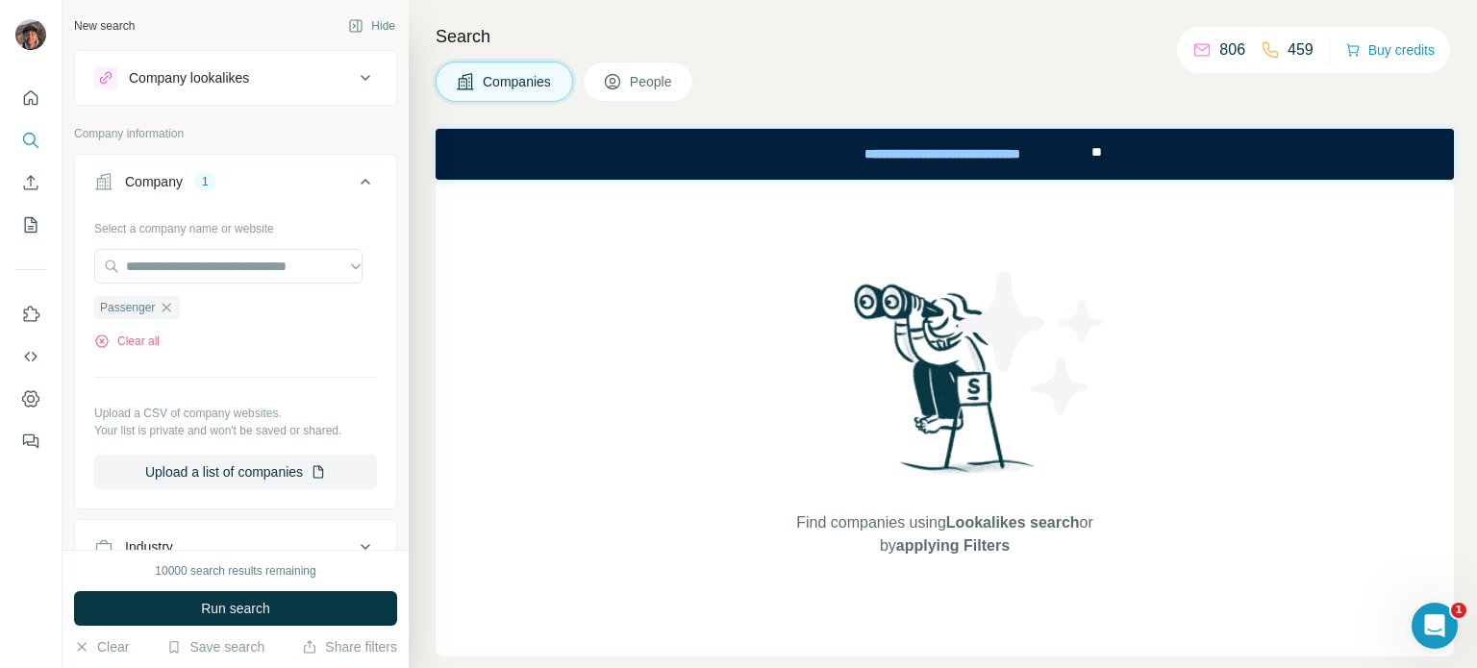
scroll to position [0, 0]
click at [319, 605] on button "Run search" at bounding box center [235, 608] width 323 height 35
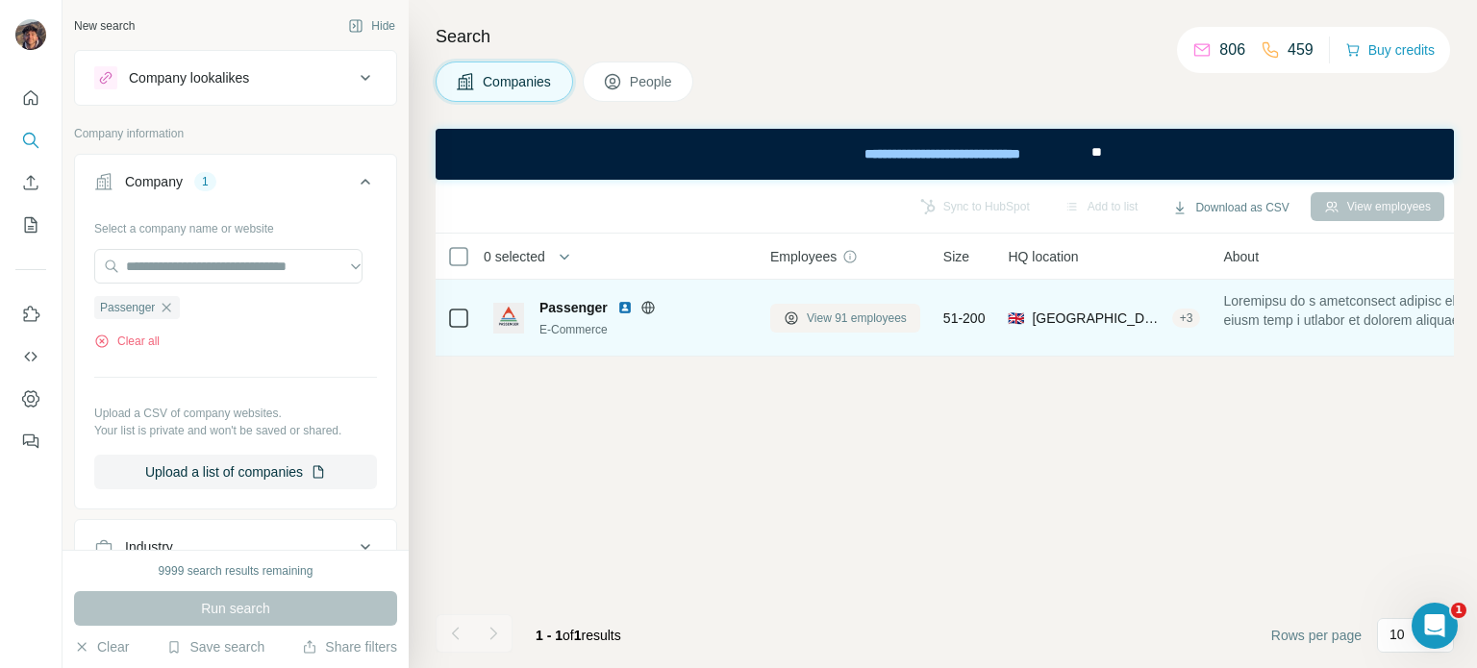
click at [874, 318] on span "View 91 employees" at bounding box center [857, 318] width 100 height 17
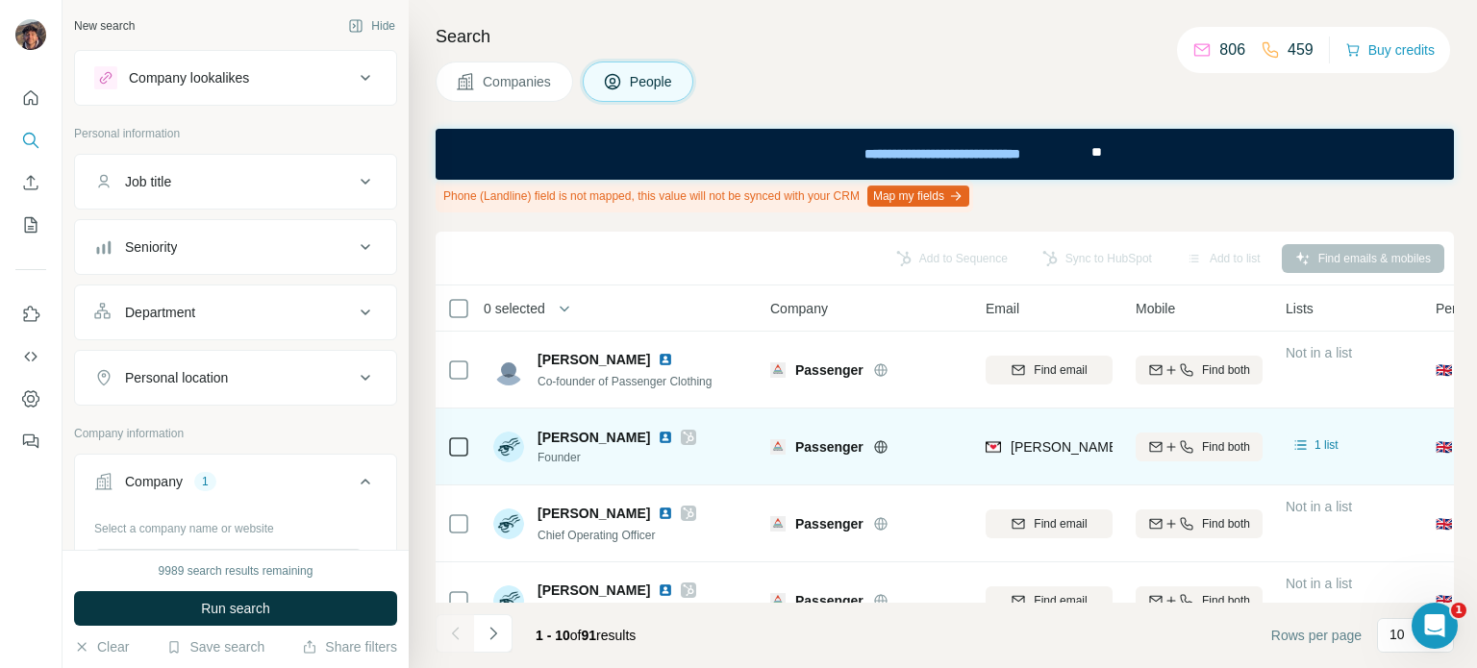
scroll to position [385, 0]
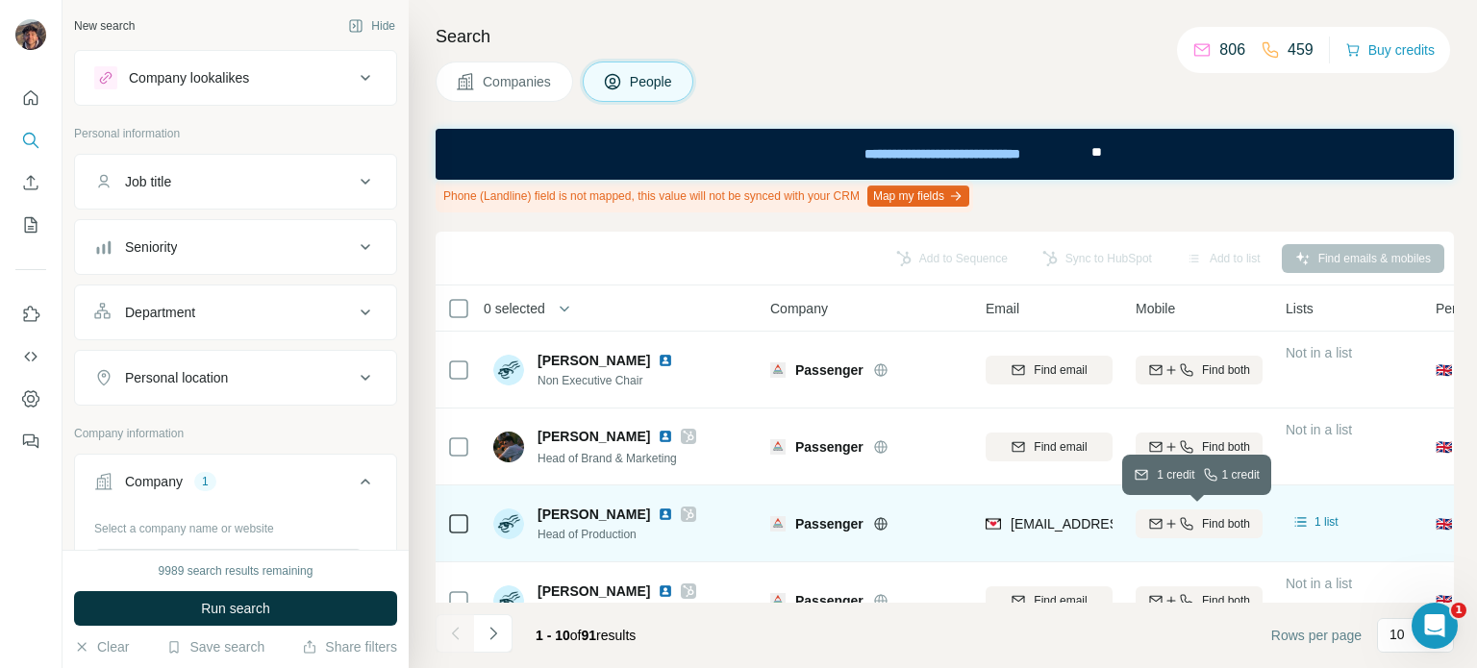
click at [1234, 530] on span "Find both" at bounding box center [1226, 523] width 48 height 17
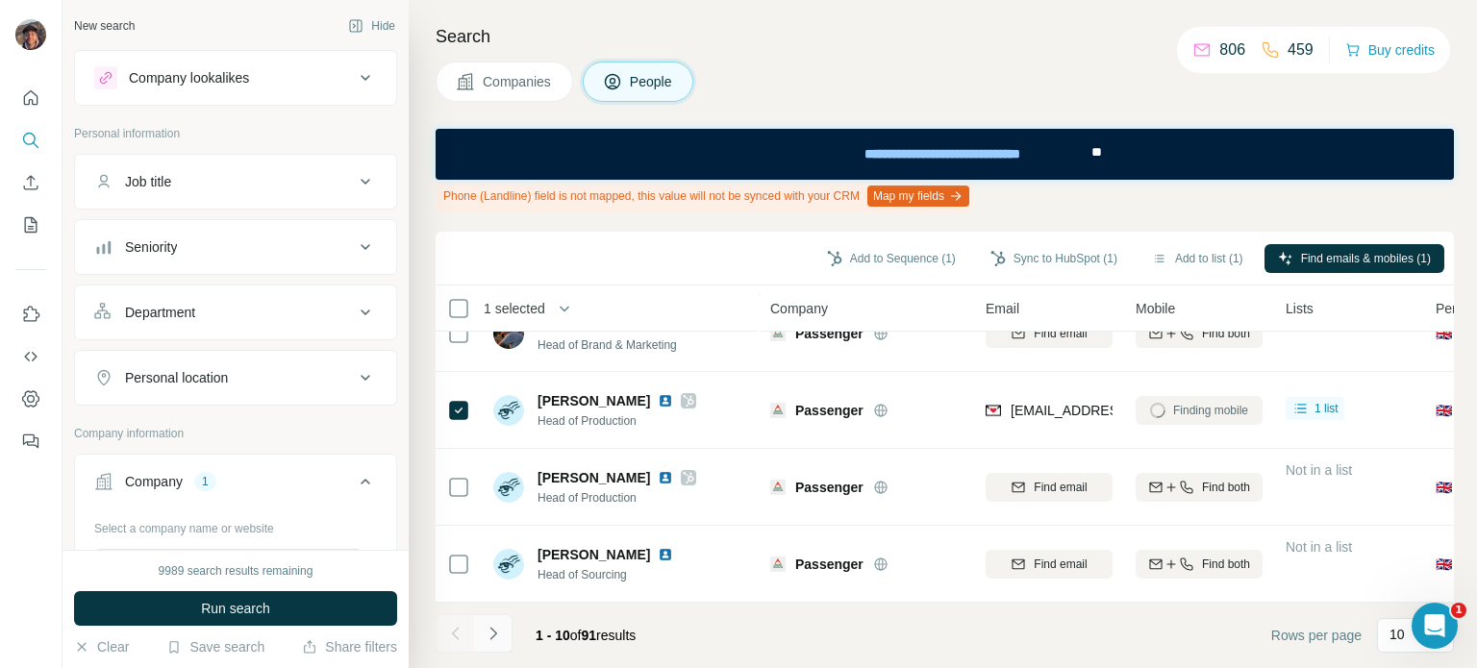
click at [499, 630] on icon "Navigate to next page" at bounding box center [493, 633] width 19 height 19
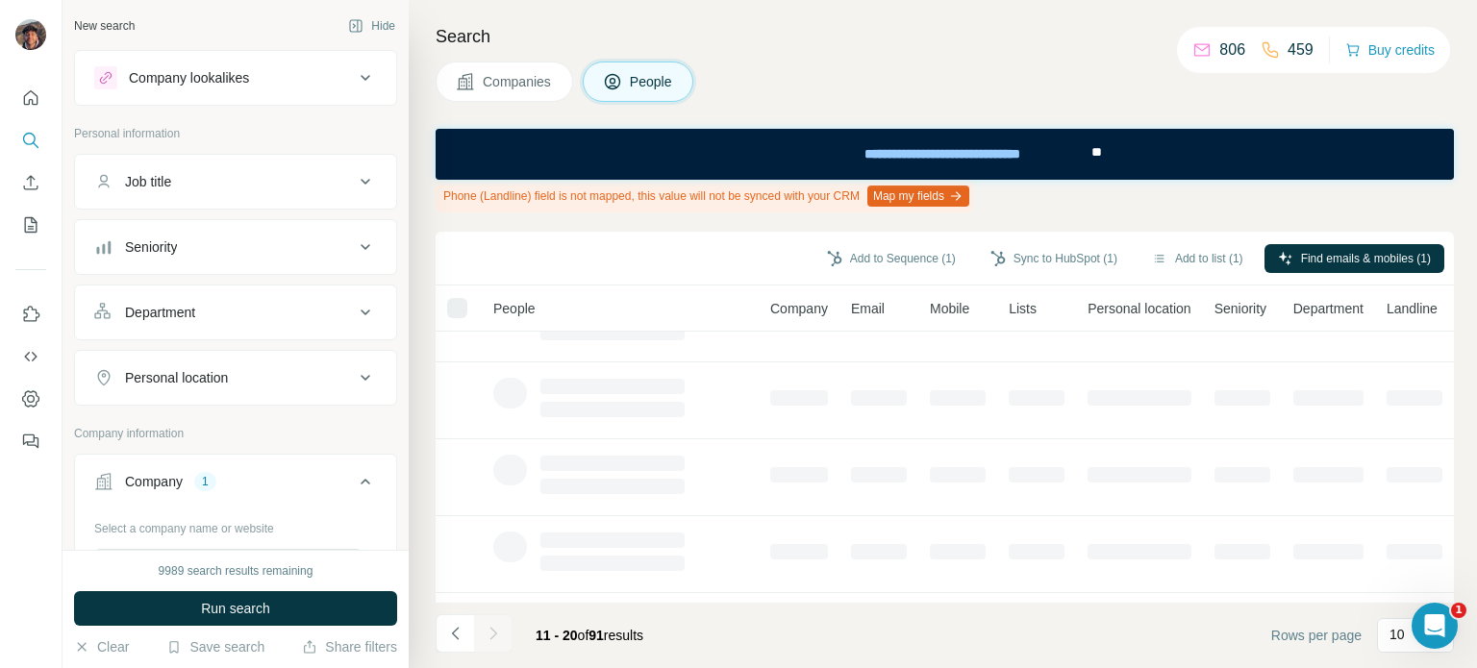
scroll to position [0, 0]
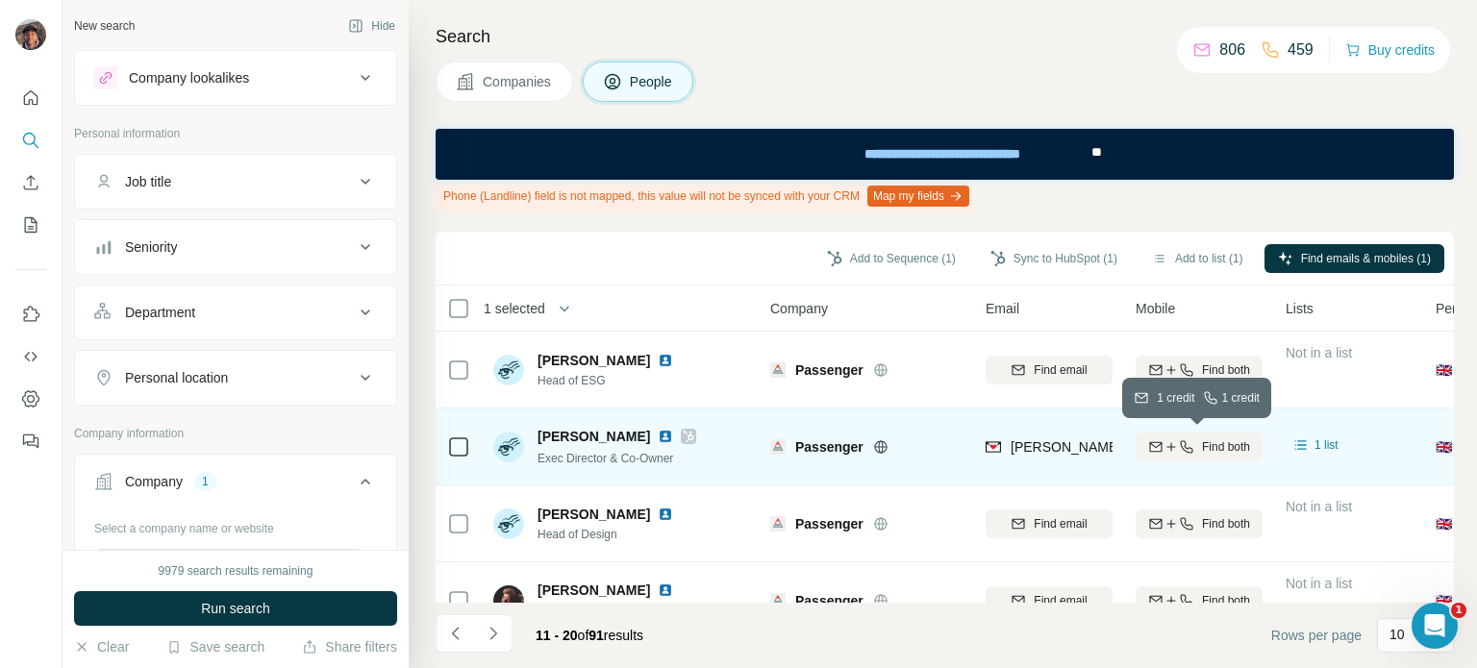
click at [1174, 453] on icon "button" at bounding box center [1170, 446] width 15 height 15
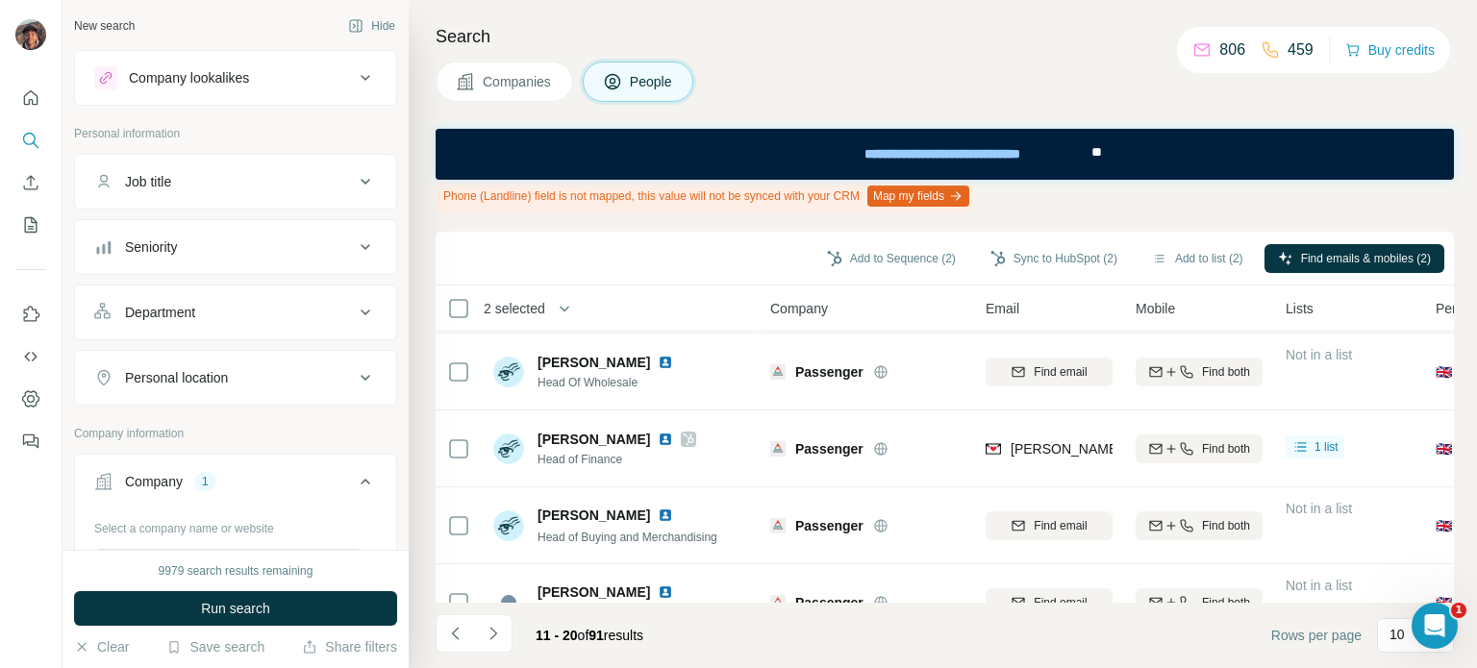
scroll to position [385, 0]
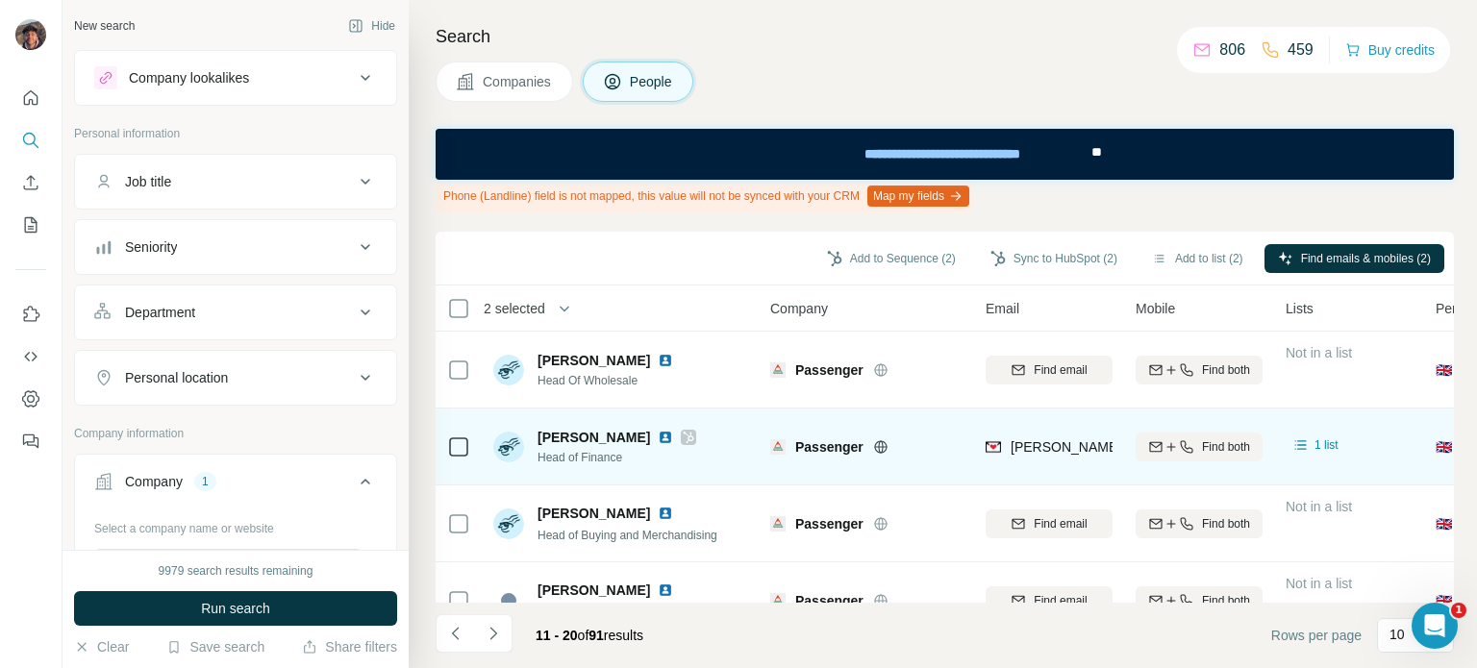
click at [1191, 461] on button "Find both" at bounding box center [1198, 447] width 127 height 29
click at [1191, 457] on div "Finding mobile" at bounding box center [1198, 446] width 127 height 53
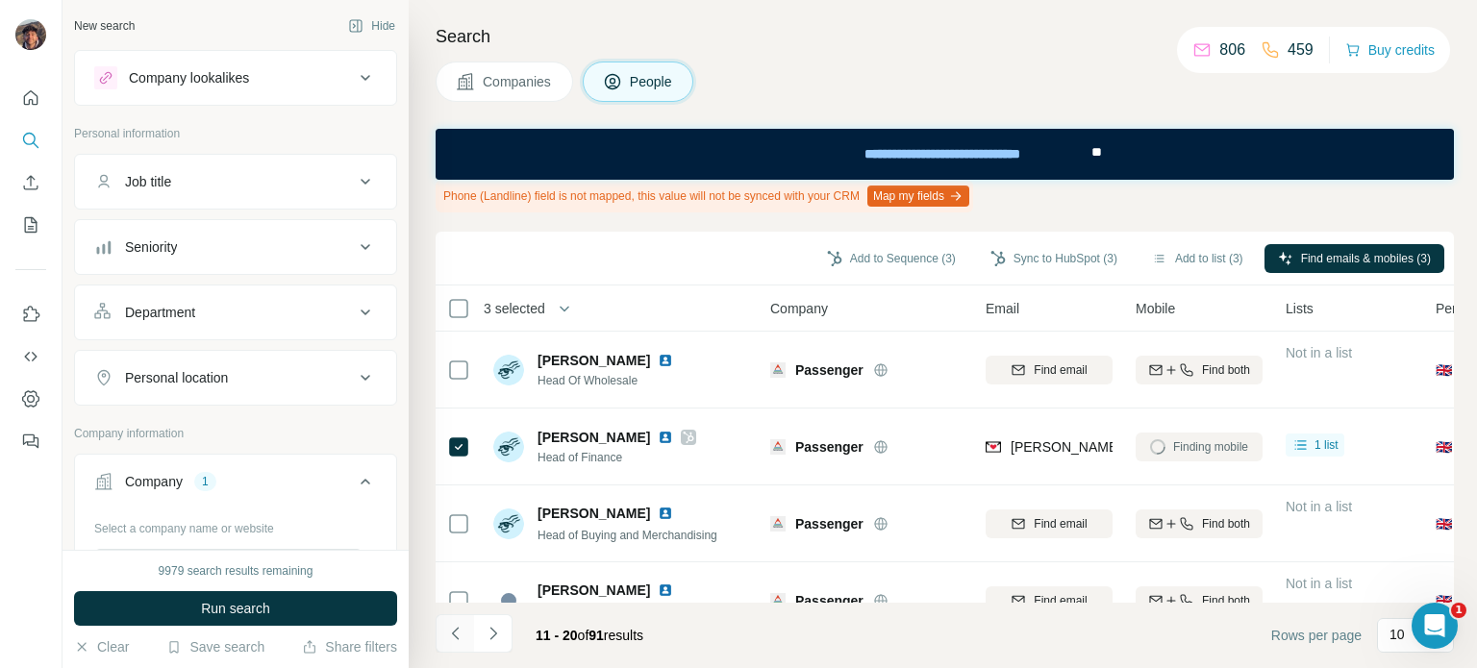
click at [455, 642] on icon "Navigate to previous page" at bounding box center [455, 633] width 19 height 19
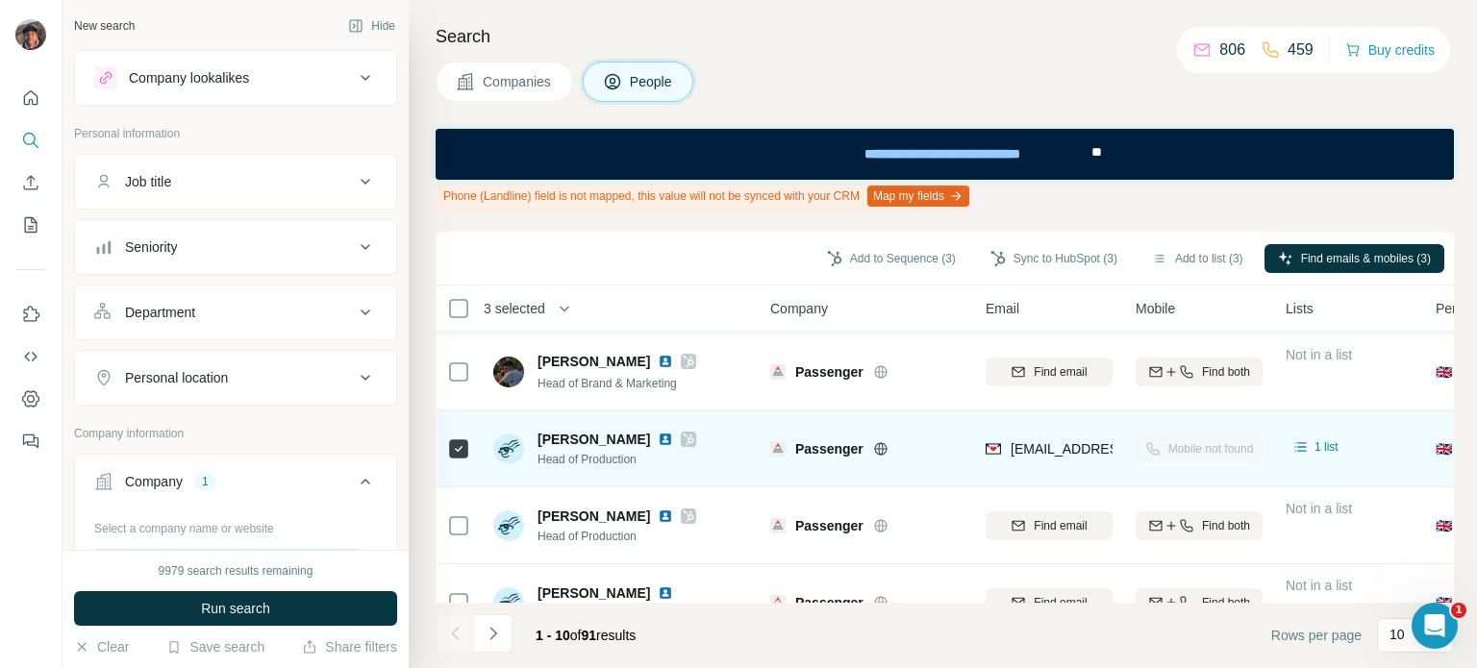
scroll to position [508, 0]
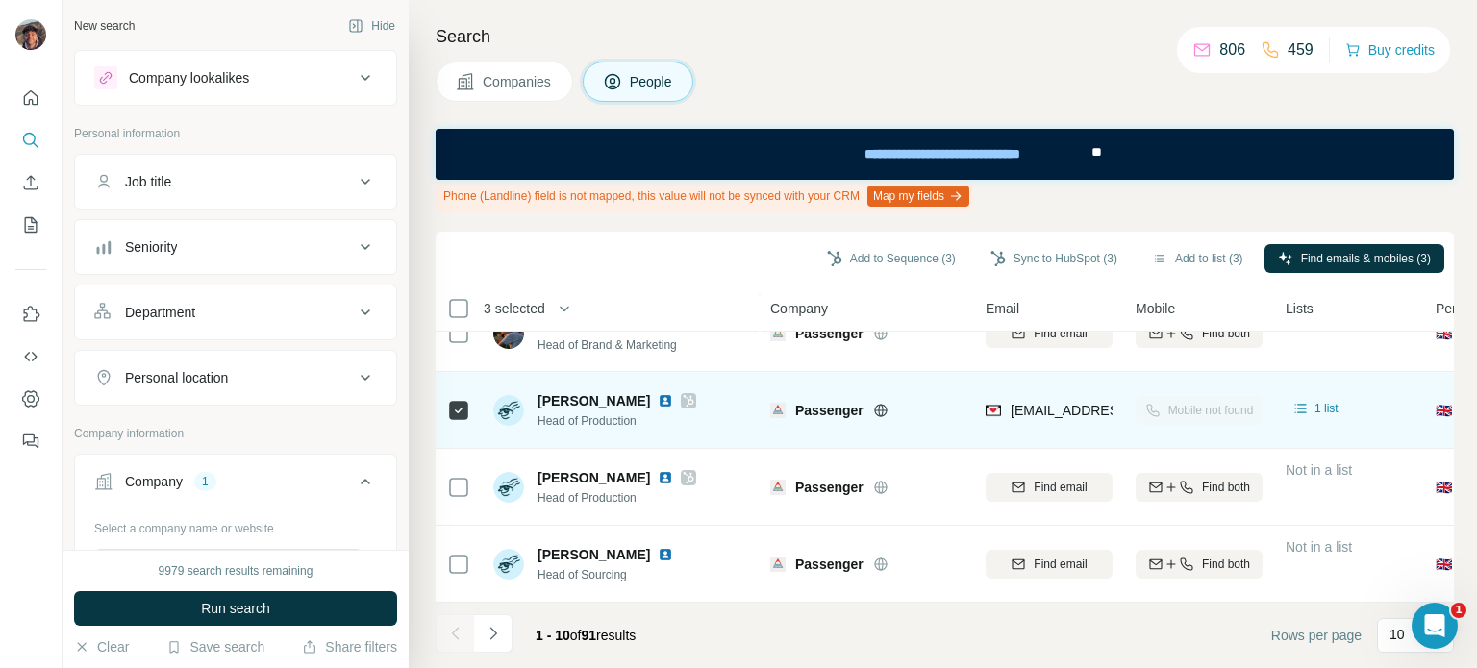
click at [466, 399] on icon at bounding box center [458, 410] width 23 height 23
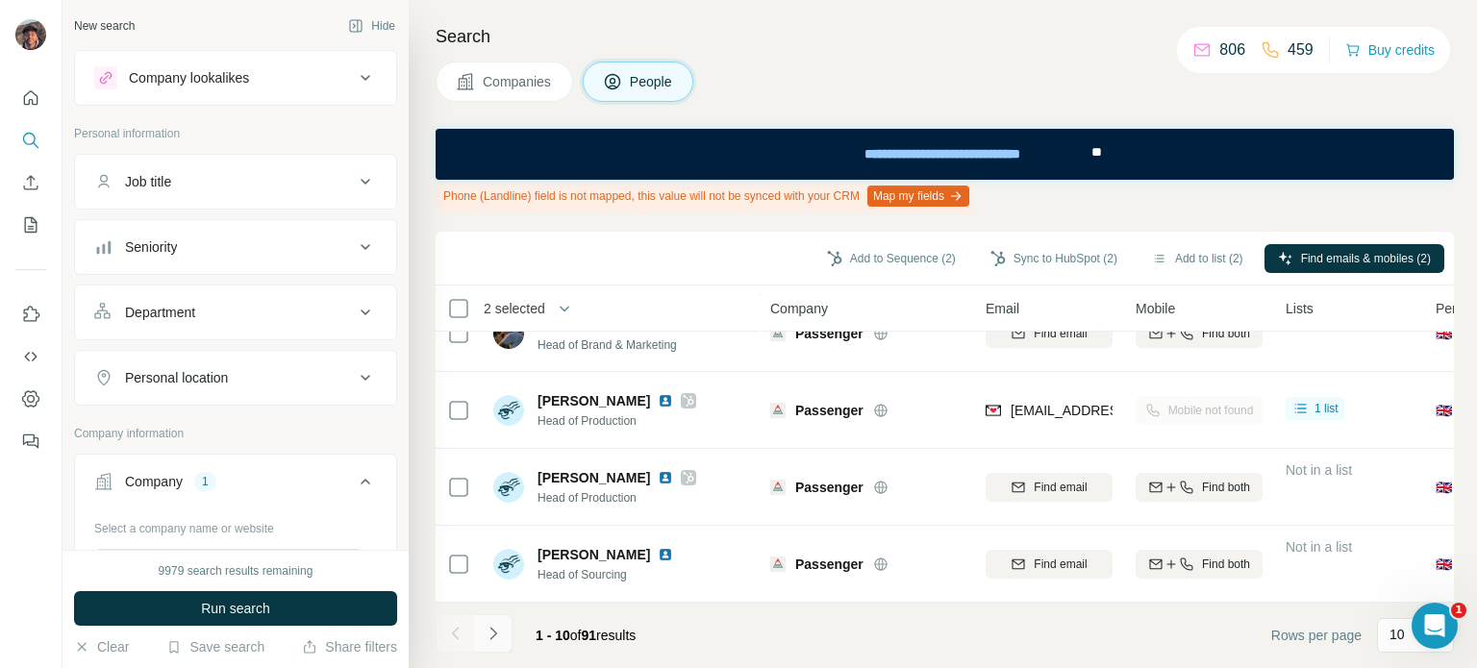
click at [499, 650] on button "Navigate to next page" at bounding box center [493, 633] width 38 height 38
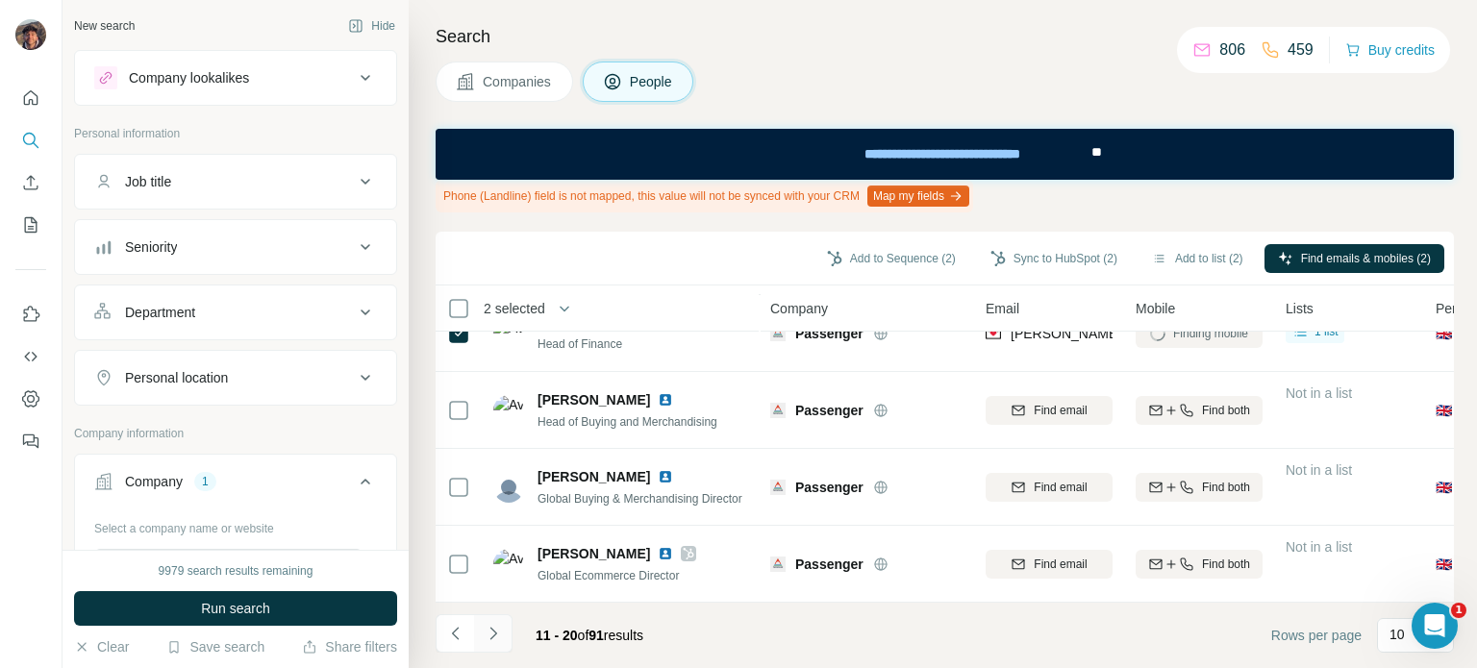
click at [498, 637] on icon "Navigate to next page" at bounding box center [493, 633] width 19 height 19
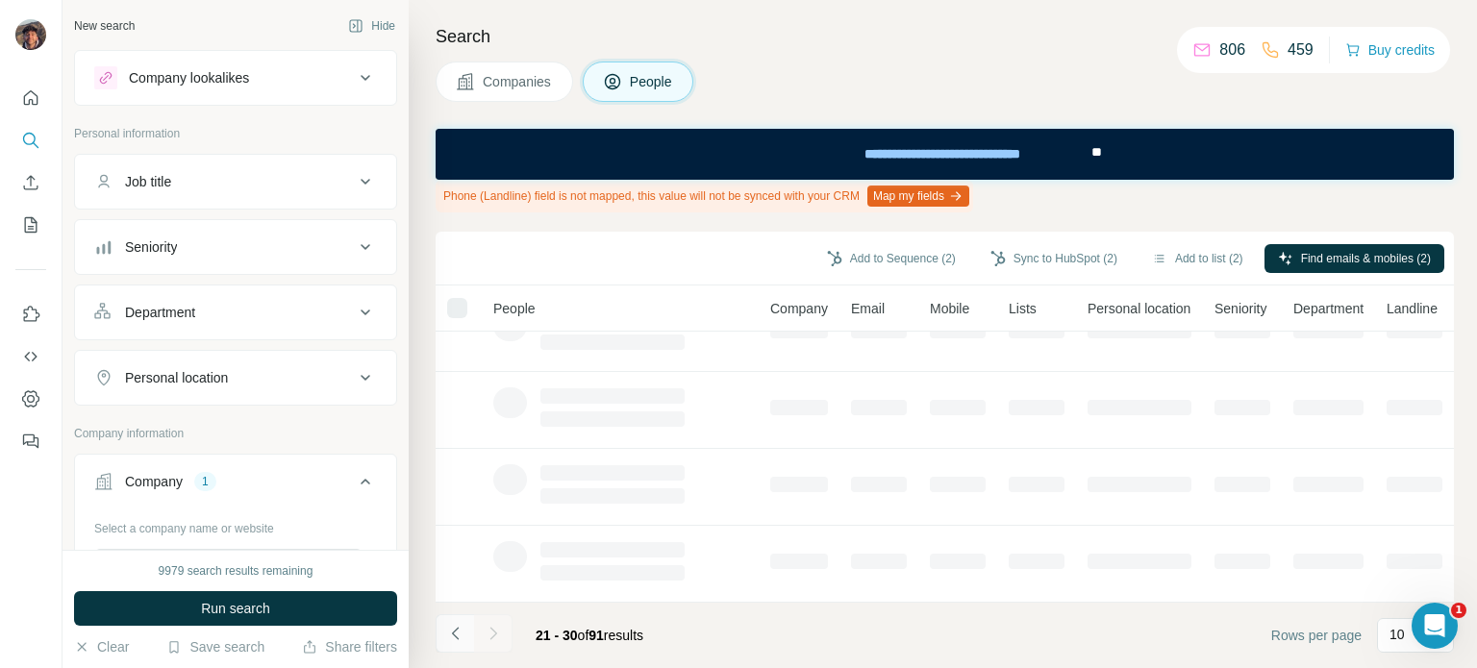
click at [448, 637] on icon "Navigate to previous page" at bounding box center [455, 633] width 19 height 19
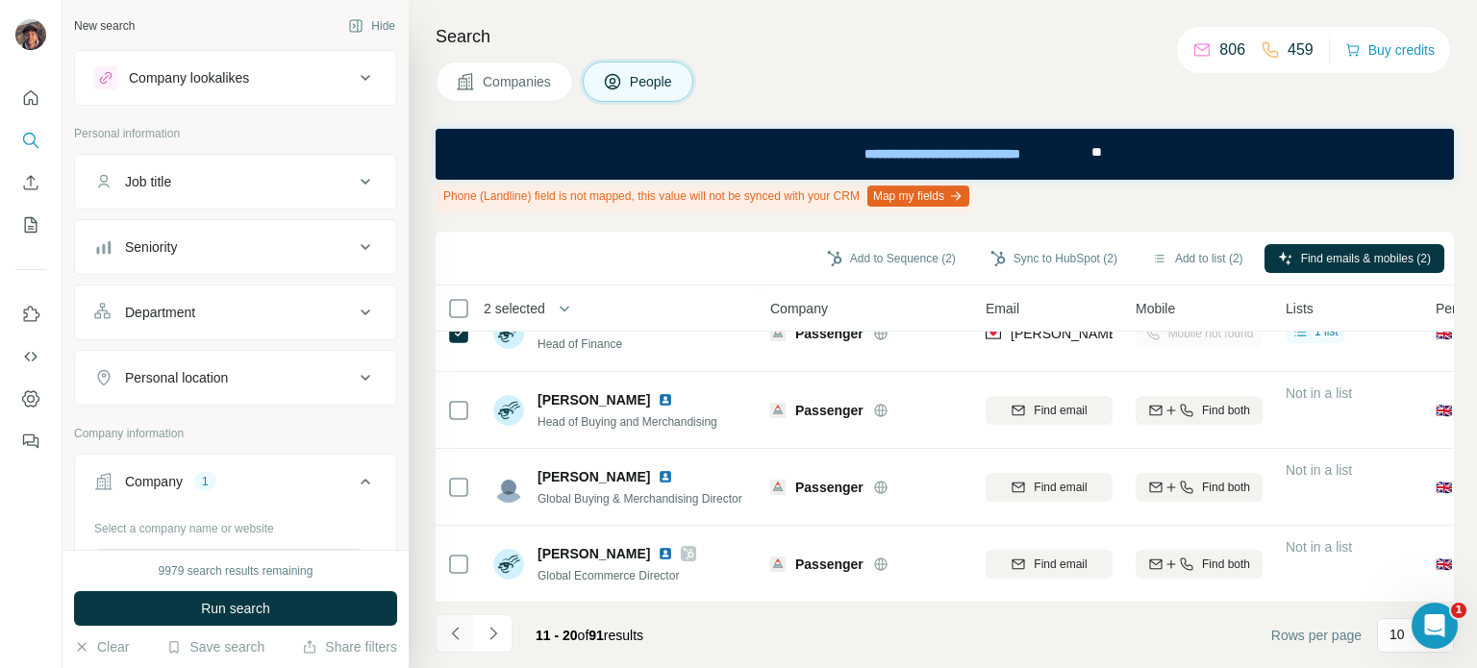
click at [461, 630] on icon "Navigate to previous page" at bounding box center [455, 633] width 19 height 19
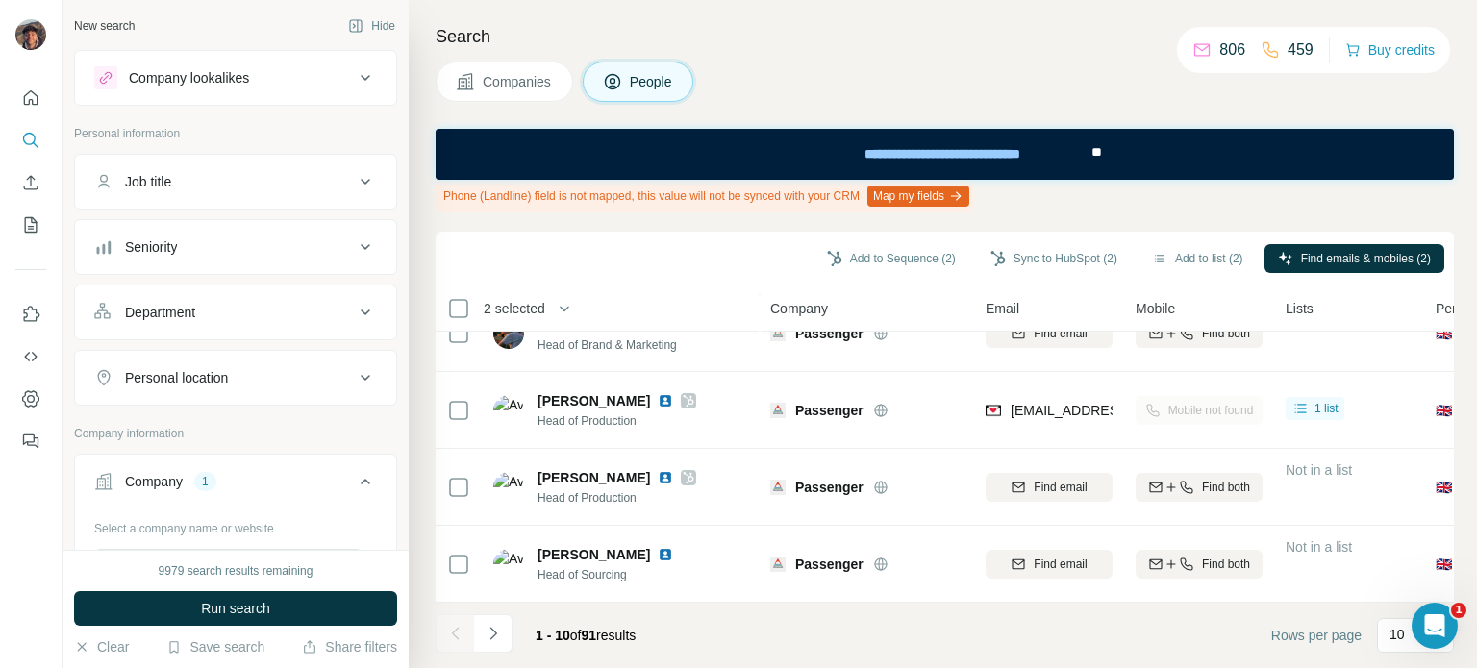
click at [461, 630] on div at bounding box center [455, 633] width 38 height 38
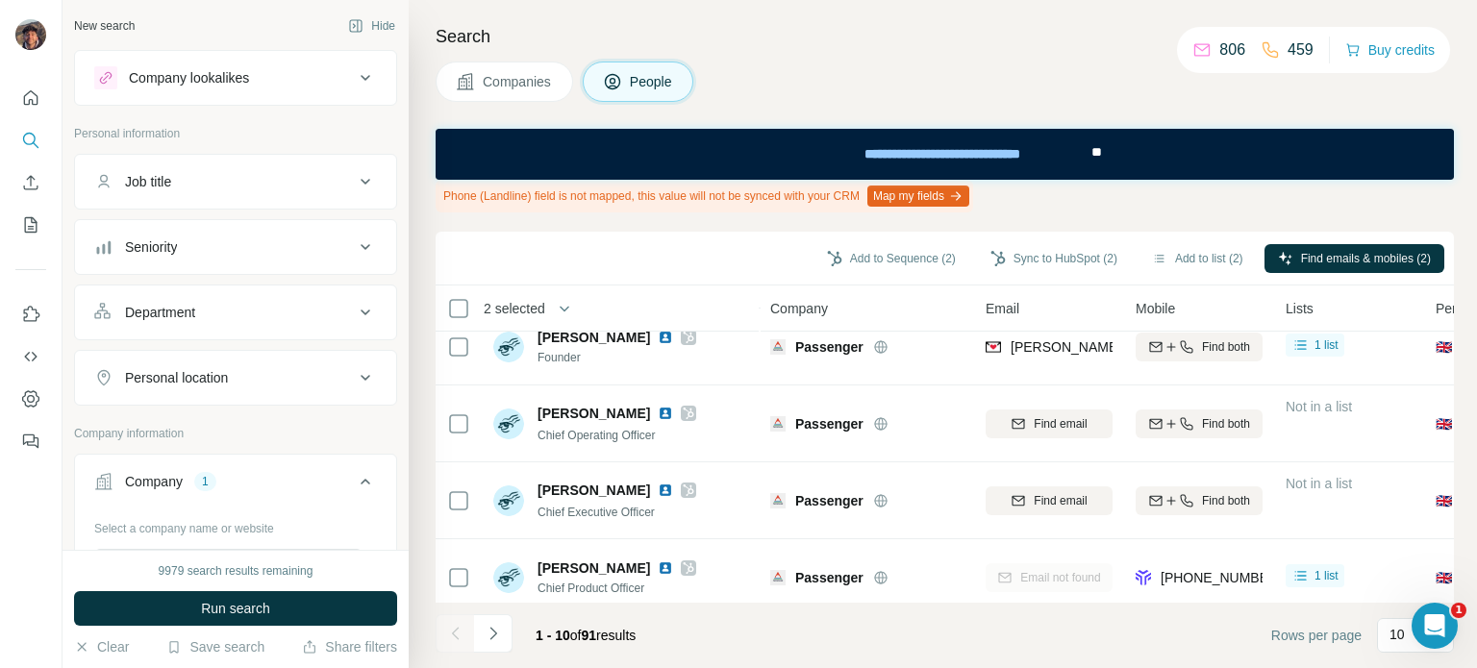
scroll to position [0, 0]
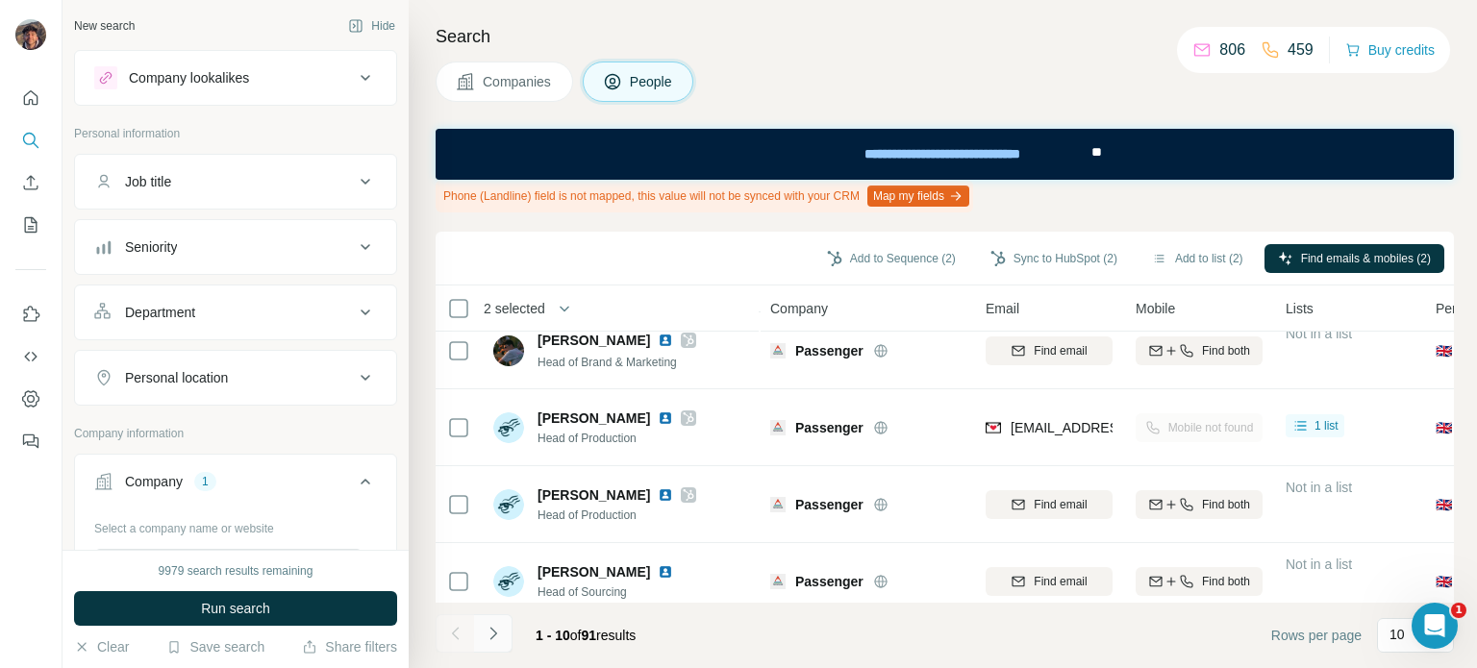
click at [497, 615] on button "Navigate to next page" at bounding box center [493, 633] width 38 height 38
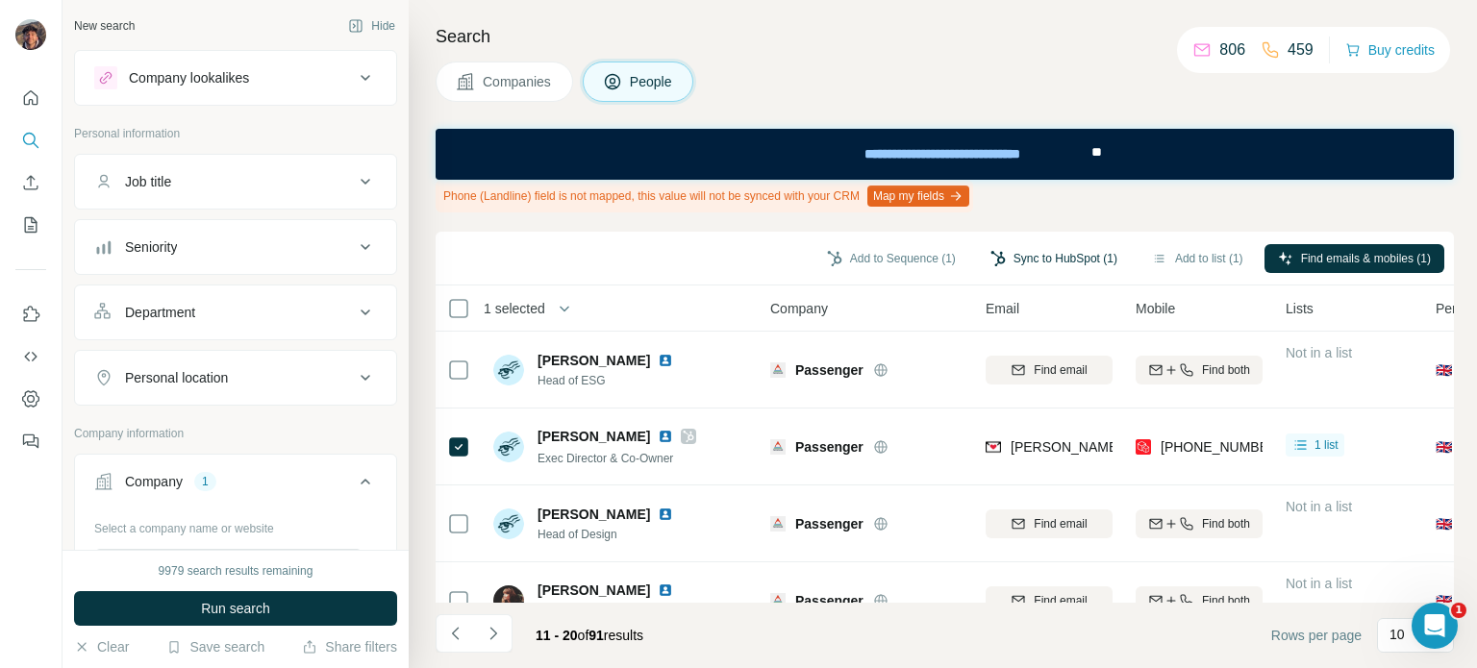
click at [992, 249] on button "Sync to HubSpot (1)" at bounding box center [1054, 258] width 154 height 29
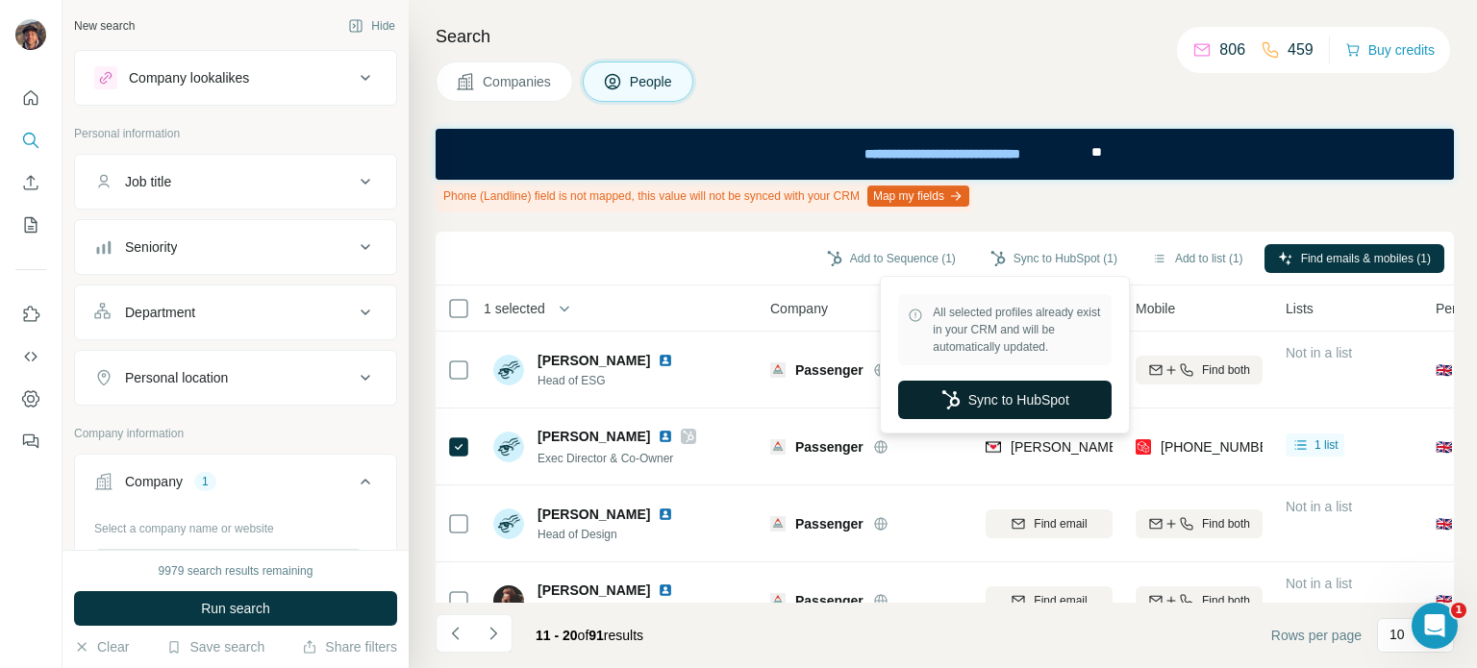
click at [954, 410] on button "Sync to HubSpot" at bounding box center [1004, 400] width 213 height 38
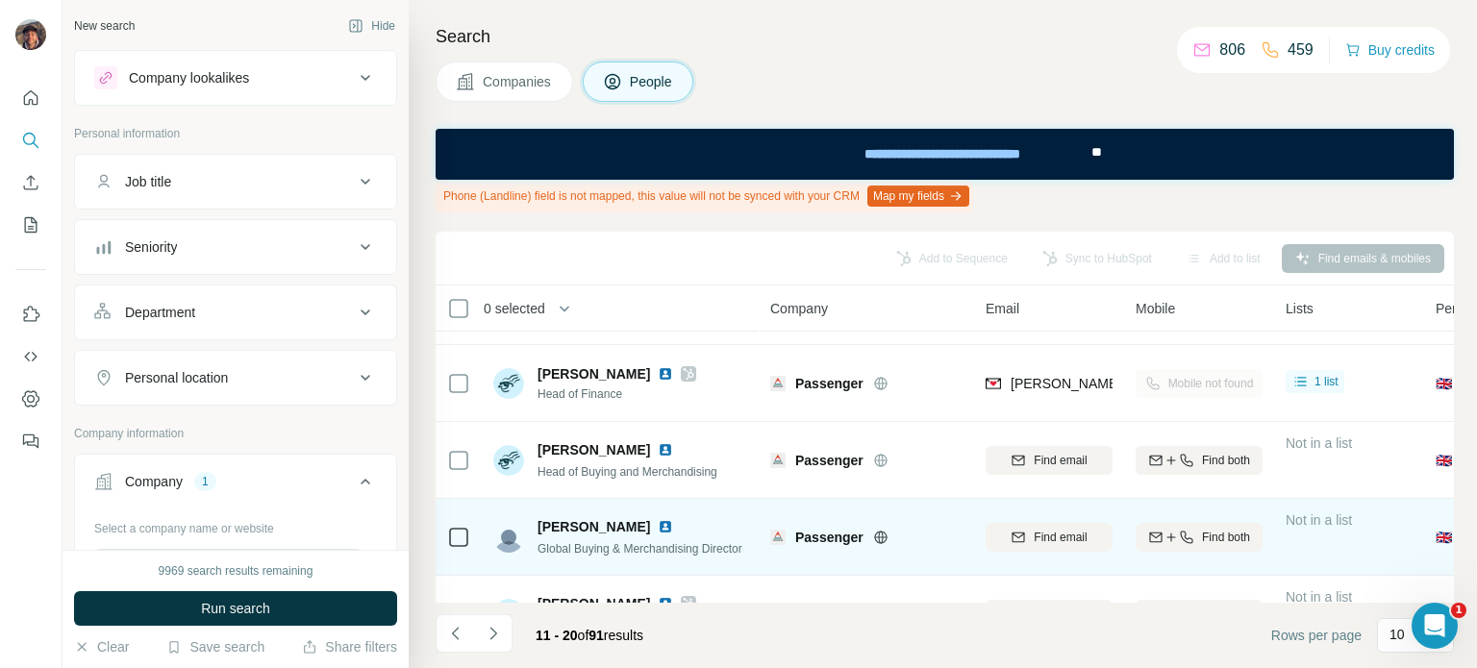
scroll to position [508, 0]
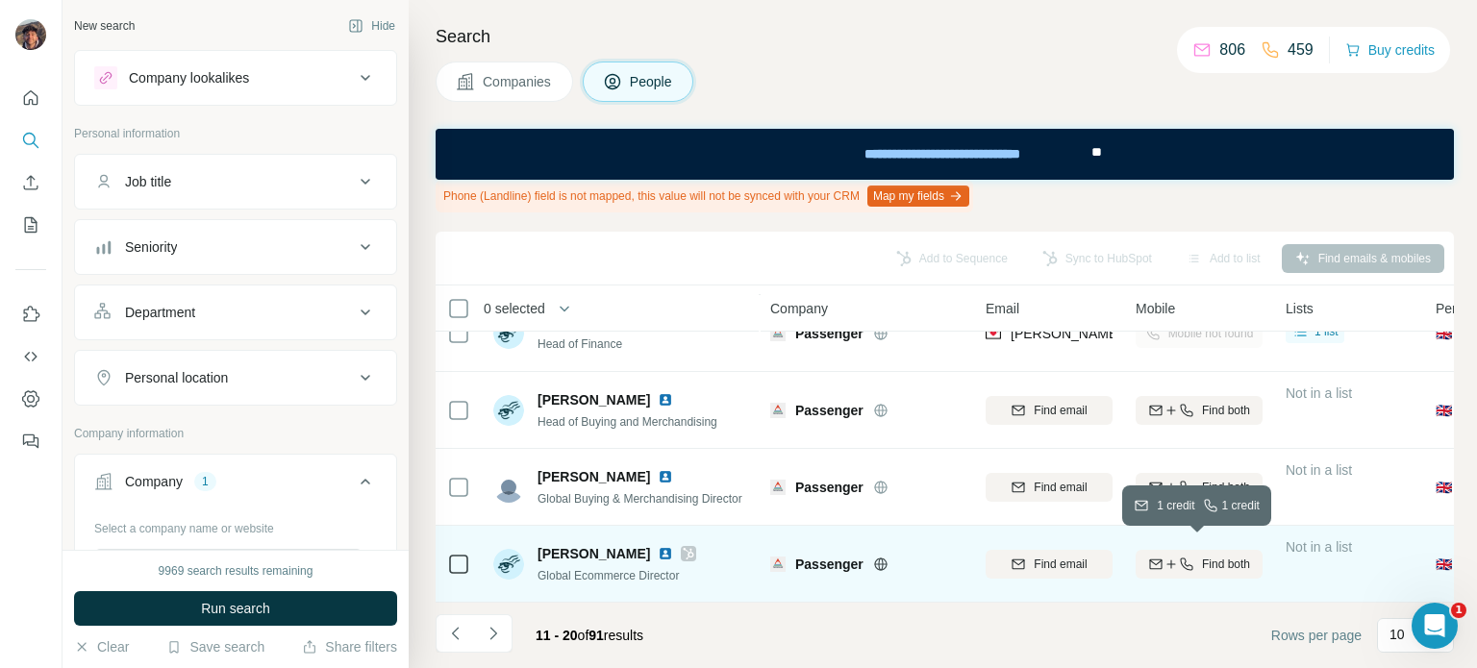
click at [1202, 556] on span "Find both" at bounding box center [1226, 564] width 48 height 17
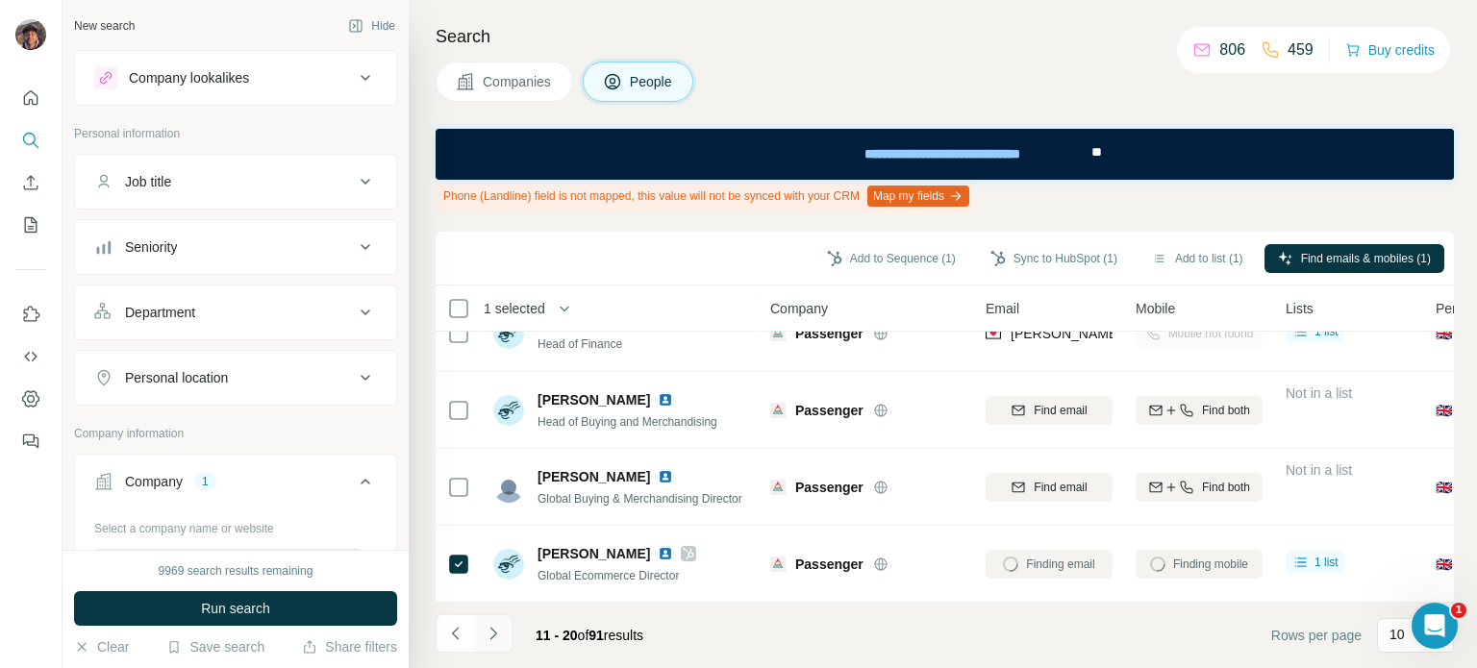
click at [495, 638] on icon "Navigate to next page" at bounding box center [493, 633] width 19 height 19
click at [501, 634] on icon "Navigate to next page" at bounding box center [493, 633] width 19 height 19
click at [505, 633] on button "Navigate to next page" at bounding box center [493, 633] width 38 height 38
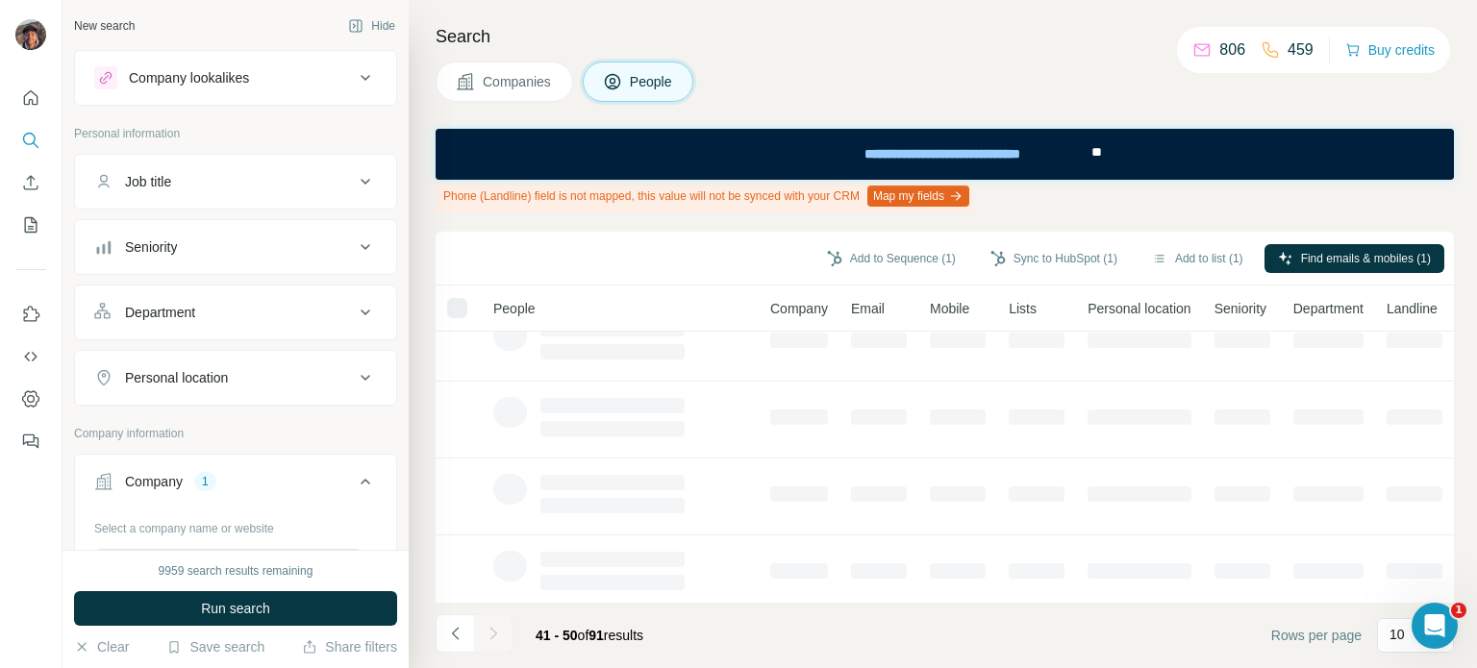
scroll to position [0, 0]
click at [464, 630] on button "Navigate to previous page" at bounding box center [455, 633] width 38 height 38
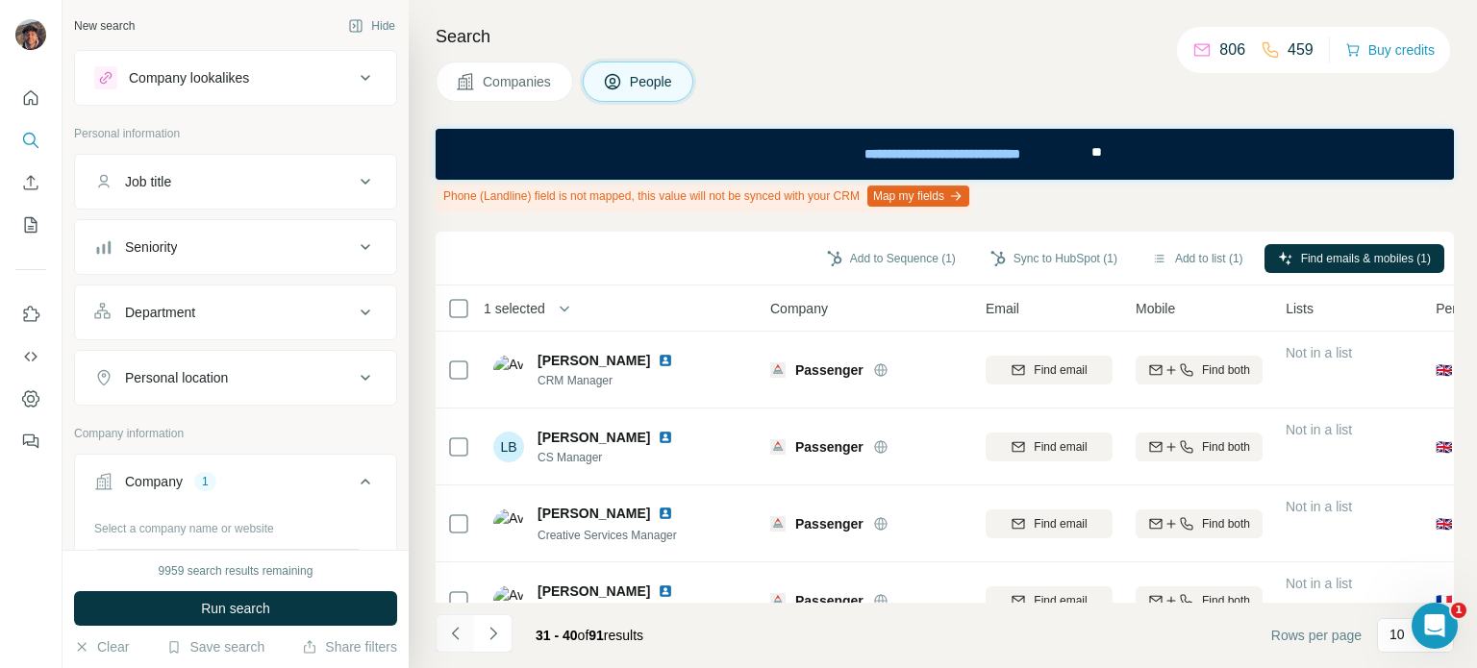
click at [464, 630] on button "Navigate to previous page" at bounding box center [455, 633] width 38 height 38
click at [496, 630] on icon "Navigate to next page" at bounding box center [493, 633] width 19 height 19
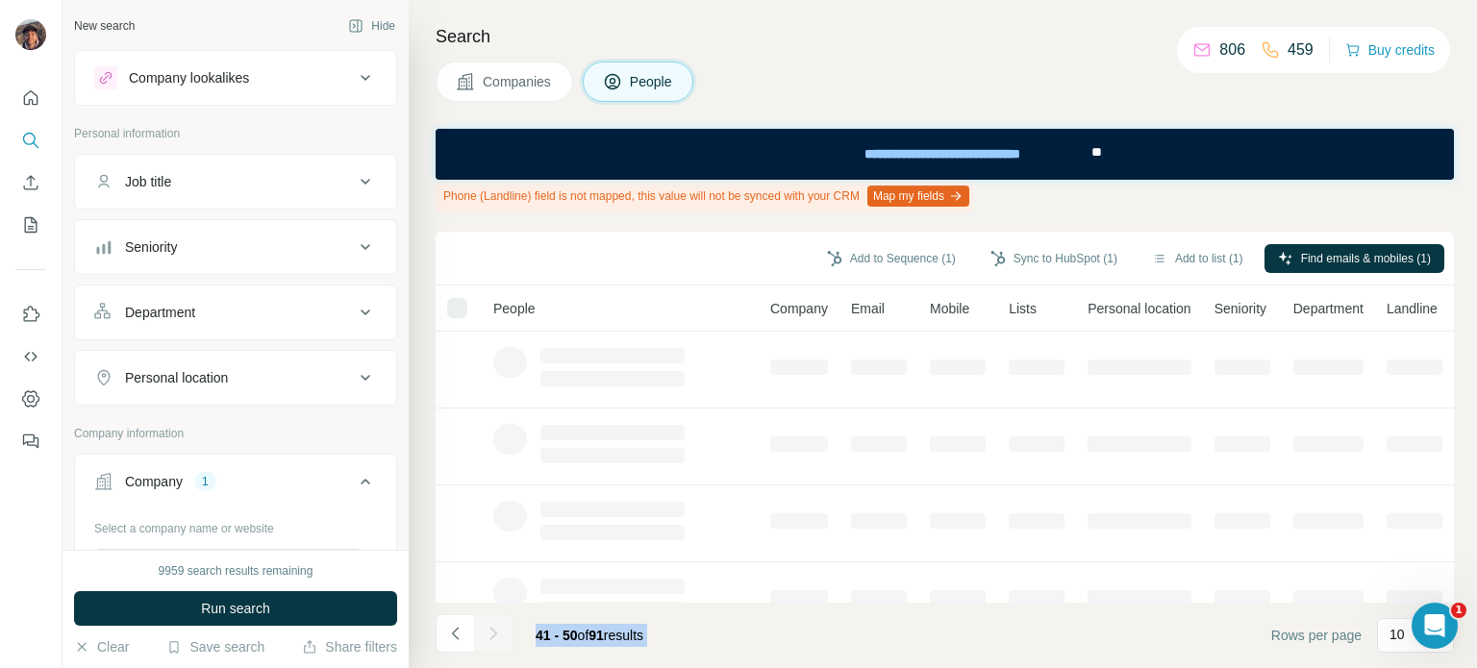
click at [496, 630] on div at bounding box center [493, 633] width 38 height 38
click at [466, 630] on button "Navigate to previous page" at bounding box center [455, 633] width 38 height 38
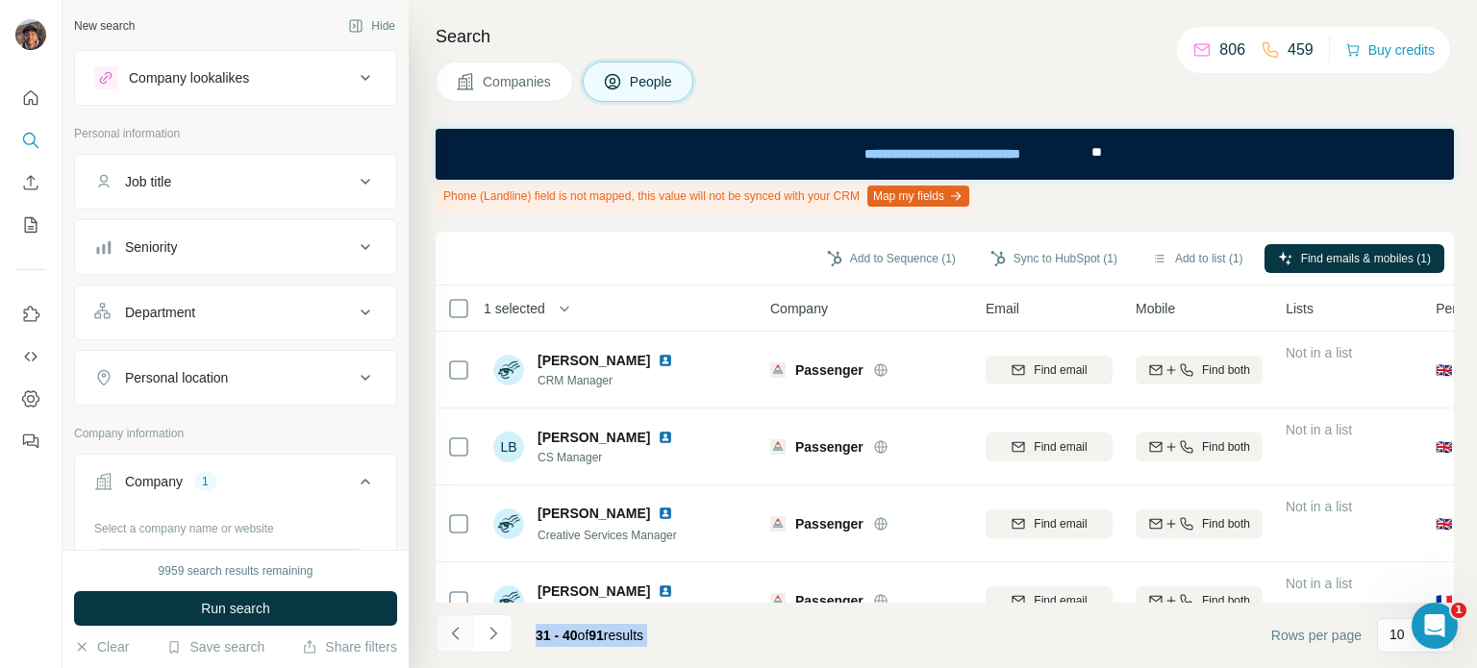
click at [466, 630] on button "Navigate to previous page" at bounding box center [455, 633] width 38 height 38
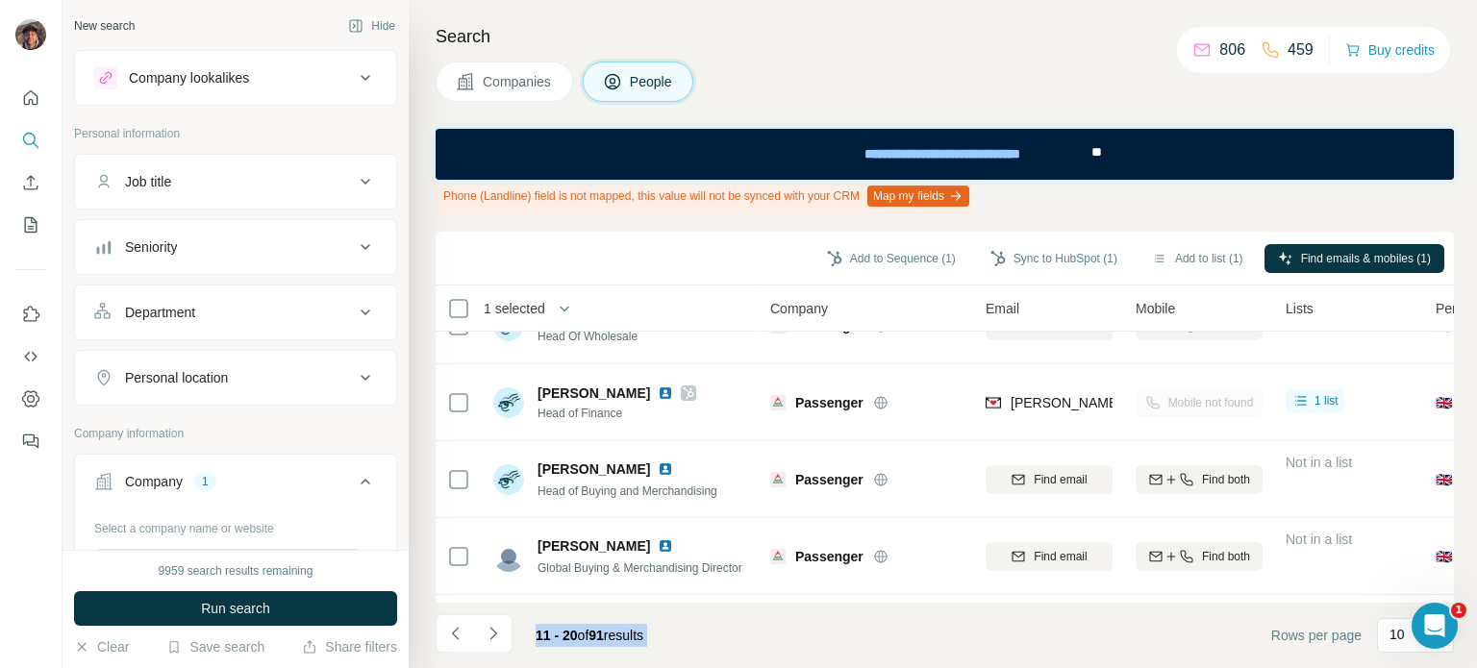
scroll to position [508, 0]
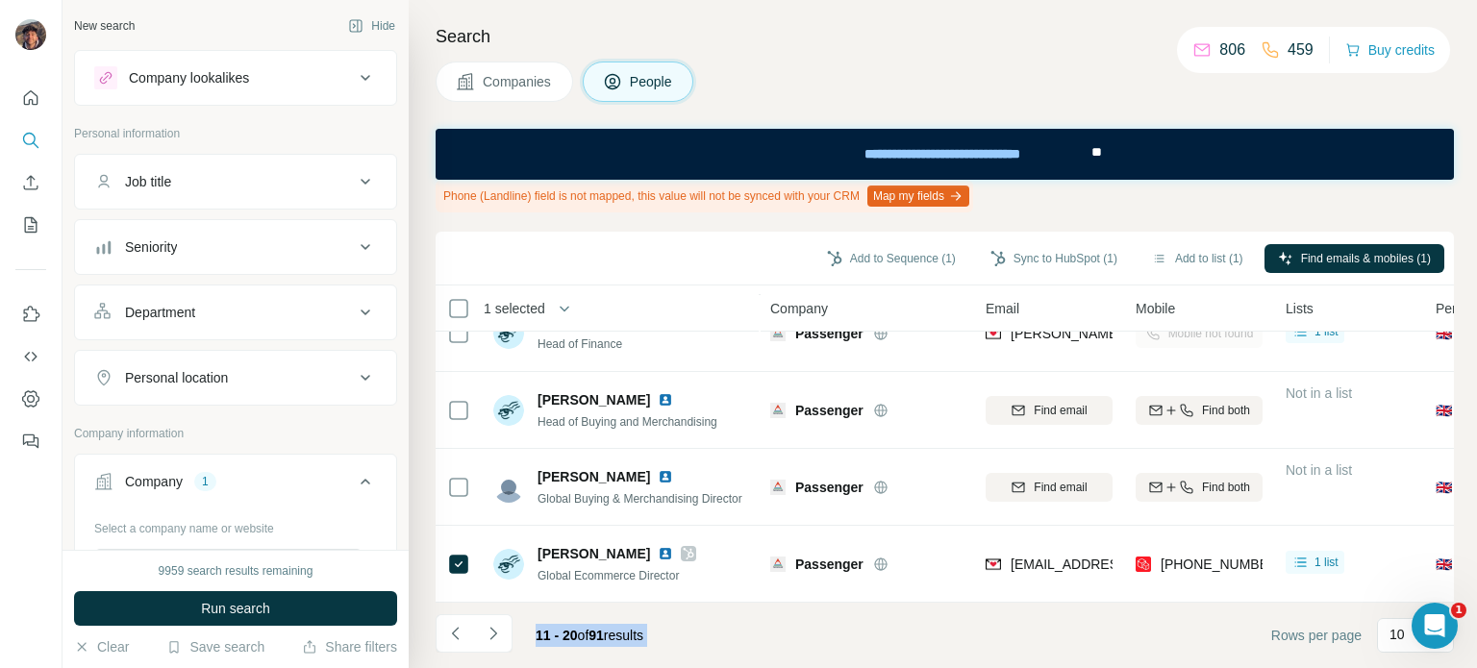
click at [754, 651] on footer "11 - 20 of 91 results Rows per page 10" at bounding box center [945, 635] width 1018 height 65
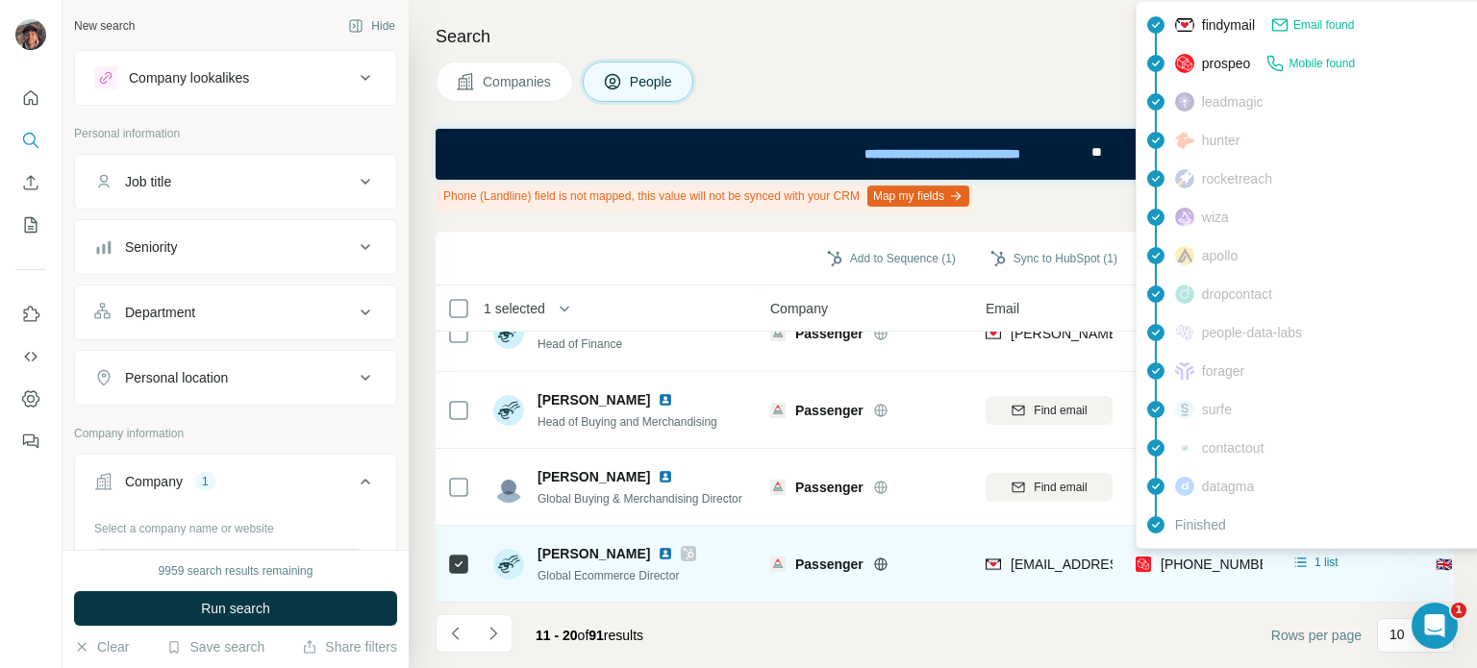
click at [1231, 557] on span "+447852797915" at bounding box center [1220, 564] width 121 height 15
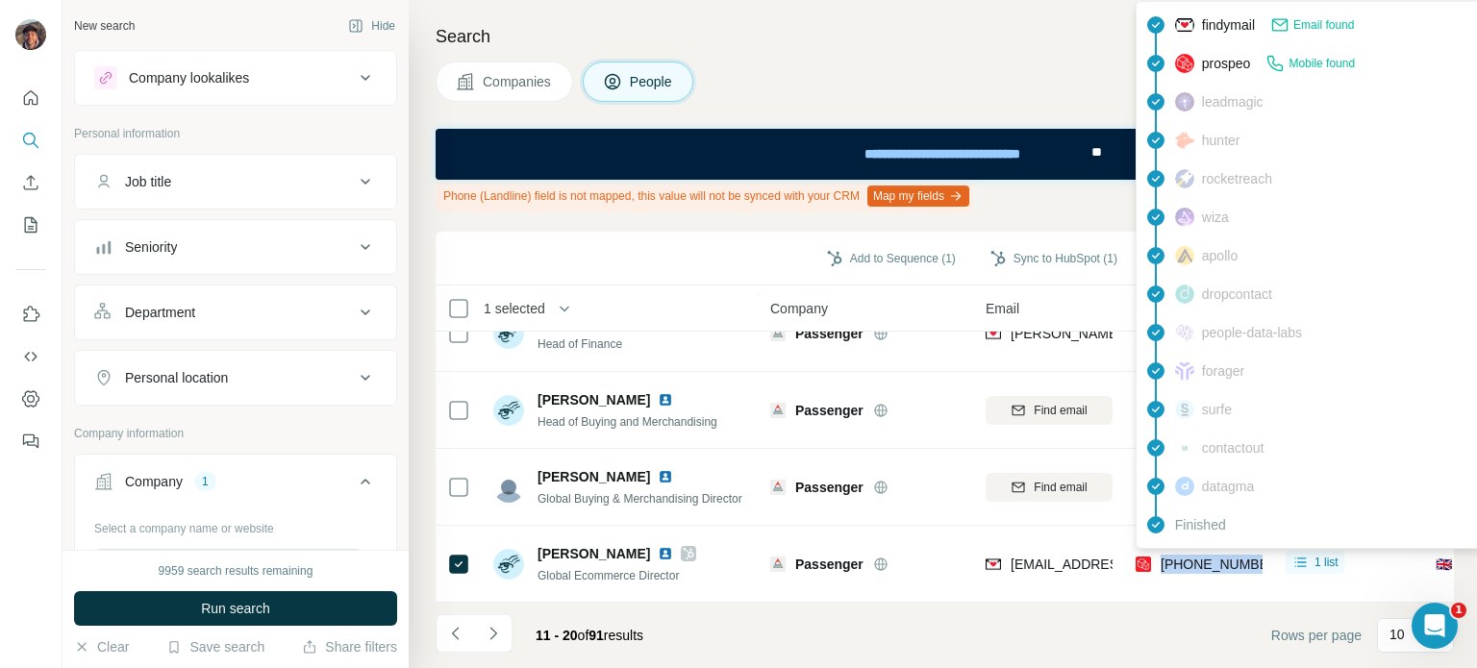
copy tr "+447852797915"
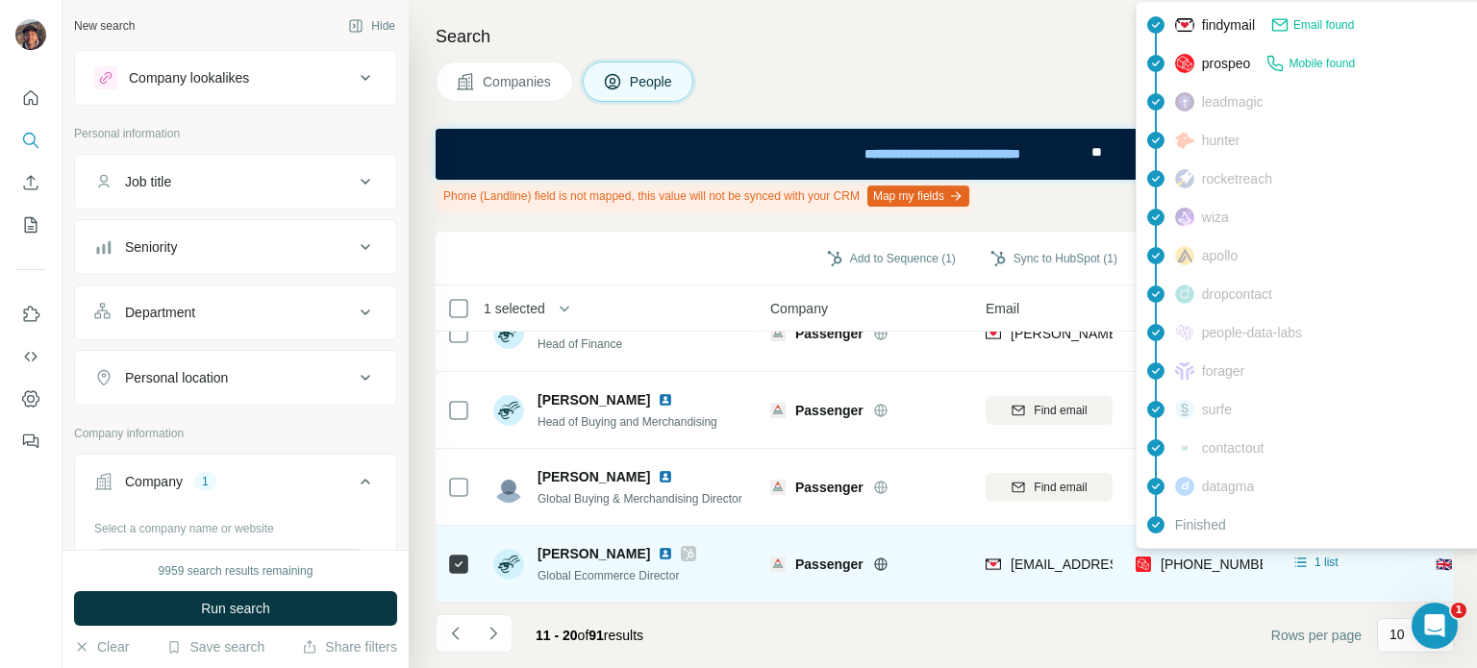
click at [864, 537] on div "Passenger" at bounding box center [866, 563] width 192 height 53
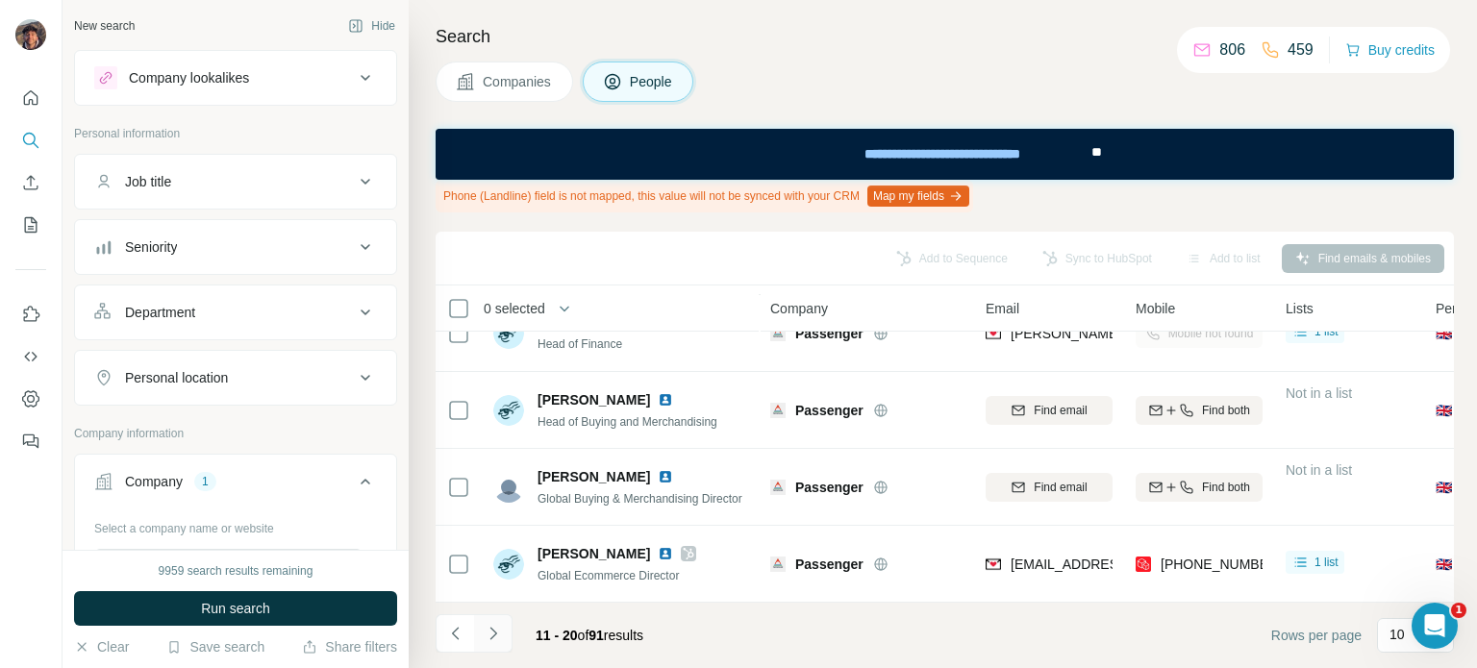
click at [511, 625] on button "Navigate to next page" at bounding box center [493, 633] width 38 height 38
click at [510, 625] on button "Navigate to next page" at bounding box center [493, 633] width 38 height 38
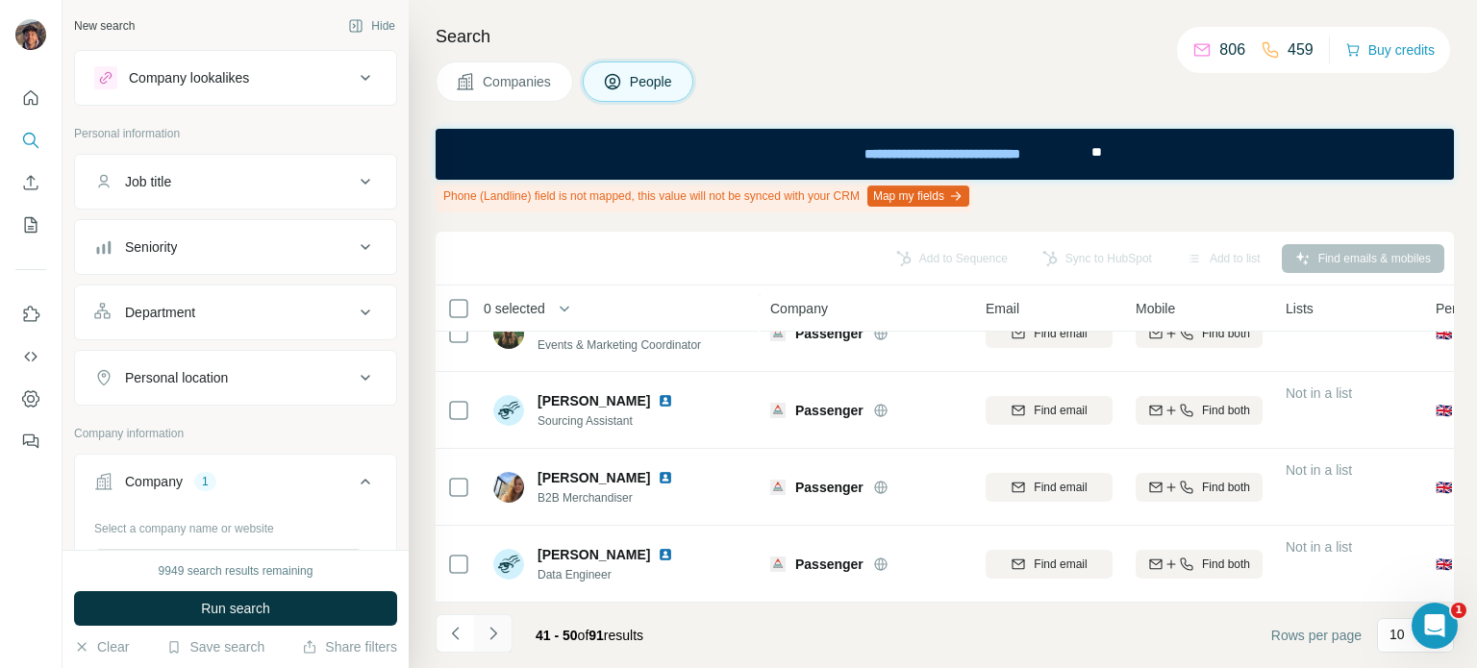
click at [510, 625] on button "Navigate to next page" at bounding box center [493, 633] width 38 height 38
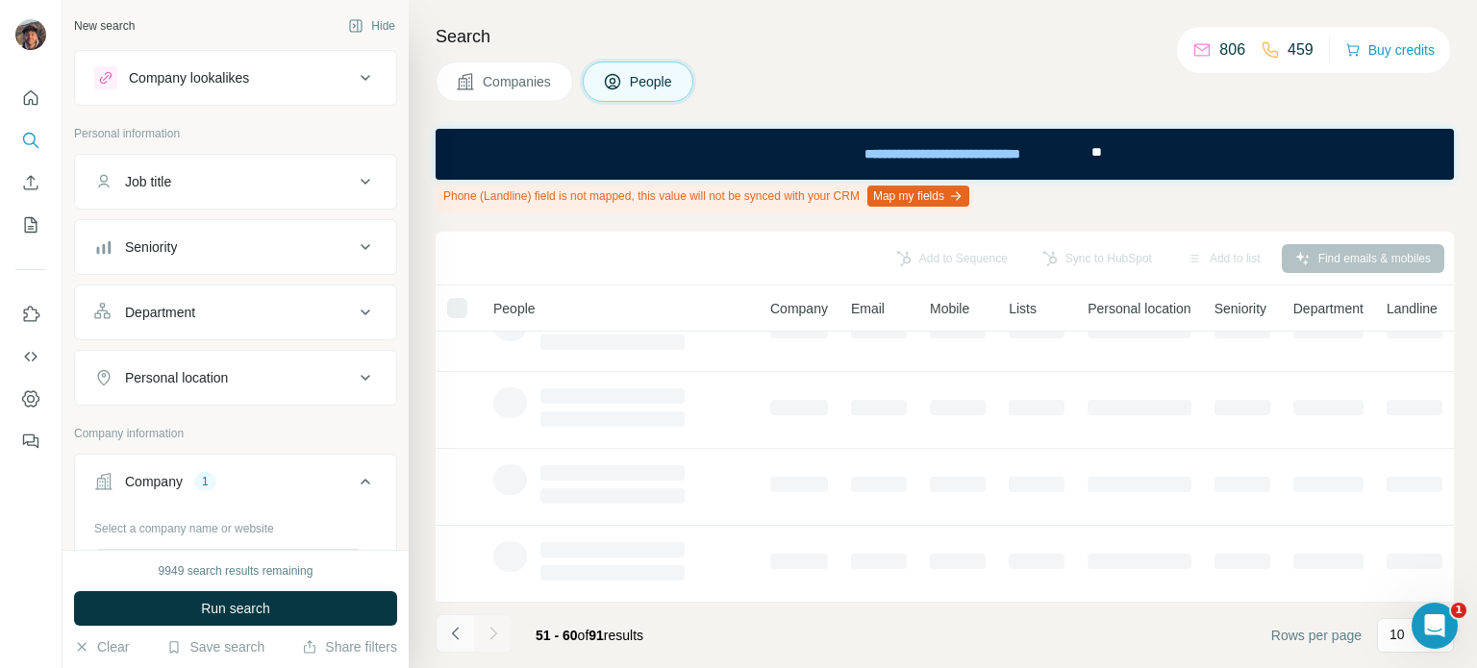
click at [465, 637] on button "Navigate to previous page" at bounding box center [455, 633] width 38 height 38
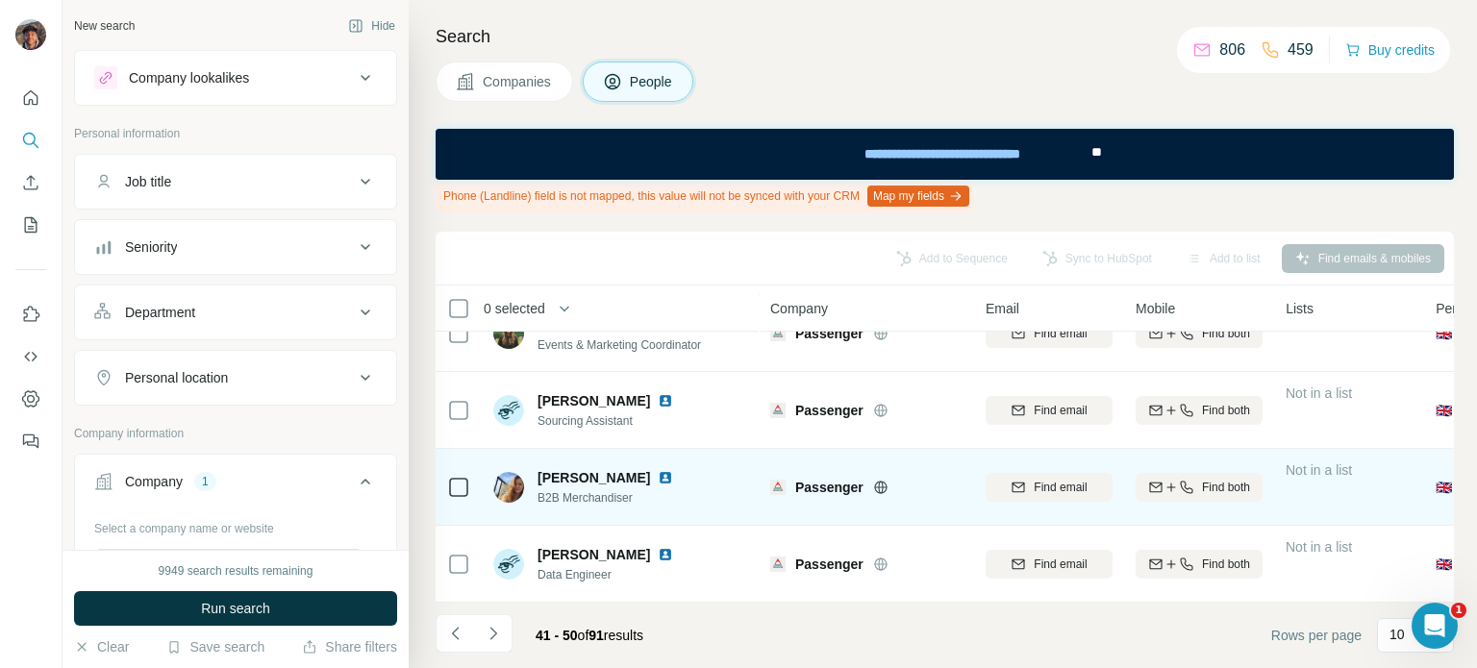
scroll to position [0, 0]
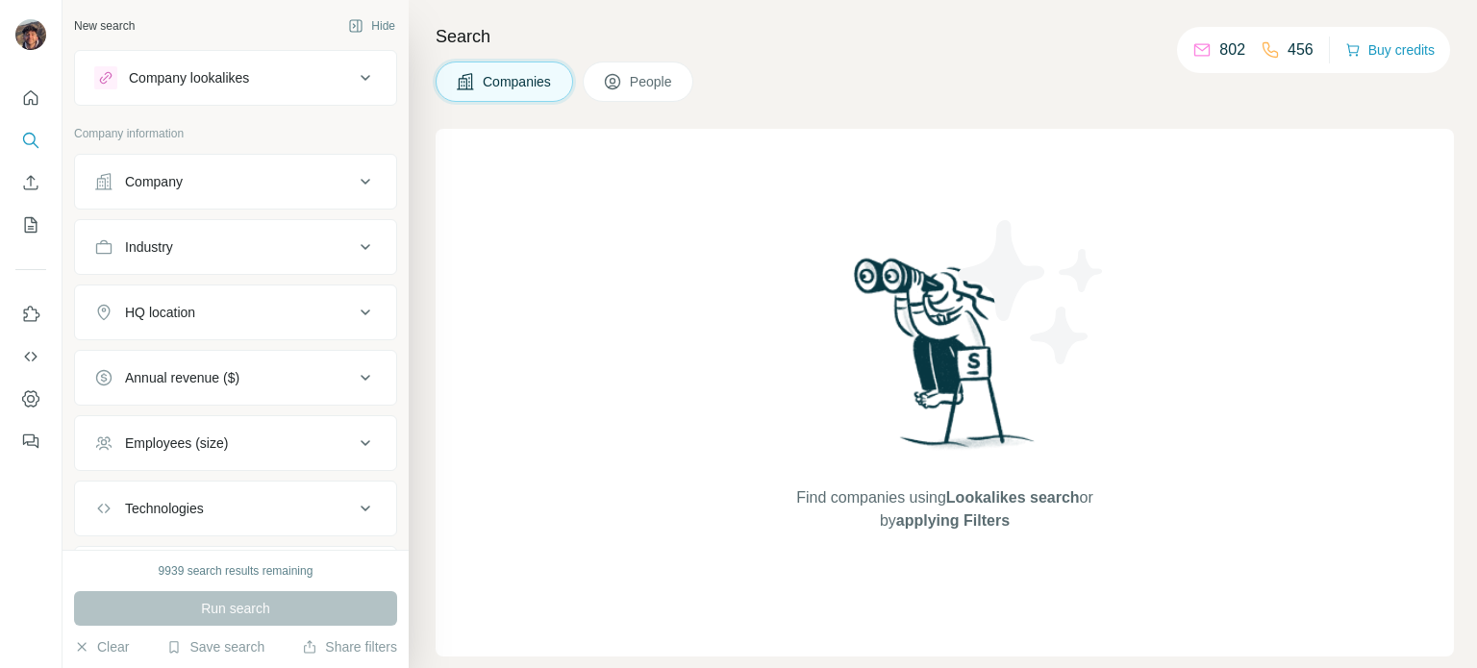
click at [323, 159] on button "Company" at bounding box center [235, 182] width 321 height 46
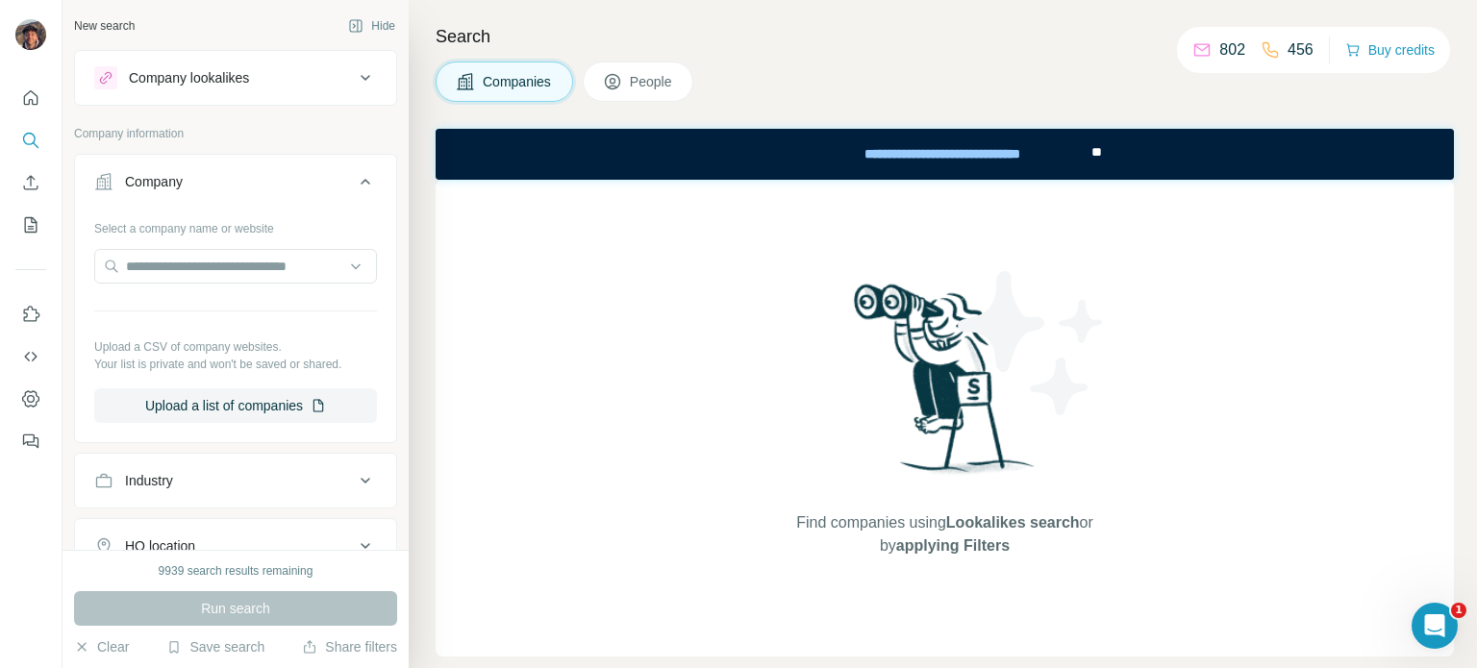
click at [292, 246] on div "Select a company name or website Upload a CSV of company websites. Your list is…" at bounding box center [235, 317] width 283 height 211
click at [292, 249] on input "text" at bounding box center [235, 266] width 283 height 35
paste input "**********"
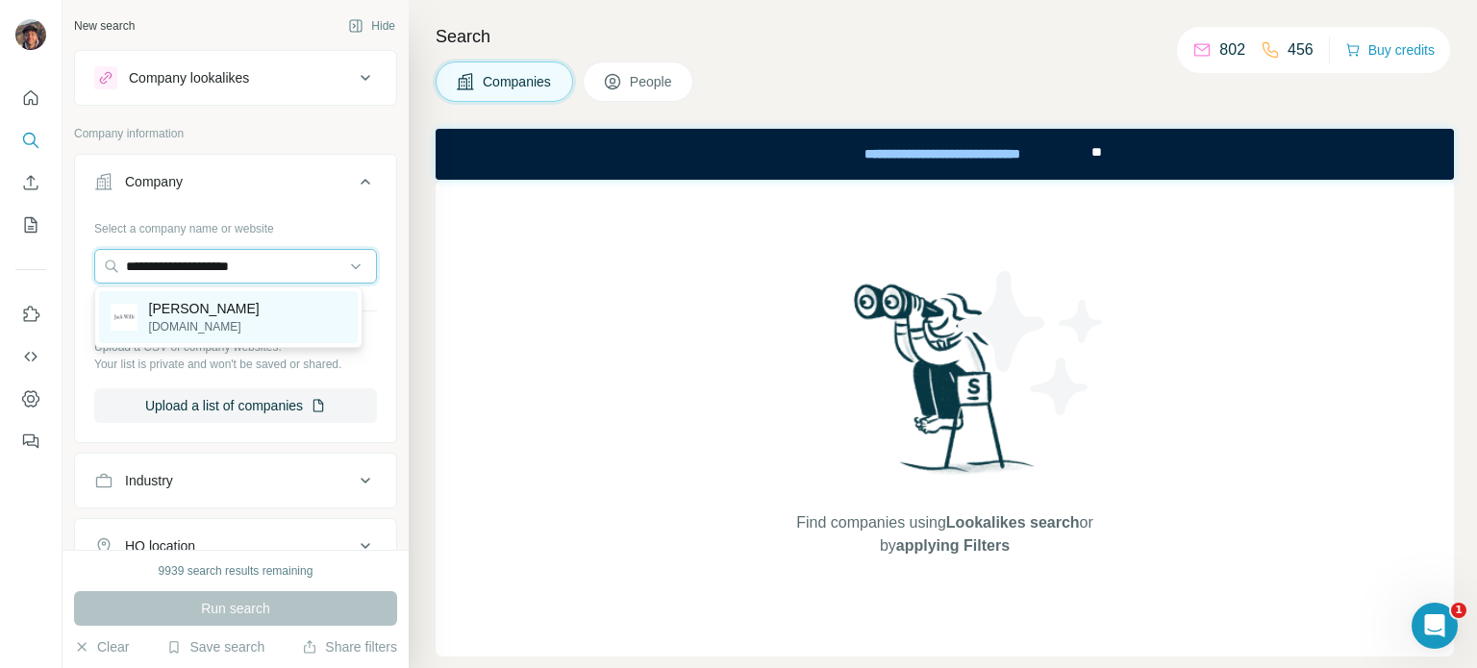
type input "**********"
click at [283, 312] on div "Jack Wills jackwills.com" at bounding box center [228, 317] width 259 height 52
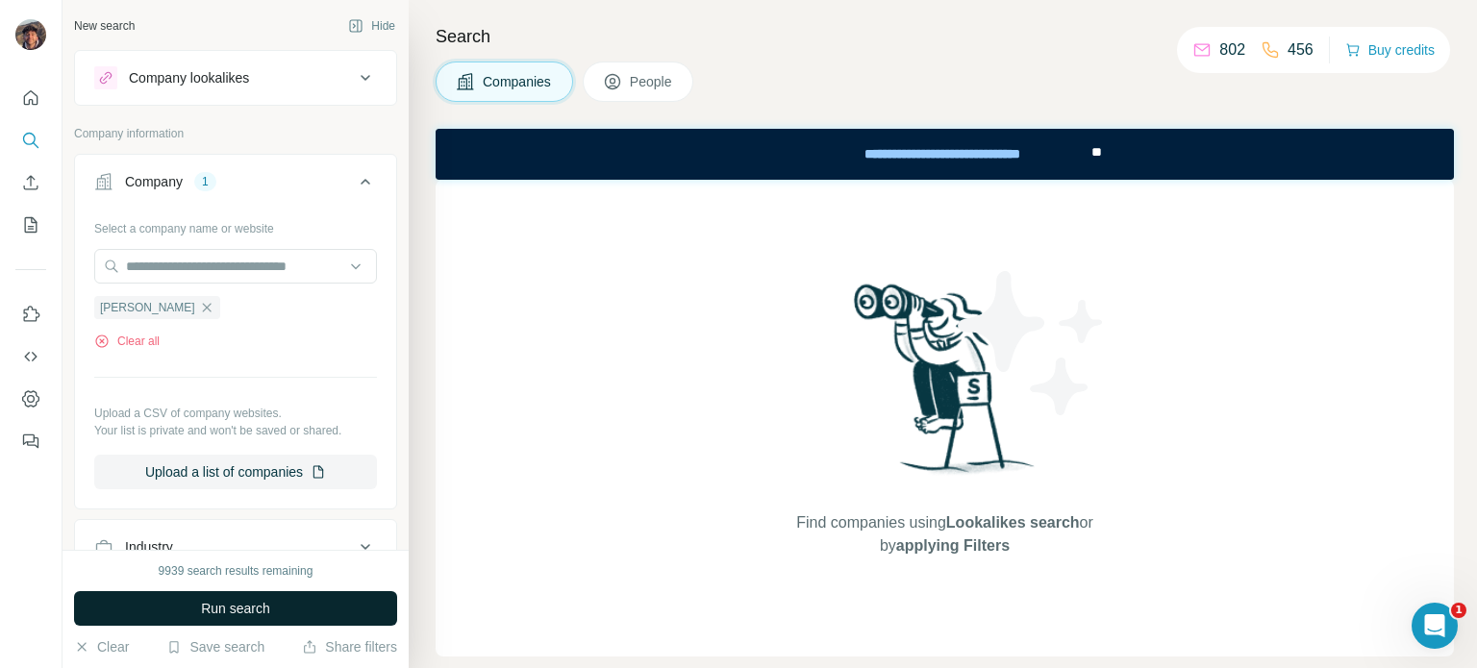
click at [312, 617] on button "Run search" at bounding box center [235, 608] width 323 height 35
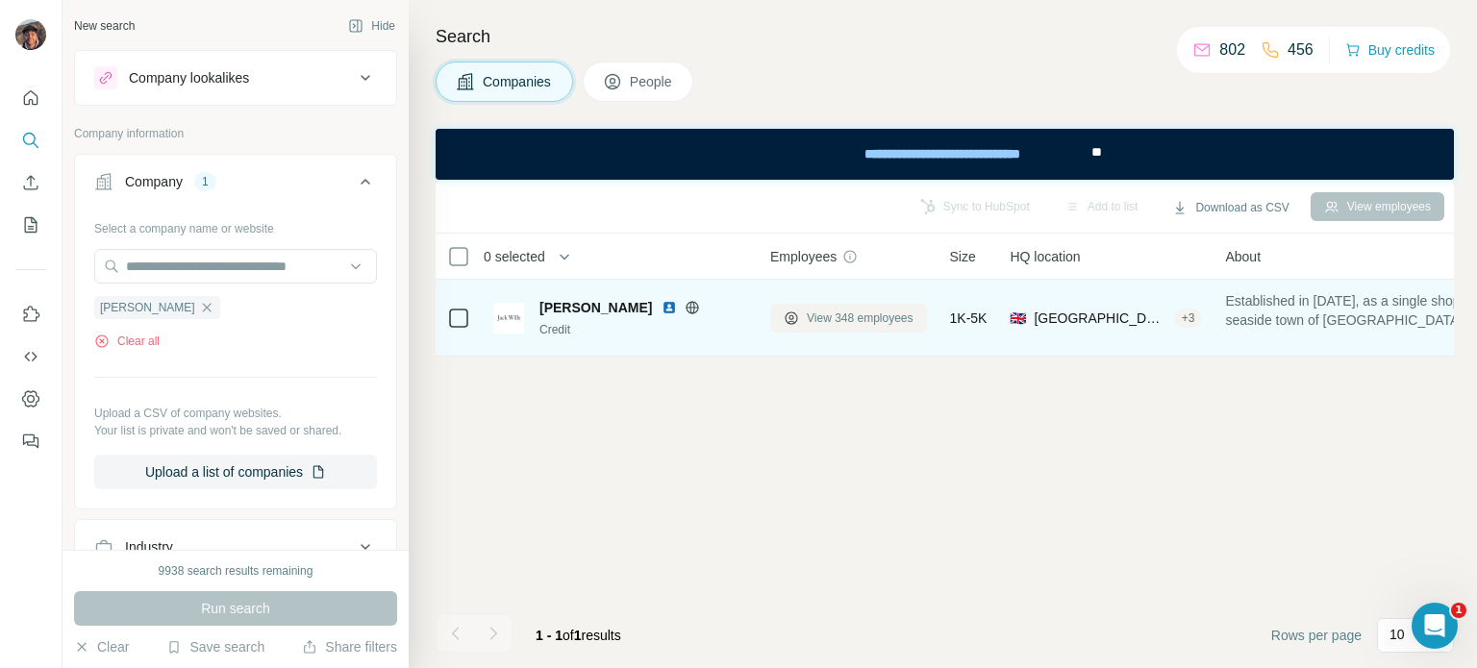
click at [863, 315] on span "View 348 employees" at bounding box center [860, 318] width 107 height 17
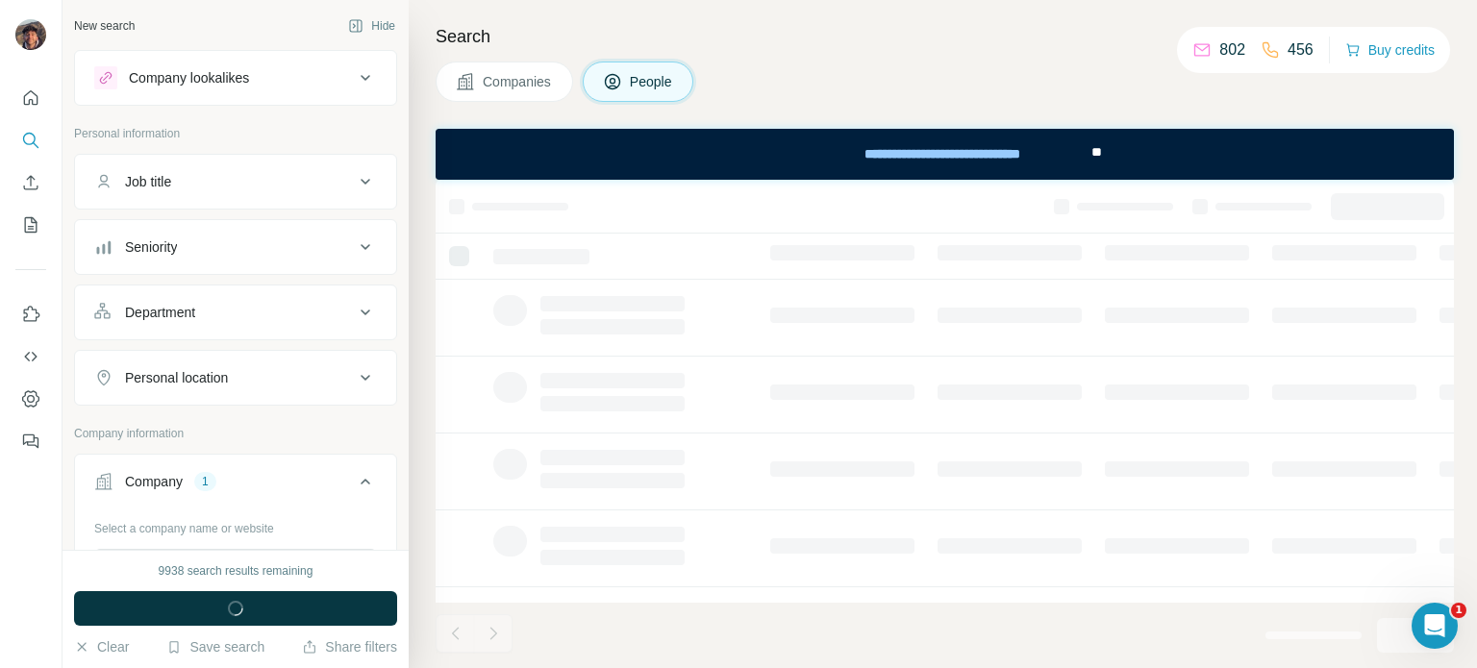
click at [185, 186] on div "Job title" at bounding box center [224, 181] width 260 height 19
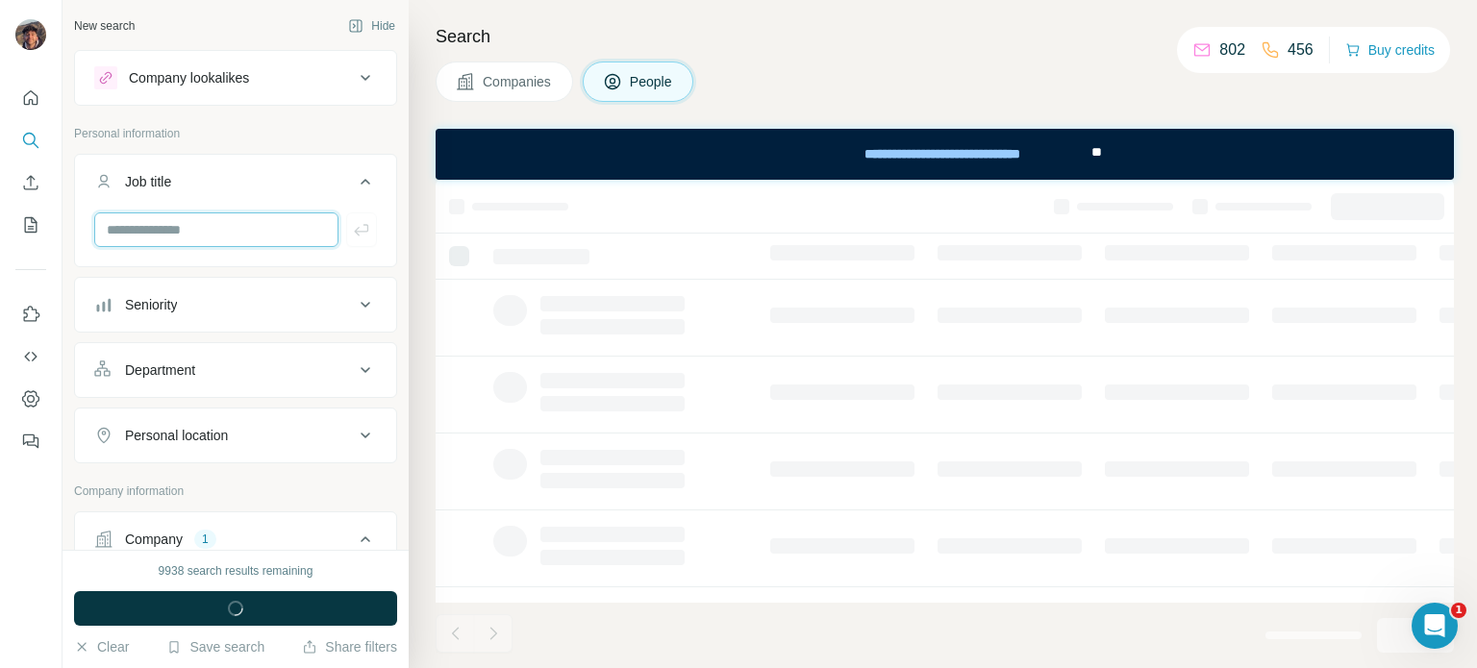
click at [194, 237] on input "text" at bounding box center [216, 229] width 244 height 35
type input "*******"
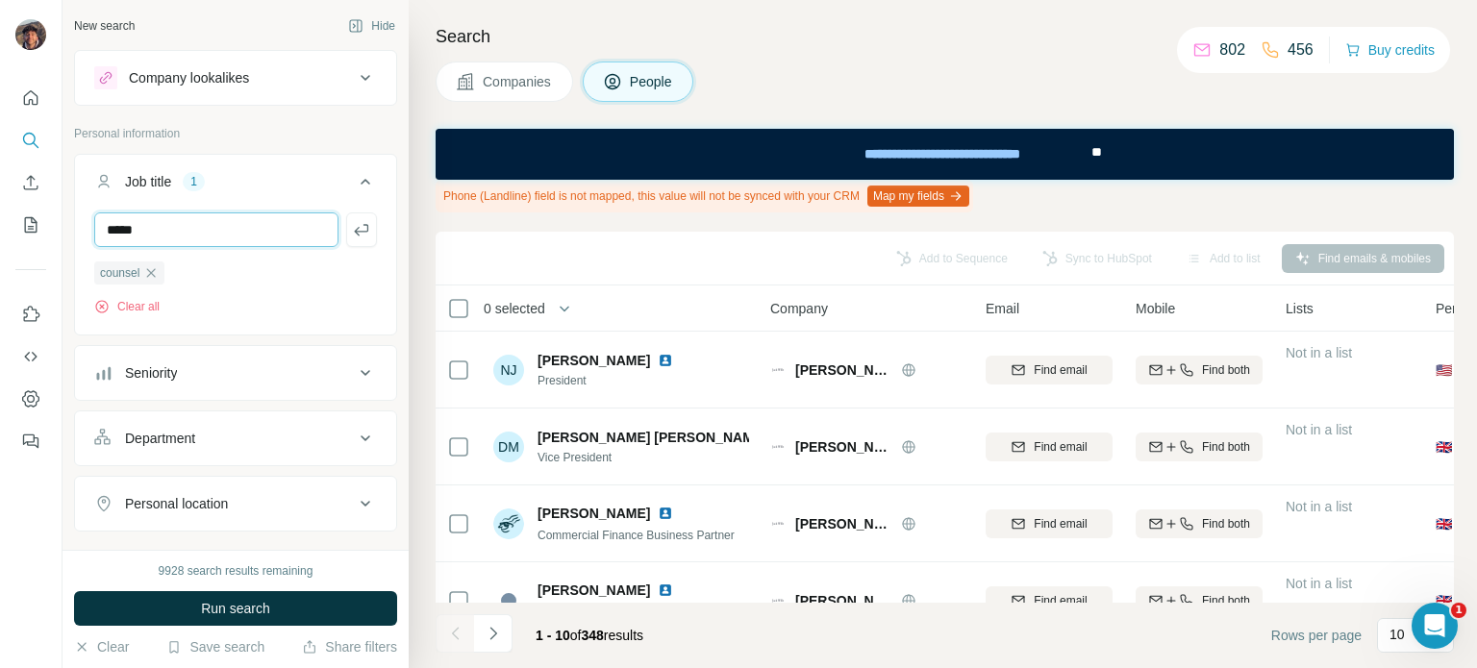
type input "*****"
type input "**"
type input "*****"
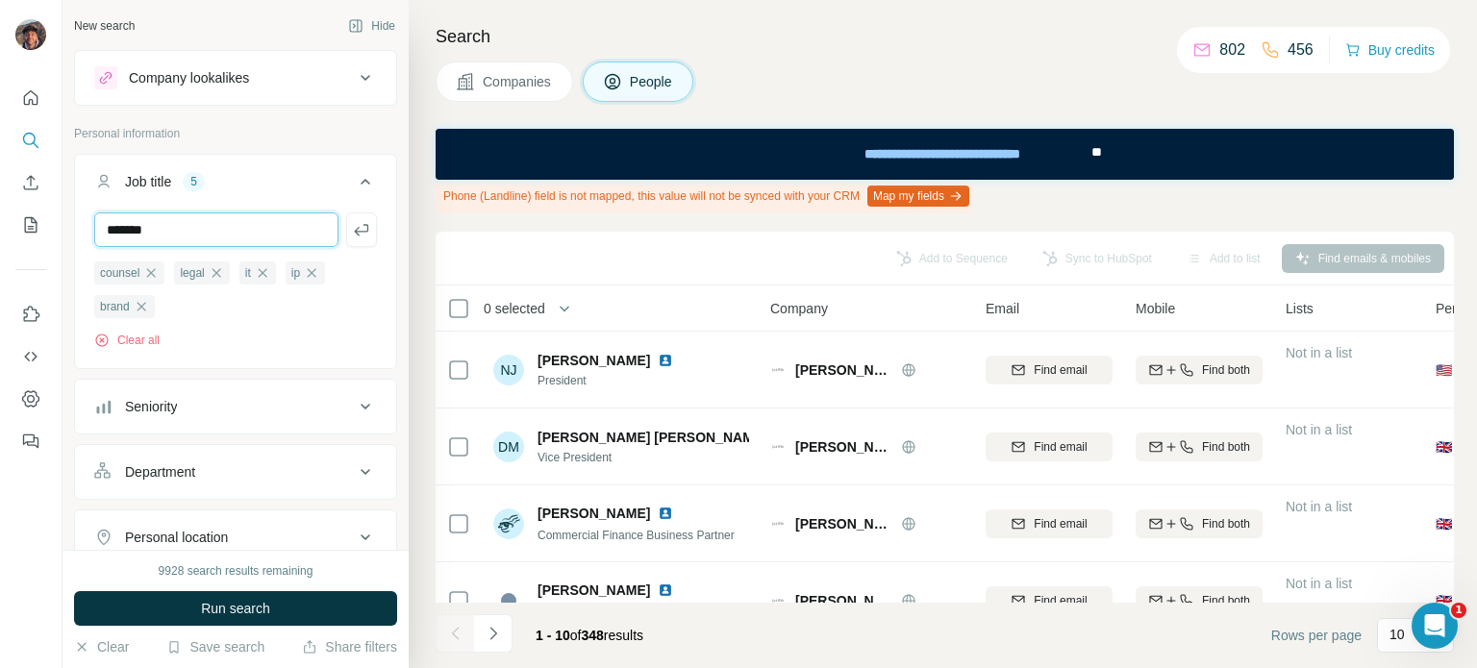
type input "*******"
type input "**********"
type input "*********"
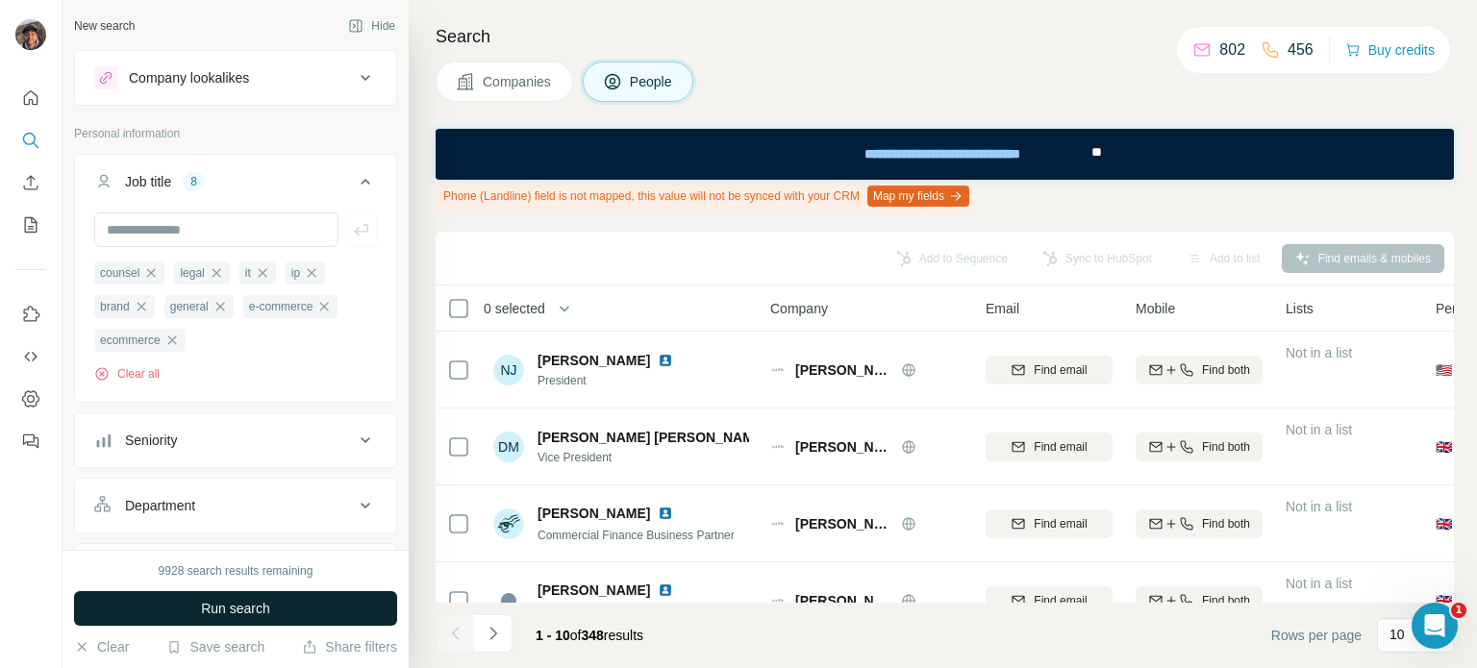
click at [331, 619] on button "Run search" at bounding box center [235, 608] width 323 height 35
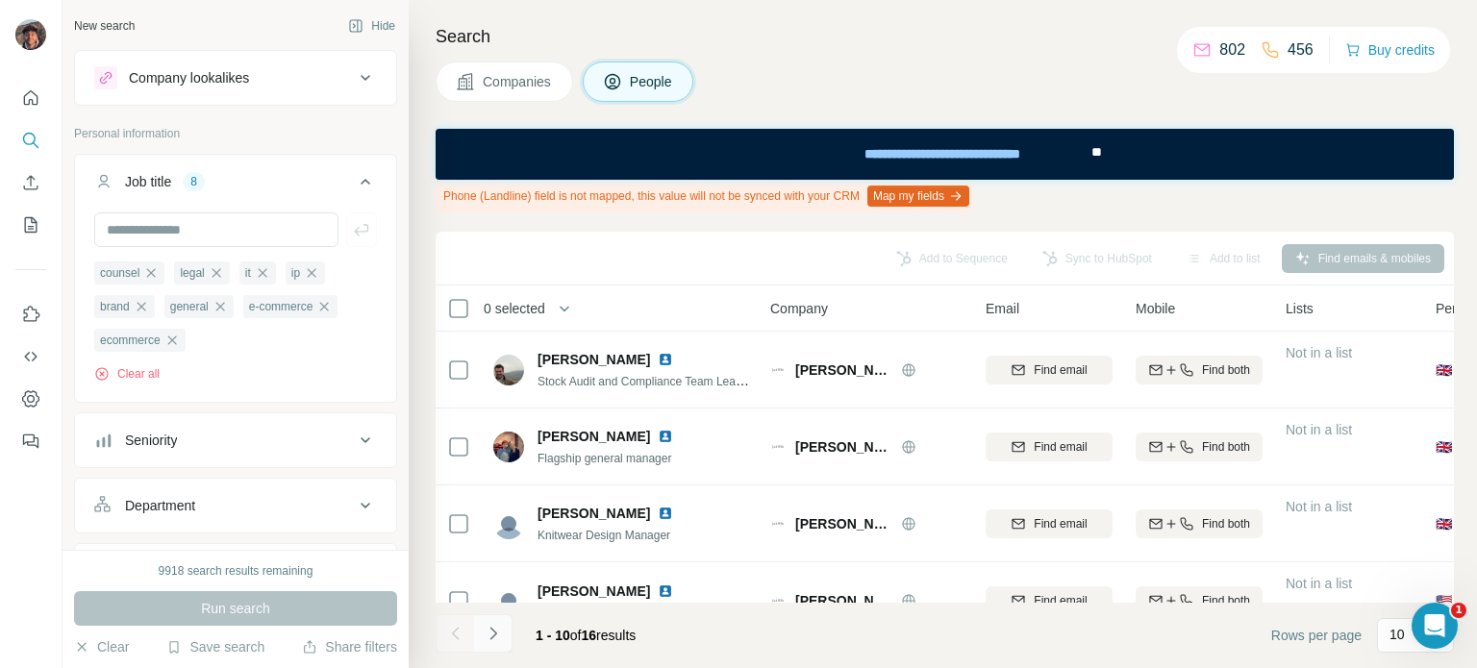
click at [477, 652] on button "Navigate to next page" at bounding box center [493, 633] width 38 height 38
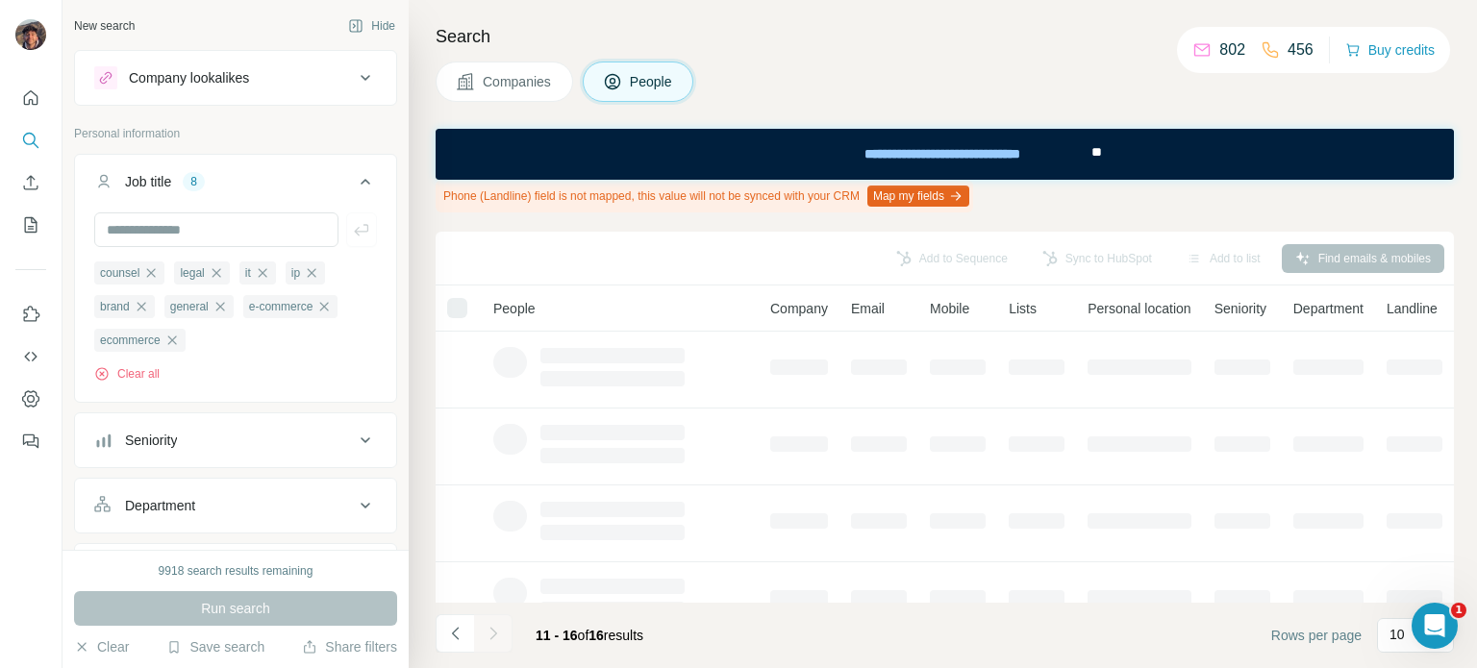
click at [443, 647] on button "Navigate to previous page" at bounding box center [455, 633] width 38 height 38
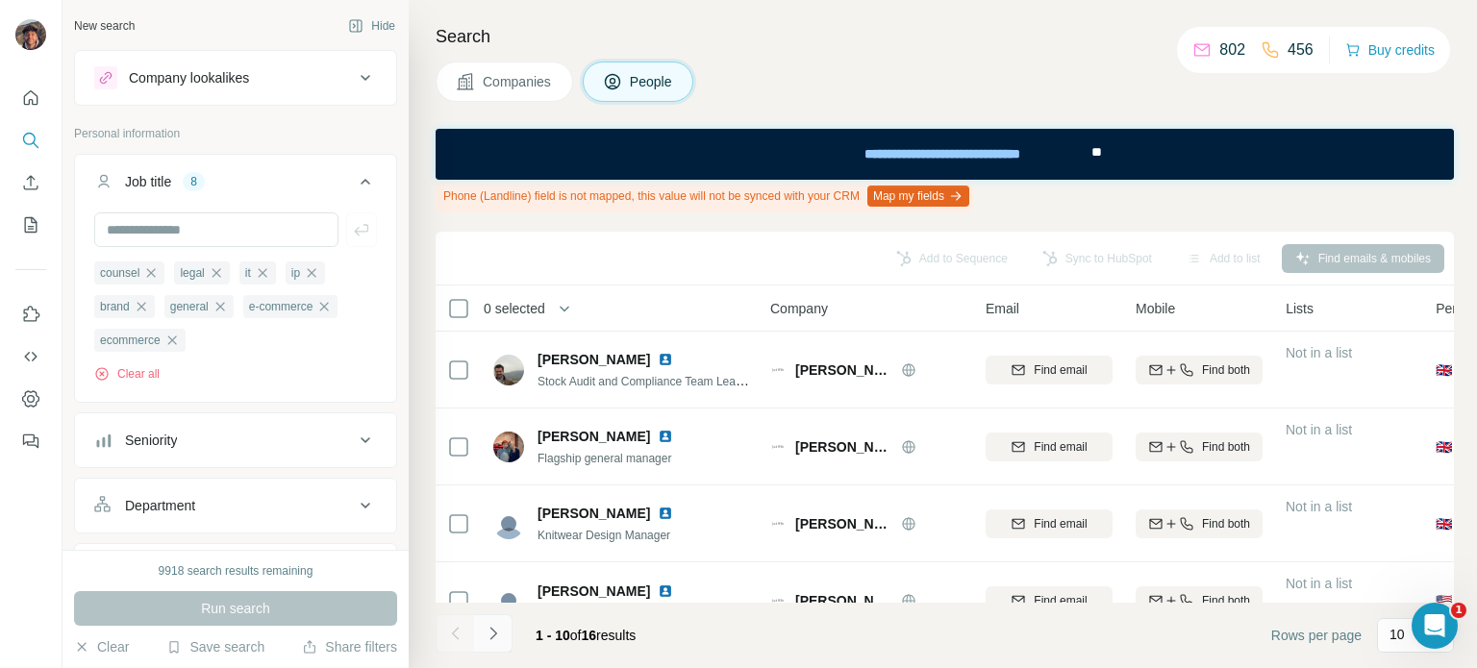
click at [506, 630] on button "Navigate to next page" at bounding box center [493, 633] width 38 height 38
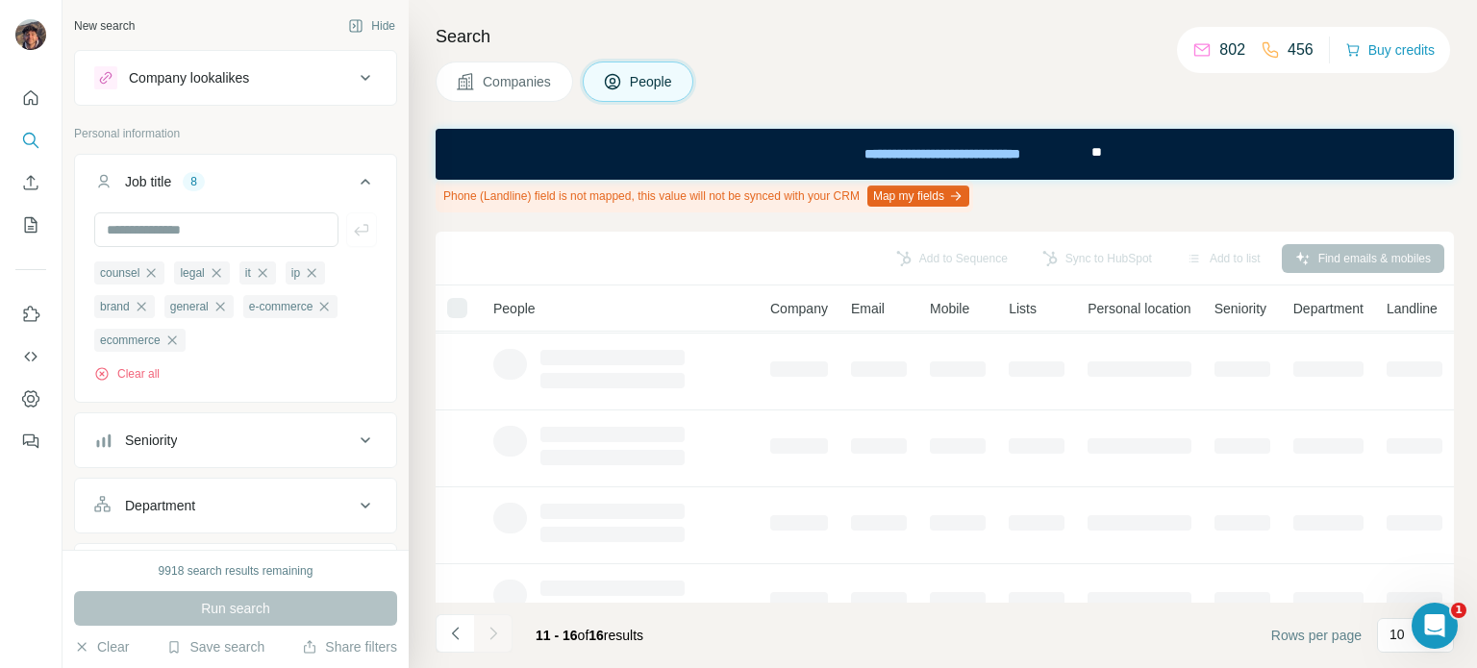
scroll to position [508, 0]
click at [453, 633] on icon "Navigate to previous page" at bounding box center [454, 633] width 7 height 12
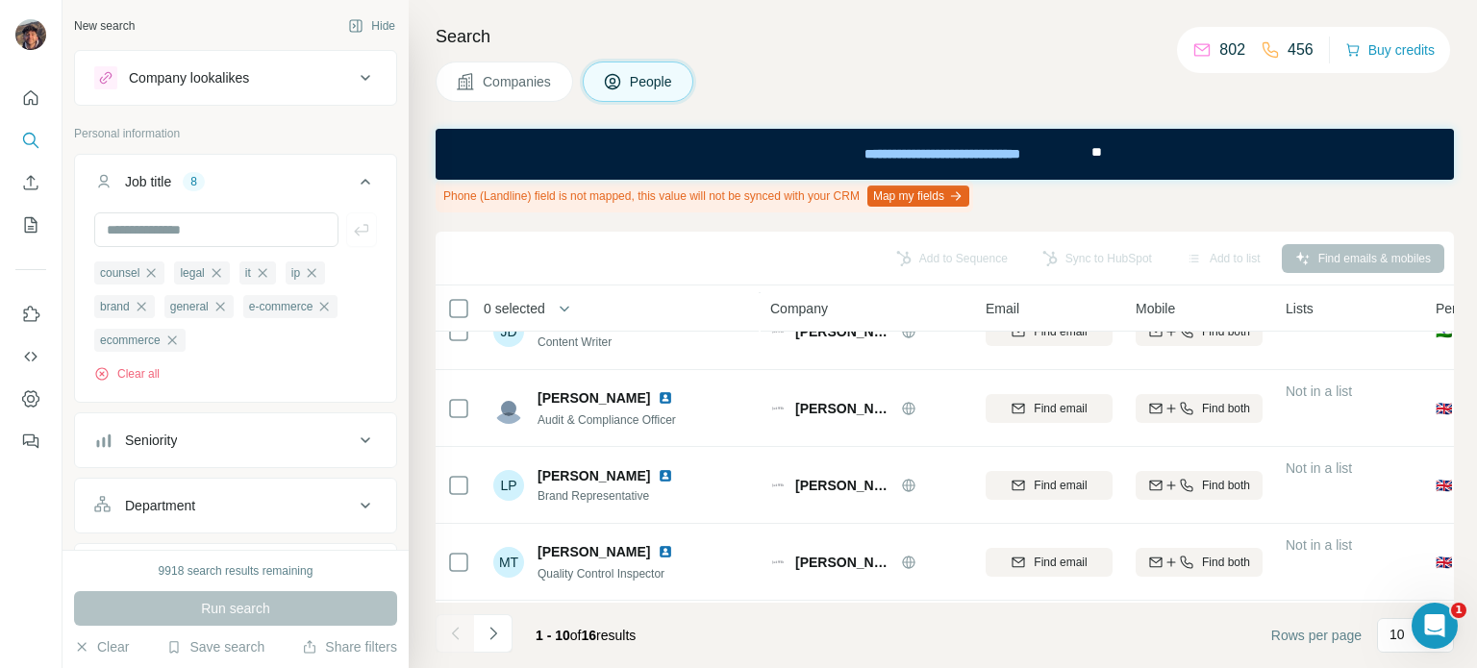
scroll to position [315, 0]
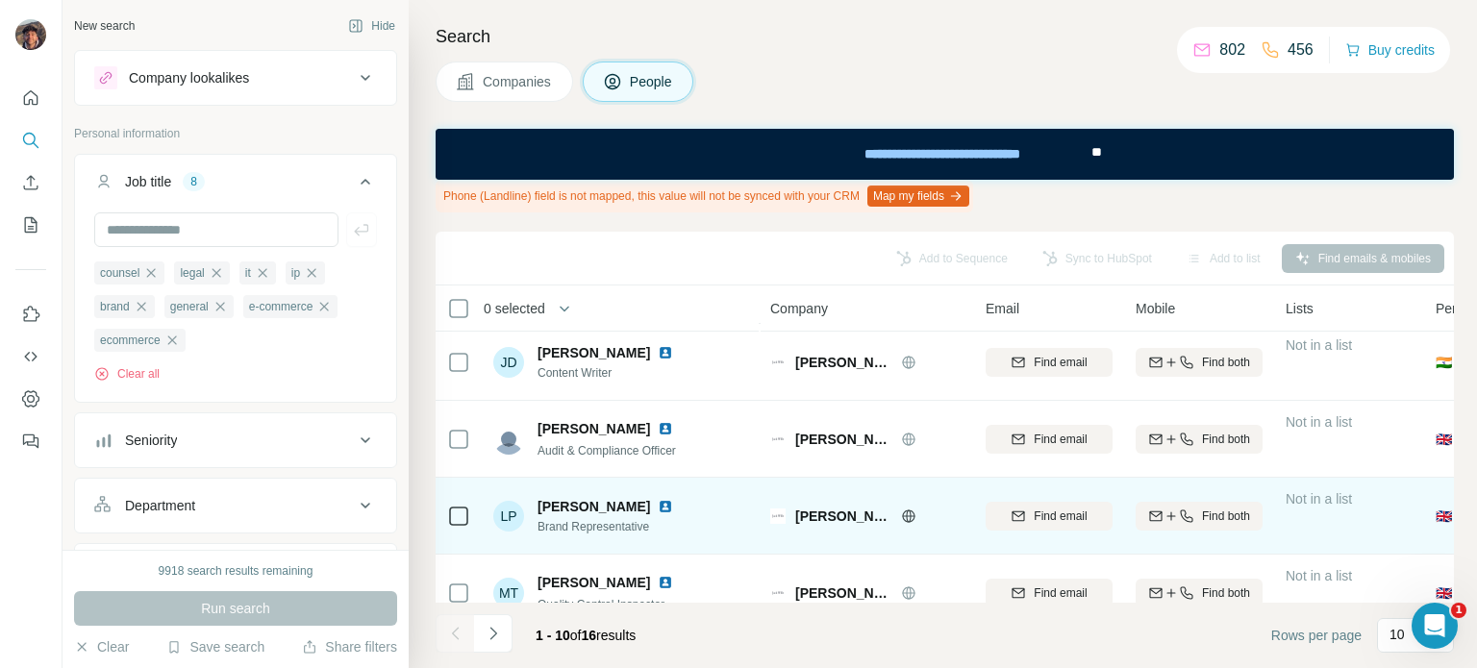
drag, startPoint x: 648, startPoint y: 537, endPoint x: 608, endPoint y: 533, distance: 40.7
click at [608, 533] on span "Brand Representative" at bounding box center [608, 526] width 143 height 17
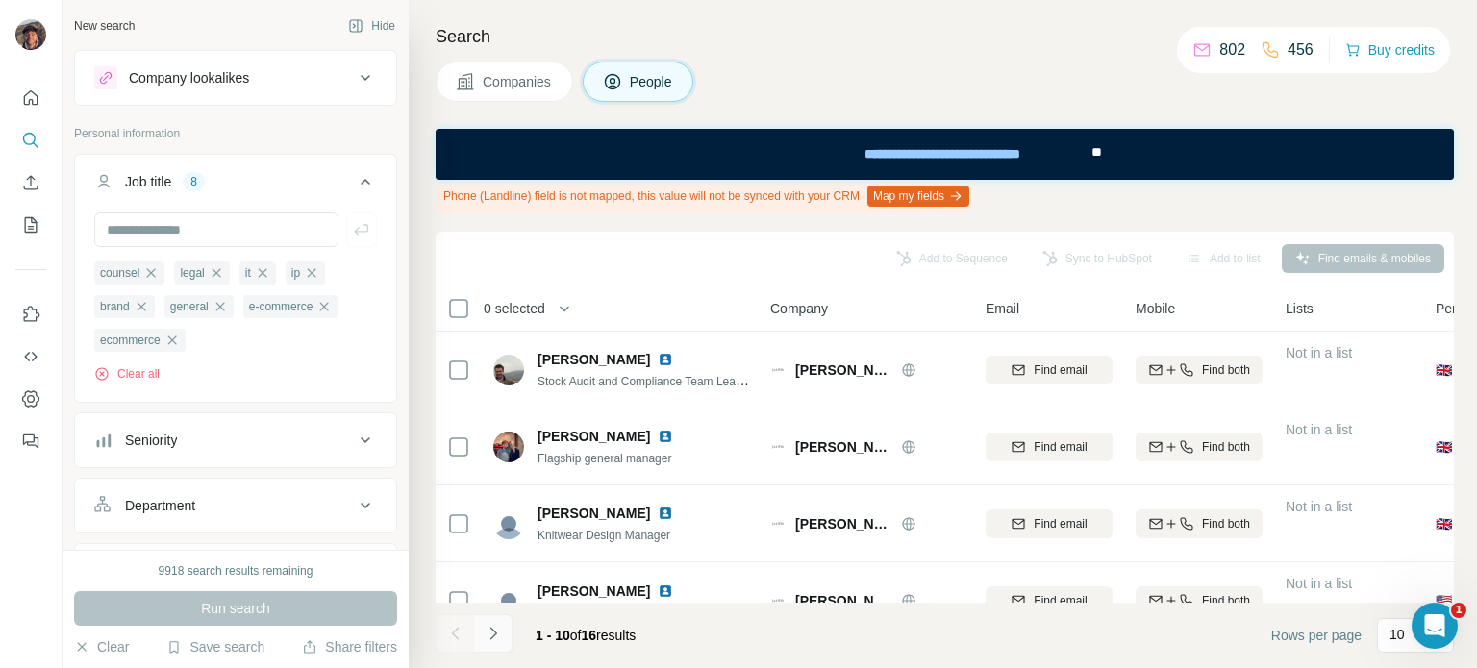
click at [501, 643] on button "Navigate to next page" at bounding box center [493, 633] width 38 height 38
click at [145, 369] on button "Clear all" at bounding box center [126, 373] width 65 height 17
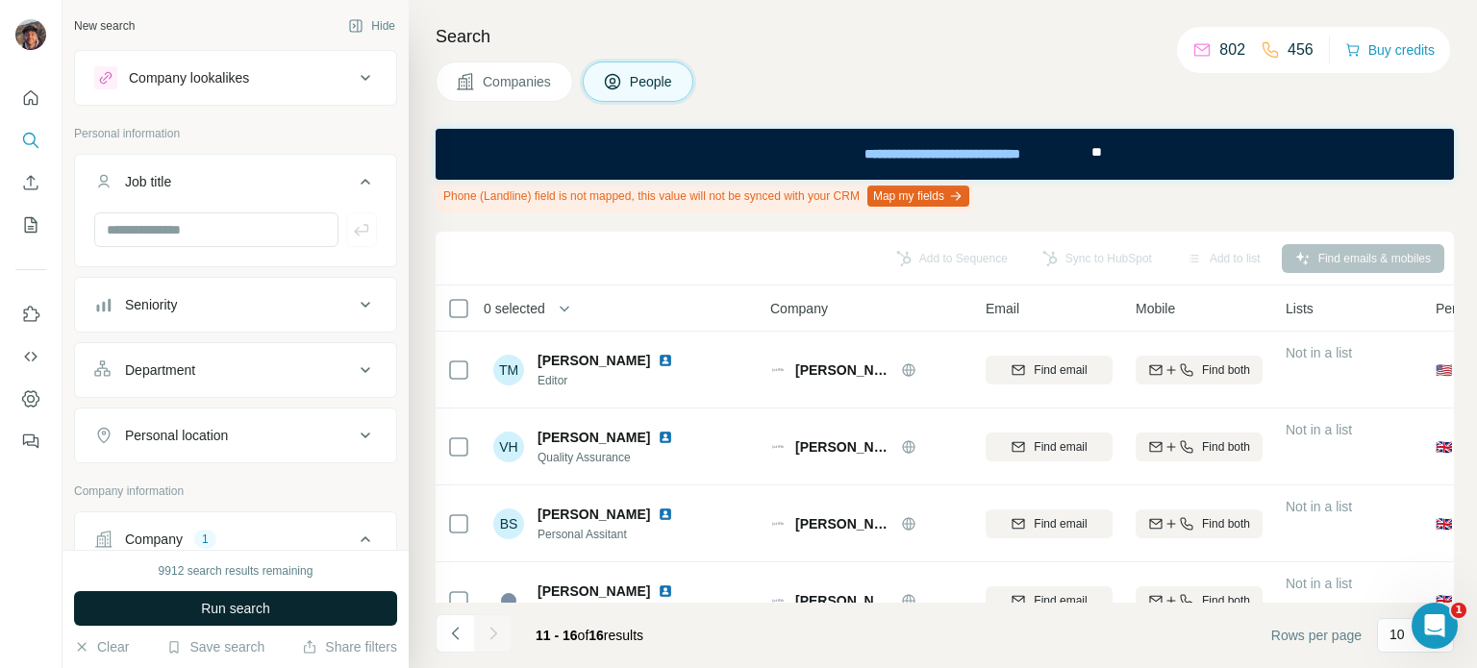
click at [304, 614] on button "Run search" at bounding box center [235, 608] width 323 height 35
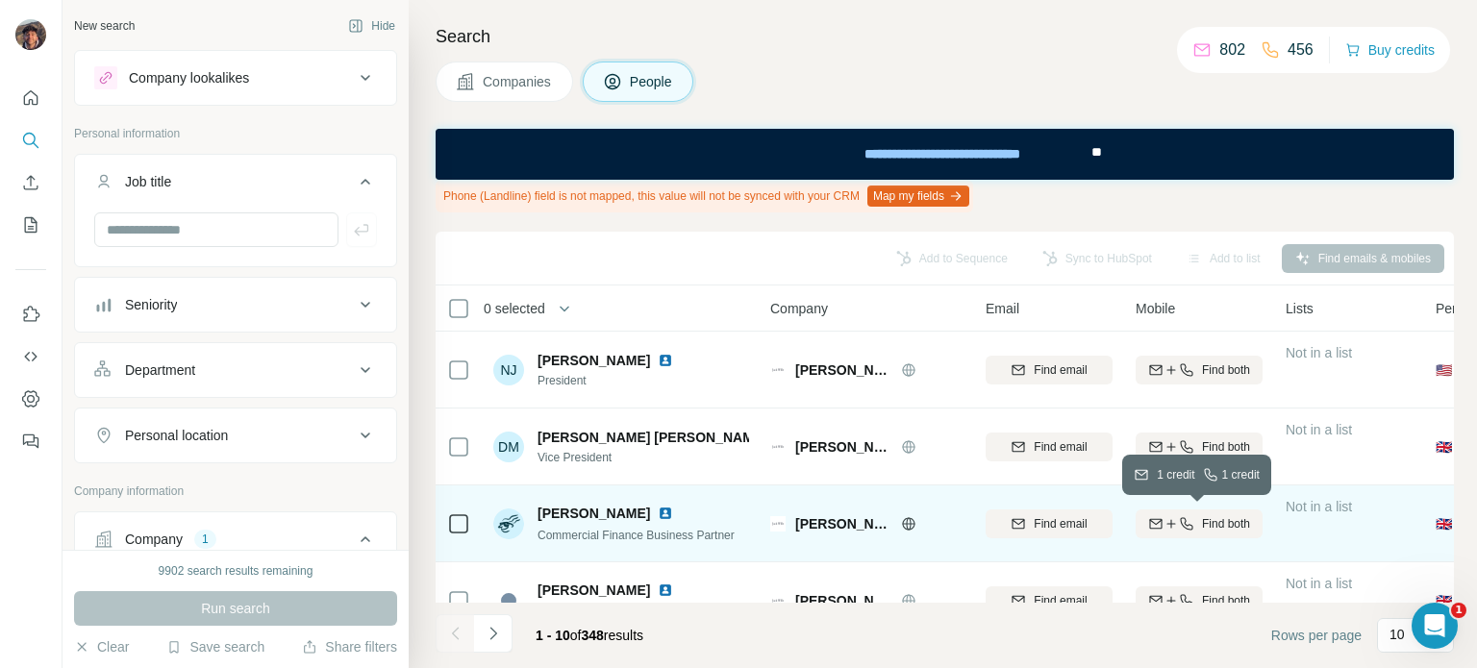
click at [1138, 517] on div "Find both" at bounding box center [1198, 523] width 127 height 17
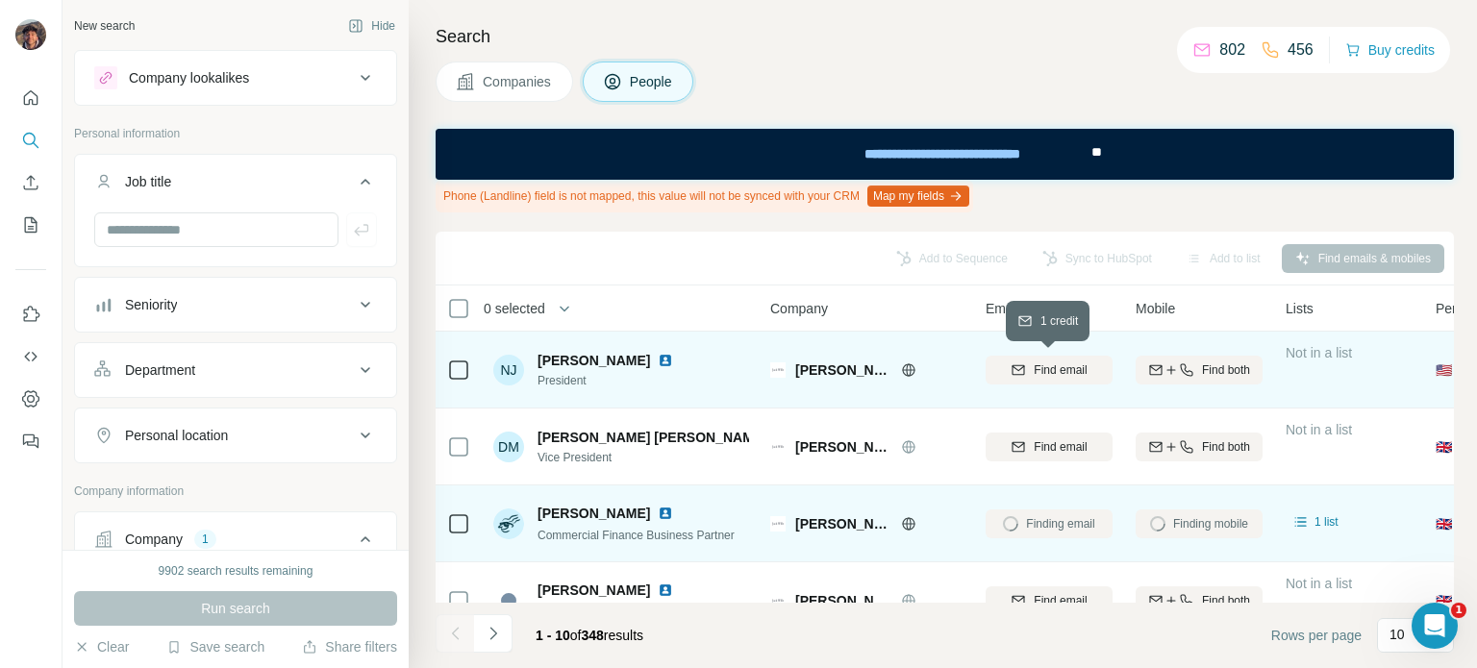
click at [1073, 372] on span "Find email" at bounding box center [1060, 370] width 53 height 17
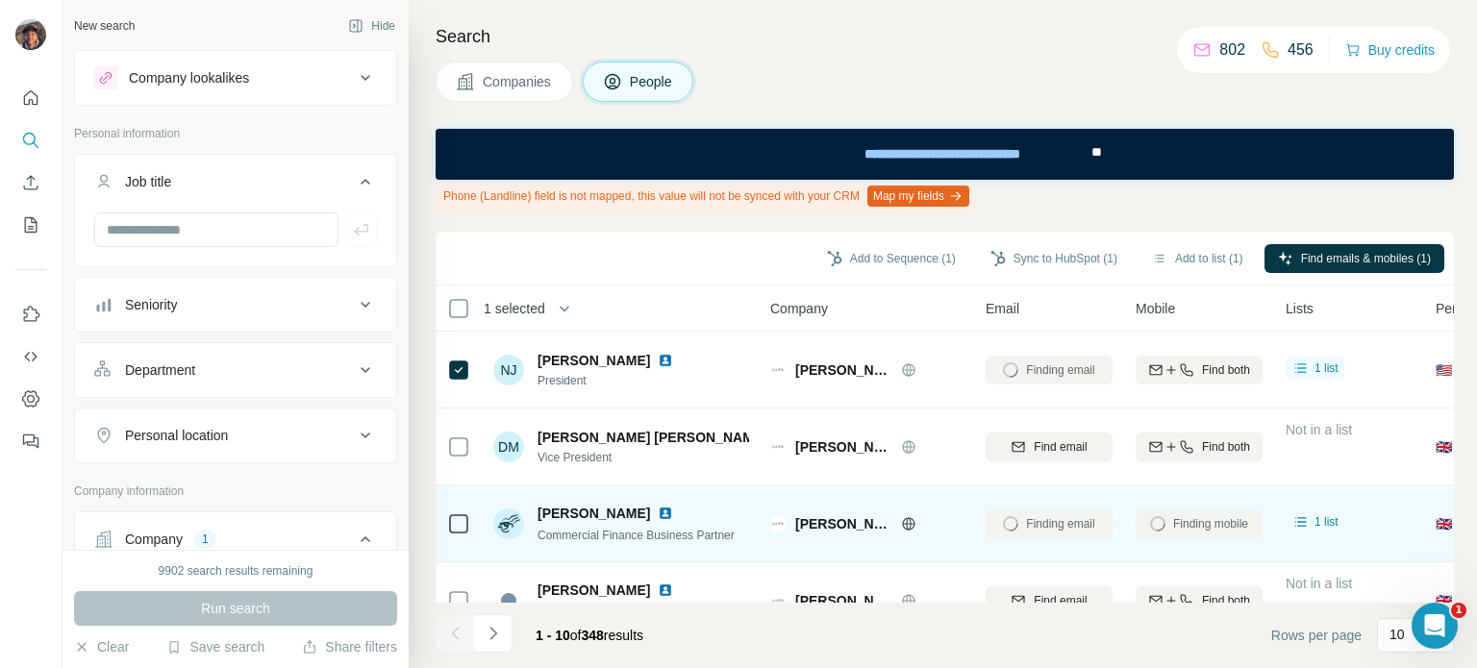
click at [469, 522] on icon at bounding box center [458, 523] width 23 height 23
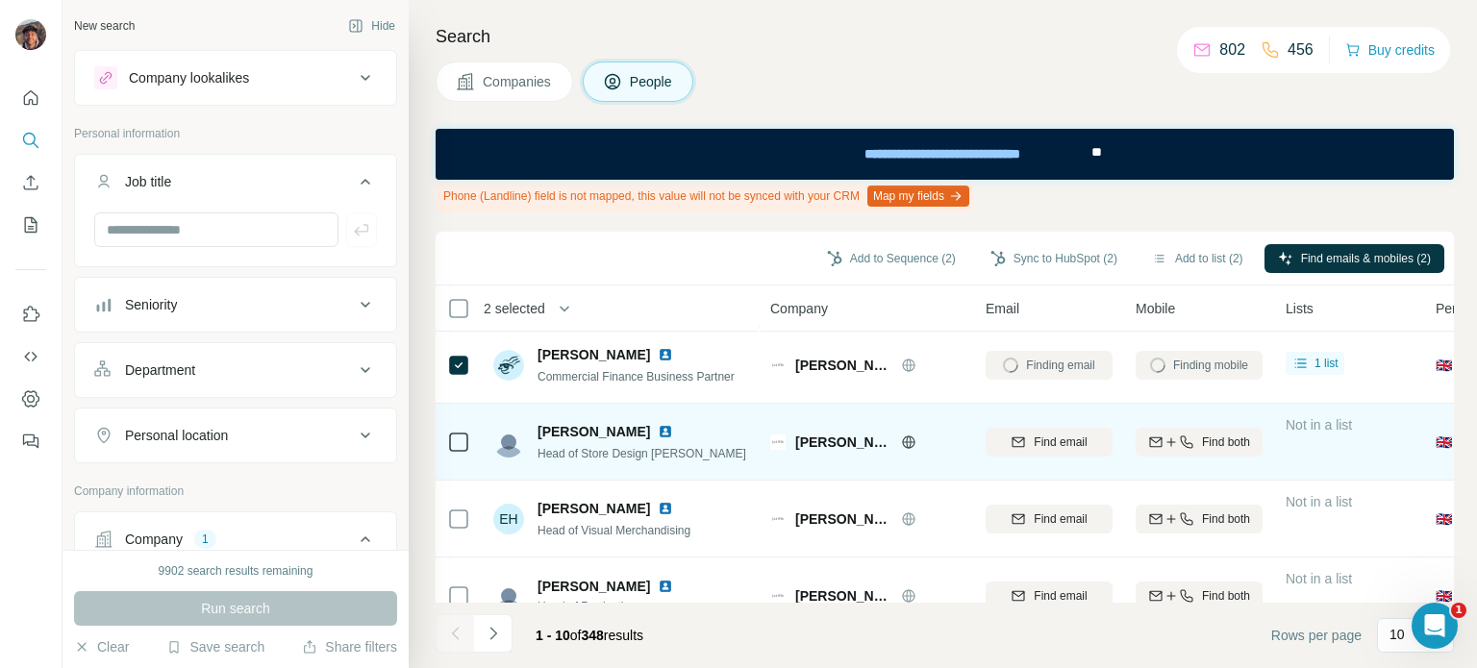
scroll to position [192, 0]
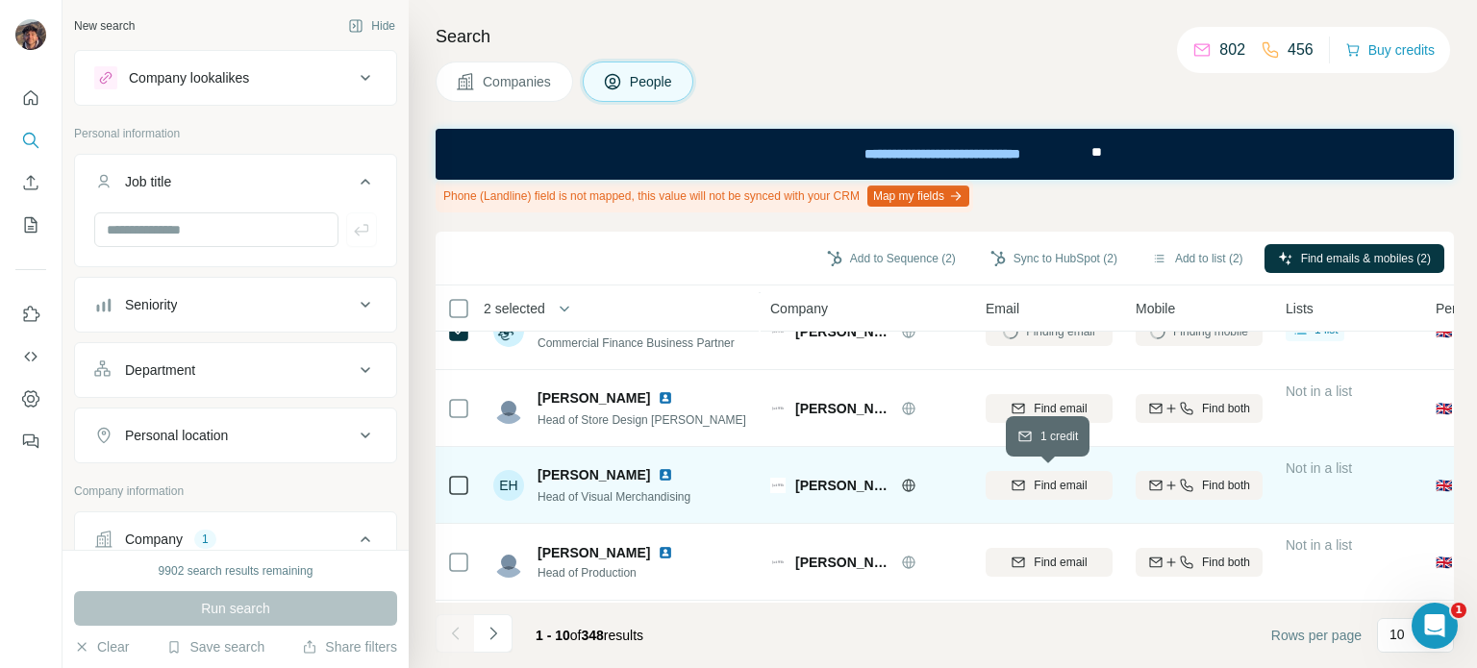
click at [1002, 471] on button "Find email" at bounding box center [1048, 485] width 127 height 29
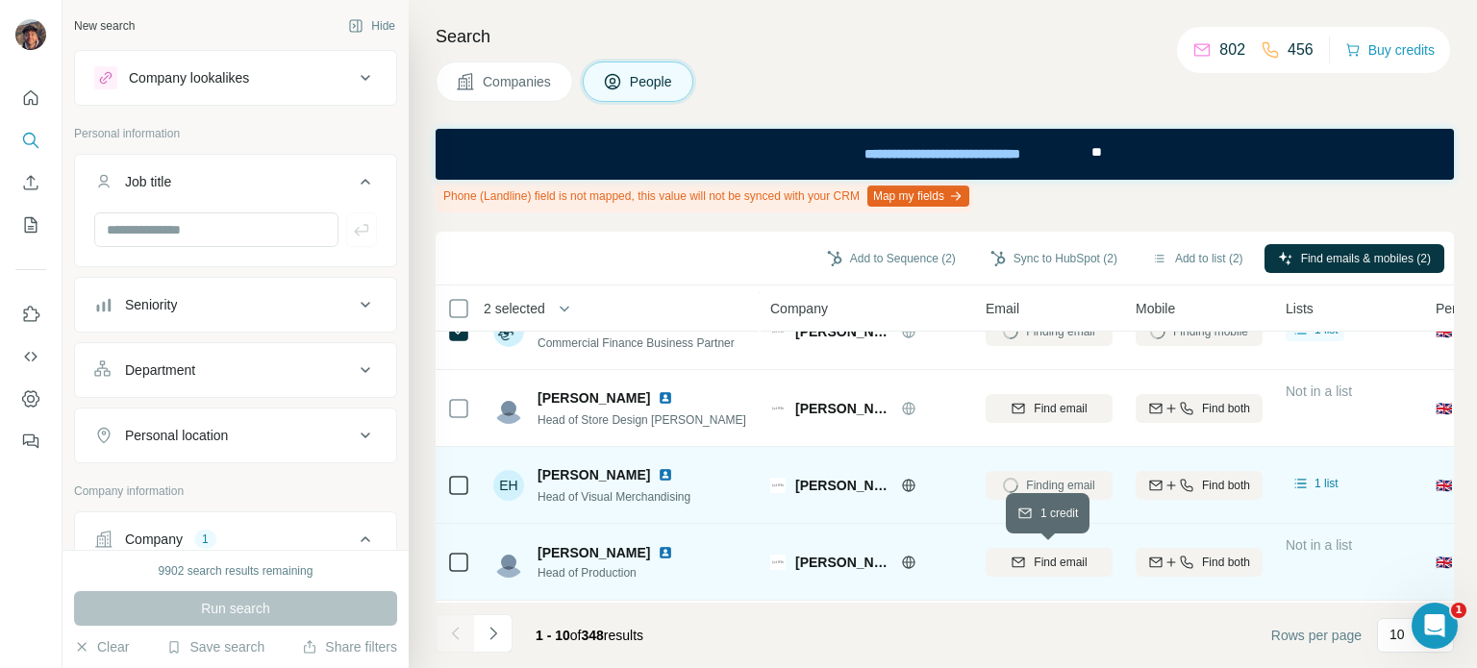
click at [1030, 568] on div "Find email" at bounding box center [1048, 562] width 127 height 17
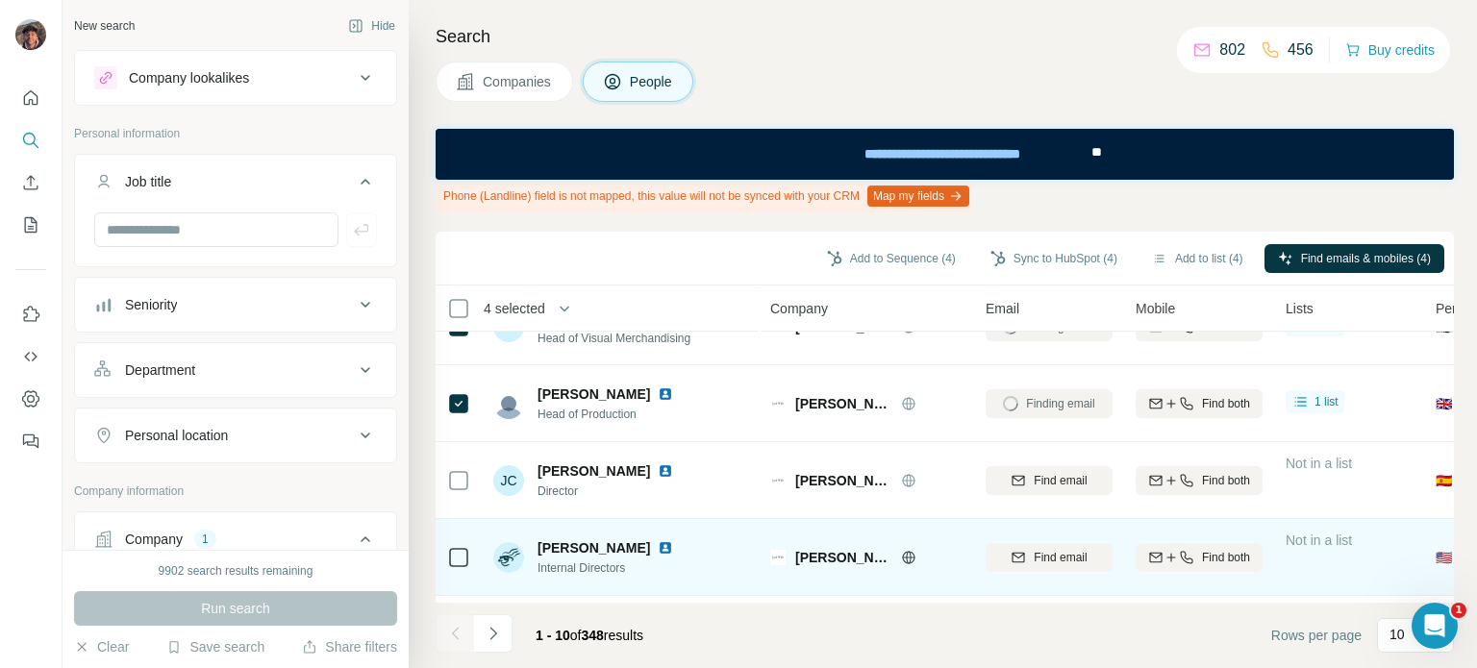
scroll to position [385, 0]
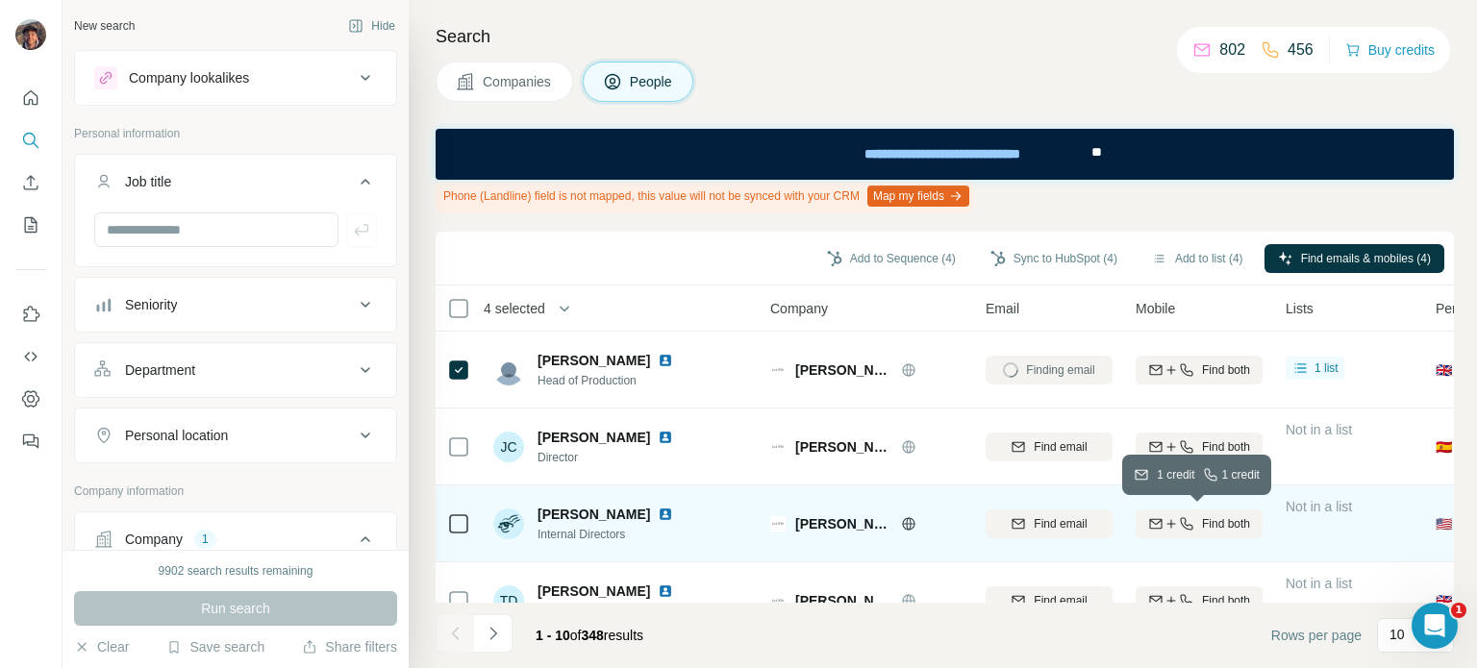
click at [1176, 533] on button "Find both" at bounding box center [1198, 524] width 127 height 29
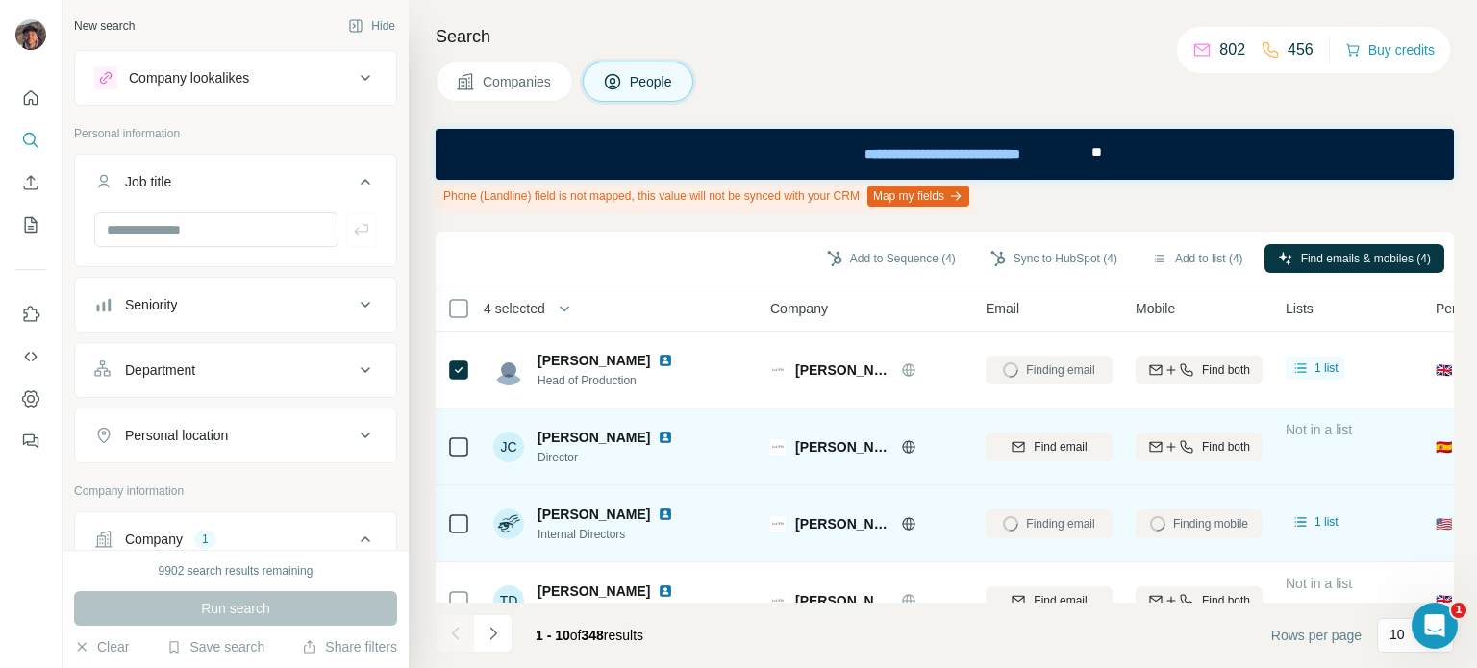
scroll to position [481, 0]
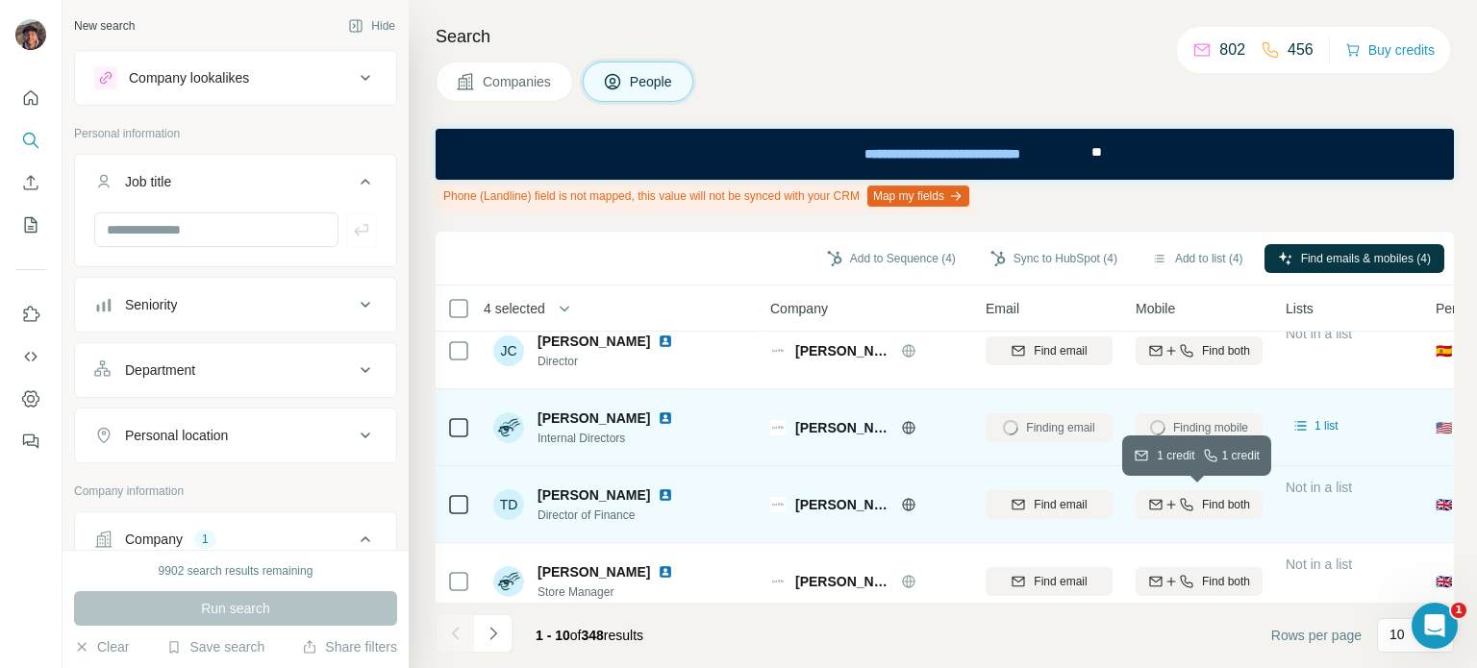
click at [1151, 506] on icon "button" at bounding box center [1155, 504] width 15 height 15
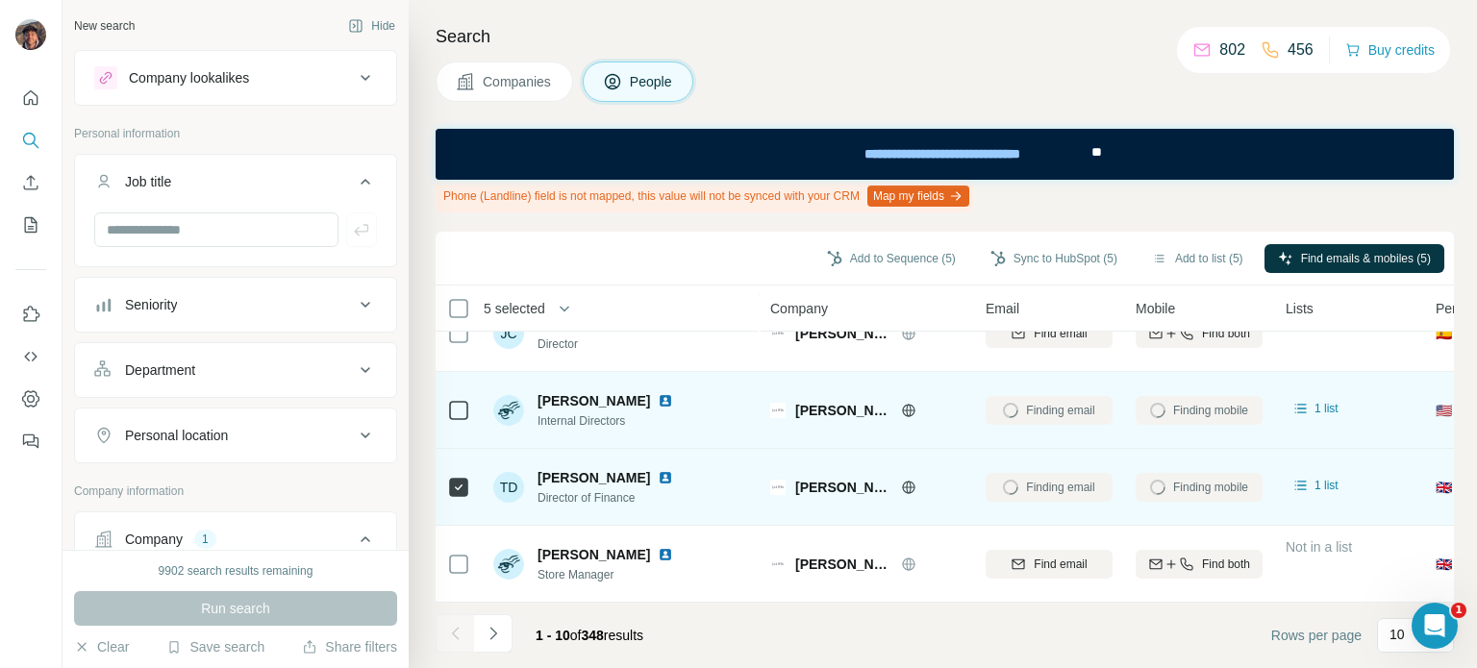
scroll to position [508, 0]
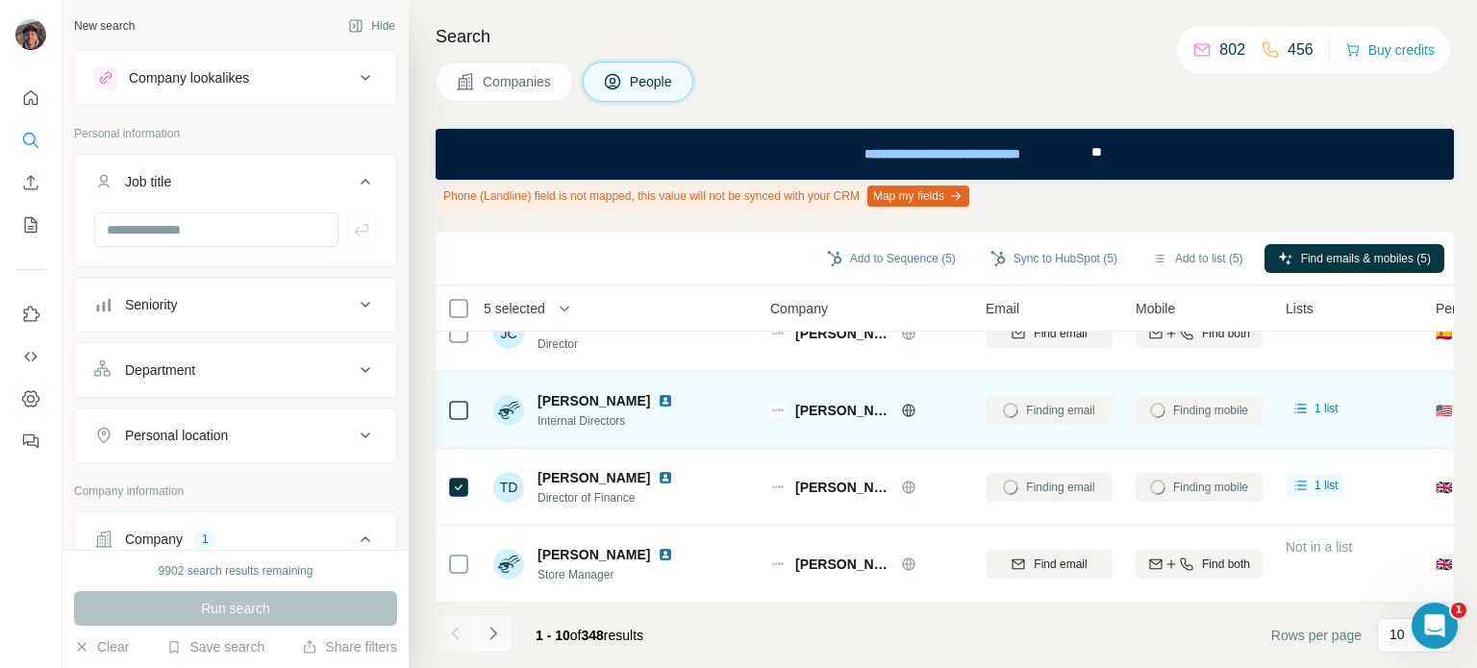
click at [506, 637] on button "Navigate to next page" at bounding box center [493, 633] width 38 height 38
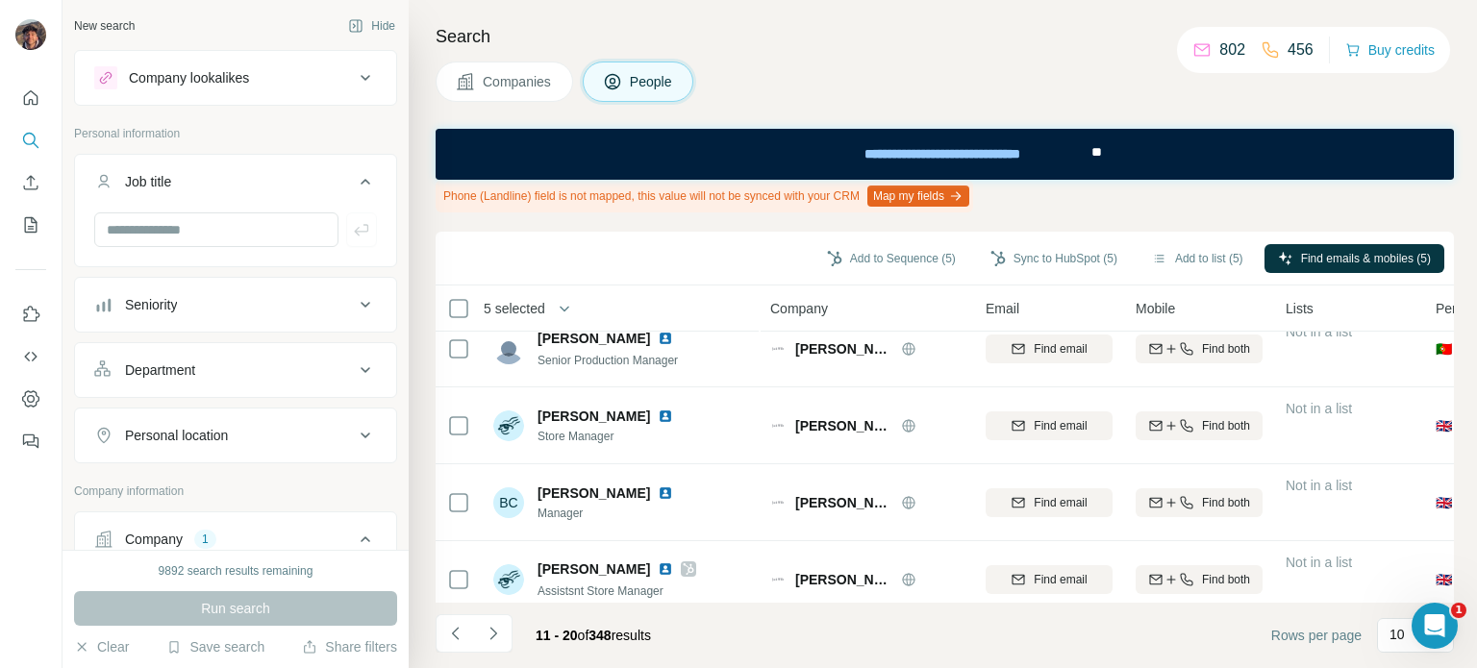
scroll to position [0, 0]
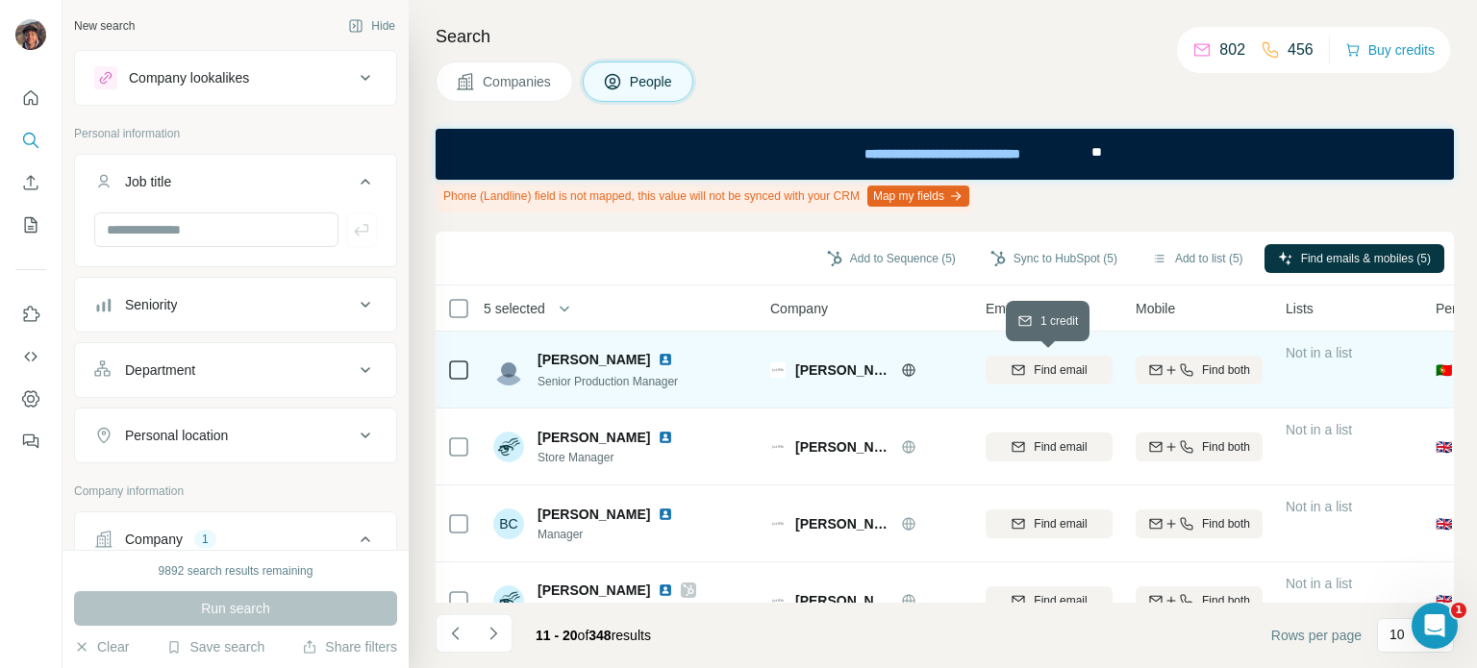
click at [1014, 380] on button "Find email" at bounding box center [1048, 370] width 127 height 29
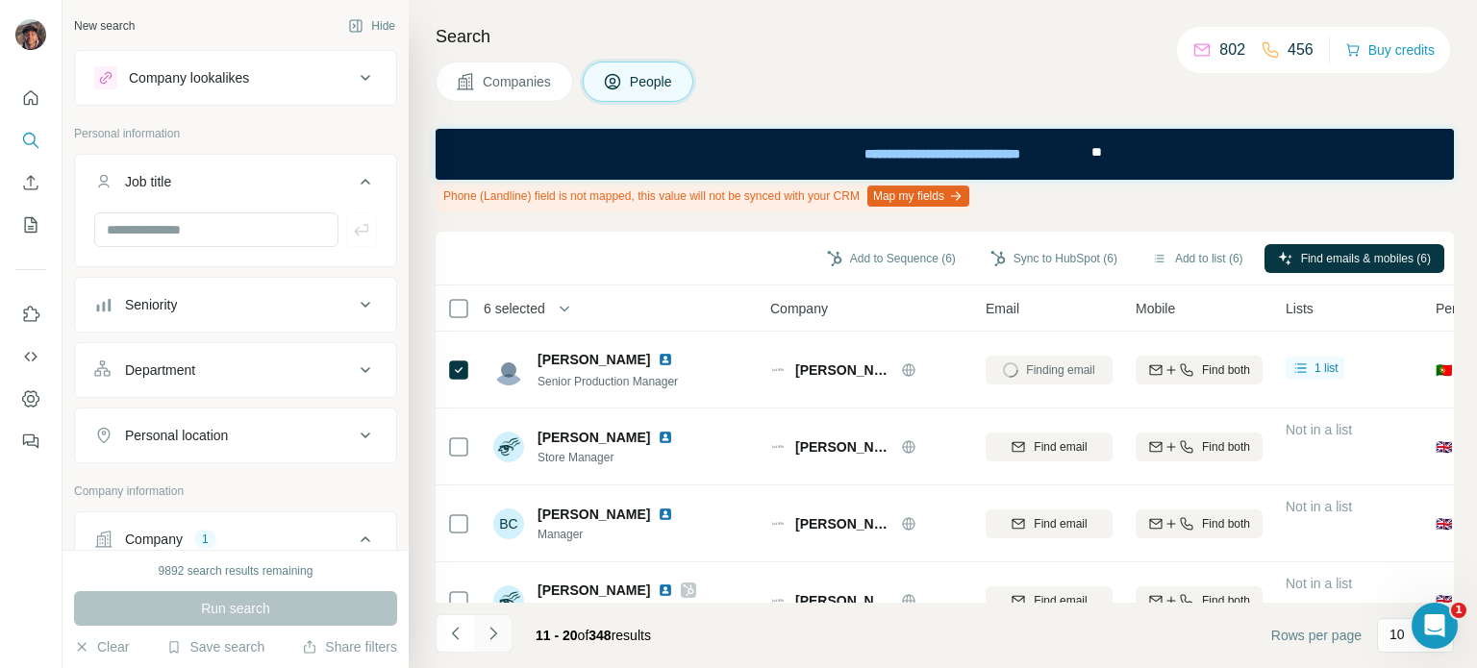
click at [492, 624] on icon "Navigate to next page" at bounding box center [493, 633] width 19 height 19
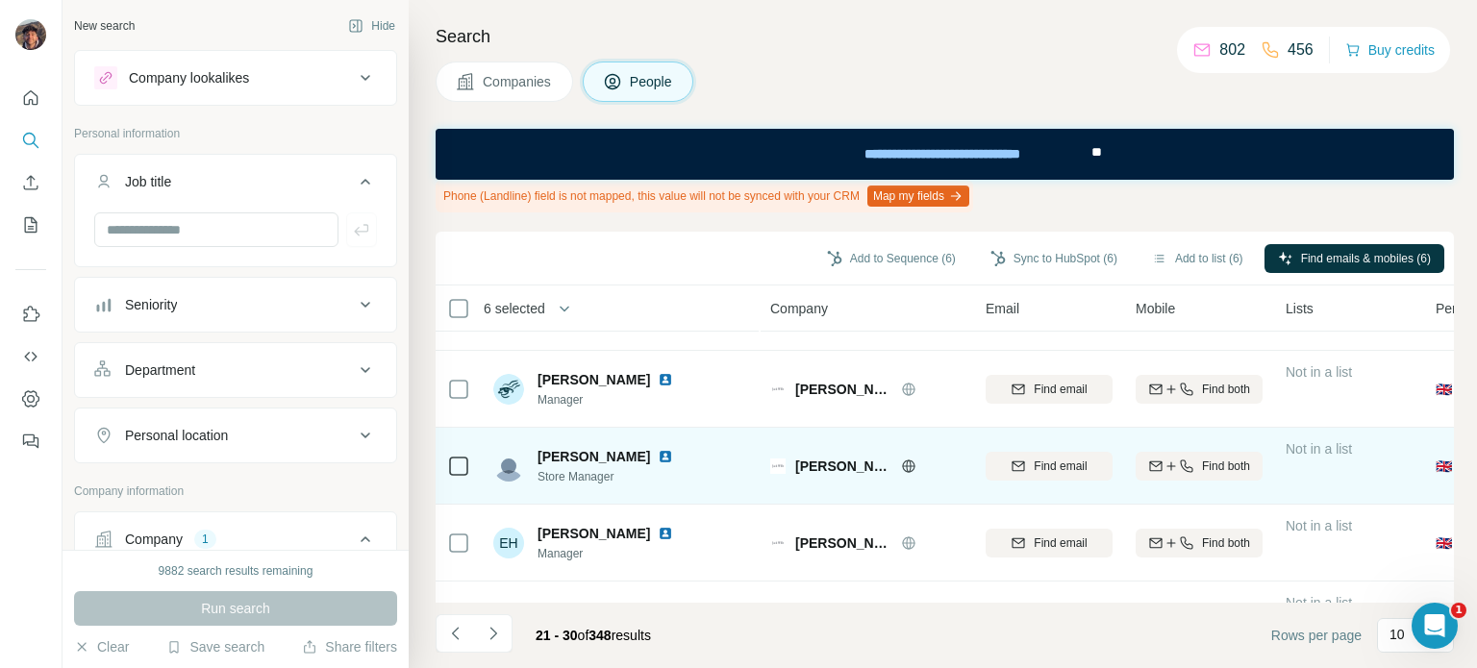
scroll to position [508, 0]
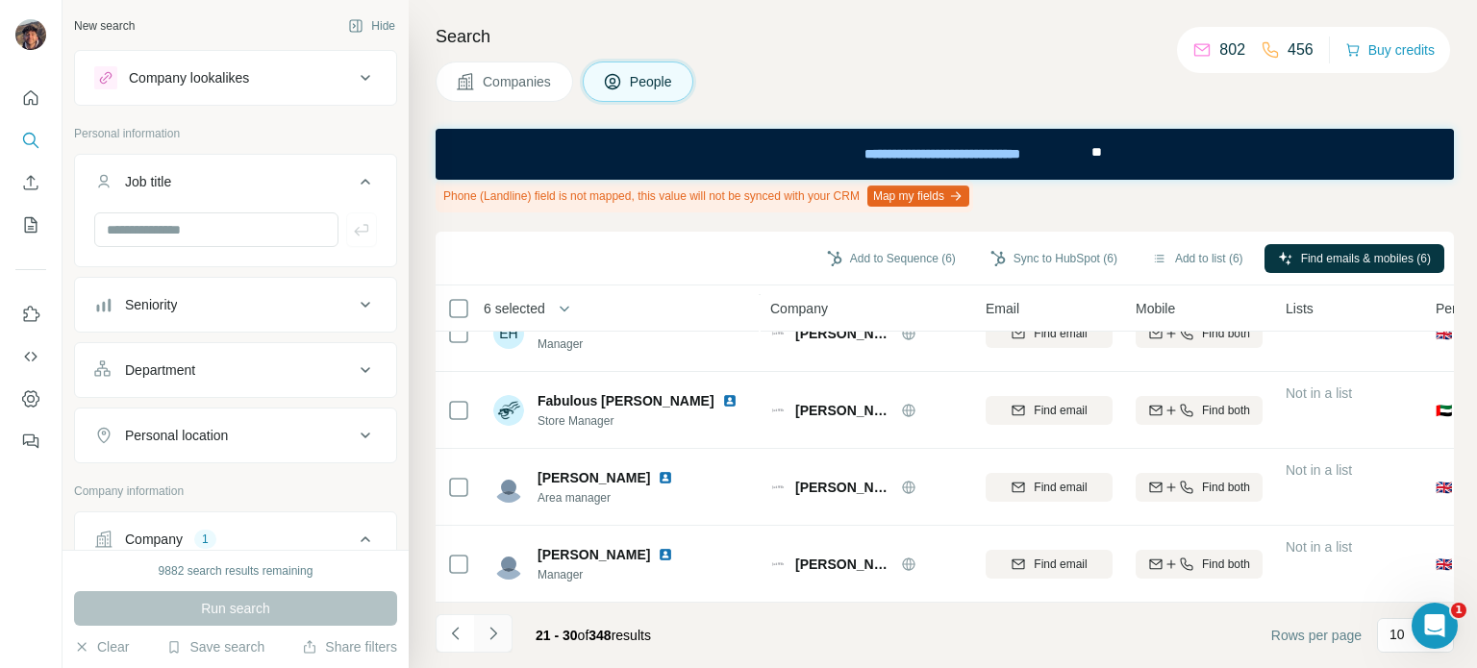
click at [492, 636] on icon "Navigate to next page" at bounding box center [492, 633] width 7 height 12
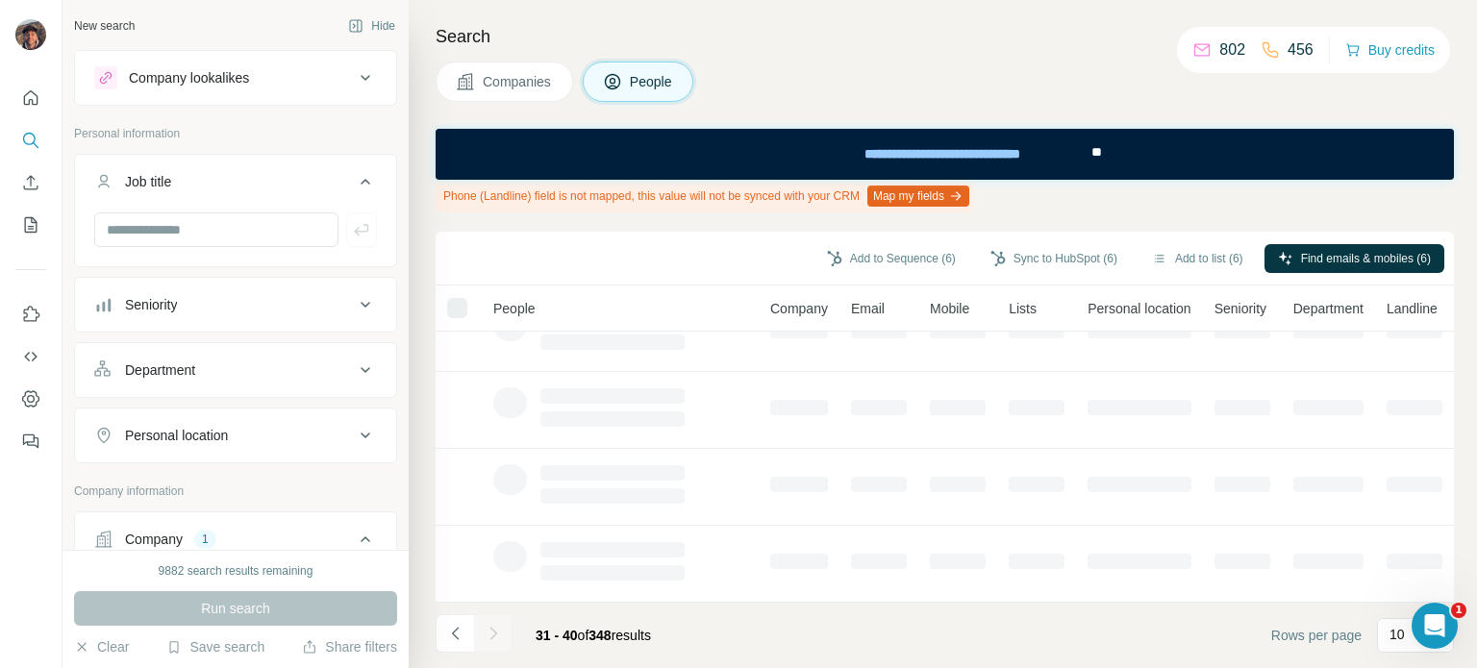
drag, startPoint x: 815, startPoint y: 107, endPoint x: 796, endPoint y: 84, distance: 30.0
drag, startPoint x: 796, startPoint y: 84, endPoint x: 776, endPoint y: 44, distance: 44.3
click at [776, 44] on h4 "Search" at bounding box center [945, 36] width 1018 height 27
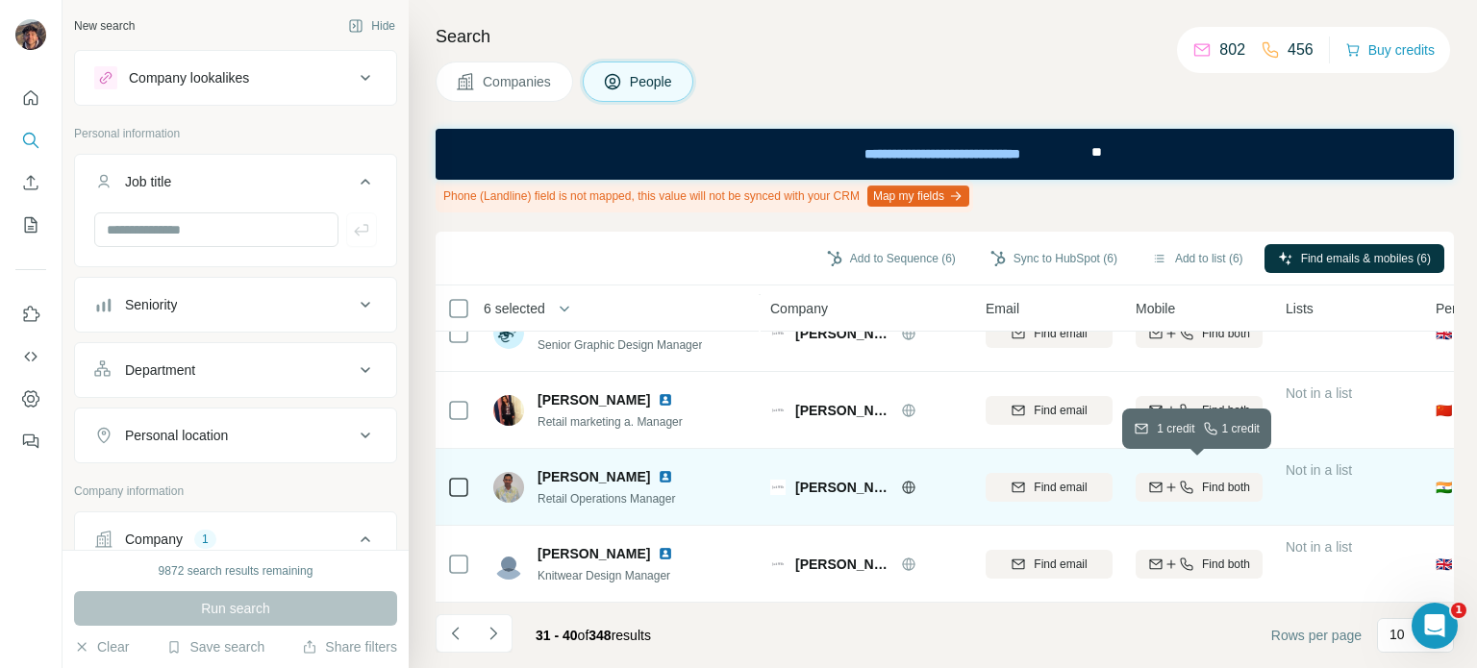
click at [1148, 480] on icon "button" at bounding box center [1155, 487] width 15 height 15
click at [447, 476] on icon at bounding box center [458, 487] width 23 height 23
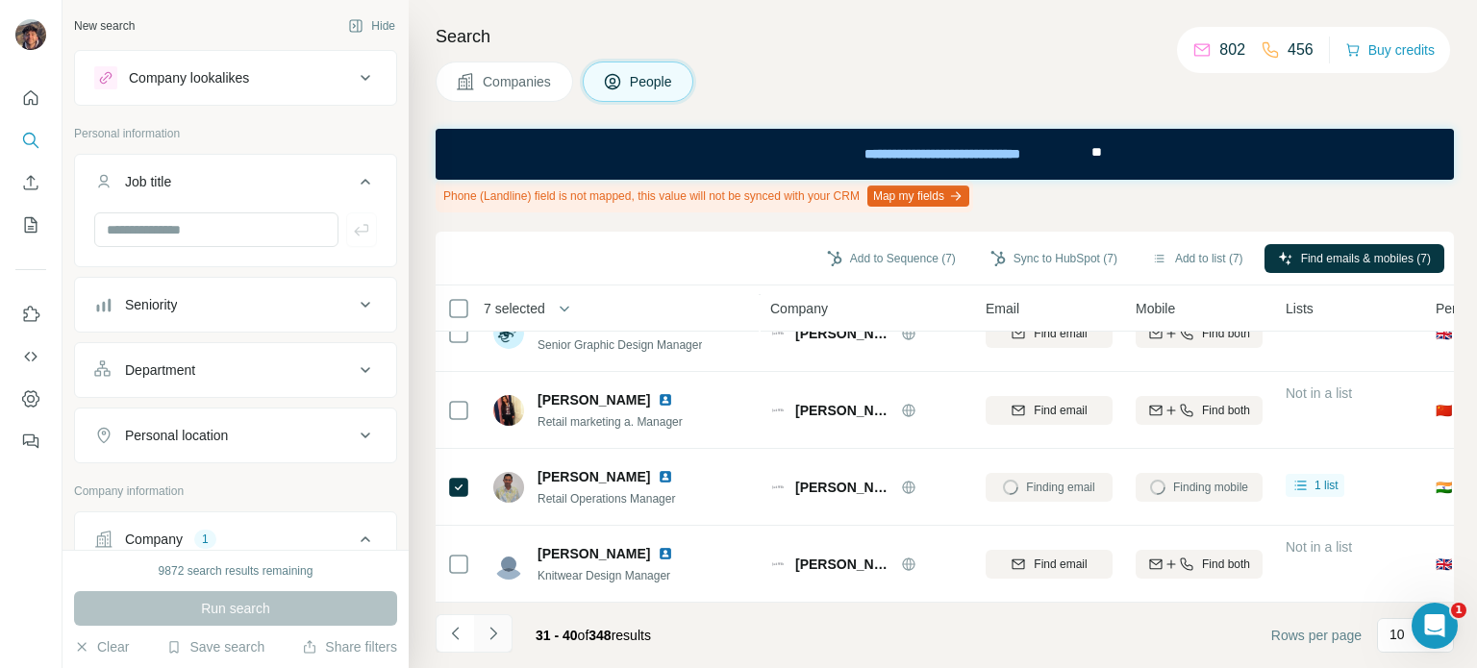
click at [490, 634] on icon "Navigate to next page" at bounding box center [493, 633] width 19 height 19
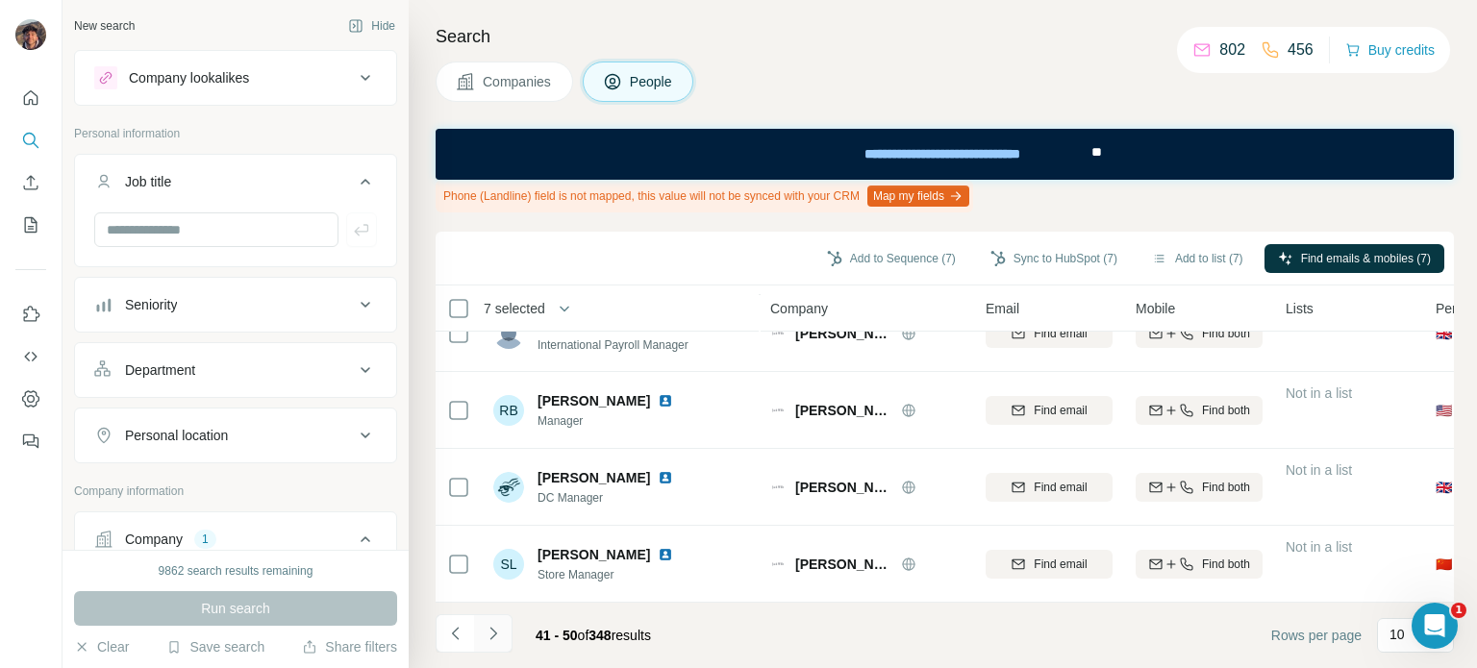
click at [511, 631] on div "41 - 50 of 348 results" at bounding box center [551, 635] width 231 height 42
click at [494, 633] on icon "Navigate to next page" at bounding box center [492, 633] width 7 height 12
click at [461, 625] on icon "Navigate to previous page" at bounding box center [455, 633] width 19 height 19
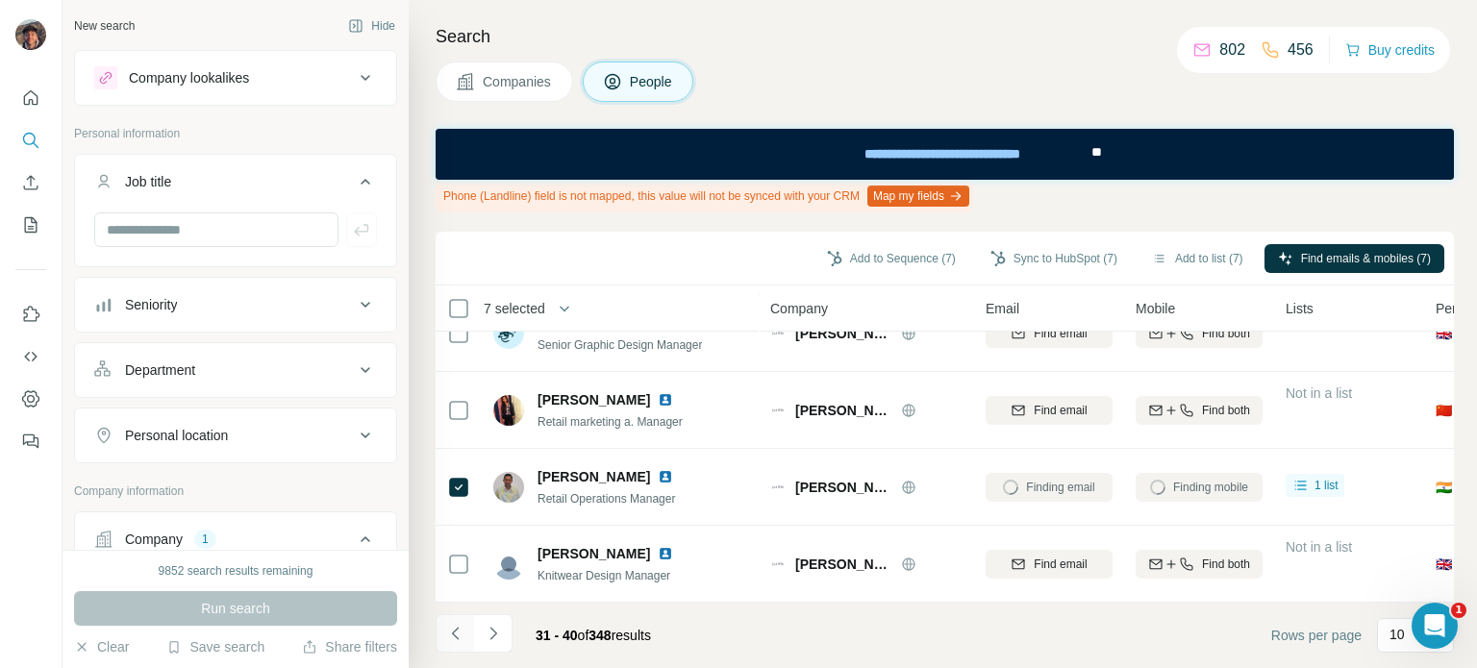
click at [461, 625] on icon "Navigate to previous page" at bounding box center [455, 633] width 19 height 19
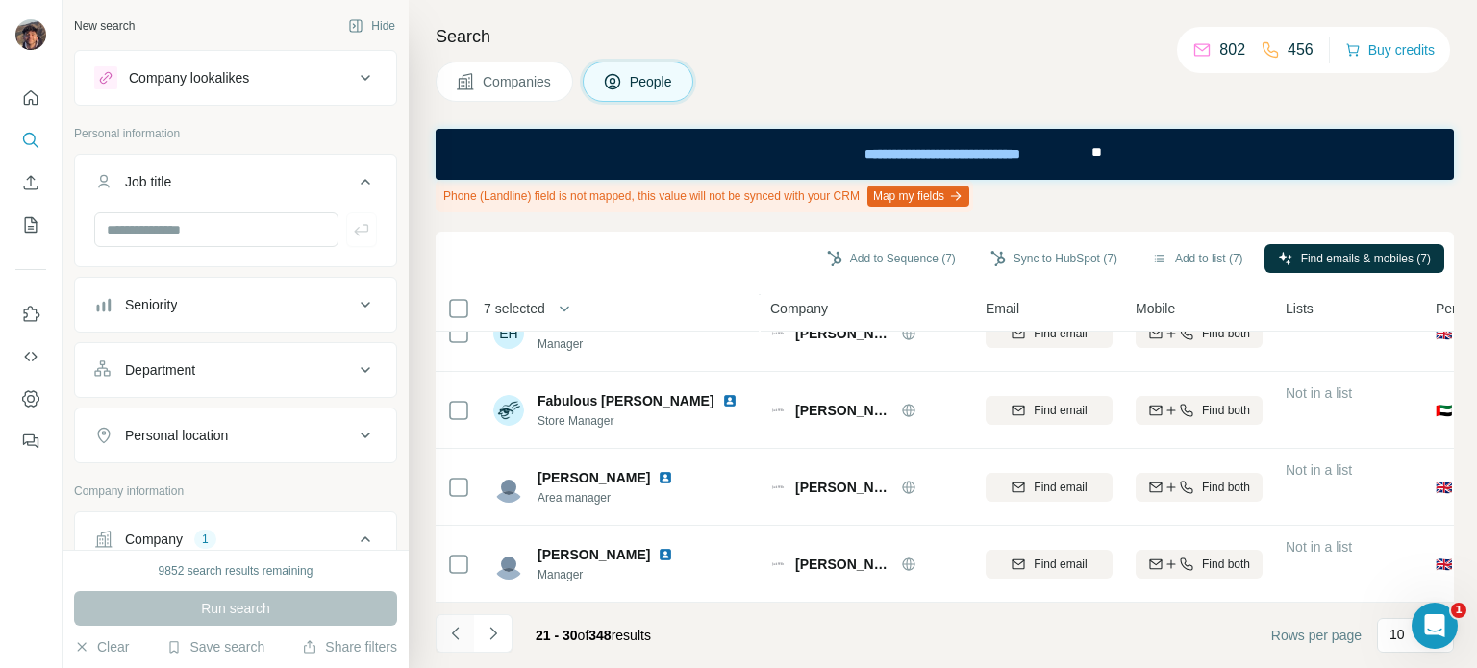
click at [461, 625] on icon "Navigate to previous page" at bounding box center [455, 633] width 19 height 19
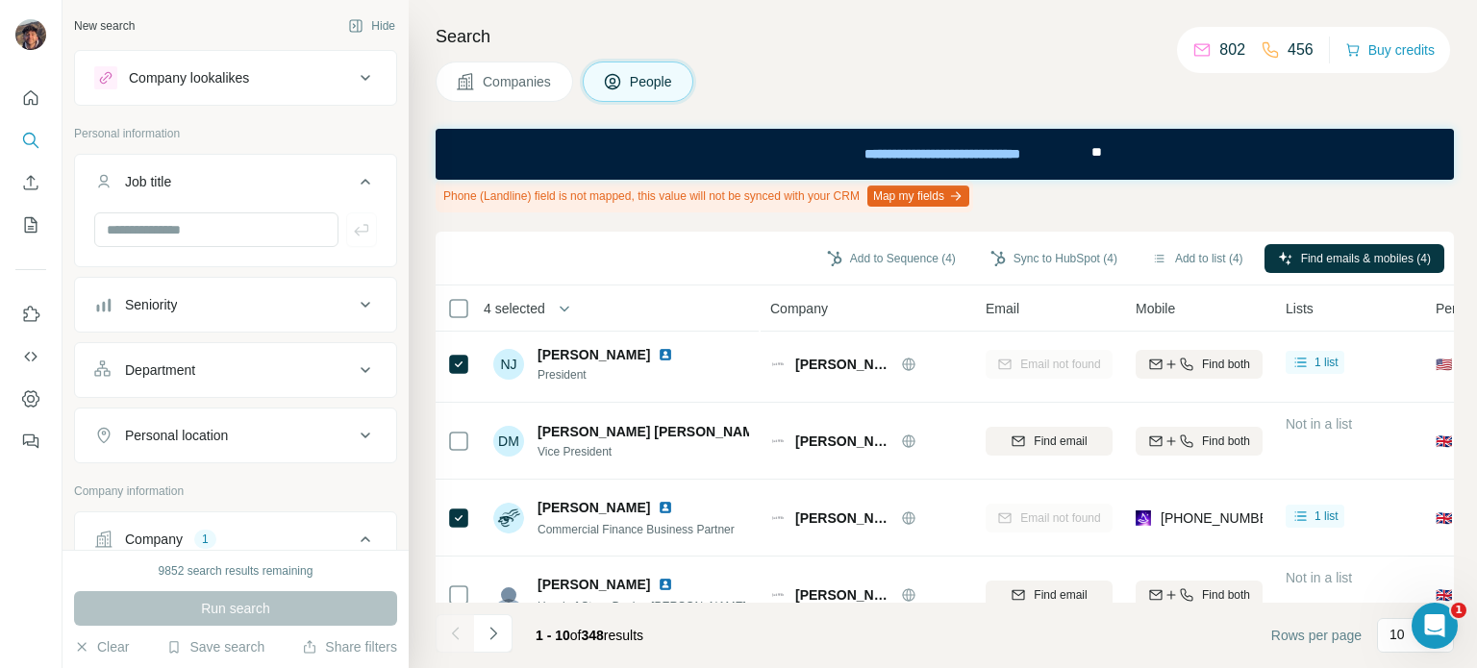
scroll to position [0, 0]
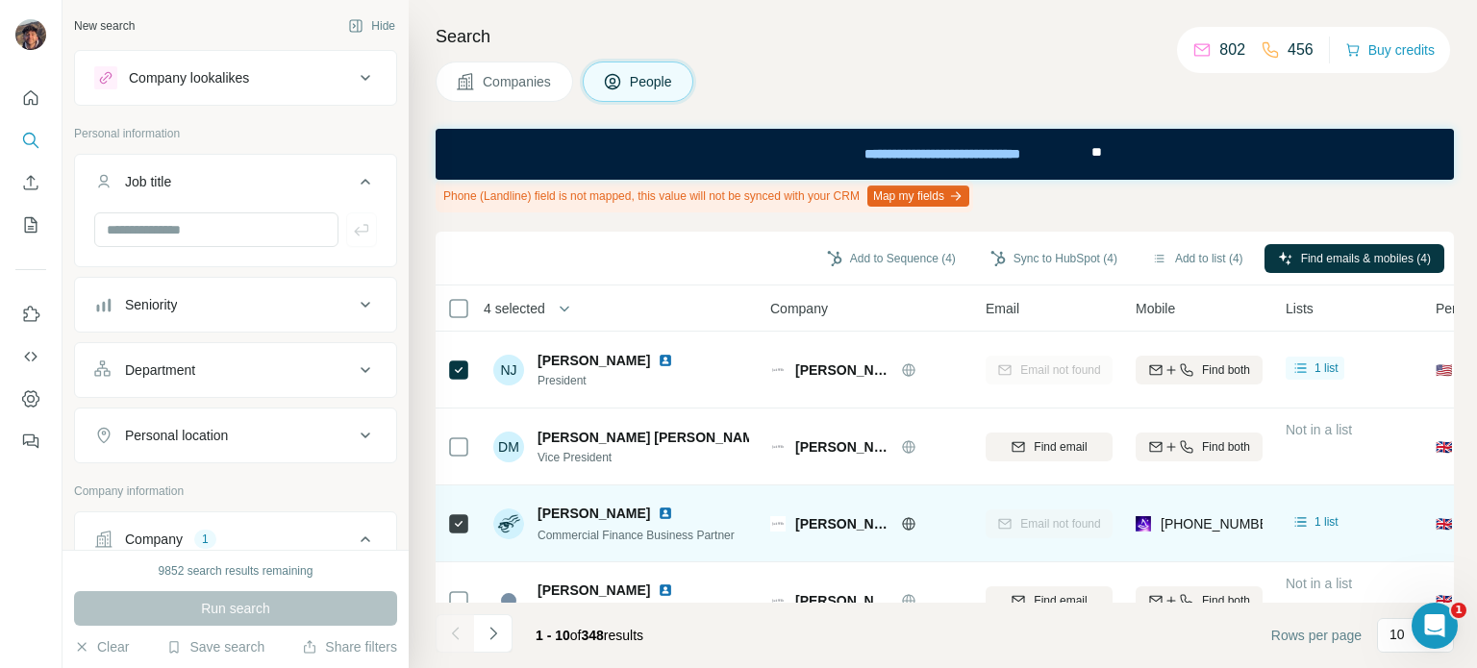
click at [456, 534] on icon at bounding box center [458, 523] width 23 height 23
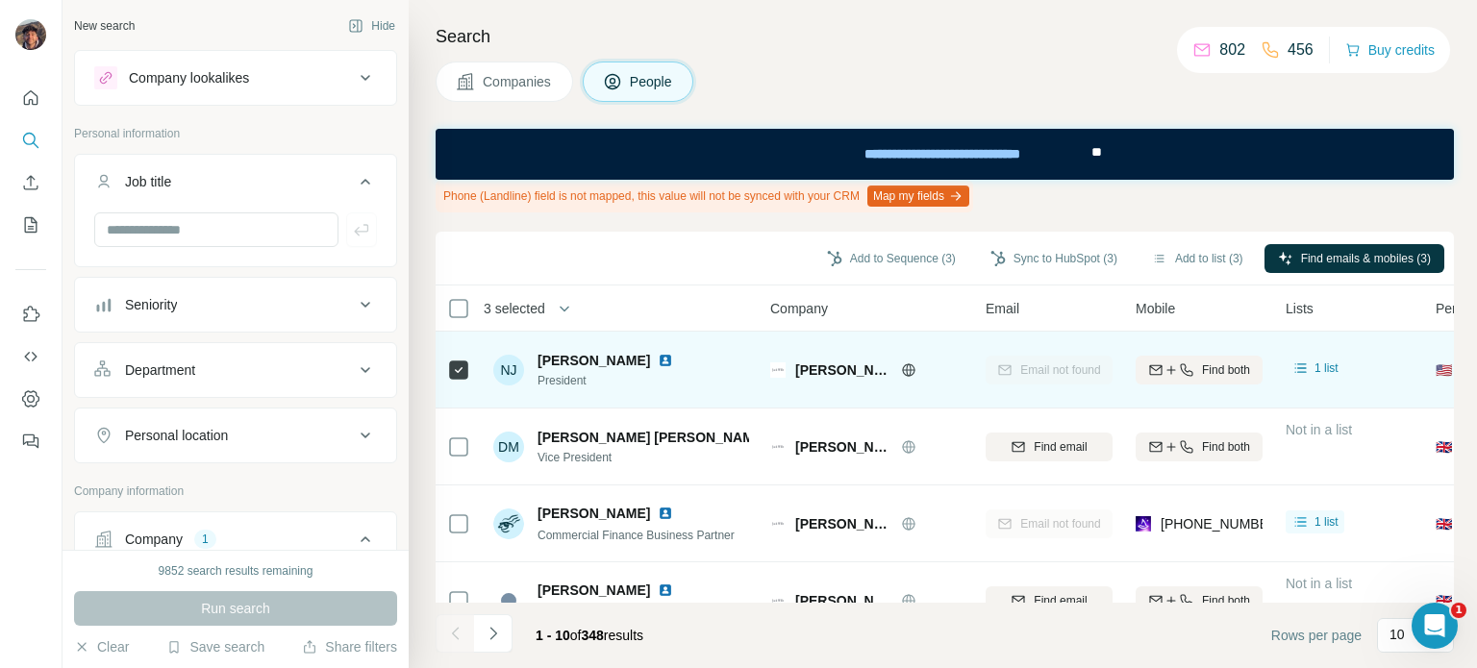
click at [454, 357] on div at bounding box center [458, 369] width 23 height 53
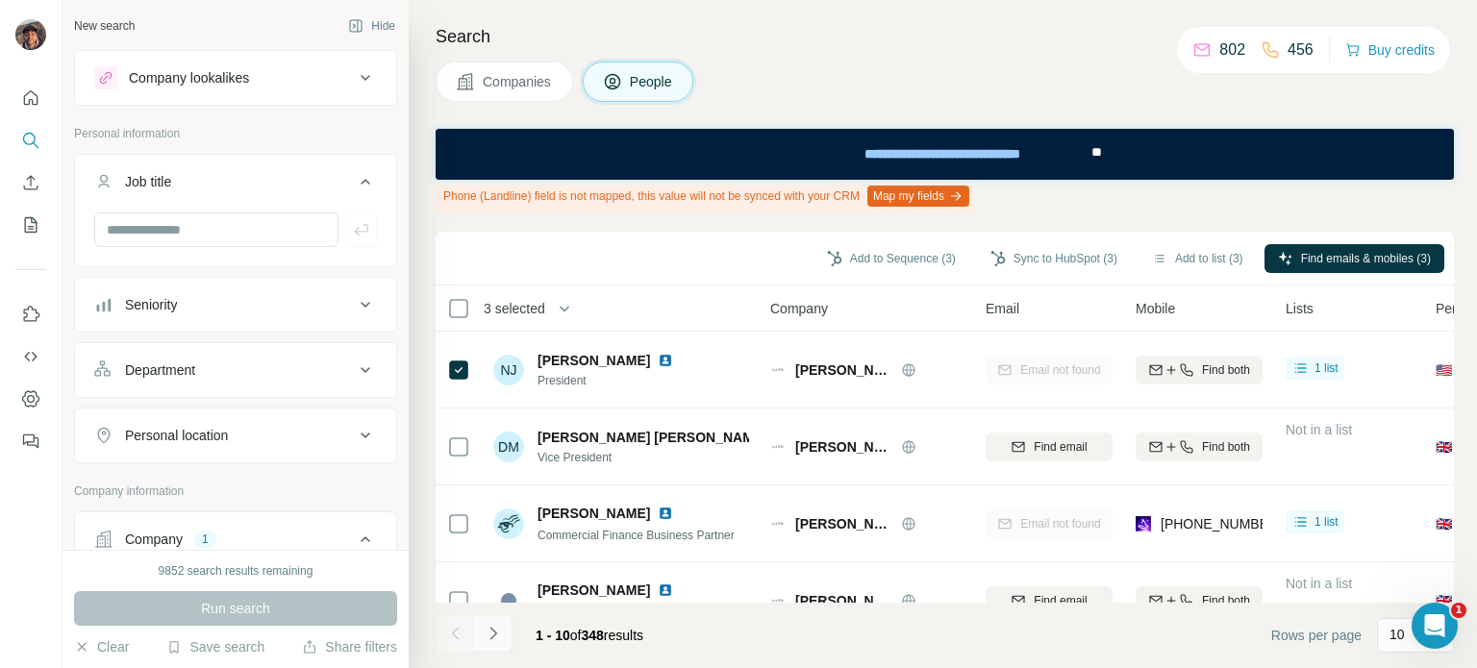
click at [489, 630] on icon "Navigate to next page" at bounding box center [493, 633] width 19 height 19
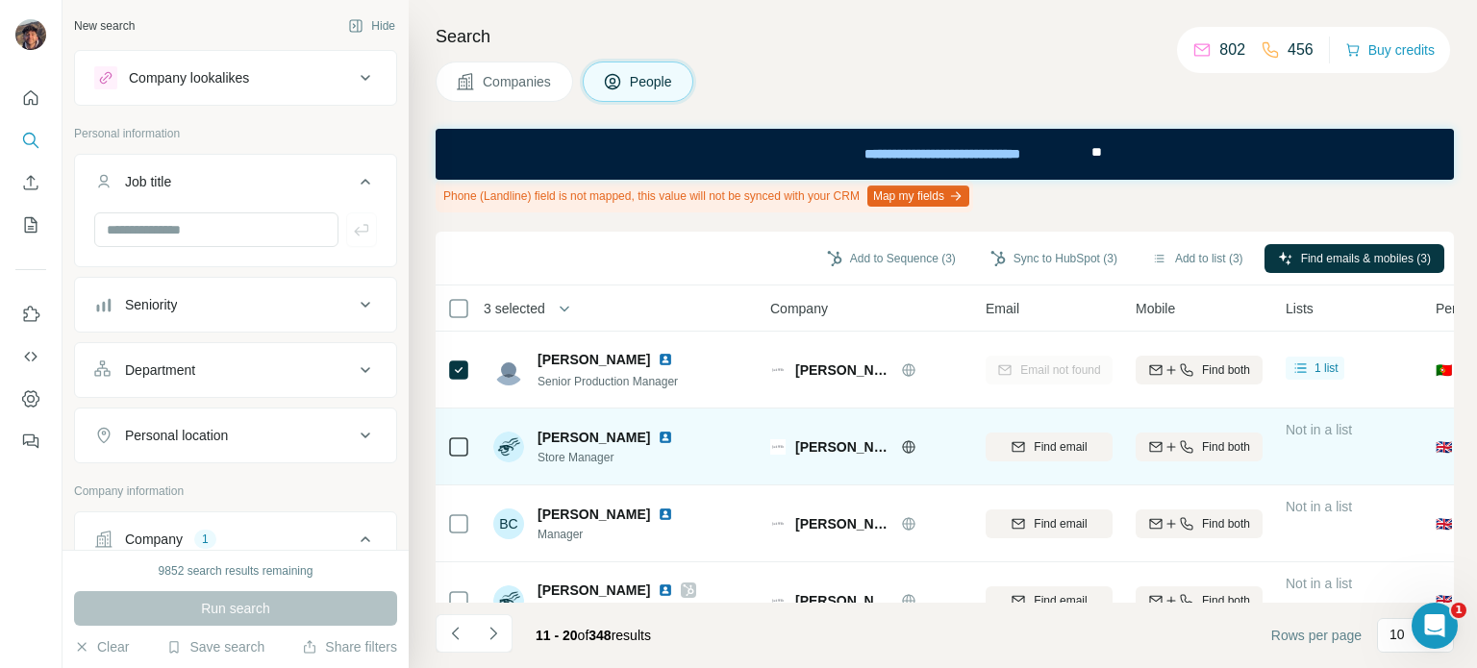
scroll to position [508, 0]
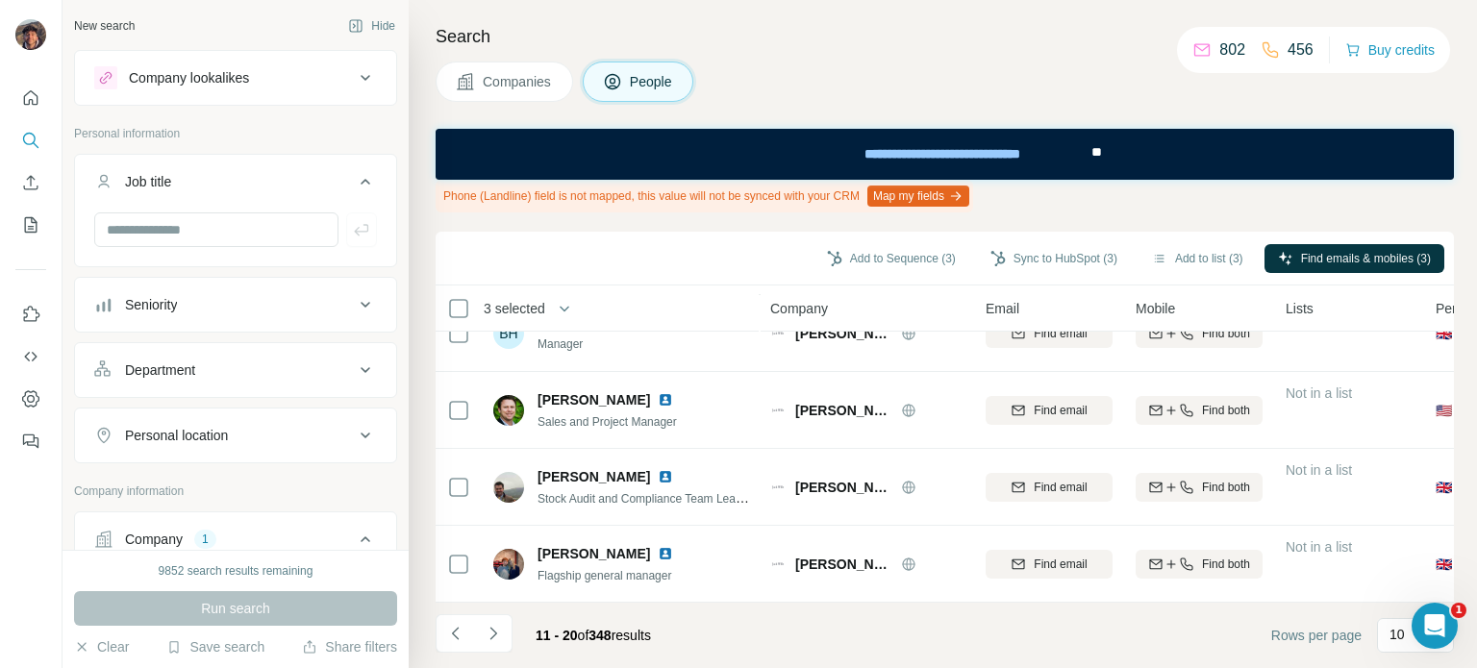
click at [513, 634] on div "11 - 20 of 348 results" at bounding box center [551, 635] width 231 height 42
click at [506, 629] on button "Navigate to next page" at bounding box center [493, 633] width 38 height 38
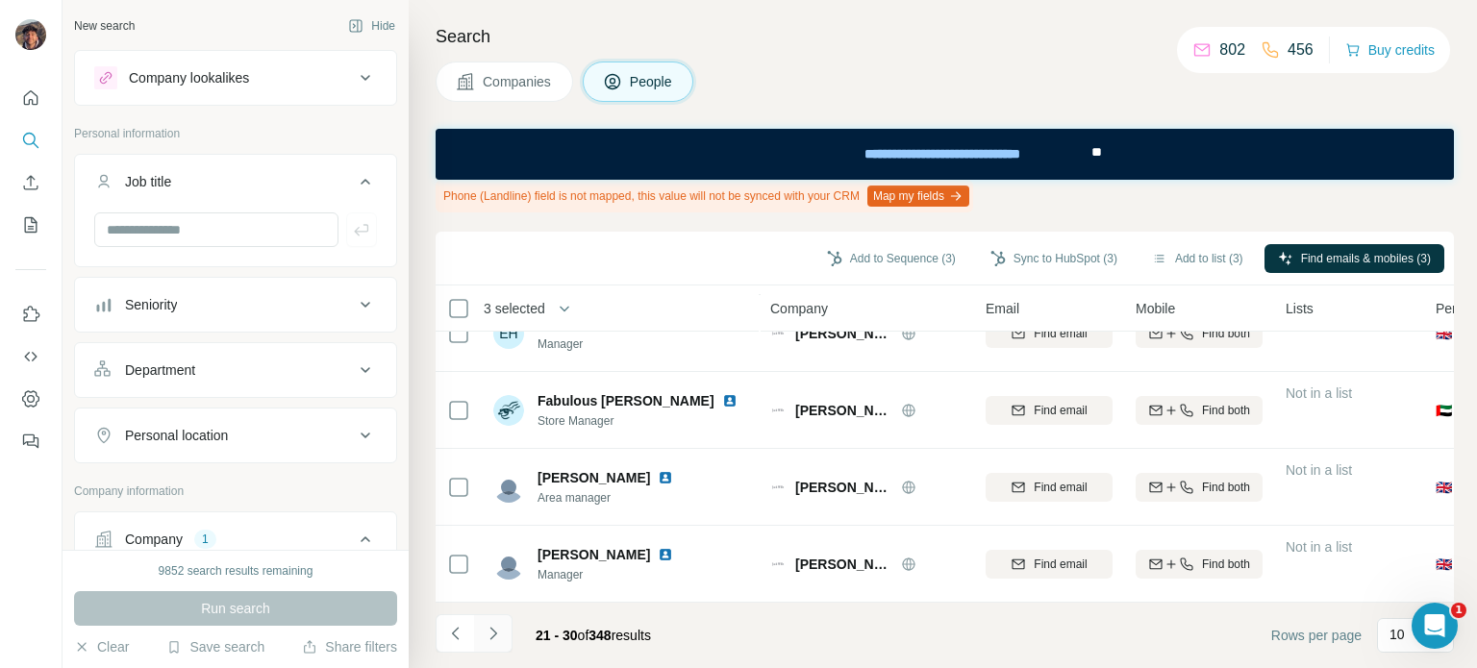
click at [493, 641] on icon "Navigate to next page" at bounding box center [493, 633] width 19 height 19
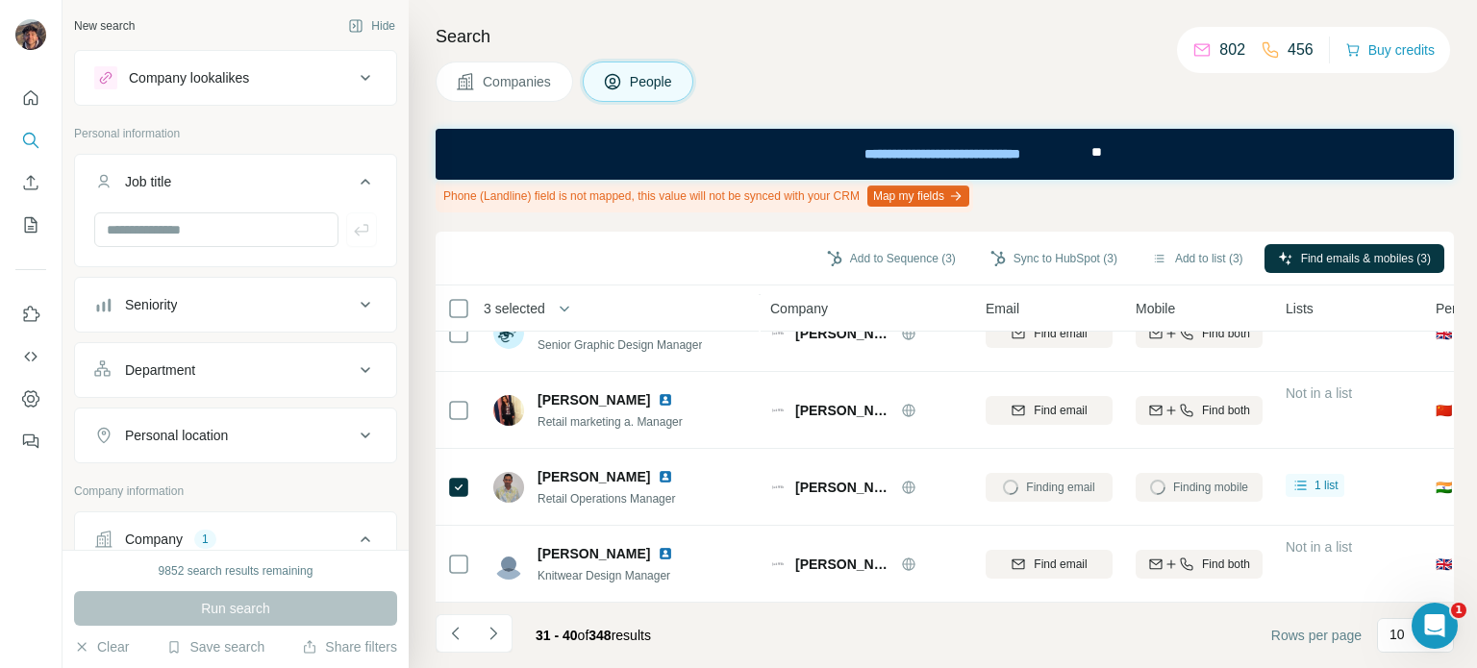
click at [481, 655] on li at bounding box center [493, 635] width 38 height 42
click at [498, 638] on icon "Navigate to next page" at bounding box center [493, 633] width 19 height 19
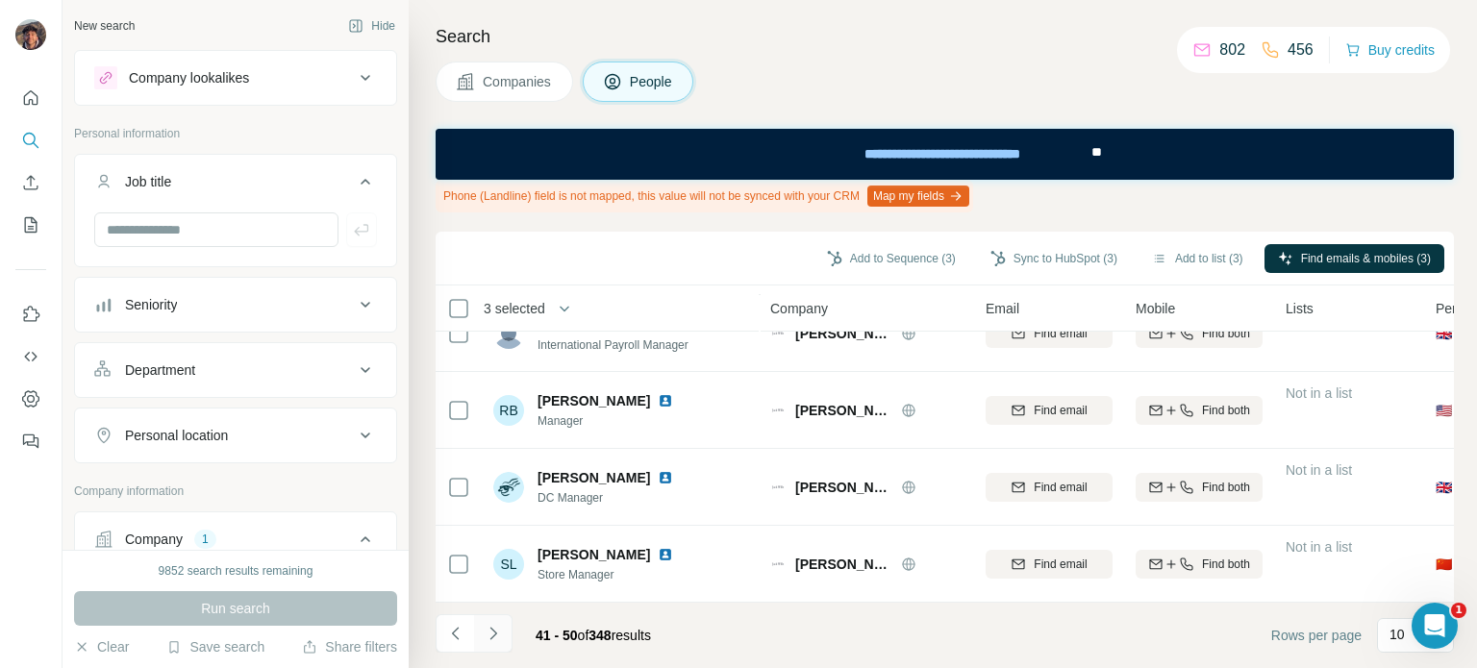
click at [510, 649] on button "Navigate to next page" at bounding box center [493, 633] width 38 height 38
click at [461, 638] on icon "Navigate to previous page" at bounding box center [455, 633] width 19 height 19
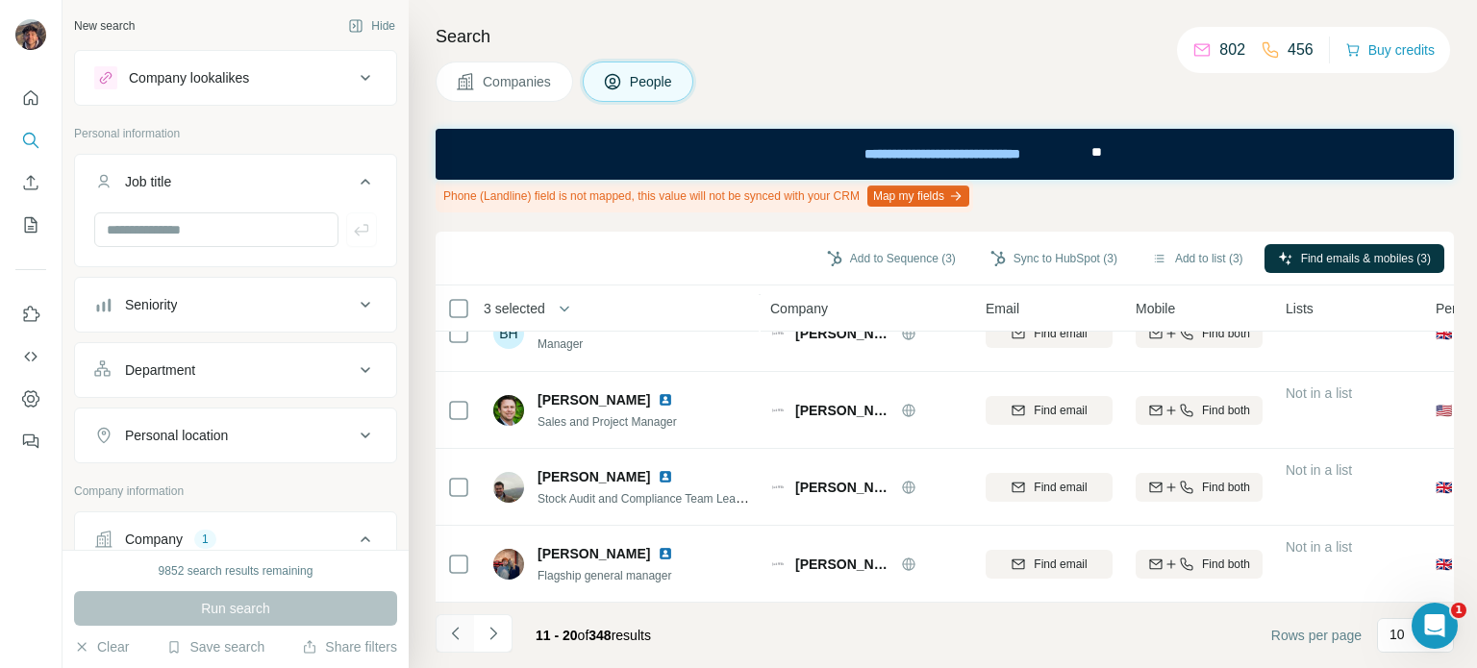
click at [461, 638] on icon "Navigate to previous page" at bounding box center [455, 633] width 19 height 19
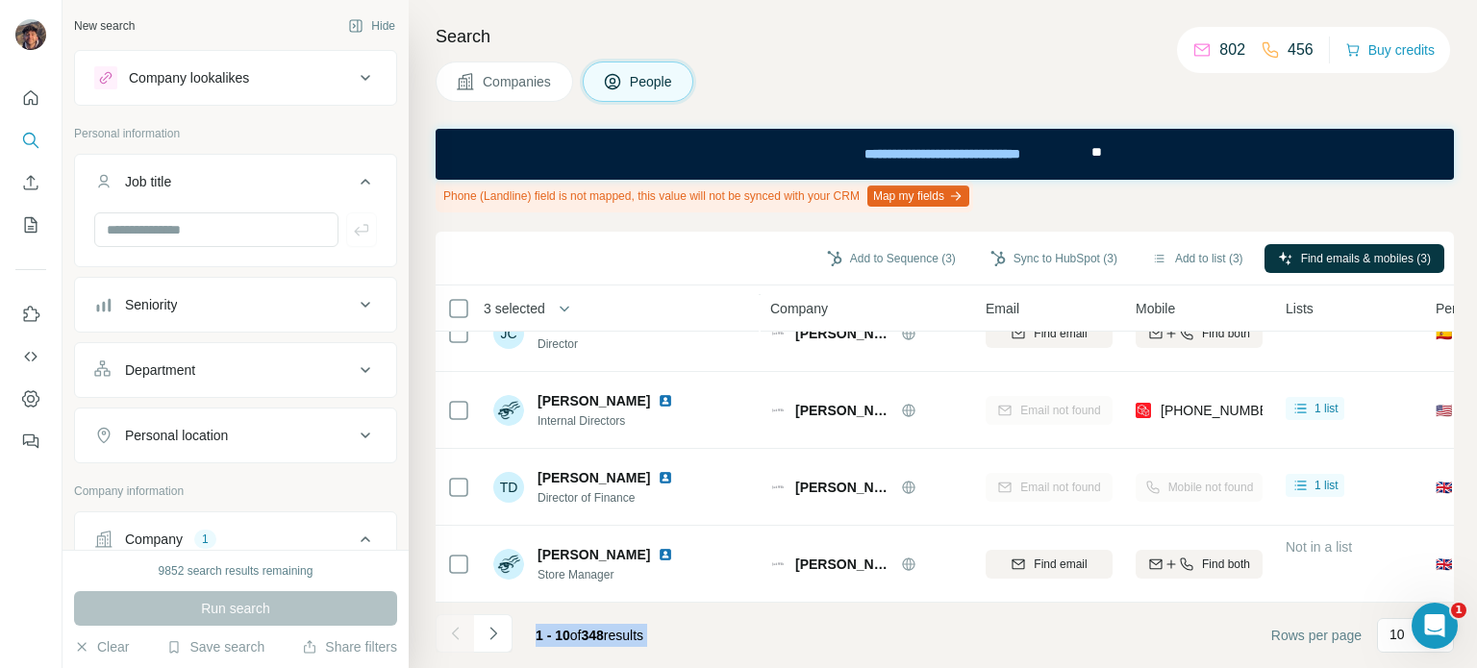
click at [461, 638] on div at bounding box center [455, 633] width 38 height 38
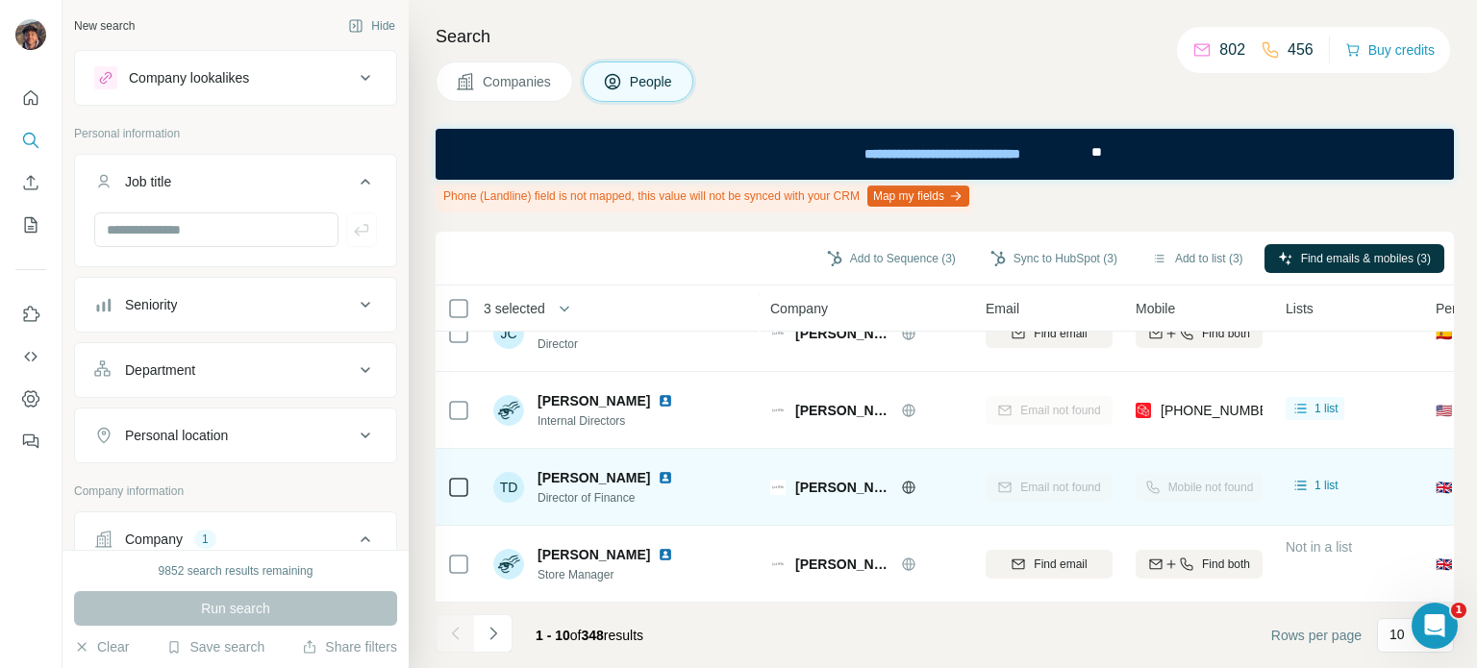
click at [712, 490] on div "TD Tom Deeney Director of Finance" at bounding box center [621, 487] width 256 height 53
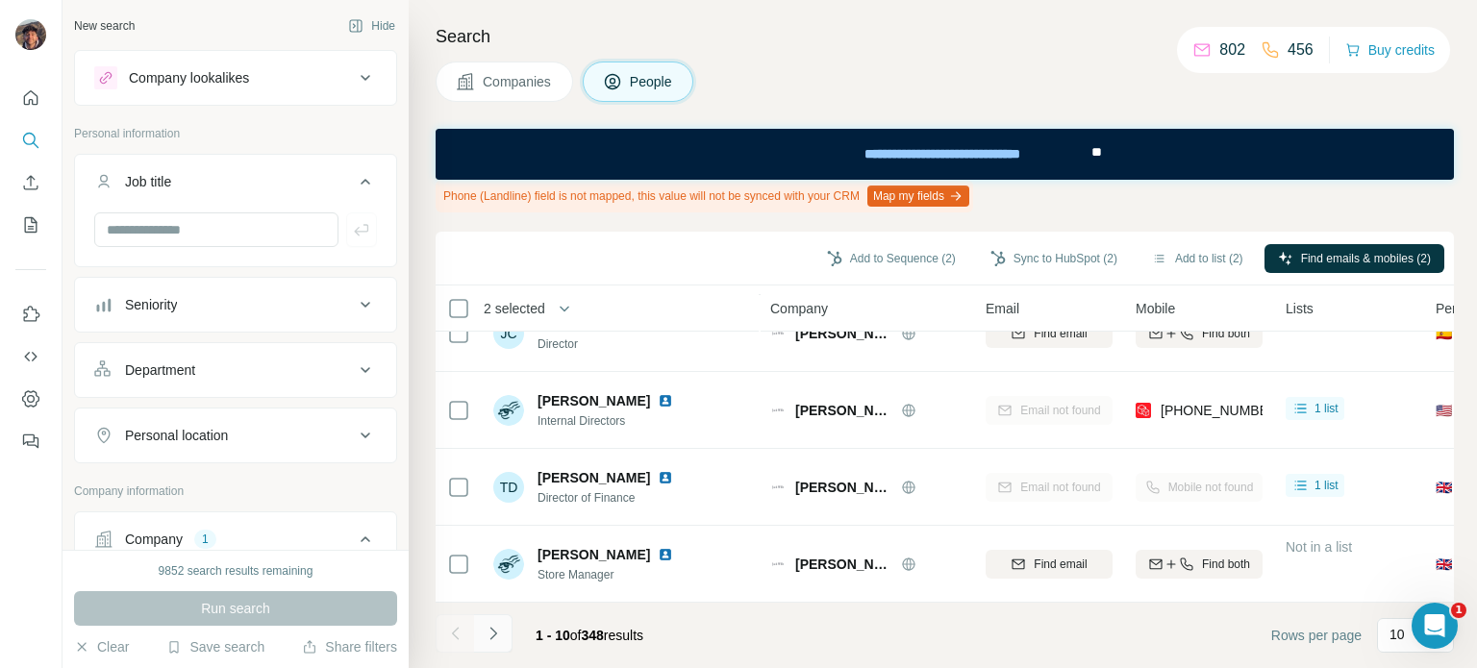
click at [487, 617] on button "Navigate to next page" at bounding box center [493, 633] width 38 height 38
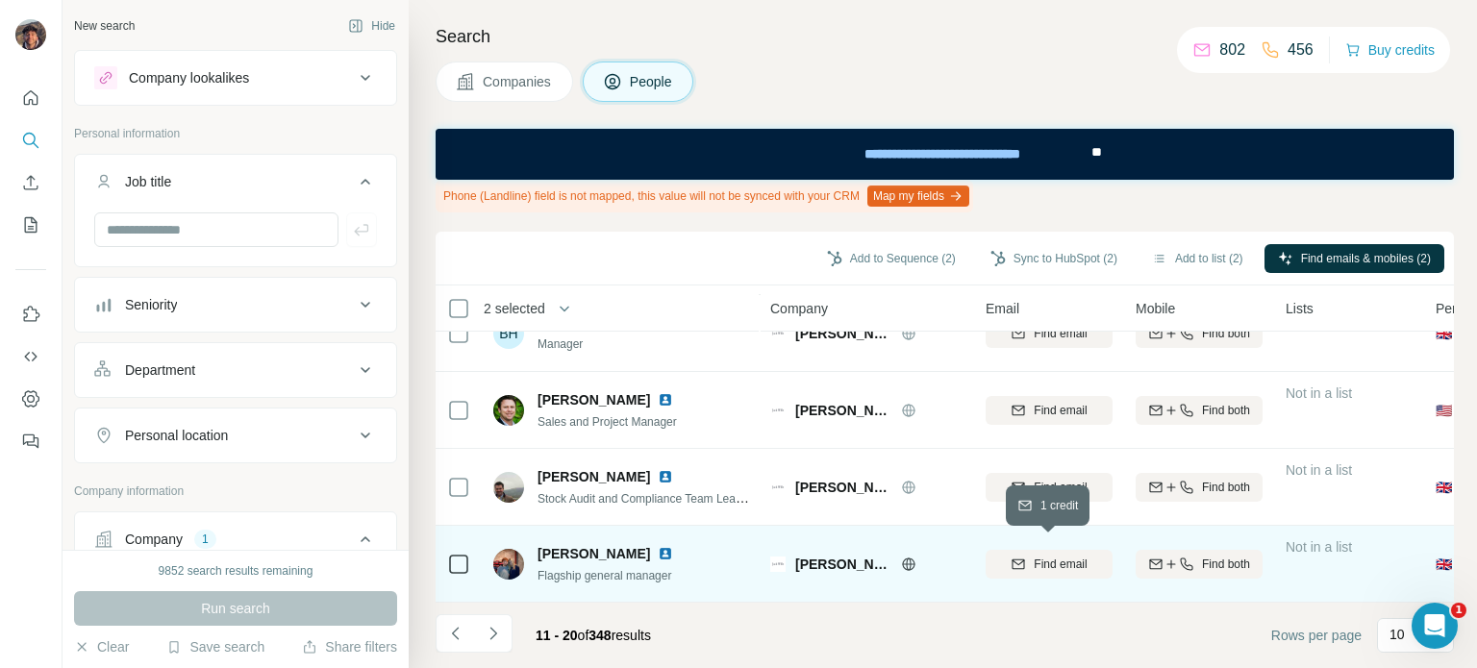
click at [1015, 557] on icon "button" at bounding box center [1017, 564] width 15 height 15
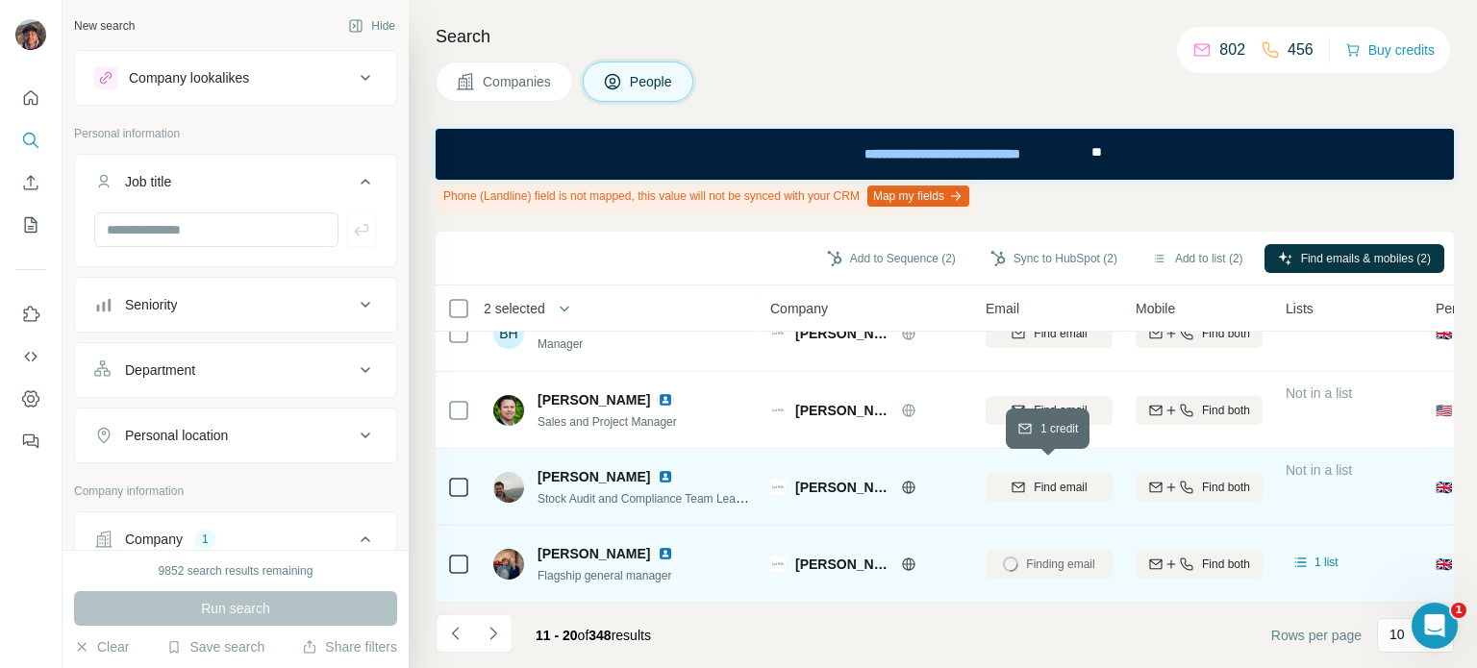
drag, startPoint x: 1027, startPoint y: 472, endPoint x: 1033, endPoint y: 456, distance: 17.3
click at [1027, 479] on div "Find email" at bounding box center [1048, 487] width 127 height 17
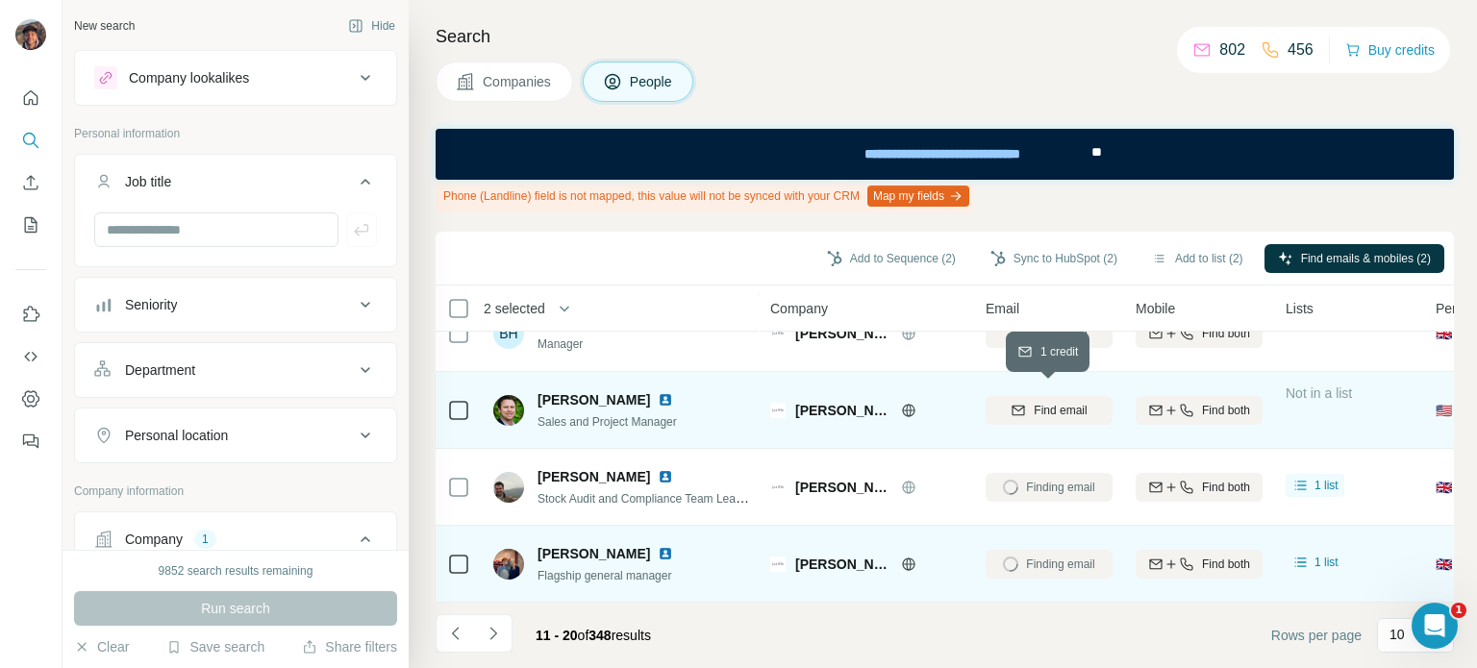
click at [1034, 405] on span "Find email" at bounding box center [1060, 410] width 53 height 17
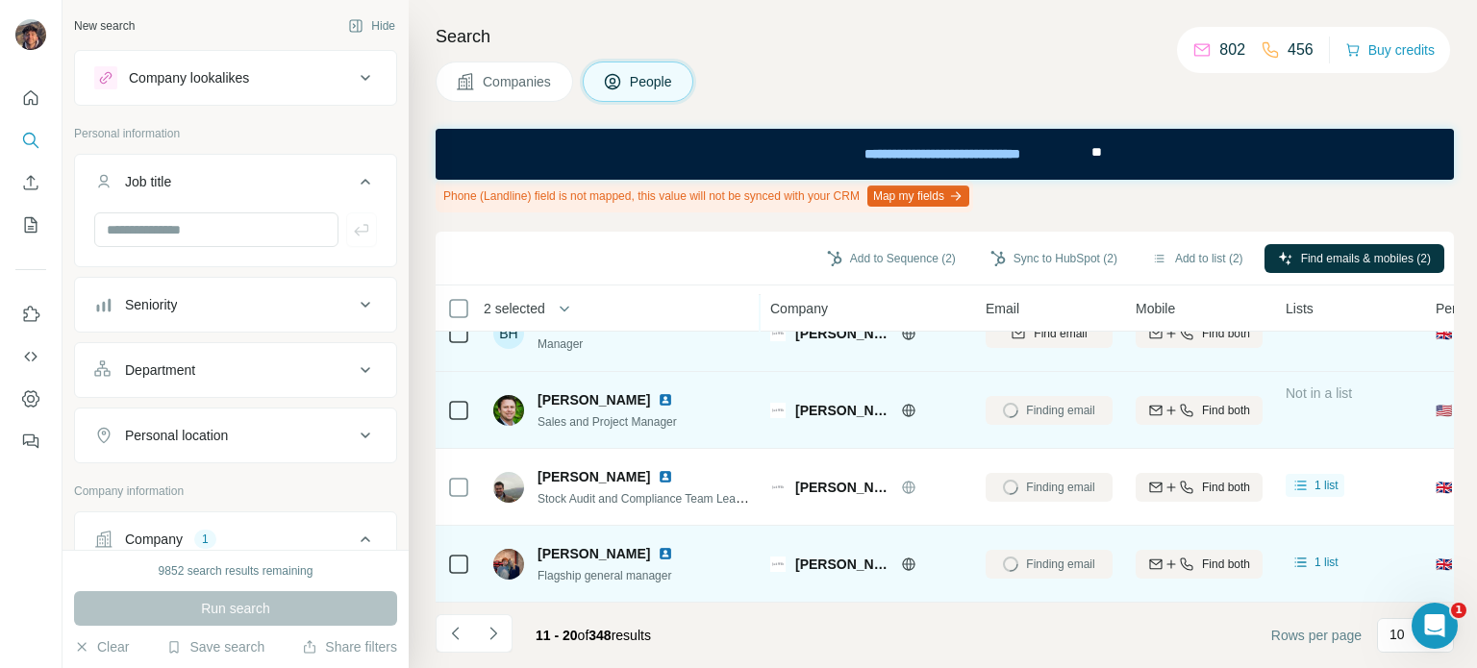
scroll to position [315, 0]
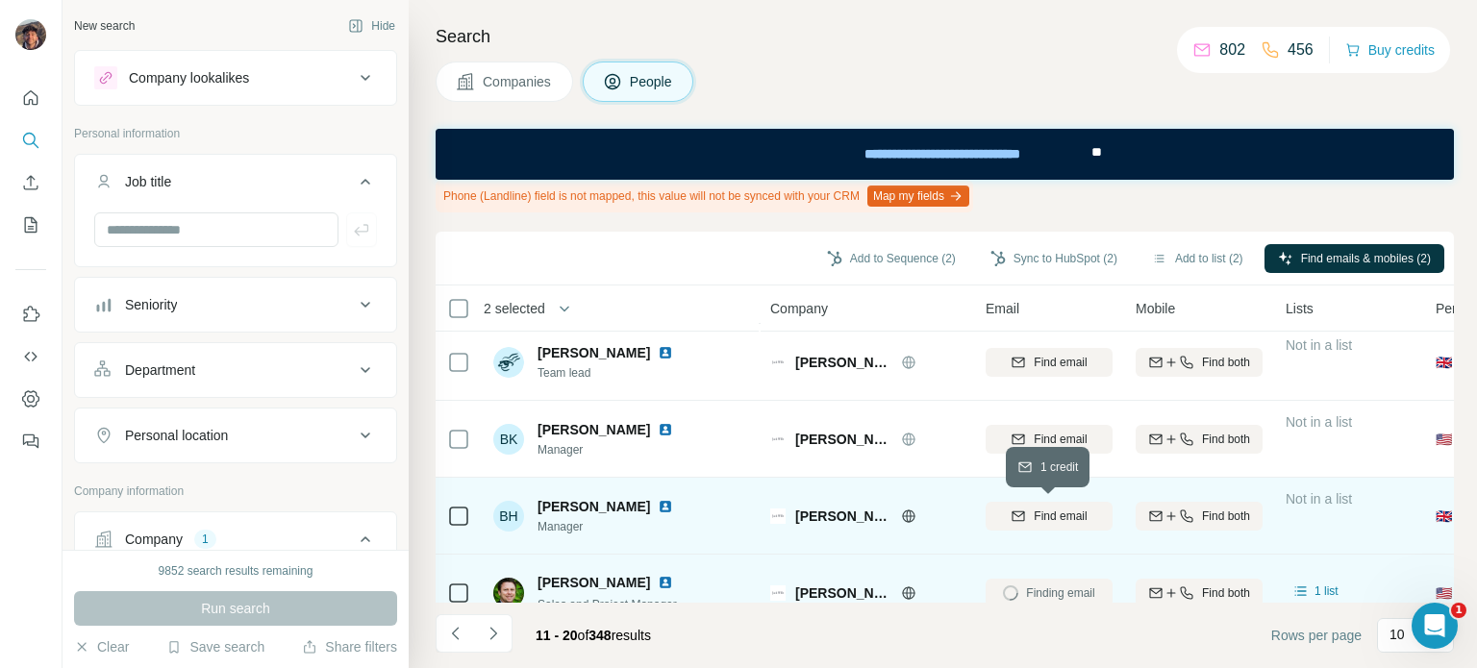
click at [1037, 511] on span "Find email" at bounding box center [1060, 516] width 53 height 17
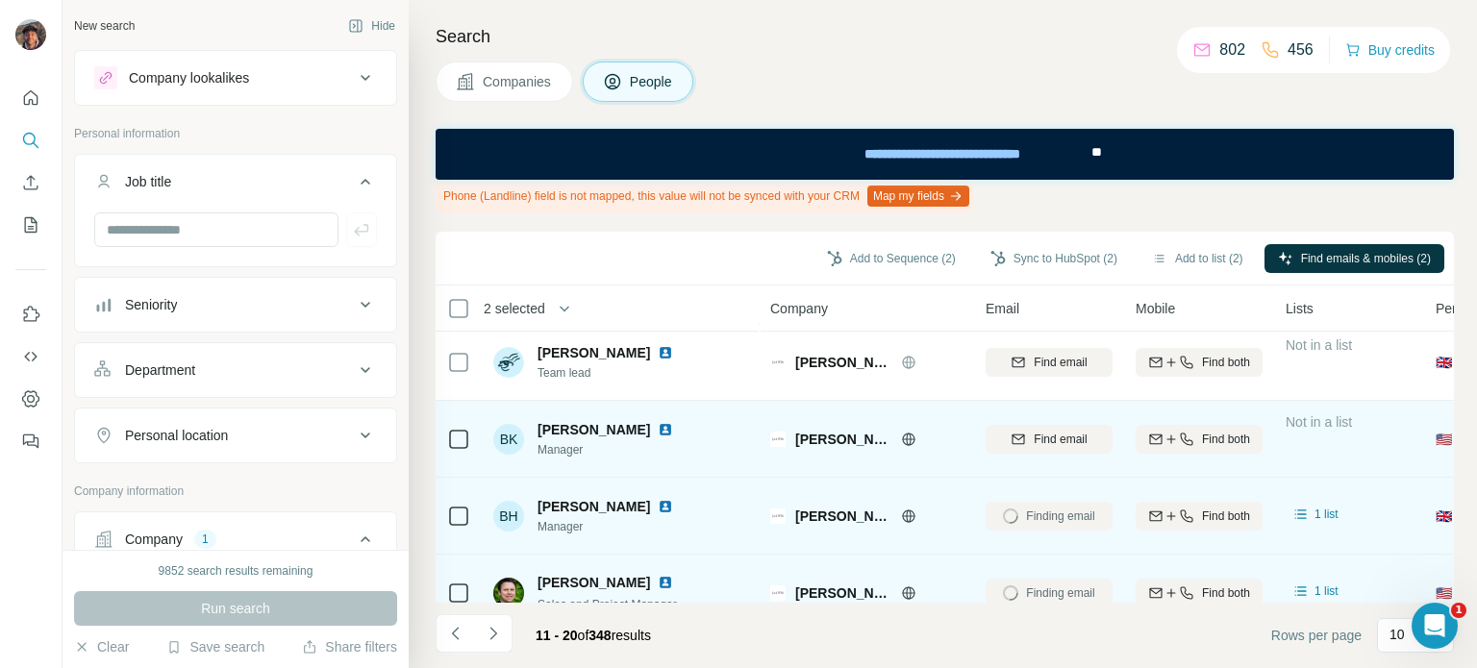
click at [1042, 463] on div "Find email" at bounding box center [1048, 438] width 127 height 53
click at [1039, 445] on span "Find email" at bounding box center [1060, 439] width 53 height 17
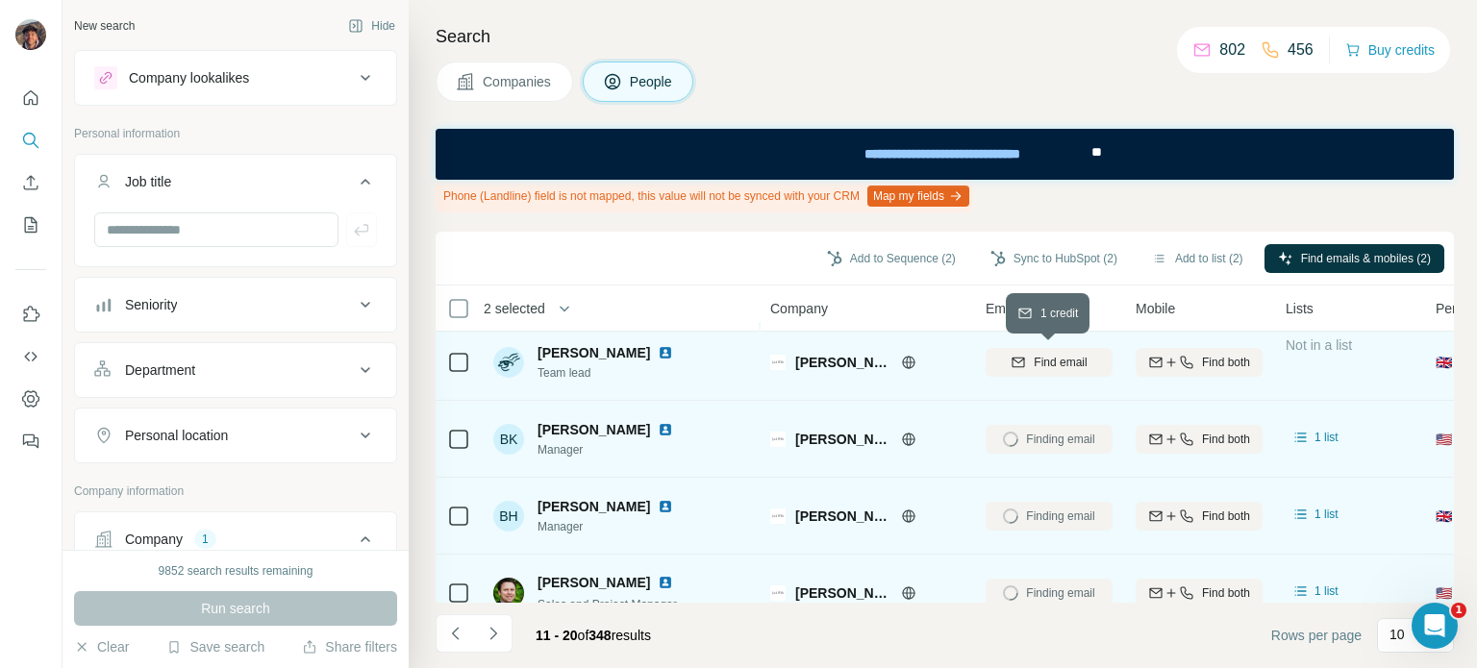
click at [1039, 368] on span "Find email" at bounding box center [1060, 362] width 53 height 17
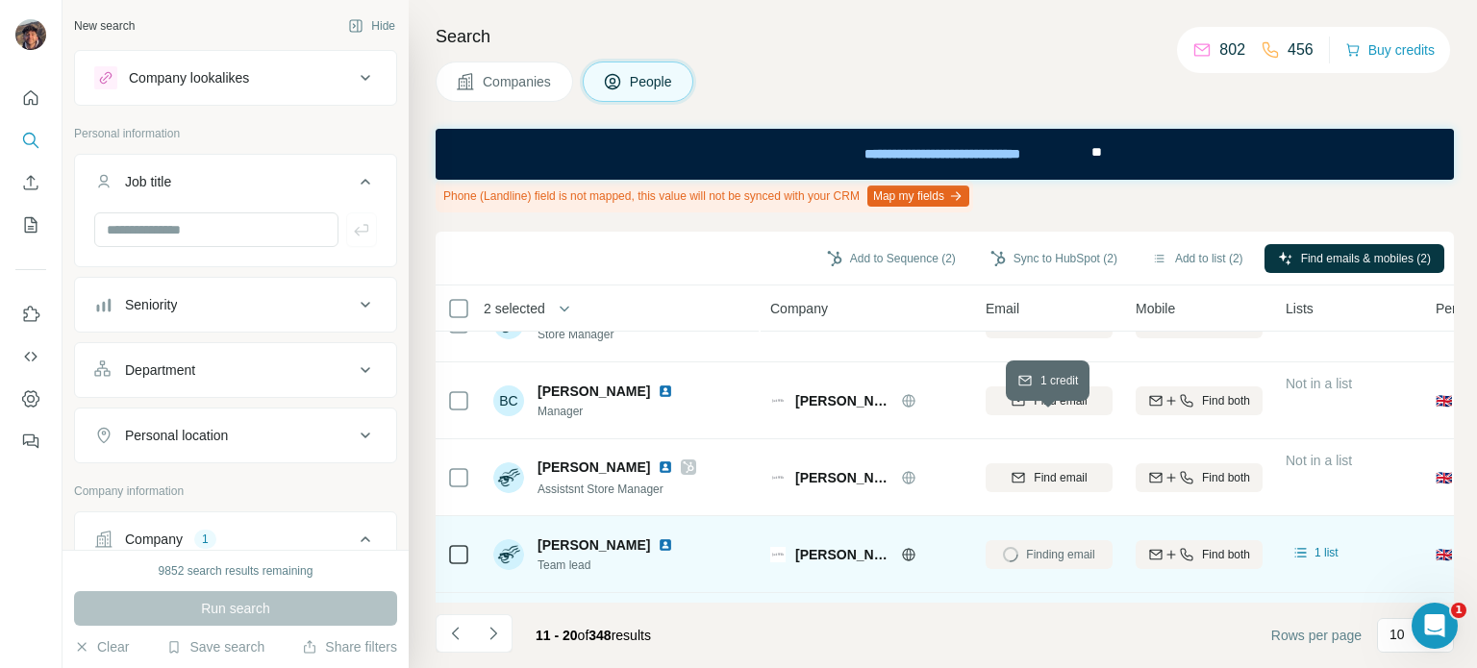
scroll to position [0, 0]
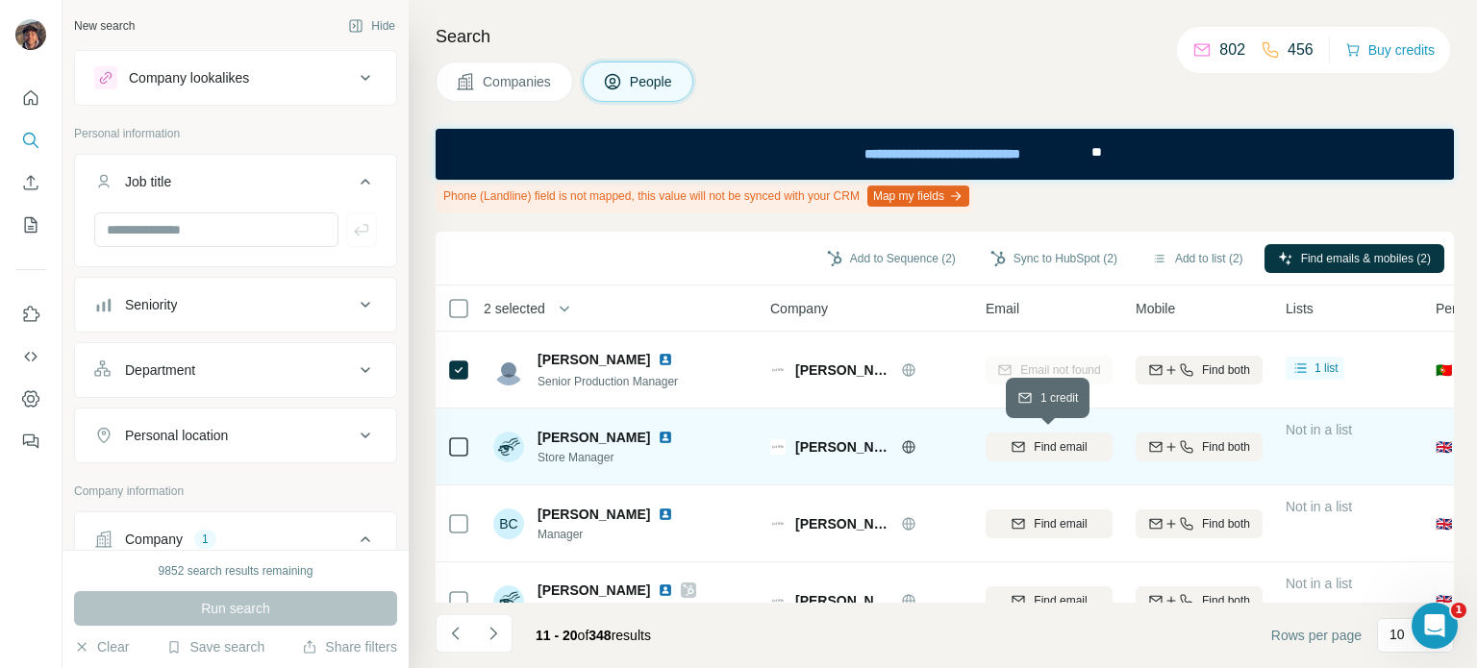
click at [1038, 442] on span "Find email" at bounding box center [1060, 446] width 53 height 17
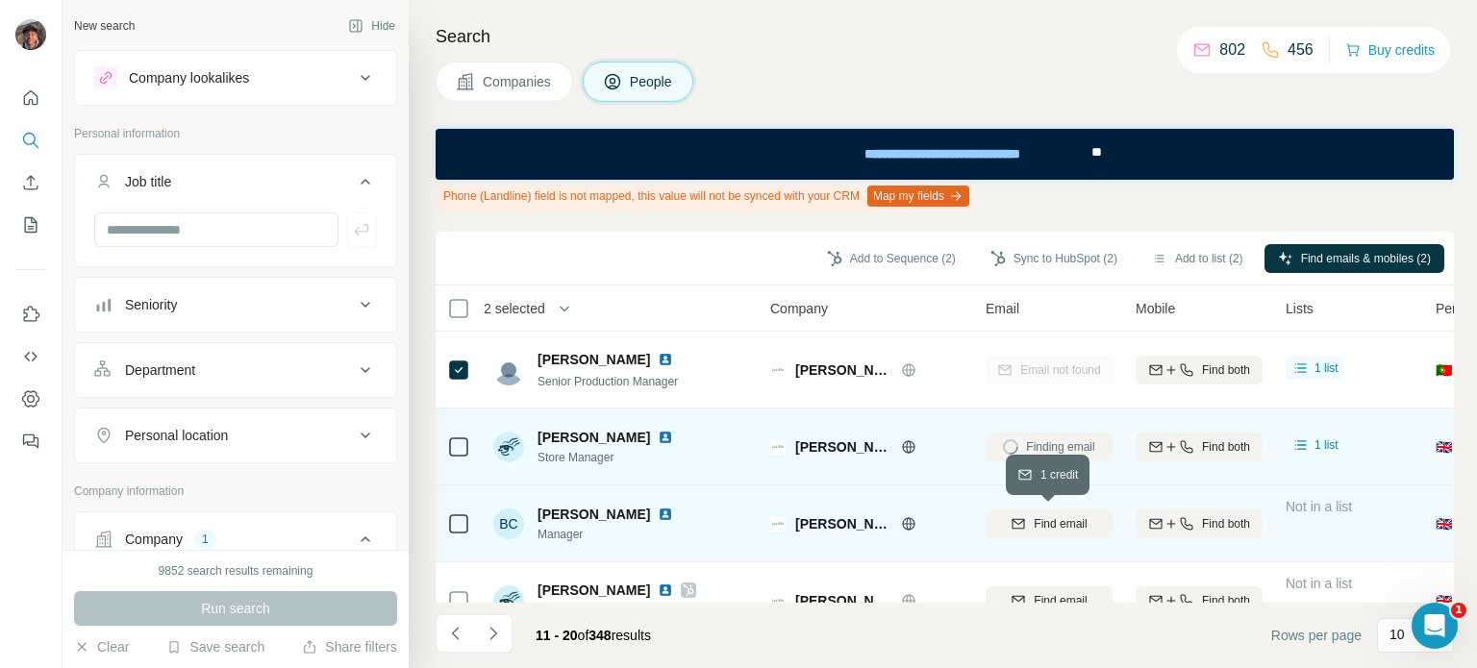
click at [1038, 515] on span "Find email" at bounding box center [1060, 523] width 53 height 17
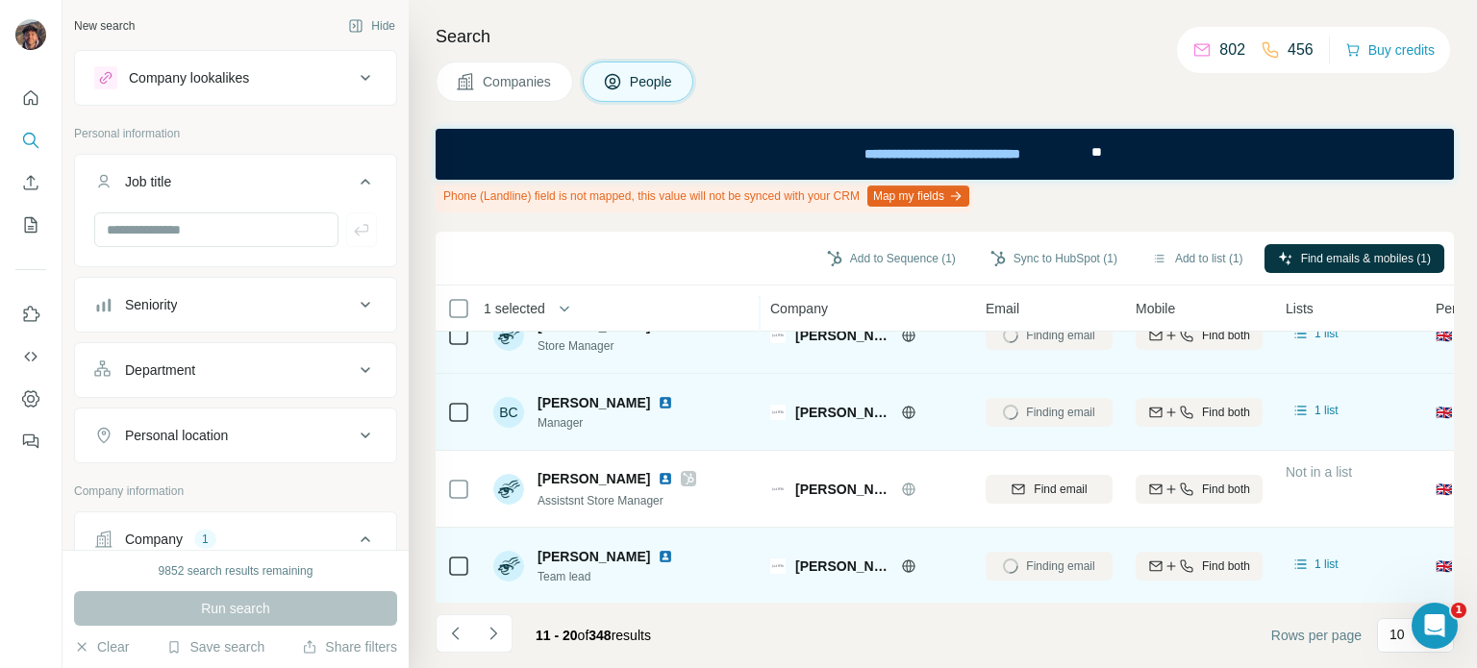
scroll to position [192, 0]
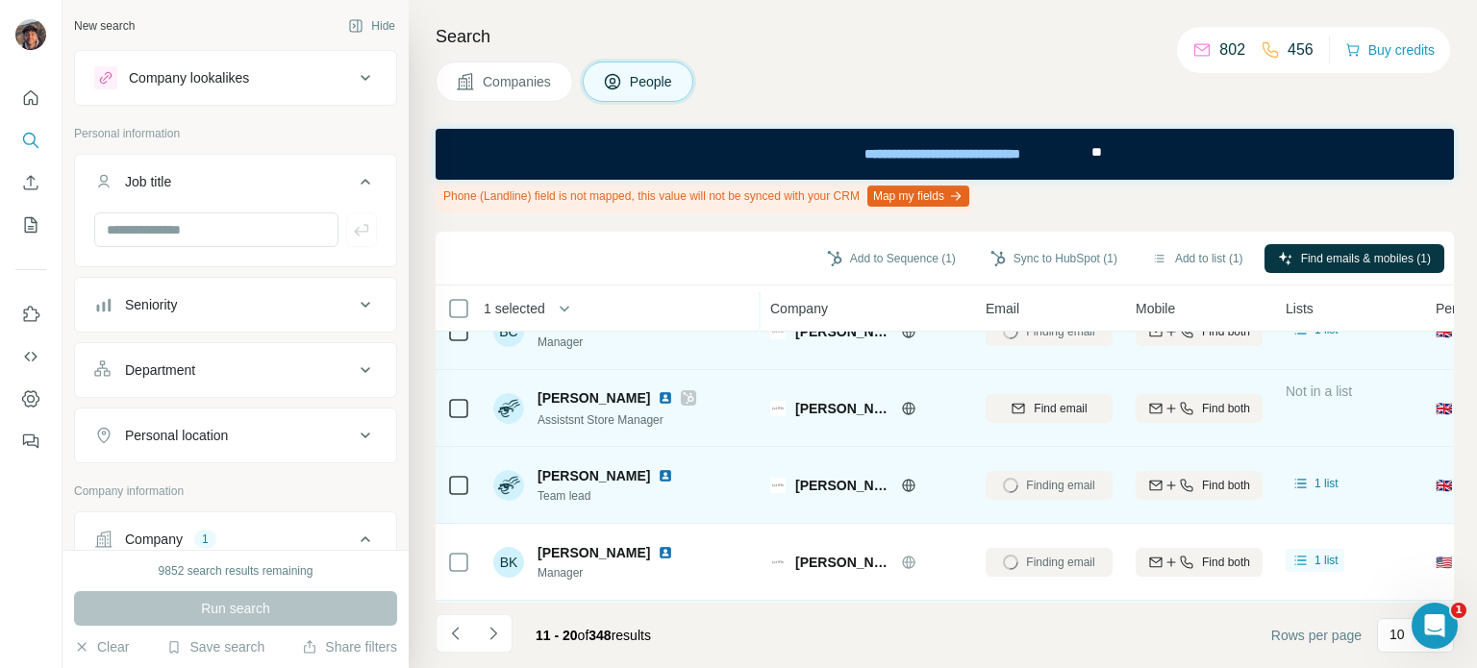
click at [683, 396] on icon at bounding box center [689, 397] width 12 height 15
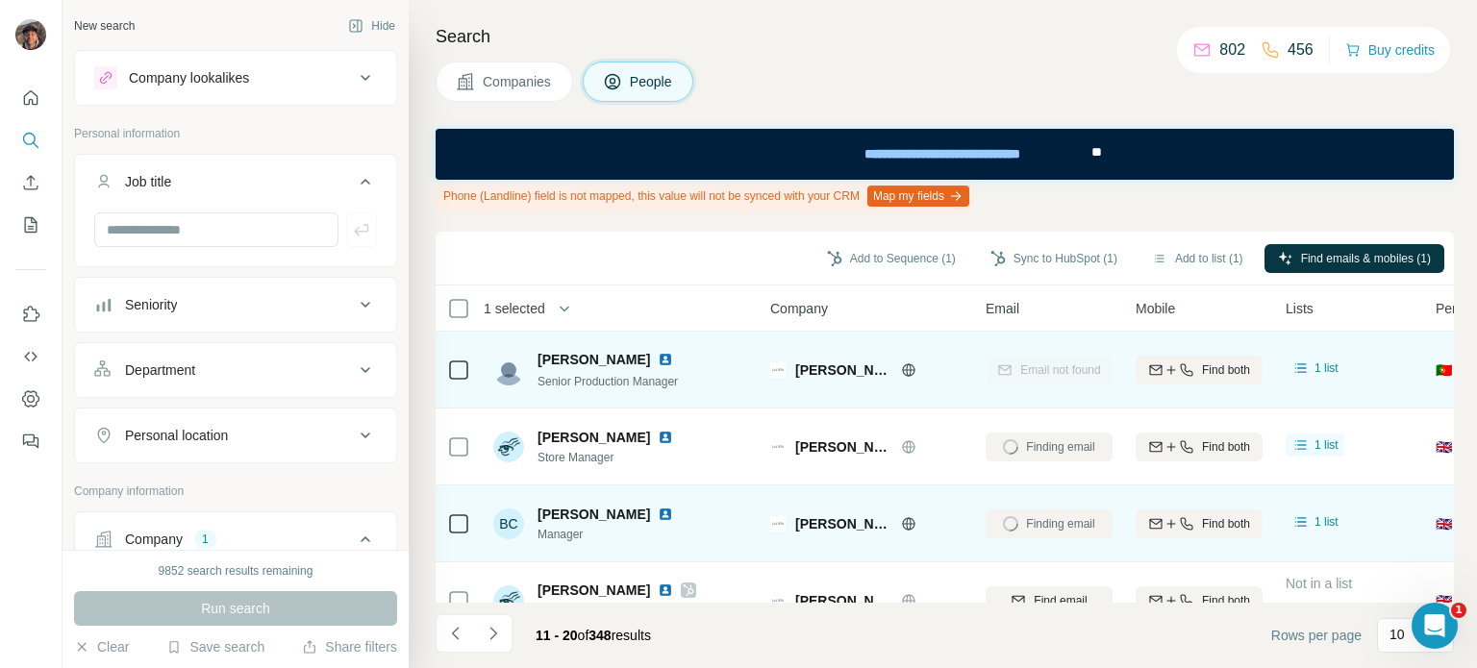
scroll to position [508, 0]
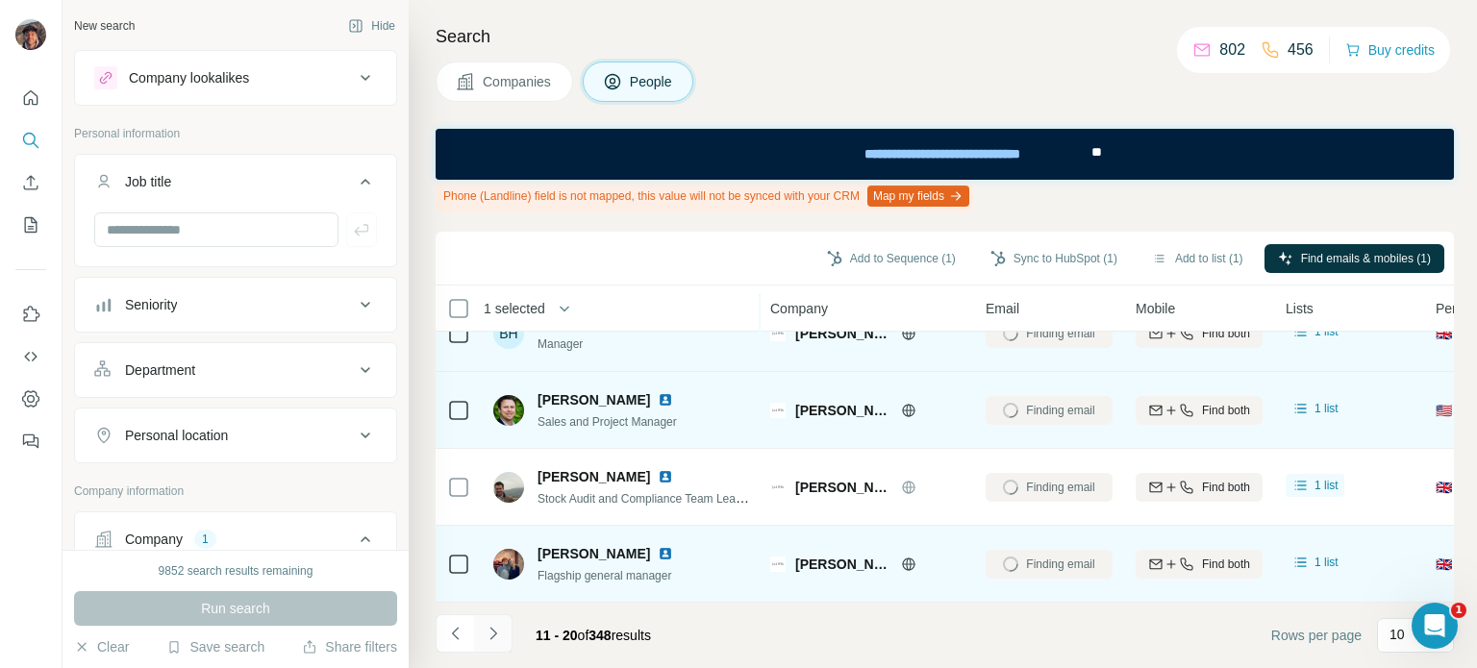
click at [480, 628] on button "Navigate to next page" at bounding box center [493, 633] width 38 height 38
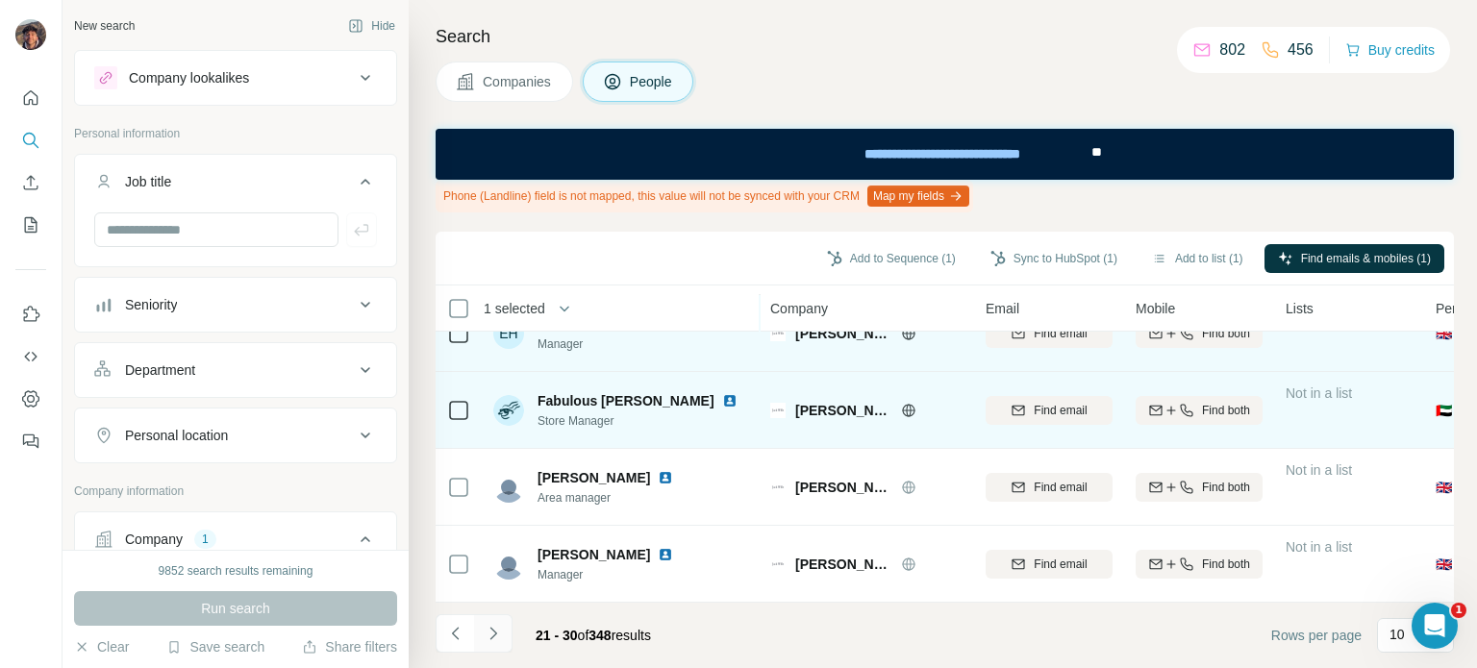
click at [507, 651] on button "Navigate to next page" at bounding box center [493, 633] width 38 height 38
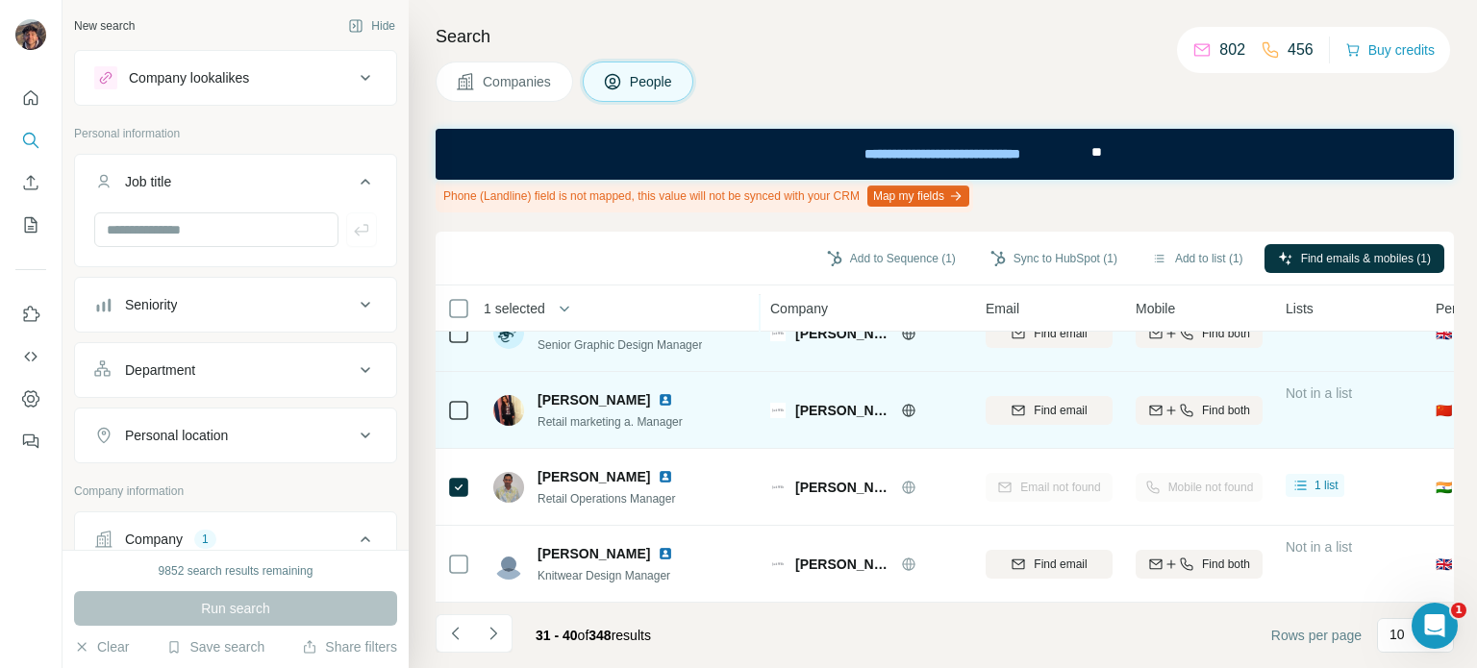
click at [450, 294] on th "1 selected" at bounding box center [590, 309] width 308 height 46
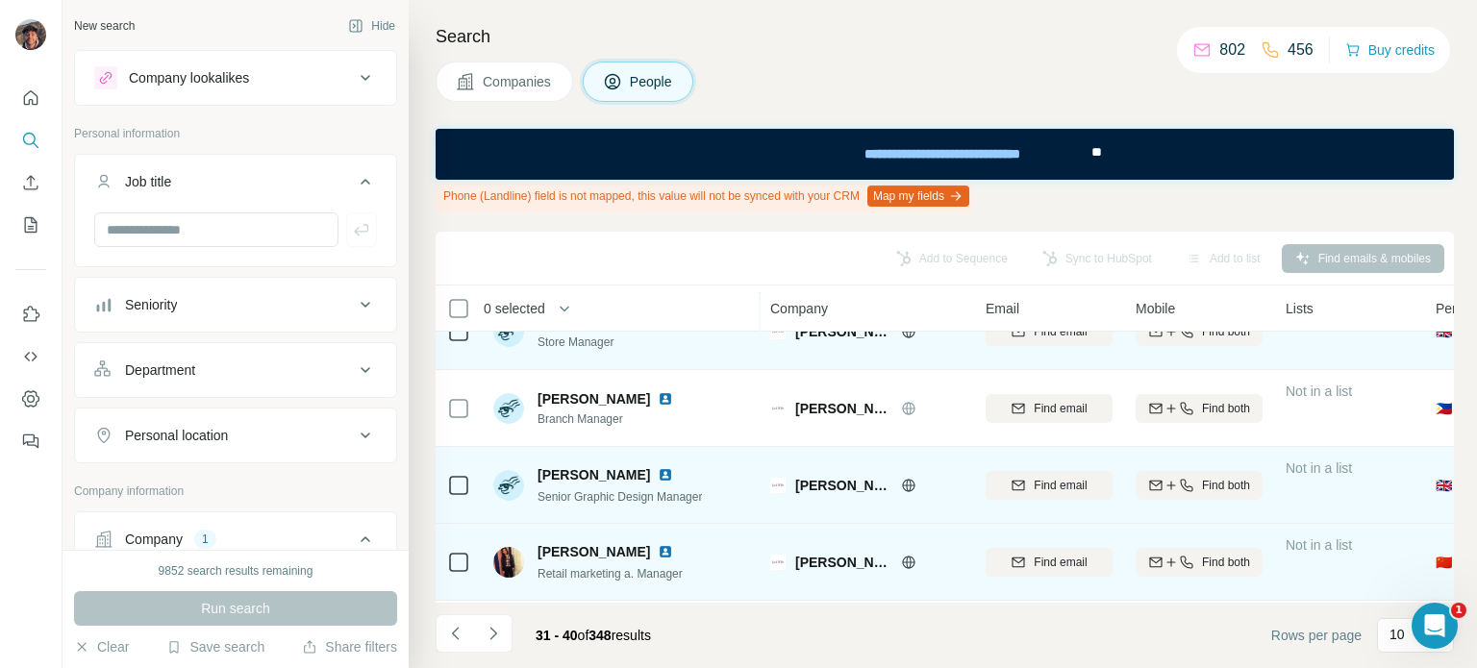
scroll to position [0, 0]
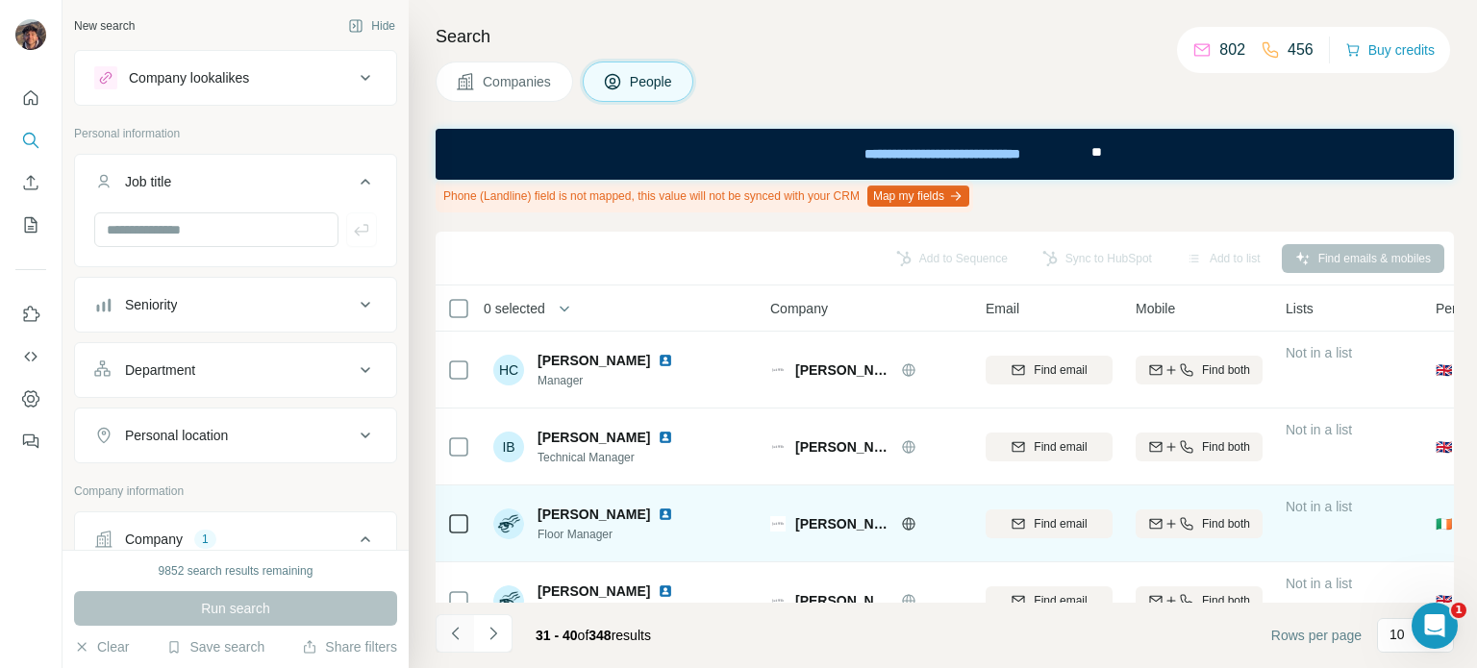
click at [459, 615] on button "Navigate to previous page" at bounding box center [455, 633] width 38 height 38
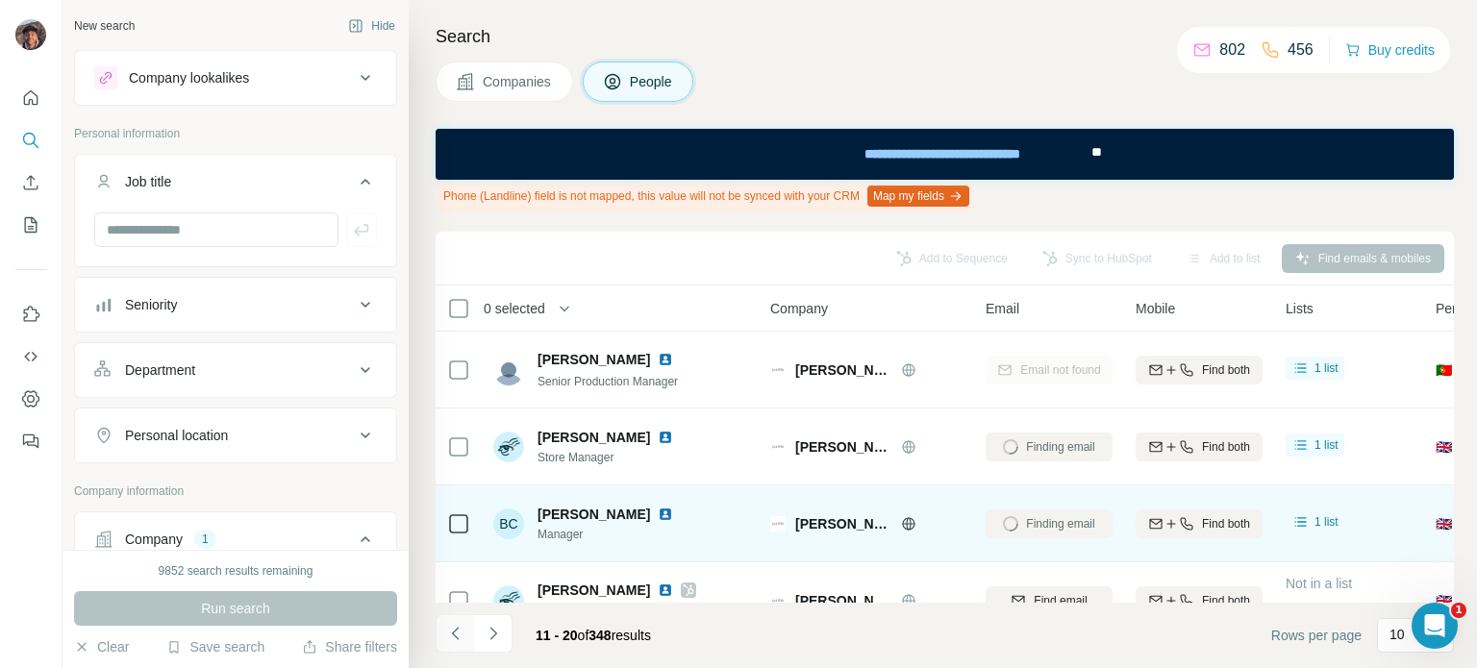
click at [459, 615] on button "Navigate to previous page" at bounding box center [455, 633] width 38 height 38
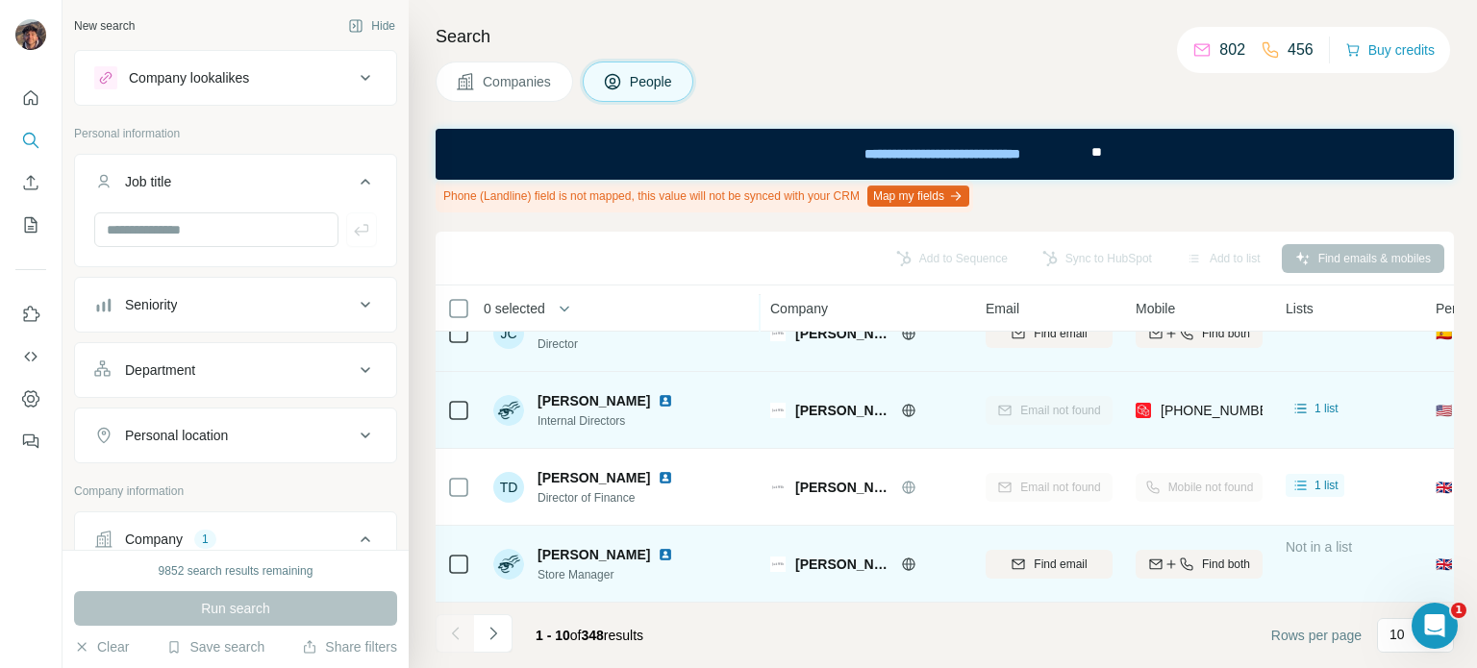
scroll to position [508, 0]
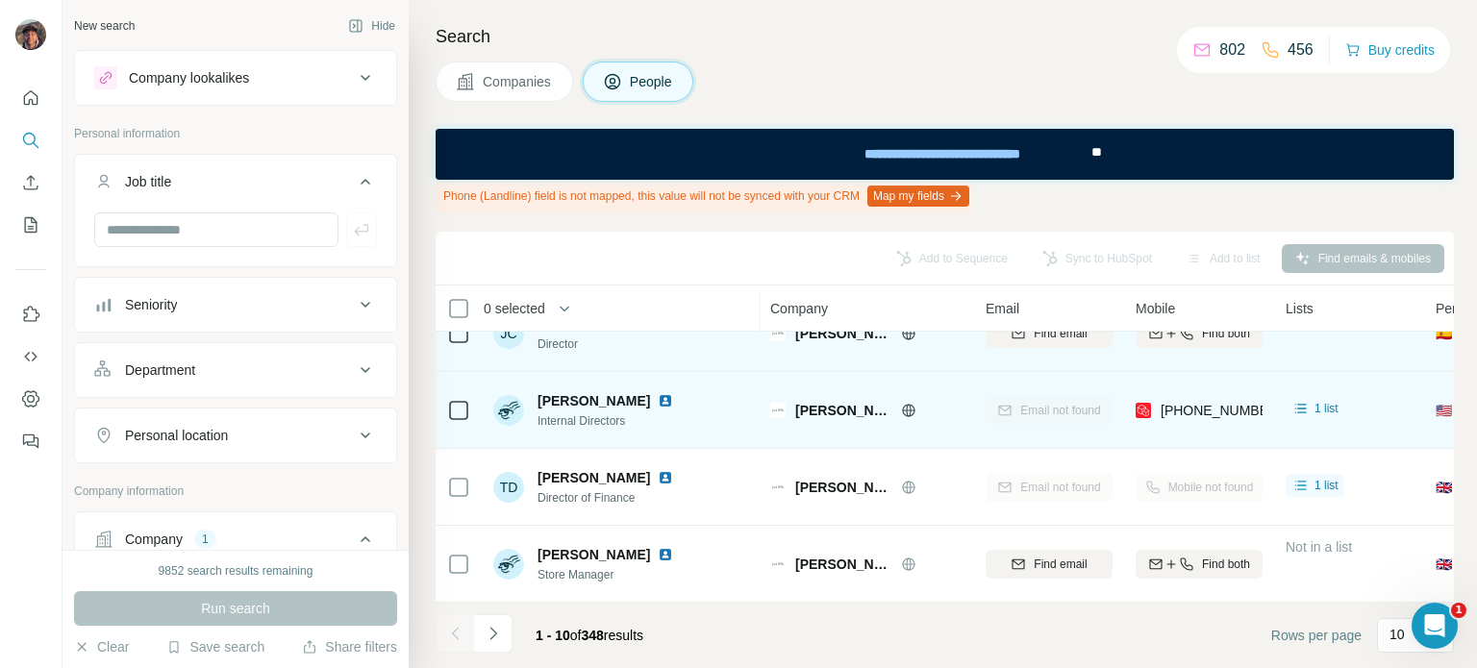
click at [511, 622] on div "1 - 10 of 348 results" at bounding box center [547, 635] width 223 height 42
click at [504, 632] on button "Navigate to next page" at bounding box center [493, 633] width 38 height 38
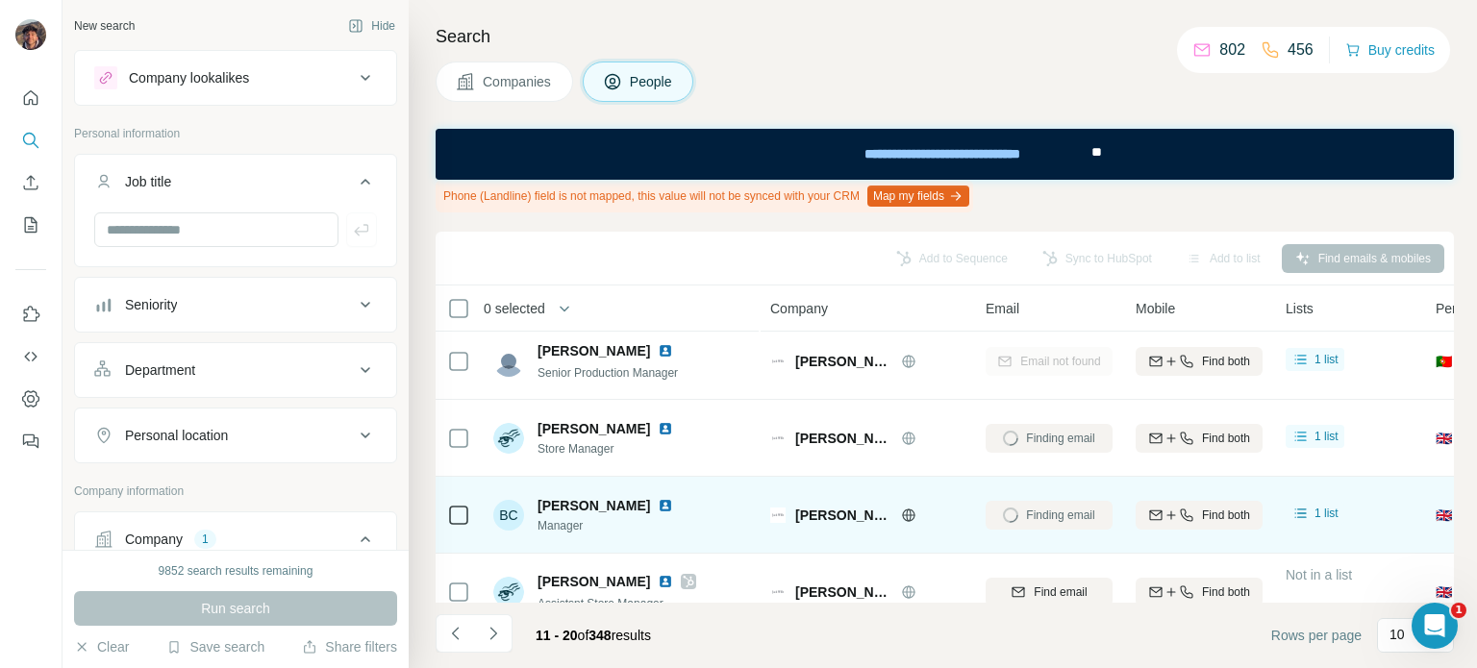
scroll to position [0, 0]
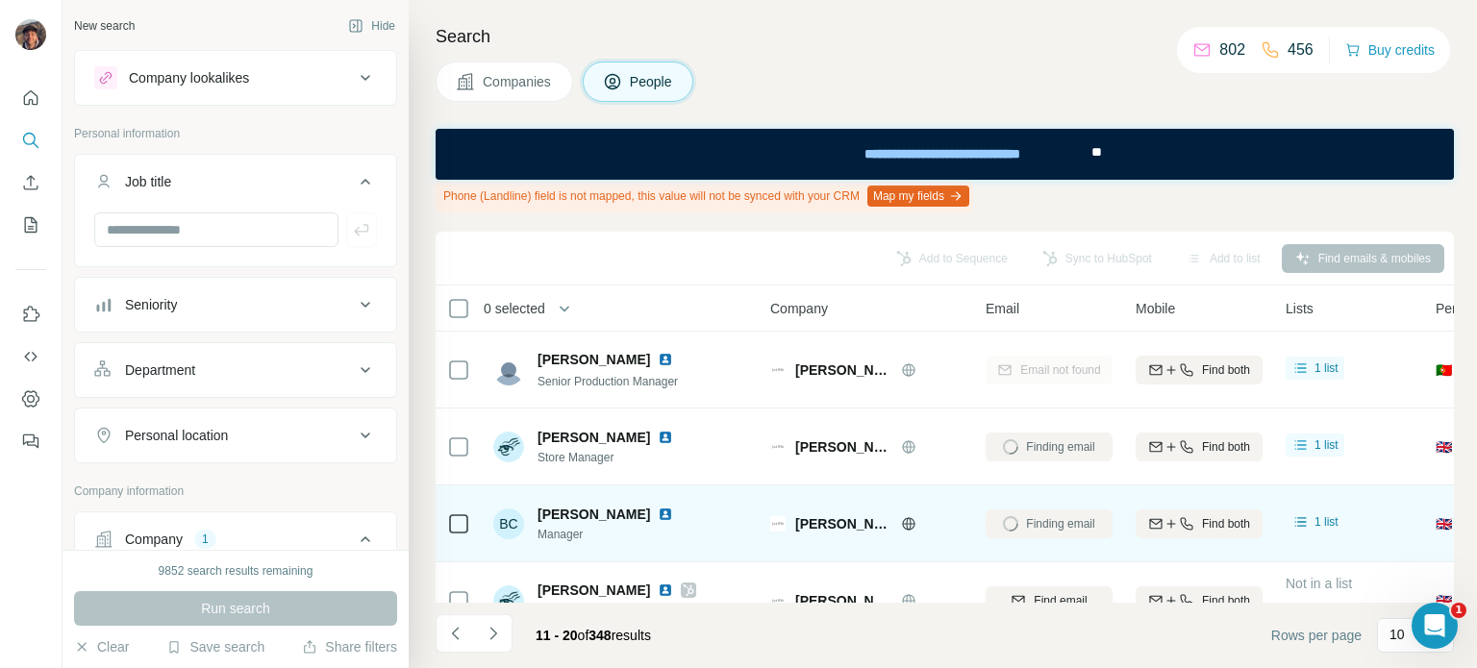
drag, startPoint x: 860, startPoint y: 422, endPoint x: 723, endPoint y: 269, distance: 205.6
click at [723, 269] on div "Add to Sequence Sync to HubSpot Add to list Find emails & mobiles" at bounding box center [944, 258] width 999 height 34
drag, startPoint x: 723, startPoint y: 269, endPoint x: 701, endPoint y: 262, distance: 23.1
click at [701, 262] on div "Add to Sequence Sync to HubSpot Add to list Find emails & mobiles" at bounding box center [944, 258] width 999 height 34
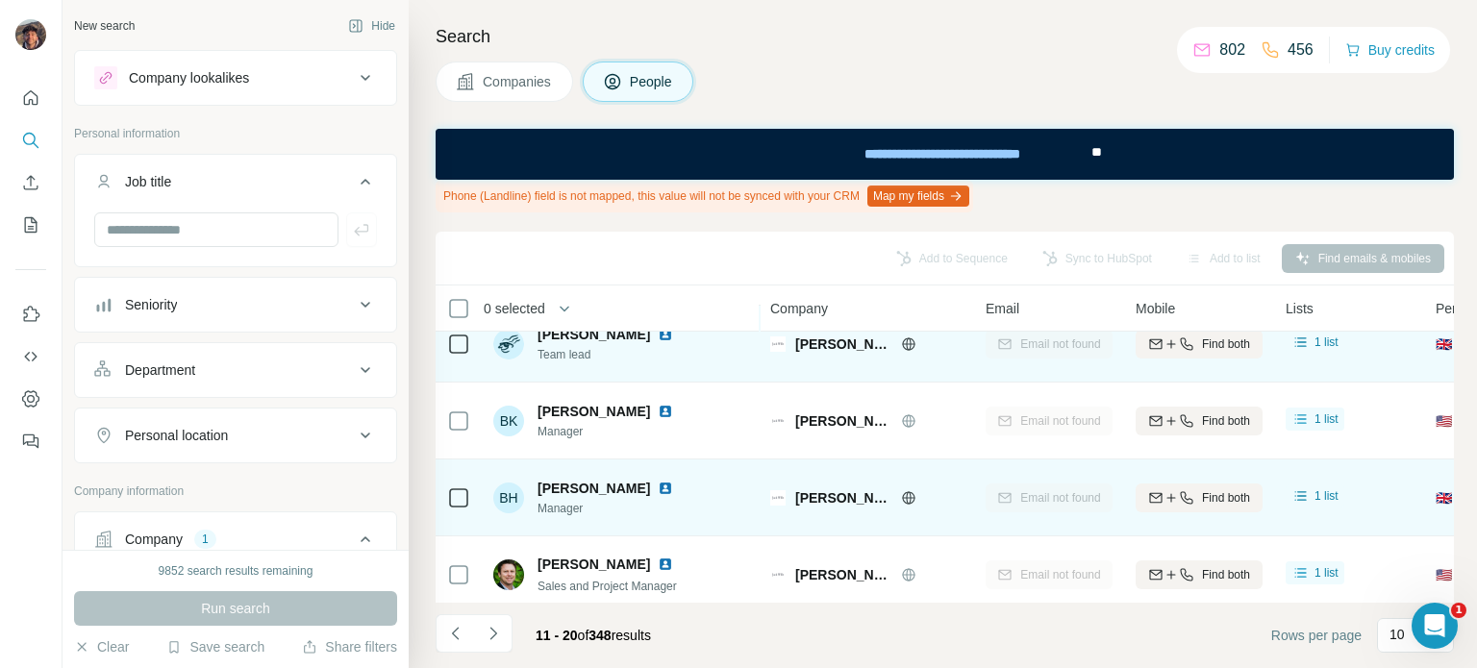
scroll to position [508, 0]
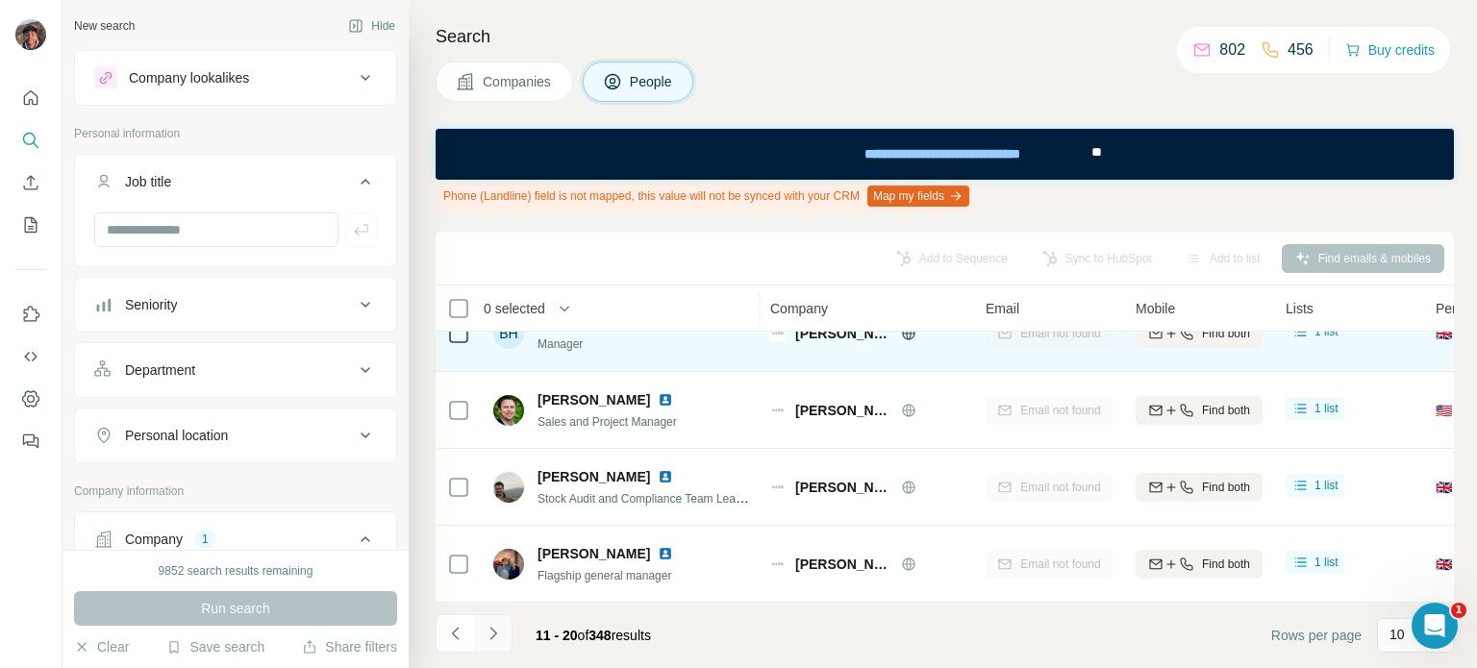
click at [501, 639] on icon "Navigate to next page" at bounding box center [493, 633] width 19 height 19
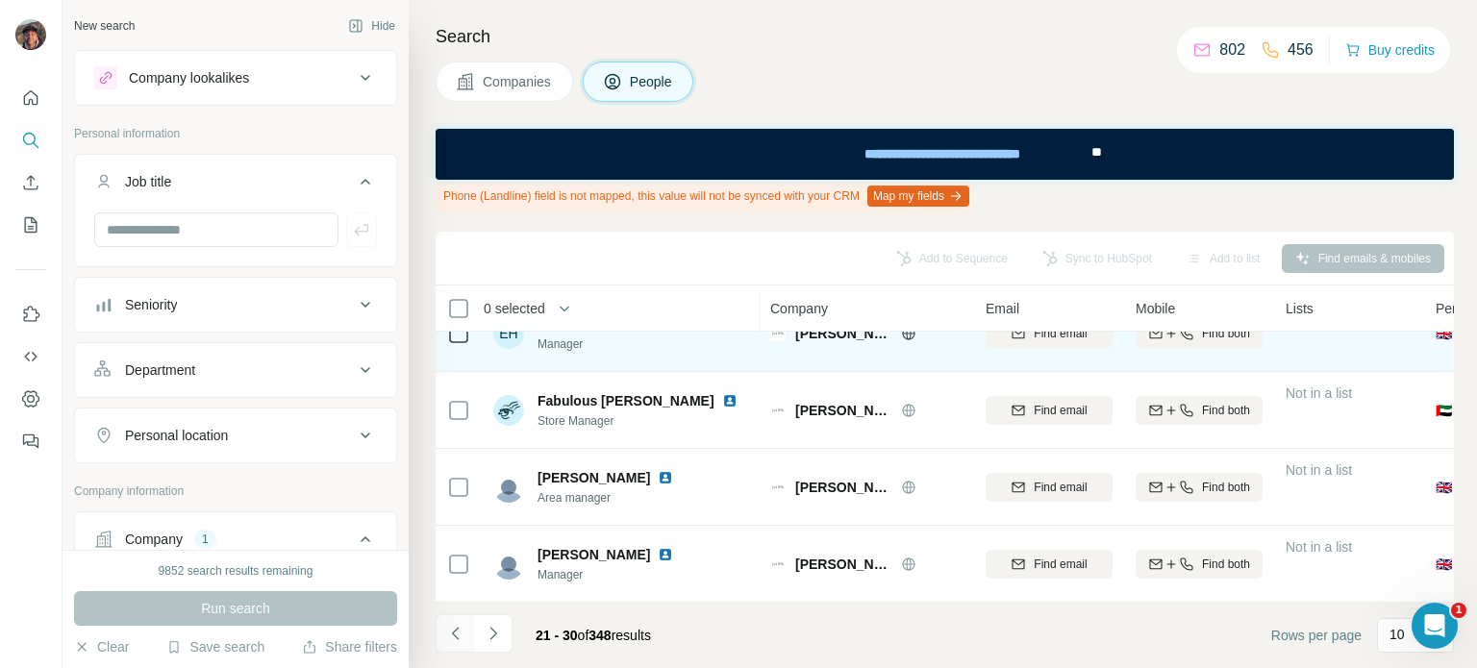
click at [446, 635] on icon "Navigate to previous page" at bounding box center [455, 633] width 19 height 19
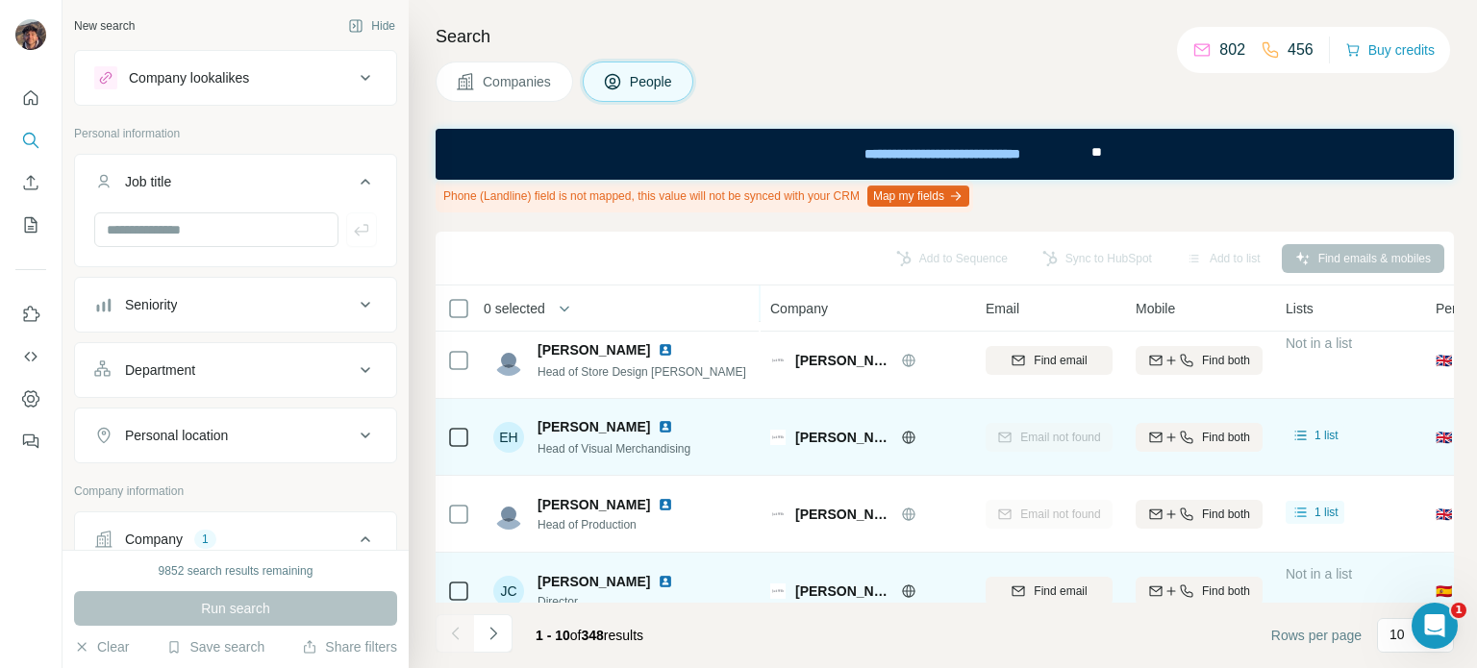
scroll to position [0, 0]
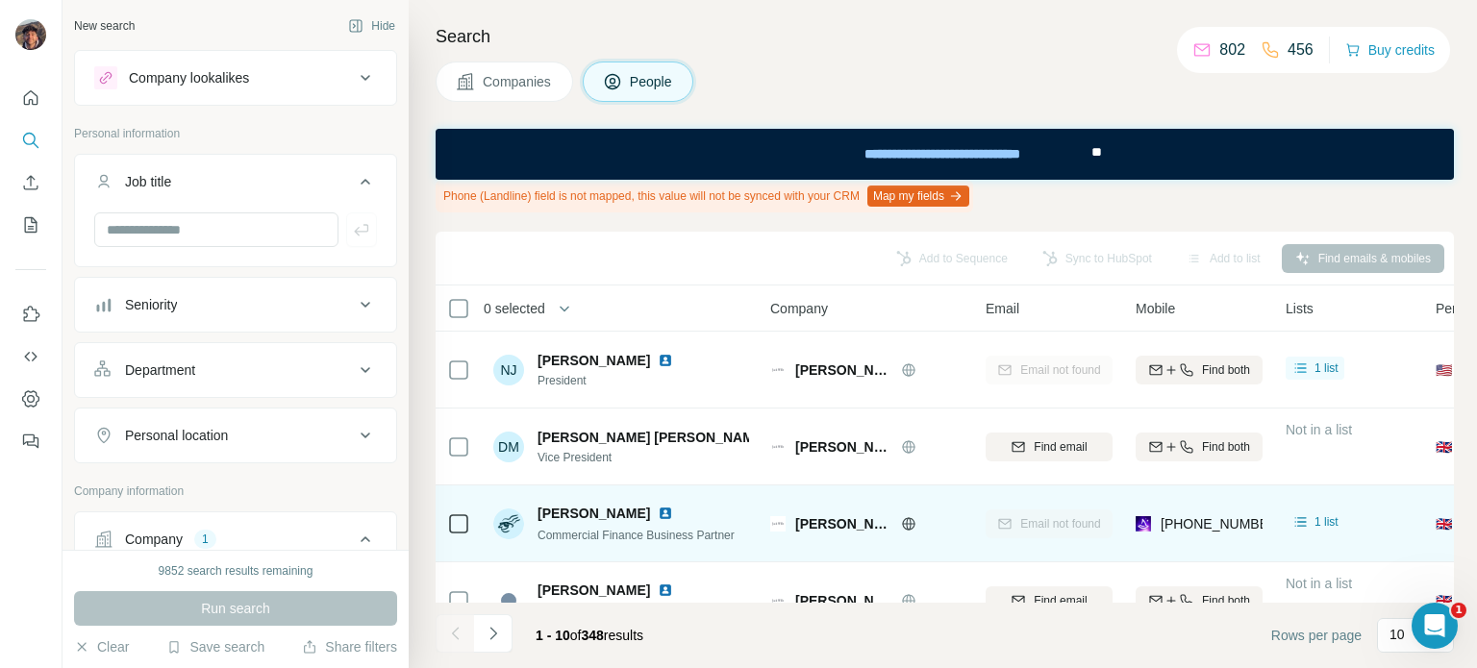
click at [544, 83] on span "Companies" at bounding box center [518, 81] width 70 height 19
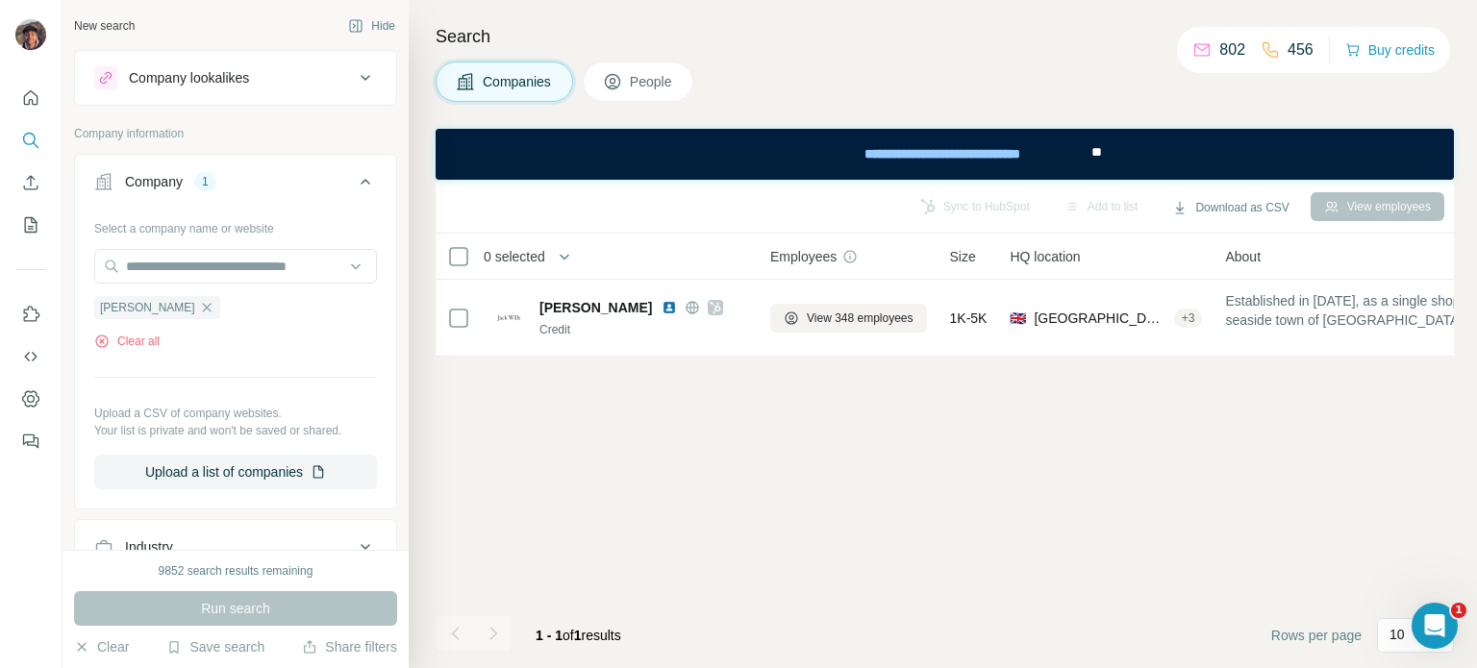
click at [199, 307] on icon "button" at bounding box center [206, 307] width 15 height 15
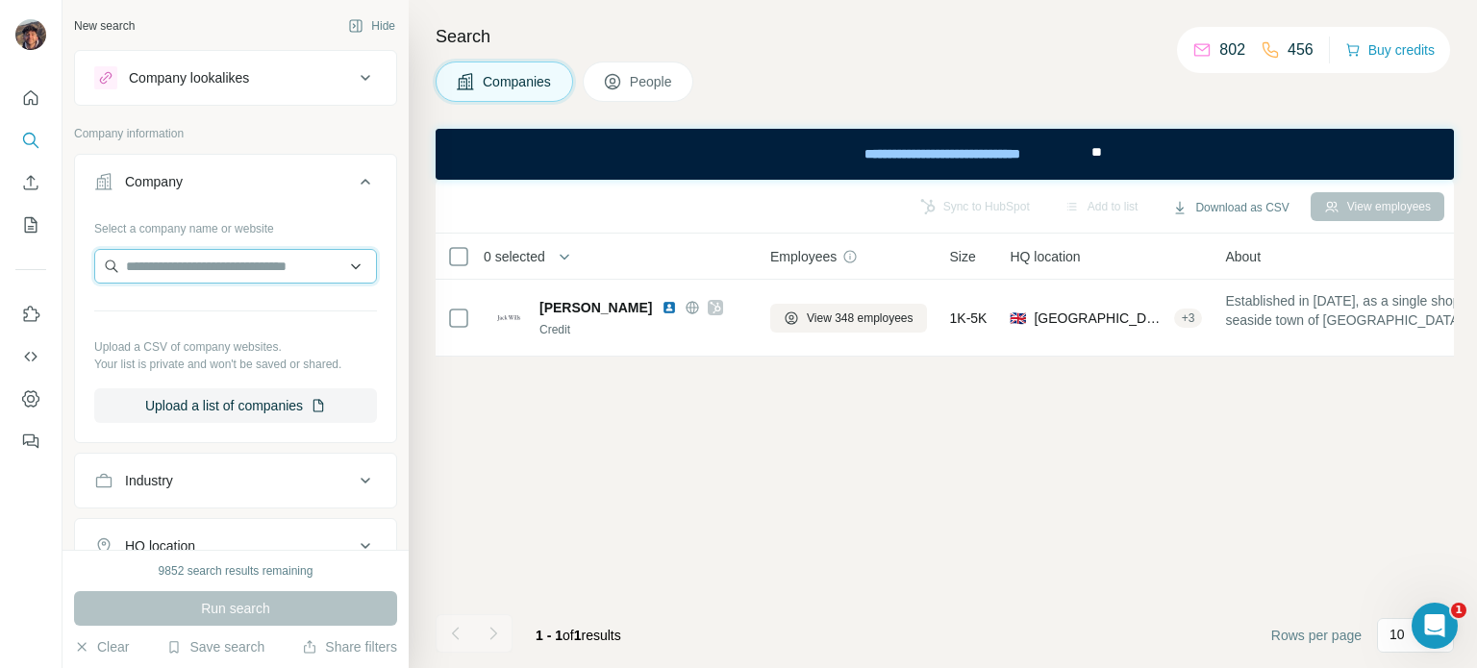
click at [172, 274] on input "text" at bounding box center [235, 266] width 283 height 35
paste input "**********"
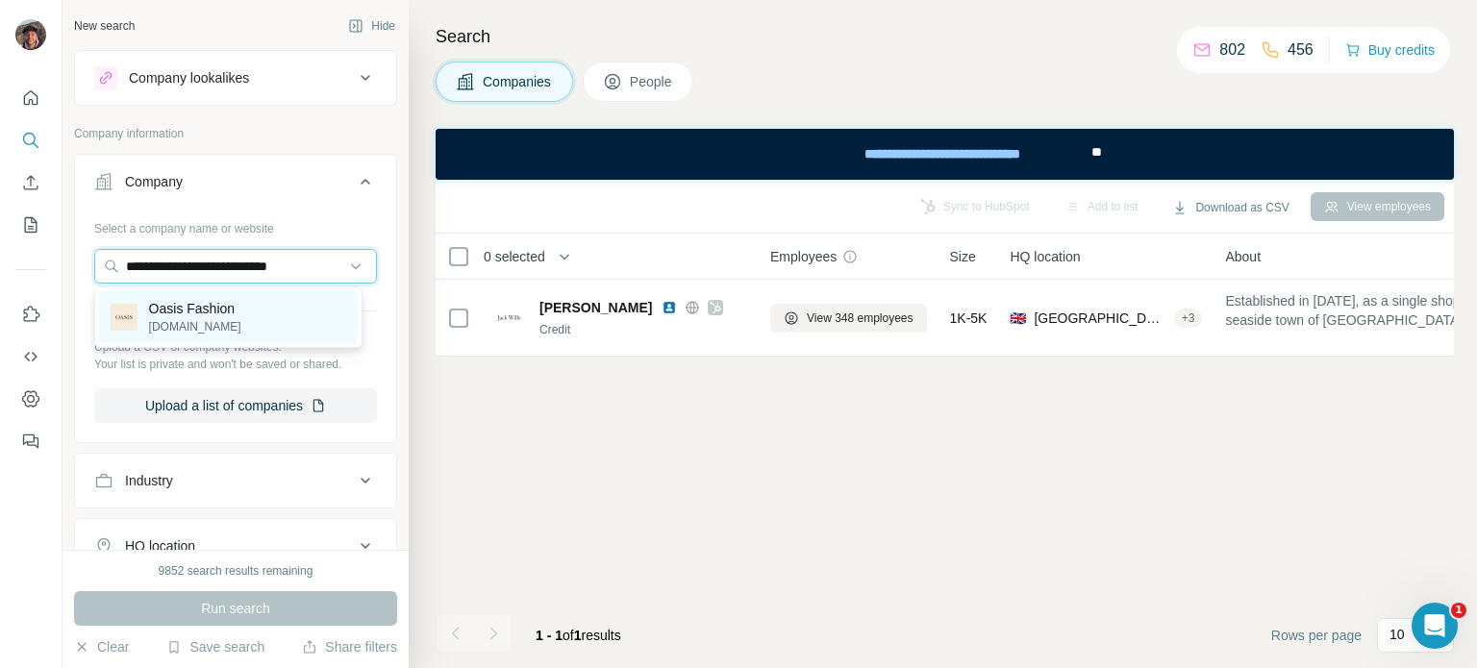
type input "**********"
click at [281, 314] on div "Oasis Fashion oasisfashion.com" at bounding box center [228, 317] width 259 height 52
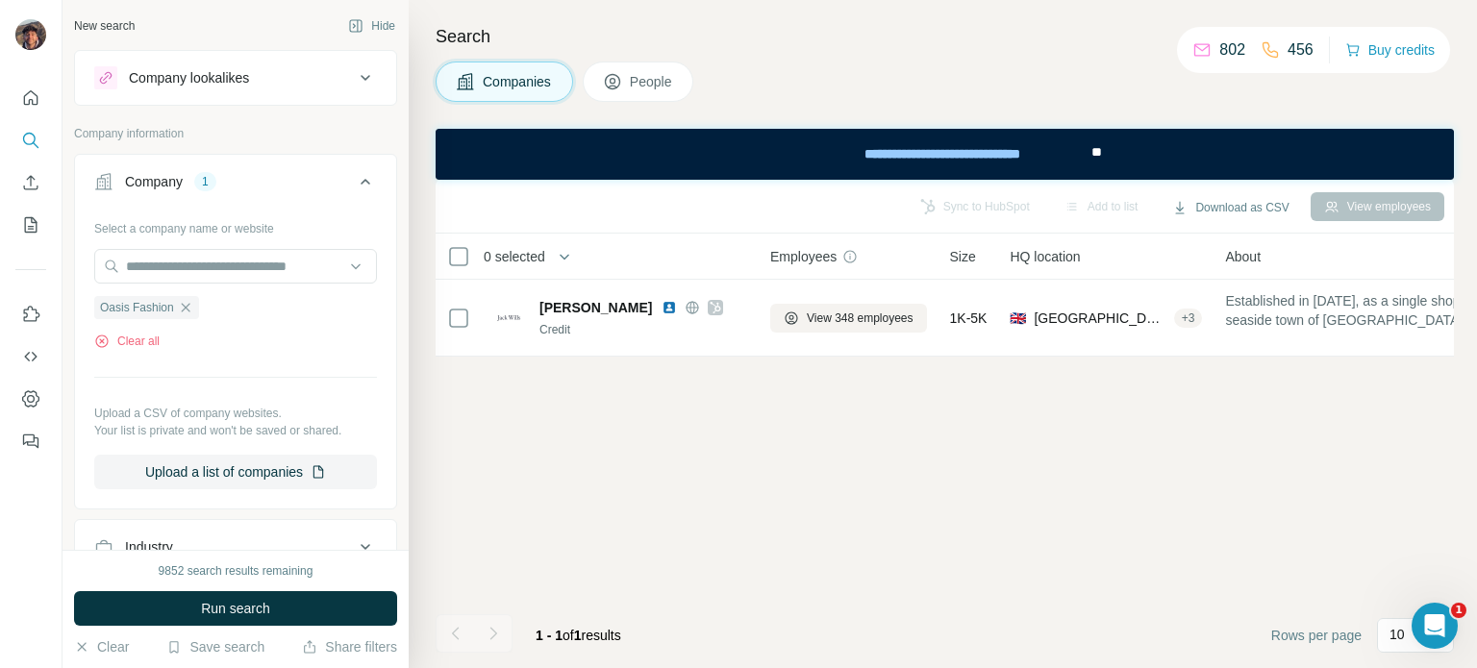
click at [215, 609] on span "Run search" at bounding box center [235, 608] width 69 height 19
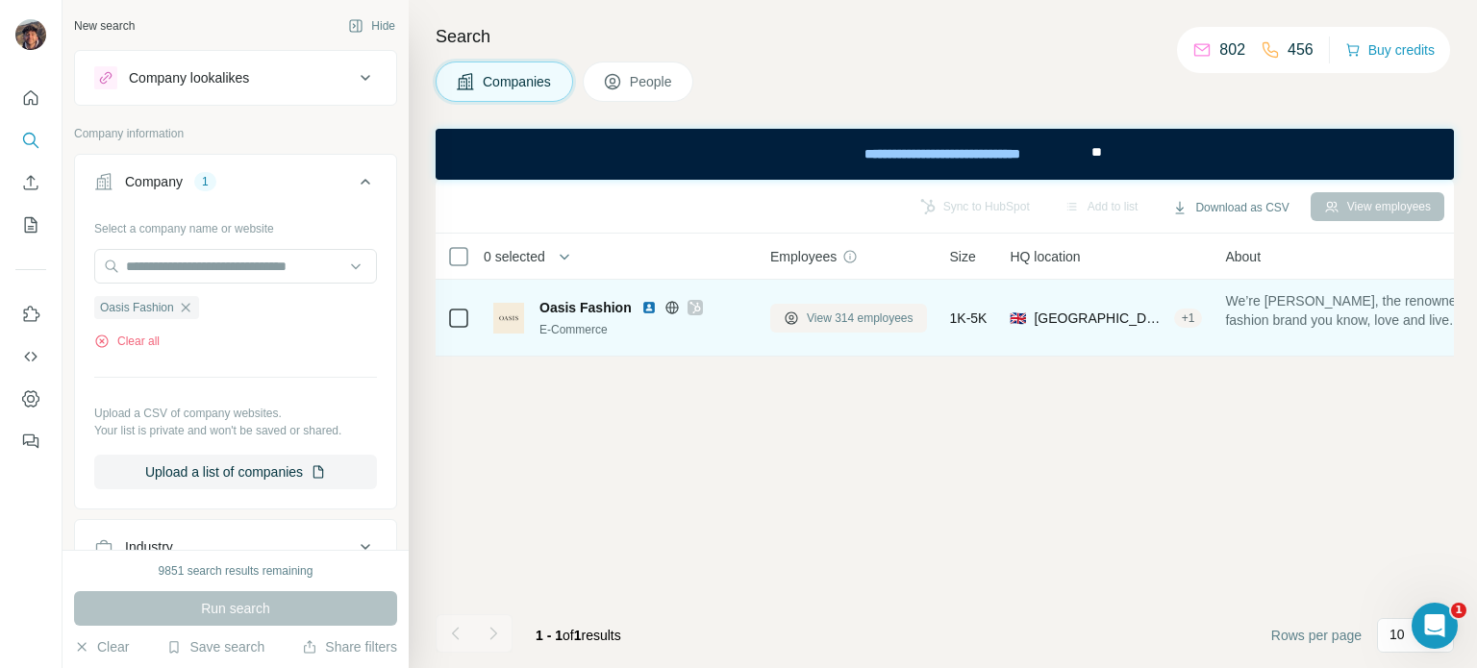
click at [869, 305] on button "View 314 employees" at bounding box center [848, 318] width 157 height 29
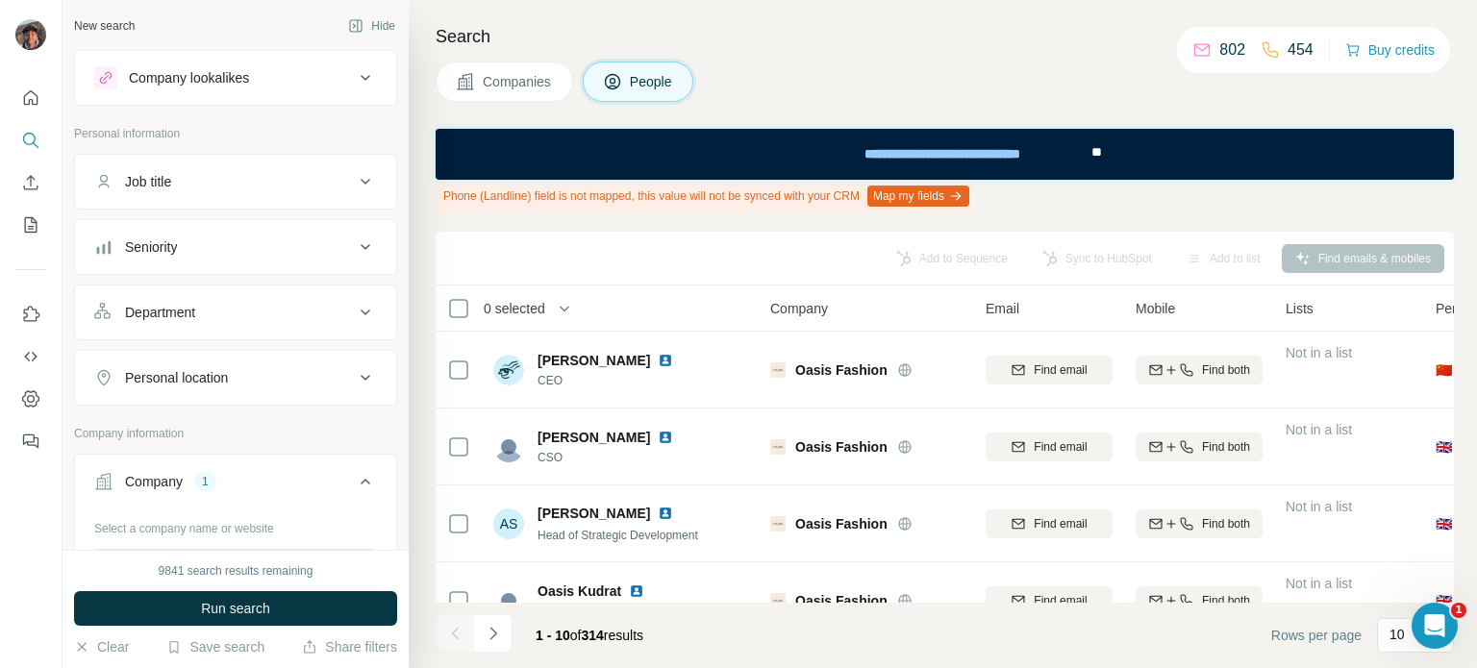
click at [235, 180] on div "Job title" at bounding box center [224, 181] width 260 height 19
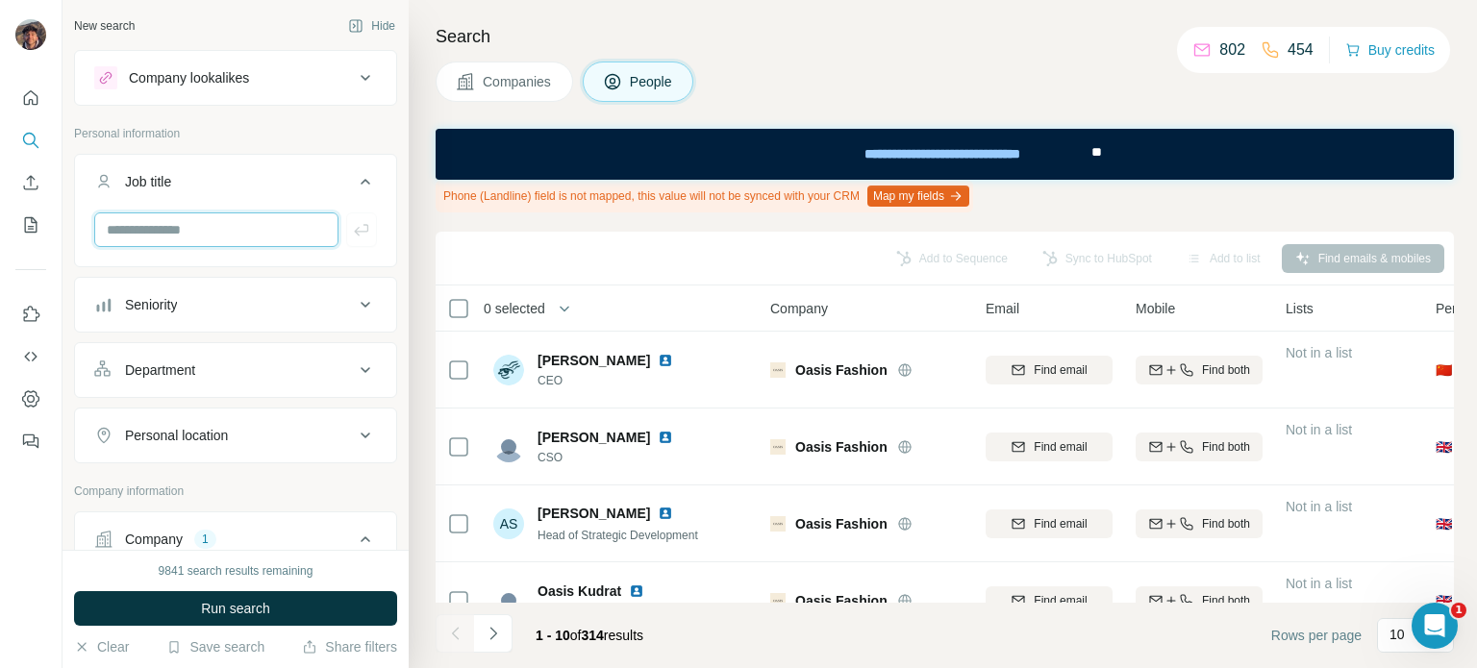
click at [204, 235] on input "text" at bounding box center [216, 229] width 244 height 35
type input "*********"
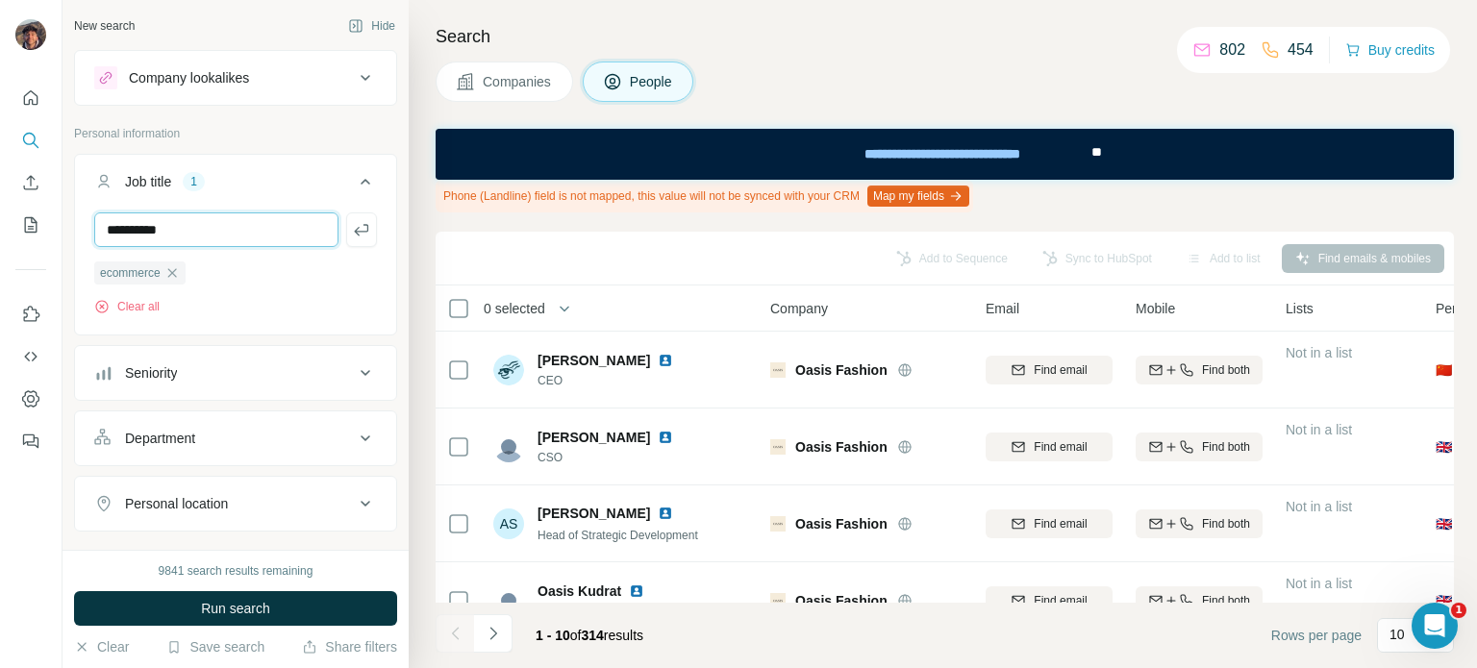
type input "**********"
type input "*****"
type input "*"
type input "*******"
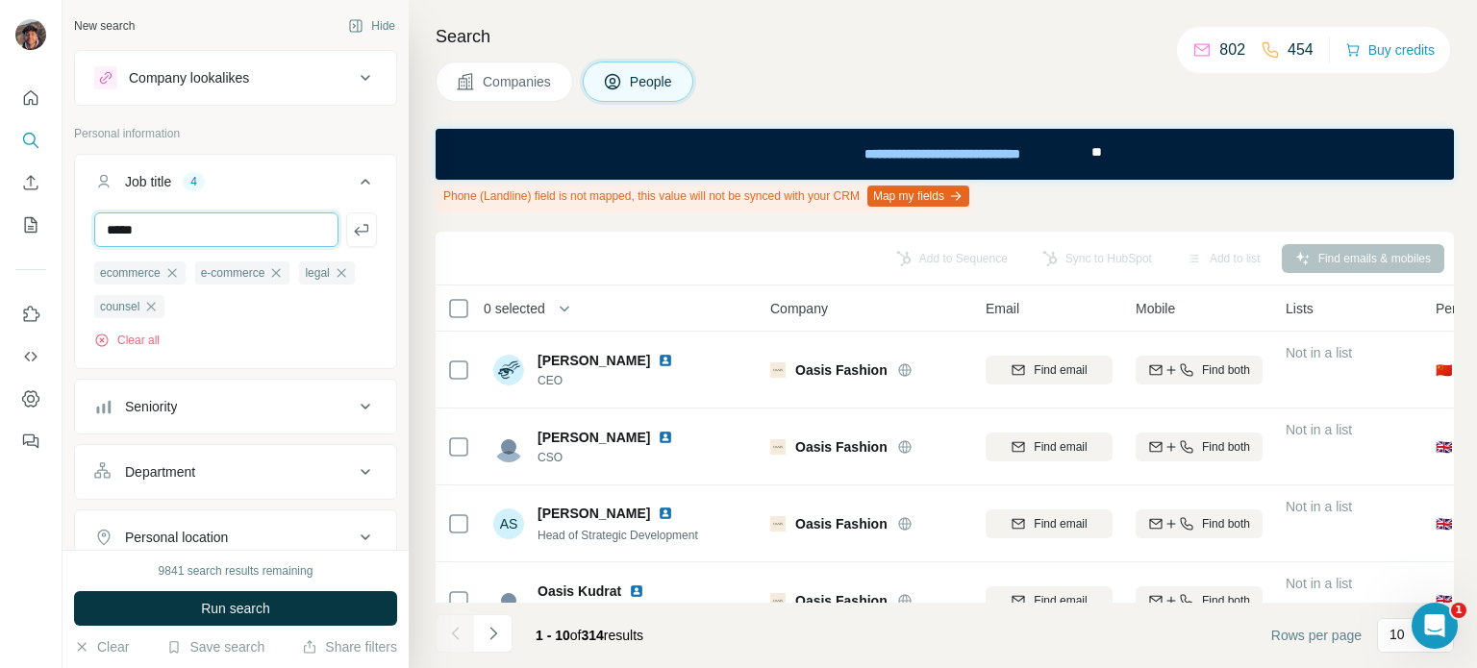
type input "*****"
type input "**"
type input "**********"
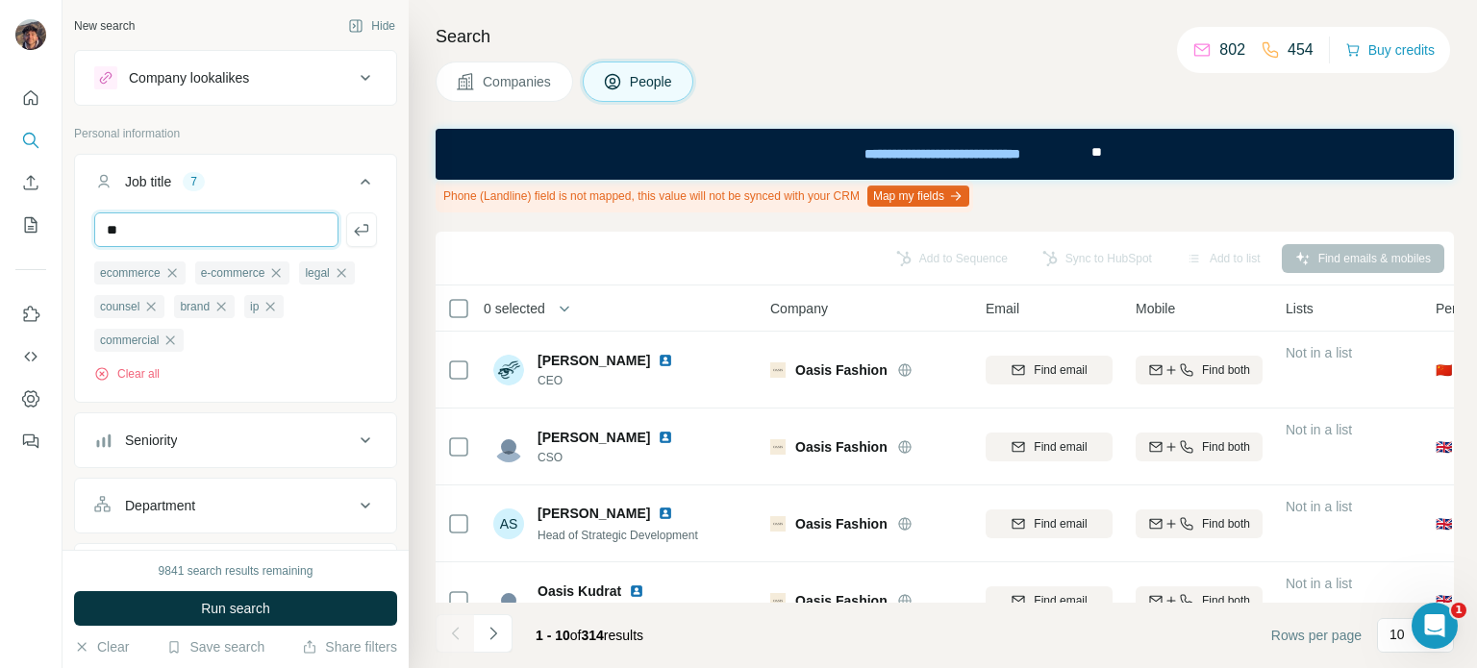
type input "*"
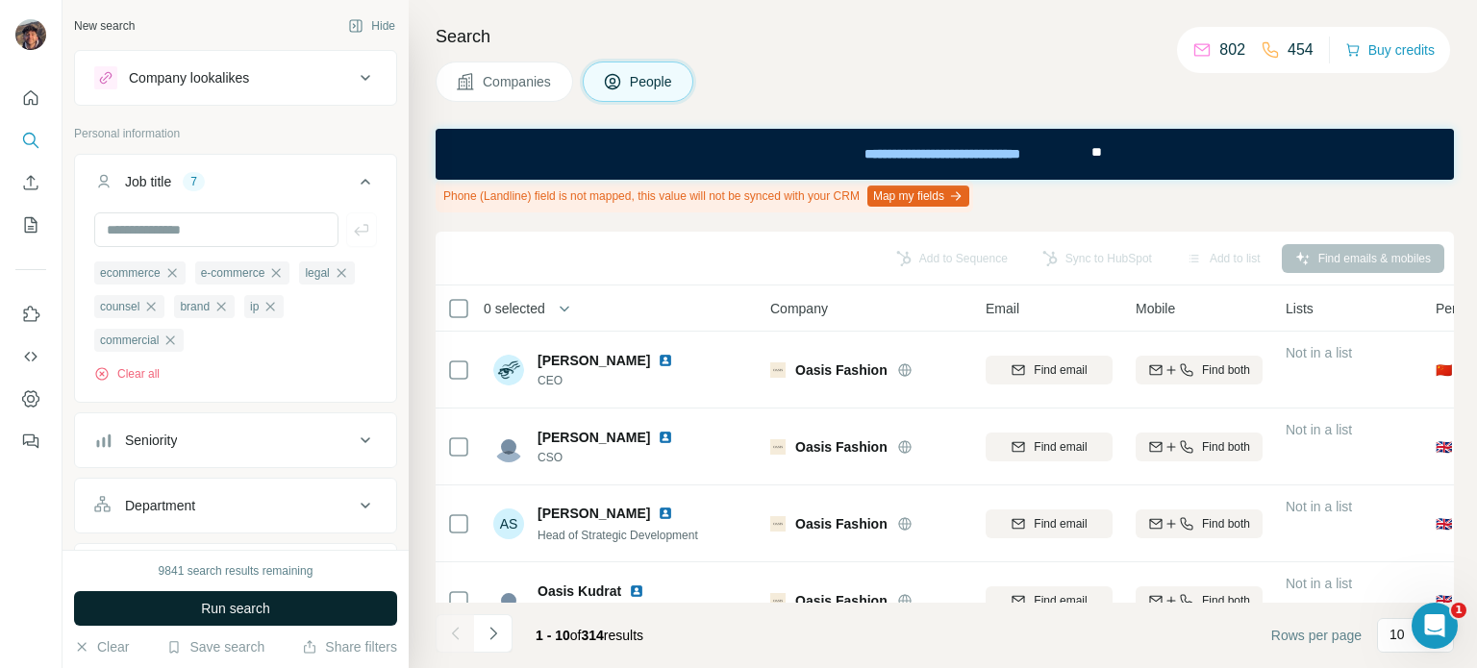
click at [287, 611] on button "Run search" at bounding box center [235, 608] width 323 height 35
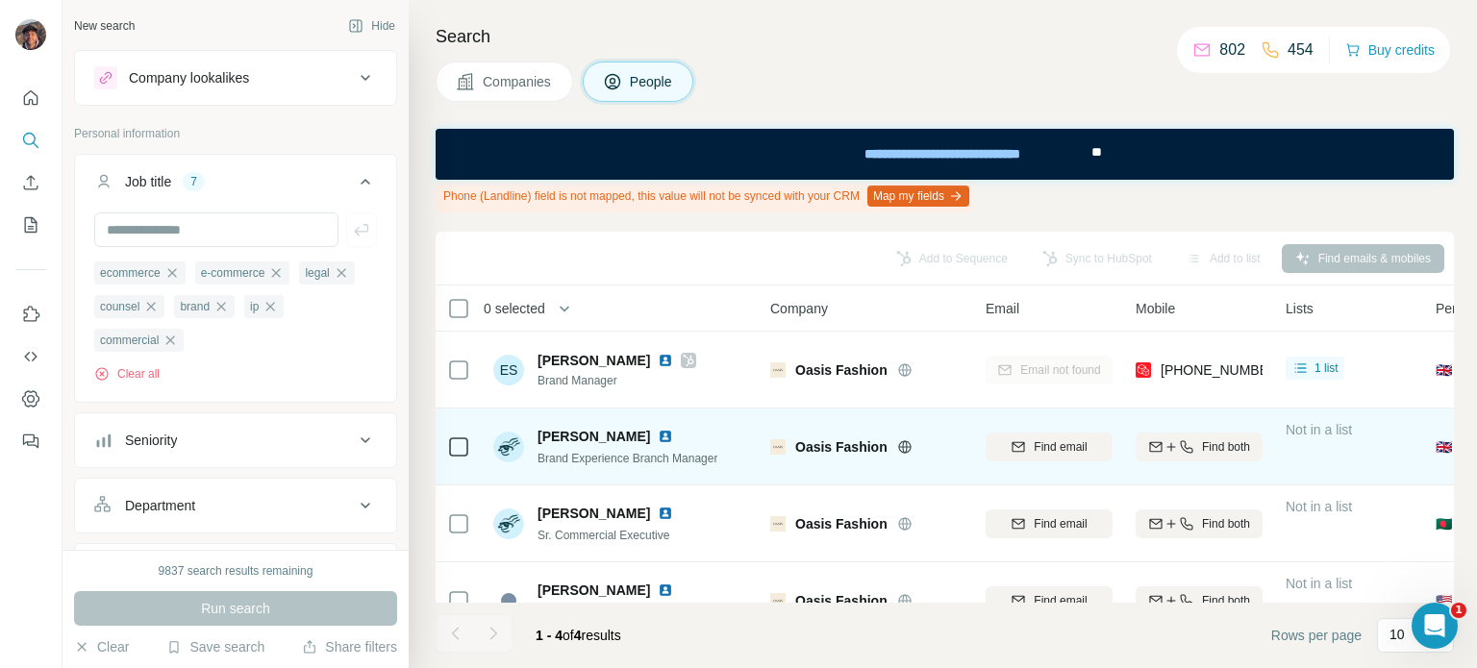
scroll to position [46, 0]
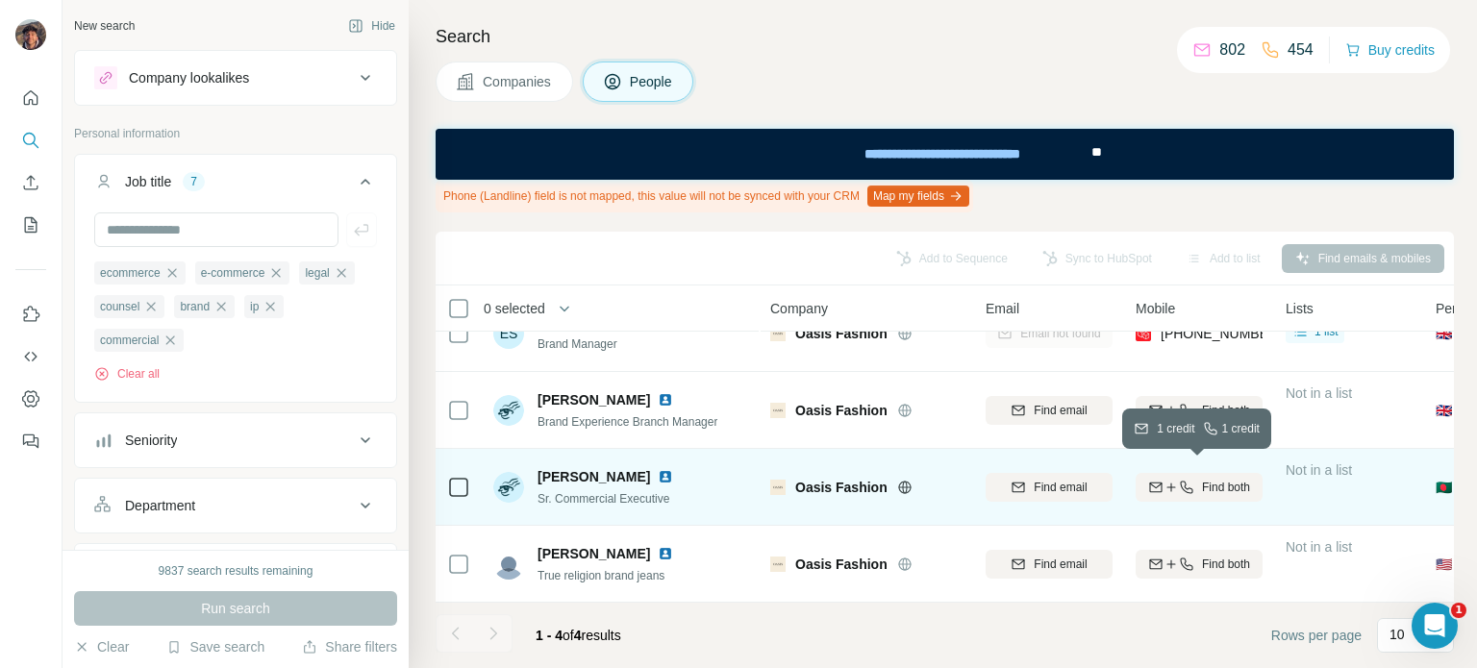
click at [1157, 482] on icon "button" at bounding box center [1155, 487] width 12 height 10
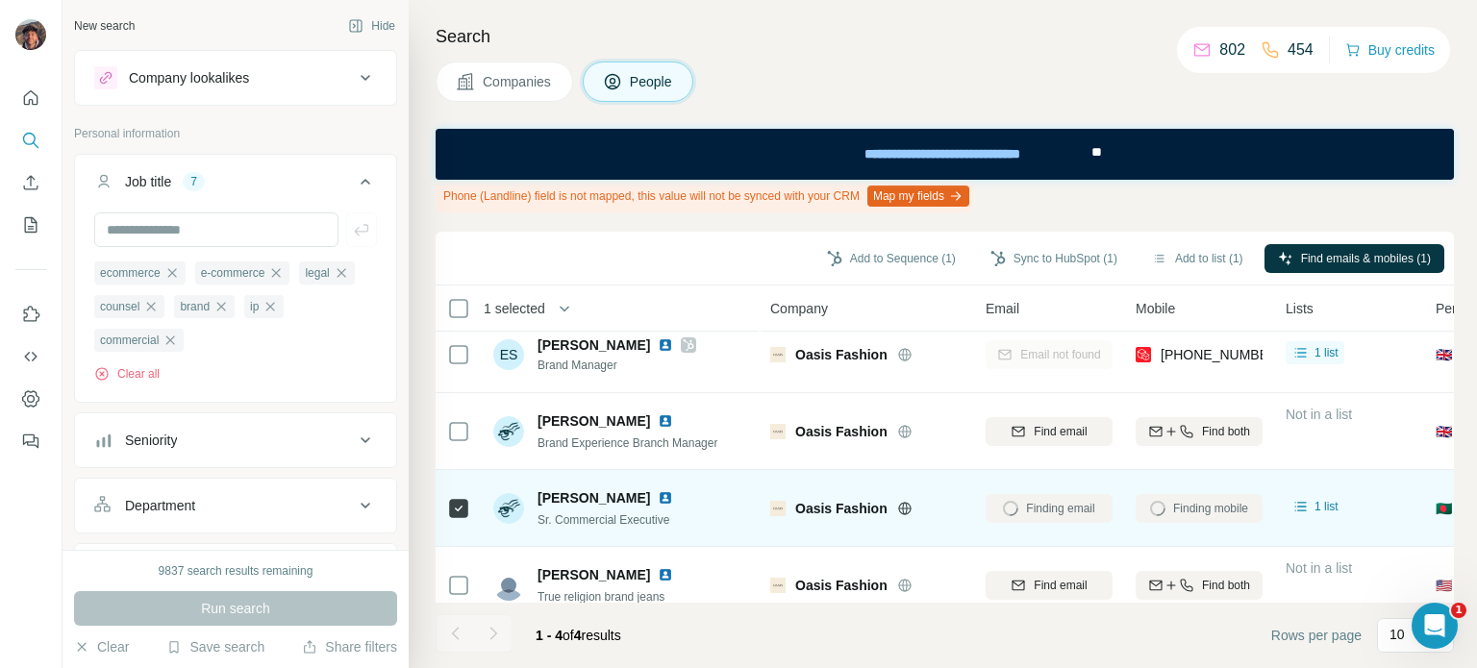
scroll to position [0, 0]
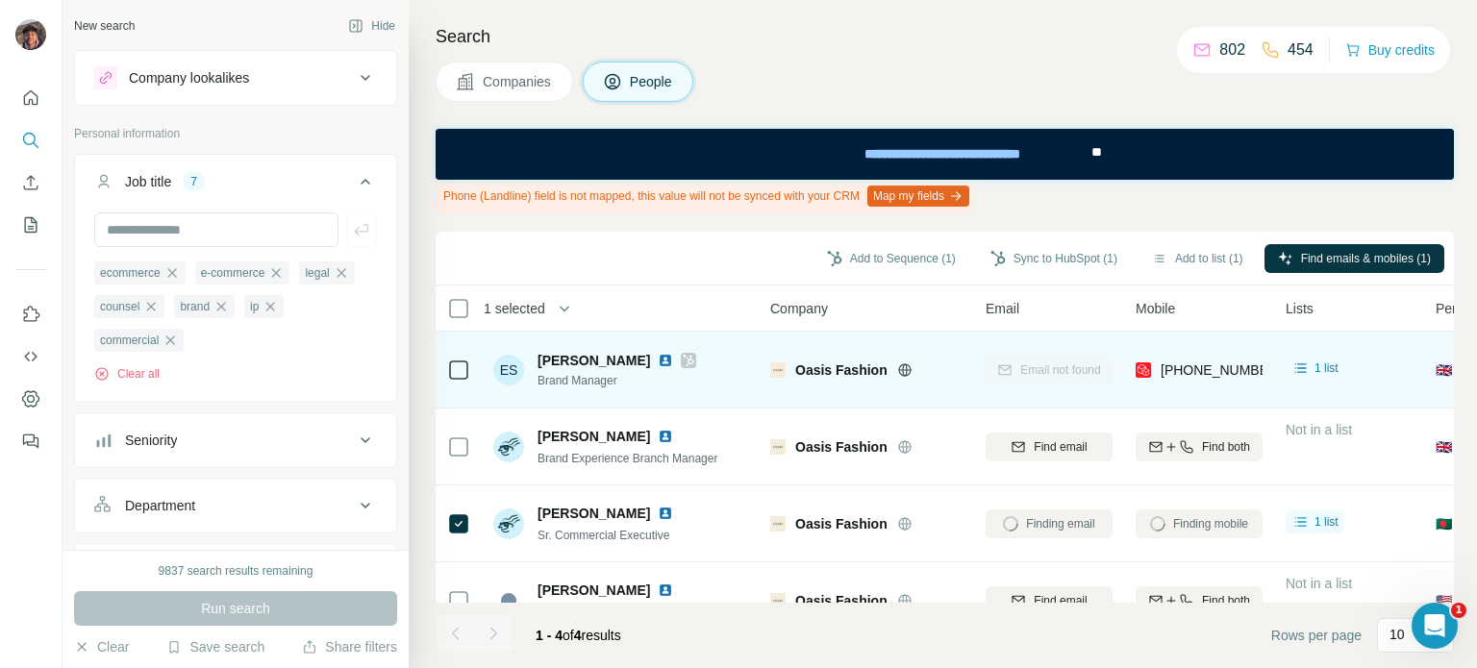
drag, startPoint x: 785, startPoint y: 387, endPoint x: 727, endPoint y: 395, distance: 58.3
click at [727, 395] on div "ES Ellen Steed Brand Manager" at bounding box center [621, 369] width 256 height 53
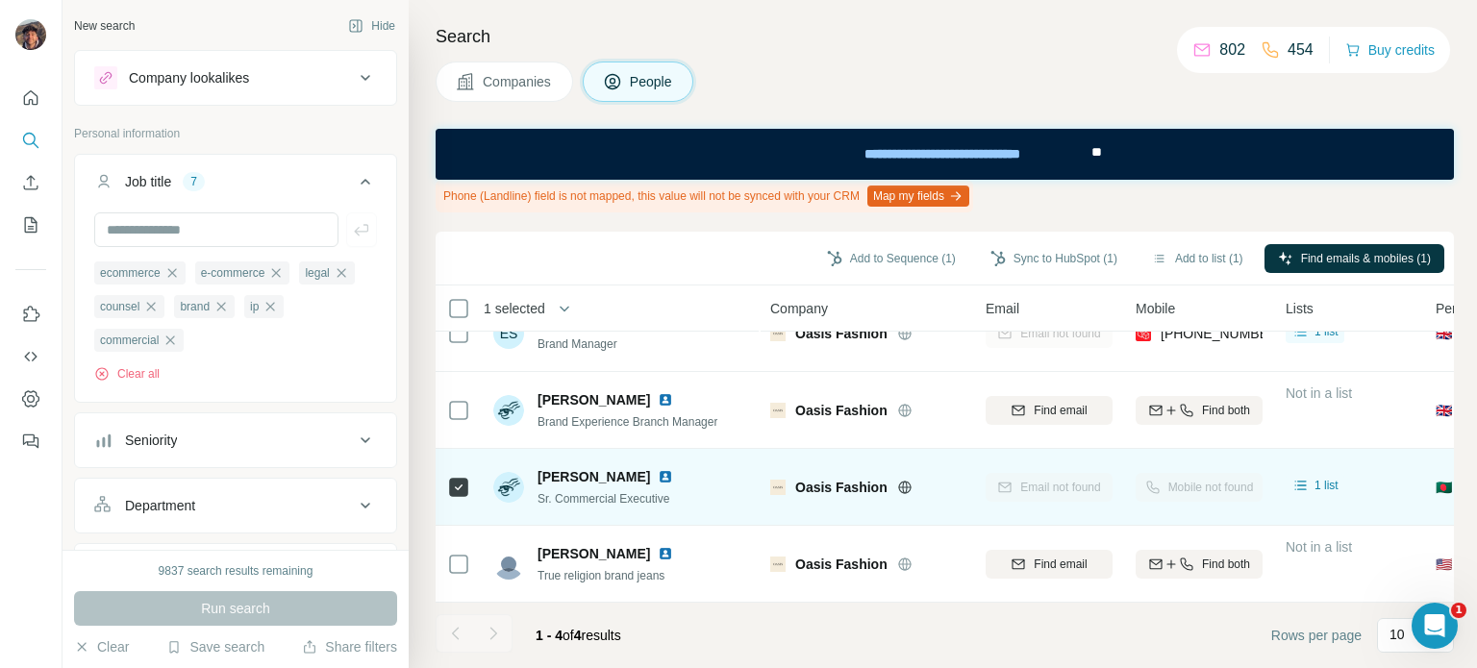
click at [454, 461] on div at bounding box center [458, 487] width 23 height 53
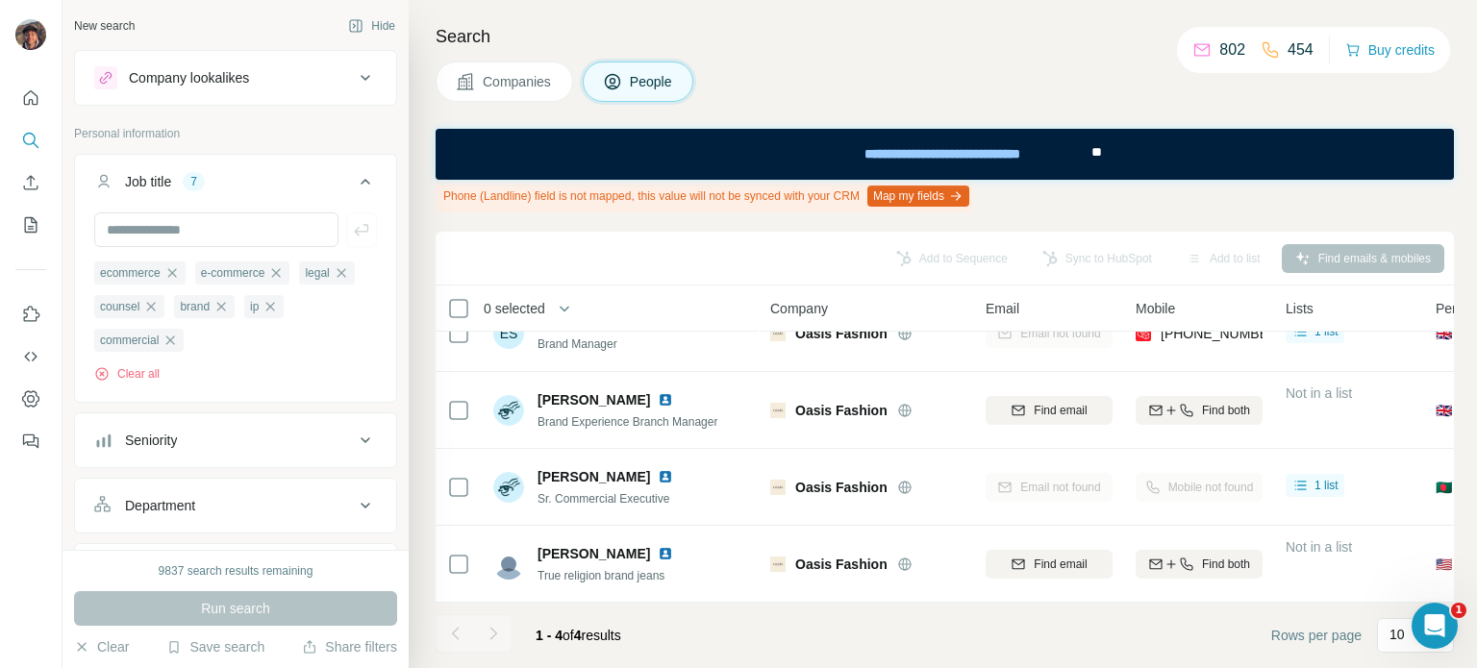
click at [145, 385] on div "ecommerce e-commerce legal counsel brand ip commercial Clear all" at bounding box center [235, 305] width 321 height 186
click at [142, 373] on button "Clear all" at bounding box center [126, 373] width 65 height 17
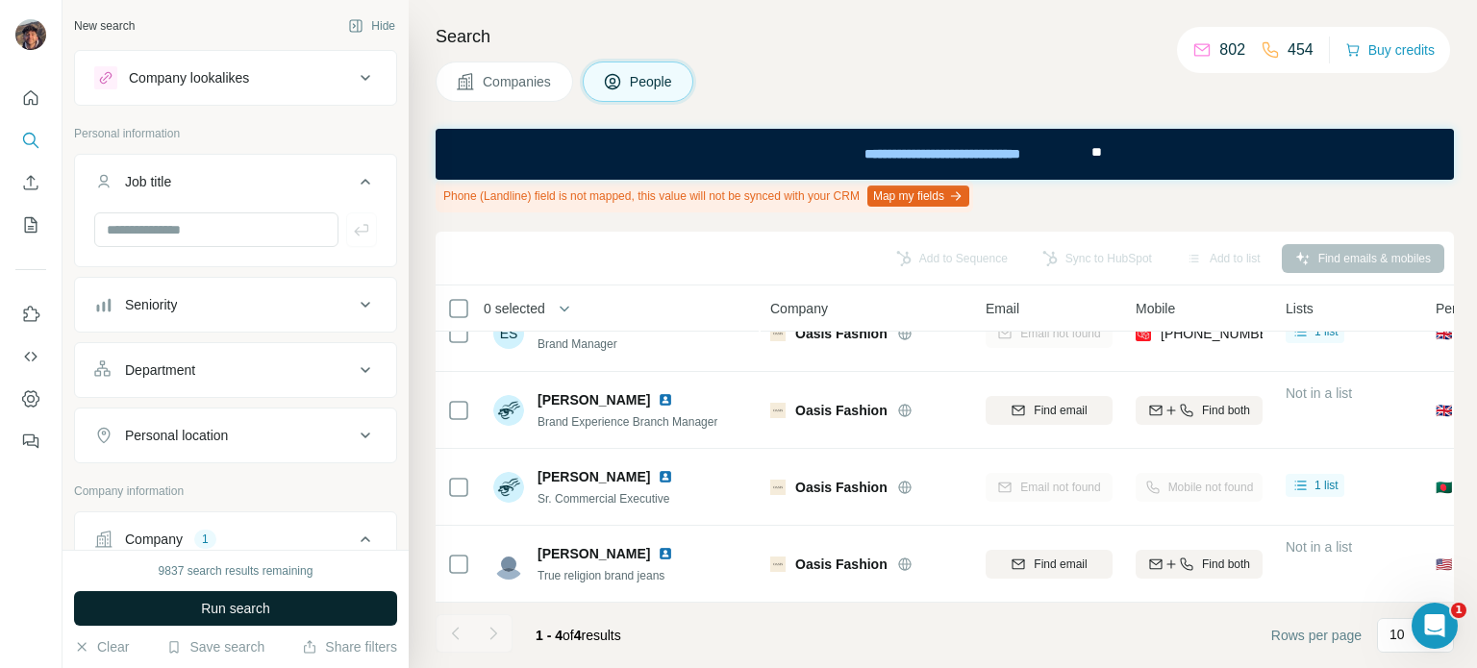
click at [284, 603] on button "Run search" at bounding box center [235, 608] width 323 height 35
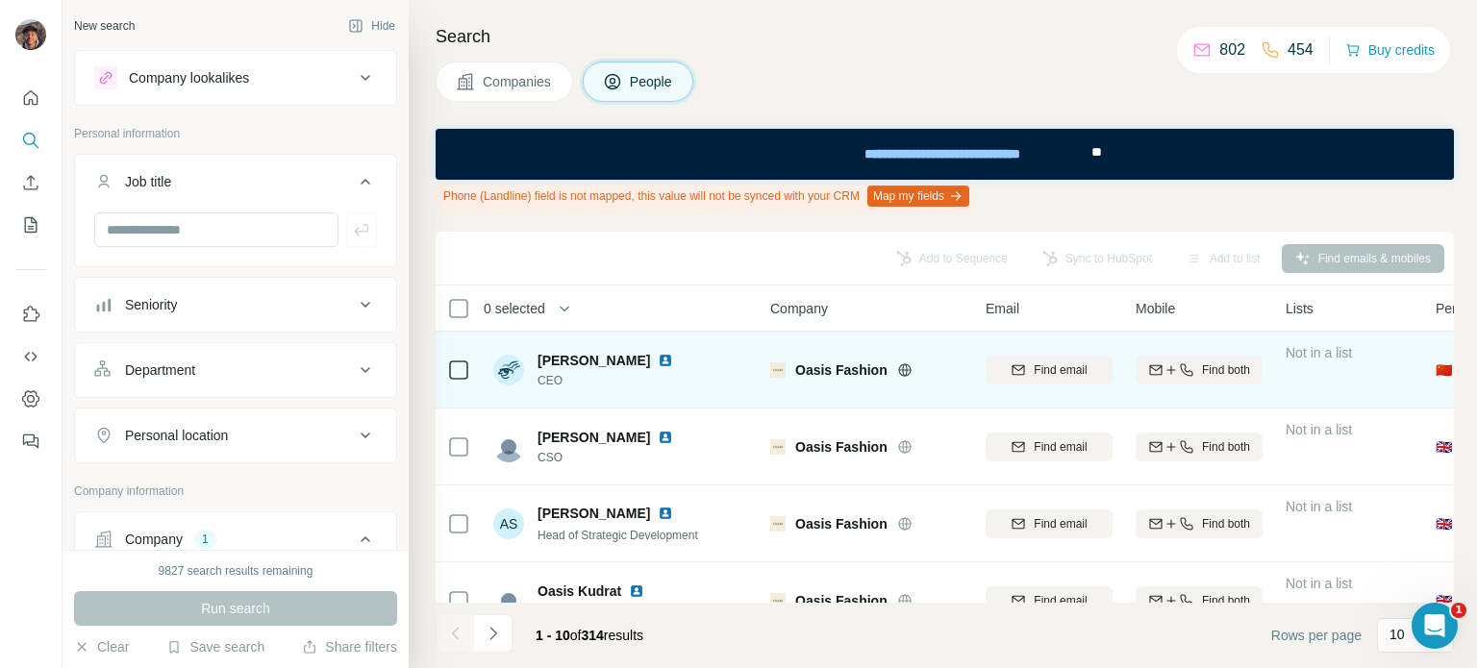
click at [1064, 349] on div "Find email" at bounding box center [1048, 369] width 127 height 53
click at [1077, 380] on button "Find email" at bounding box center [1048, 370] width 127 height 29
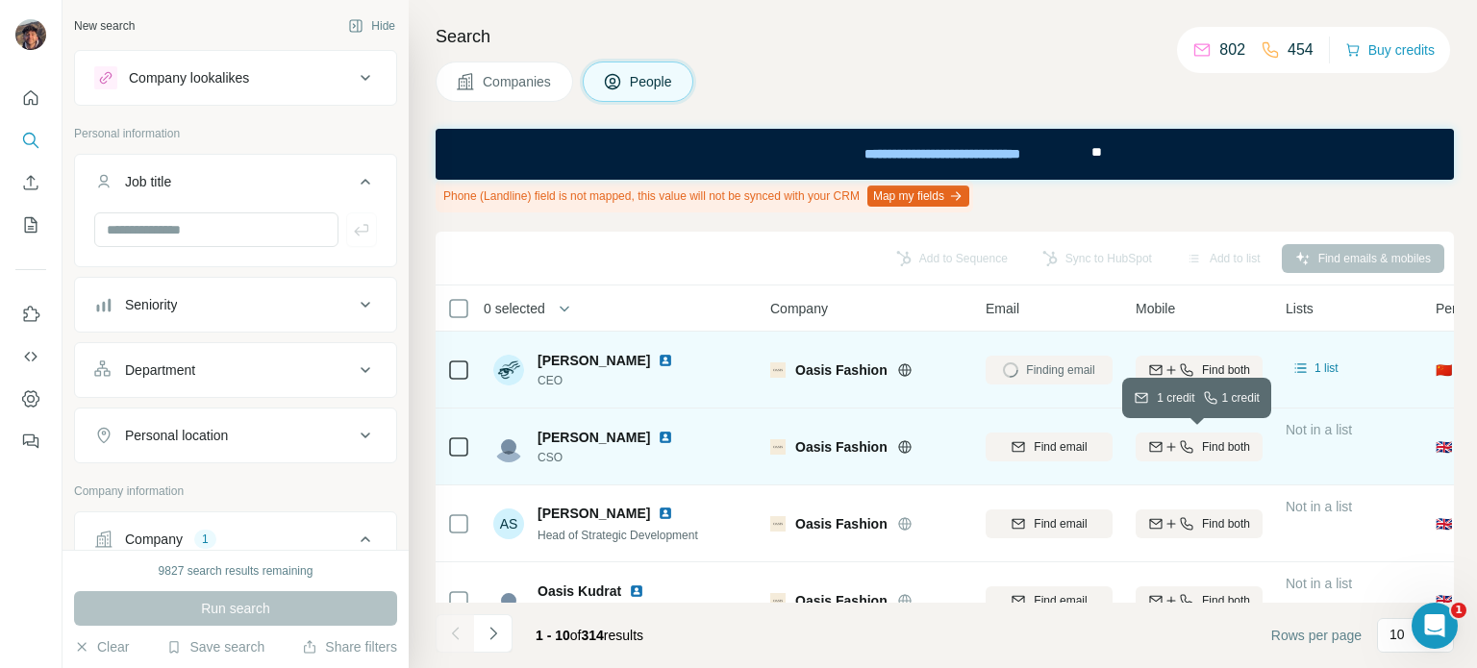
click at [1180, 445] on icon "button" at bounding box center [1186, 446] width 15 height 15
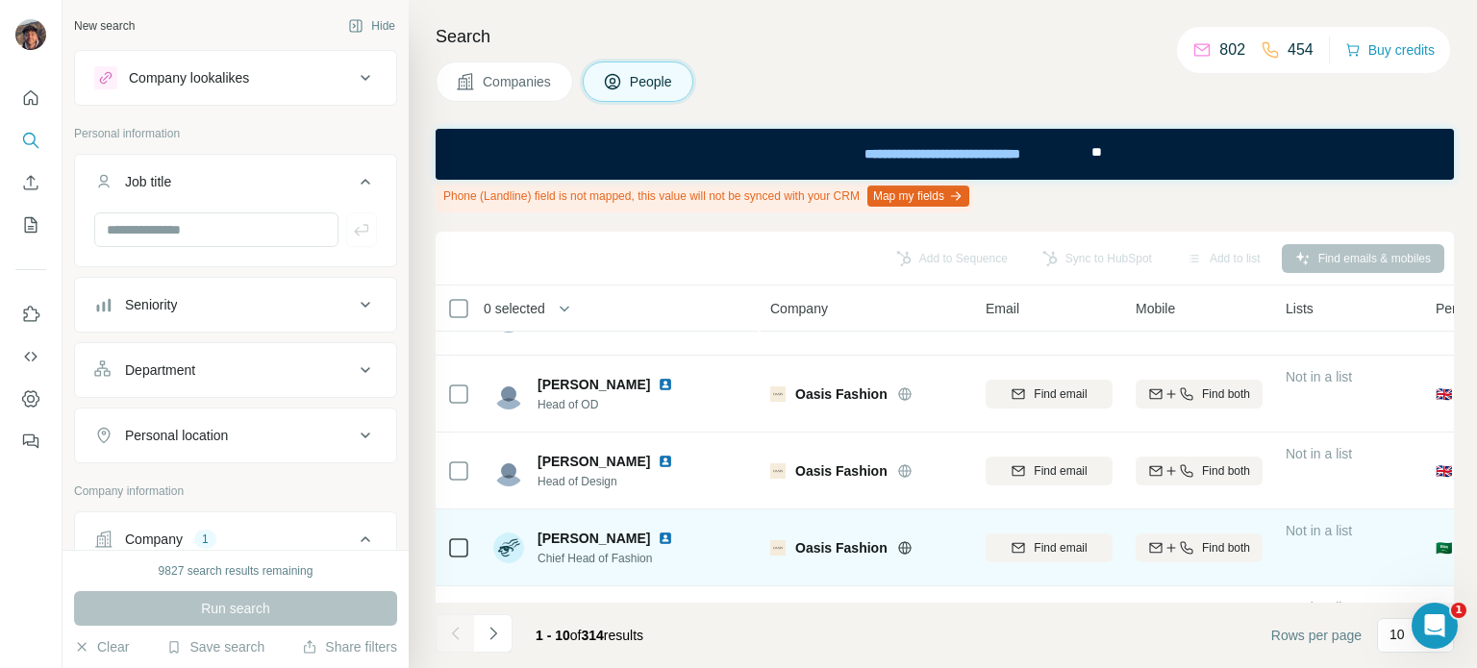
scroll to position [385, 0]
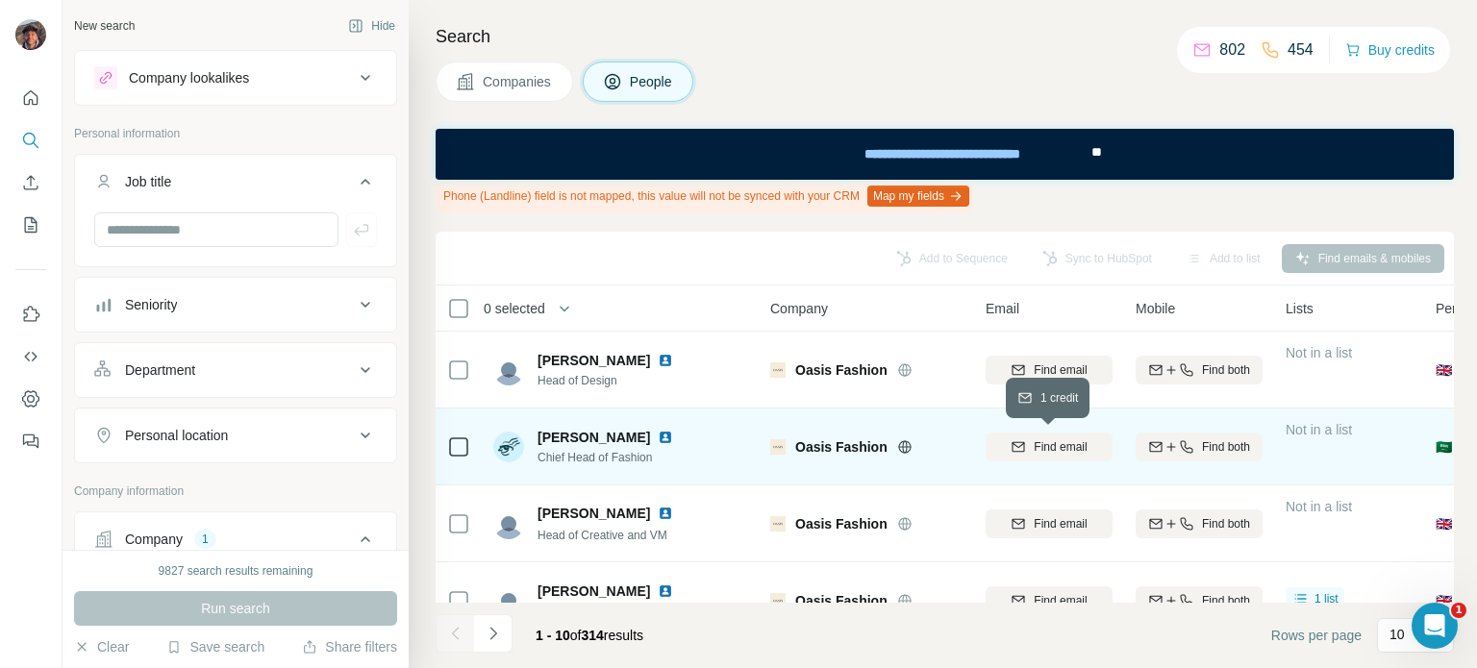
click at [1054, 445] on span "Find email" at bounding box center [1060, 446] width 53 height 17
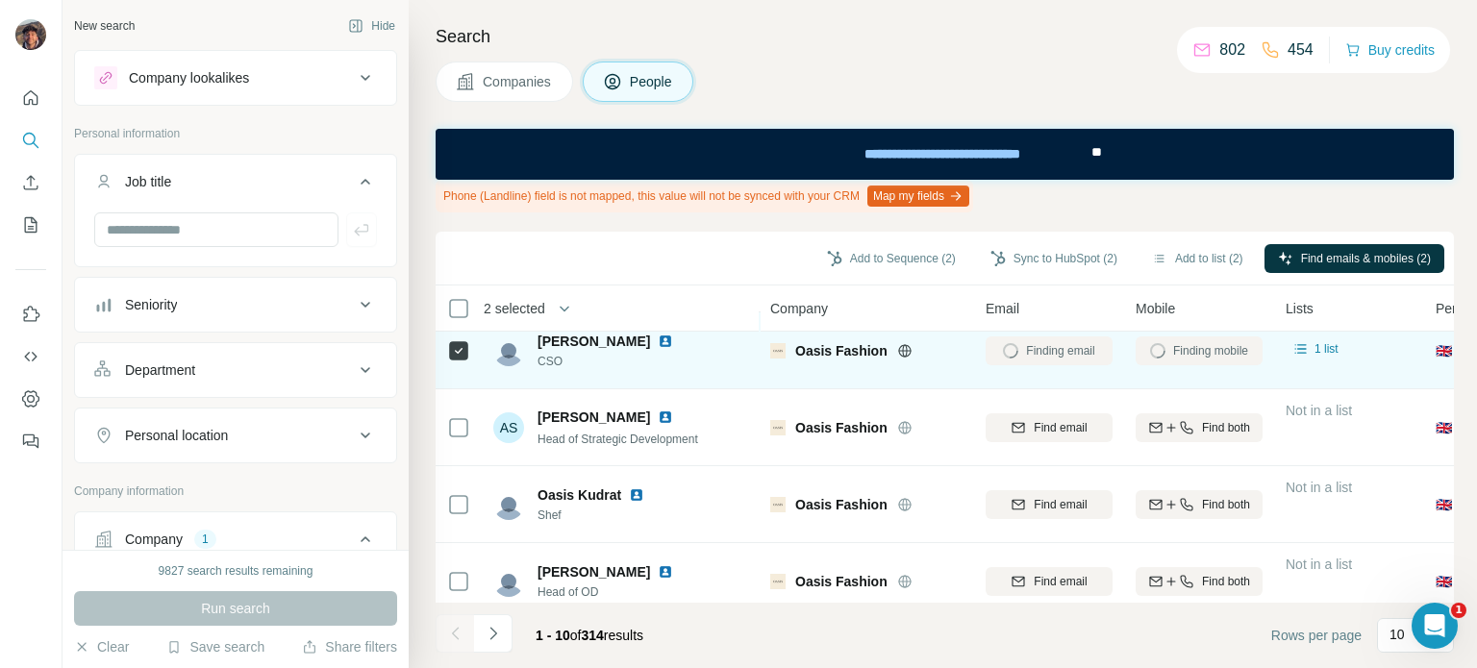
scroll to position [288, 0]
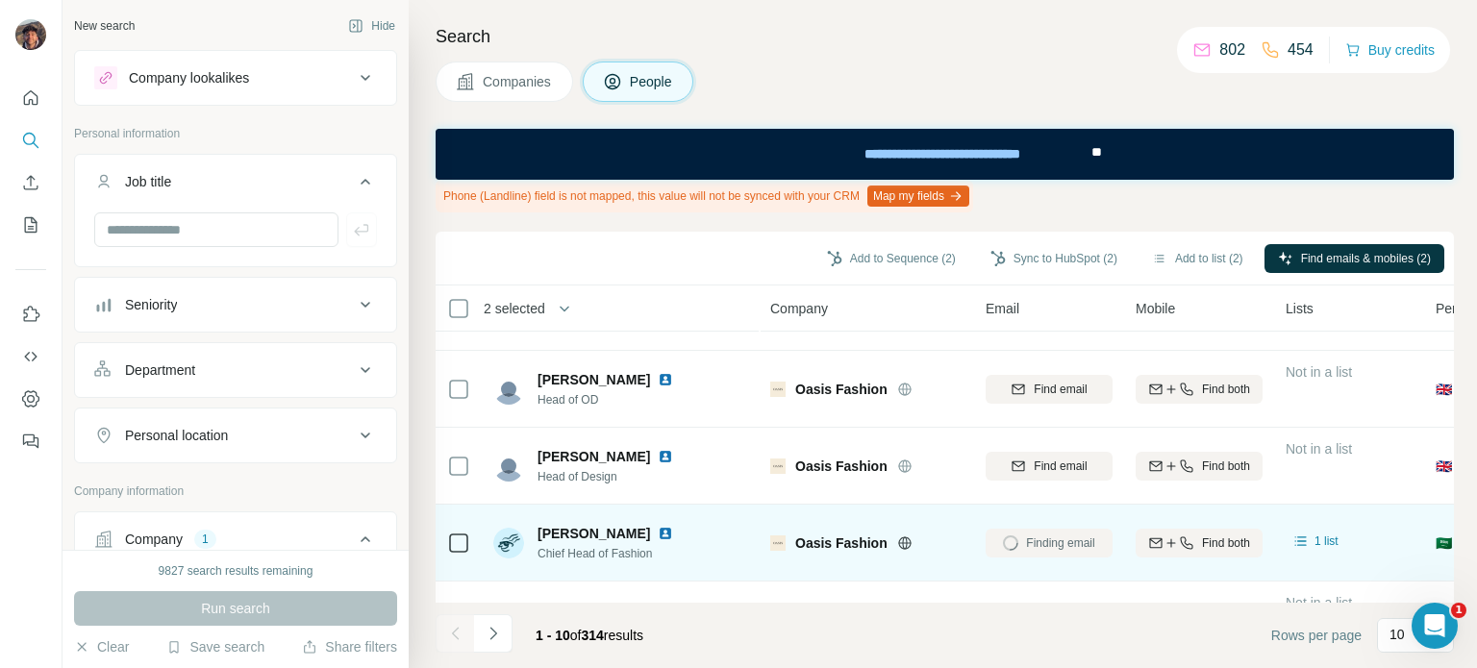
click at [458, 553] on icon at bounding box center [458, 543] width 23 height 23
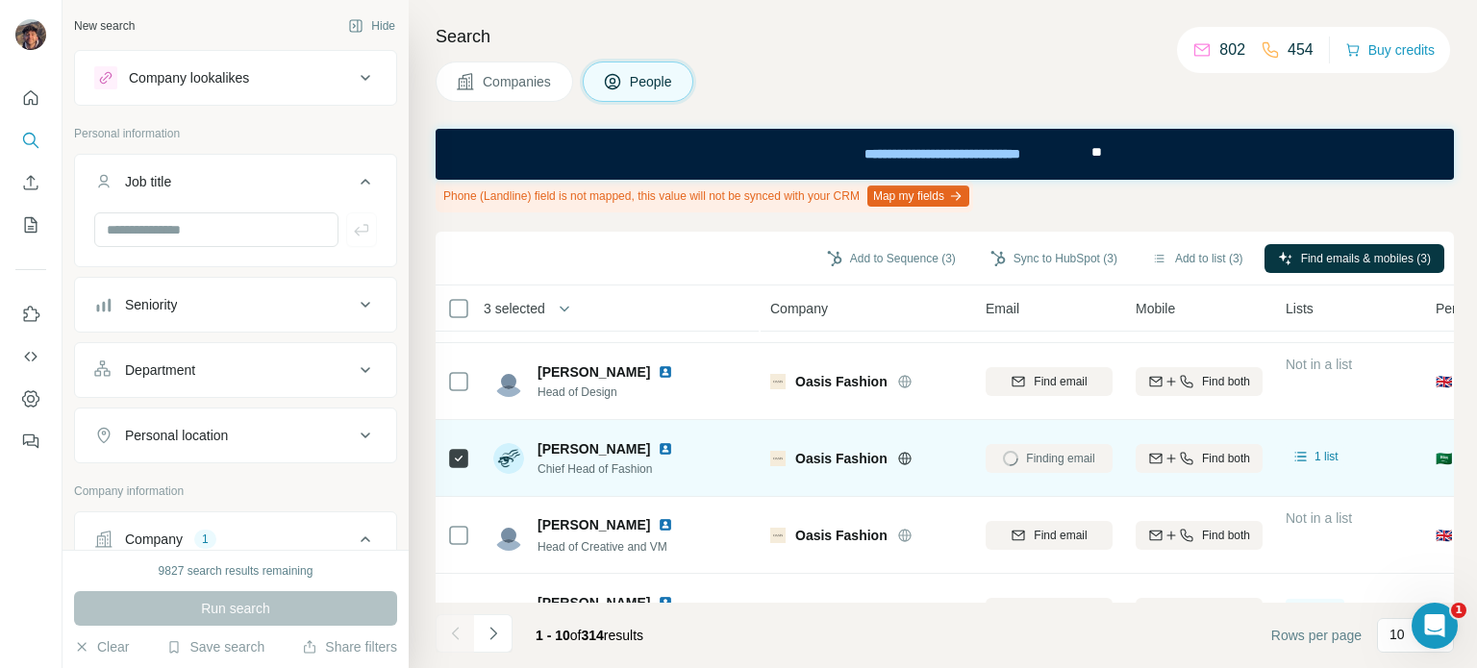
scroll to position [508, 0]
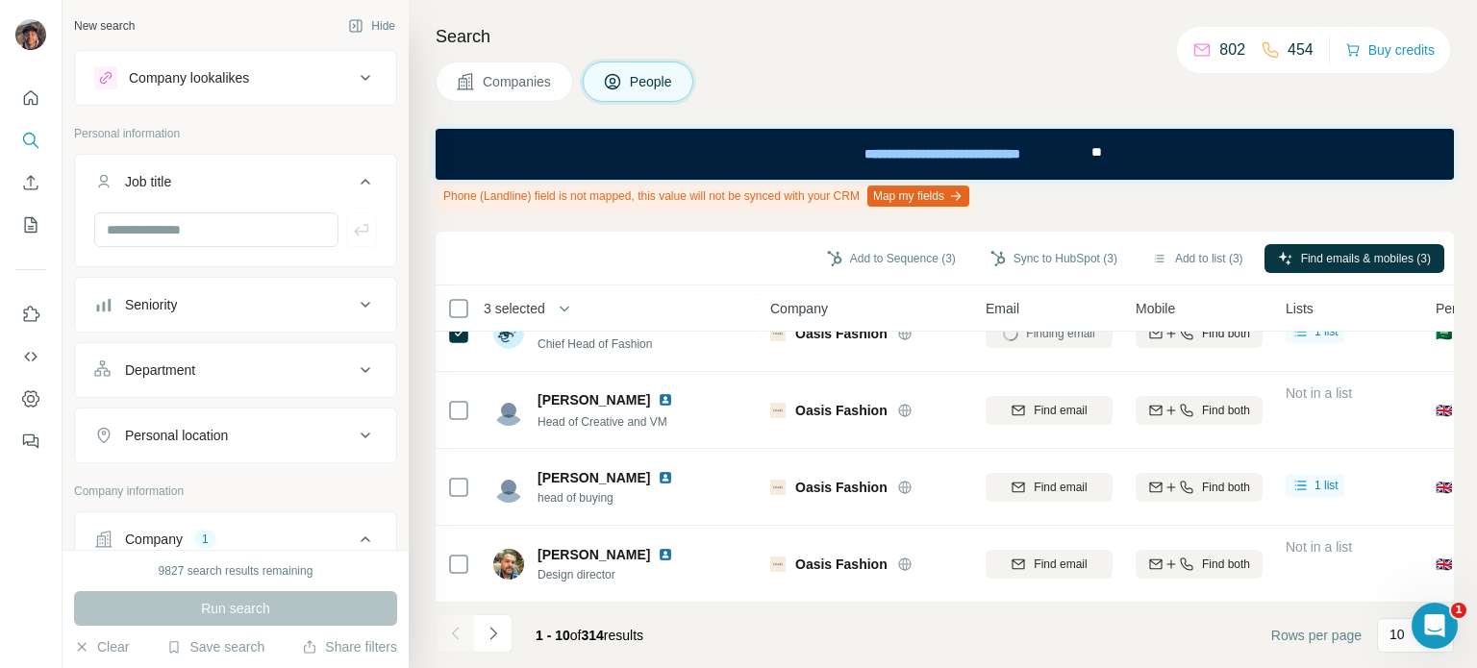
click at [501, 625] on icon "Navigate to next page" at bounding box center [493, 633] width 19 height 19
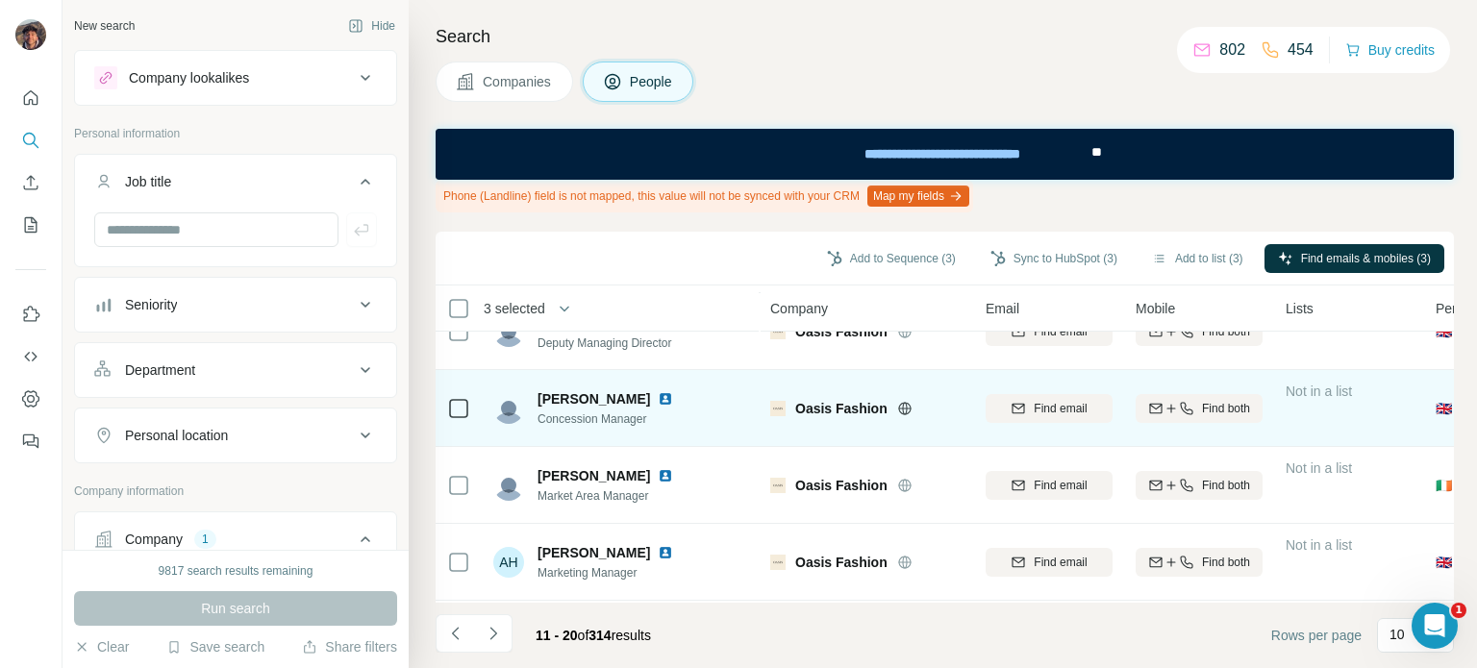
scroll to position [0, 0]
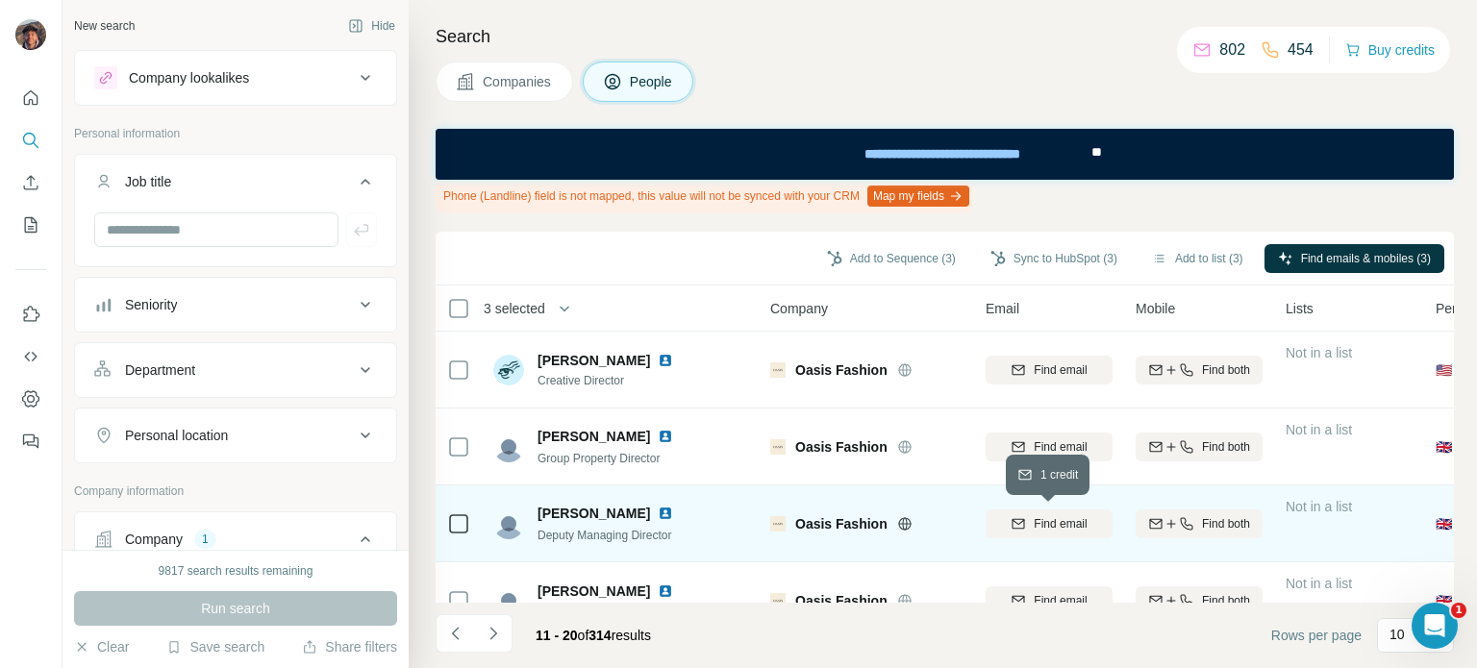
click at [1019, 527] on icon "button" at bounding box center [1018, 523] width 12 height 10
click at [446, 525] on td at bounding box center [459, 524] width 46 height 77
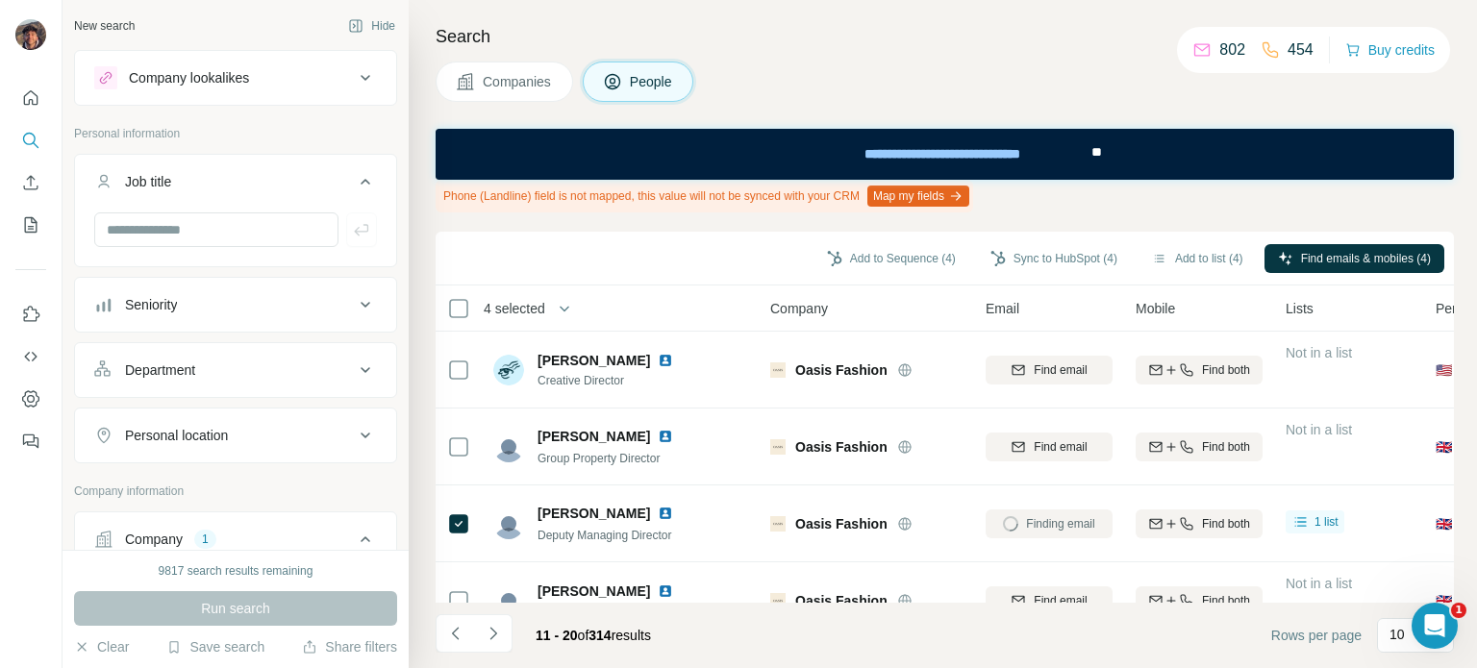
click at [497, 612] on footer "11 - 20 of 314 results Rows per page 10" at bounding box center [945, 635] width 1018 height 65
click at [504, 622] on button "Navigate to next page" at bounding box center [493, 633] width 38 height 38
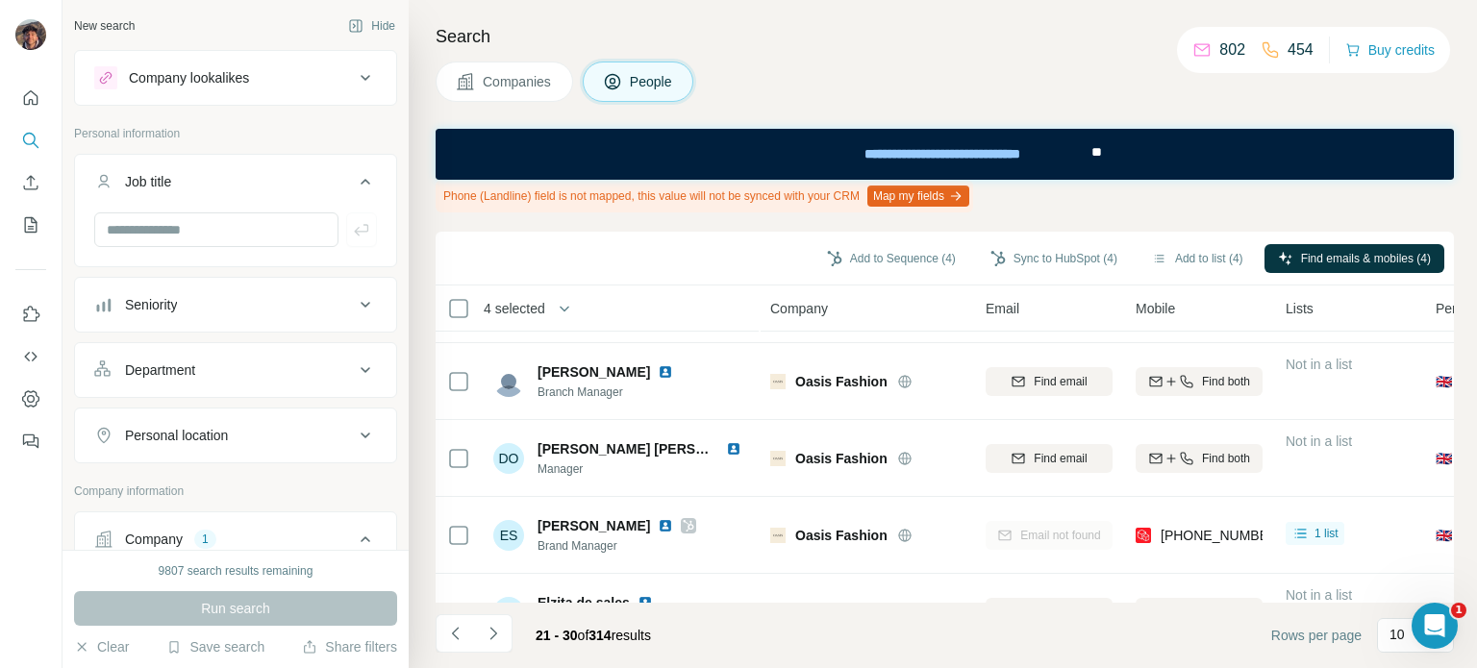
scroll to position [508, 0]
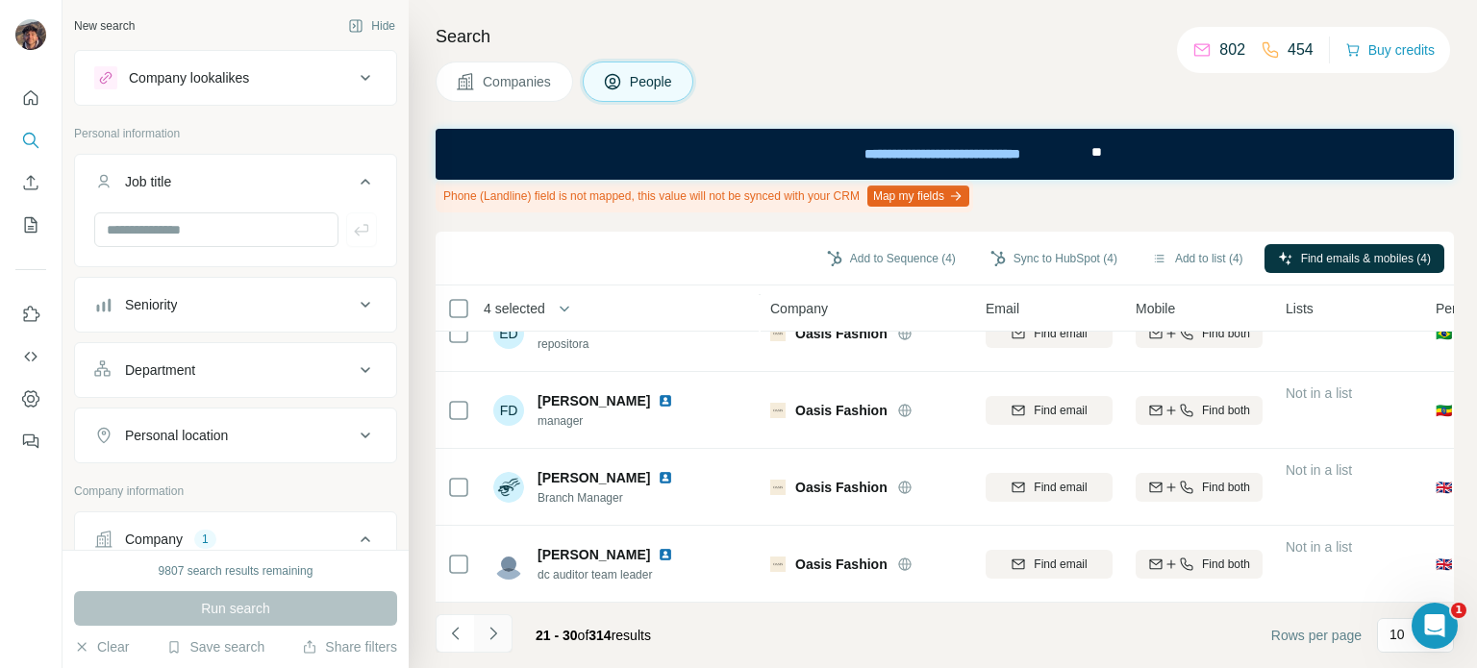
click at [509, 628] on button "Navigate to next page" at bounding box center [493, 633] width 38 height 38
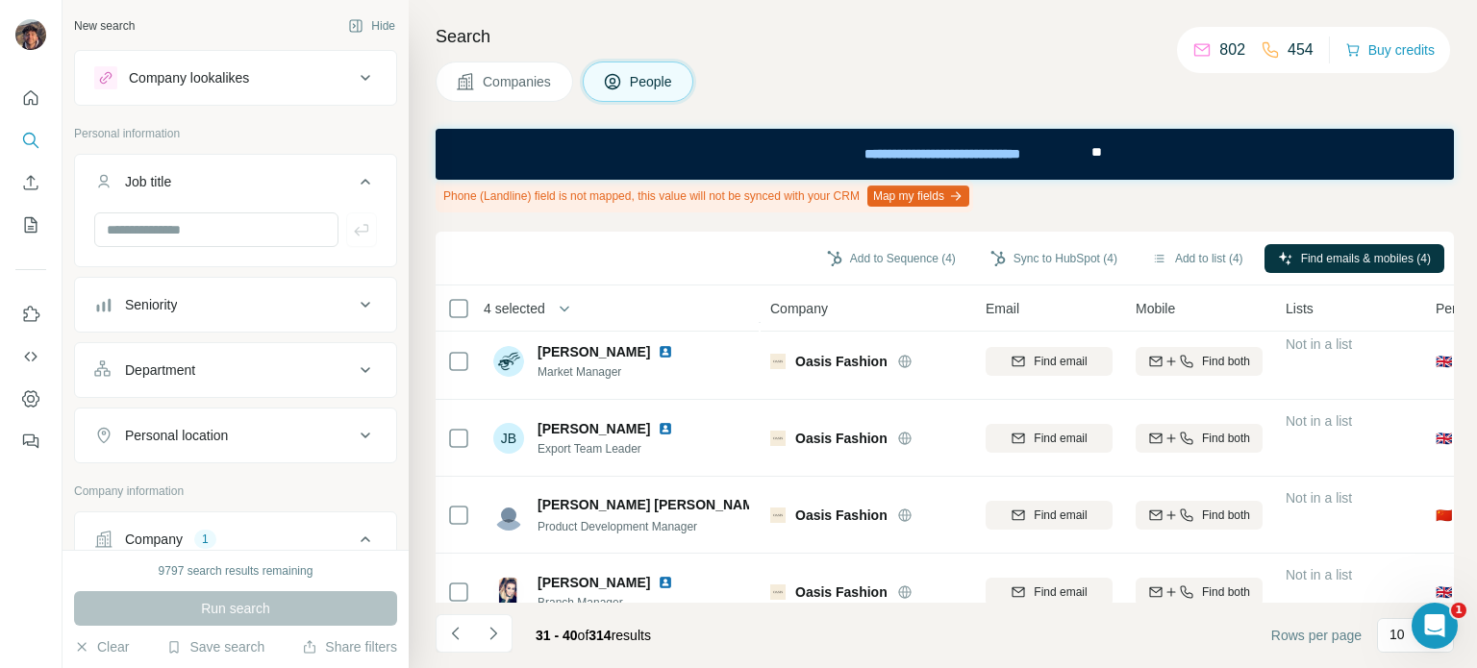
scroll to position [0, 0]
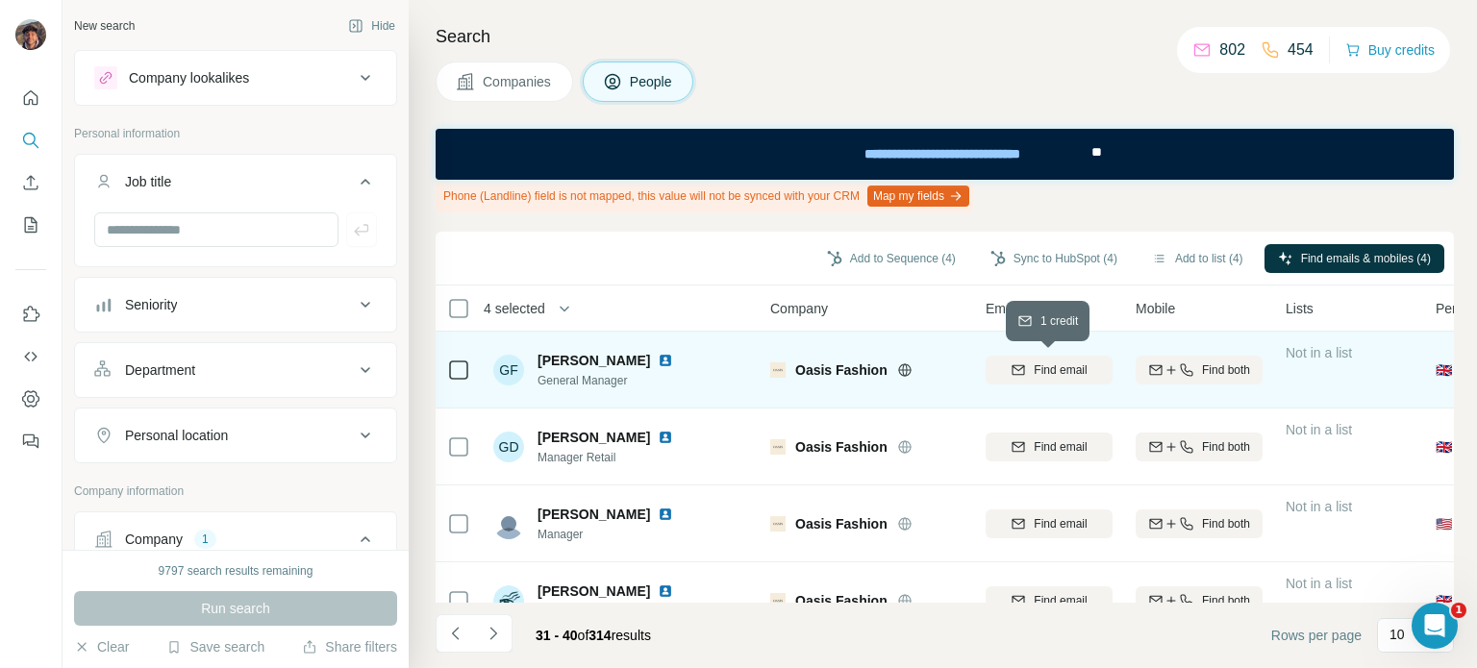
click at [1026, 367] on div "Find email" at bounding box center [1048, 370] width 127 height 17
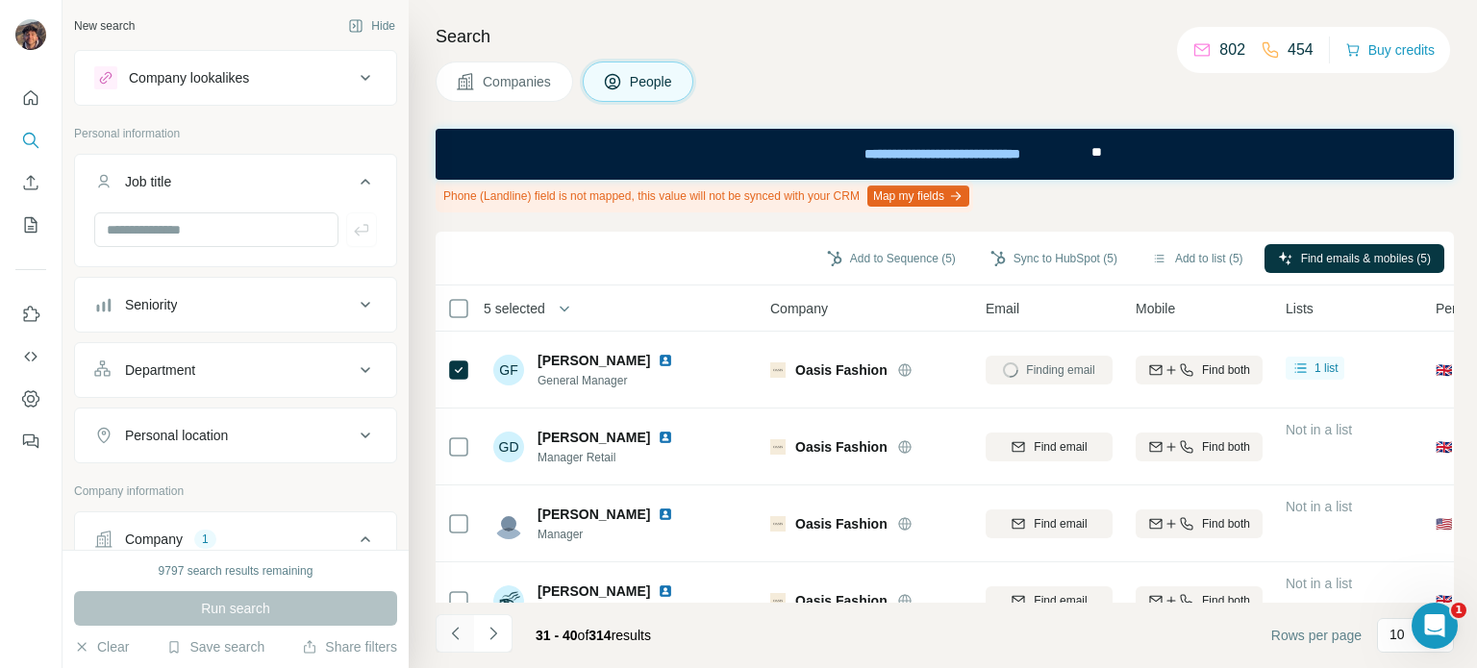
click at [461, 633] on icon "Navigate to previous page" at bounding box center [455, 633] width 19 height 19
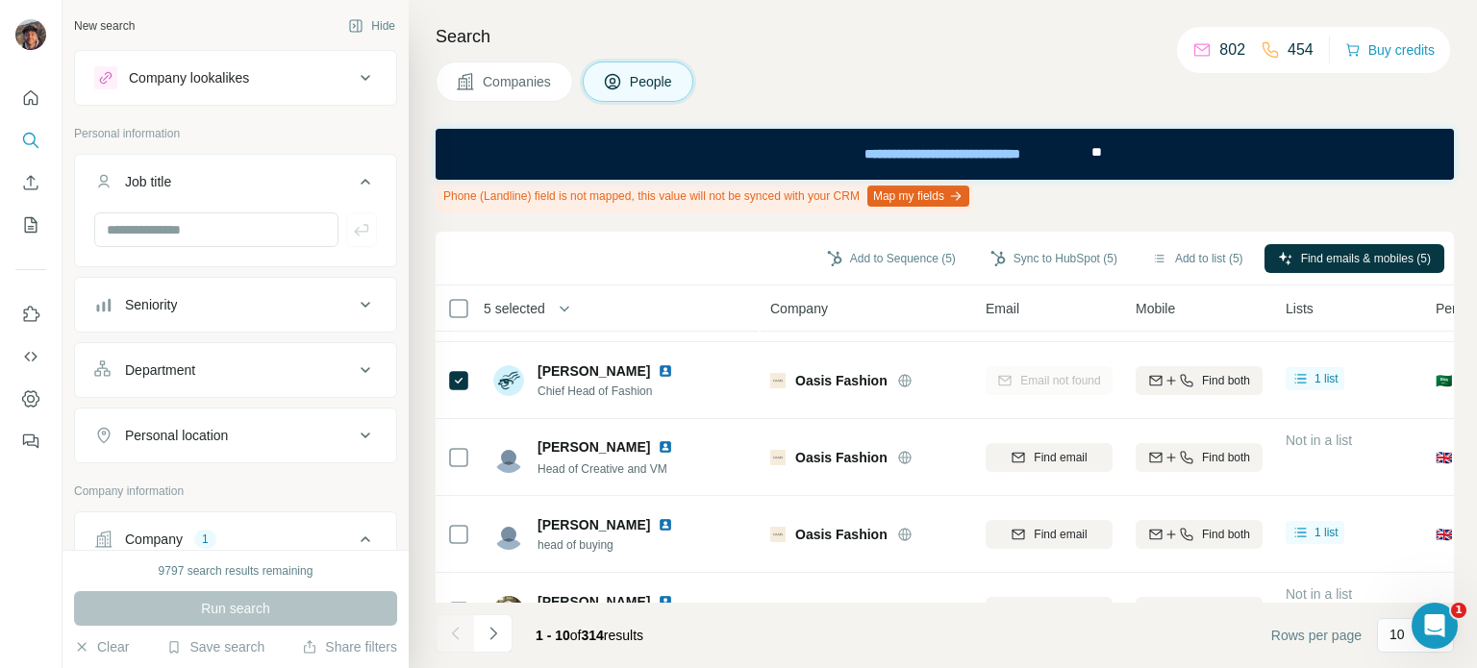
scroll to position [508, 0]
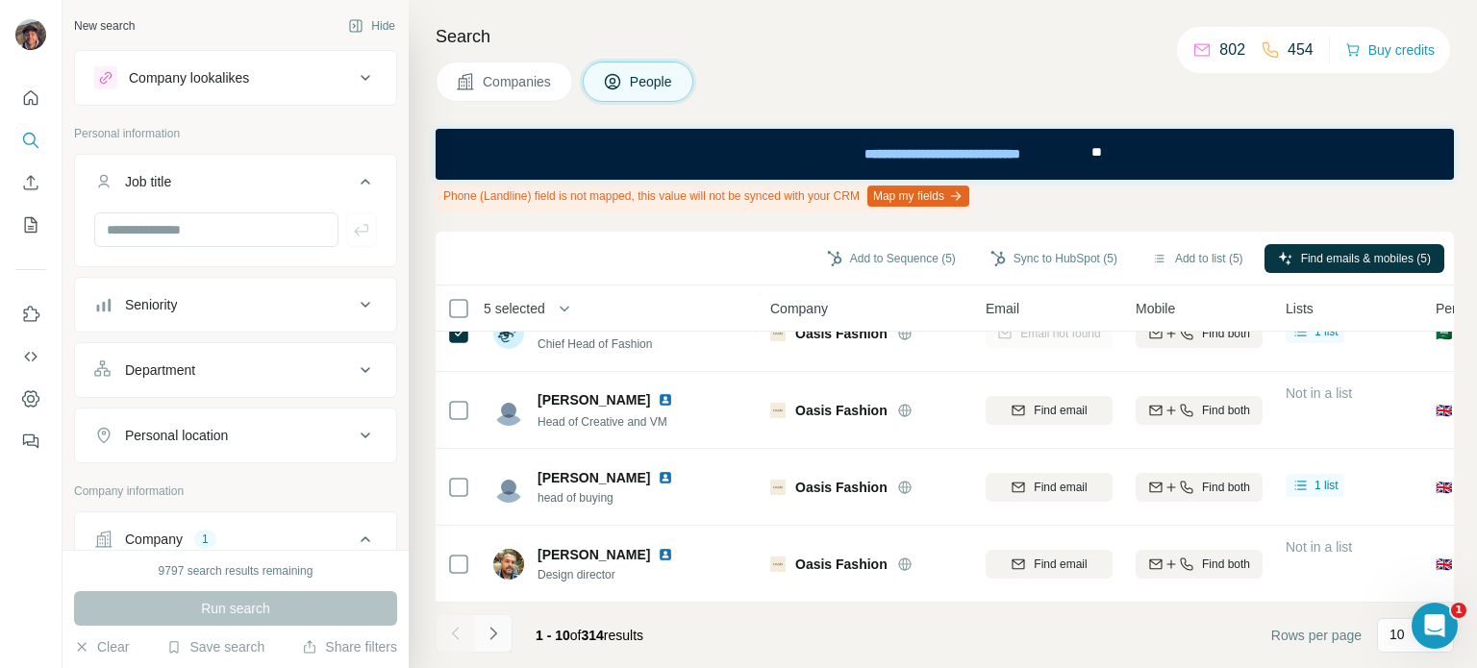
click at [502, 626] on button "Navigate to next page" at bounding box center [493, 633] width 38 height 38
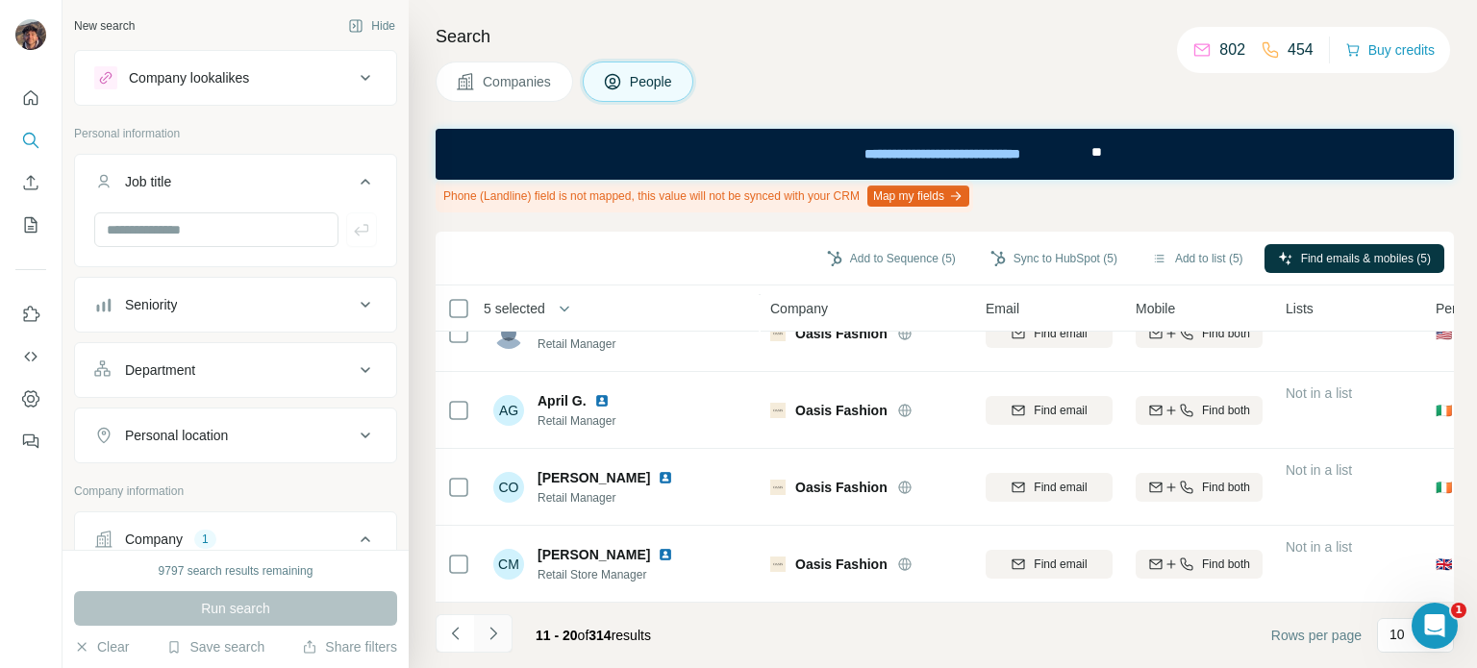
click at [502, 626] on button "Navigate to next page" at bounding box center [493, 633] width 38 height 38
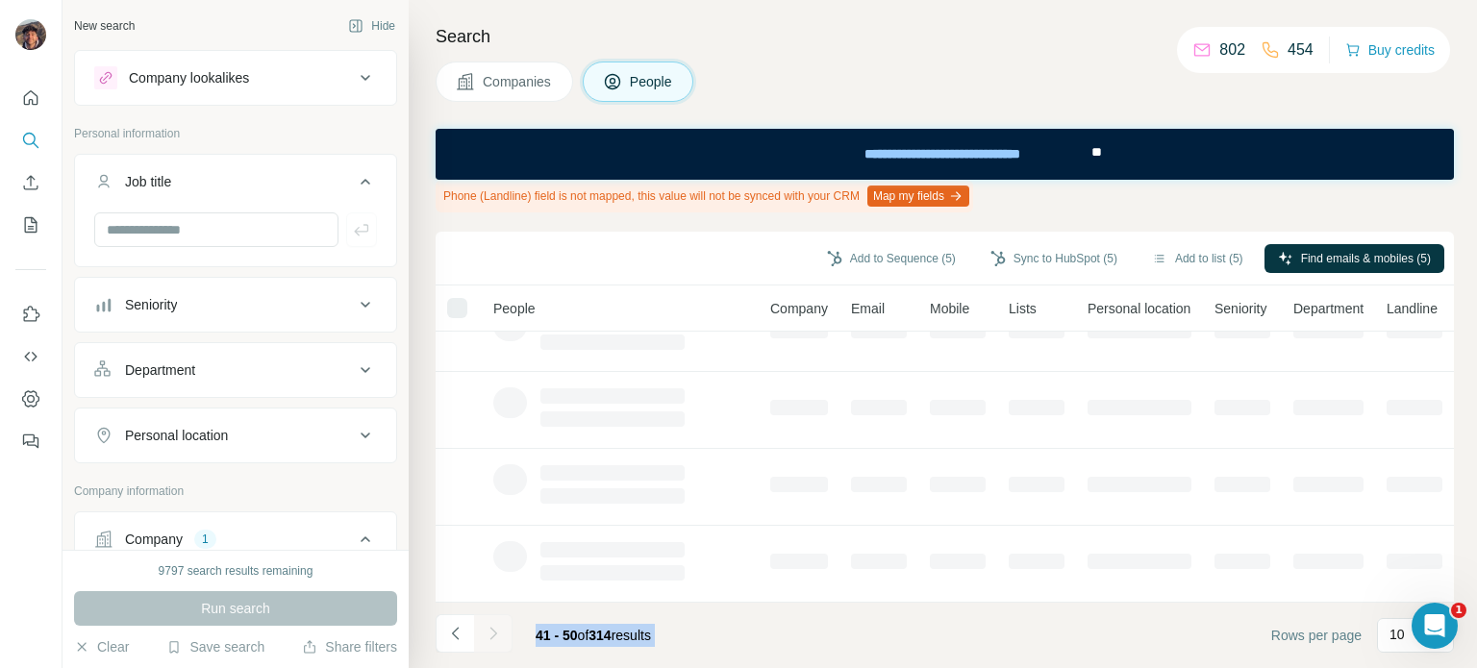
click at [502, 626] on div at bounding box center [493, 633] width 38 height 38
click at [613, 623] on div "41 - 50 of 314 results" at bounding box center [593, 635] width 146 height 42
click at [467, 626] on button "Navigate to previous page" at bounding box center [455, 633] width 38 height 38
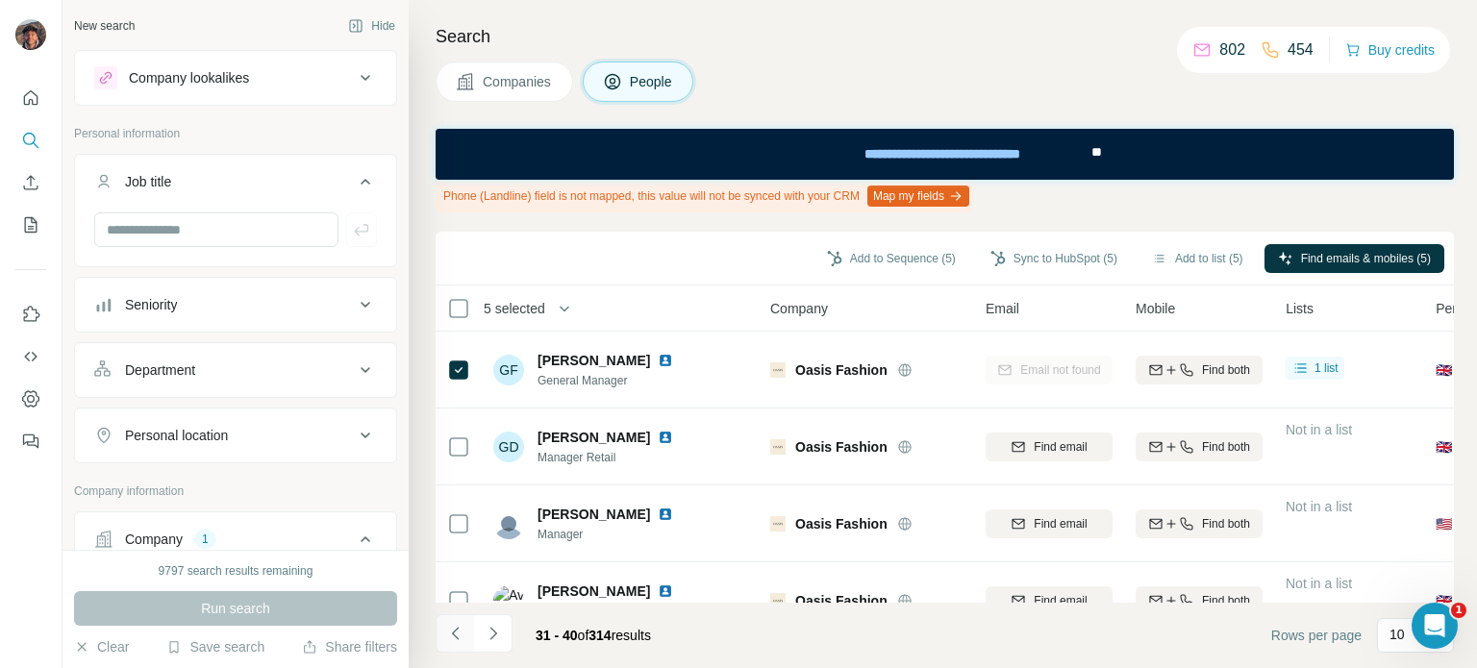
click at [467, 626] on button "Navigate to previous page" at bounding box center [455, 633] width 38 height 38
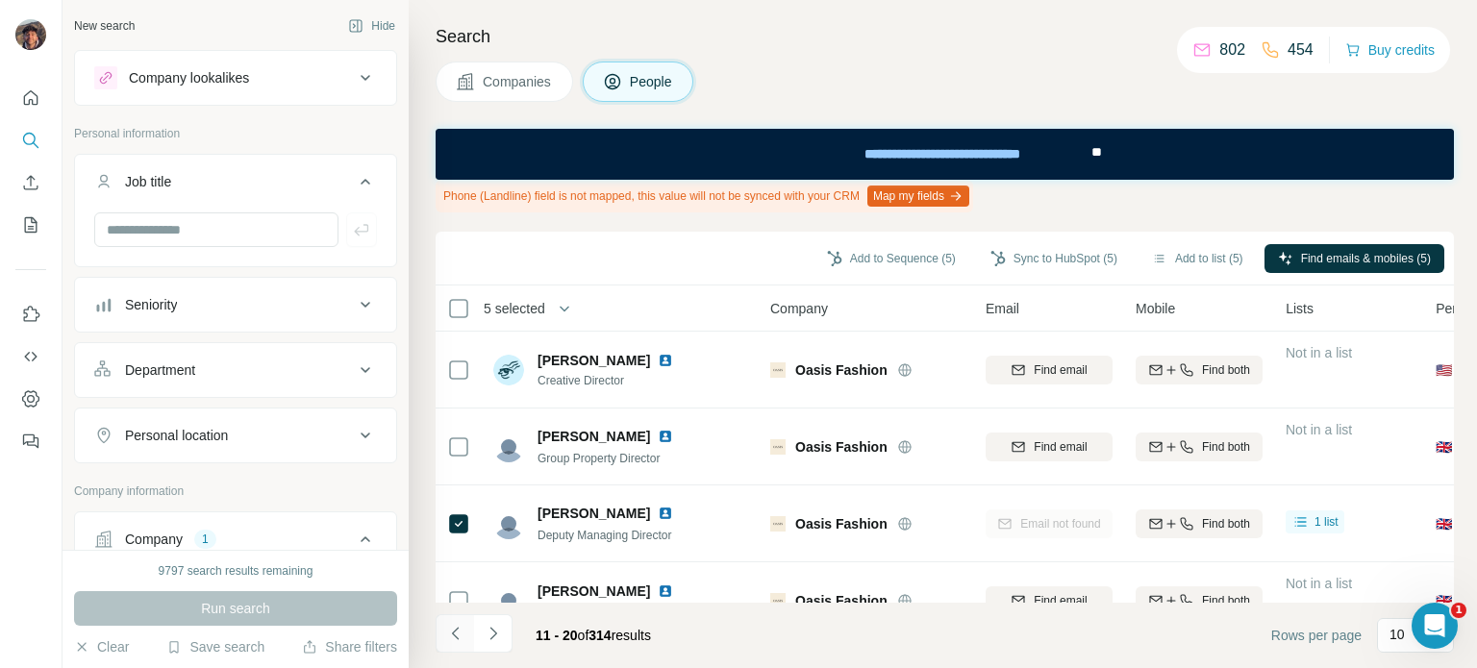
click at [467, 626] on button "Navigate to previous page" at bounding box center [455, 633] width 38 height 38
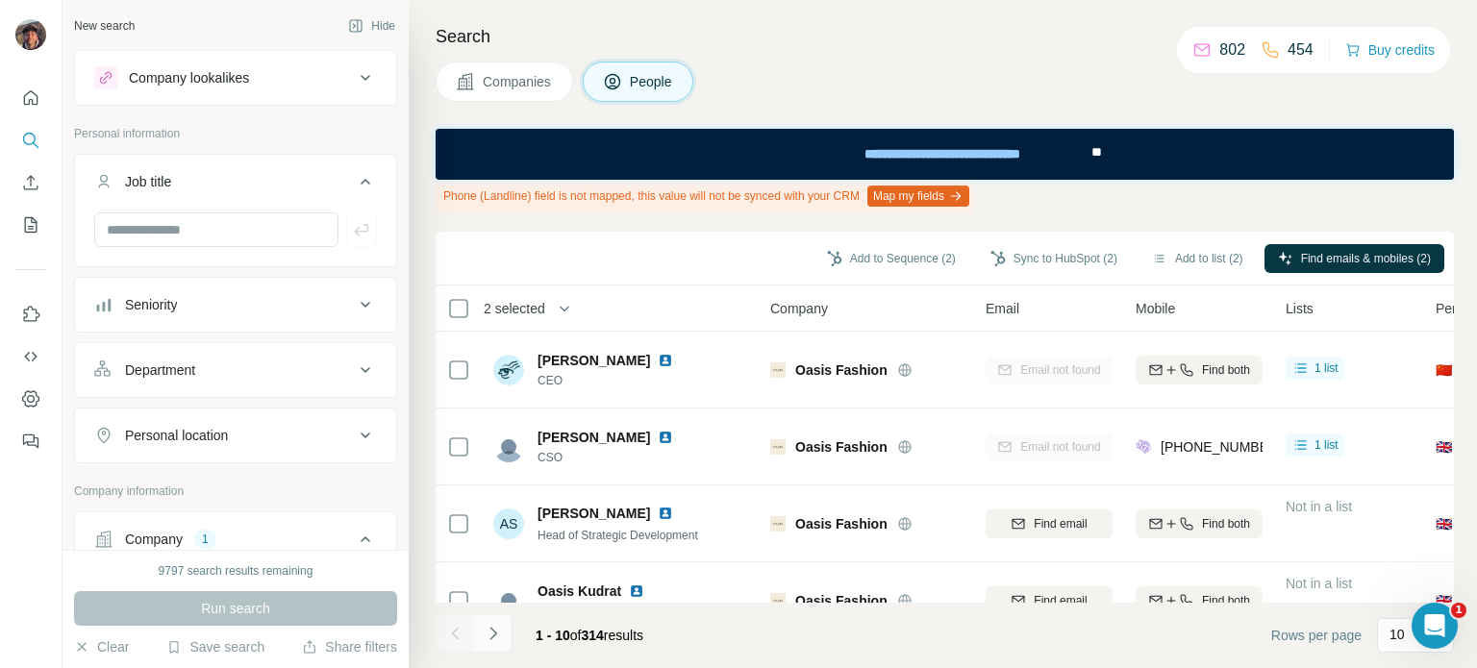
click at [497, 621] on button "Navigate to next page" at bounding box center [493, 633] width 38 height 38
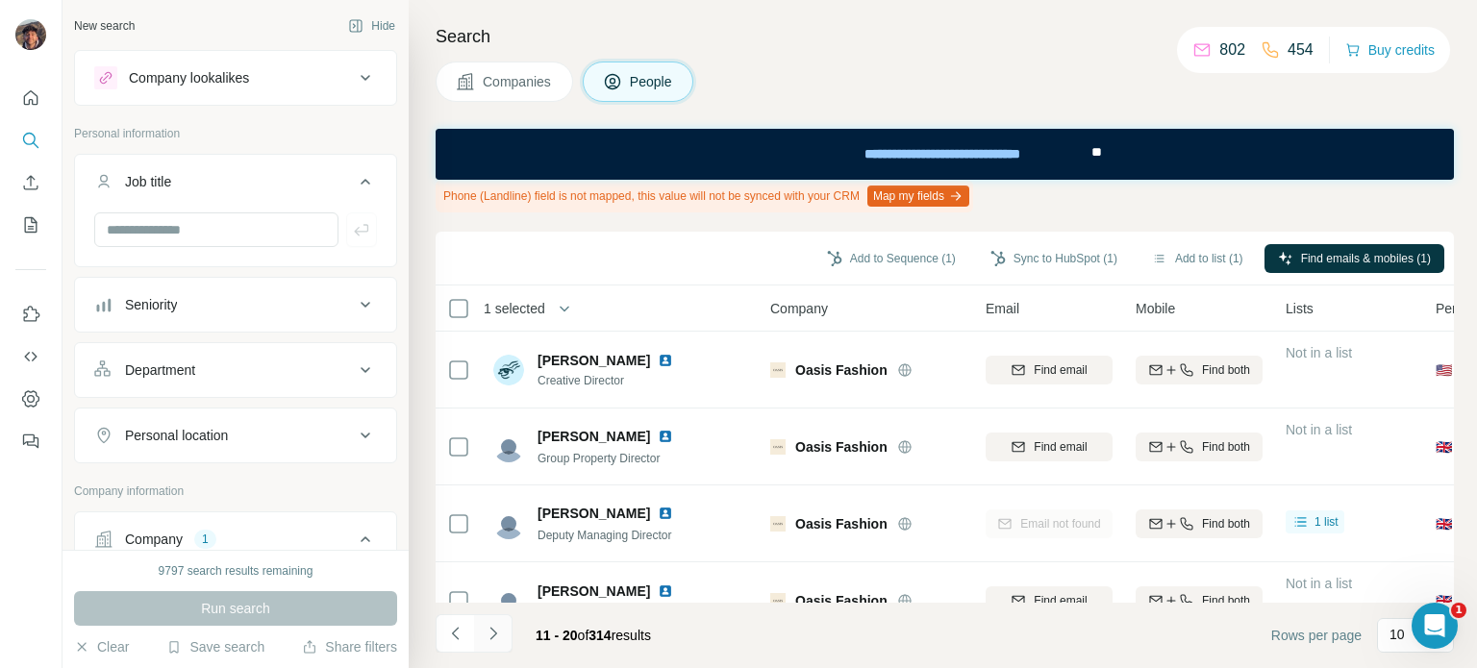
click at [504, 632] on button "Navigate to next page" at bounding box center [493, 633] width 38 height 38
click at [450, 291] on th "1 selected" at bounding box center [590, 309] width 308 height 46
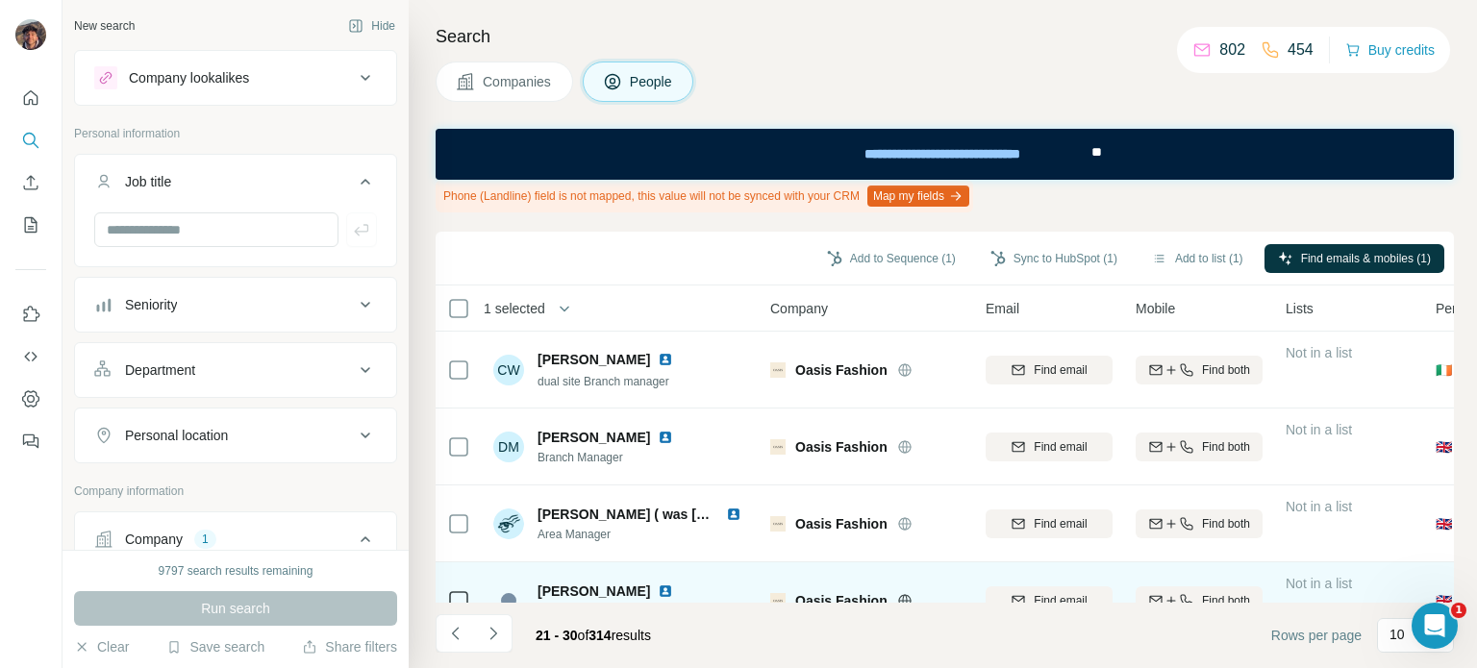
click at [493, 624] on icon "Navigate to next page" at bounding box center [493, 633] width 19 height 19
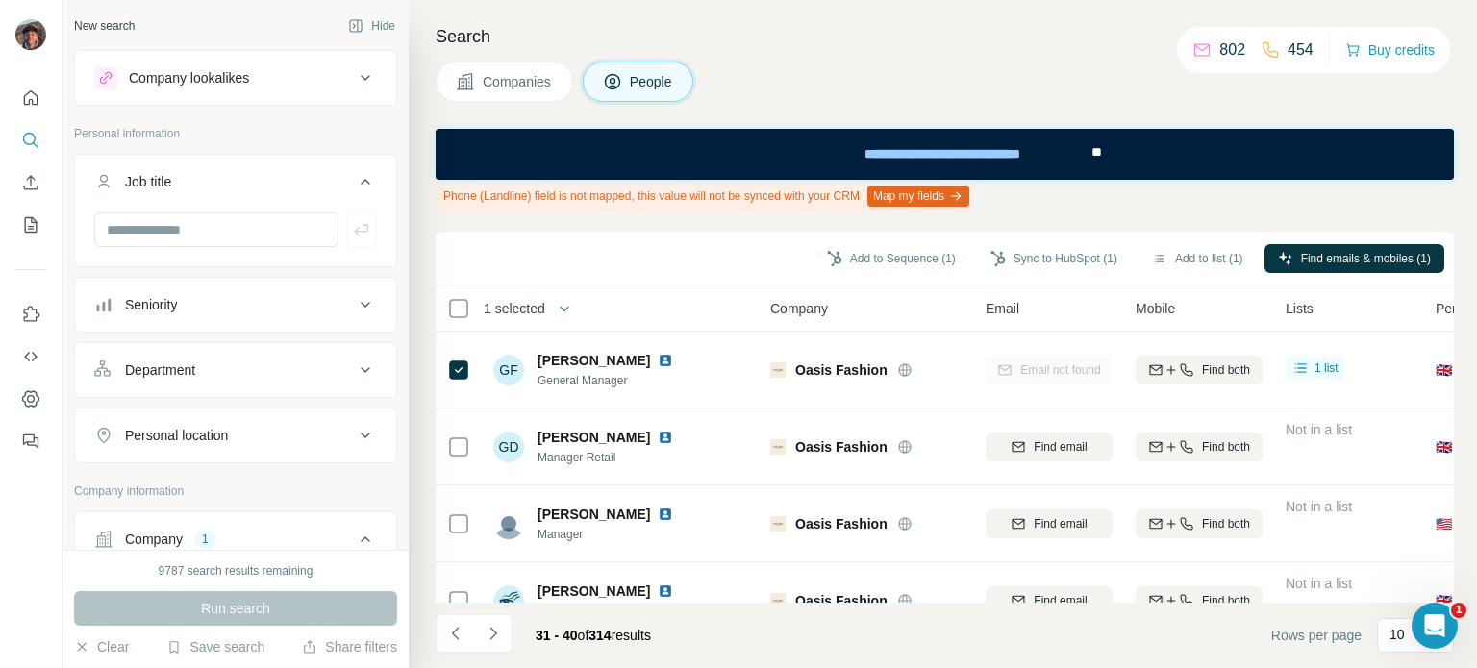
click at [456, 295] on th "1 selected" at bounding box center [590, 309] width 308 height 46
